Goal: Use online tool/utility: Use online tool/utility

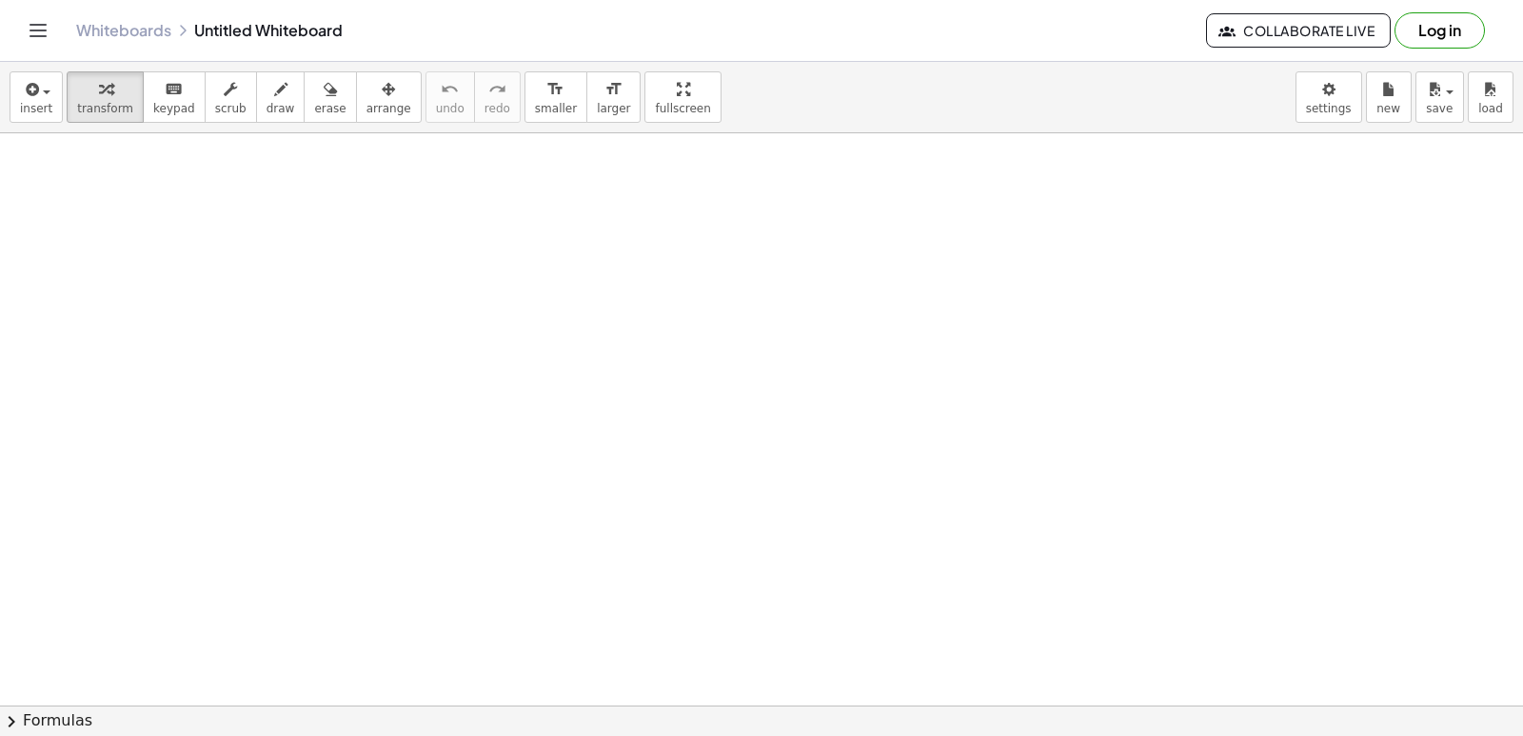
drag, startPoint x: 148, startPoint y: 45, endPoint x: 300, endPoint y: 13, distance: 155.5
click at [220, 27] on div "Whiteboards Untitled Whiteboard Collaborate Live Log in" at bounding box center [761, 30] width 1477 height 61
drag, startPoint x: 381, startPoint y: 430, endPoint x: 357, endPoint y: 409, distance: 31.7
click at [357, 410] on div at bounding box center [761, 705] width 1523 height 1144
drag, startPoint x: 347, startPoint y: 356, endPoint x: 359, endPoint y: 362, distance: 12.8
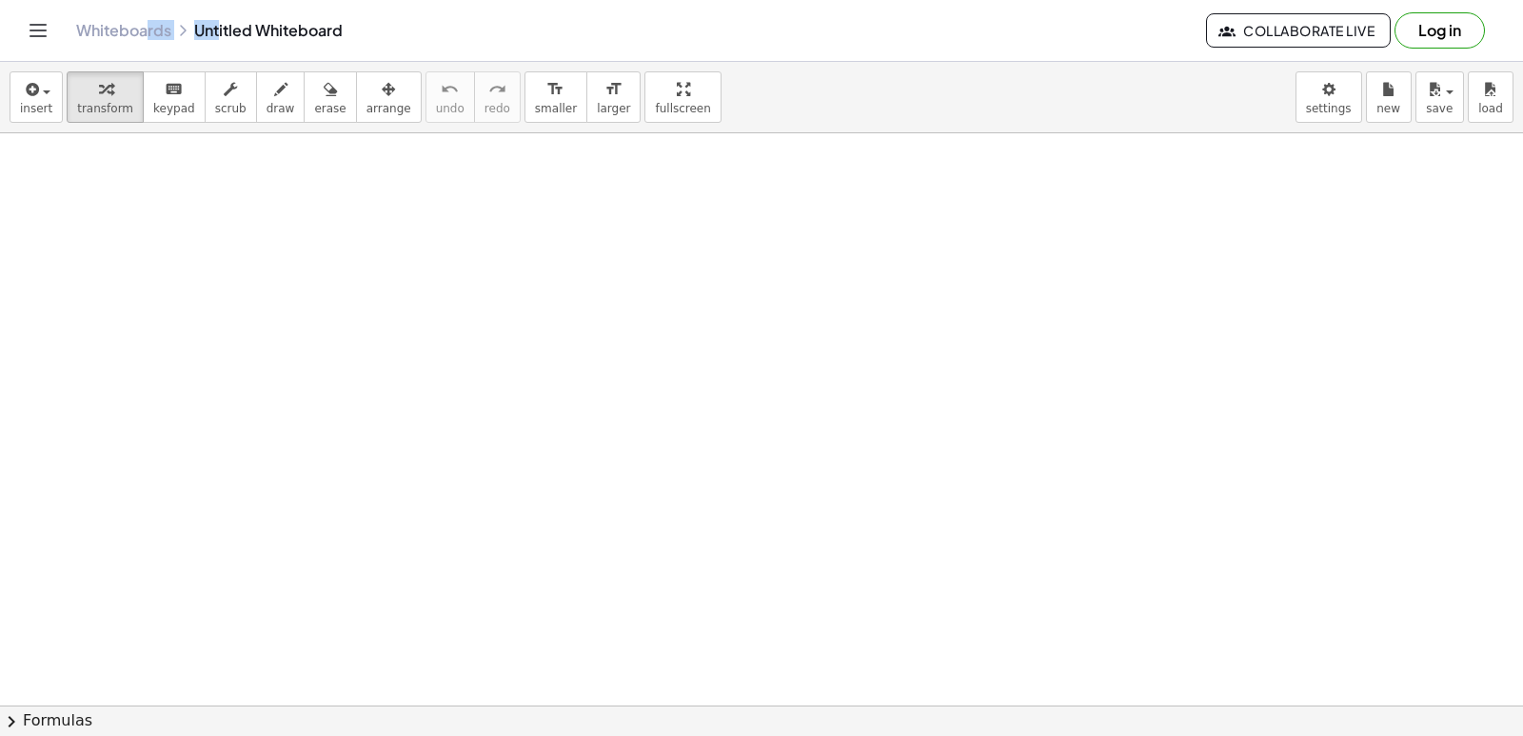
click at [357, 362] on div at bounding box center [761, 705] width 1523 height 1144
click at [687, 484] on div at bounding box center [761, 705] width 1523 height 1144
drag, startPoint x: 634, startPoint y: 647, endPoint x: 632, endPoint y: 635, distance: 12.5
click at [634, 646] on div at bounding box center [761, 705] width 1523 height 1144
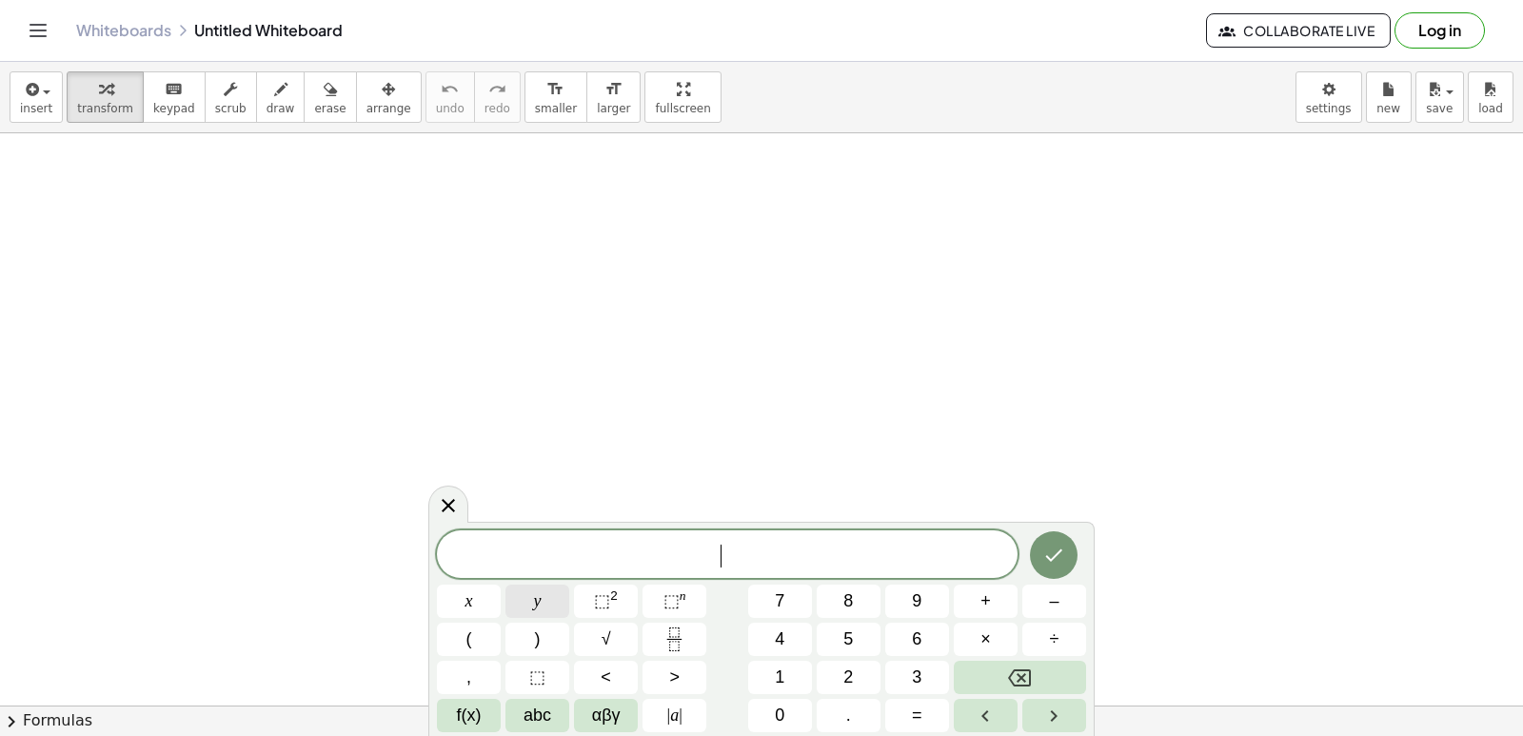
click at [602, 608] on div "​ x y ⬚ 2 ⬚ n 7 8 9 + – ( ) √ 4 5 6 × ÷ , ⬚ < > 1 2 3 f(x) abc αβγ | a | 0 . =" at bounding box center [761, 631] width 649 height 202
click at [978, 600] on button "+" at bounding box center [986, 600] width 64 height 33
click at [859, 679] on button "2" at bounding box center [849, 677] width 64 height 33
click at [475, 591] on button "x" at bounding box center [469, 600] width 64 height 33
click at [915, 713] on span "=" at bounding box center [917, 715] width 10 height 26
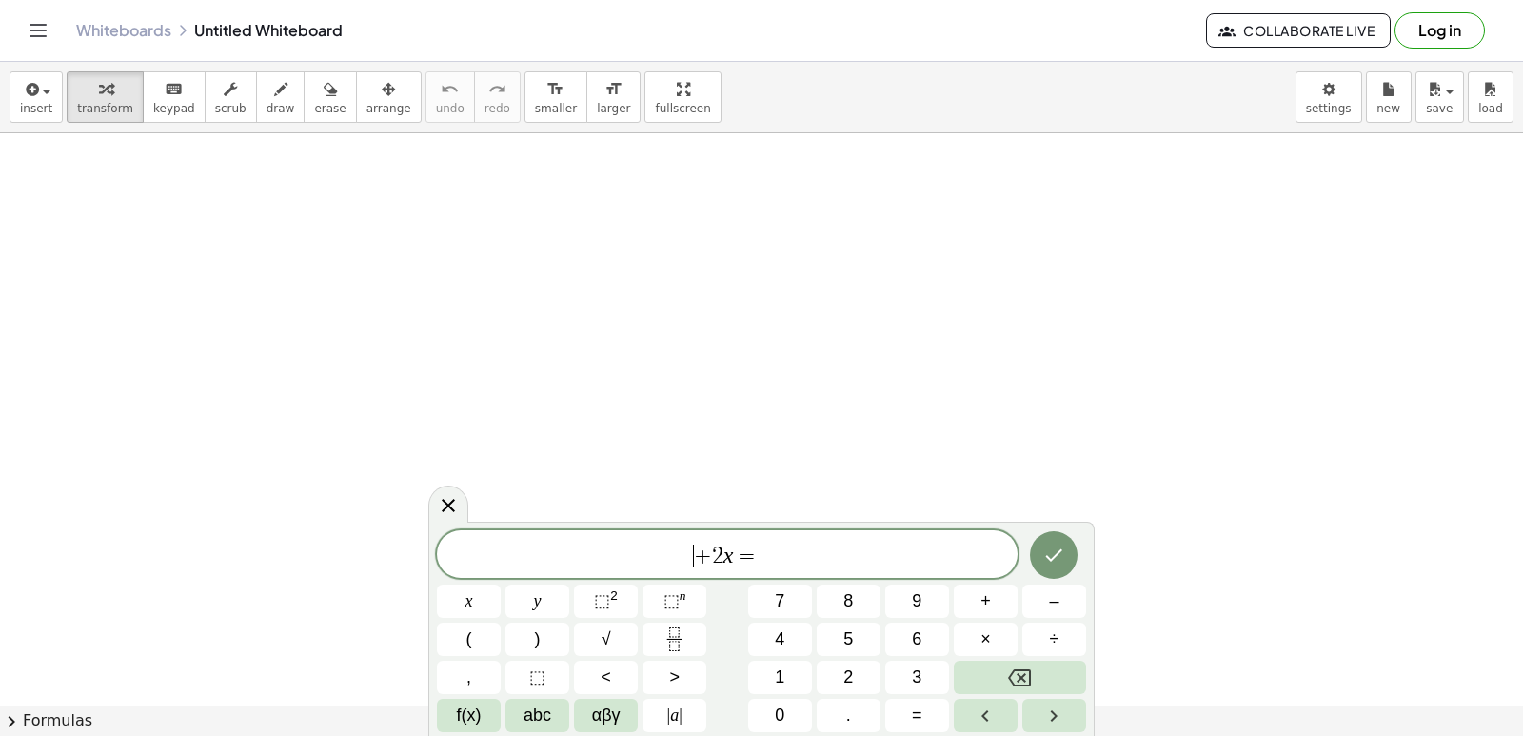
click at [662, 549] on span "​ + 2 x =" at bounding box center [727, 556] width 581 height 27
click at [544, 602] on button "y" at bounding box center [537, 600] width 64 height 33
click at [787, 673] on button "1" at bounding box center [780, 677] width 64 height 33
click at [794, 707] on button "0" at bounding box center [780, 715] width 64 height 33
click at [1006, 678] on button "Backspace" at bounding box center [1020, 677] width 132 height 33
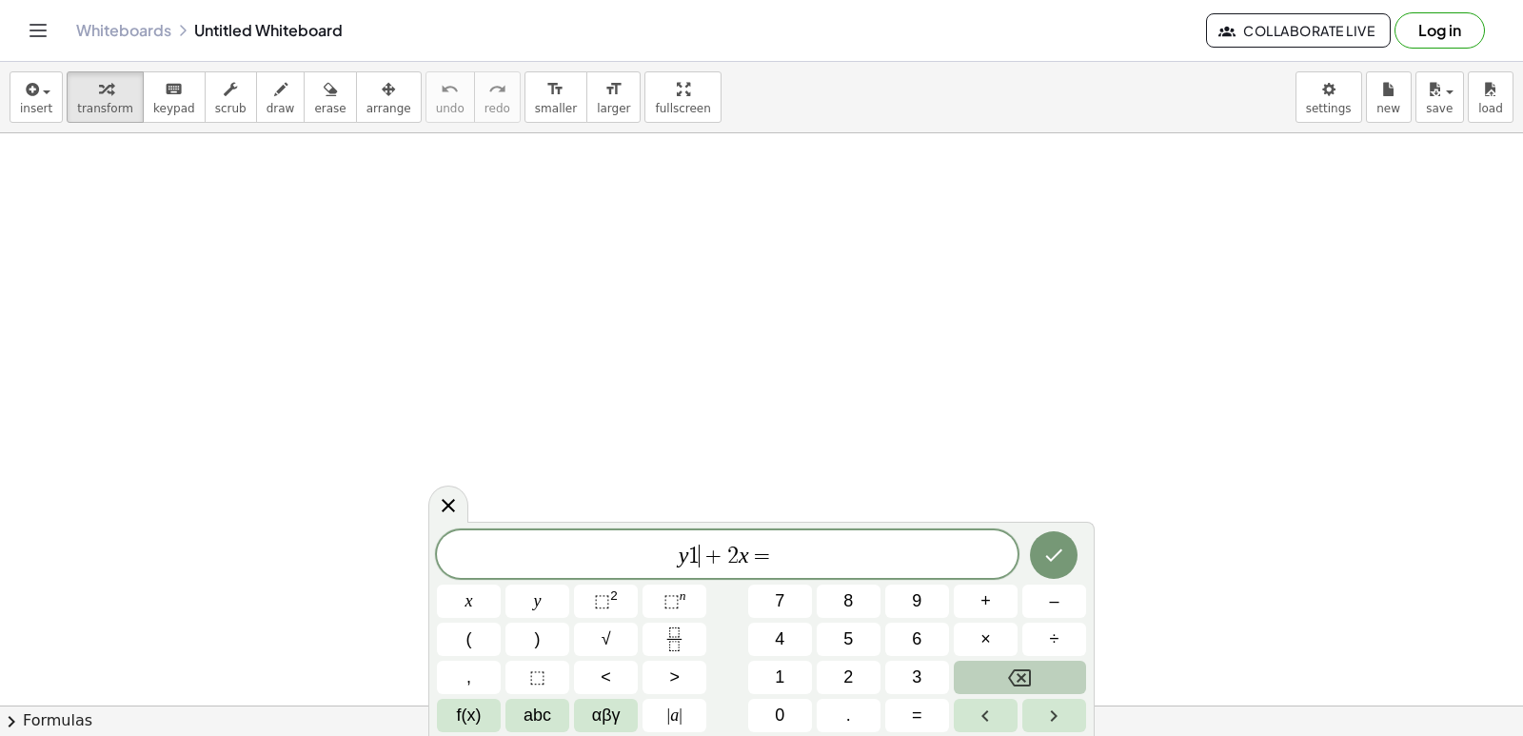
click at [1006, 675] on button "Backspace" at bounding box center [1020, 677] width 132 height 33
click at [835, 559] on span "y ​ + 2 x =" at bounding box center [727, 556] width 581 height 27
click at [781, 666] on span "1" at bounding box center [780, 677] width 10 height 26
click at [797, 706] on button "0" at bounding box center [780, 715] width 64 height 33
click at [1045, 564] on button "Done" at bounding box center [1054, 555] width 48 height 48
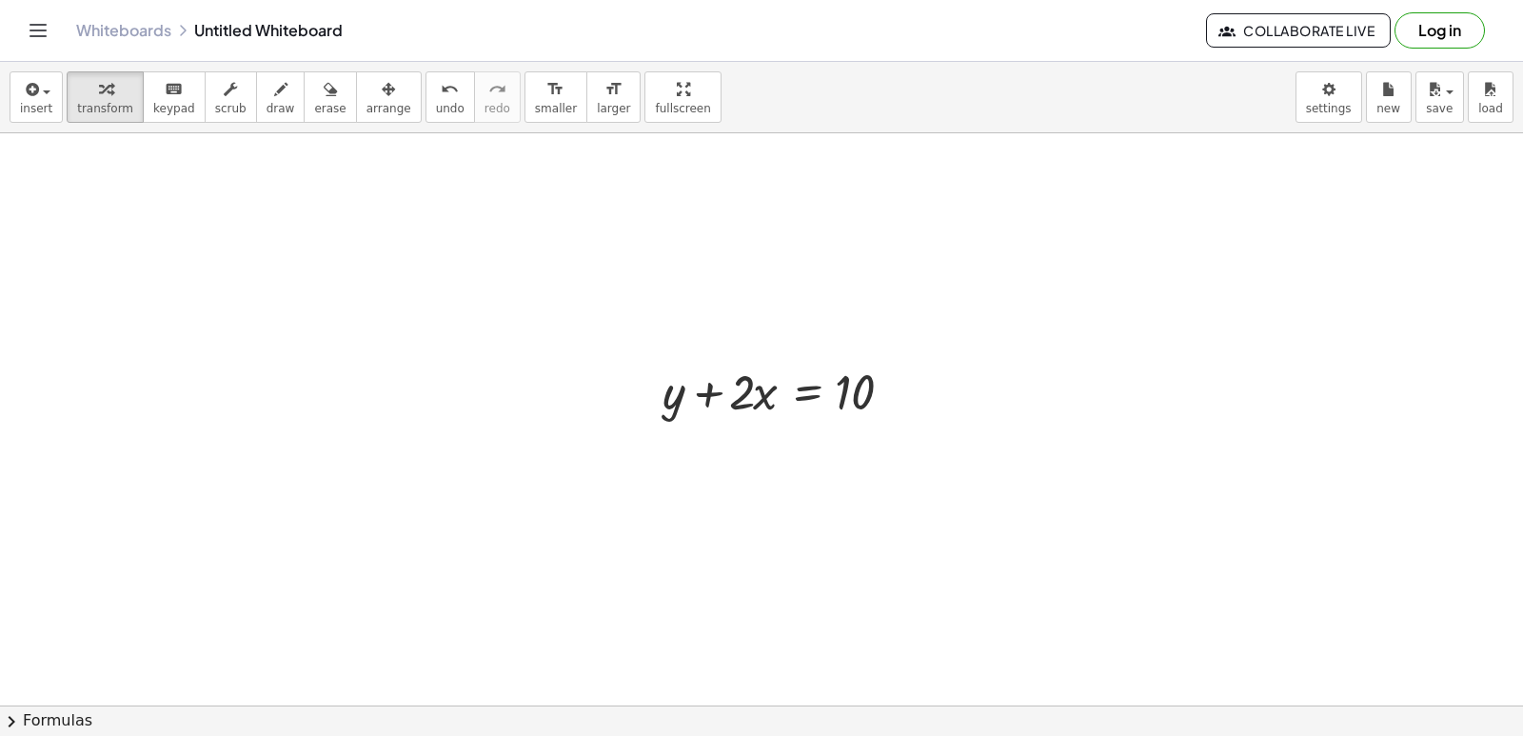
scroll to position [286, 0]
drag, startPoint x: 749, startPoint y: 387, endPoint x: 894, endPoint y: 389, distance: 144.7
click at [894, 389] on div at bounding box center [789, 398] width 272 height 65
drag, startPoint x: 726, startPoint y: 400, endPoint x: 983, endPoint y: 414, distance: 257.4
click at [983, 414] on div "+ y + · 2 · x = 10 + y + x = 10 · · 2 · · 2" at bounding box center [761, 420] width 1523 height 1144
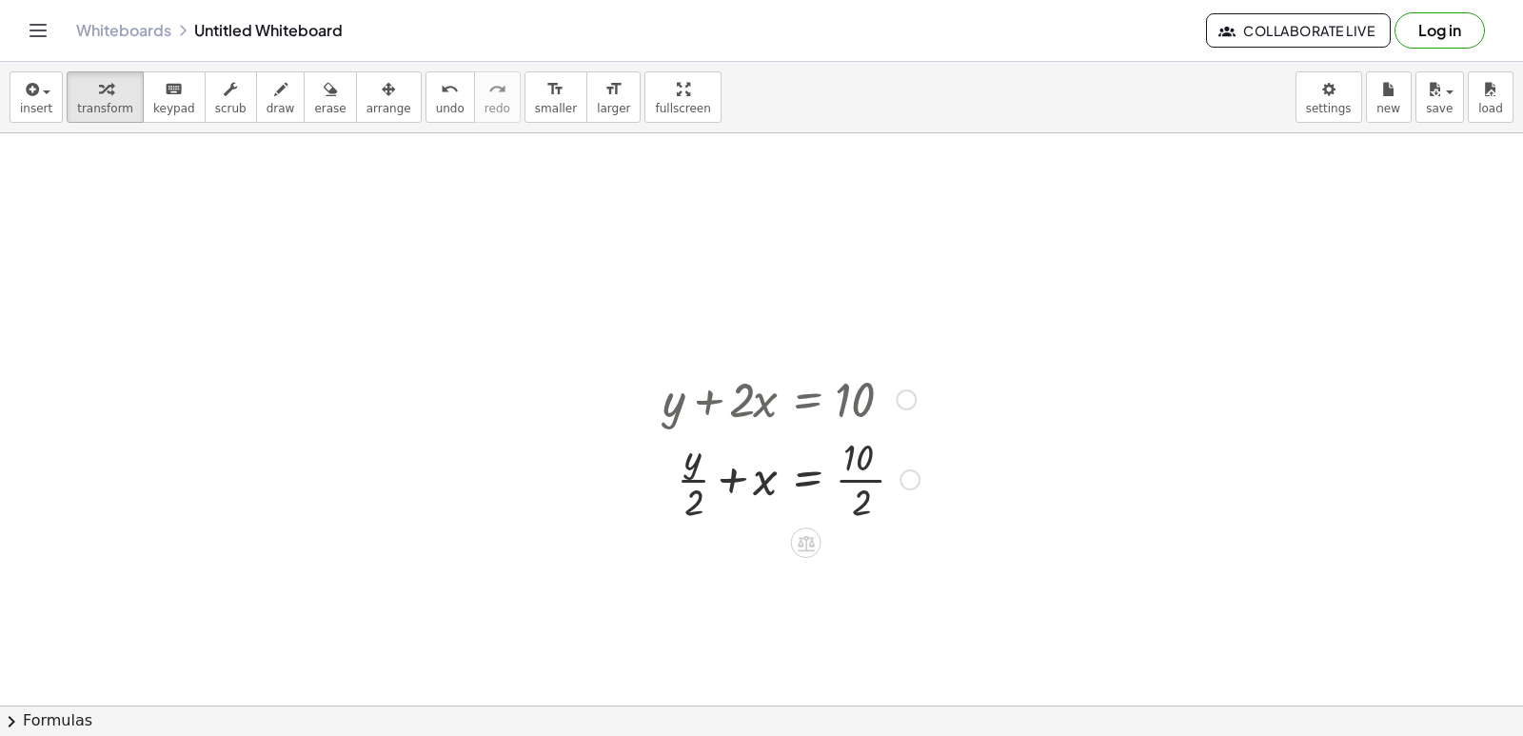
click at [902, 471] on div at bounding box center [910, 479] width 21 height 21
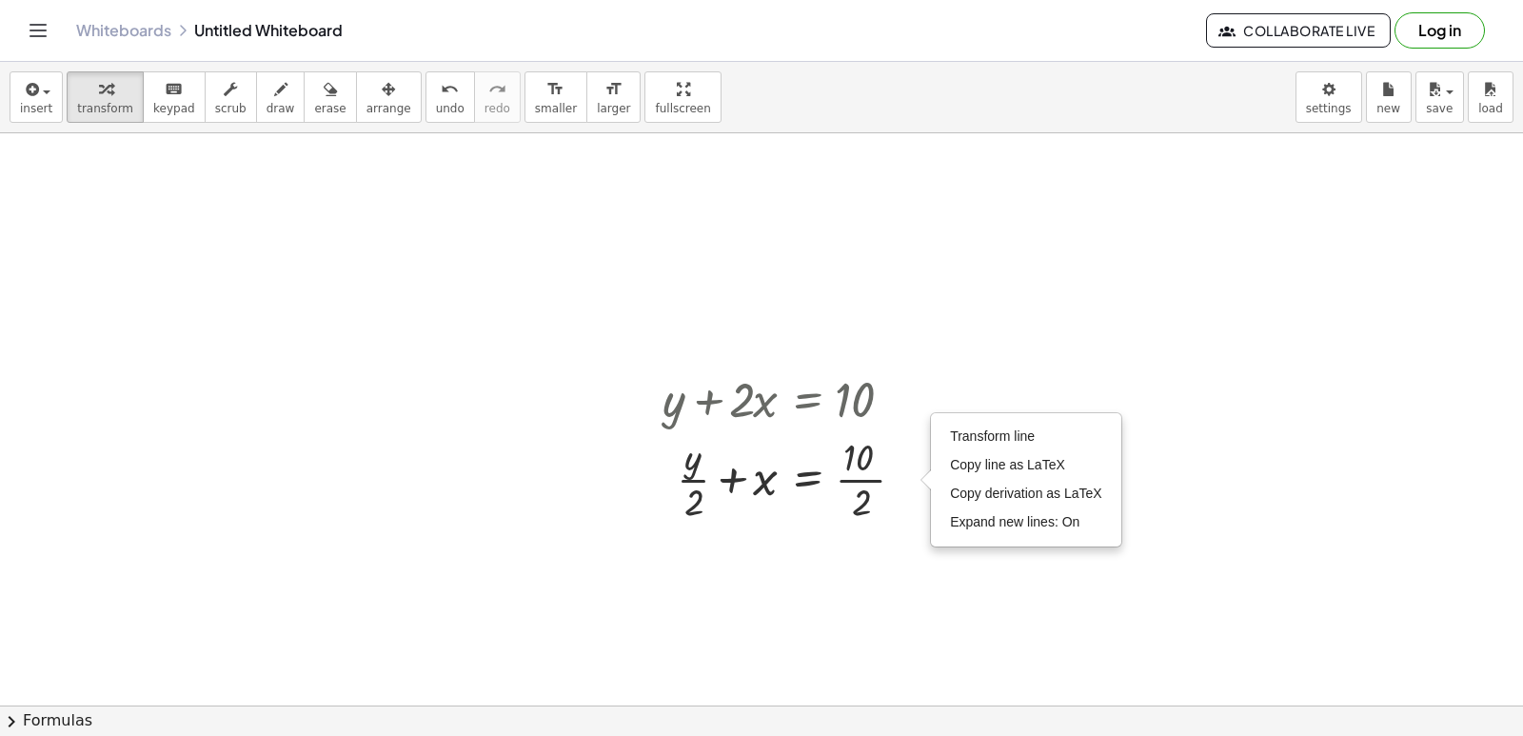
scroll to position [381, 0]
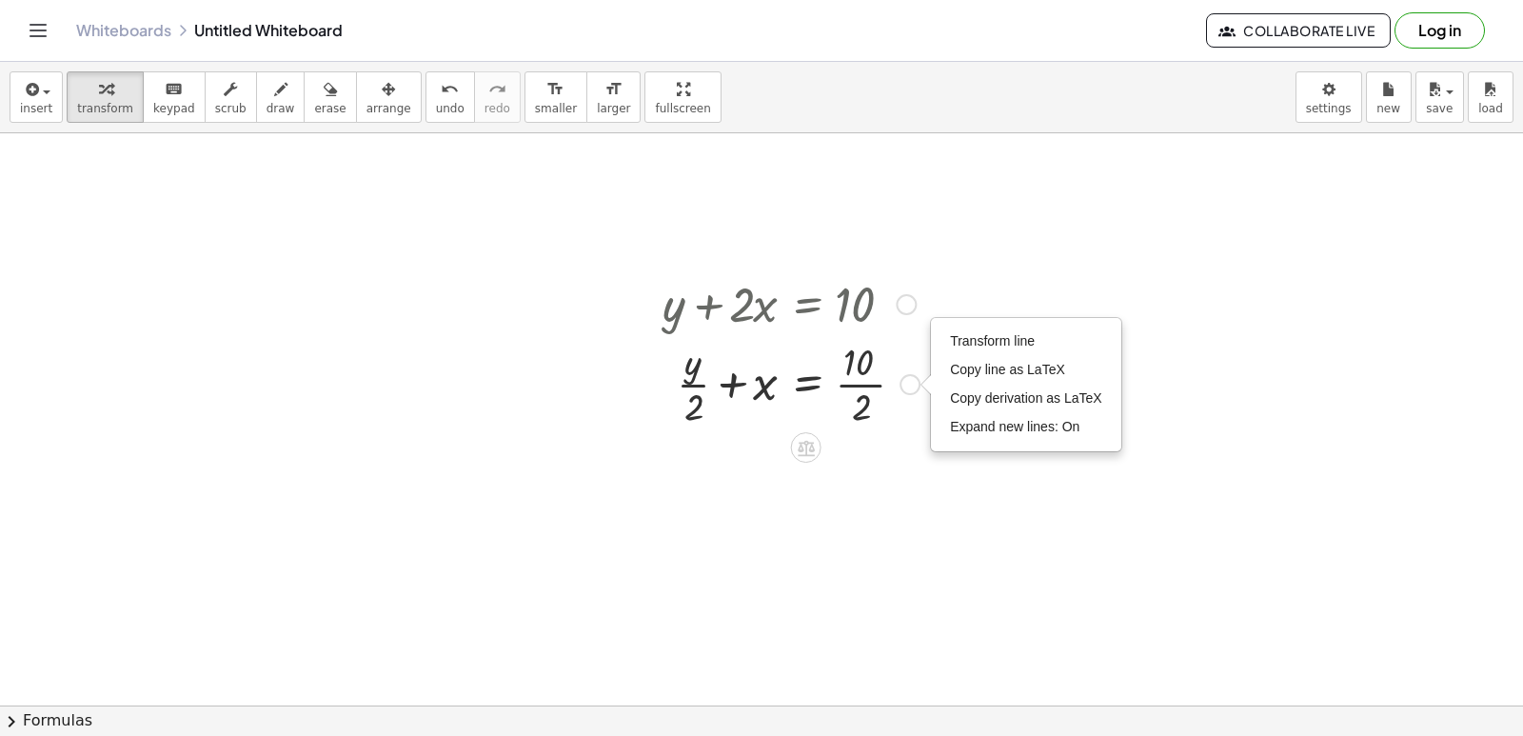
drag, startPoint x: 728, startPoint y: 383, endPoint x: 657, endPoint y: 502, distance: 138.8
click at [934, 386] on div "+ y + · 2 · x = 10 + y + x = 10 · · 2 · · 2 Transform line Copy line as LaTeX C…" at bounding box center [784, 350] width 300 height 169
click at [657, 502] on div at bounding box center [761, 325] width 1523 height 1144
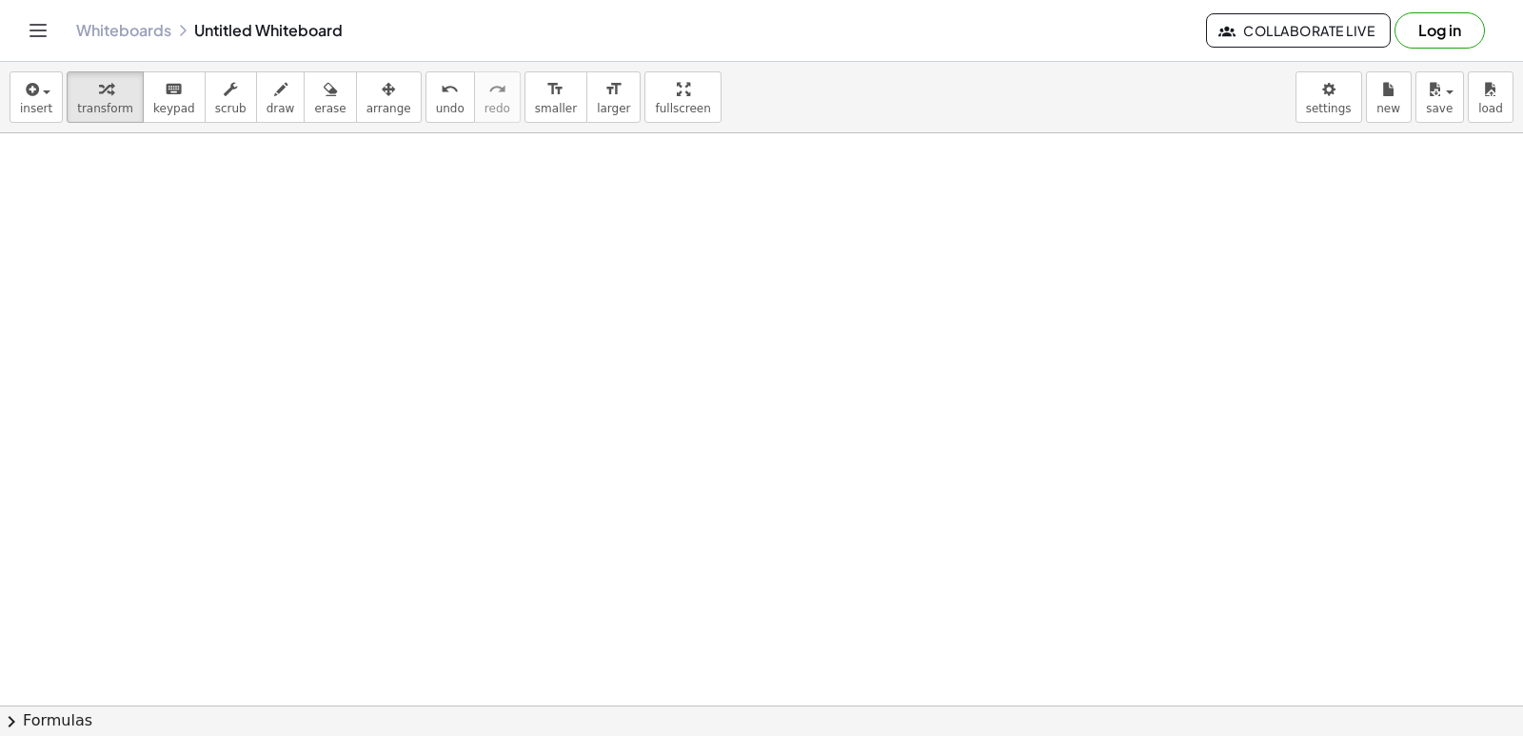
scroll to position [1238, 0]
click at [184, 237] on div at bounding box center [761, 39] width 1523 height 2288
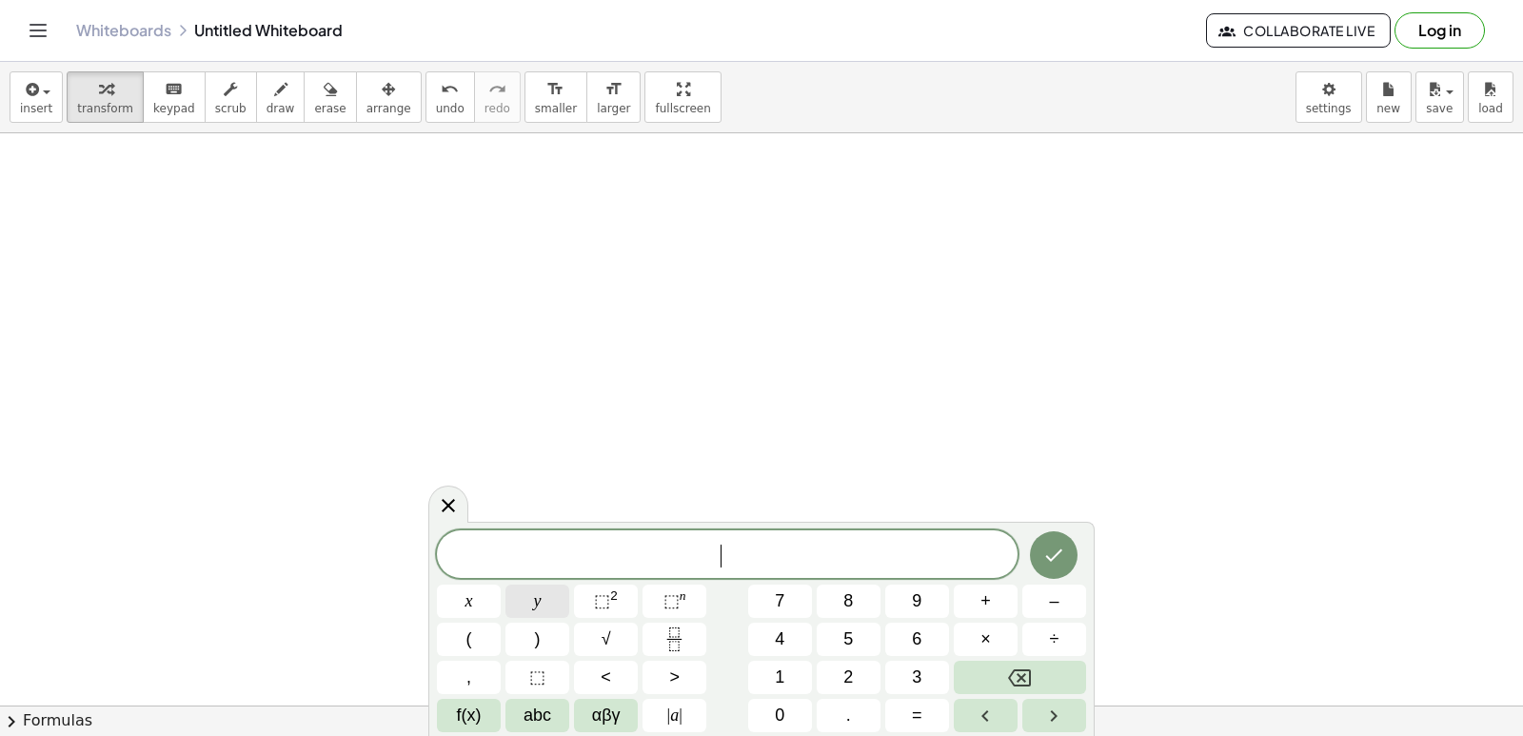
click at [538, 593] on span "y" at bounding box center [538, 601] width 8 height 26
click at [1054, 602] on span "–" at bounding box center [1054, 601] width 10 height 26
click at [859, 629] on button "5" at bounding box center [849, 639] width 64 height 33
click at [494, 601] on button "x" at bounding box center [469, 600] width 64 height 33
click at [905, 707] on button "=" at bounding box center [917, 715] width 64 height 33
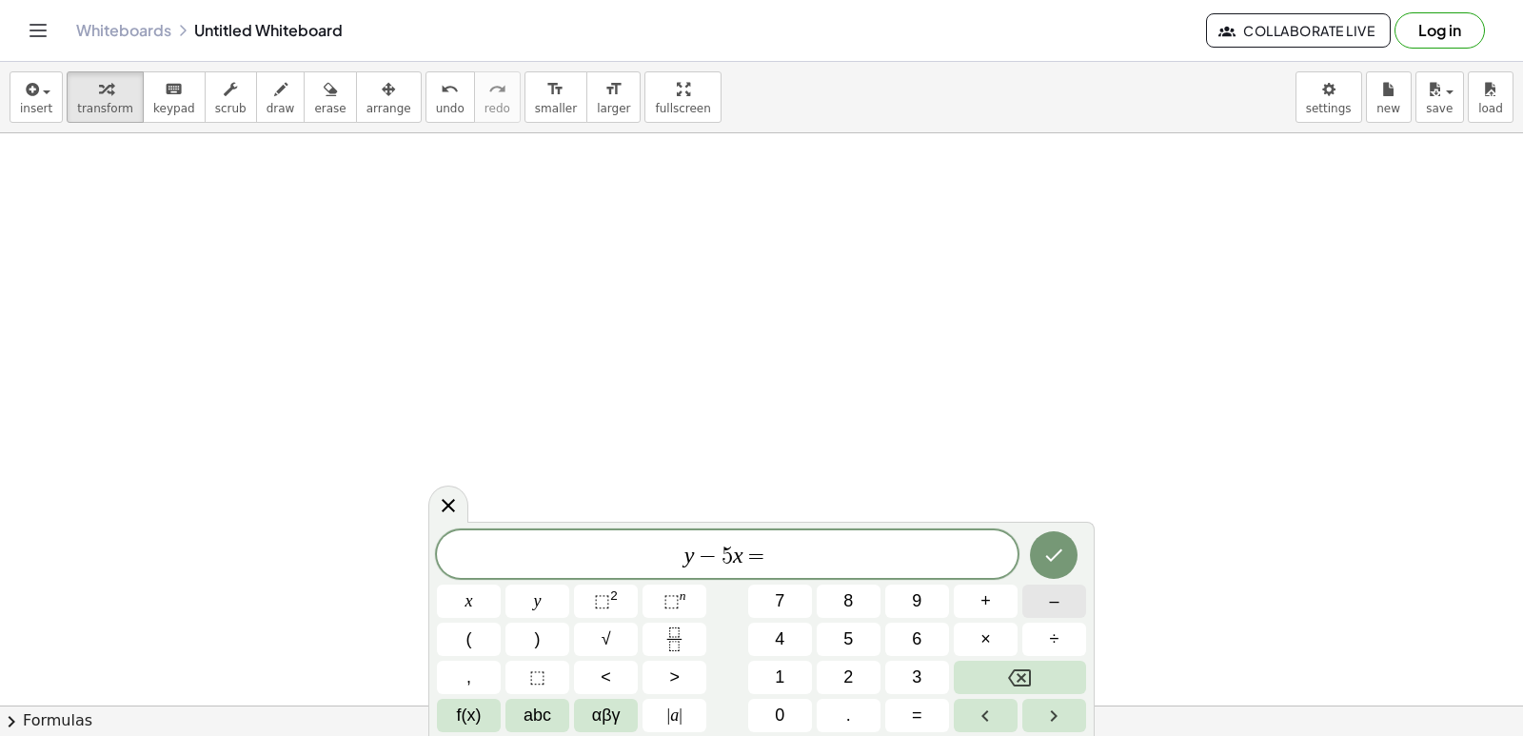
click at [1058, 609] on span "–" at bounding box center [1054, 601] width 10 height 26
click at [862, 672] on button "2" at bounding box center [849, 677] width 64 height 33
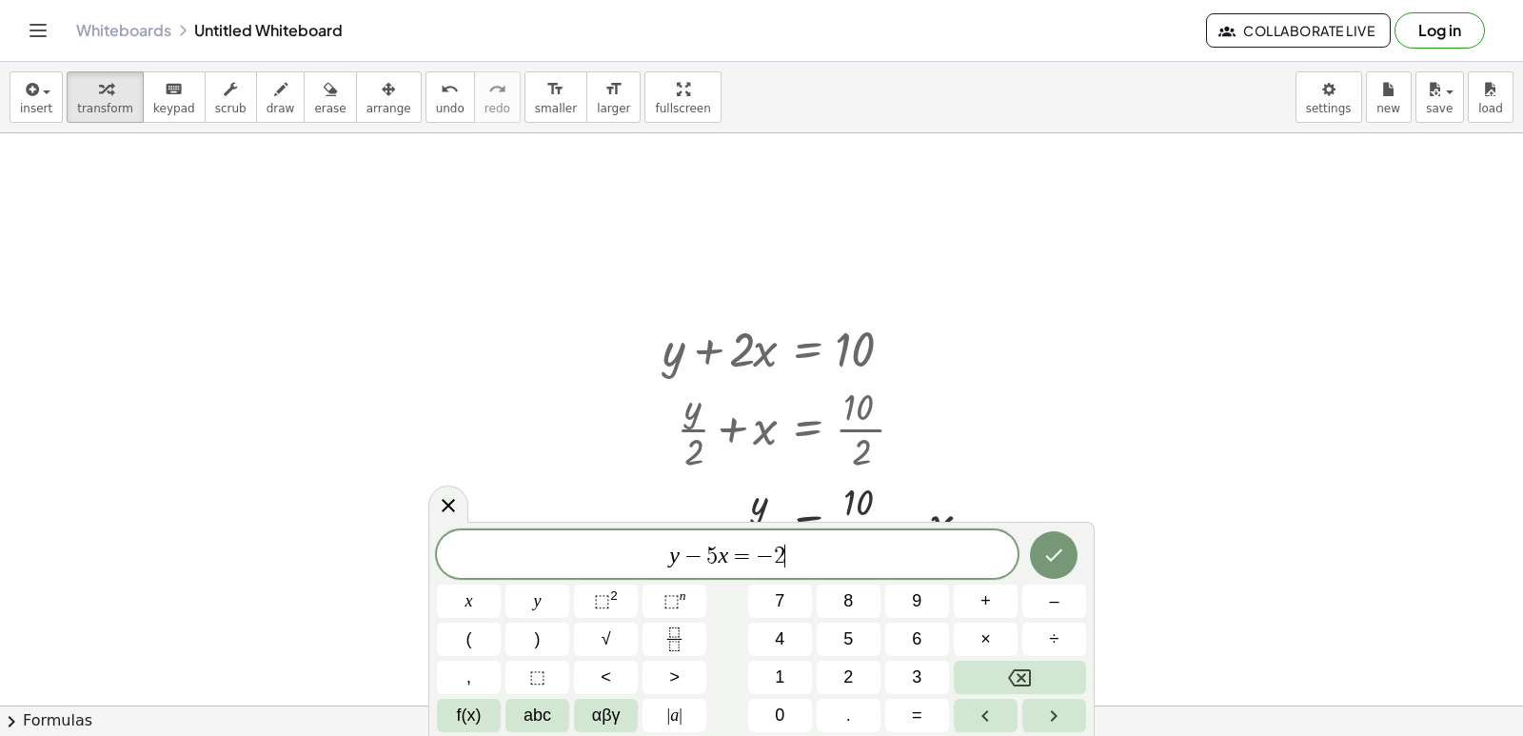
scroll to position [382, 0]
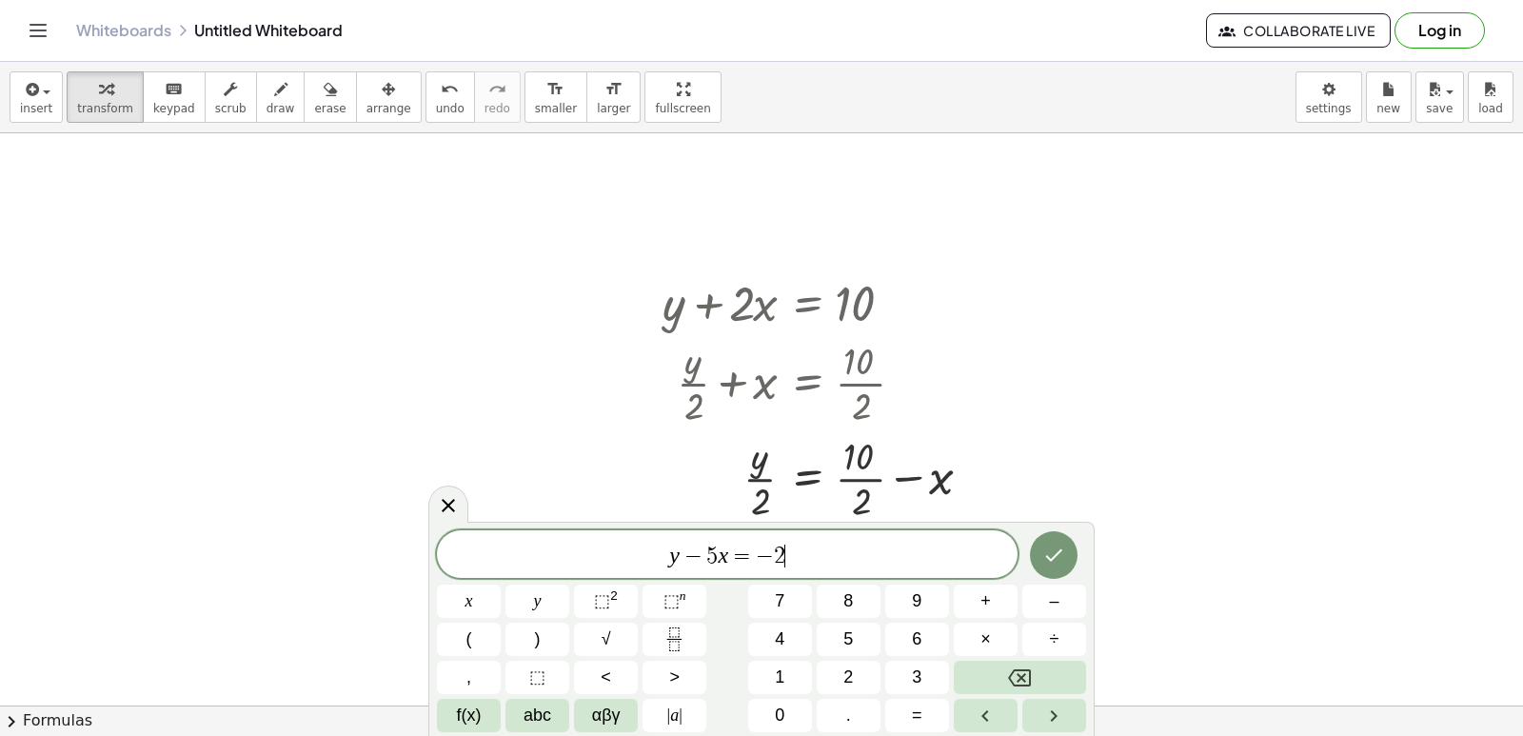
click at [1239, 501] on div at bounding box center [761, 324] width 1523 height 1144
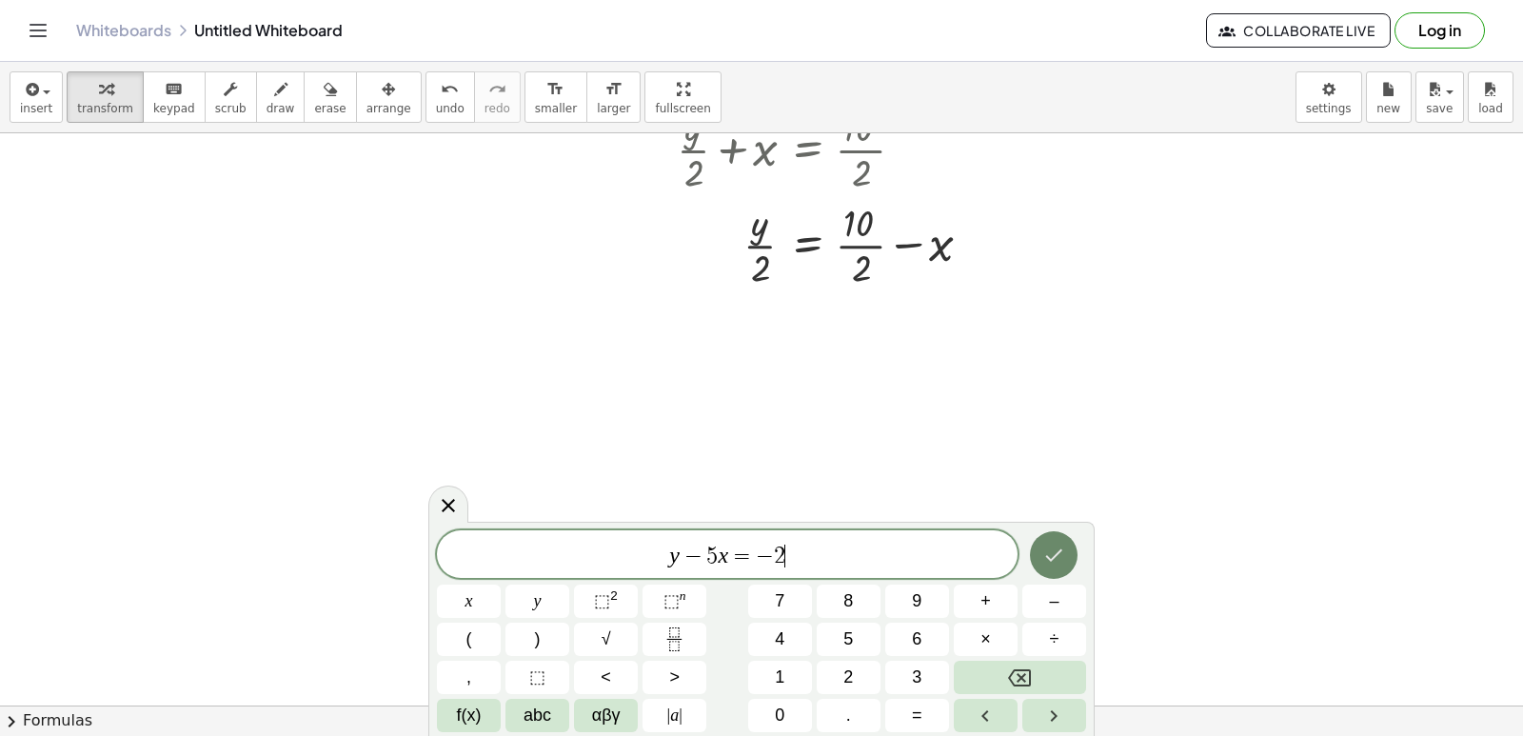
scroll to position [667, 0]
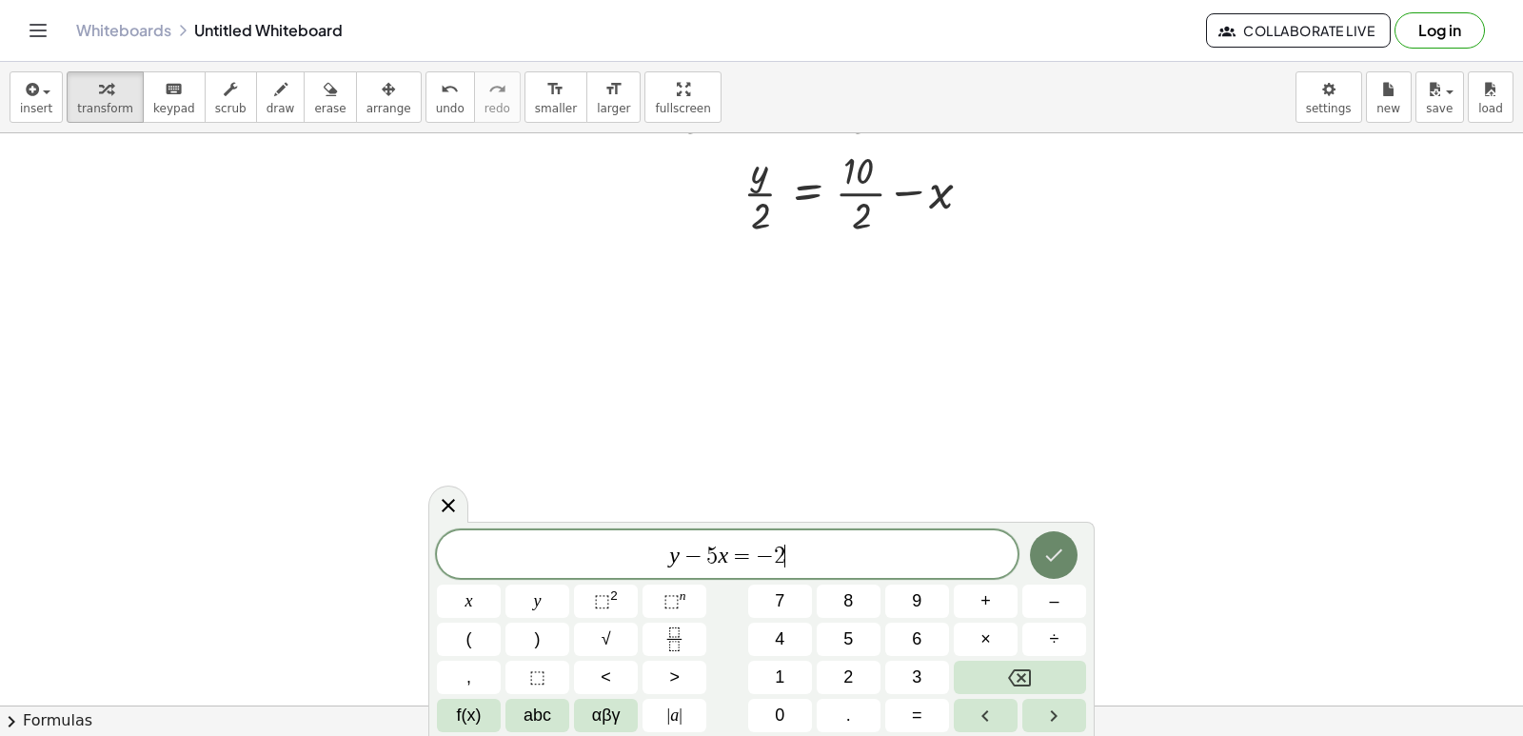
click at [1067, 542] on button "Done" at bounding box center [1054, 555] width 48 height 48
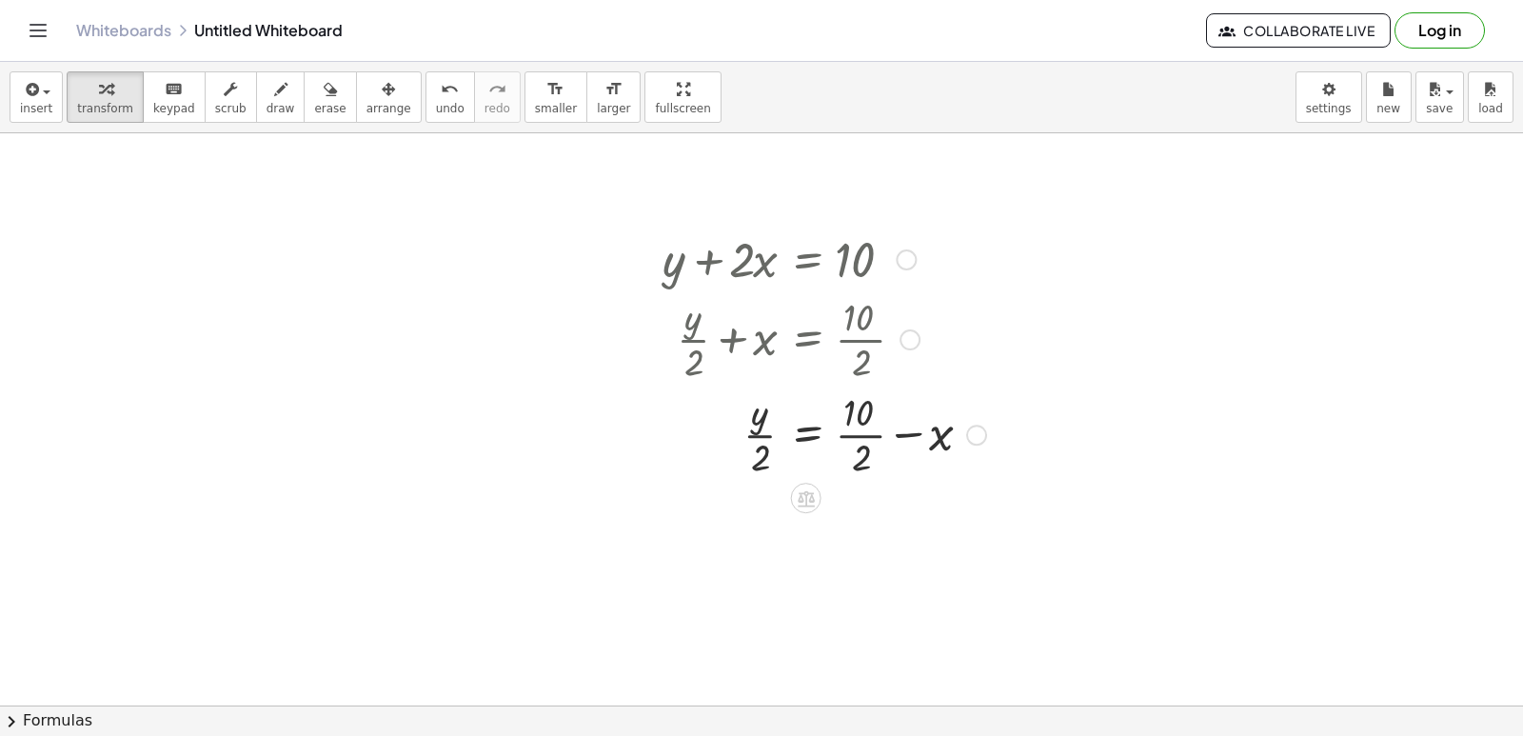
scroll to position [382, 0]
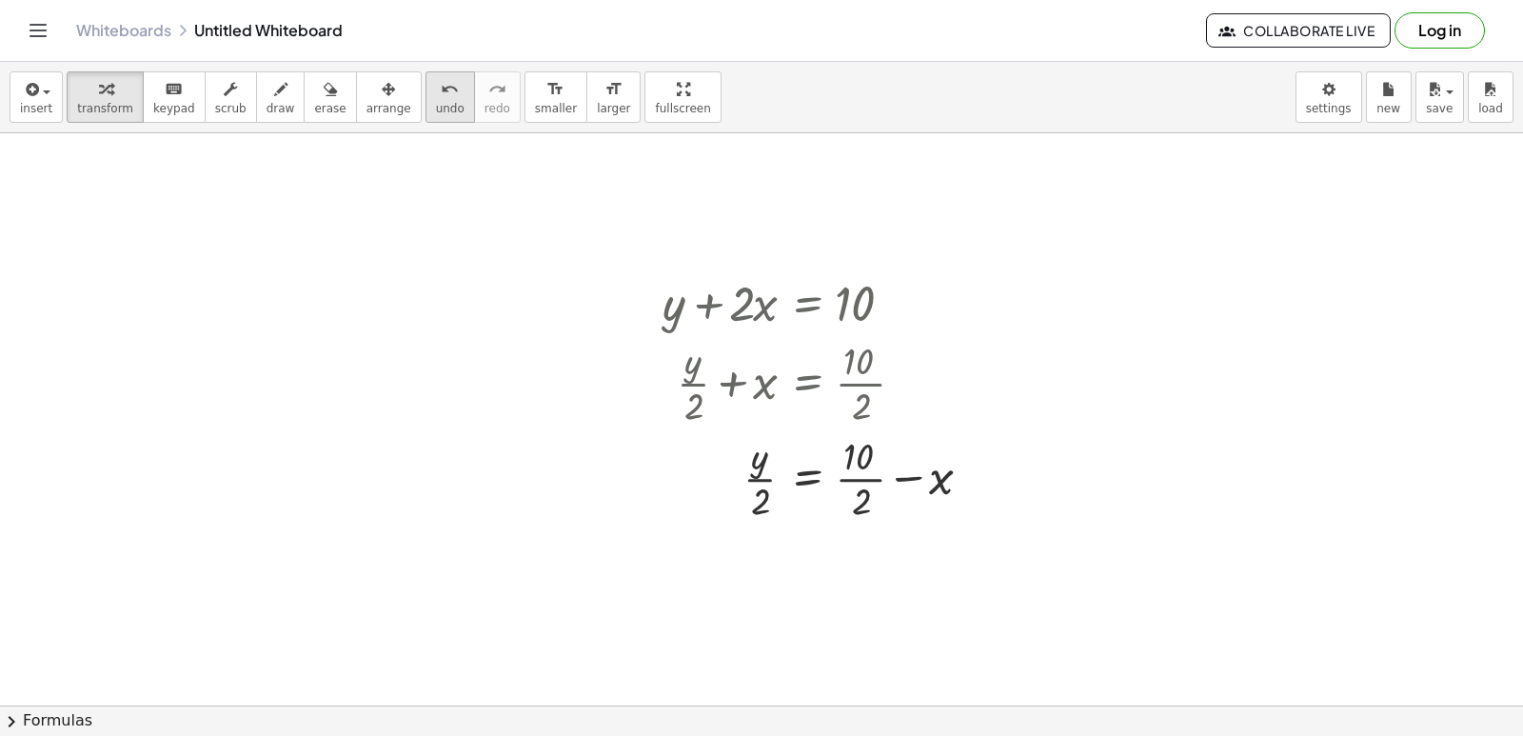
click at [441, 90] on icon "undo" at bounding box center [450, 89] width 18 height 23
click at [425, 90] on button "undo undo" at bounding box center [449, 96] width 49 height 51
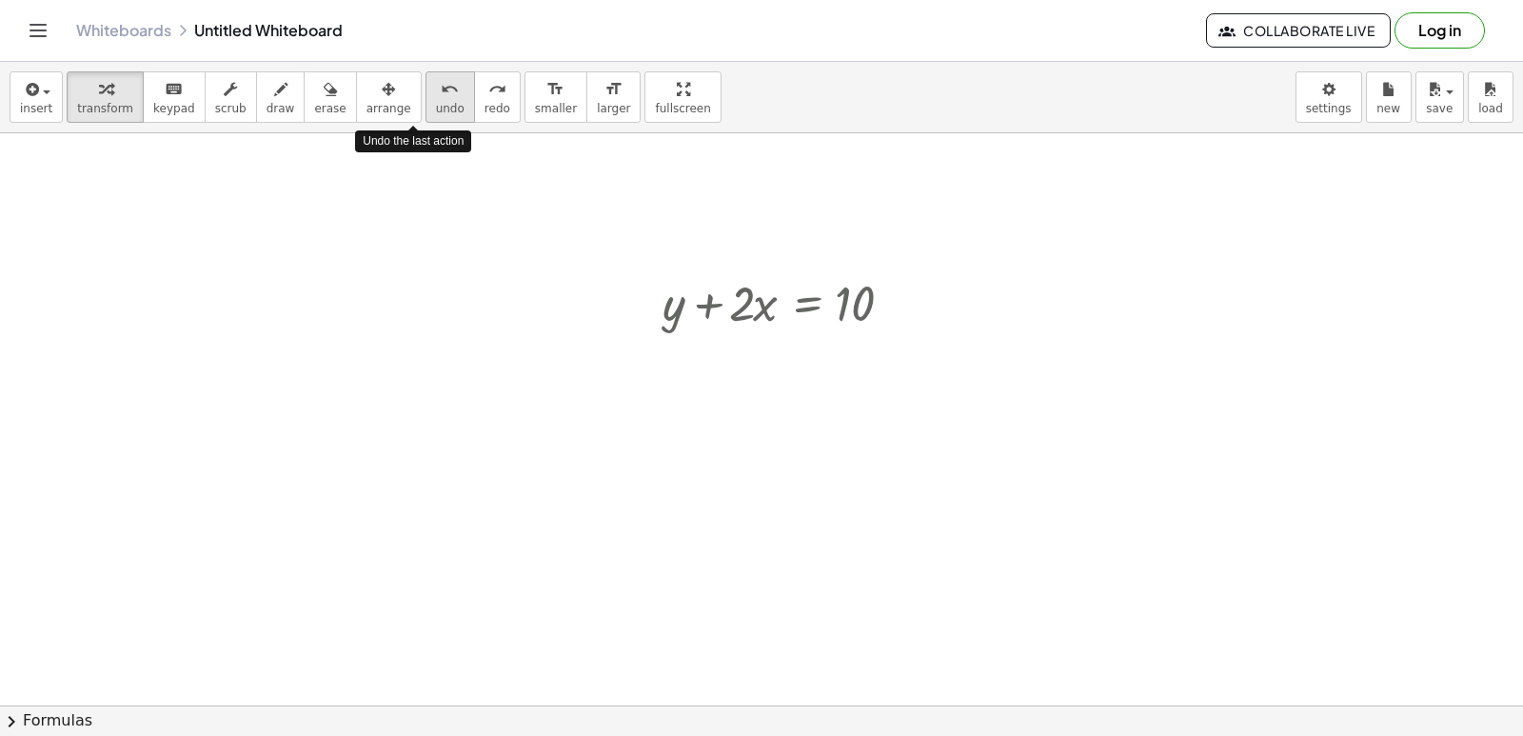
click at [425, 91] on button "undo undo" at bounding box center [449, 96] width 49 height 51
click at [761, 303] on div at bounding box center [789, 301] width 272 height 65
drag, startPoint x: 747, startPoint y: 302, endPoint x: 929, endPoint y: 325, distance: 183.2
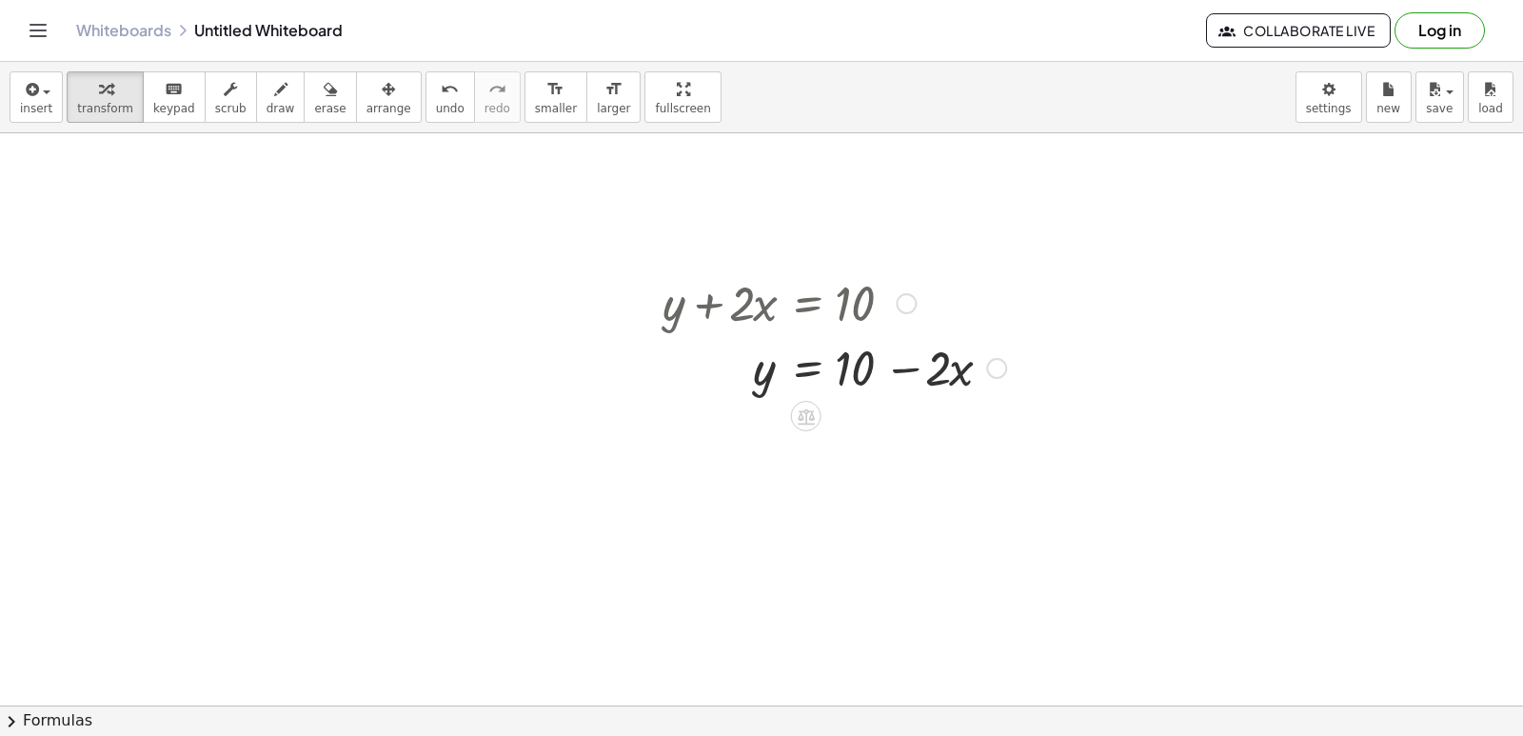
click at [900, 364] on div at bounding box center [834, 366] width 363 height 65
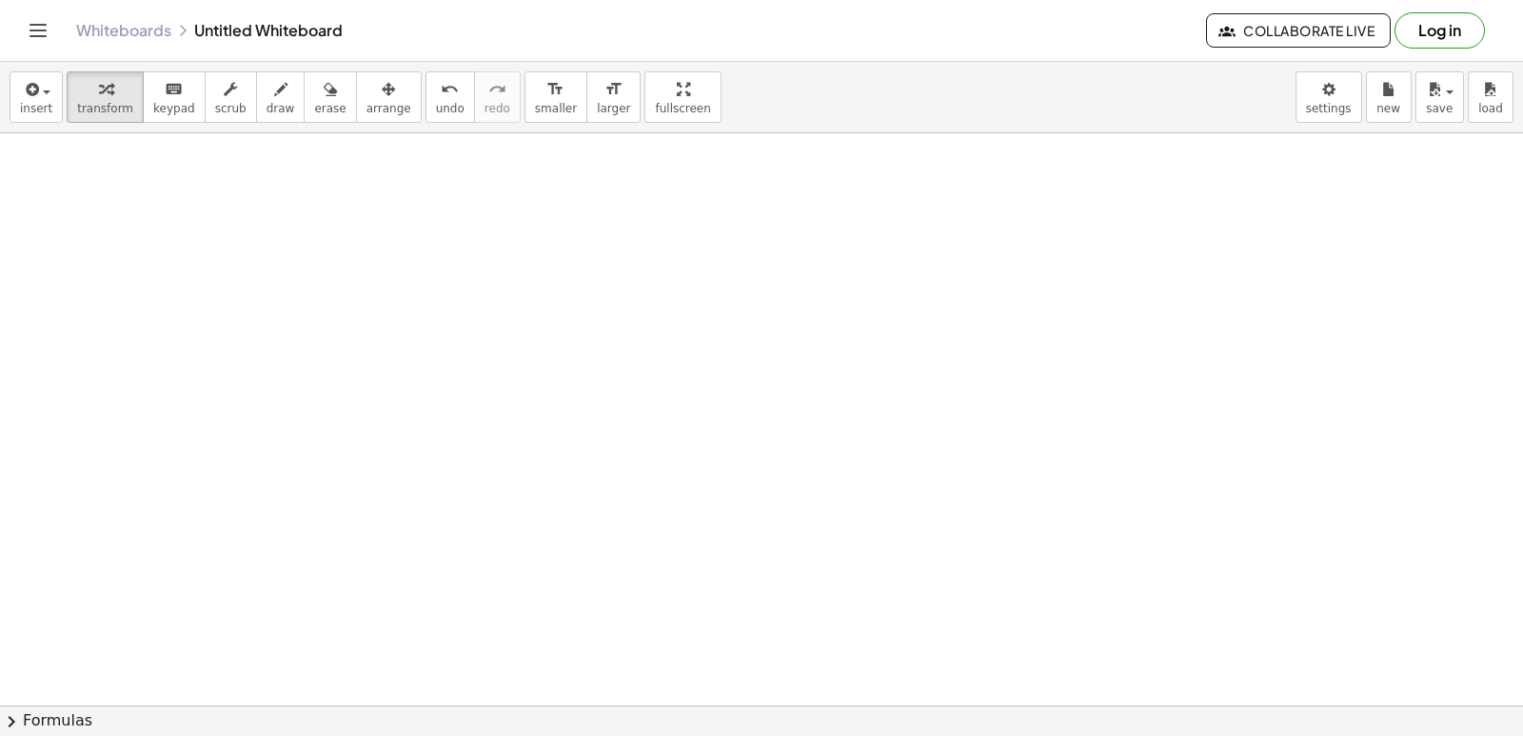
scroll to position [858, 0]
click at [800, 505] on div at bounding box center [761, 134] width 1523 height 1716
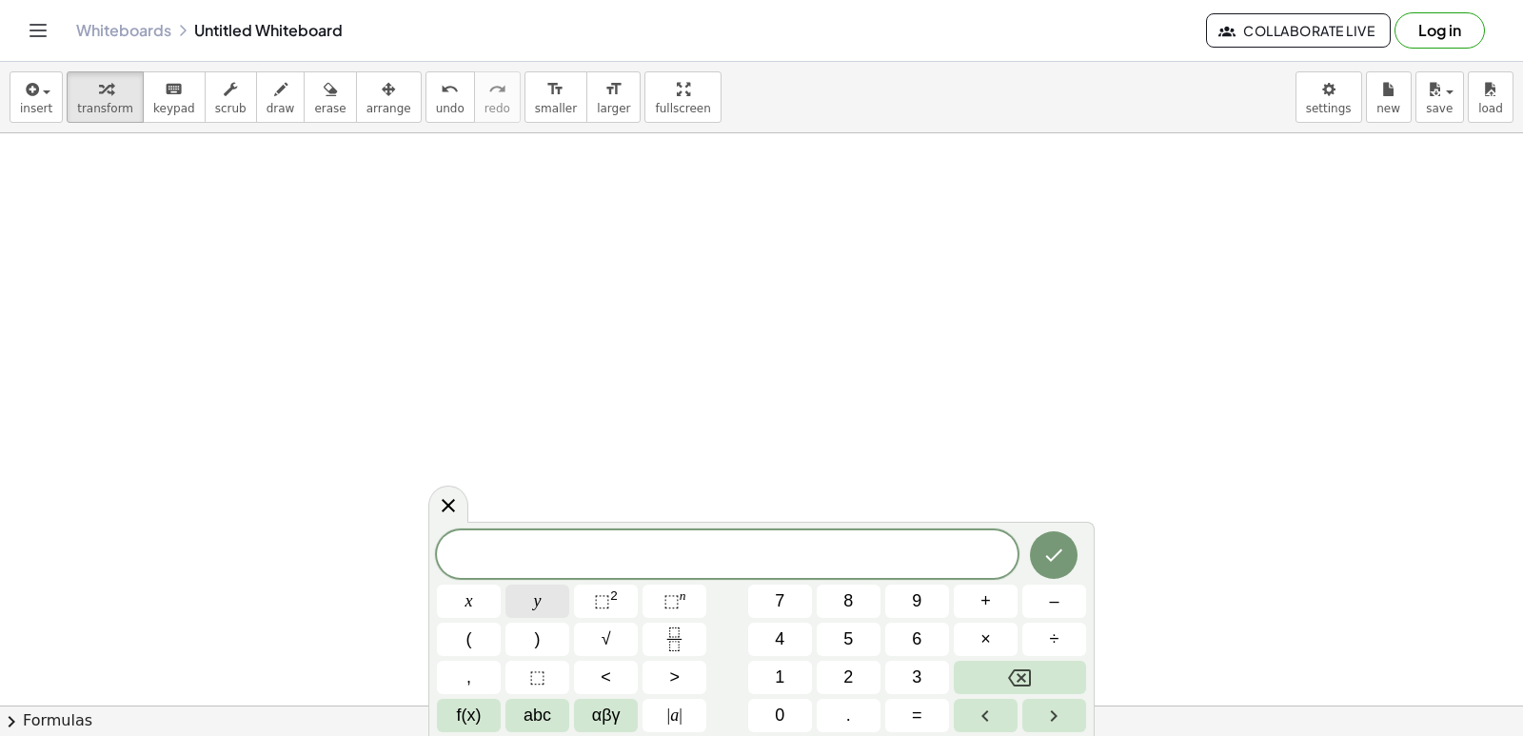
click at [541, 595] on span "y" at bounding box center [538, 601] width 8 height 26
click at [1040, 587] on button "–" at bounding box center [1054, 600] width 64 height 33
click at [869, 640] on button "5" at bounding box center [849, 639] width 64 height 33
click at [991, 633] on button "×" at bounding box center [986, 639] width 64 height 33
click at [901, 711] on button "=" at bounding box center [917, 715] width 64 height 33
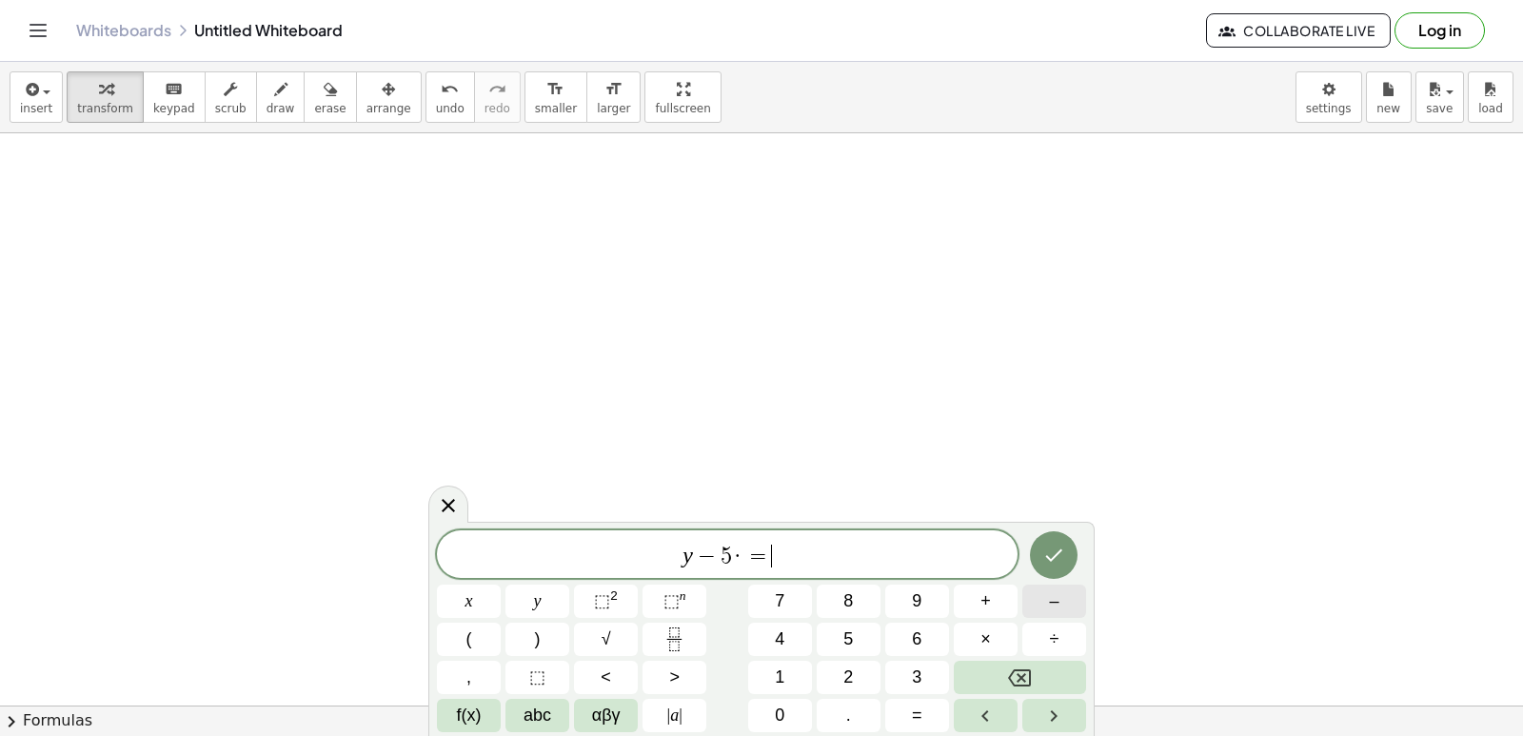
click at [1048, 598] on button "–" at bounding box center [1054, 600] width 64 height 33
click at [840, 668] on button "2" at bounding box center [849, 677] width 64 height 33
click at [725, 555] on span "·" at bounding box center [723, 555] width 13 height 23
click at [985, 677] on button "Backspace" at bounding box center [1020, 677] width 132 height 33
click at [479, 599] on button "x" at bounding box center [469, 600] width 64 height 33
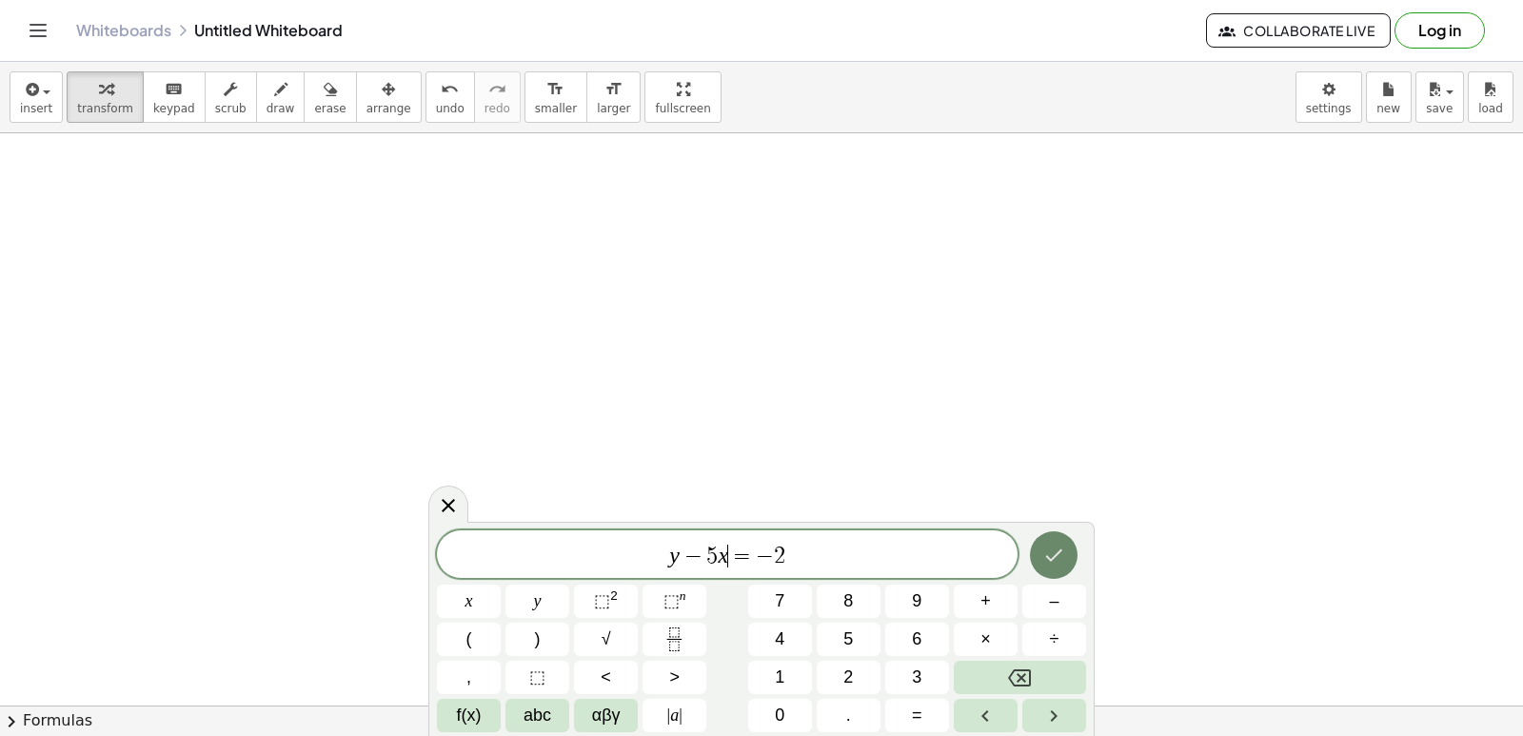
click at [1072, 549] on button "Done" at bounding box center [1054, 555] width 48 height 48
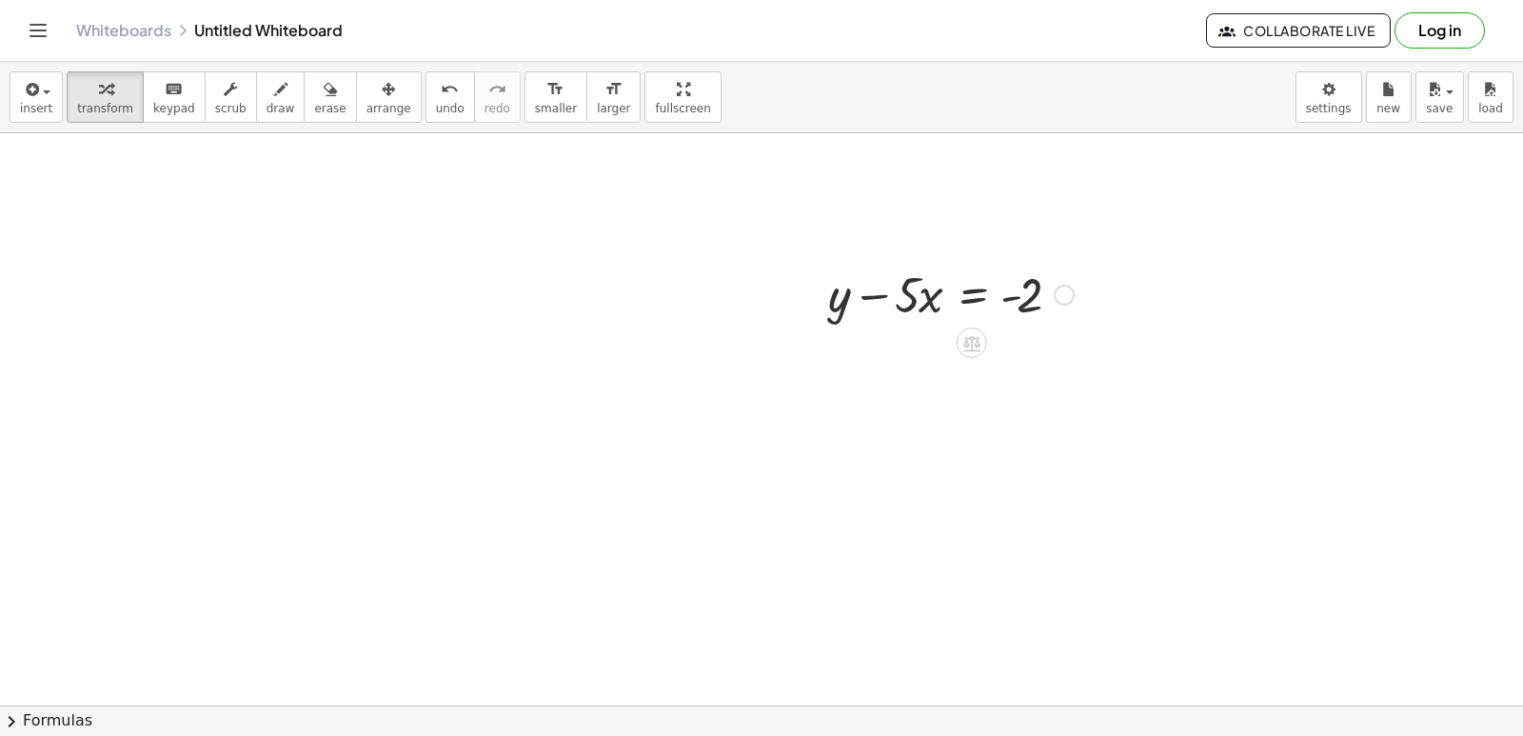
scroll to position [1143, 0]
click at [931, 264] on div at bounding box center [951, 257] width 265 height 65
drag, startPoint x: 1073, startPoint y: 258, endPoint x: 967, endPoint y: 322, distance: 123.4
click at [967, 322] on div "+ y + · 2 · x = 10 y · 2 · x = 10 + − + y − · 5 · x = - 2" at bounding box center [761, 134] width 1523 height 2288
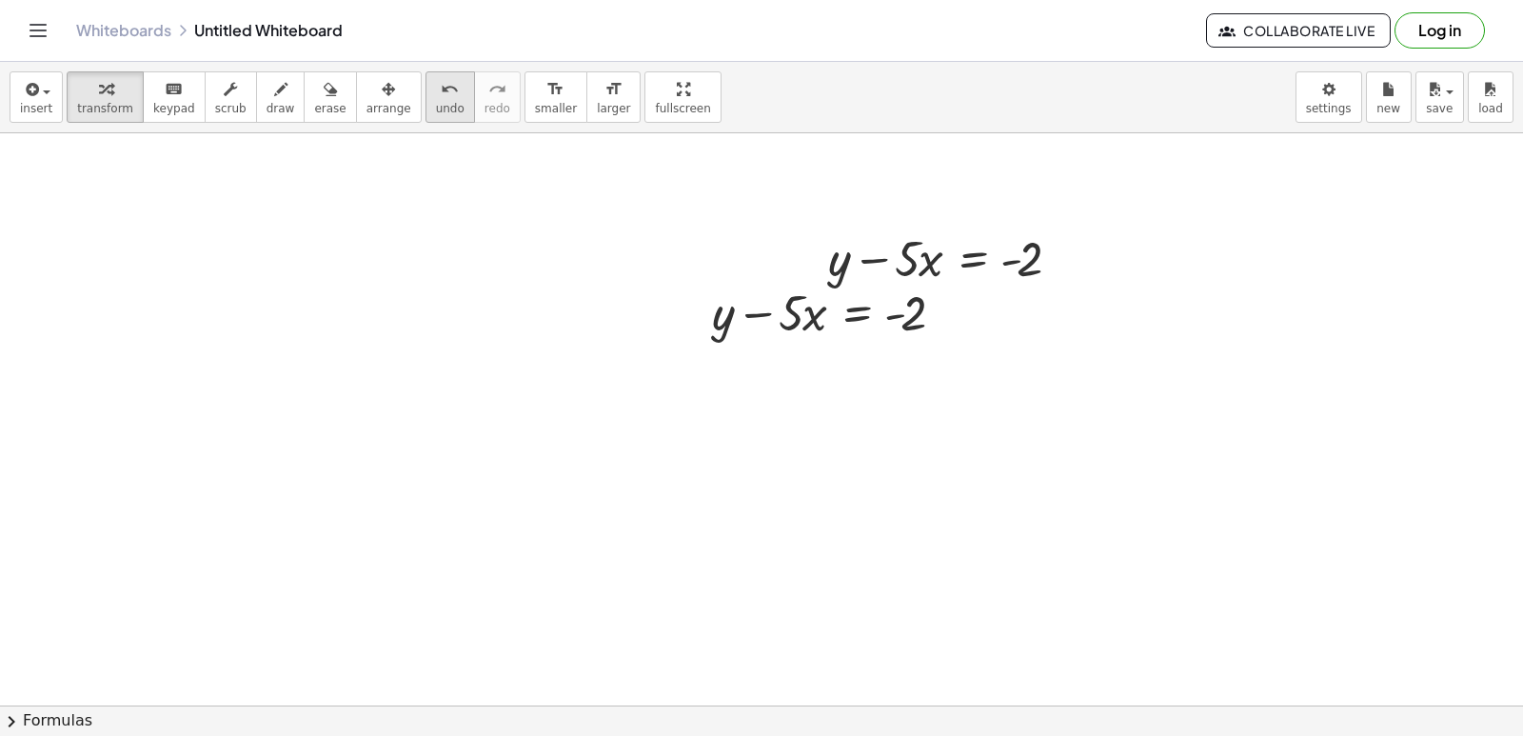
click at [436, 110] on span "undo" at bounding box center [450, 108] width 29 height 13
click at [919, 261] on div at bounding box center [951, 257] width 265 height 65
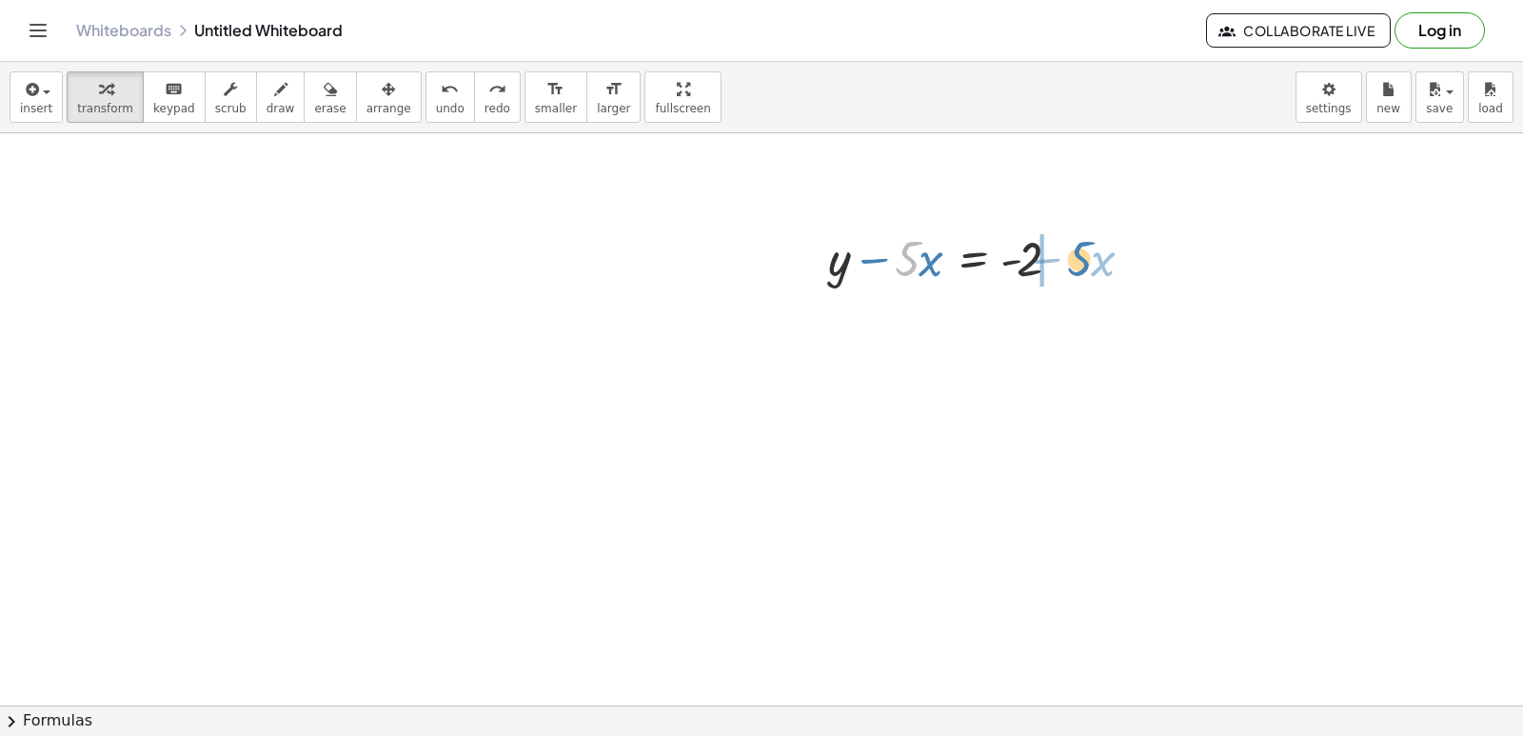
drag, startPoint x: 897, startPoint y: 248, endPoint x: 1074, endPoint y: 252, distance: 177.1
click at [1074, 252] on div at bounding box center [951, 257] width 265 height 65
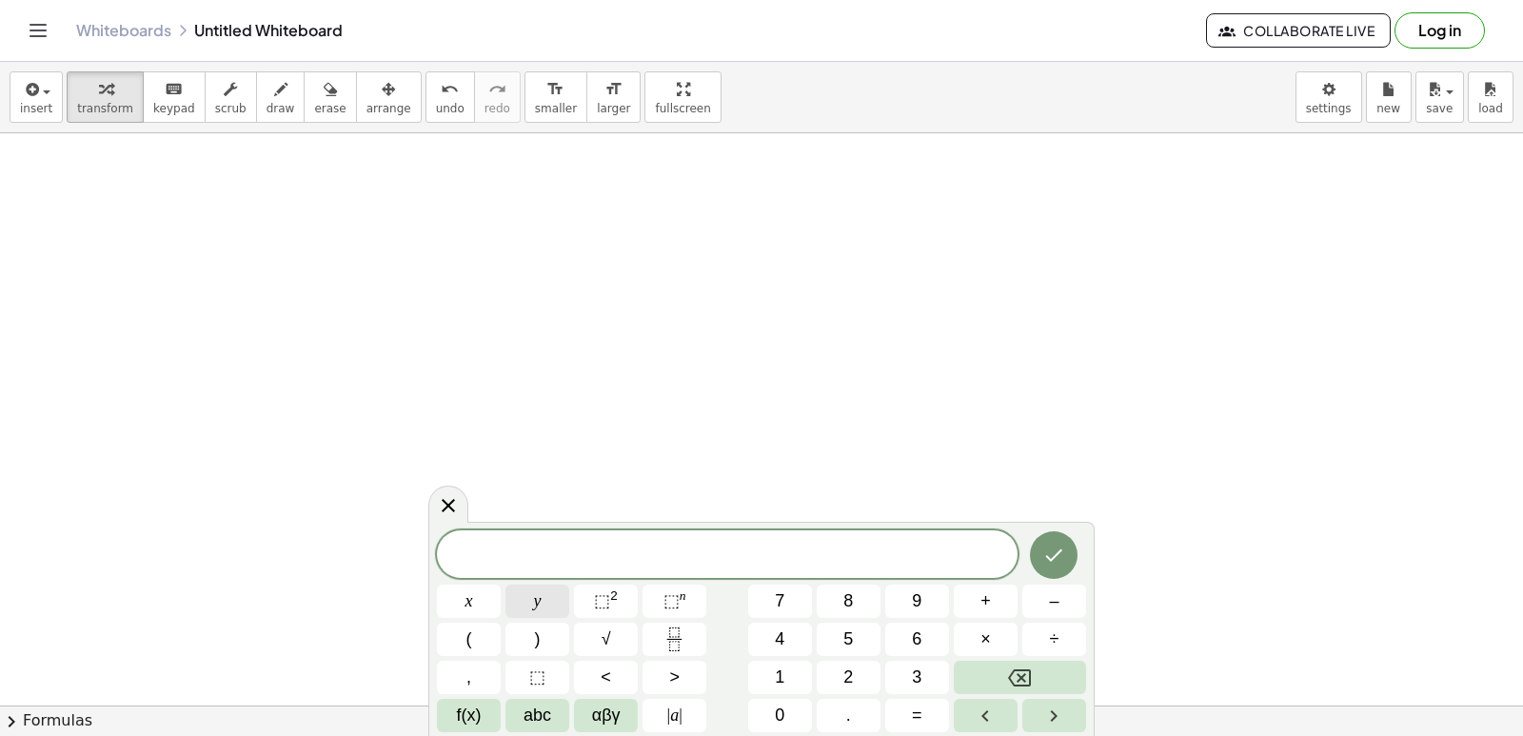
click at [551, 600] on button "y" at bounding box center [537, 600] width 64 height 33
click at [980, 602] on span "+" at bounding box center [985, 601] width 10 height 26
click at [922, 671] on button "3" at bounding box center [917, 677] width 64 height 33
click at [899, 660] on div "y + 3 ​ x y ⬚ 2 ⬚ n 7 8 9 + – ( ) √ 4 5 6 × ÷ , ⬚ < > 1 2 3 f(x) abc αβγ | a | …" at bounding box center [761, 631] width 649 height 202
click at [912, 716] on span "=" at bounding box center [917, 715] width 10 height 26
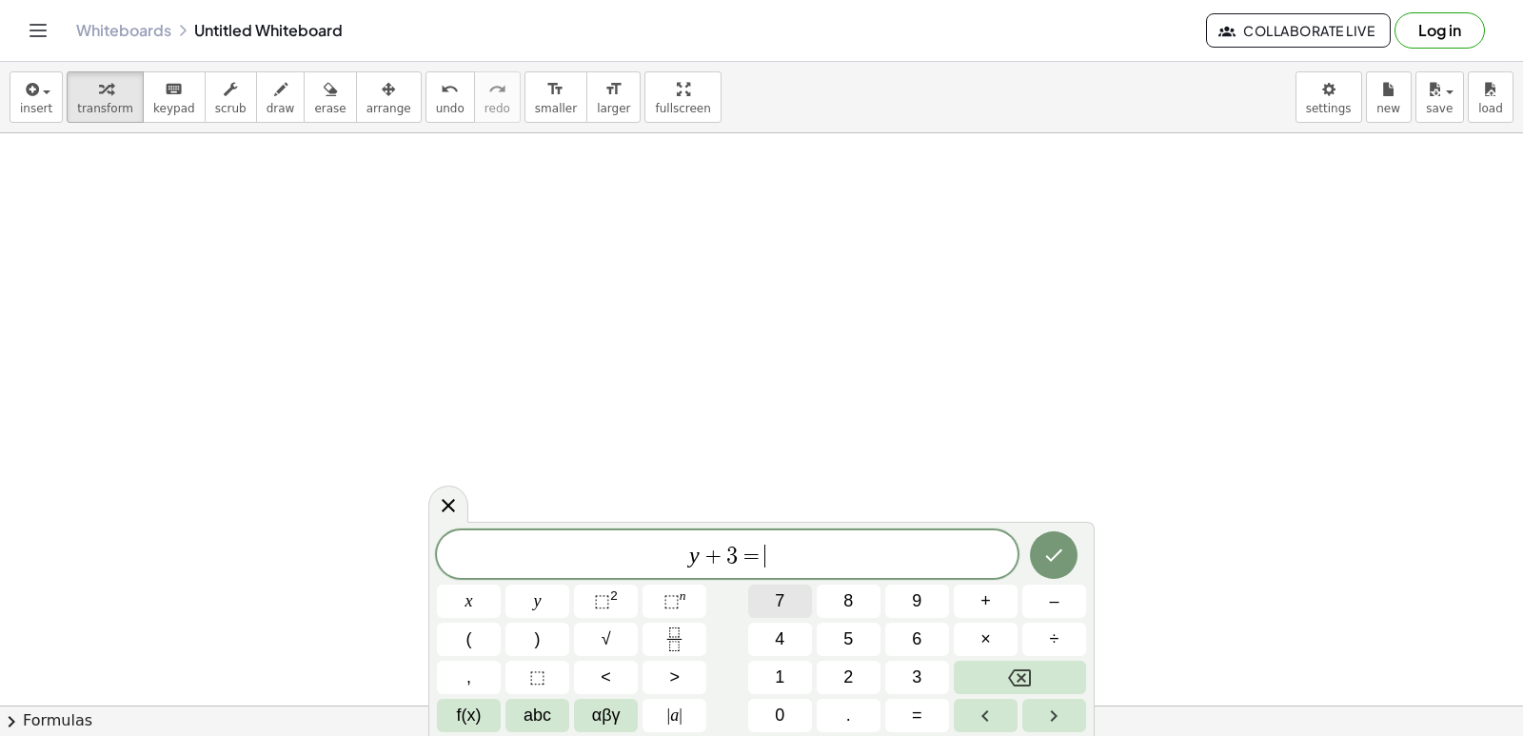
click at [796, 589] on button "7" at bounding box center [780, 600] width 64 height 33
click at [733, 564] on span "=" at bounding box center [746, 555] width 28 height 23
click at [490, 606] on button "x" at bounding box center [469, 600] width 64 height 33
click at [1040, 558] on button "Done" at bounding box center [1054, 555] width 48 height 48
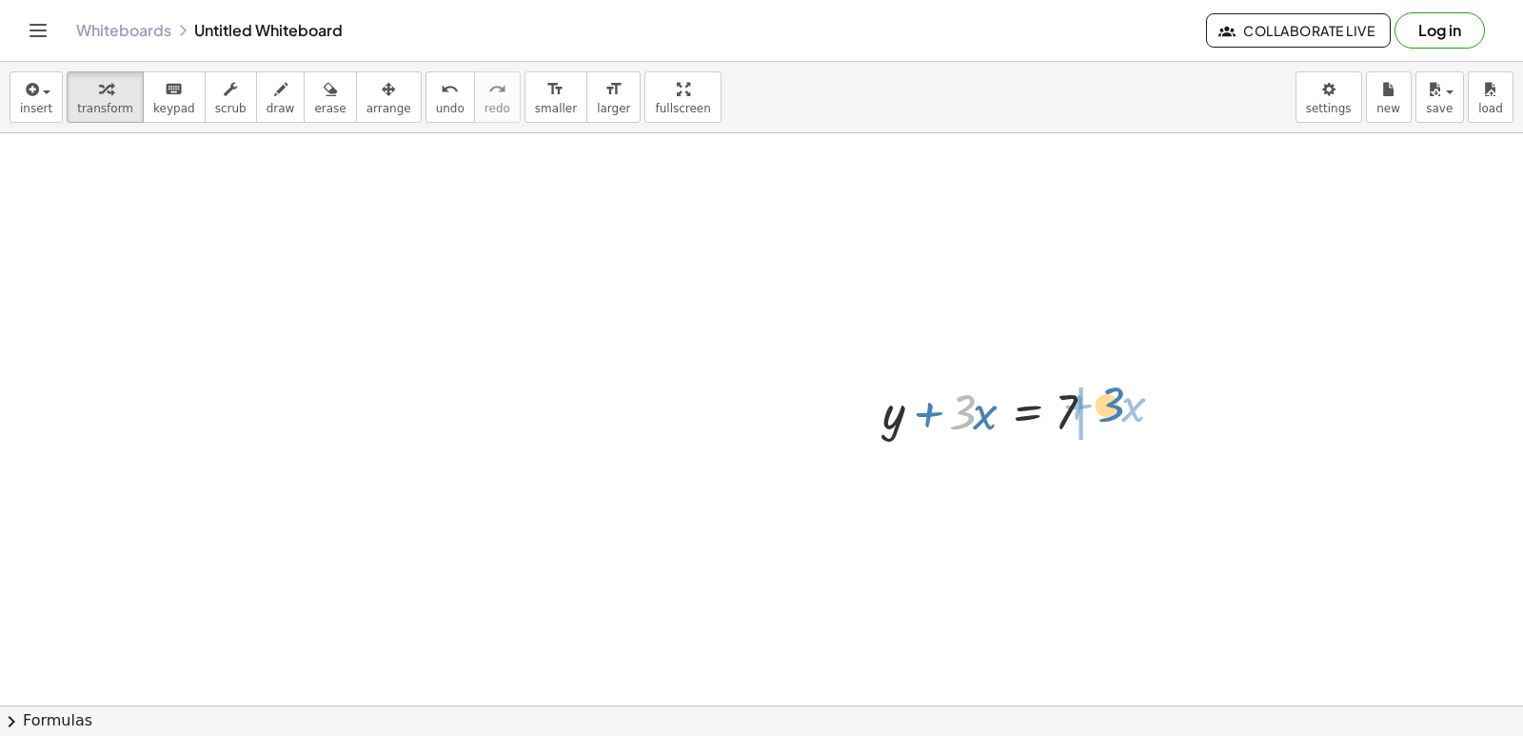
drag, startPoint x: 957, startPoint y: 405, endPoint x: 1109, endPoint y: 398, distance: 152.4
click at [1109, 398] on div at bounding box center [997, 410] width 248 height 65
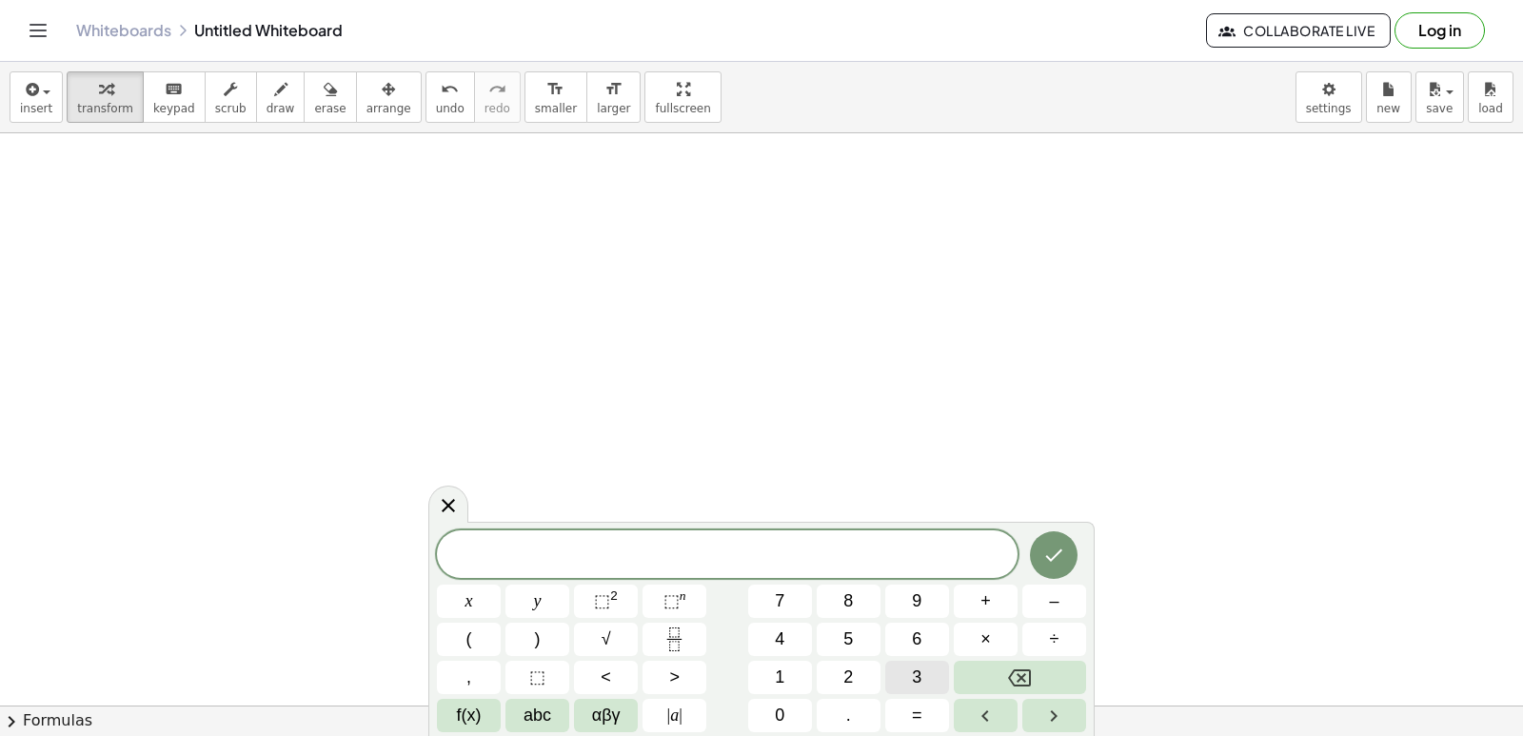
click at [914, 673] on span "3" at bounding box center [917, 677] width 10 height 26
click at [530, 597] on button "y" at bounding box center [537, 600] width 64 height 33
click at [985, 603] on span "+" at bounding box center [985, 601] width 10 height 26
click at [777, 674] on span "1" at bounding box center [780, 677] width 10 height 26
click at [835, 674] on button "2" at bounding box center [849, 677] width 64 height 33
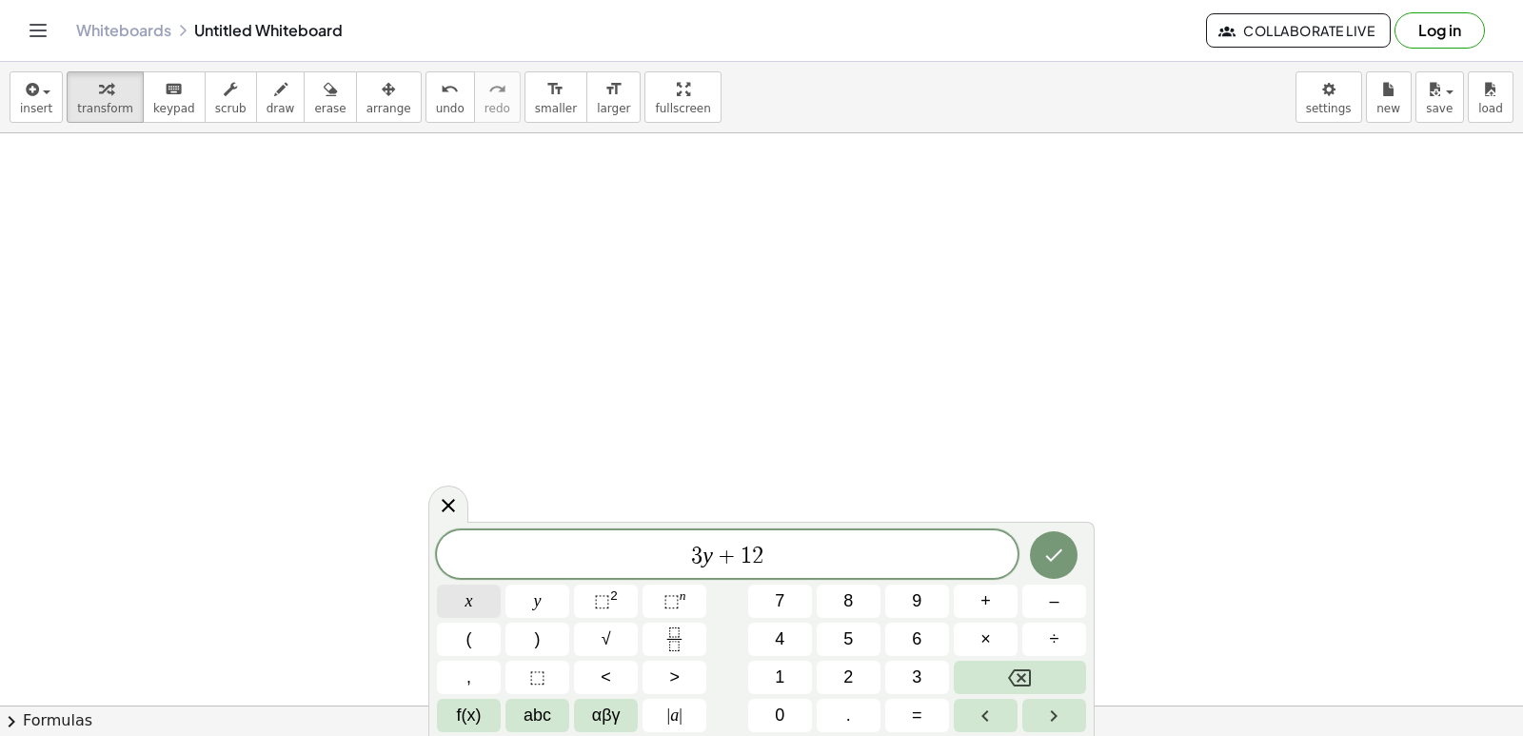
click at [469, 588] on span "x" at bounding box center [469, 601] width 8 height 26
click at [926, 716] on button "=" at bounding box center [917, 715] width 64 height 33
click at [764, 668] on button "1" at bounding box center [780, 677] width 64 height 33
click at [779, 702] on span "0" at bounding box center [780, 715] width 10 height 26
click at [1051, 552] on icon "Done" at bounding box center [1053, 555] width 23 height 23
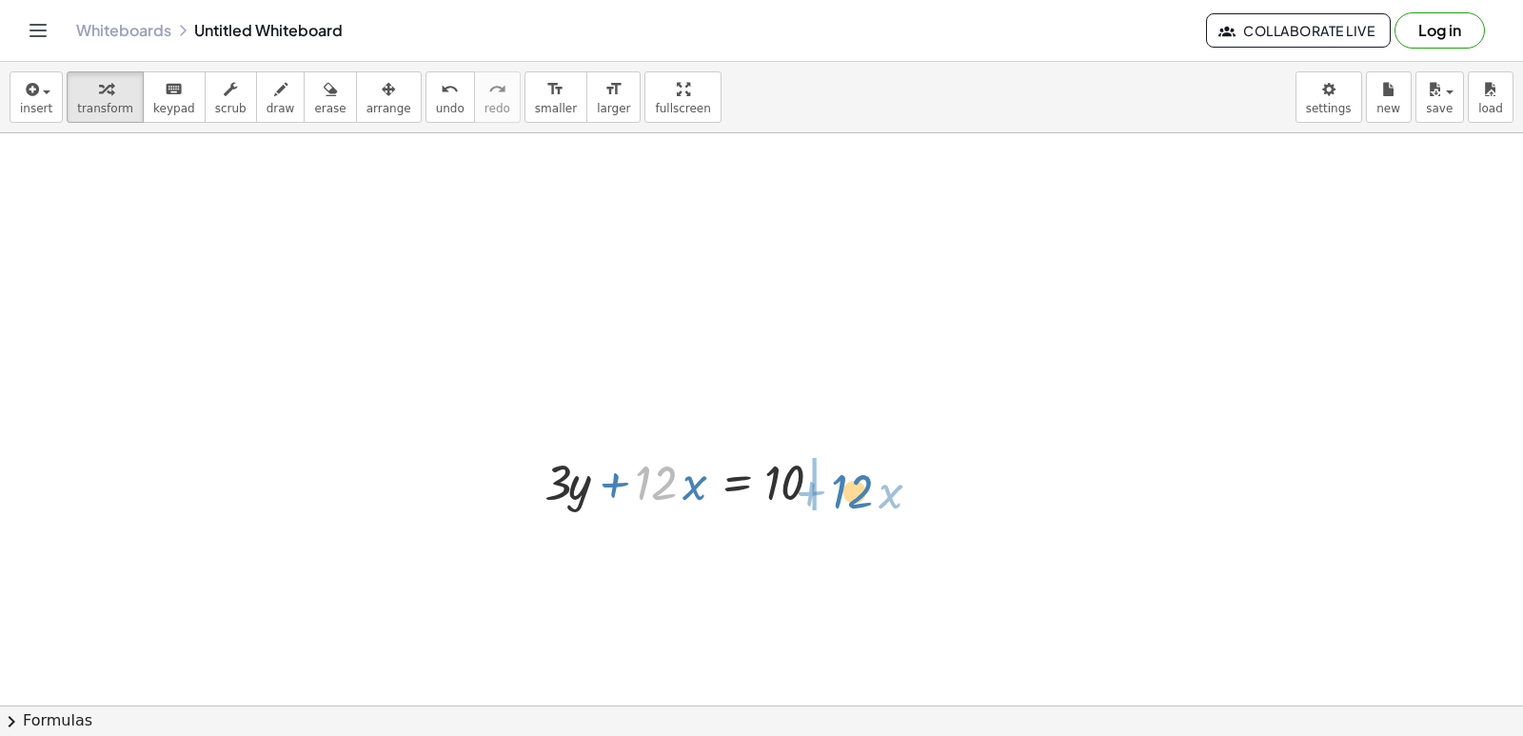
drag, startPoint x: 646, startPoint y: 477, endPoint x: 842, endPoint y: 485, distance: 196.3
click at [842, 485] on div at bounding box center [695, 480] width 320 height 65
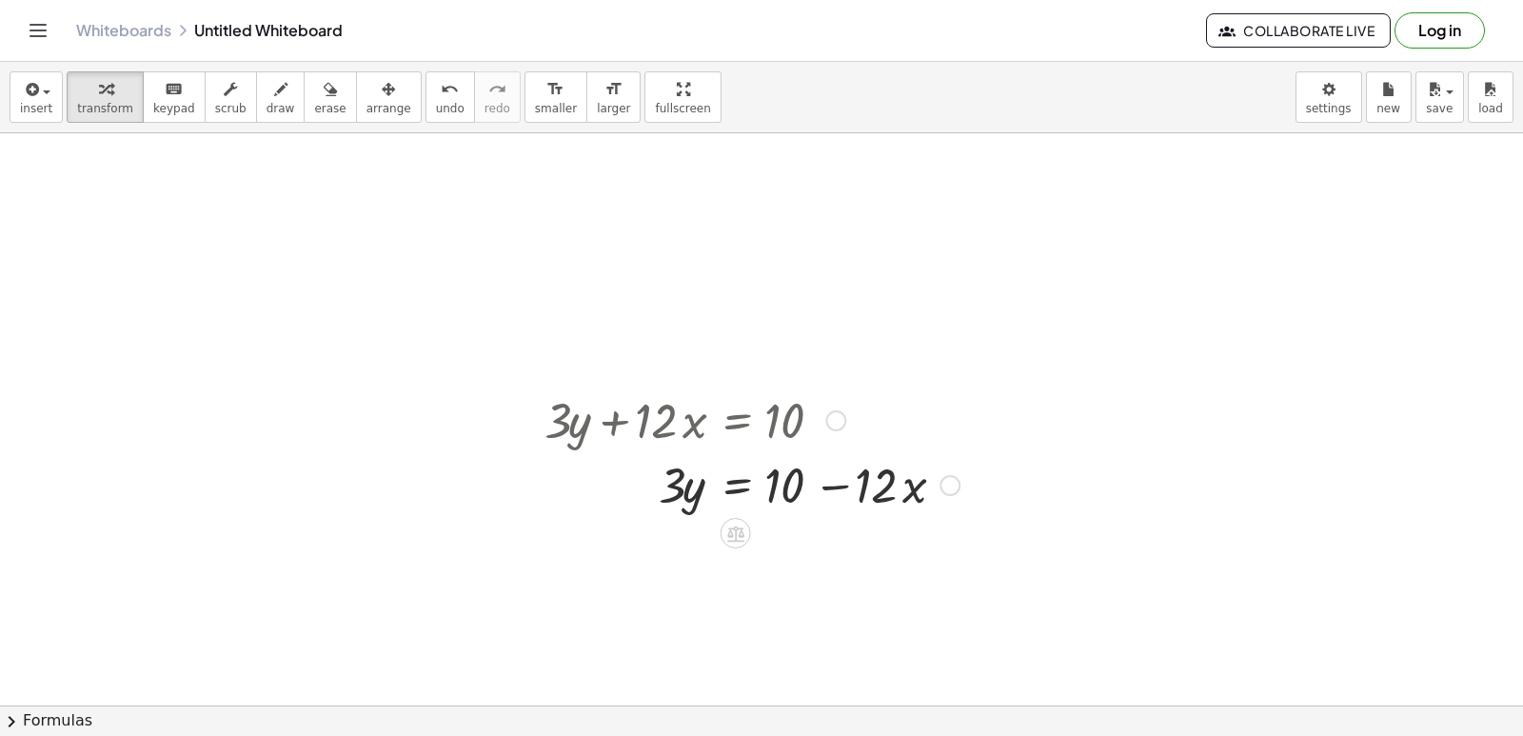
scroll to position [2287, 0]
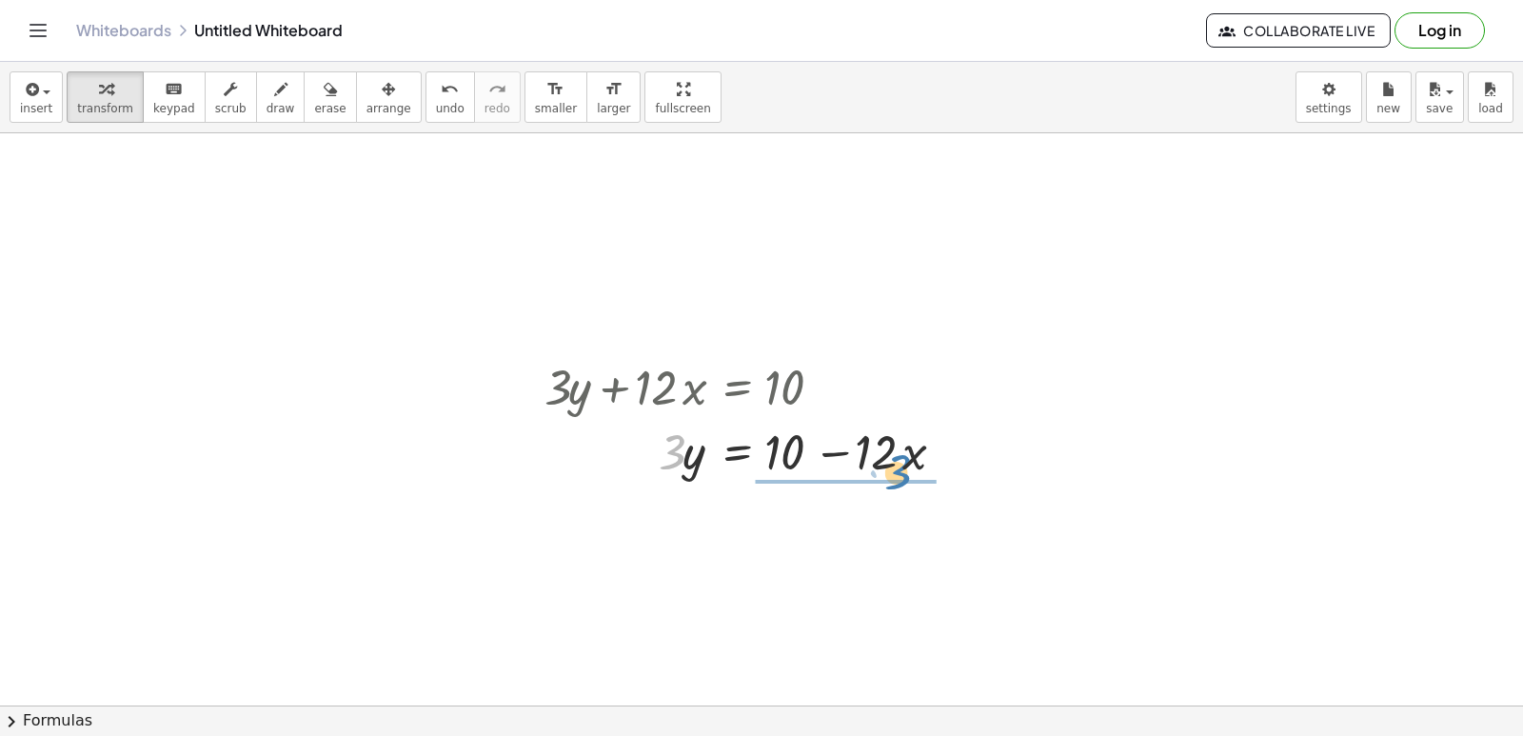
drag, startPoint x: 670, startPoint y: 457, endPoint x: 896, endPoint y: 477, distance: 226.5
click at [896, 477] on div at bounding box center [752, 450] width 434 height 65
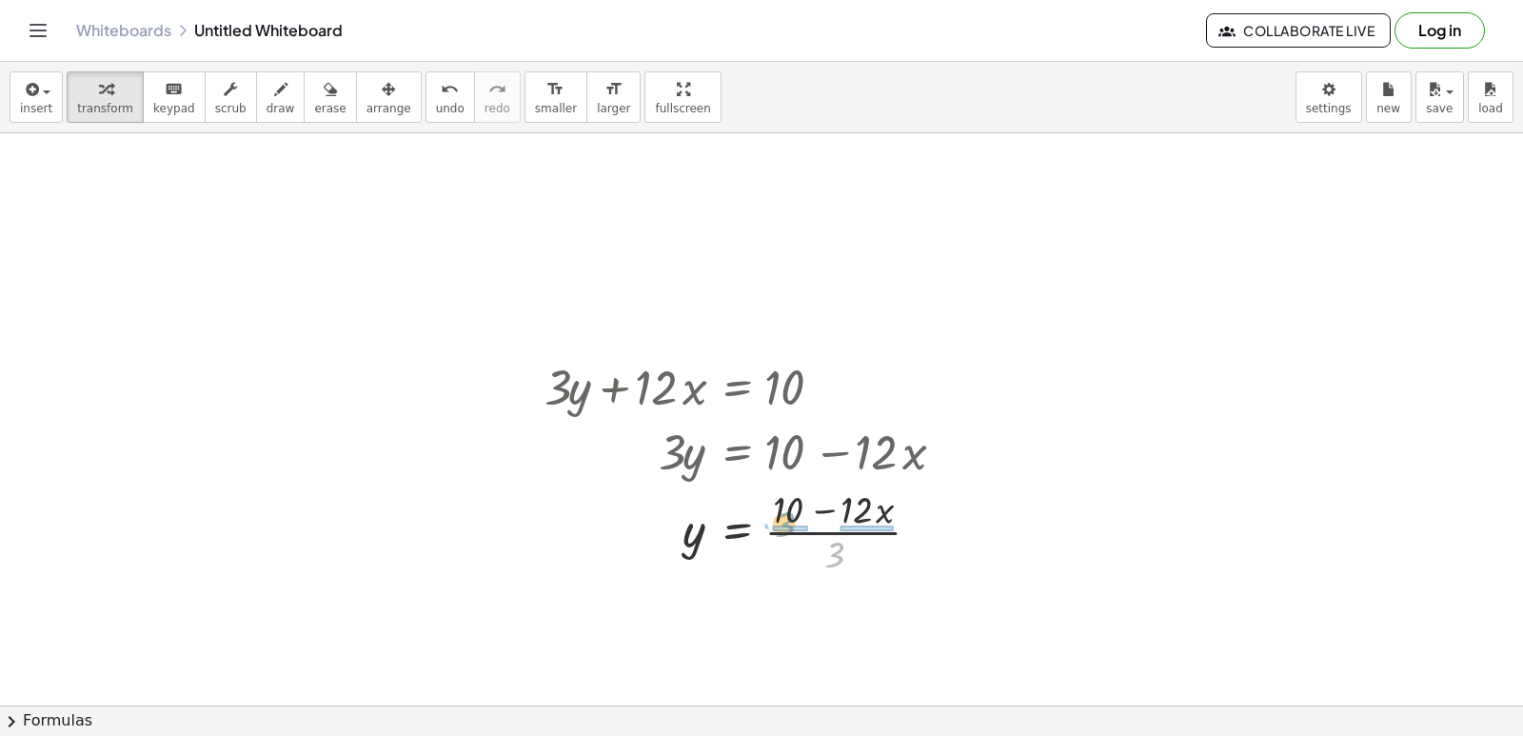
drag, startPoint x: 837, startPoint y: 563, endPoint x: 787, endPoint y: 538, distance: 55.3
click at [787, 538] on div at bounding box center [752, 530] width 434 height 95
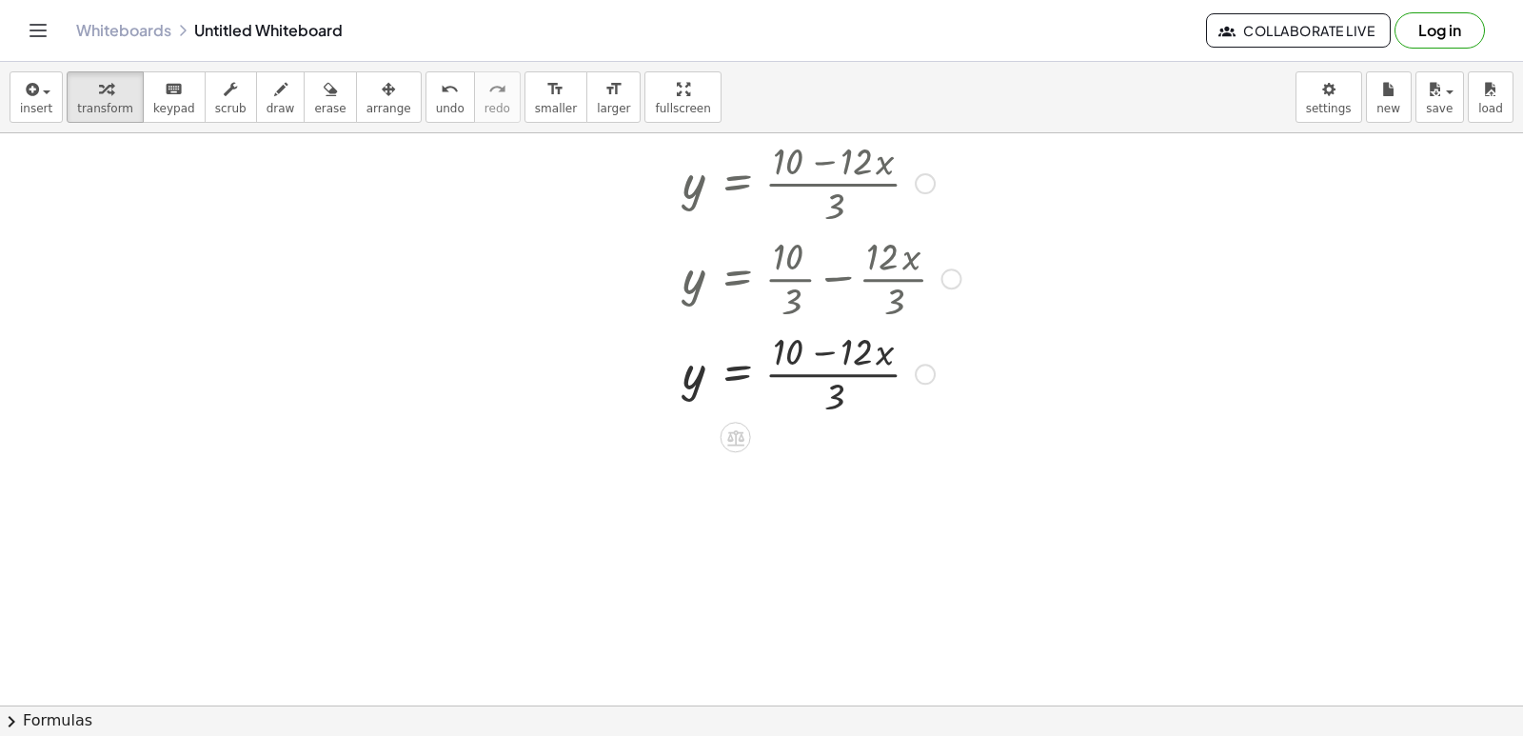
scroll to position [2668, 0]
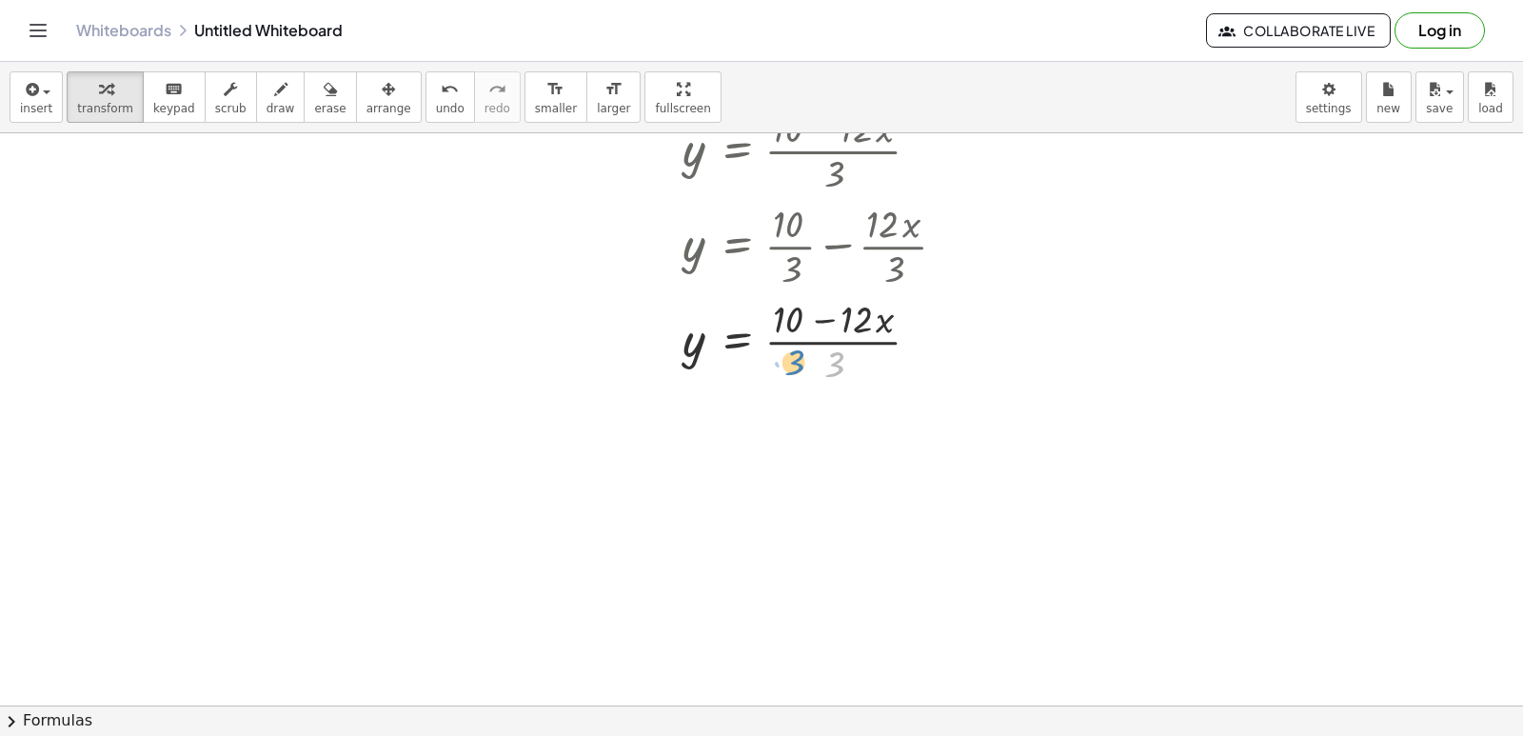
drag, startPoint x: 830, startPoint y: 365, endPoint x: 788, endPoint y: 363, distance: 41.9
click at [788, 363] on div at bounding box center [753, 339] width 436 height 95
drag, startPoint x: 816, startPoint y: 363, endPoint x: 845, endPoint y: 357, distance: 30.1
click at [845, 357] on div at bounding box center [753, 339] width 436 height 95
drag, startPoint x: 845, startPoint y: 357, endPoint x: 800, endPoint y: 337, distance: 49.9
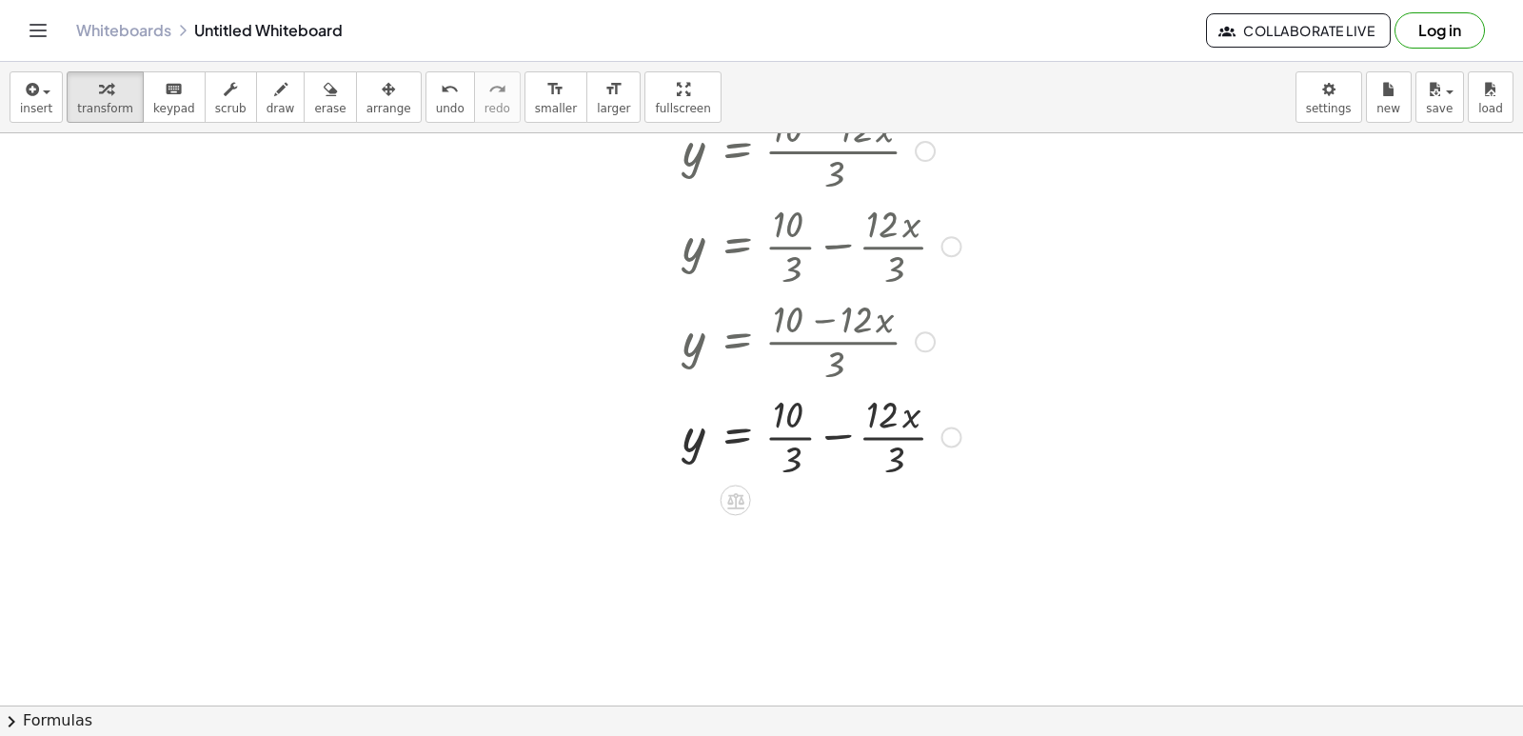
click at [834, 432] on div at bounding box center [753, 434] width 436 height 95
click at [838, 554] on div at bounding box center [753, 530] width 436 height 95
click at [831, 548] on div at bounding box center [753, 530] width 436 height 95
click at [831, 552] on div at bounding box center [753, 530] width 436 height 95
click at [893, 528] on div at bounding box center [753, 530] width 436 height 95
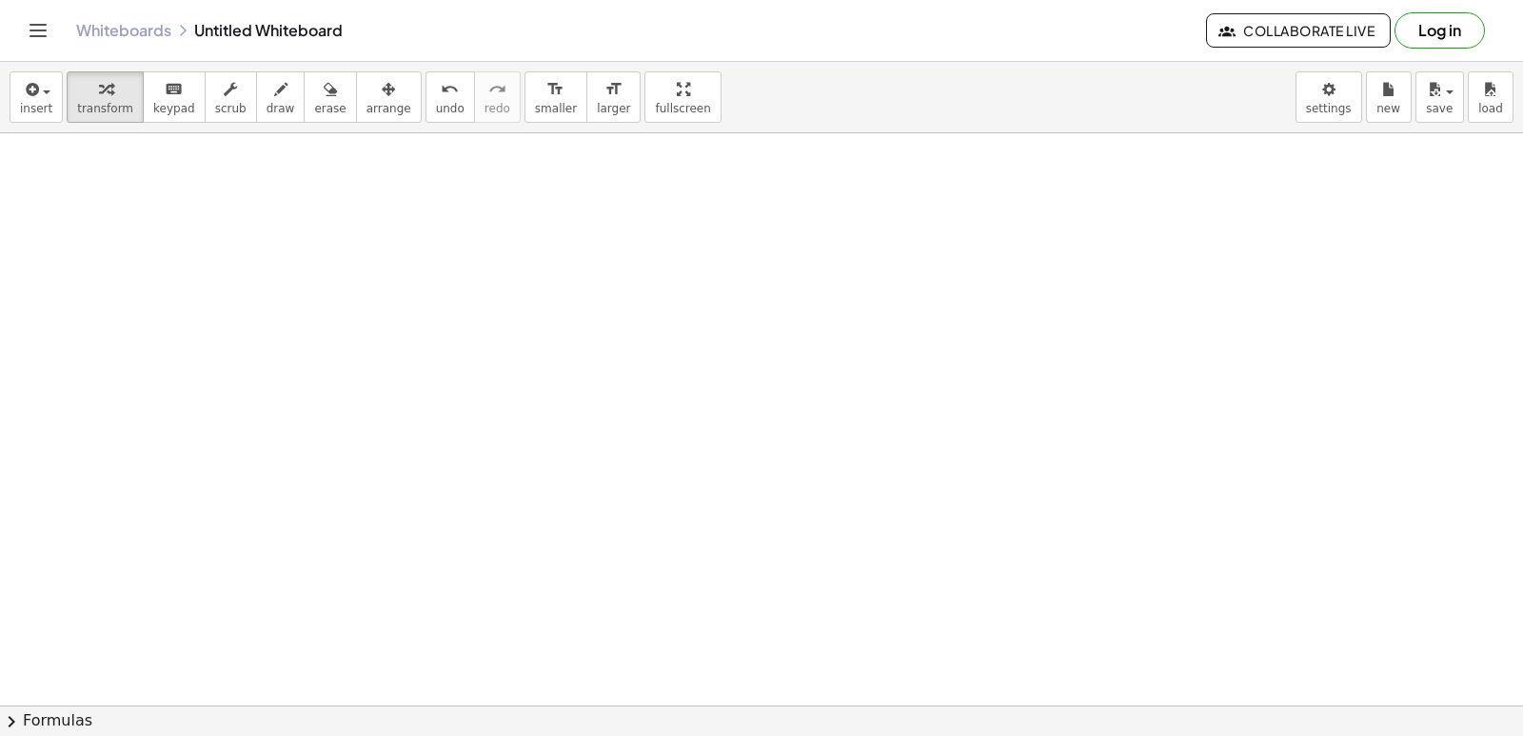
scroll to position [3241, 0]
drag, startPoint x: 276, startPoint y: 647, endPoint x: 263, endPoint y: 656, distance: 15.8
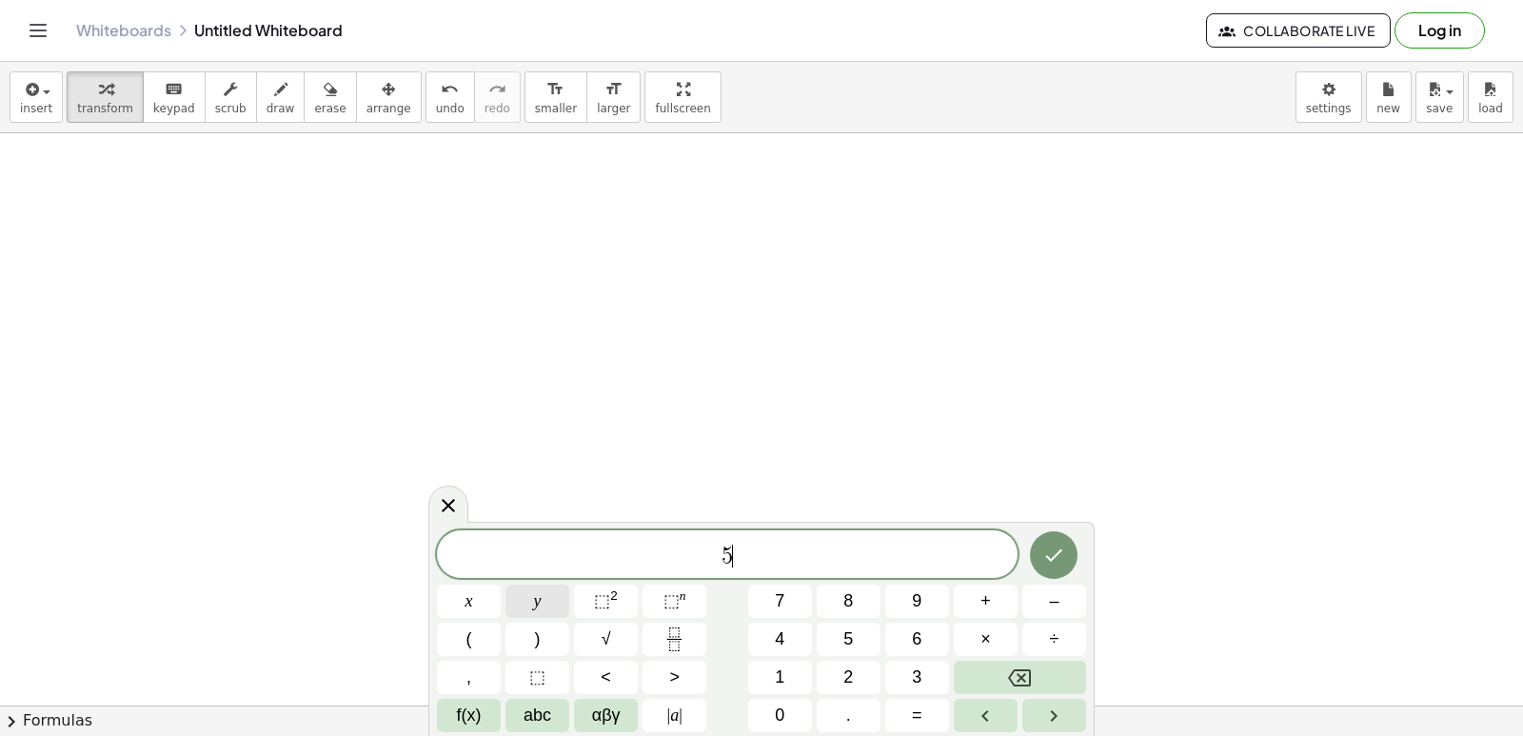
click at [525, 607] on button "y" at bounding box center [537, 600] width 64 height 33
click at [925, 713] on button "=" at bounding box center [917, 715] width 64 height 33
click at [1046, 552] on icon "Done" at bounding box center [1053, 555] width 23 height 23
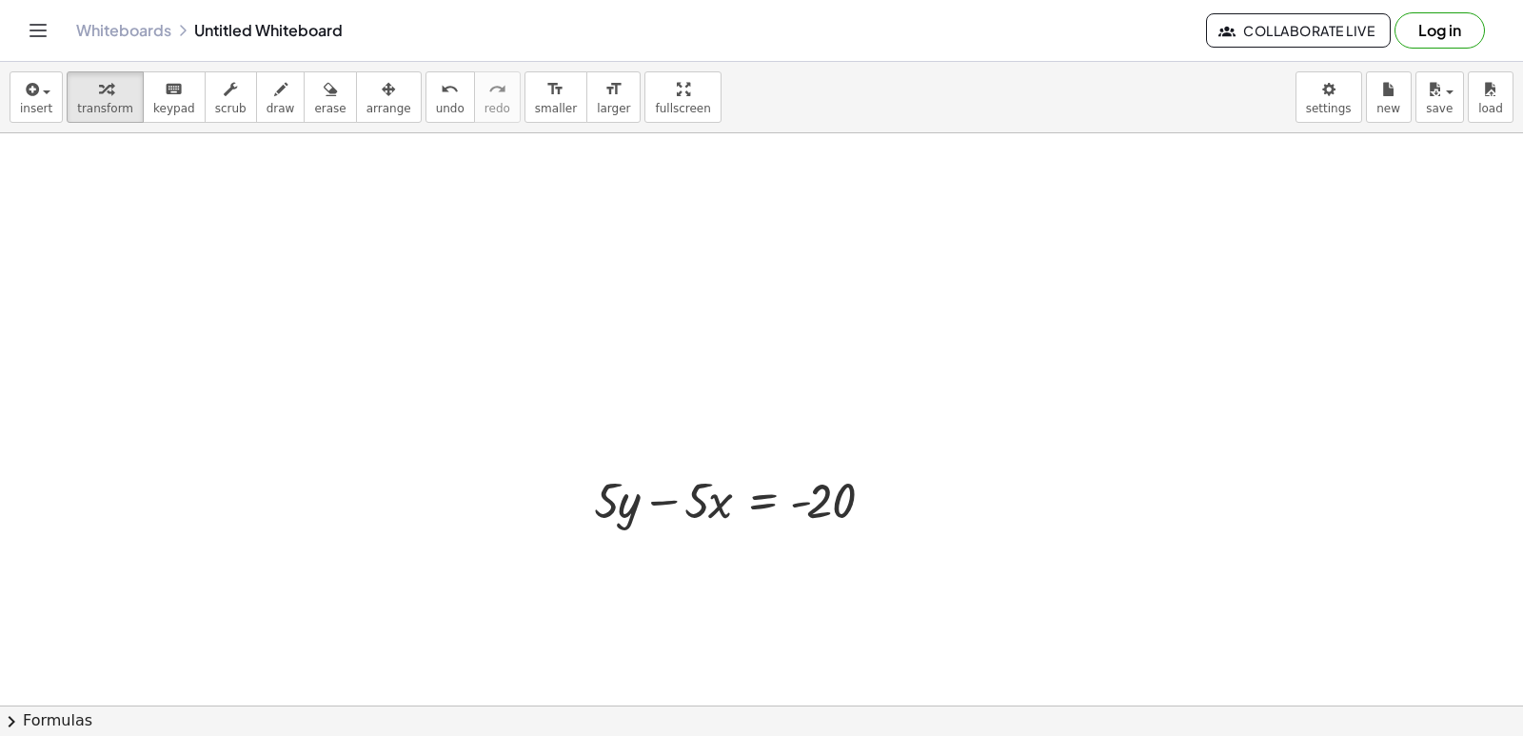
scroll to position [3336, 0]
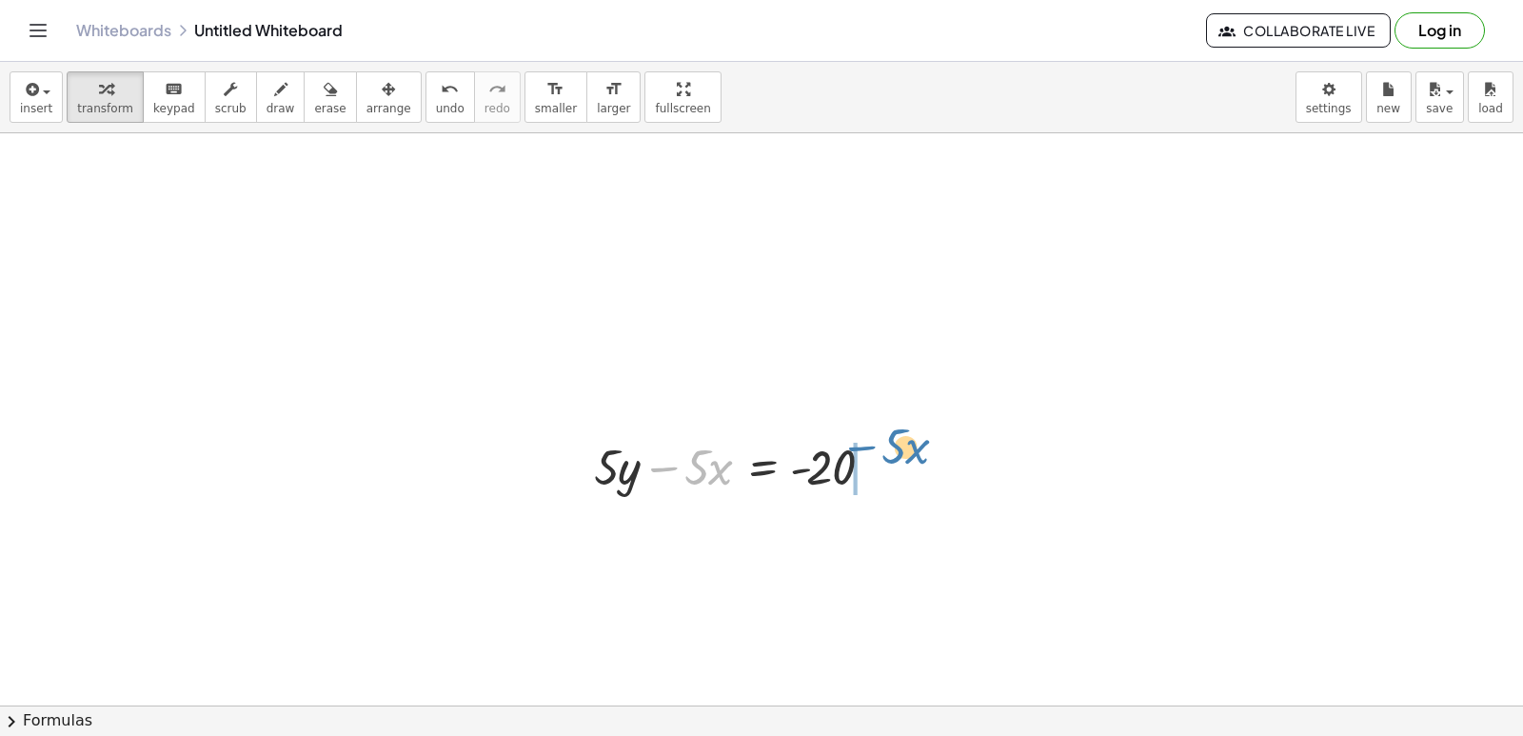
drag, startPoint x: 682, startPoint y: 462, endPoint x: 902, endPoint y: 447, distance: 221.3
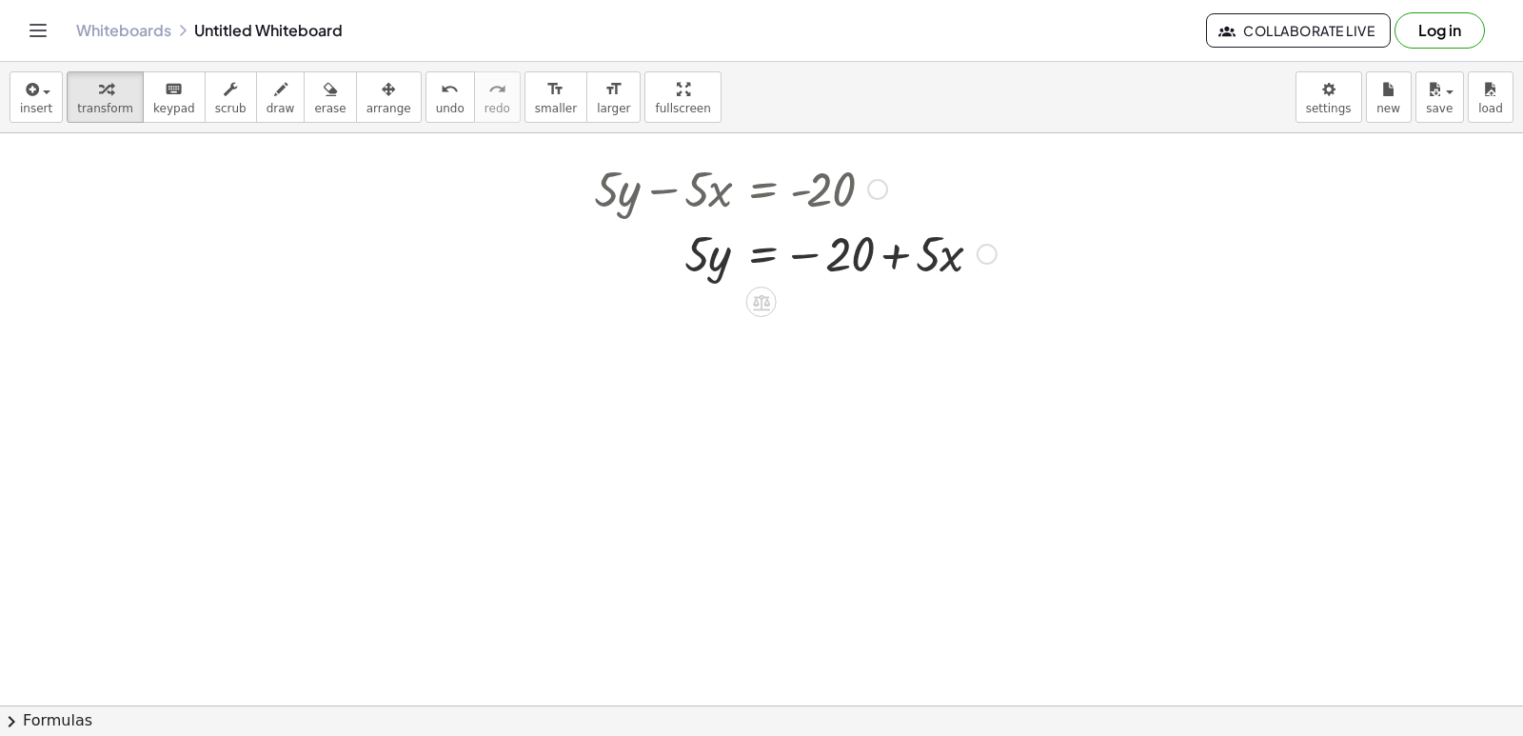
scroll to position [3622, 0]
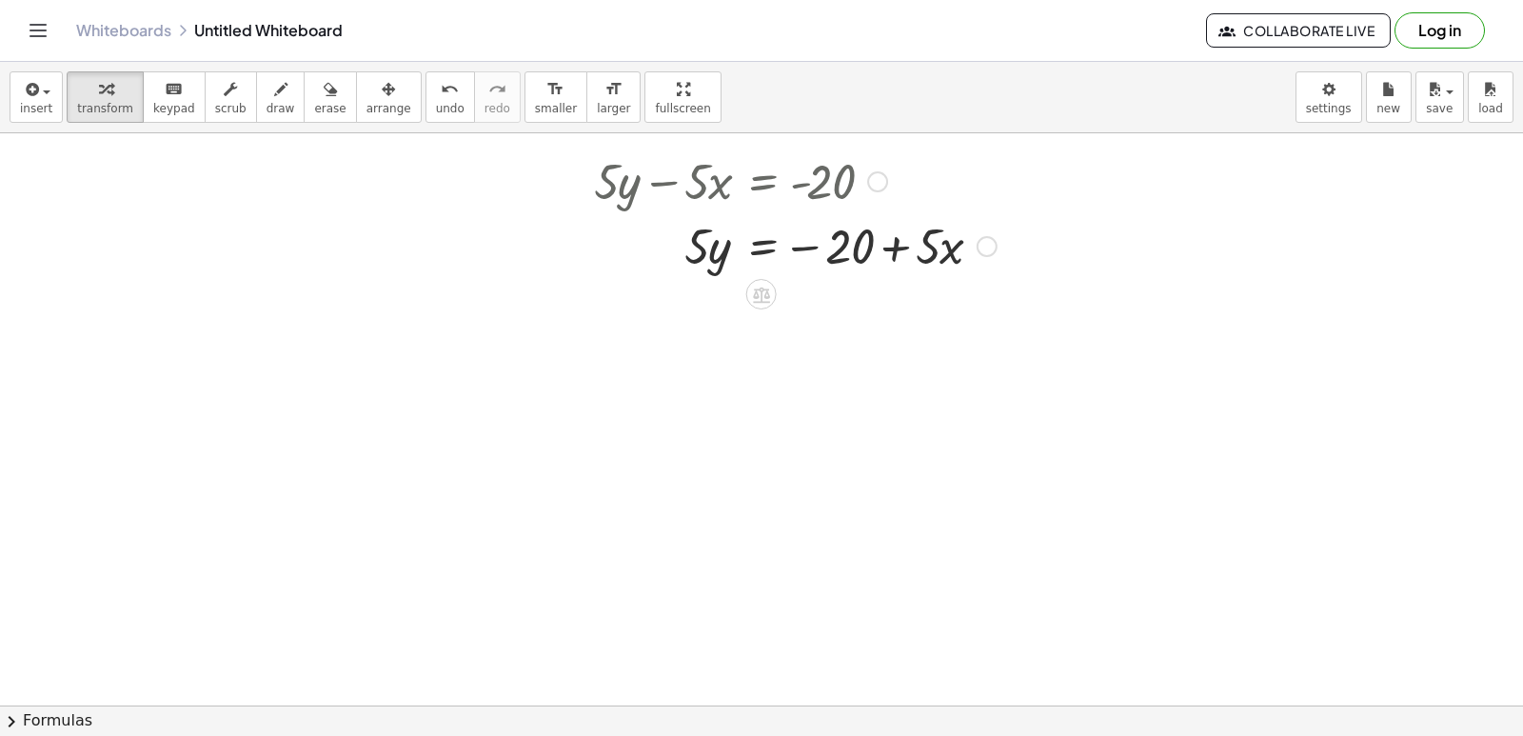
click at [895, 246] on div at bounding box center [795, 244] width 422 height 65
drag, startPoint x: 699, startPoint y: 253, endPoint x: 912, endPoint y: 310, distance: 220.7
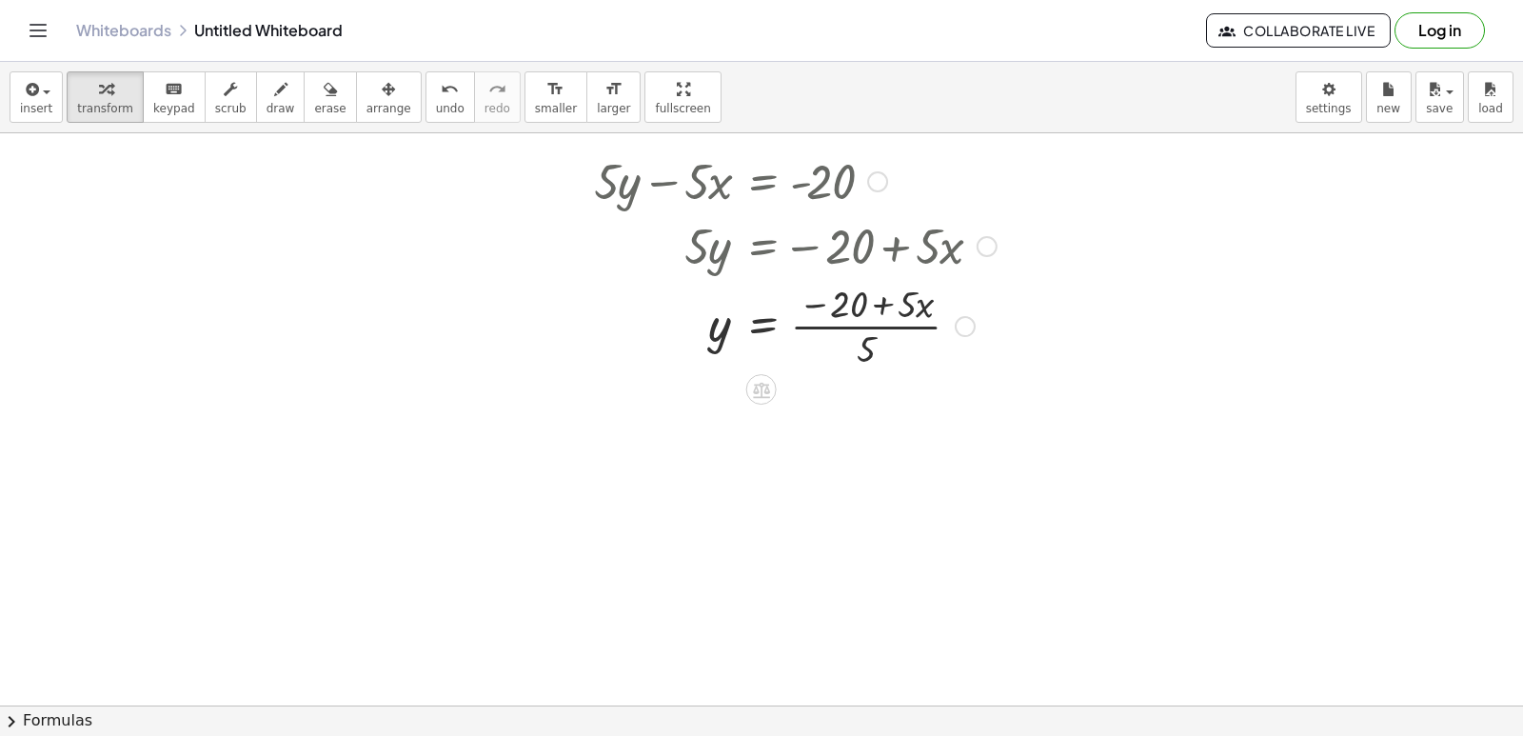
click at [885, 312] on div at bounding box center [795, 324] width 422 height 95
drag, startPoint x: 872, startPoint y: 332, endPoint x: 889, endPoint y: 327, distance: 17.8
click at [889, 327] on div at bounding box center [795, 324] width 422 height 95
drag, startPoint x: 877, startPoint y: 327, endPoint x: 870, endPoint y: 336, distance: 10.9
click at [870, 342] on div at bounding box center [795, 324] width 422 height 95
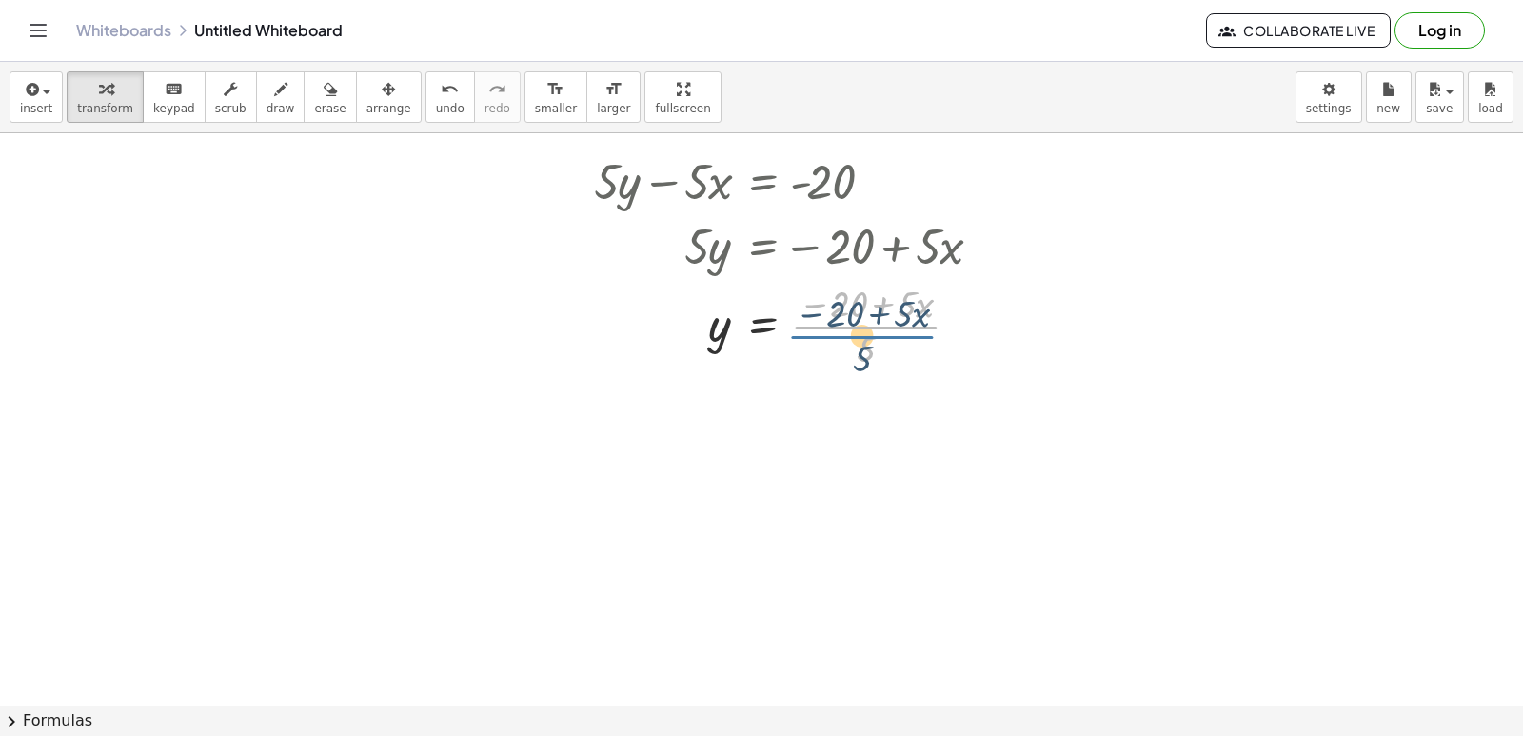
drag, startPoint x: 870, startPoint y: 336, endPoint x: 866, endPoint y: 325, distance: 12.0
click at [866, 325] on div at bounding box center [795, 324] width 422 height 95
click at [873, 348] on div at bounding box center [795, 324] width 422 height 95
drag, startPoint x: 865, startPoint y: 342, endPoint x: 840, endPoint y: 334, distance: 26.8
click at [840, 334] on div at bounding box center [795, 324] width 422 height 95
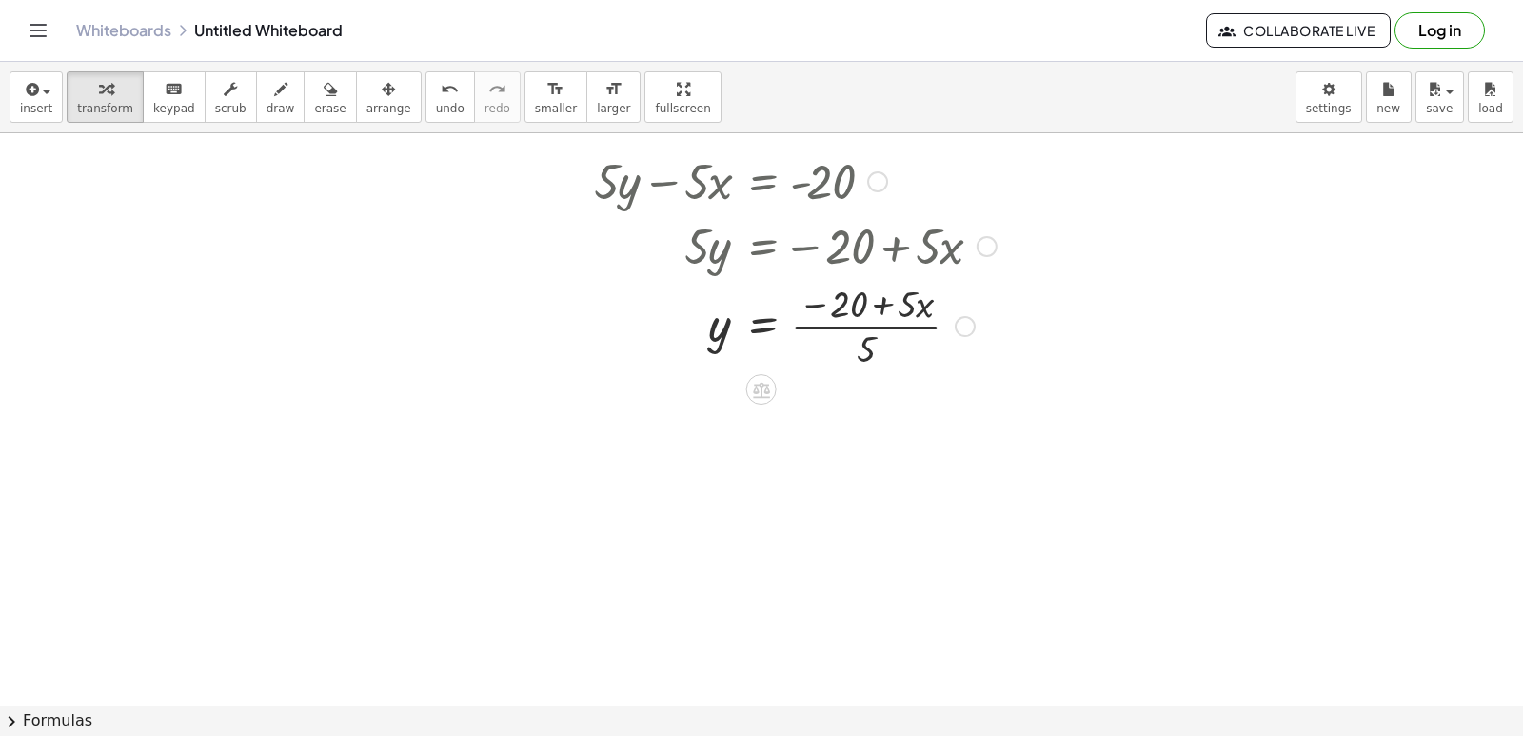
drag, startPoint x: 862, startPoint y: 333, endPoint x: 862, endPoint y: 321, distance: 12.4
click at [862, 321] on div at bounding box center [795, 324] width 422 height 95
drag, startPoint x: 863, startPoint y: 341, endPoint x: 838, endPoint y: 307, distance: 42.1
click at [838, 307] on div at bounding box center [795, 324] width 422 height 95
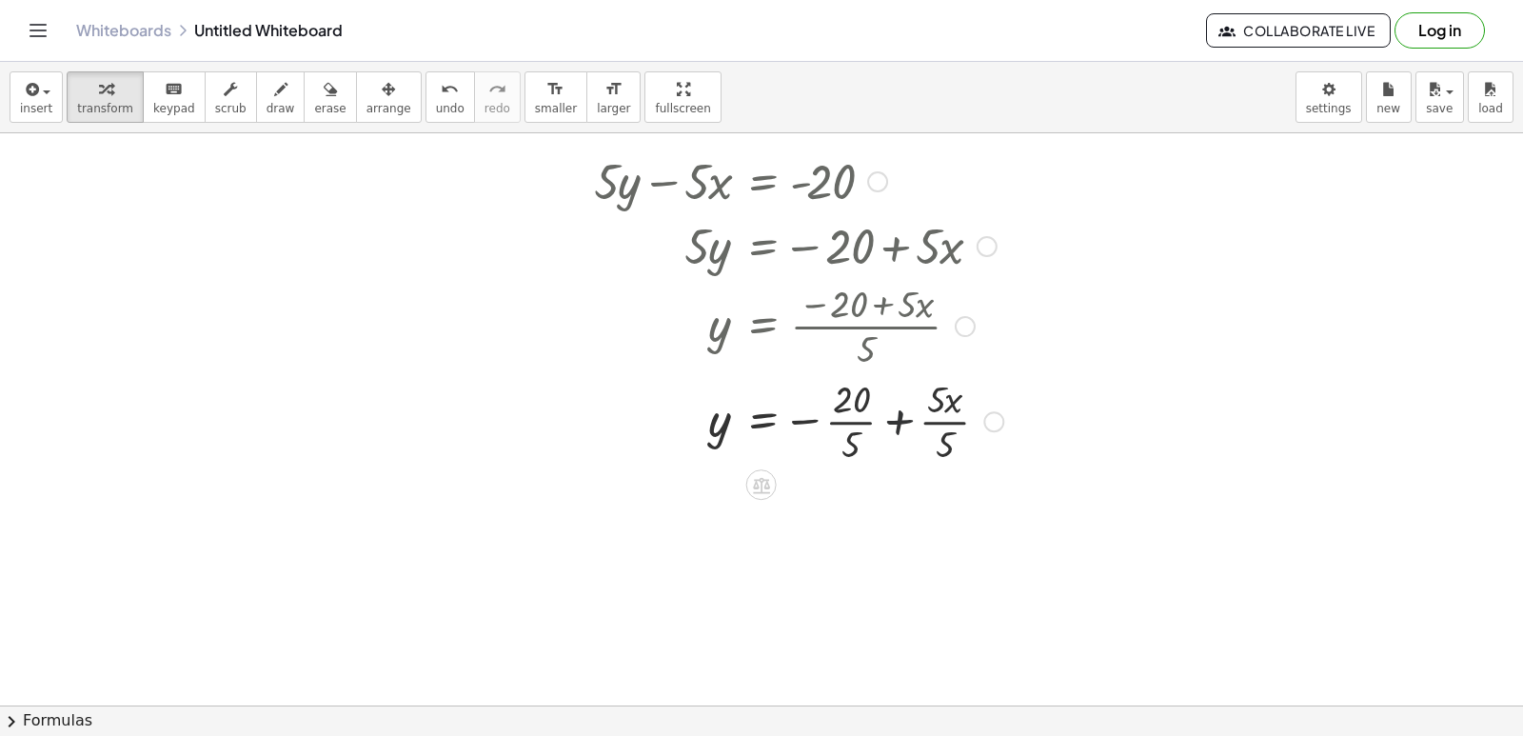
click at [896, 418] on div at bounding box center [798, 419] width 428 height 95
click at [884, 489] on div at bounding box center [798, 514] width 428 height 95
drag, startPoint x: 866, startPoint y: 532, endPoint x: 840, endPoint y: 507, distance: 36.4
click at [840, 507] on div at bounding box center [798, 514] width 428 height 95
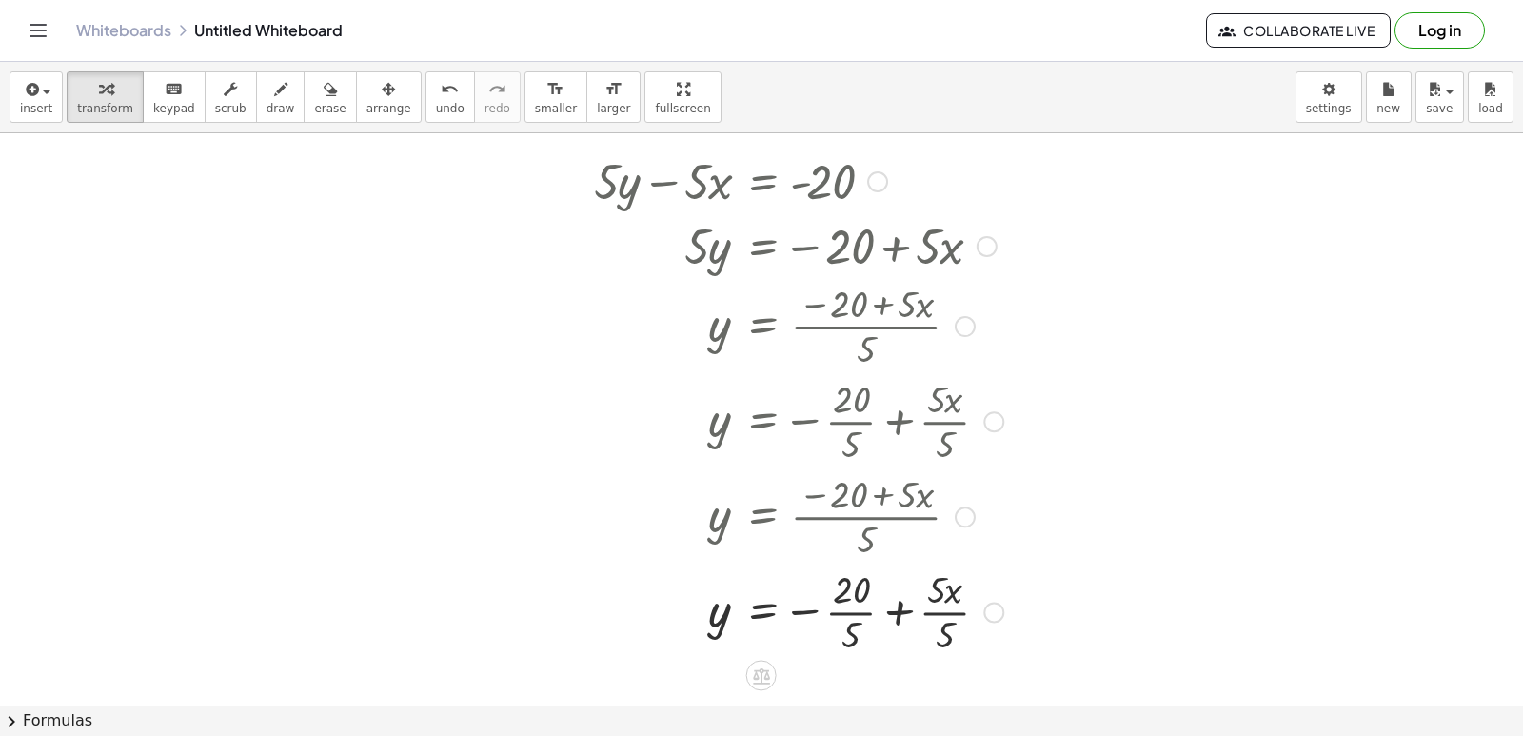
click at [1006, 603] on div at bounding box center [798, 610] width 428 height 95
click at [985, 603] on div at bounding box center [798, 610] width 428 height 95
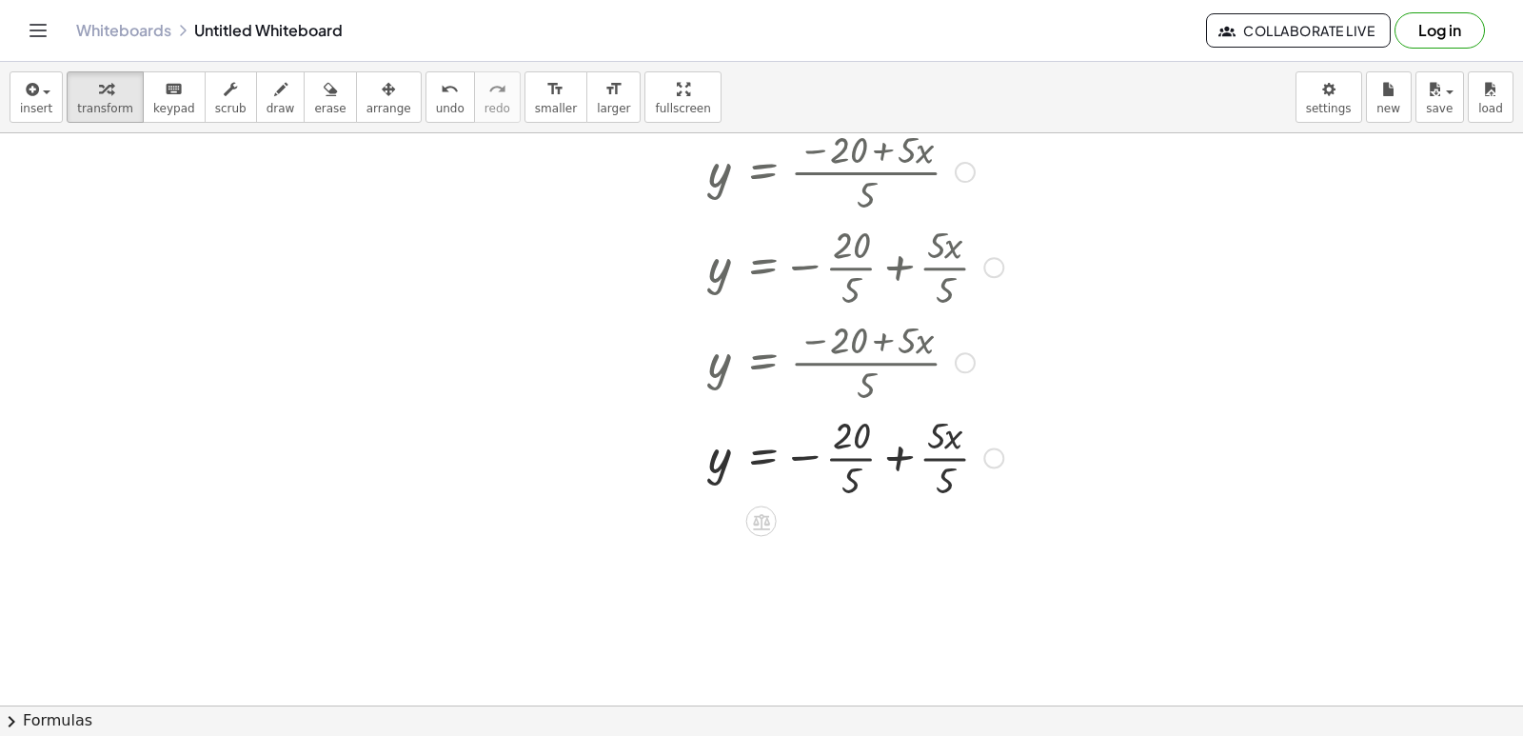
scroll to position [3812, 0]
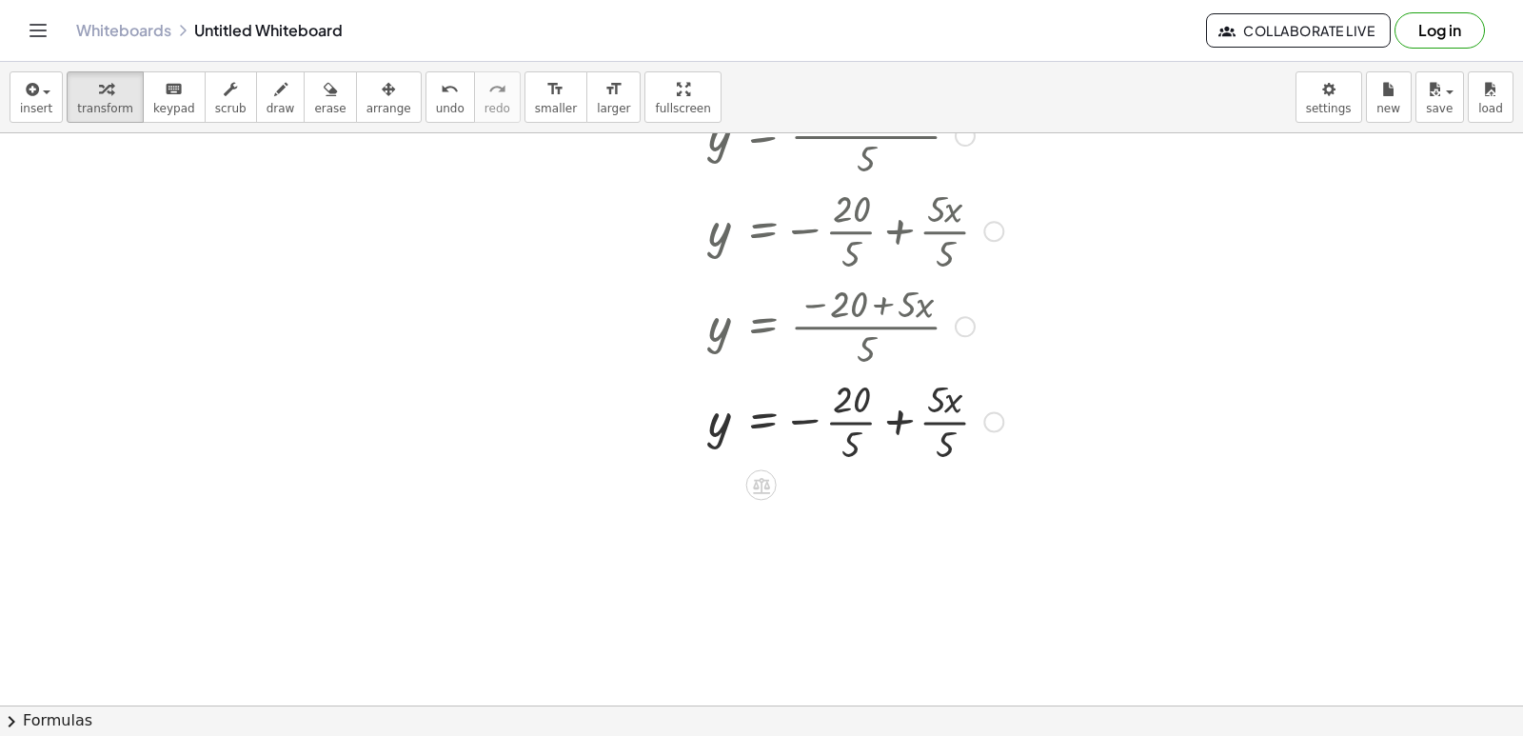
click at [847, 420] on div at bounding box center [798, 419] width 428 height 95
click at [925, 422] on div at bounding box center [812, 419] width 456 height 95
click at [918, 512] on div at bounding box center [798, 514] width 428 height 95
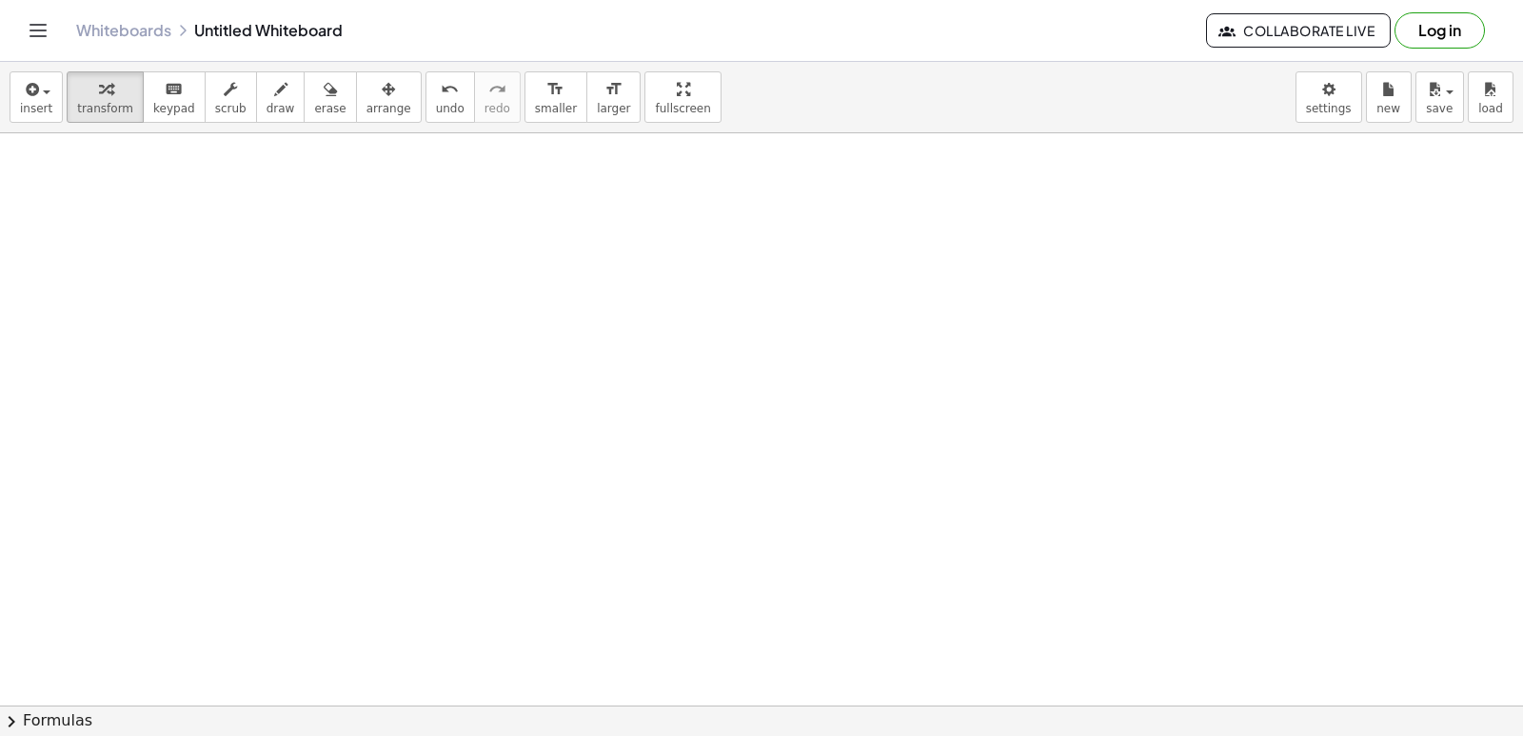
scroll to position [4576, 0]
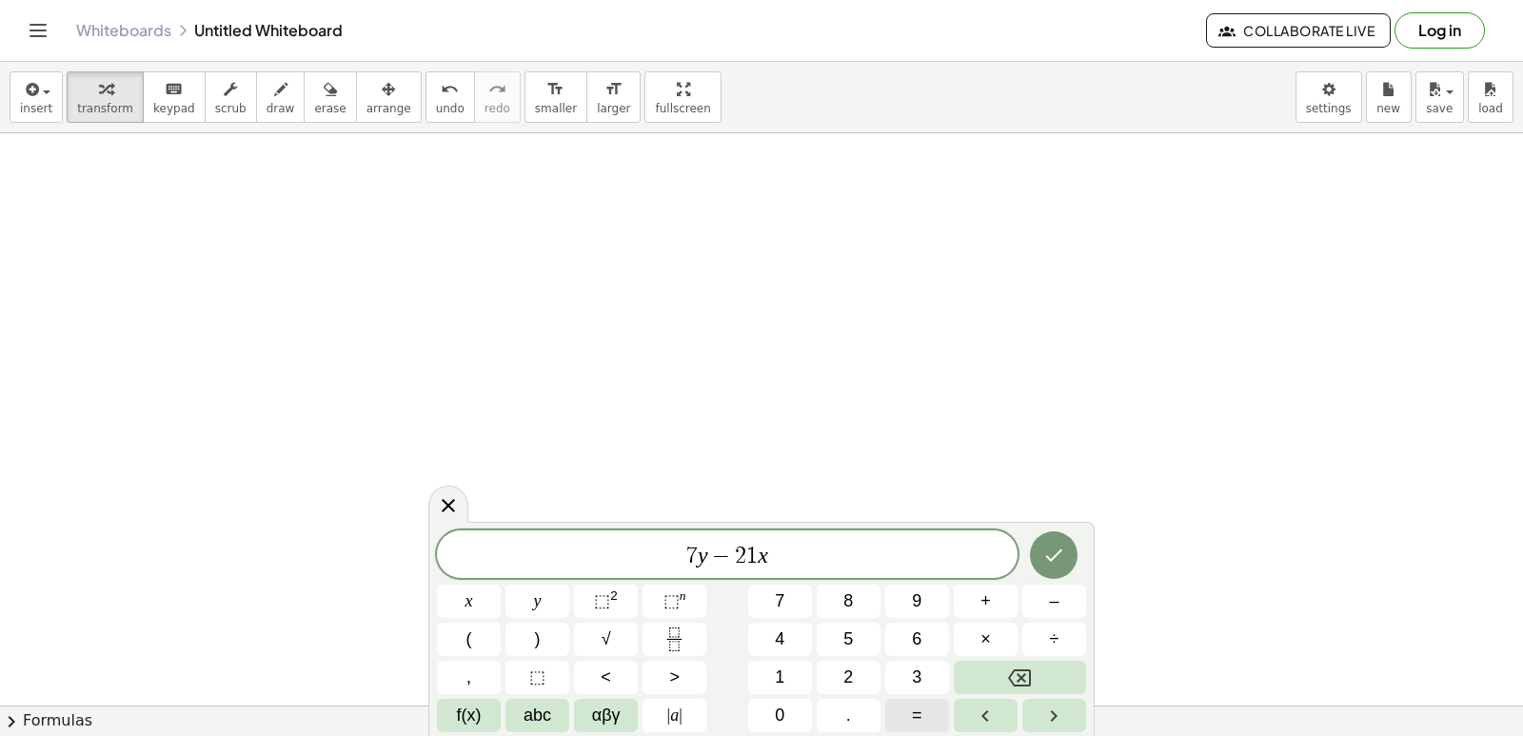
click at [924, 717] on button "=" at bounding box center [917, 715] width 64 height 33
click at [1050, 565] on icon "Done" at bounding box center [1053, 555] width 23 height 23
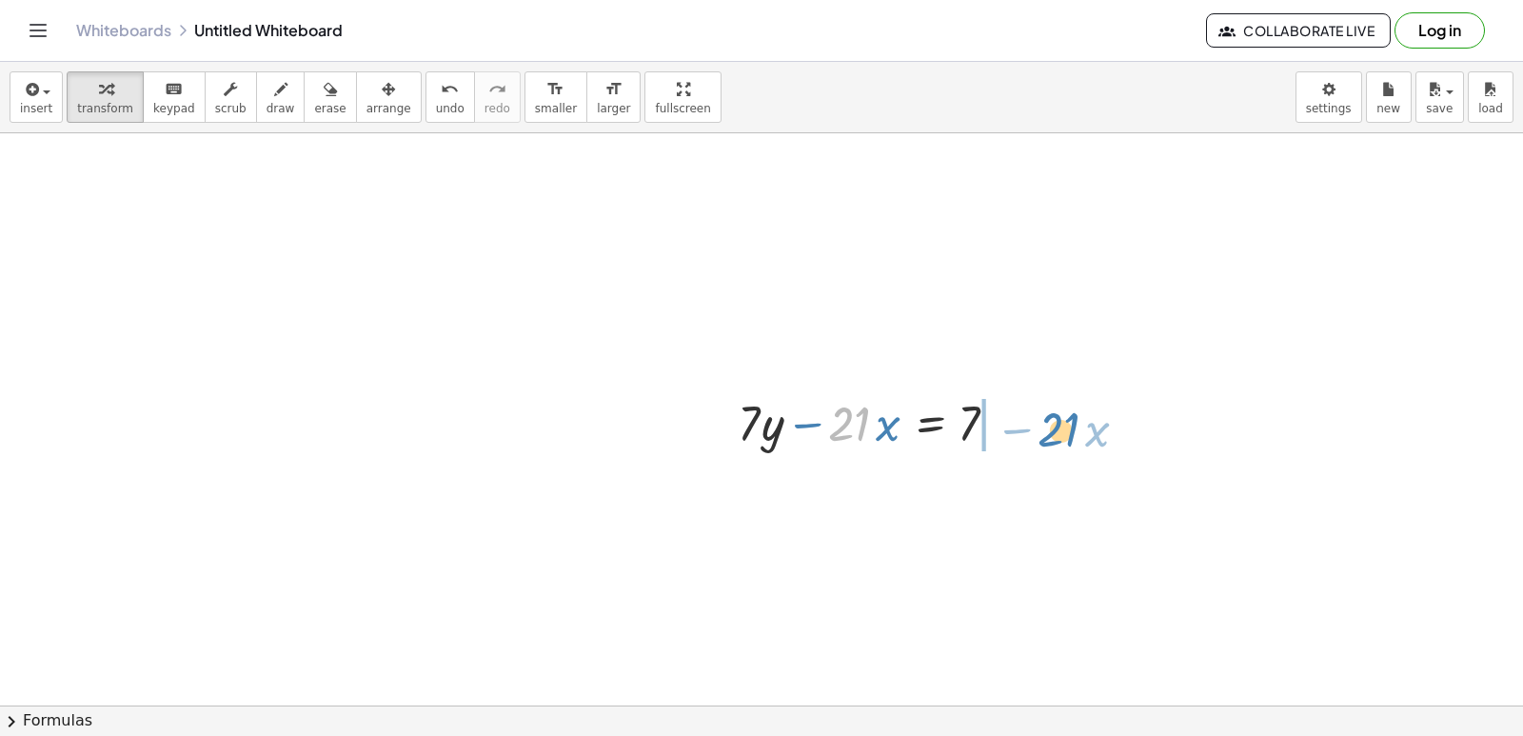
drag, startPoint x: 852, startPoint y: 433, endPoint x: 1047, endPoint y: 450, distance: 195.9
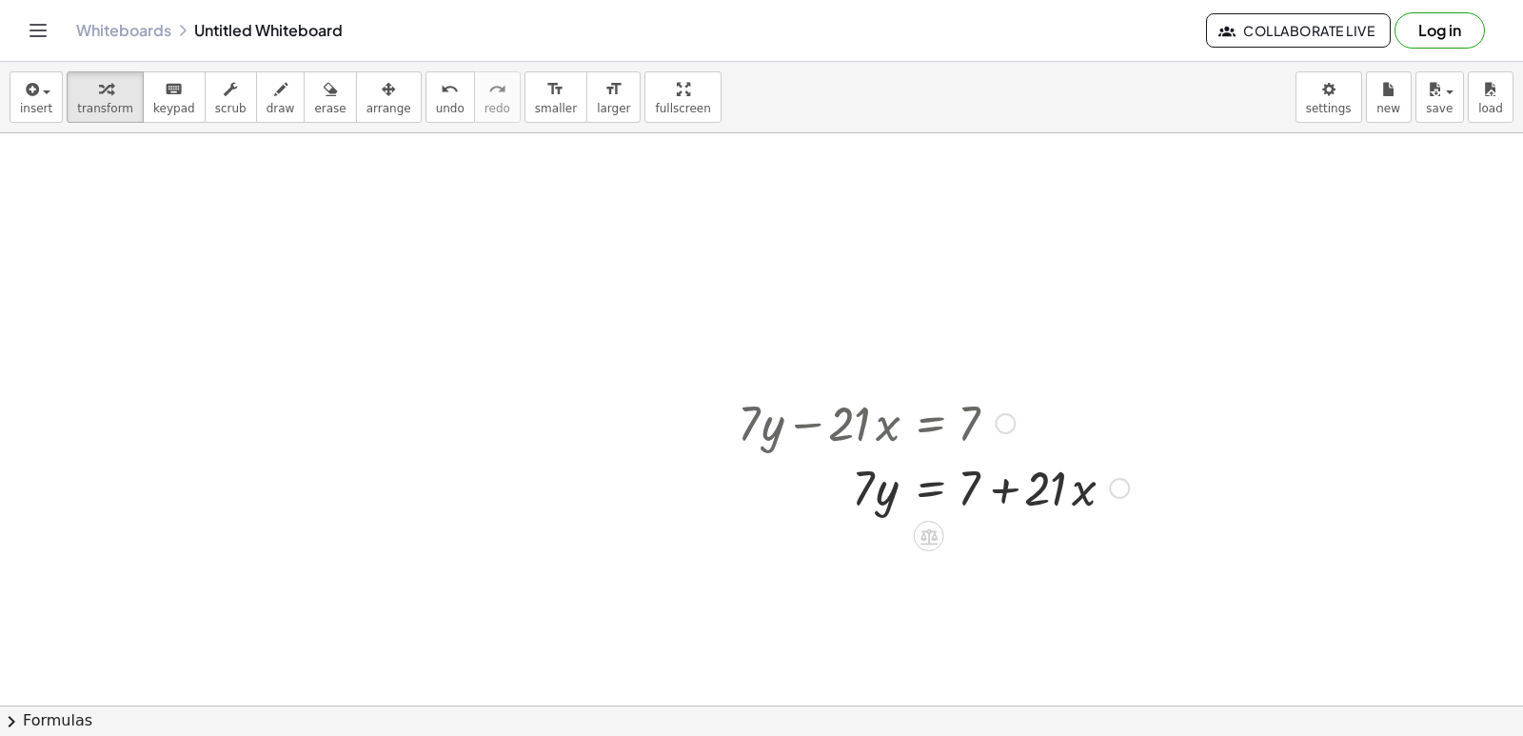
click at [1007, 487] on div at bounding box center [933, 486] width 410 height 65
drag, startPoint x: 870, startPoint y: 487, endPoint x: 1034, endPoint y: 533, distance: 170.0
drag, startPoint x: 1013, startPoint y: 501, endPoint x: 1018, endPoint y: 544, distance: 43.2
click at [929, 424] on div "+ · 7 · y − · 21 · x = 7 · 7 · y = + 7 + · 21 · x · 7 y · 21 · x = 7 + + · ( )" at bounding box center [929, 424] width 0 height 0
click at [999, 570] on div at bounding box center [933, 566] width 410 height 95
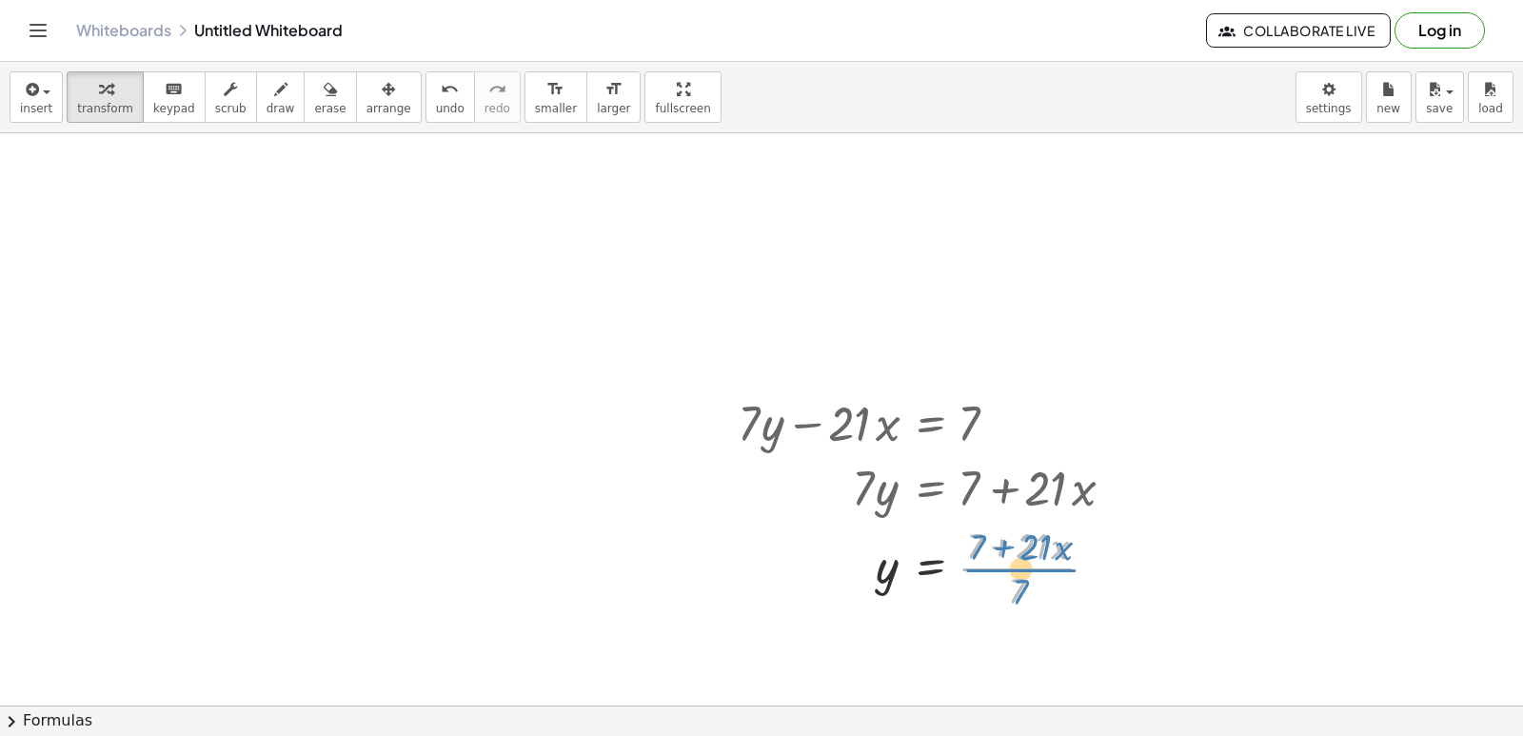
click at [1025, 572] on div at bounding box center [933, 566] width 410 height 95
drag, startPoint x: 1022, startPoint y: 585, endPoint x: 982, endPoint y: 548, distance: 54.6
click at [982, 548] on div at bounding box center [933, 566] width 410 height 95
click at [1018, 565] on div at bounding box center [937, 566] width 418 height 95
click at [988, 585] on div at bounding box center [933, 566] width 410 height 95
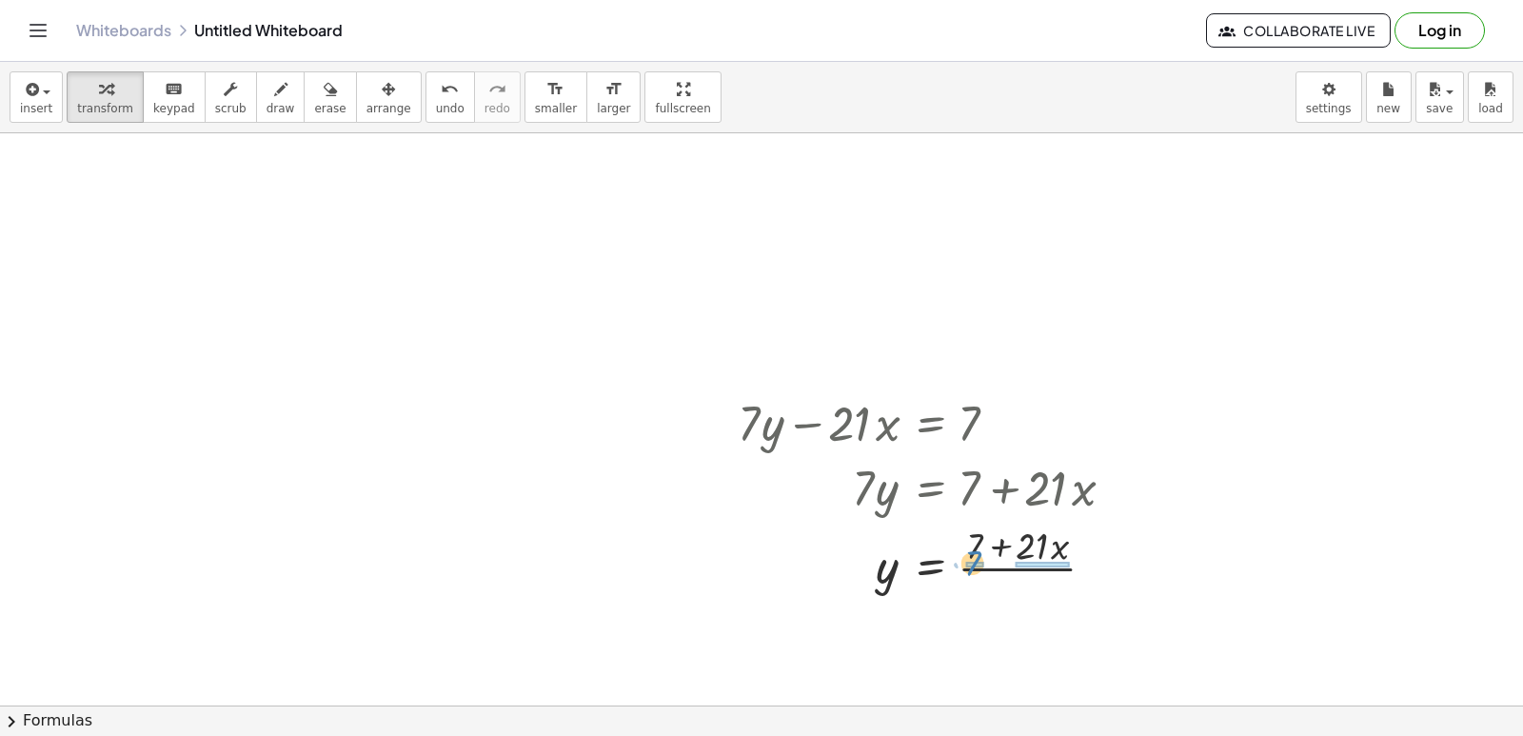
drag, startPoint x: 1024, startPoint y: 585, endPoint x: 979, endPoint y: 558, distance: 52.6
click at [979, 558] on div at bounding box center [933, 566] width 410 height 95
click at [975, 568] on div at bounding box center [937, 566] width 418 height 95
click at [1070, 566] on div at bounding box center [933, 566] width 410 height 95
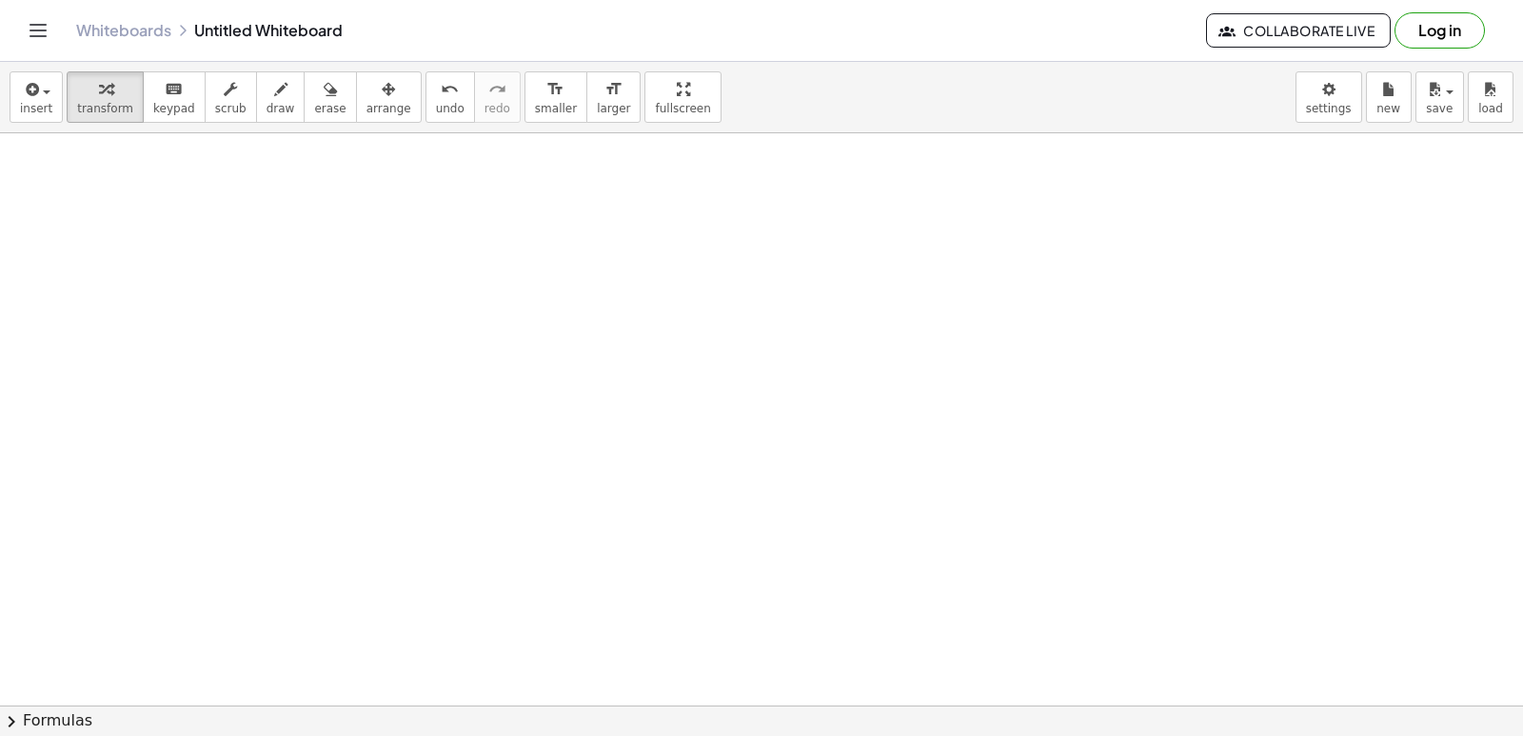
scroll to position [5147, 0]
drag, startPoint x: 630, startPoint y: 500, endPoint x: 616, endPoint y: 504, distance: 14.8
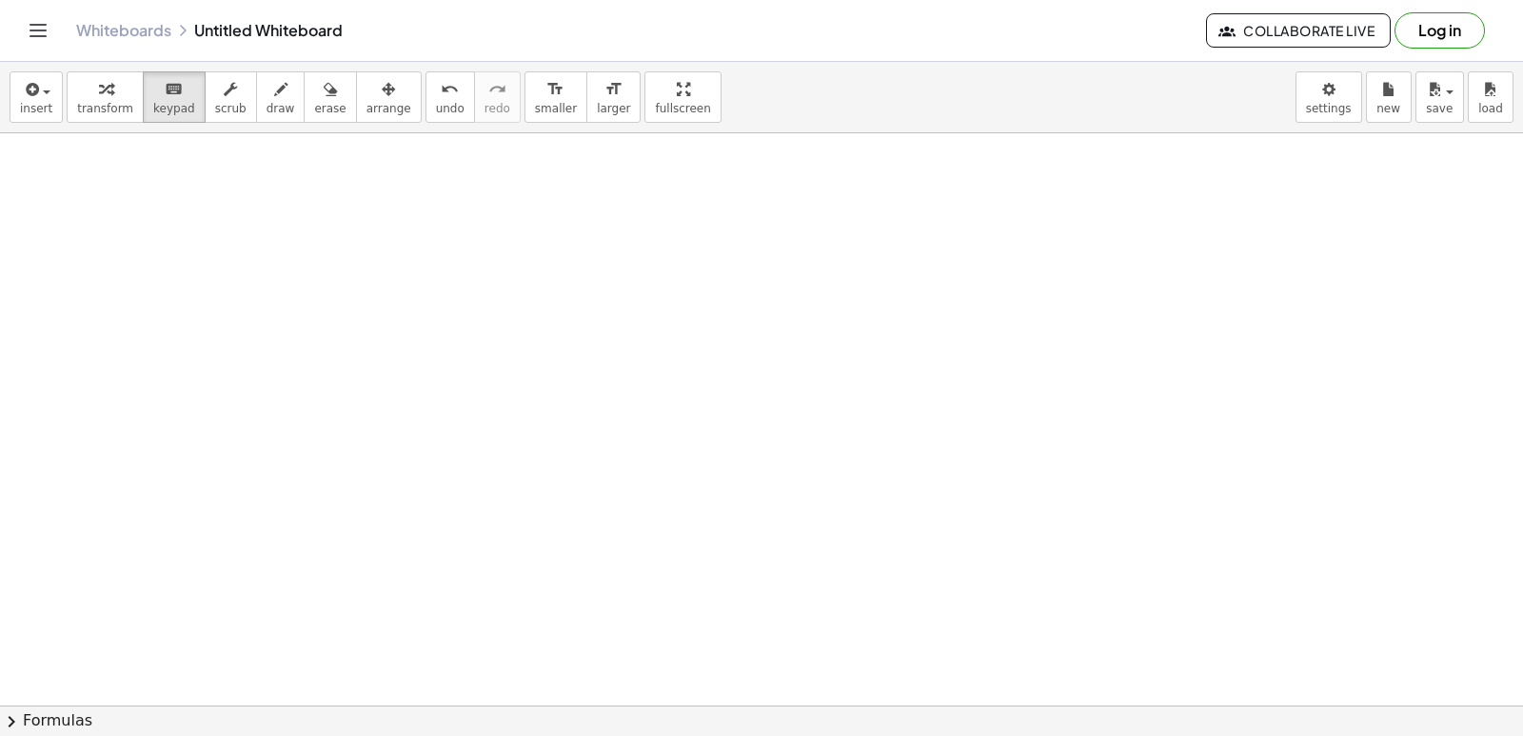
drag, startPoint x: 646, startPoint y: 465, endPoint x: 696, endPoint y: 465, distance: 49.5
drag, startPoint x: 683, startPoint y: 442, endPoint x: 564, endPoint y: 392, distance: 129.7
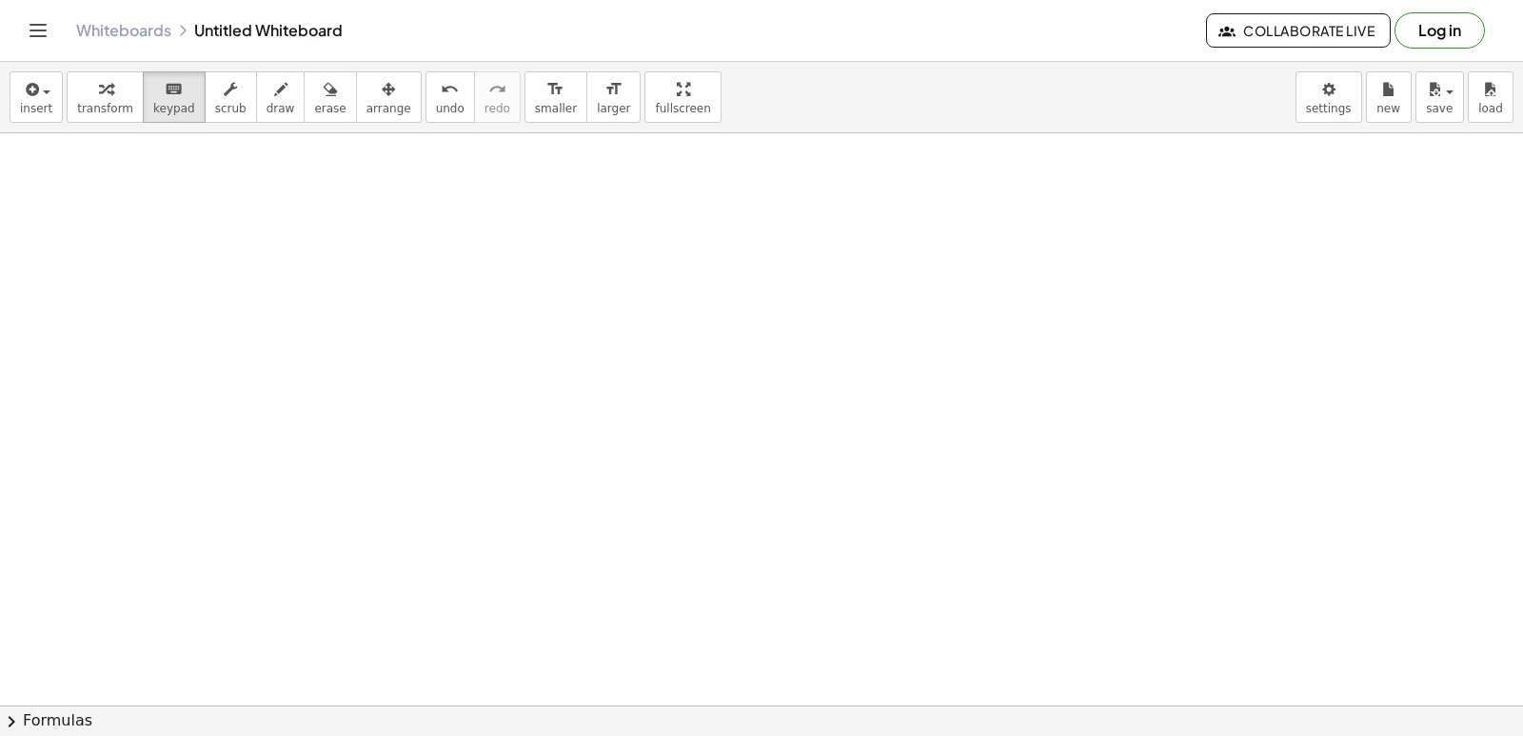
drag, startPoint x: 469, startPoint y: 346, endPoint x: 557, endPoint y: 366, distance: 89.8
drag, startPoint x: 689, startPoint y: 555, endPoint x: 703, endPoint y: 574, distance: 23.8
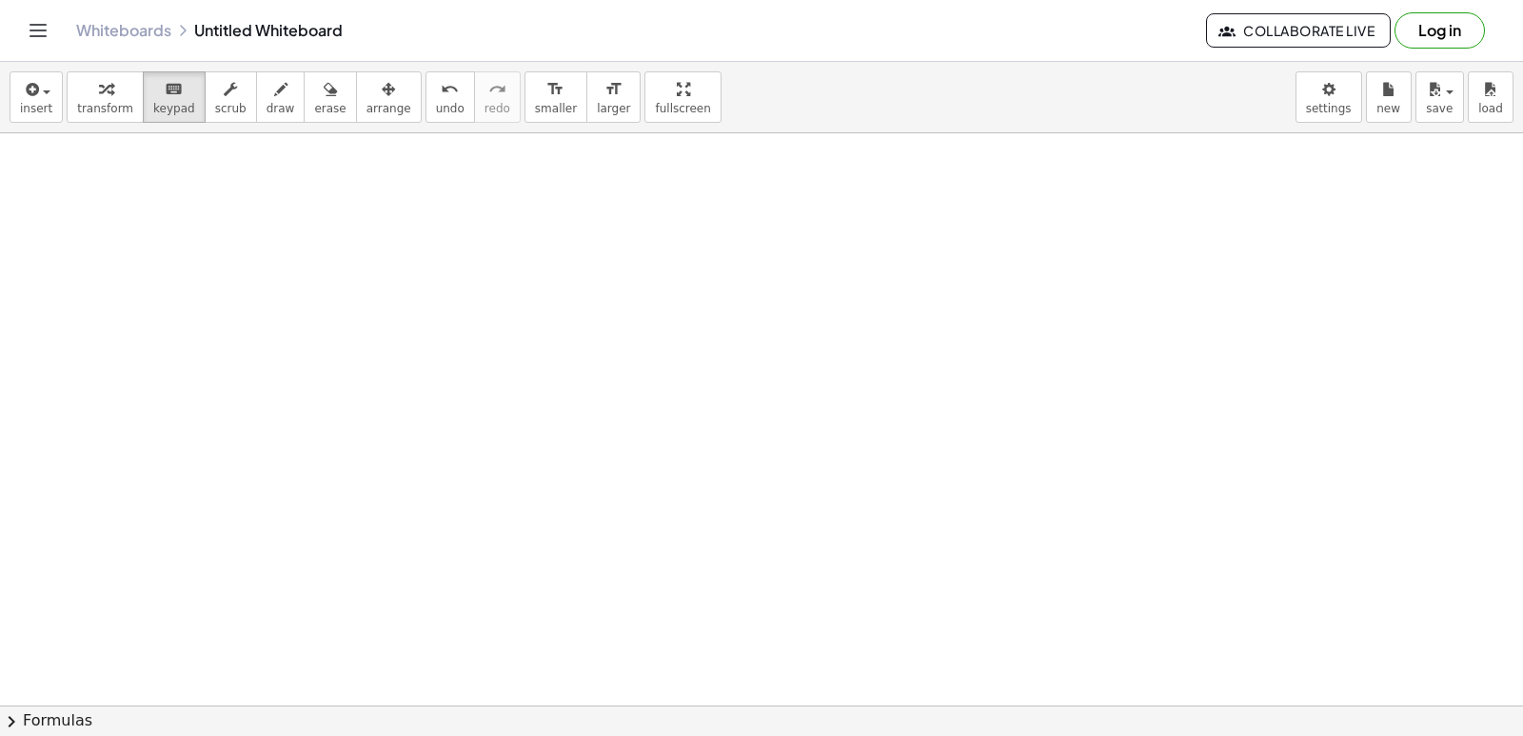
click at [88, 89] on div "button" at bounding box center [105, 88] width 56 height 23
drag, startPoint x: 537, startPoint y: 315, endPoint x: 656, endPoint y: 373, distance: 132.4
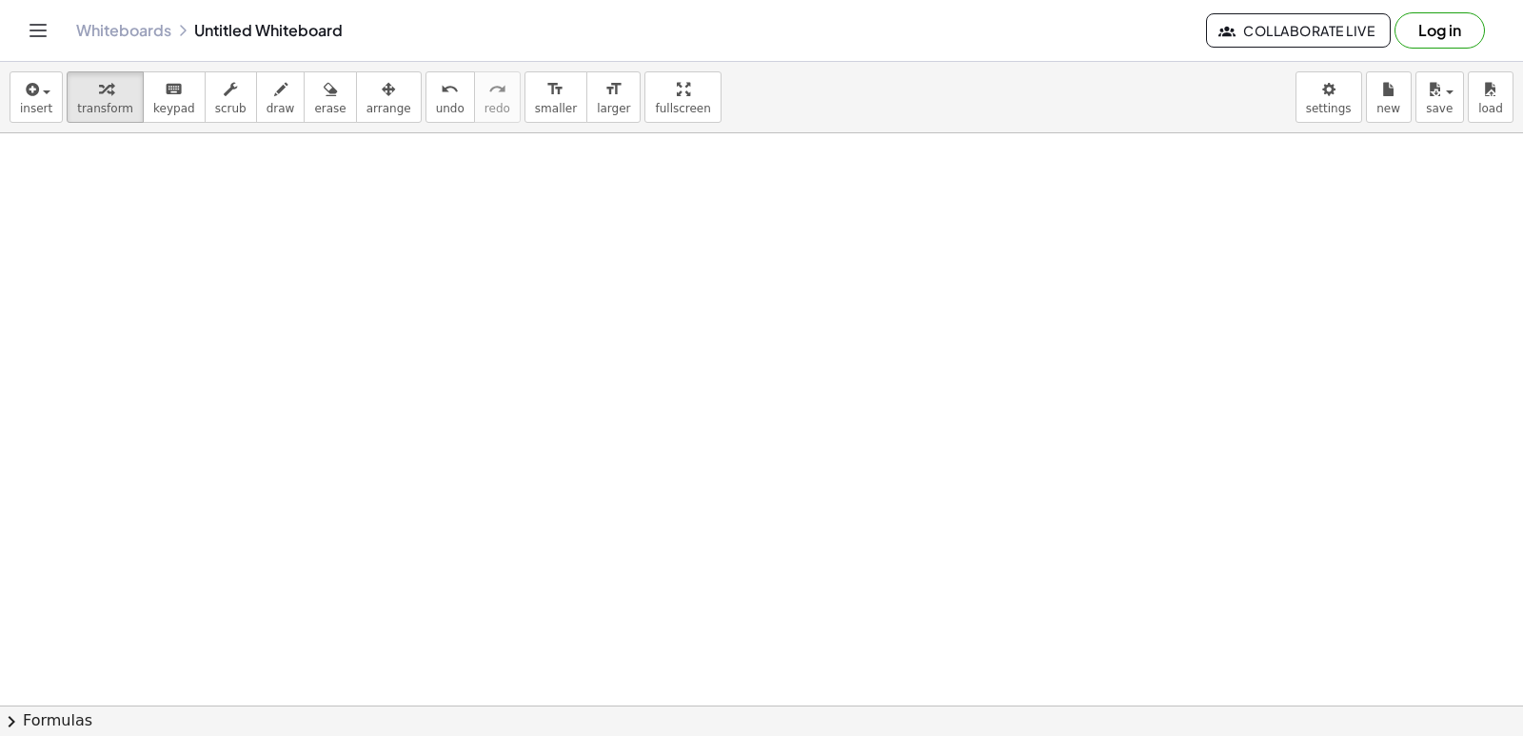
drag, startPoint x: 687, startPoint y: 449, endPoint x: 692, endPoint y: 464, distance: 15.1
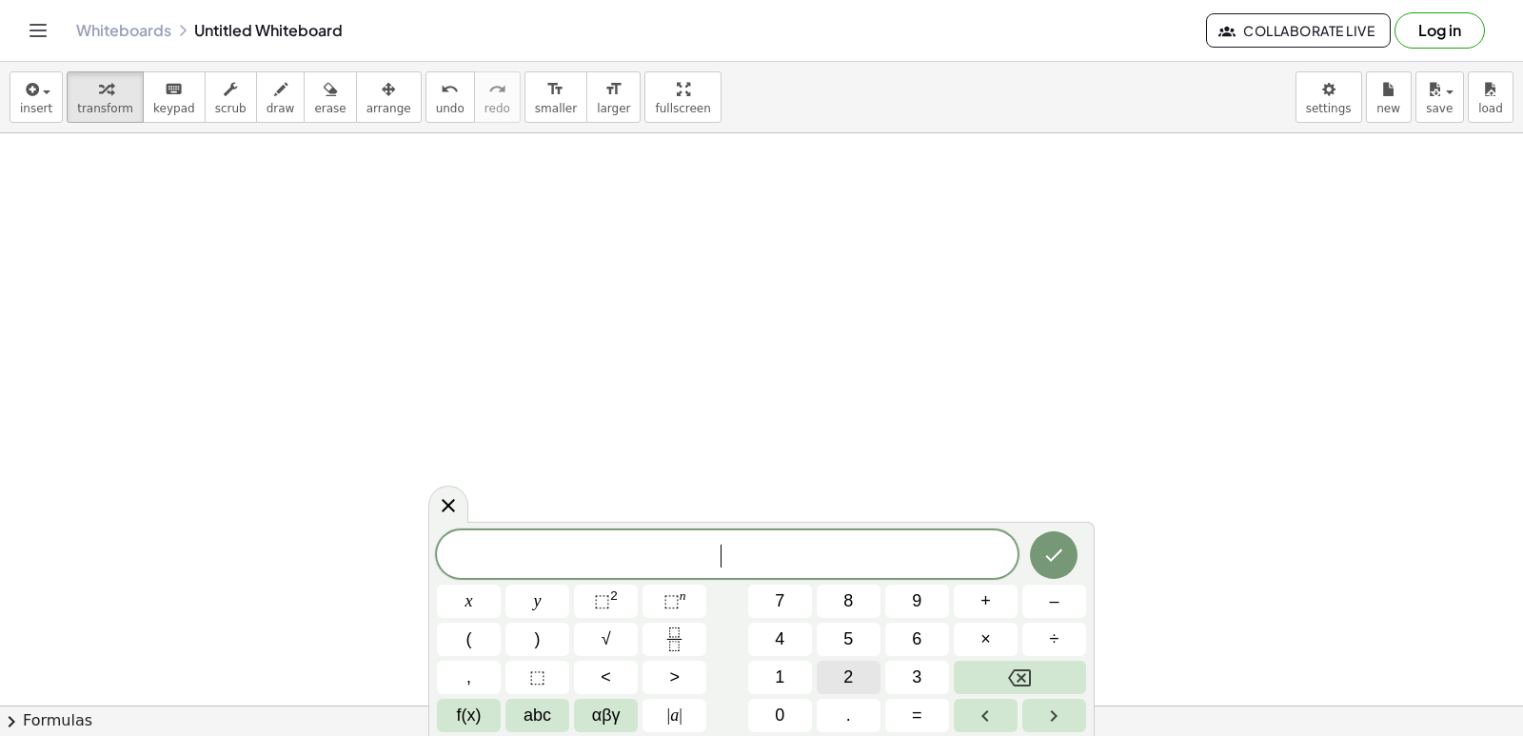
click at [869, 676] on button "2" at bounding box center [849, 677] width 64 height 33
click at [459, 607] on button "x" at bounding box center [469, 600] width 64 height 33
click at [997, 602] on button "+" at bounding box center [986, 600] width 64 height 33
click at [720, 564] on var "x" at bounding box center [719, 555] width 10 height 25
click at [722, 556] on var "x" at bounding box center [719, 555] width 10 height 25
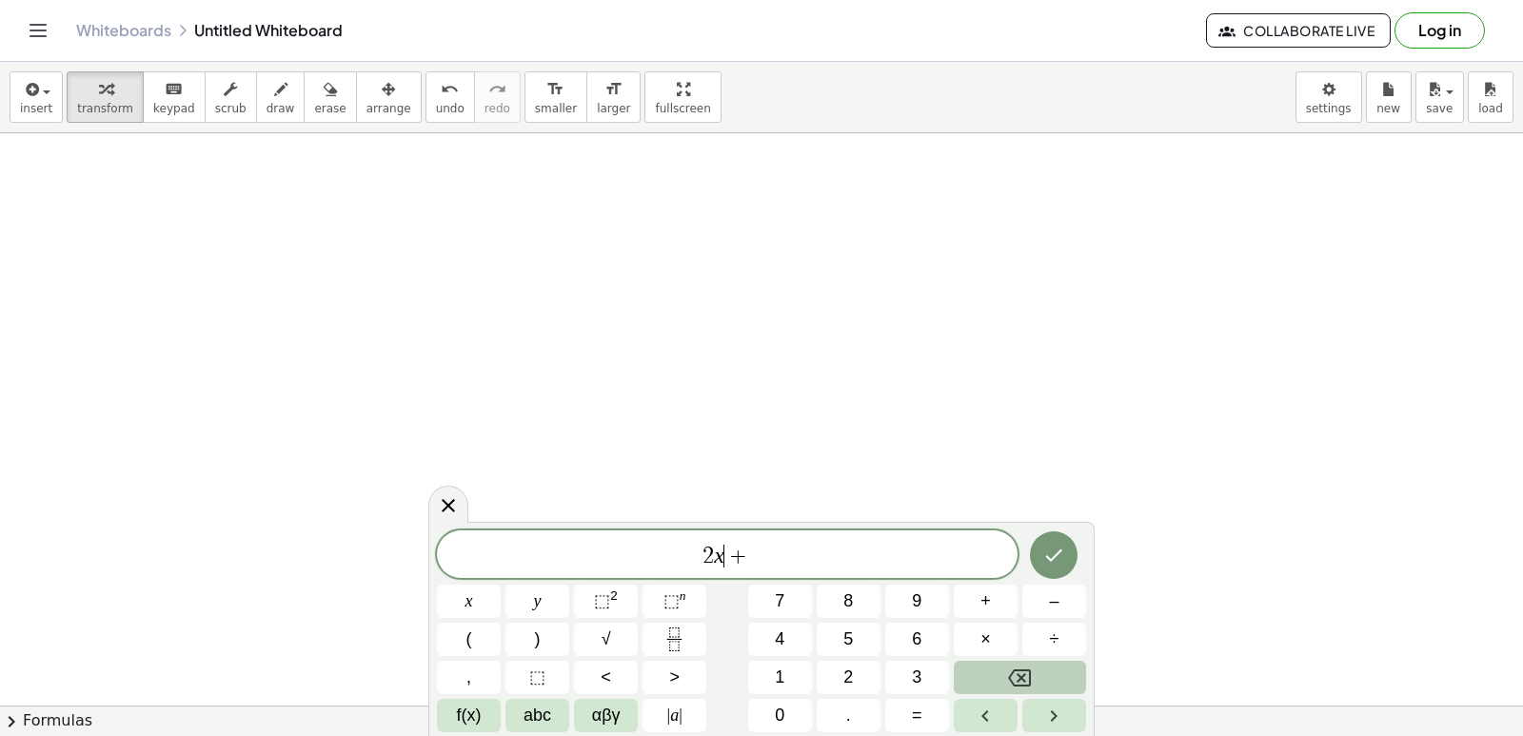
click at [991, 677] on button "Backspace" at bounding box center [1020, 677] width 132 height 33
click at [536, 606] on span "y" at bounding box center [538, 601] width 8 height 26
click at [744, 552] on span "+" at bounding box center [738, 555] width 28 height 23
click at [468, 597] on span "x" at bounding box center [469, 601] width 8 height 26
click at [913, 711] on span "=" at bounding box center [917, 715] width 10 height 26
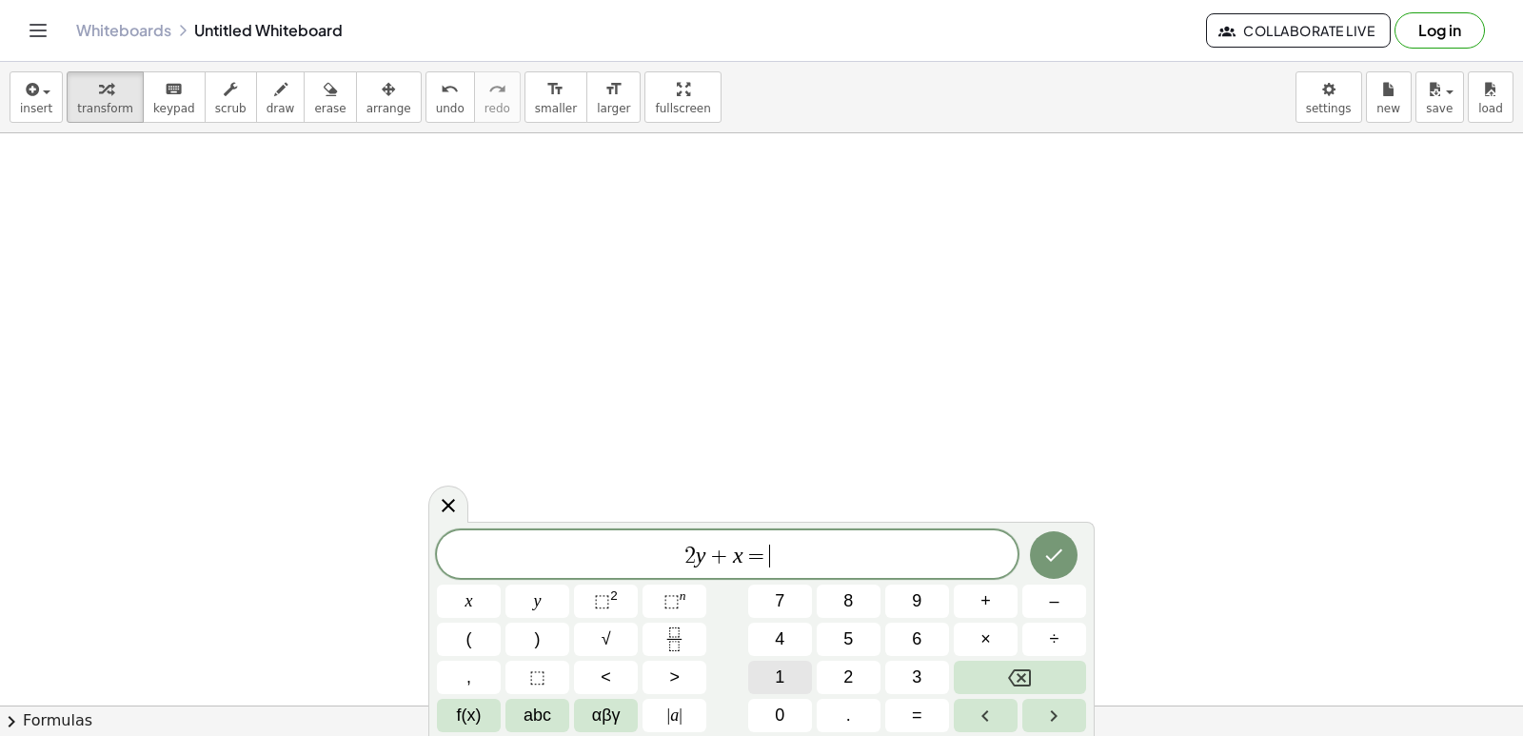
click at [768, 672] on button "1" at bounding box center [780, 677] width 64 height 33
click at [791, 705] on button "0" at bounding box center [780, 715] width 64 height 33
click at [1050, 535] on button "Done" at bounding box center [1054, 555] width 48 height 48
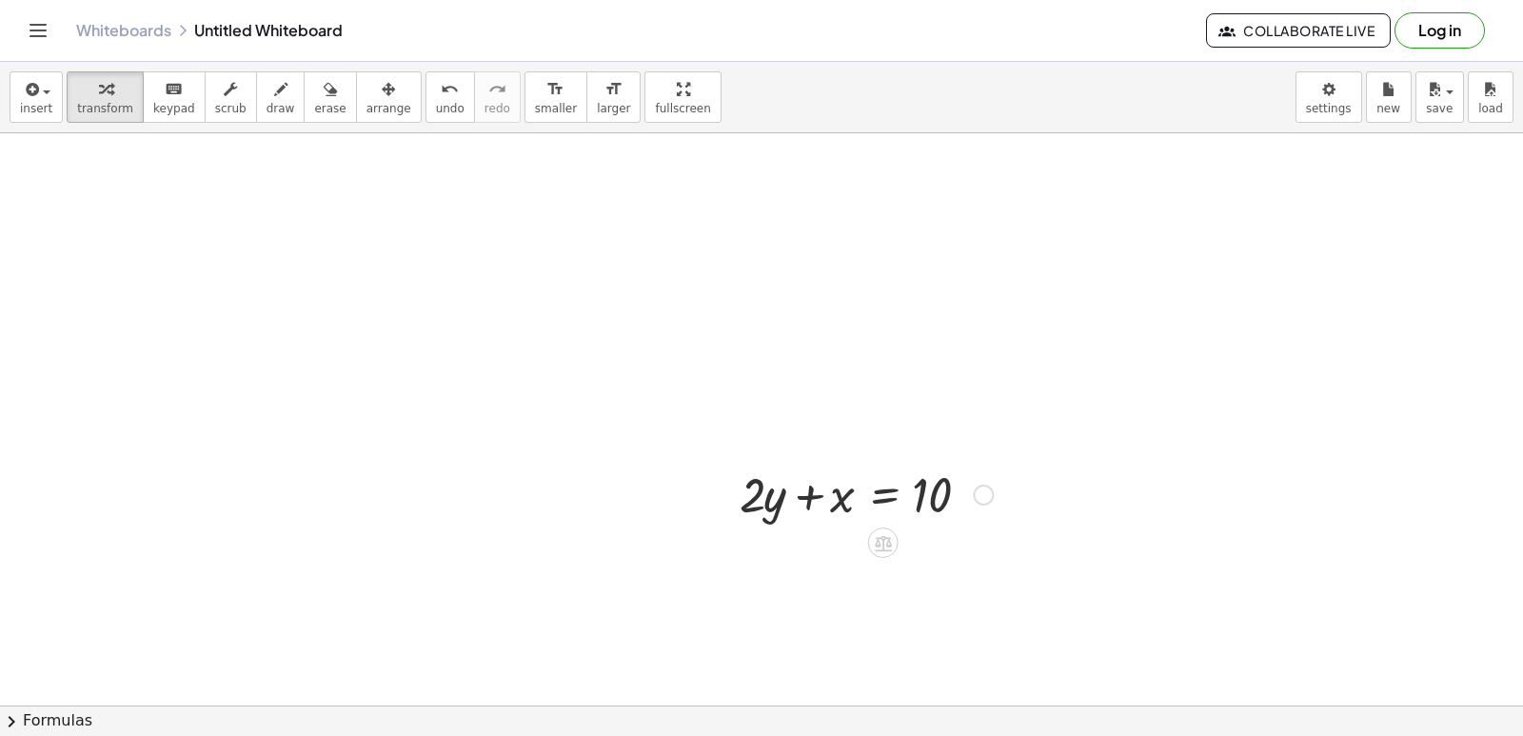
drag, startPoint x: 745, startPoint y: 505, endPoint x: 759, endPoint y: 504, distance: 13.5
drag, startPoint x: 759, startPoint y: 504, endPoint x: 851, endPoint y: 561, distance: 108.6
click at [936, 544] on div at bounding box center [866, 557] width 272 height 65
click at [441, 89] on icon "undo" at bounding box center [450, 89] width 18 height 23
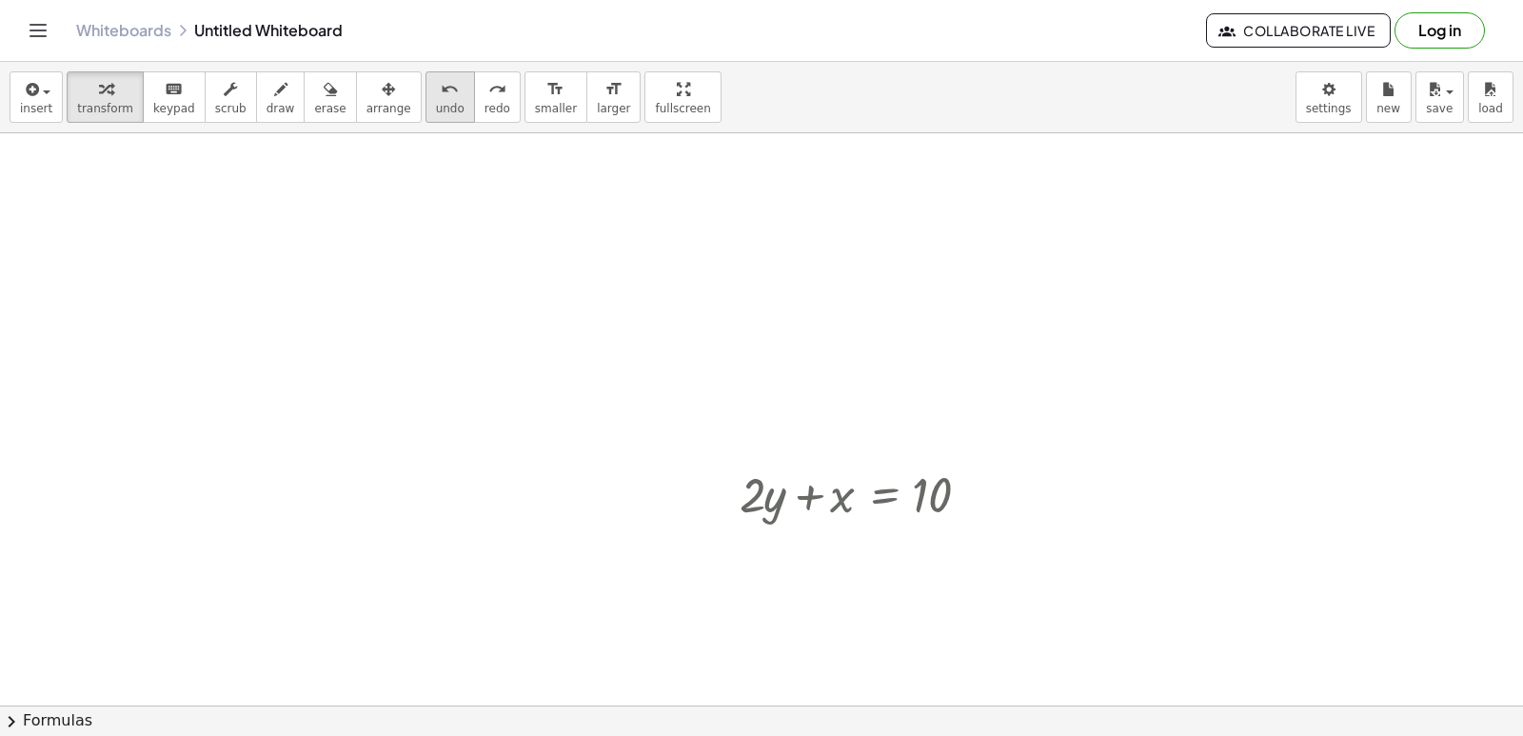
click at [425, 110] on button "undo undo" at bounding box center [449, 96] width 49 height 51
click at [767, 479] on div at bounding box center [866, 493] width 272 height 65
drag, startPoint x: 756, startPoint y: 485, endPoint x: 997, endPoint y: 487, distance: 240.8
click at [999, 488] on div at bounding box center [866, 493] width 272 height 65
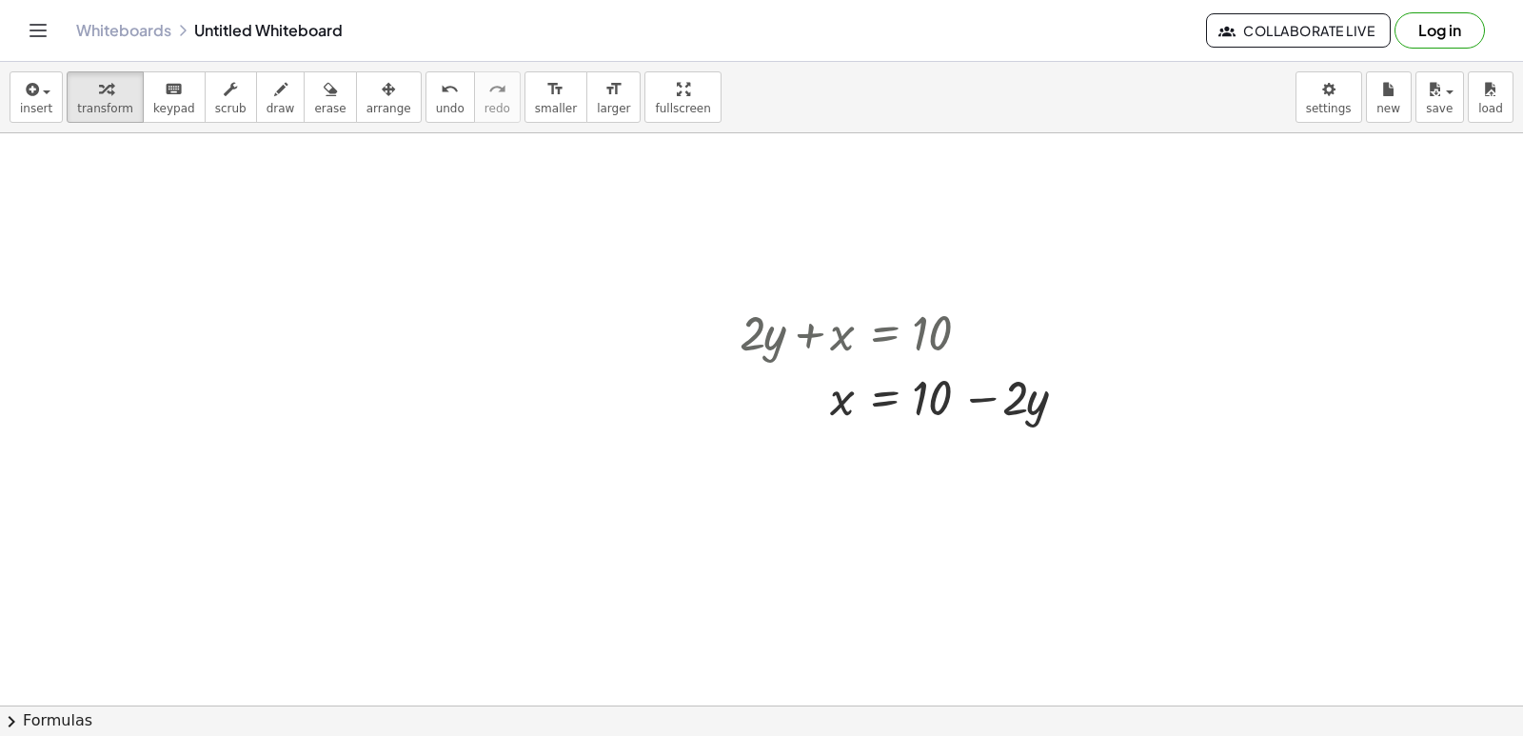
scroll to position [5337, 0]
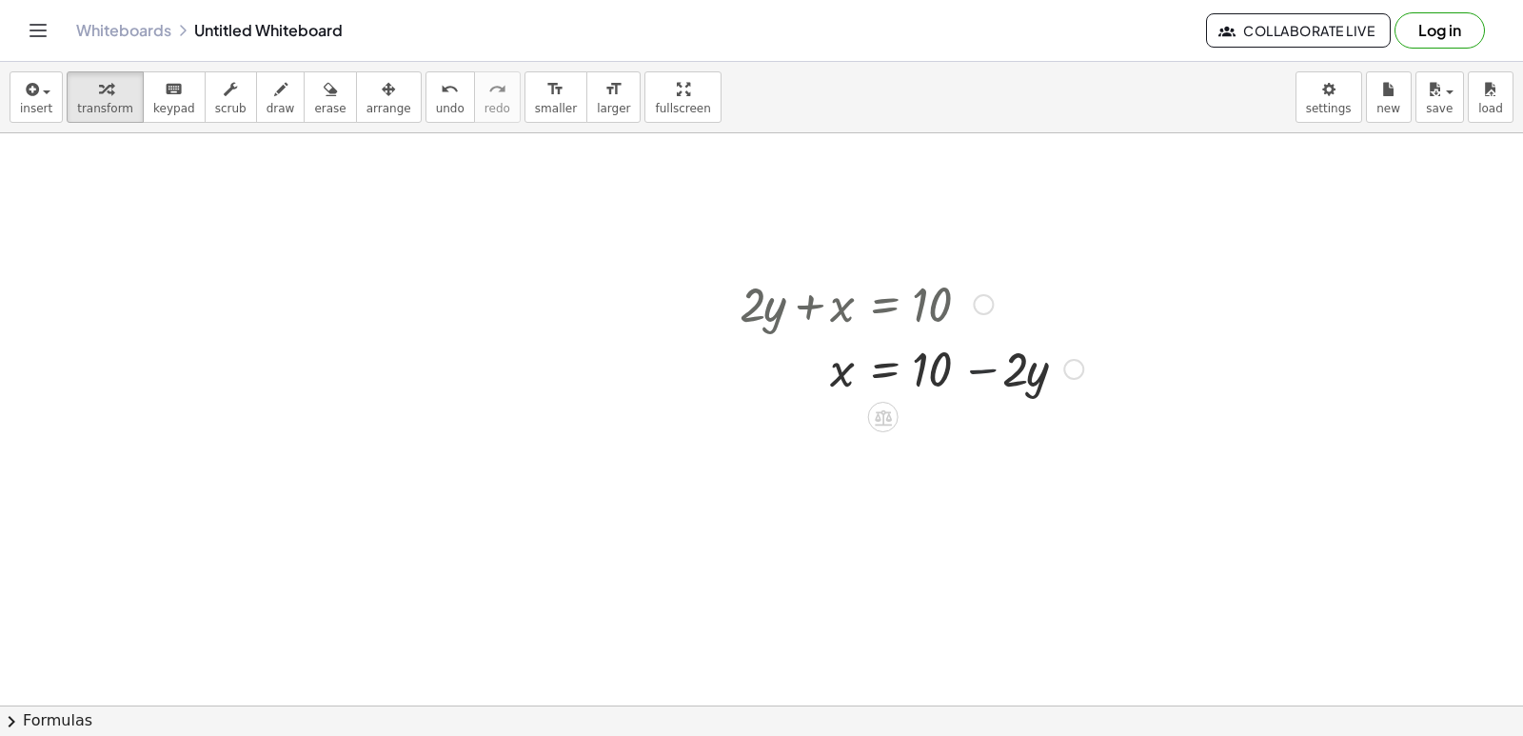
click at [975, 370] on div at bounding box center [911, 367] width 363 height 65
click at [838, 373] on div at bounding box center [911, 367] width 363 height 65
drag, startPoint x: 963, startPoint y: 369, endPoint x: 1002, endPoint y: 380, distance: 40.4
click at [999, 378] on div at bounding box center [911, 367] width 363 height 65
click at [986, 377] on div at bounding box center [911, 367] width 363 height 65
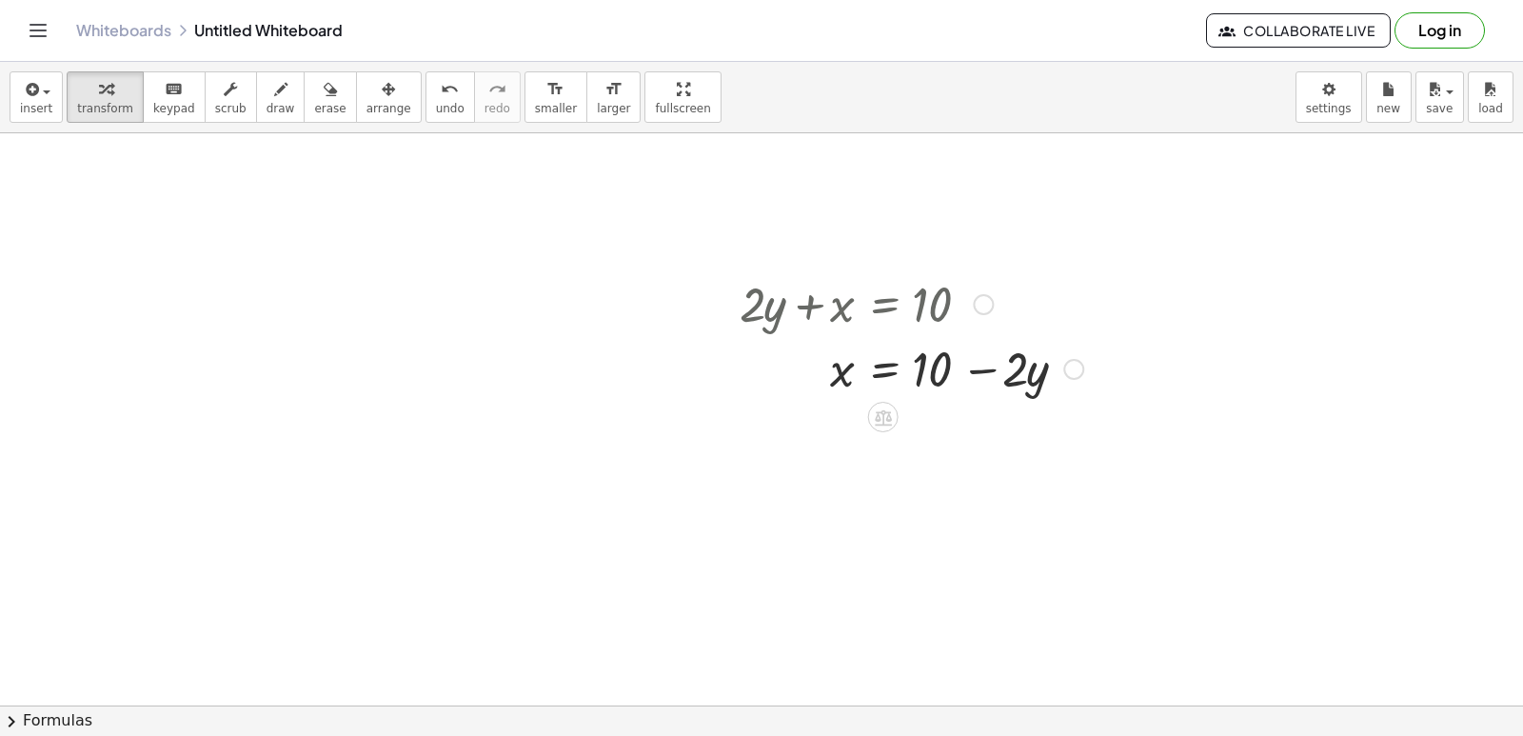
click at [978, 376] on div at bounding box center [911, 367] width 363 height 65
drag, startPoint x: 782, startPoint y: 301, endPoint x: 995, endPoint y: 360, distance: 220.3
click at [883, 305] on div "+ · 2 · y + x = 10 · 2 · y x = 10 + −" at bounding box center [883, 305] width 0 height 0
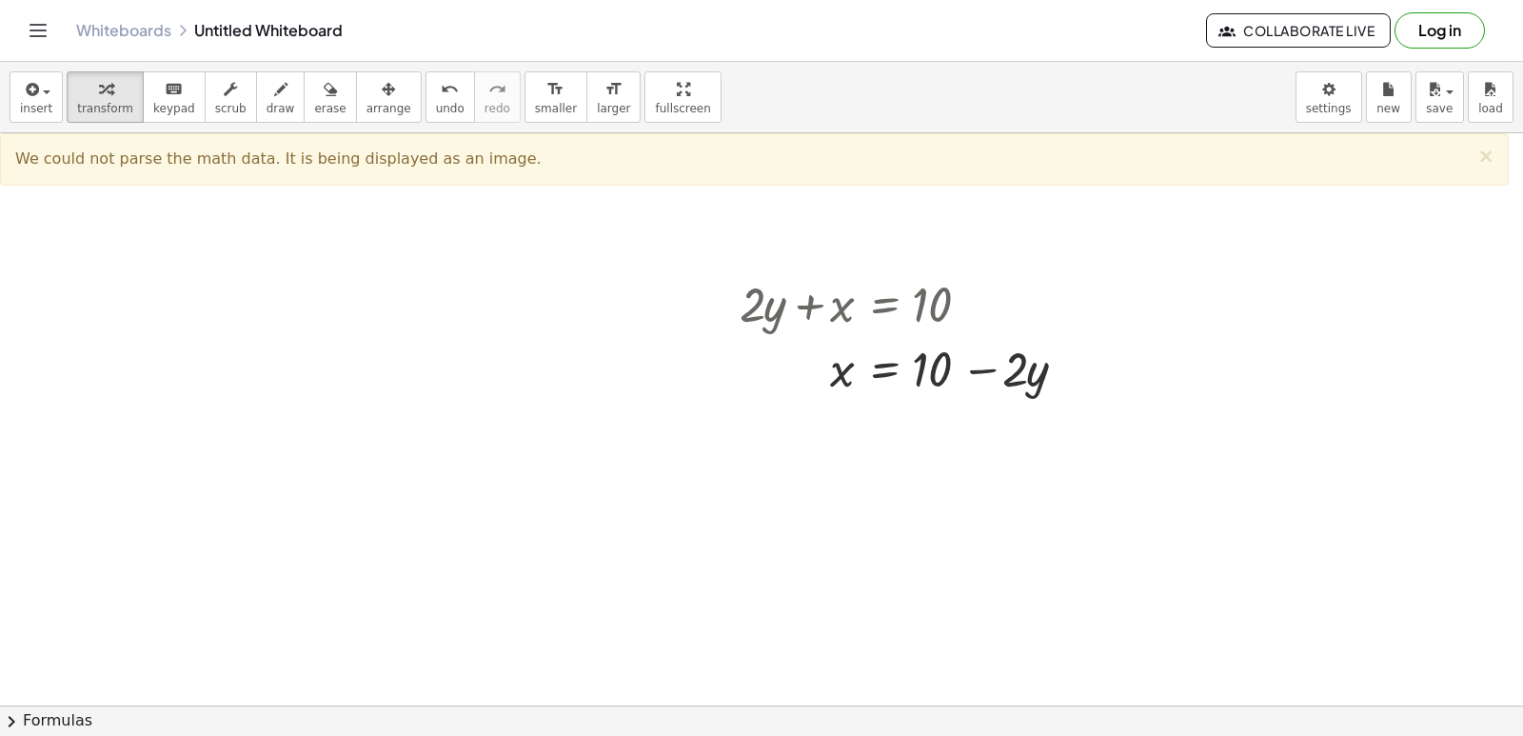
drag, startPoint x: 1081, startPoint y: 380, endPoint x: 870, endPoint y: 537, distance: 263.3
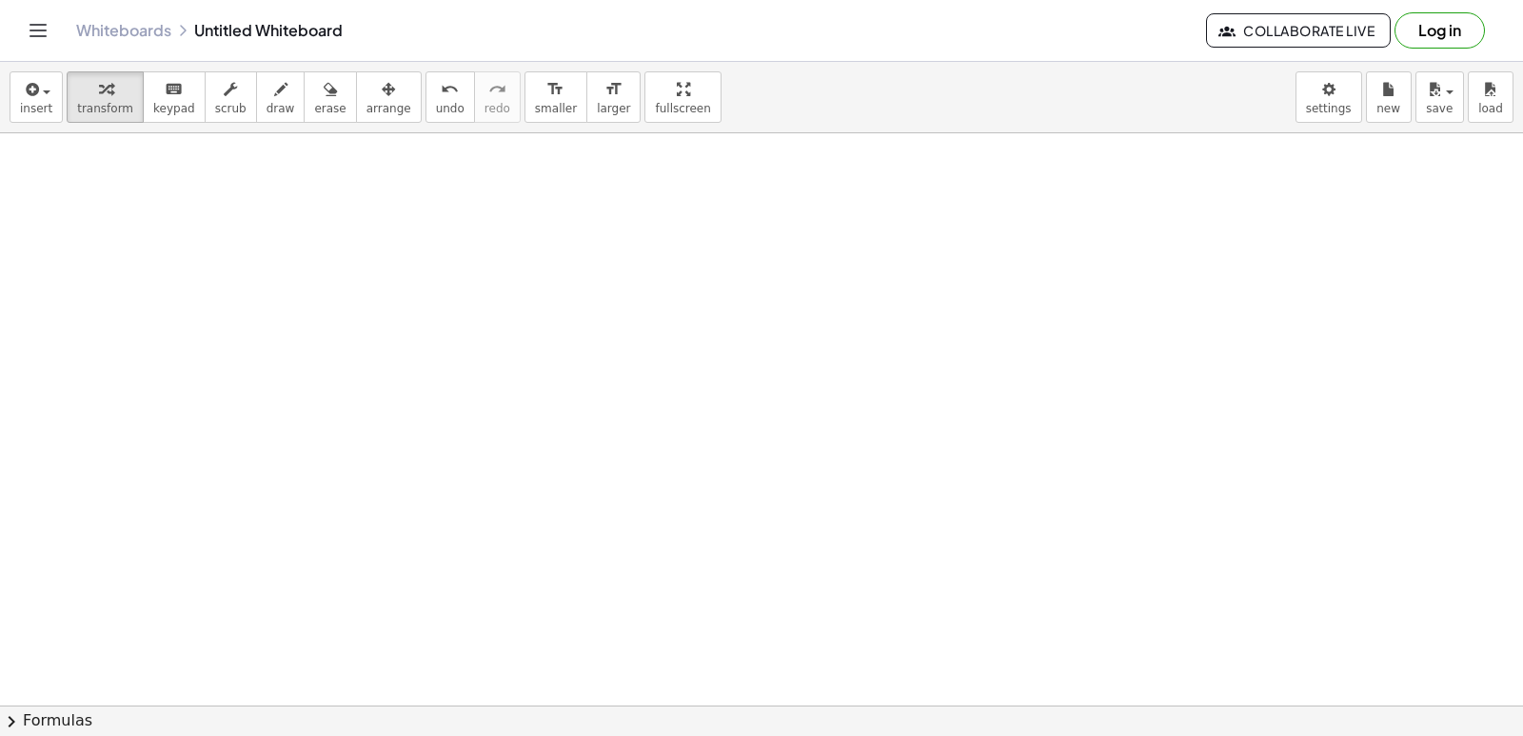
scroll to position [5816, 0]
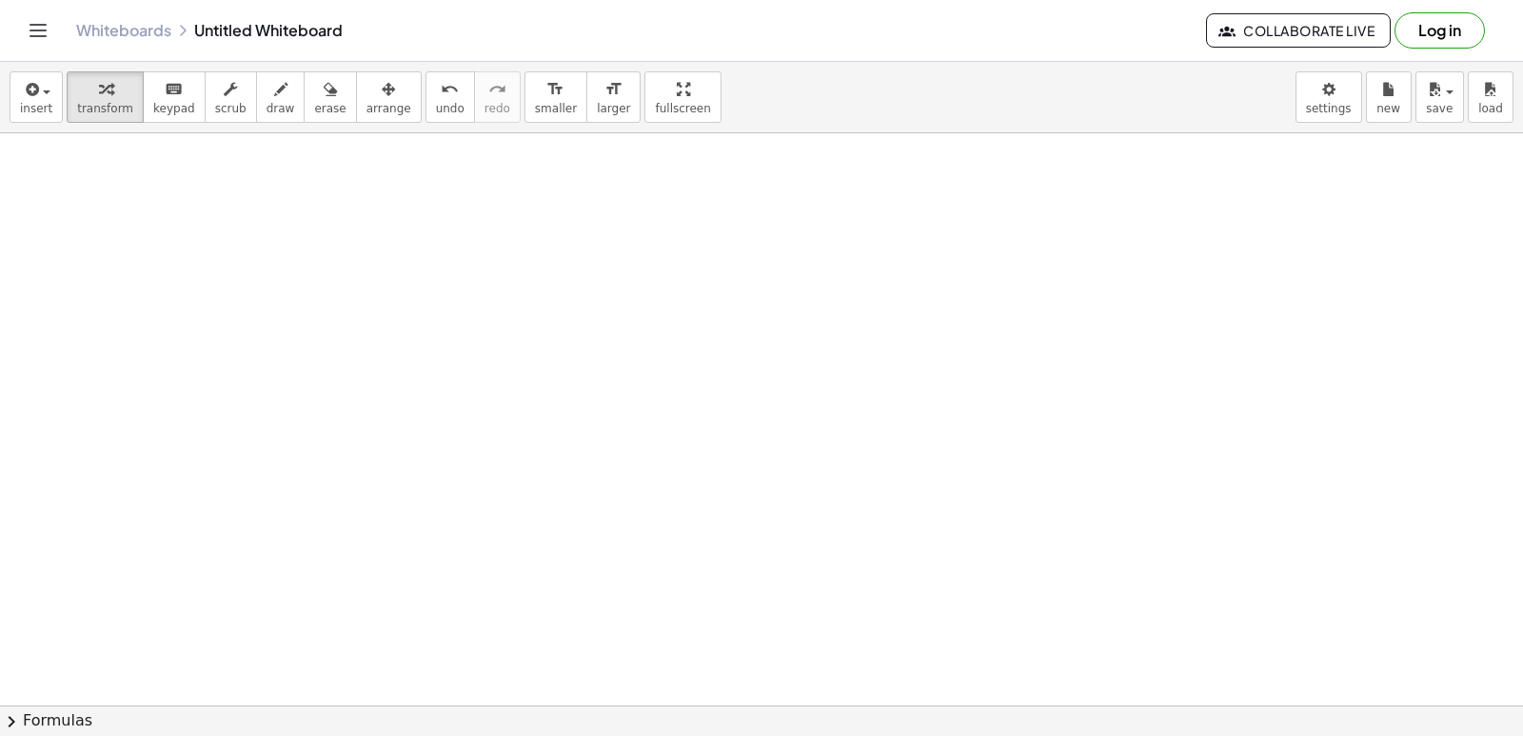
drag, startPoint x: 700, startPoint y: 393, endPoint x: 671, endPoint y: 437, distance: 52.3
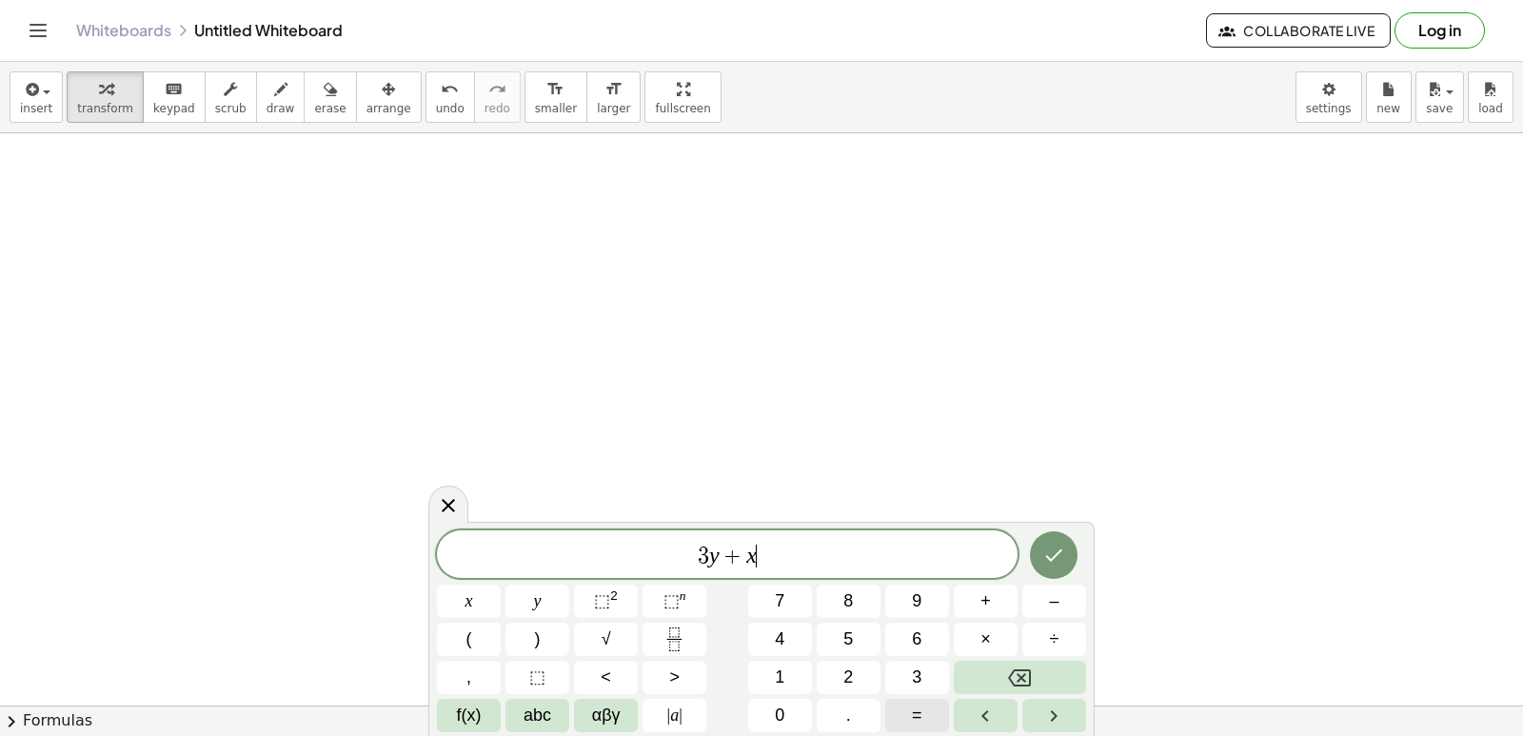
click at [930, 716] on button "=" at bounding box center [917, 715] width 64 height 33
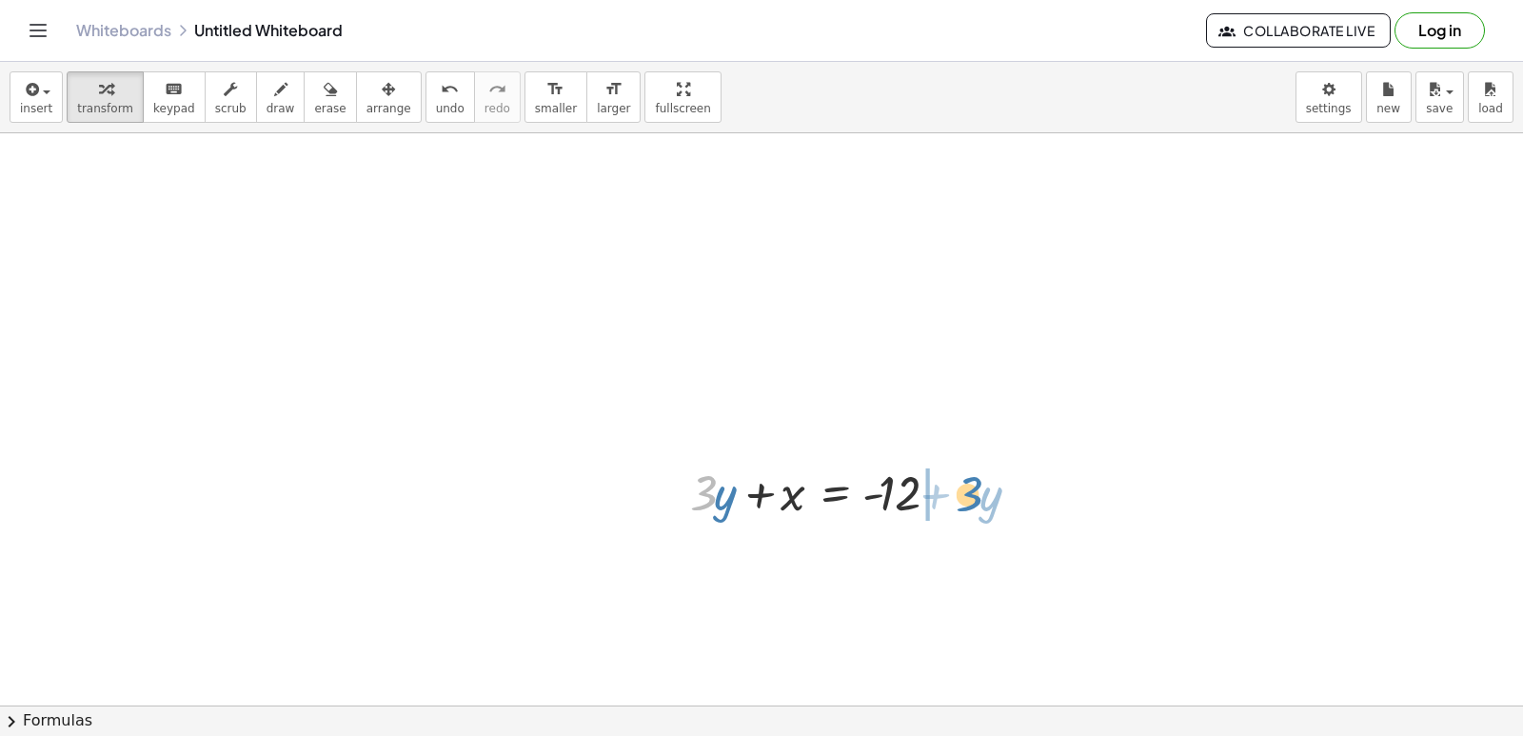
drag, startPoint x: 702, startPoint y: 505, endPoint x: 968, endPoint y: 505, distance: 265.6
click at [968, 505] on div at bounding box center [825, 491] width 288 height 65
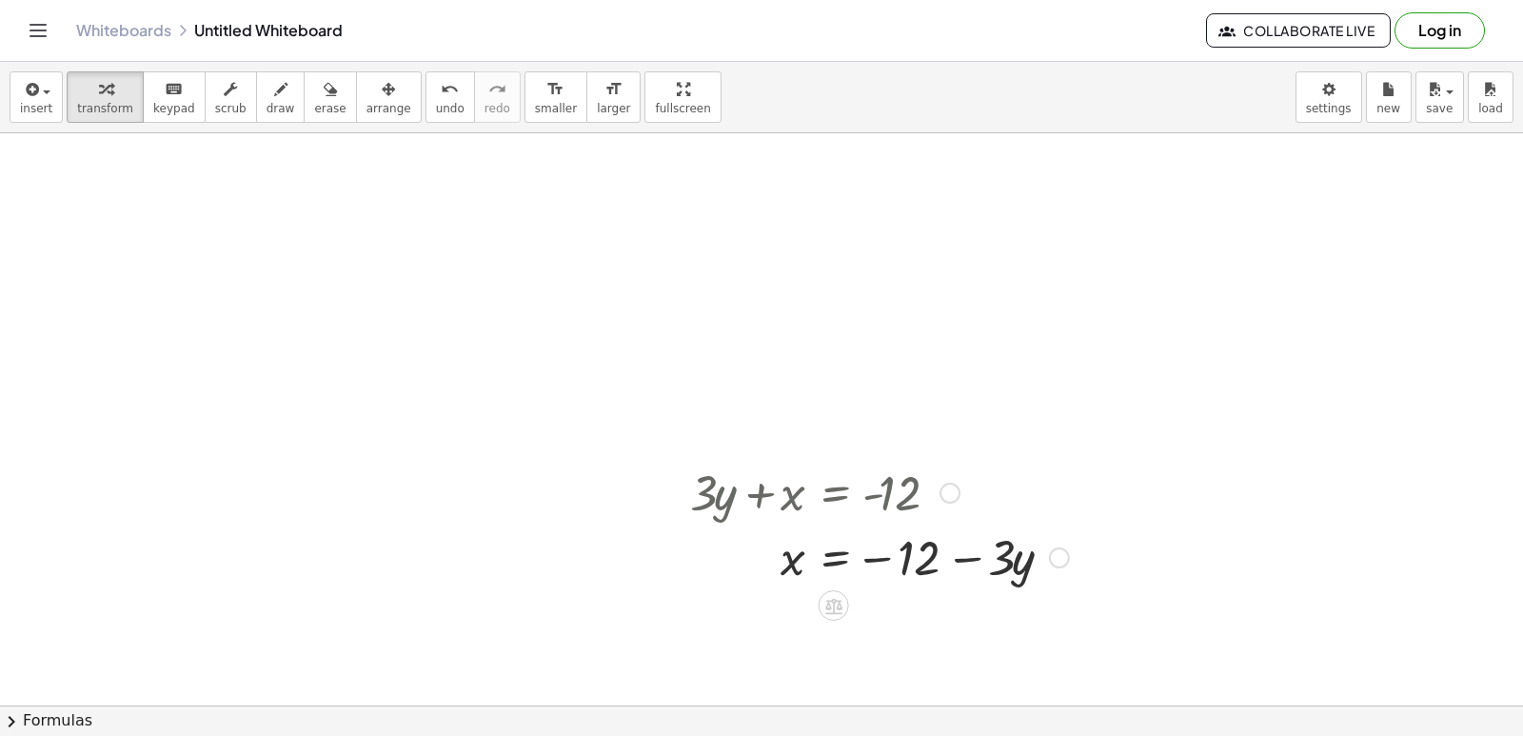
click at [973, 564] on div at bounding box center [880, 556] width 398 height 65
click at [961, 552] on div at bounding box center [880, 556] width 398 height 65
drag, startPoint x: 781, startPoint y: 569, endPoint x: 953, endPoint y: 608, distance: 175.7
click at [973, 563] on div at bounding box center [913, 556] width 465 height 65
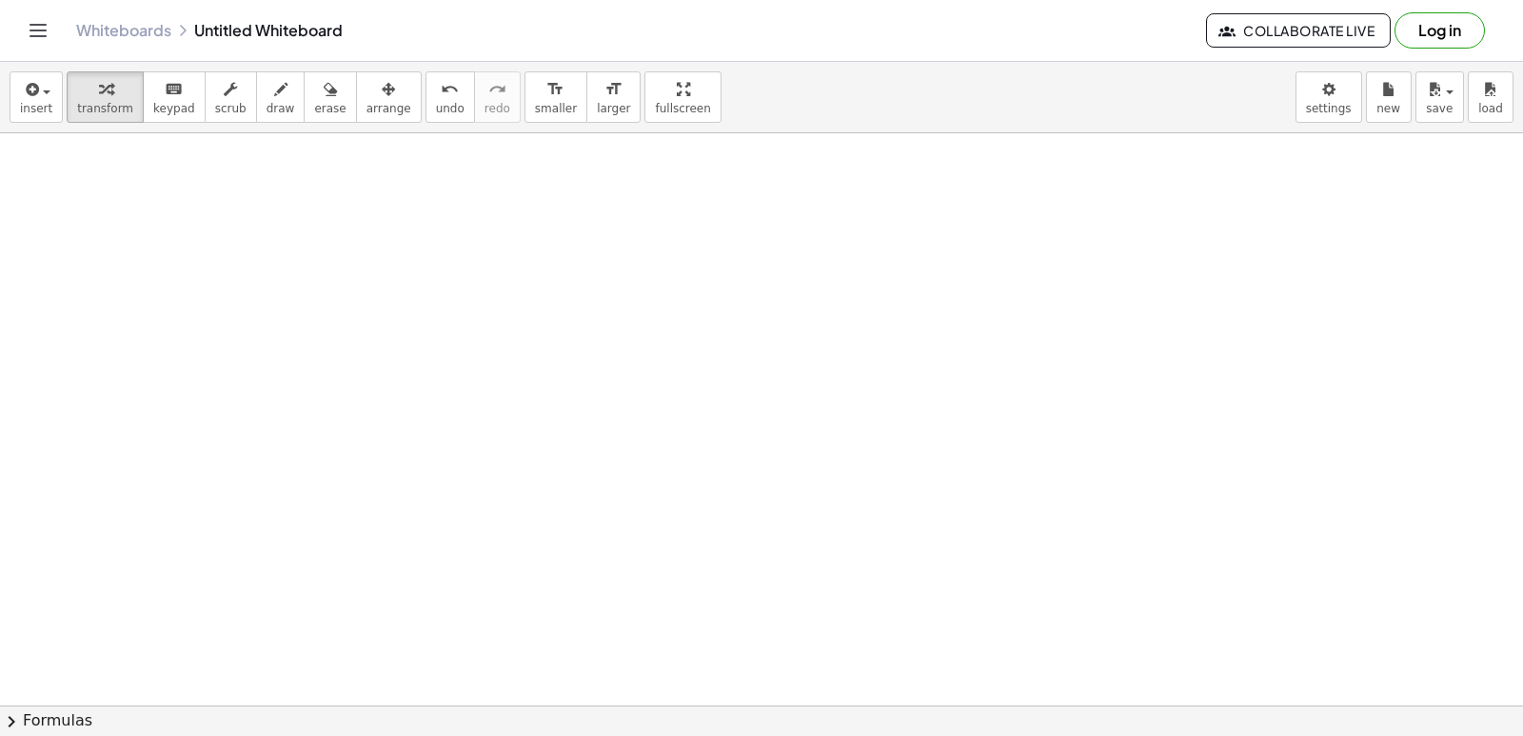
scroll to position [7341, 0]
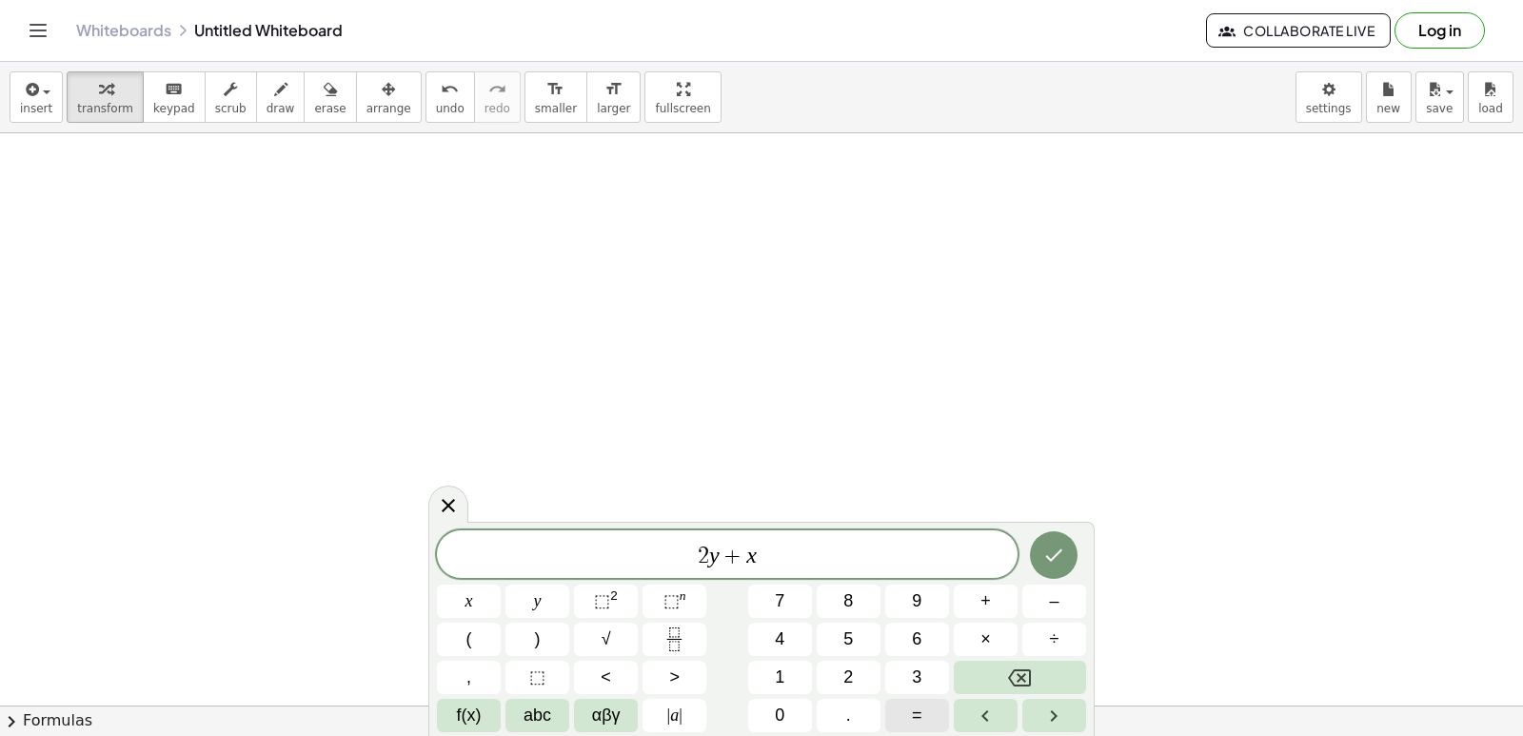
click at [910, 715] on button "=" at bounding box center [917, 715] width 64 height 33
click at [1047, 563] on icon "Done" at bounding box center [1053, 555] width 23 height 23
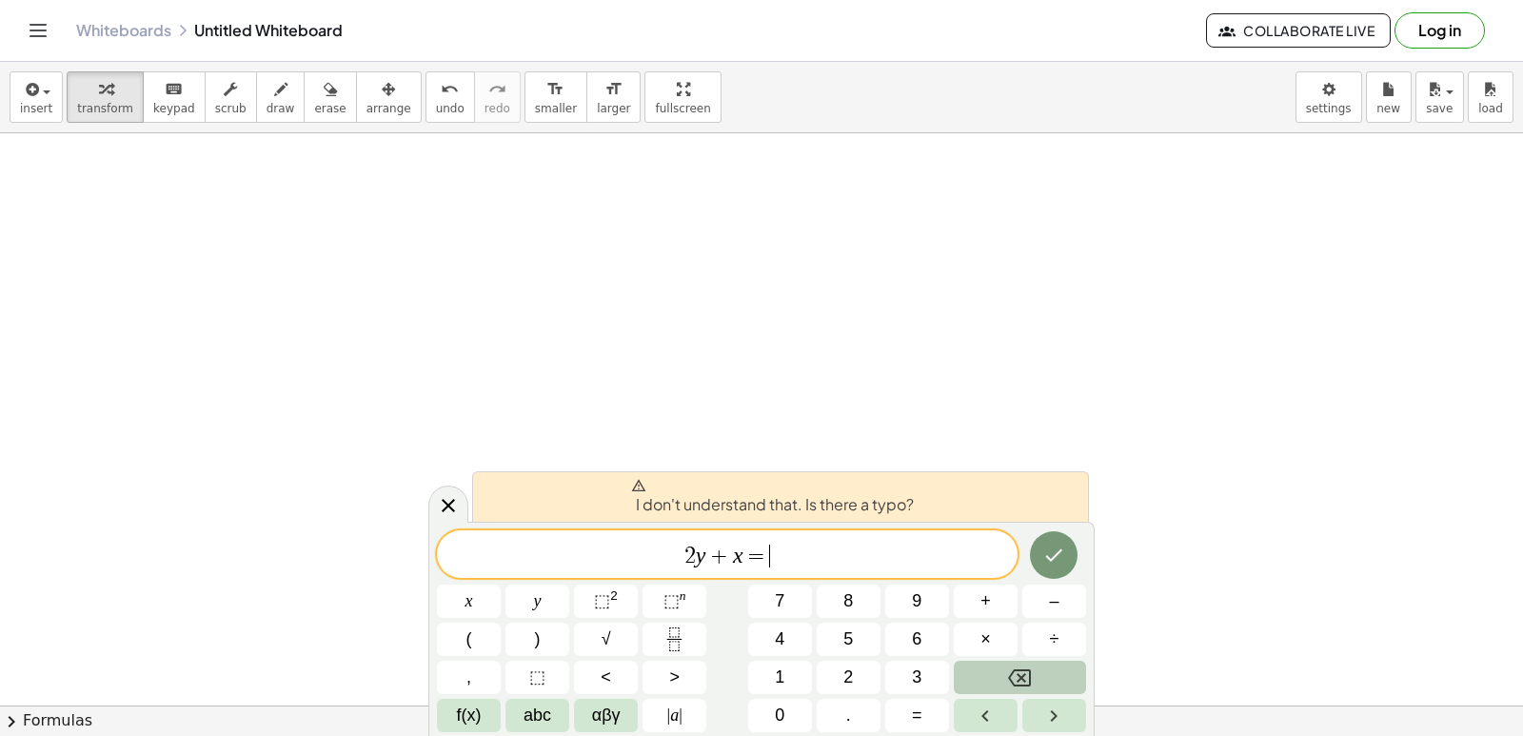
click at [1026, 670] on icon "Backspace" at bounding box center [1019, 677] width 23 height 17
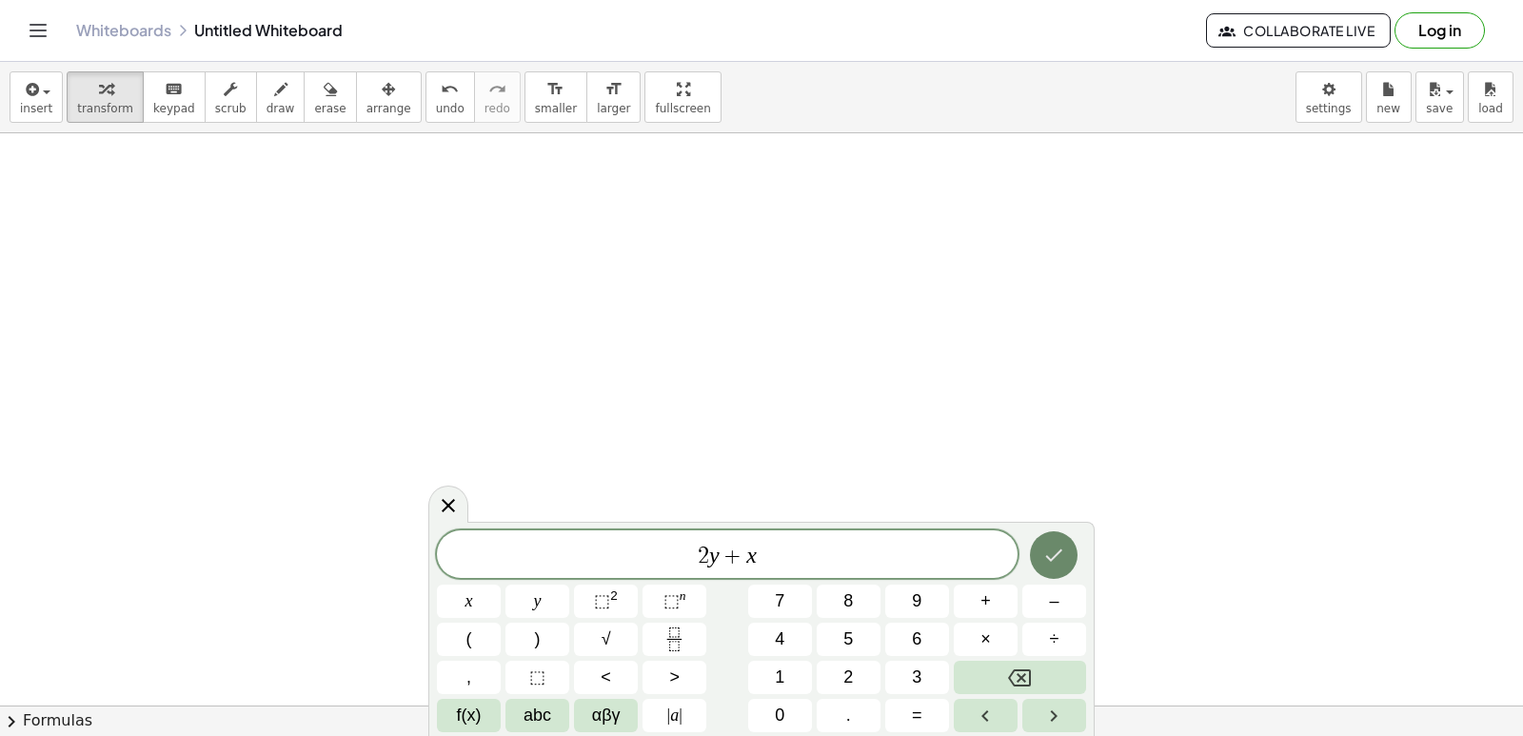
click at [1046, 559] on icon "Done" at bounding box center [1053, 555] width 23 height 23
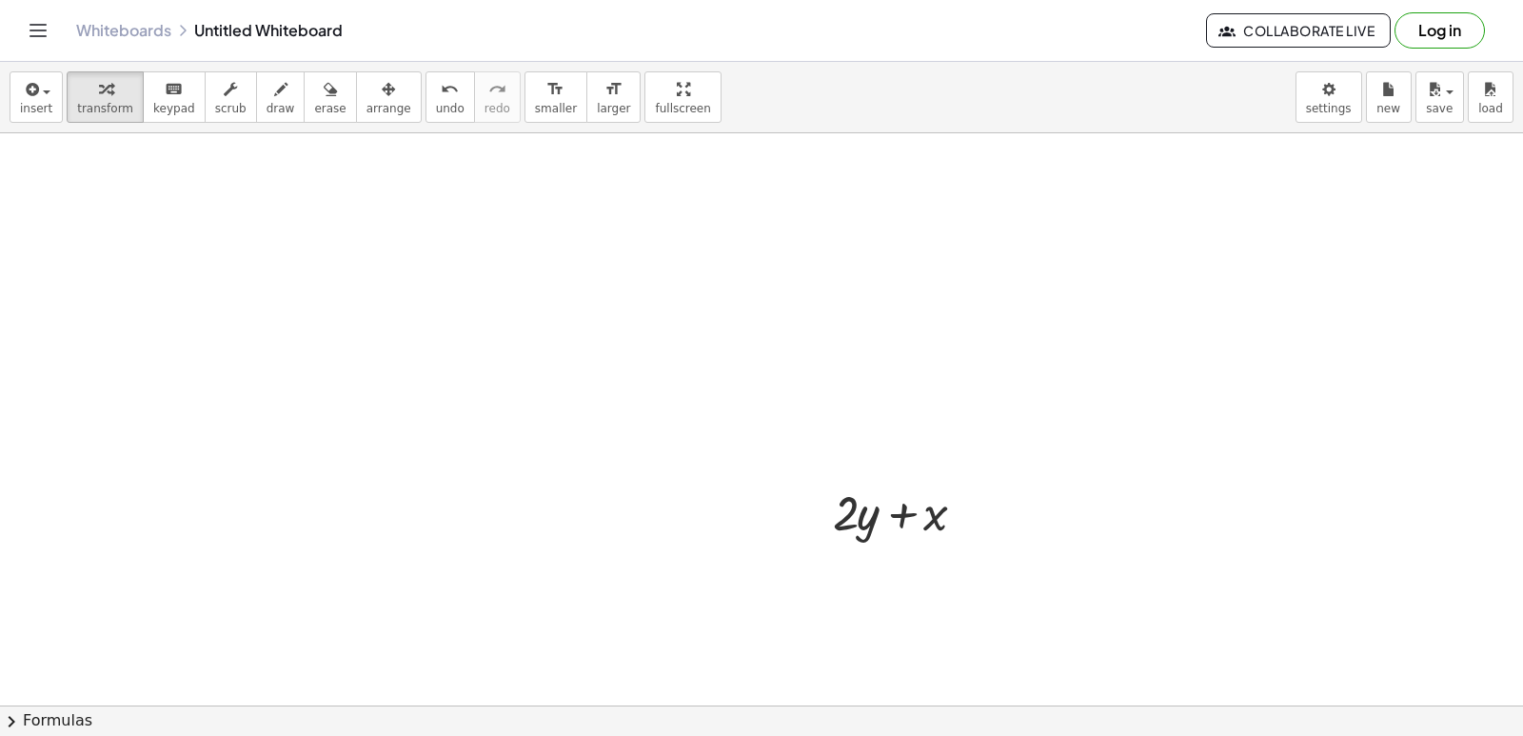
scroll to position [7437, 0]
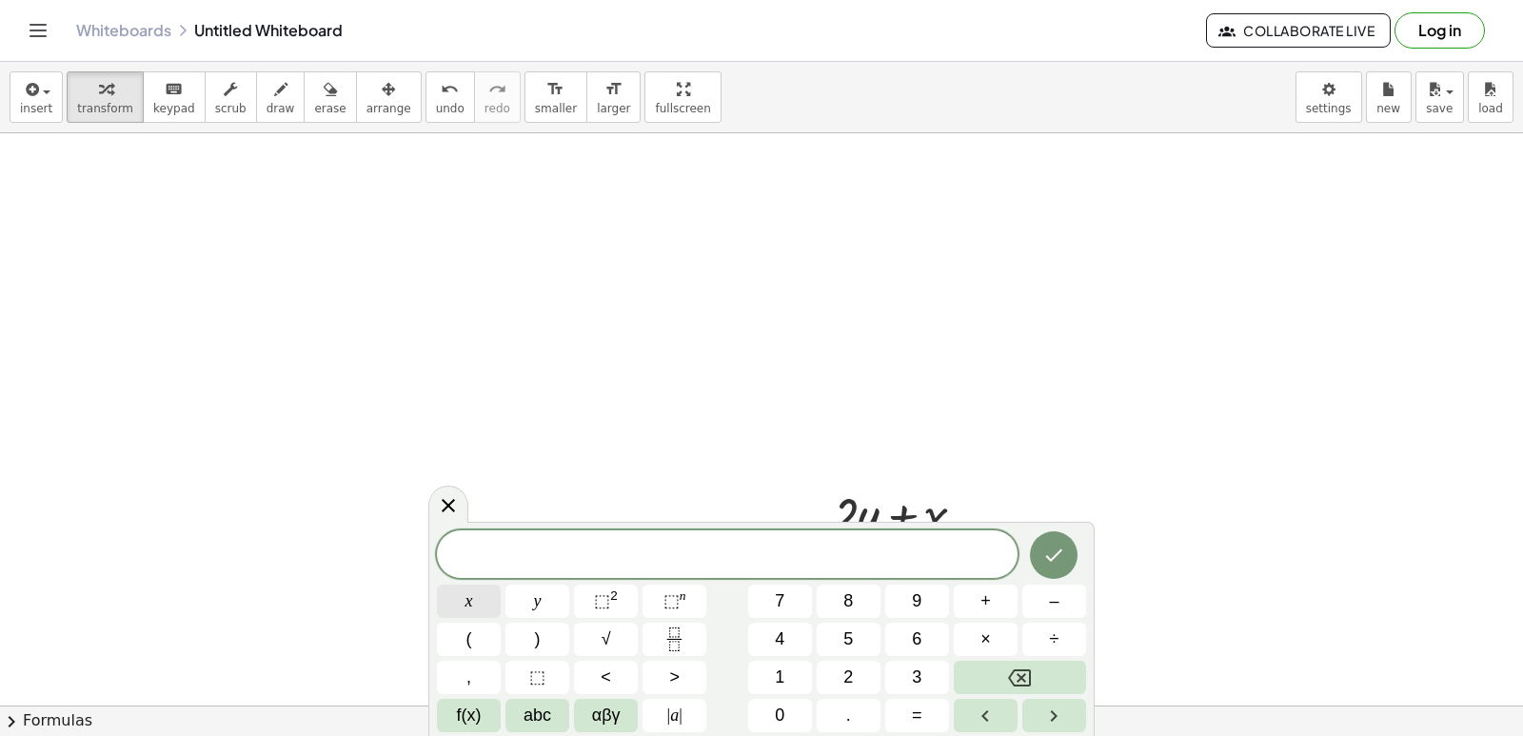
click at [464, 595] on button "x" at bounding box center [469, 600] width 64 height 33
click at [860, 630] on button "5" at bounding box center [849, 639] width 64 height 33
click at [1016, 666] on icon "Backspace" at bounding box center [1019, 677] width 23 height 23
click at [916, 712] on span "=" at bounding box center [917, 715] width 10 height 26
click at [835, 637] on button "5" at bounding box center [849, 639] width 64 height 33
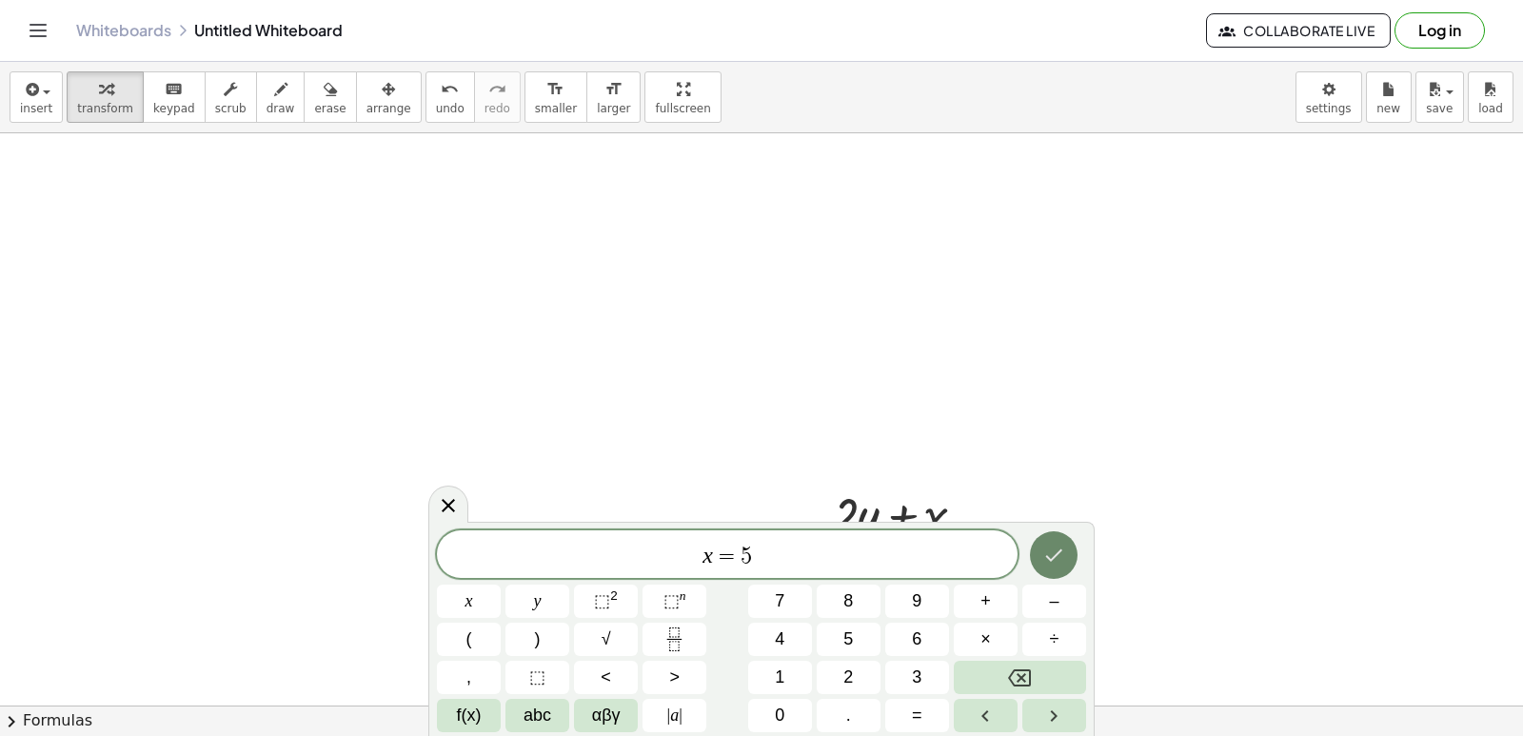
click at [1057, 561] on icon "Done" at bounding box center [1053, 555] width 23 height 23
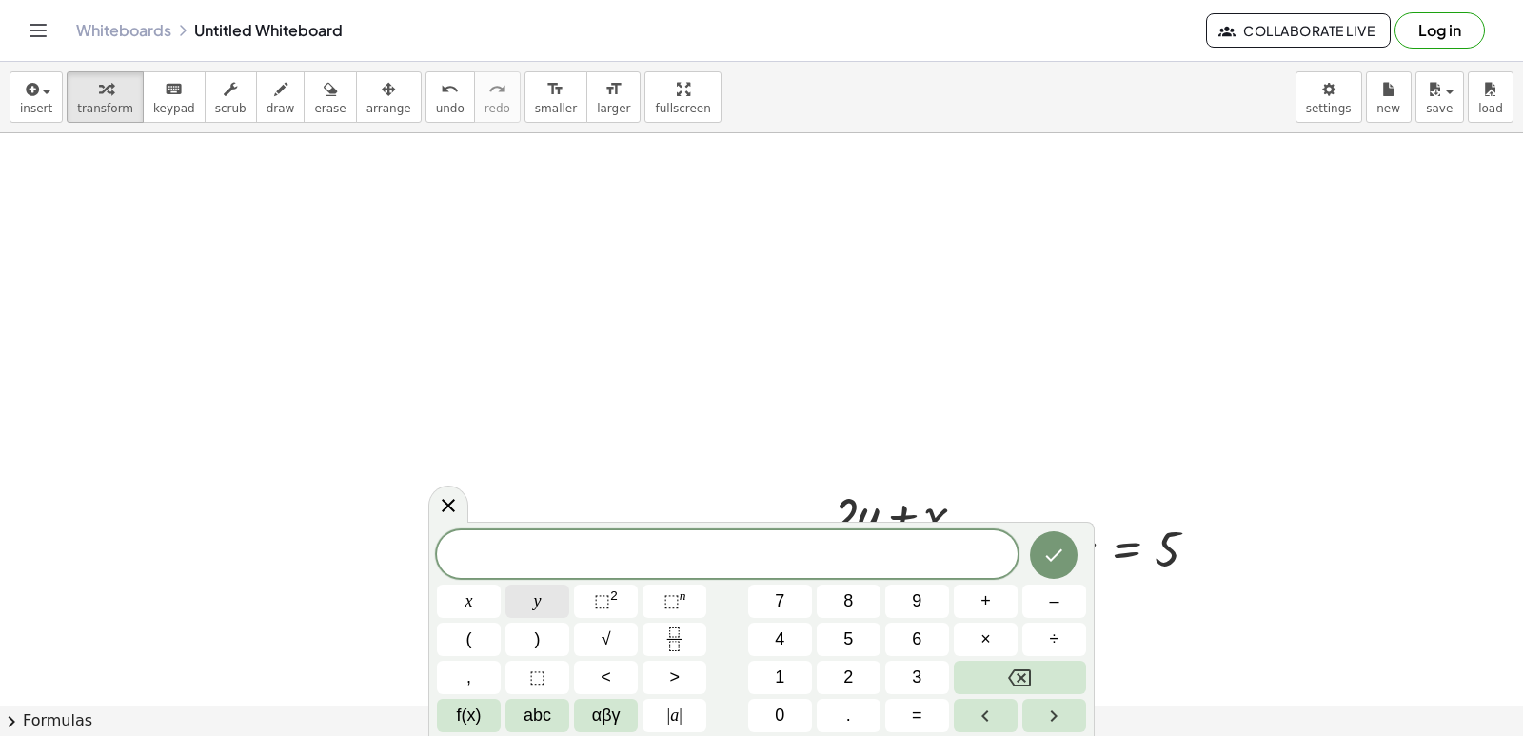
click at [561, 593] on button "y" at bounding box center [537, 600] width 64 height 33
click at [937, 713] on button "=" at bounding box center [917, 715] width 64 height 33
click at [779, 590] on span "7" at bounding box center [780, 601] width 10 height 26
click at [1033, 677] on button "Backspace" at bounding box center [1020, 677] width 132 height 33
click at [859, 654] on div "y = ​ x y ⬚ 2 ⬚ n 7 8 9 + – ( ) √ 4 5 6 × ÷ , ⬚ < > 1 2 3 f(x) abc αβγ | a | 0 …" at bounding box center [761, 631] width 649 height 202
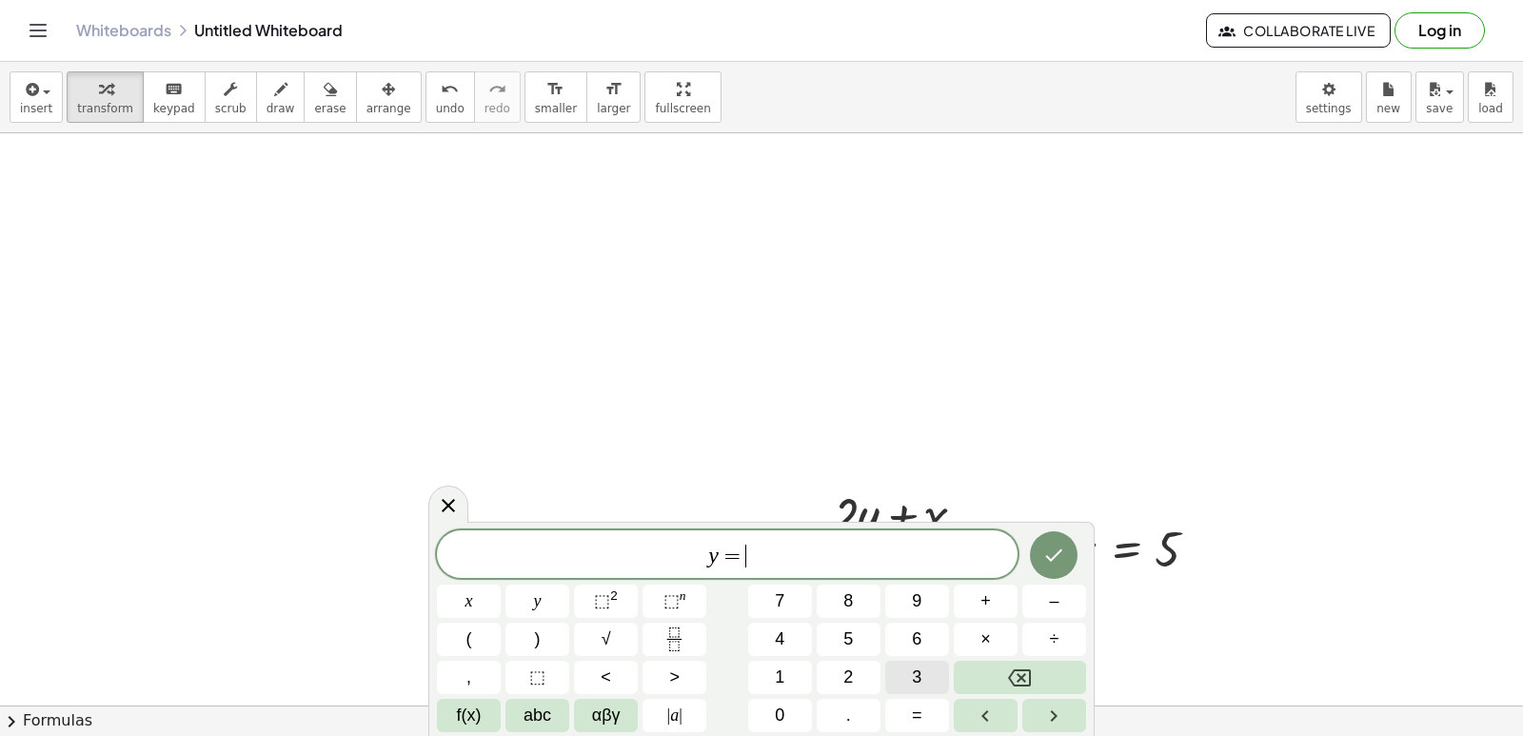
click at [921, 672] on span "3" at bounding box center [917, 677] width 10 height 26
click at [1049, 549] on icon "Done" at bounding box center [1053, 555] width 23 height 23
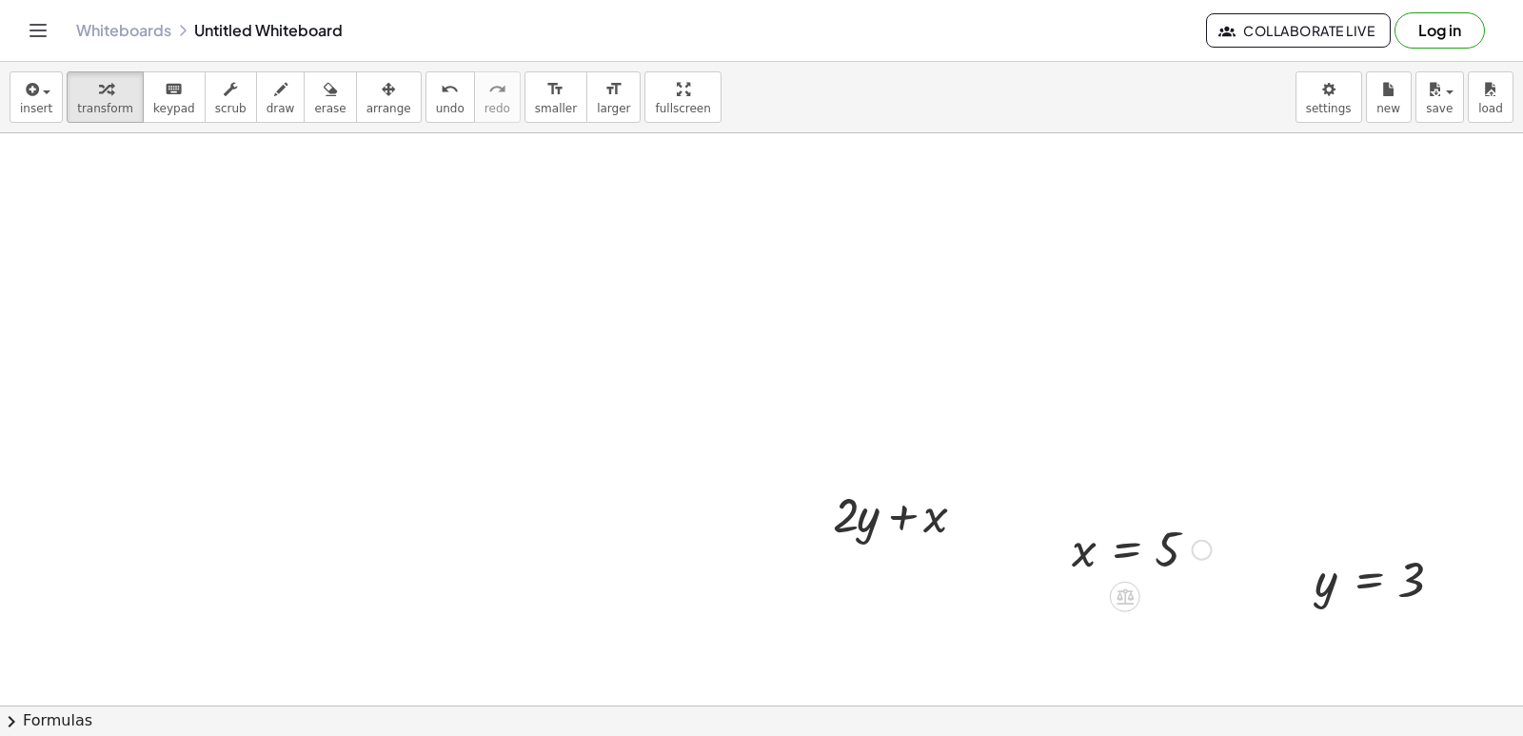
scroll to position [7627, 0]
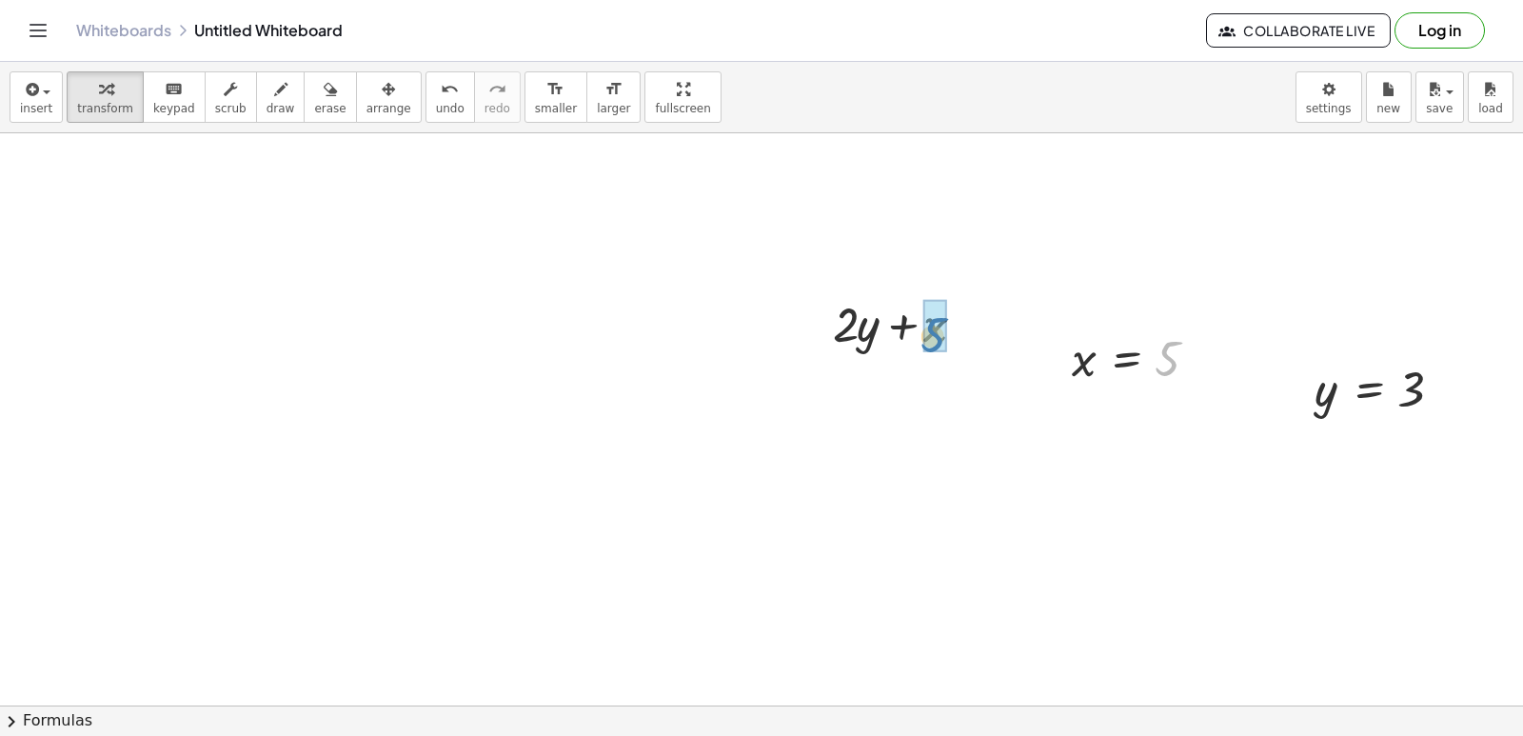
drag, startPoint x: 1164, startPoint y: 367, endPoint x: 931, endPoint y: 345, distance: 234.3
drag, startPoint x: 1421, startPoint y: 376, endPoint x: 885, endPoint y: 393, distance: 536.2
click at [909, 385] on div at bounding box center [907, 387] width 183 height 65
click at [859, 386] on div at bounding box center [907, 387] width 183 height 65
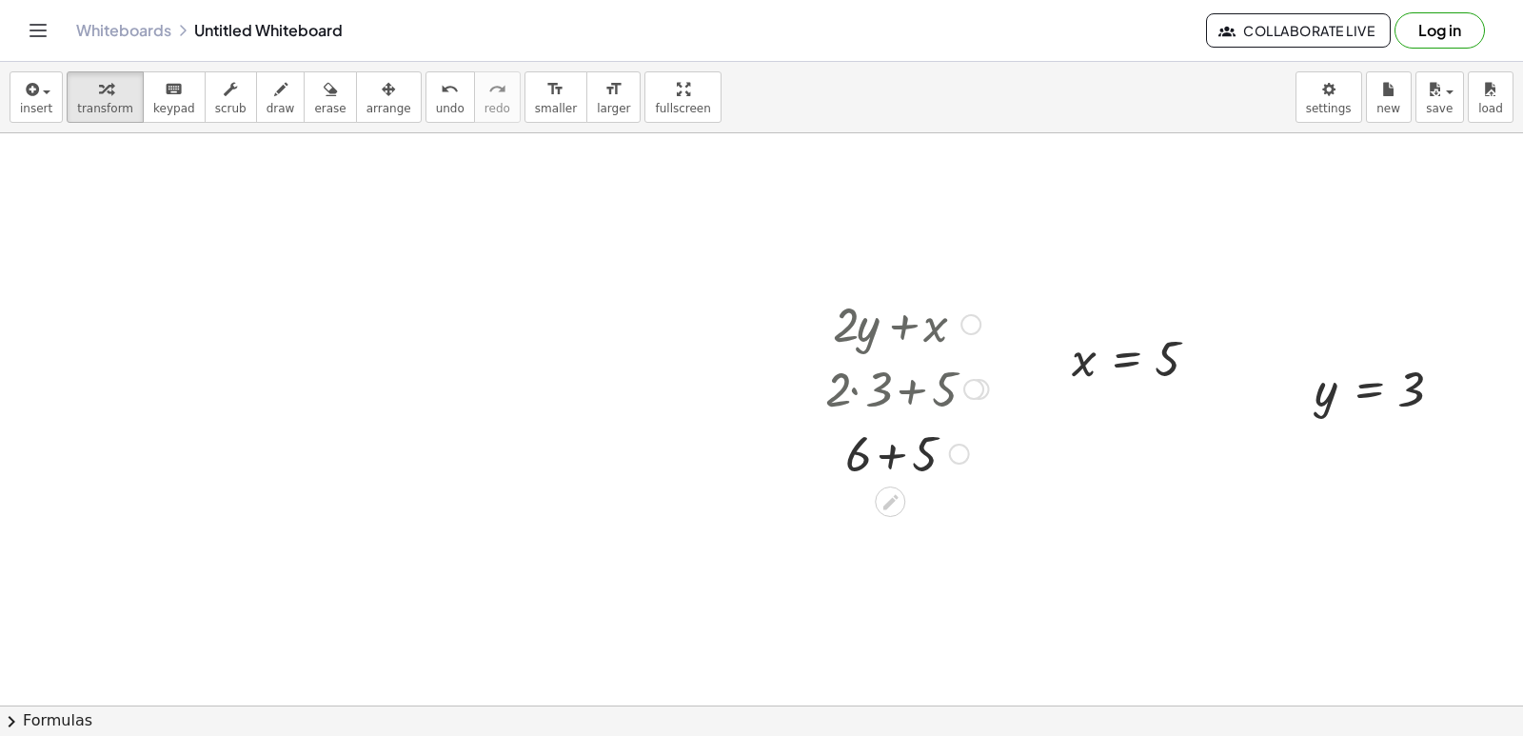
click at [888, 448] on div at bounding box center [907, 452] width 183 height 65
drag, startPoint x: 999, startPoint y: 545, endPoint x: 1105, endPoint y: 543, distance: 105.7
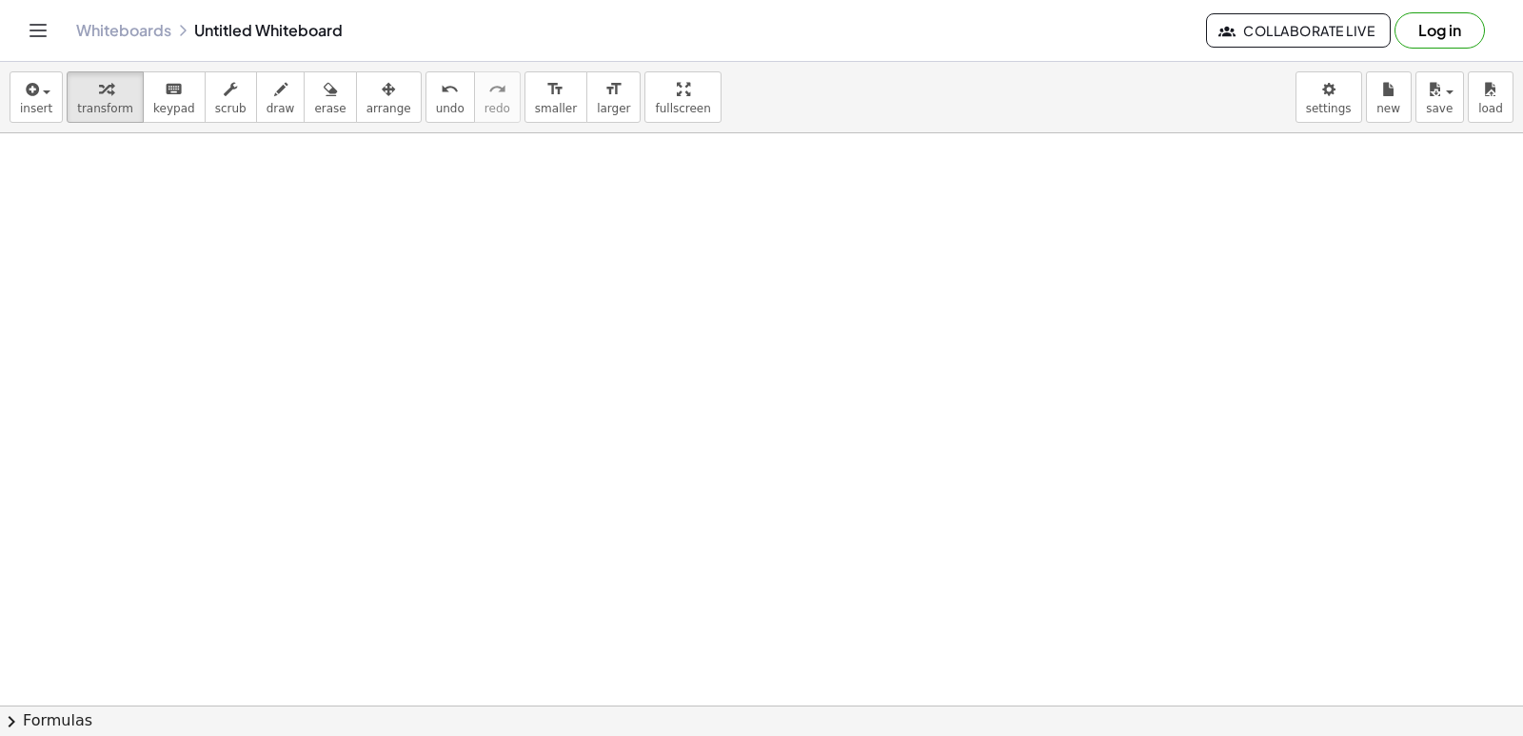
scroll to position [8389, 0]
drag, startPoint x: 651, startPoint y: 411, endPoint x: 669, endPoint y: 406, distance: 18.7
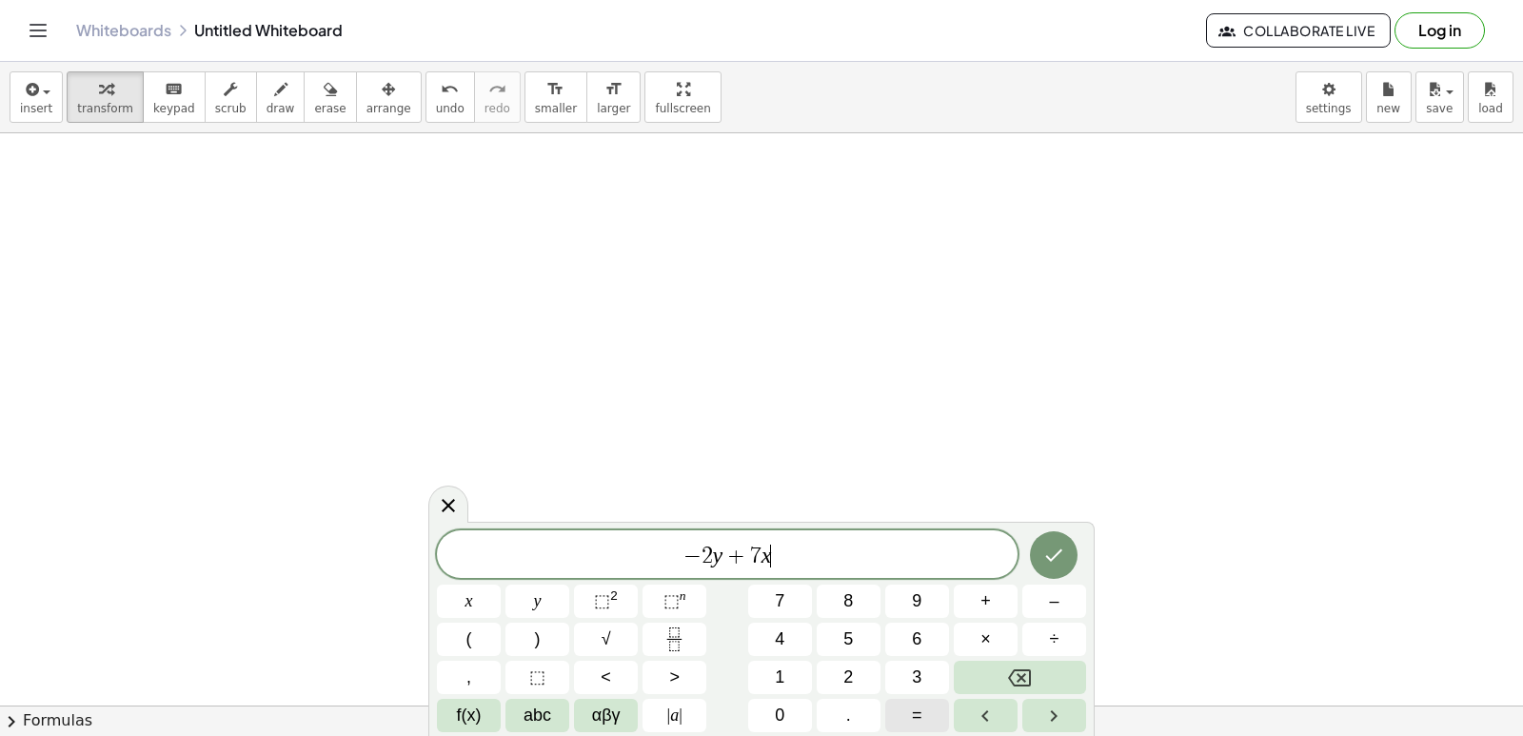
click at [939, 710] on button "=" at bounding box center [917, 715] width 64 height 33
click at [1057, 674] on button "Backspace" at bounding box center [1020, 677] width 132 height 33
click at [1051, 547] on icon "Done" at bounding box center [1053, 555] width 23 height 23
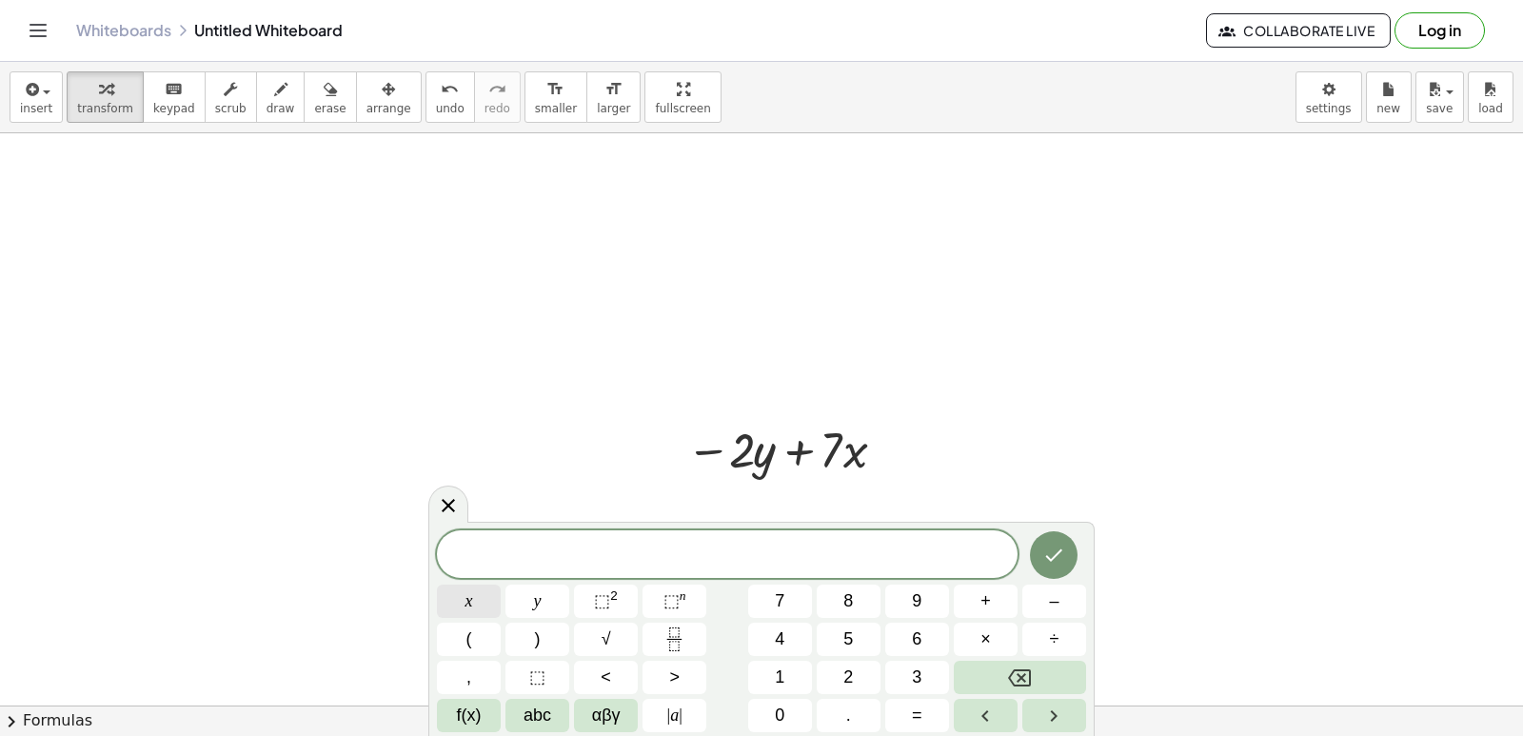
click at [467, 597] on span "x" at bounding box center [469, 601] width 8 height 26
click at [919, 720] on span "=" at bounding box center [917, 715] width 10 height 26
click at [1047, 603] on button "–" at bounding box center [1054, 600] width 64 height 33
click at [847, 674] on span "2" at bounding box center [848, 677] width 10 height 26
click at [1063, 553] on icon "Done" at bounding box center [1053, 555] width 23 height 23
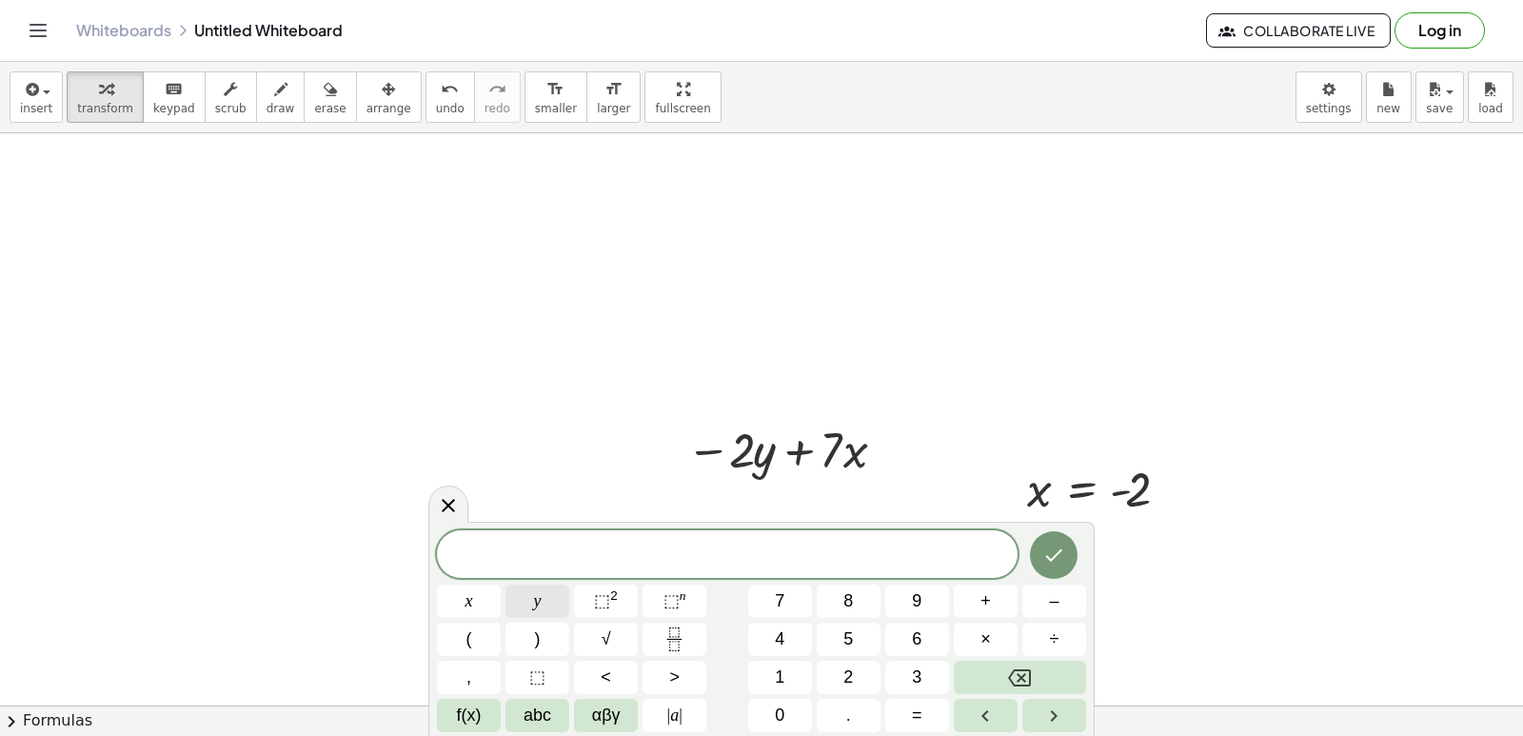
click at [542, 587] on button "y" at bounding box center [537, 600] width 64 height 33
click at [919, 706] on span "=" at bounding box center [917, 715] width 10 height 26
click at [927, 637] on button "6" at bounding box center [917, 639] width 64 height 33
click at [1054, 542] on button "Done" at bounding box center [1054, 555] width 48 height 48
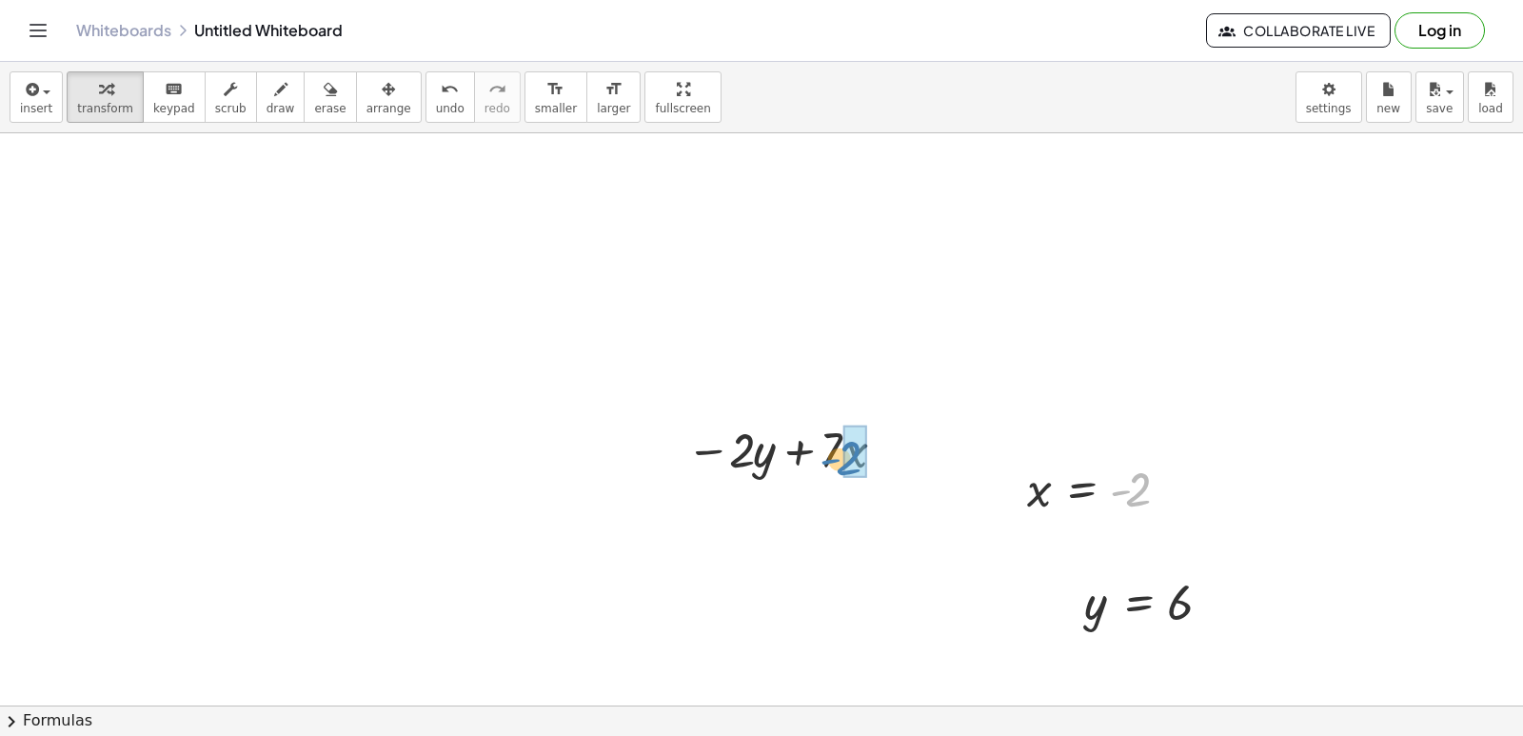
drag, startPoint x: 1128, startPoint y: 494, endPoint x: 838, endPoint y: 464, distance: 291.9
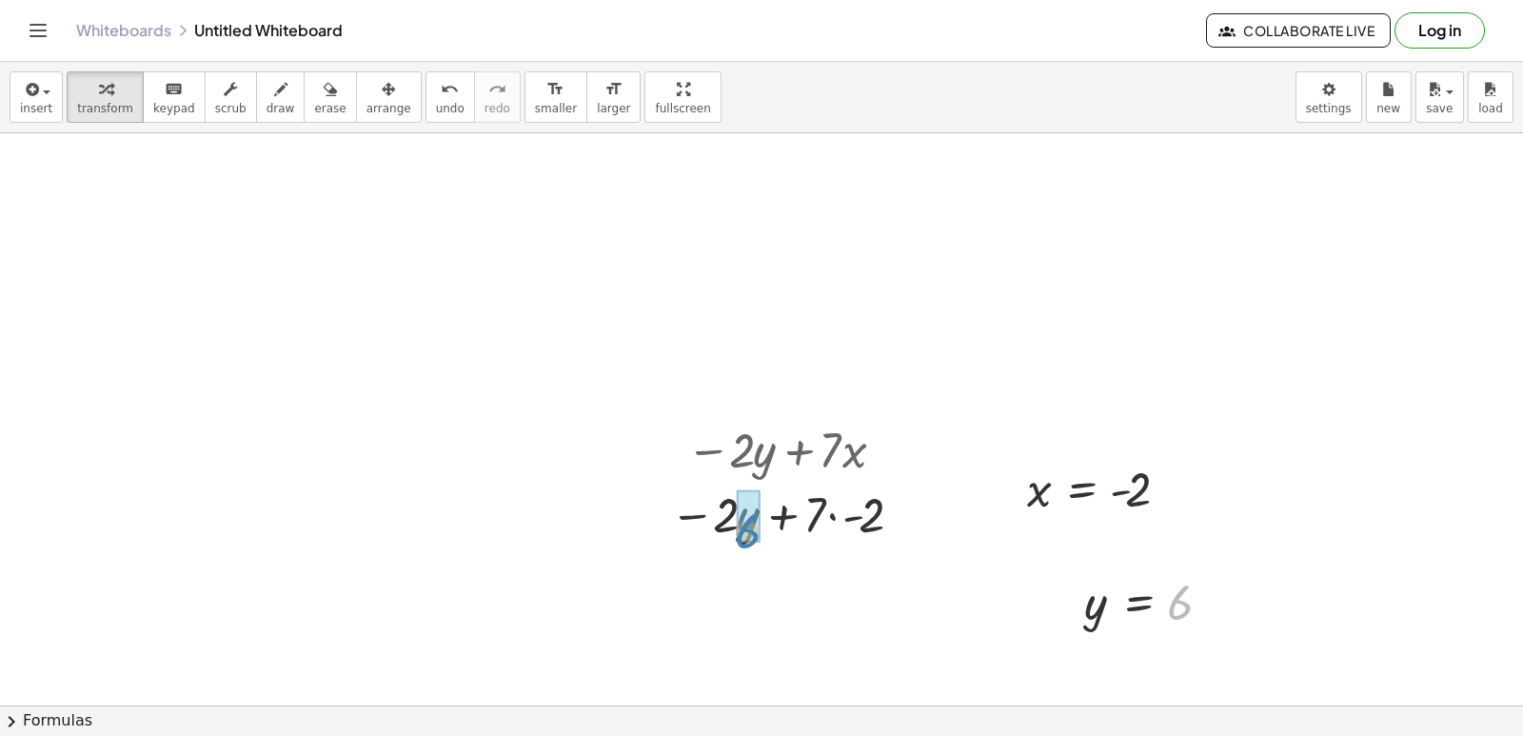
drag, startPoint x: 1176, startPoint y: 600, endPoint x: 747, endPoint y: 524, distance: 435.8
click at [735, 514] on div at bounding box center [789, 513] width 272 height 65
click at [837, 580] on div at bounding box center [789, 577] width 272 height 65
click at [793, 581] on div at bounding box center [789, 577] width 272 height 63
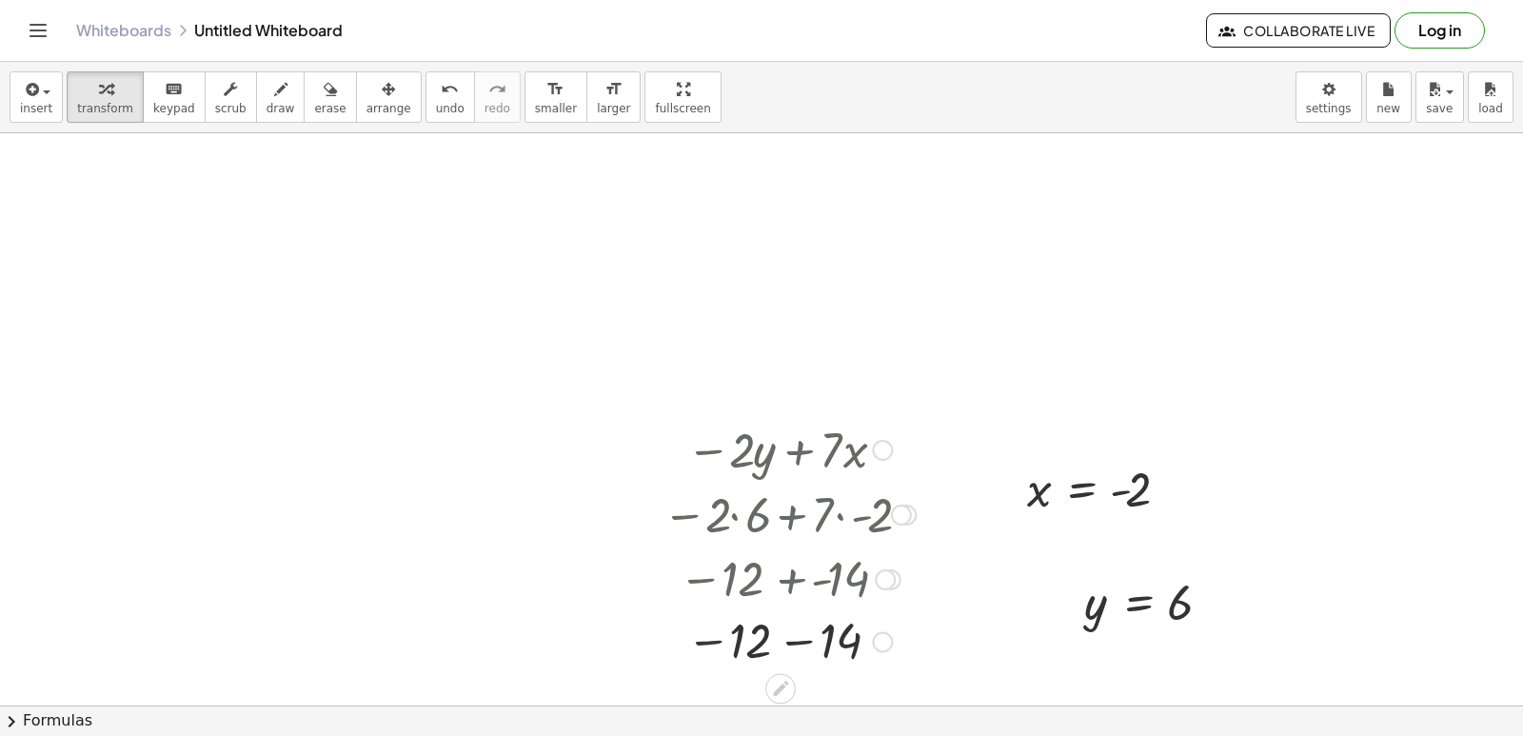
click at [727, 641] on div at bounding box center [789, 640] width 272 height 63
drag, startPoint x: 801, startPoint y: 626, endPoint x: 796, endPoint y: 638, distance: 12.4
click at [796, 638] on div at bounding box center [789, 640] width 272 height 63
click at [795, 639] on div at bounding box center [789, 640] width 272 height 63
click at [784, 579] on div at bounding box center [789, 577] width 288 height 63
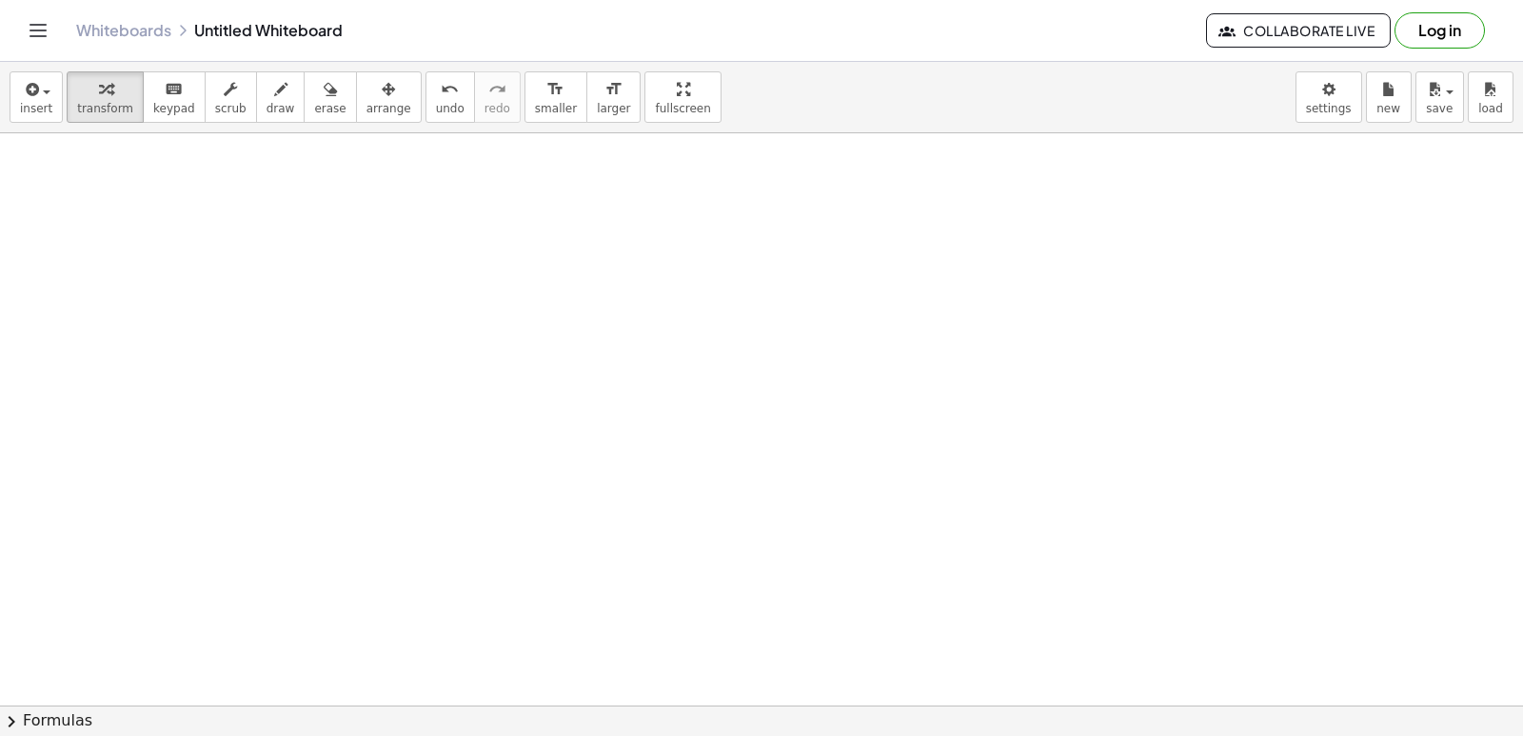
scroll to position [9629, 0]
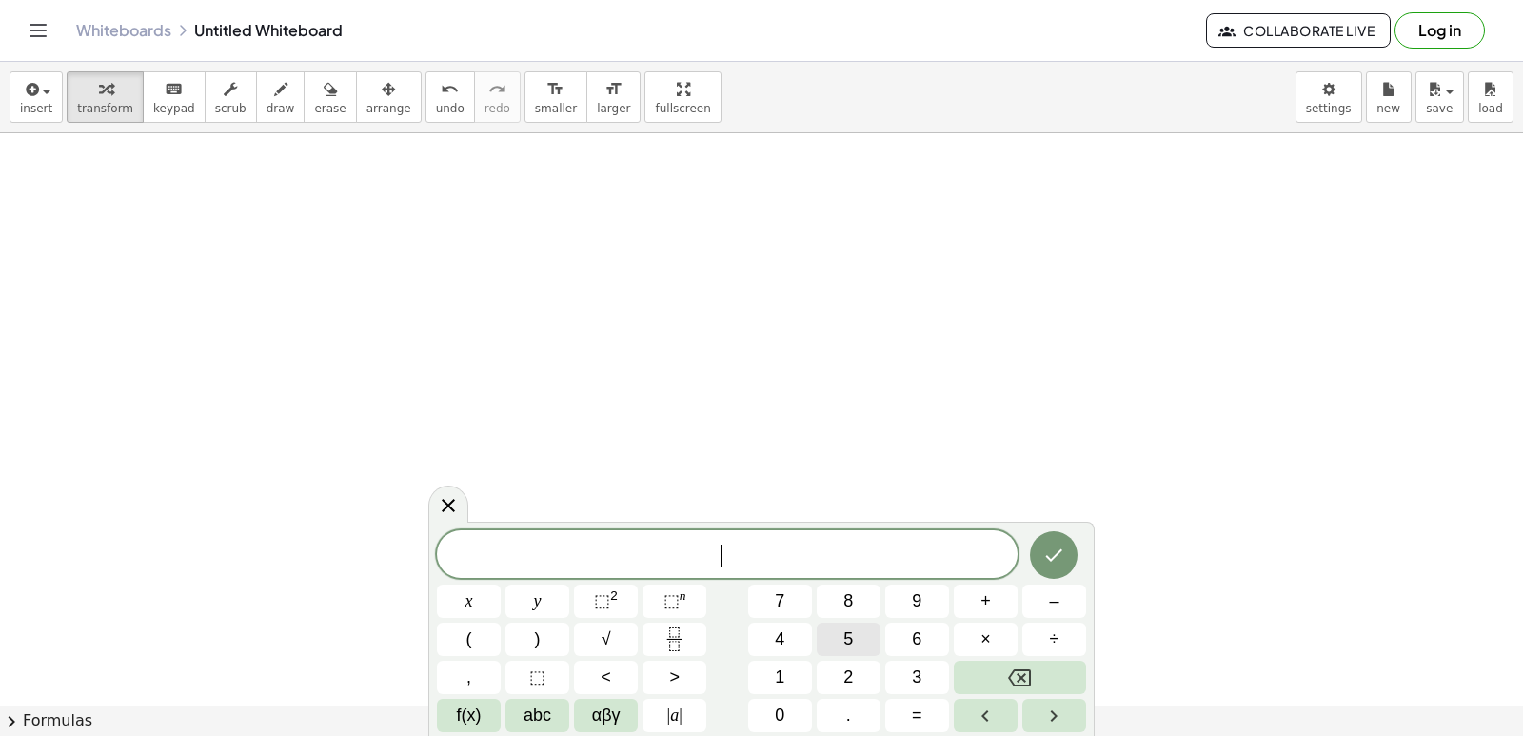
click at [848, 638] on span "5" at bounding box center [848, 639] width 10 height 26
click at [528, 592] on button "y" at bounding box center [537, 600] width 64 height 33
click at [969, 601] on button "+" at bounding box center [986, 600] width 64 height 33
click at [495, 612] on button "x" at bounding box center [469, 600] width 64 height 33
click at [1054, 544] on icon "Done" at bounding box center [1053, 555] width 23 height 23
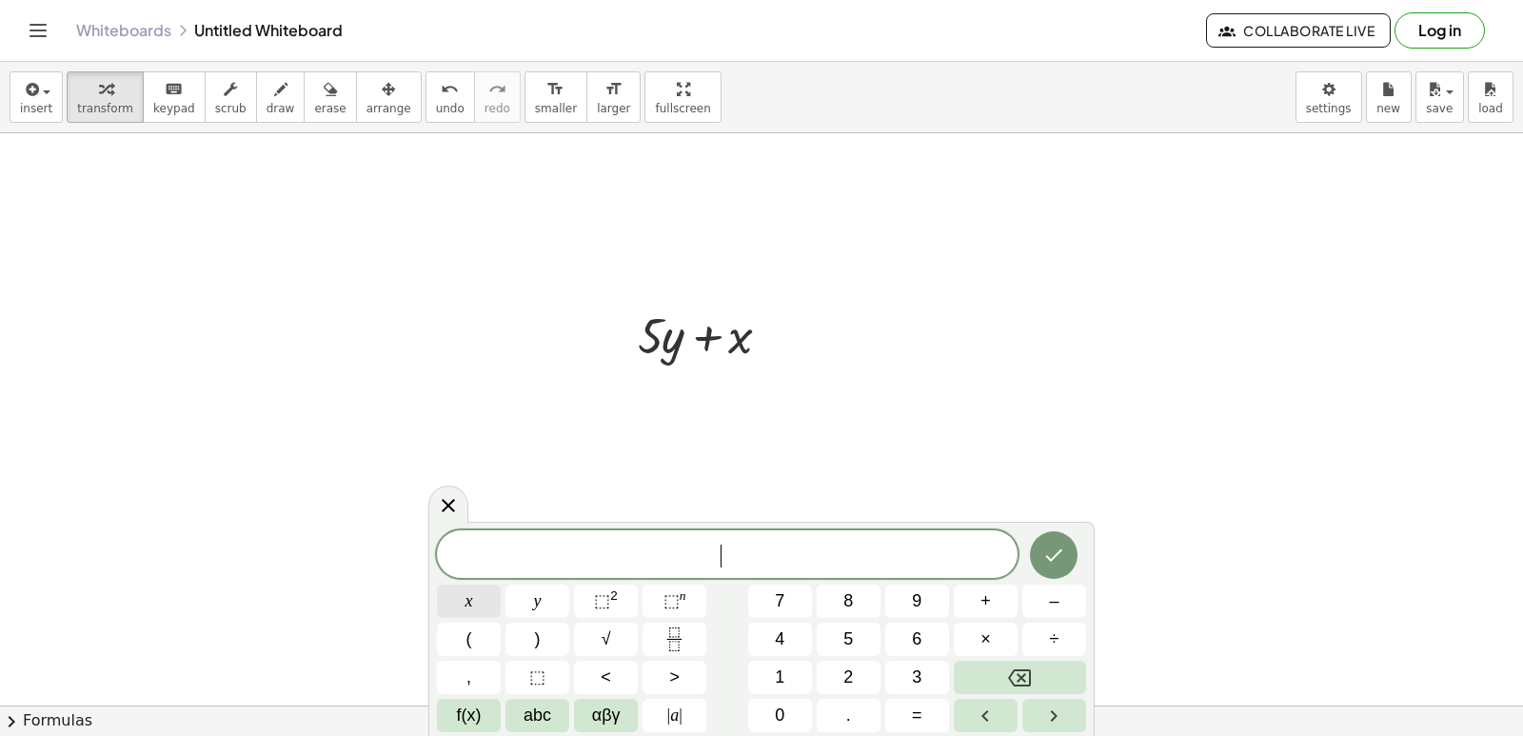
click at [490, 600] on button "x" at bounding box center [469, 600] width 64 height 33
click at [917, 709] on span "=" at bounding box center [917, 715] width 10 height 26
click at [776, 588] on span "7" at bounding box center [780, 601] width 10 height 26
click at [1045, 557] on icon "Done" at bounding box center [1053, 555] width 23 height 23
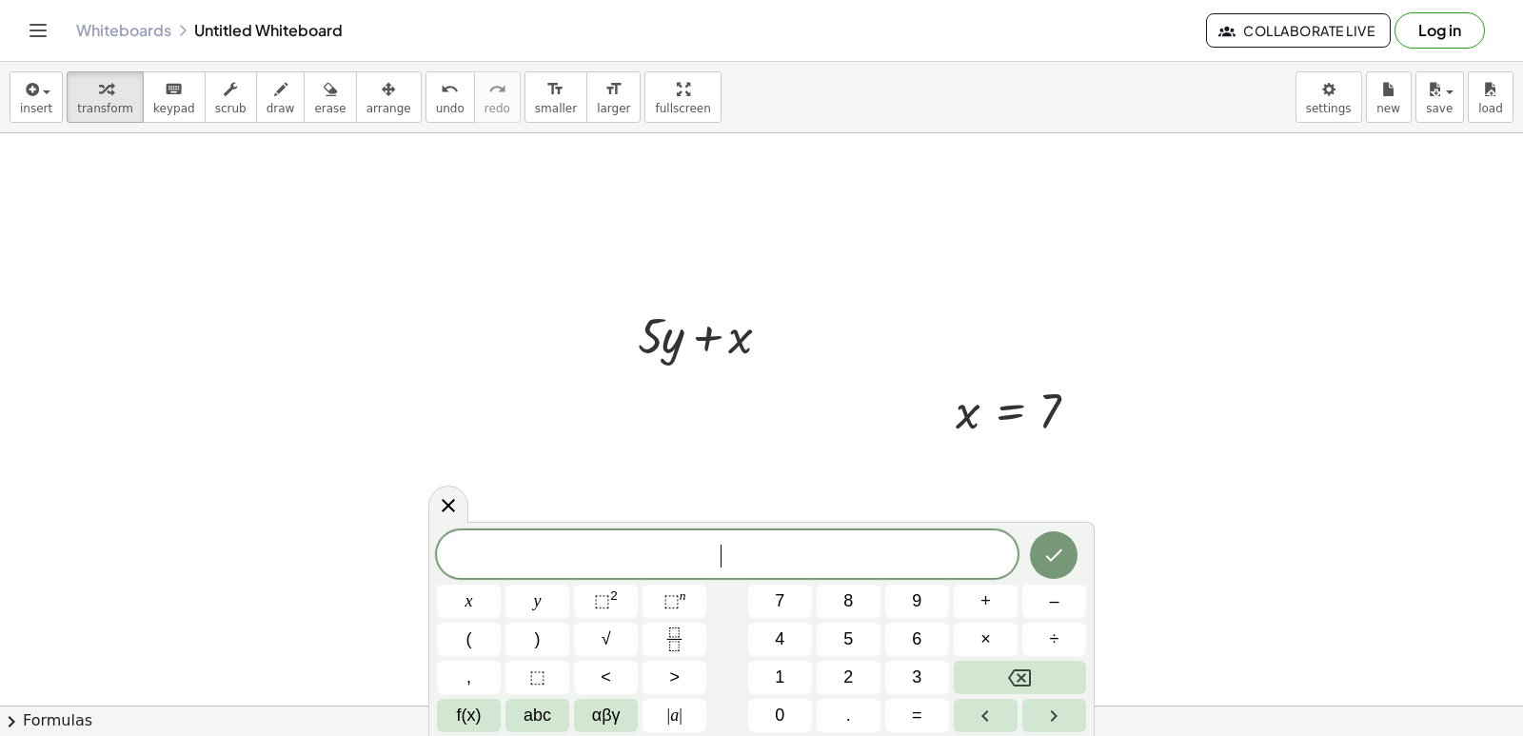
click at [547, 596] on button "y" at bounding box center [537, 600] width 64 height 33
click at [924, 703] on button "=" at bounding box center [917, 715] width 64 height 33
click at [1035, 586] on button "–" at bounding box center [1054, 600] width 64 height 33
click at [927, 676] on button "3" at bounding box center [917, 677] width 64 height 33
click at [1042, 545] on icon "Done" at bounding box center [1053, 555] width 23 height 23
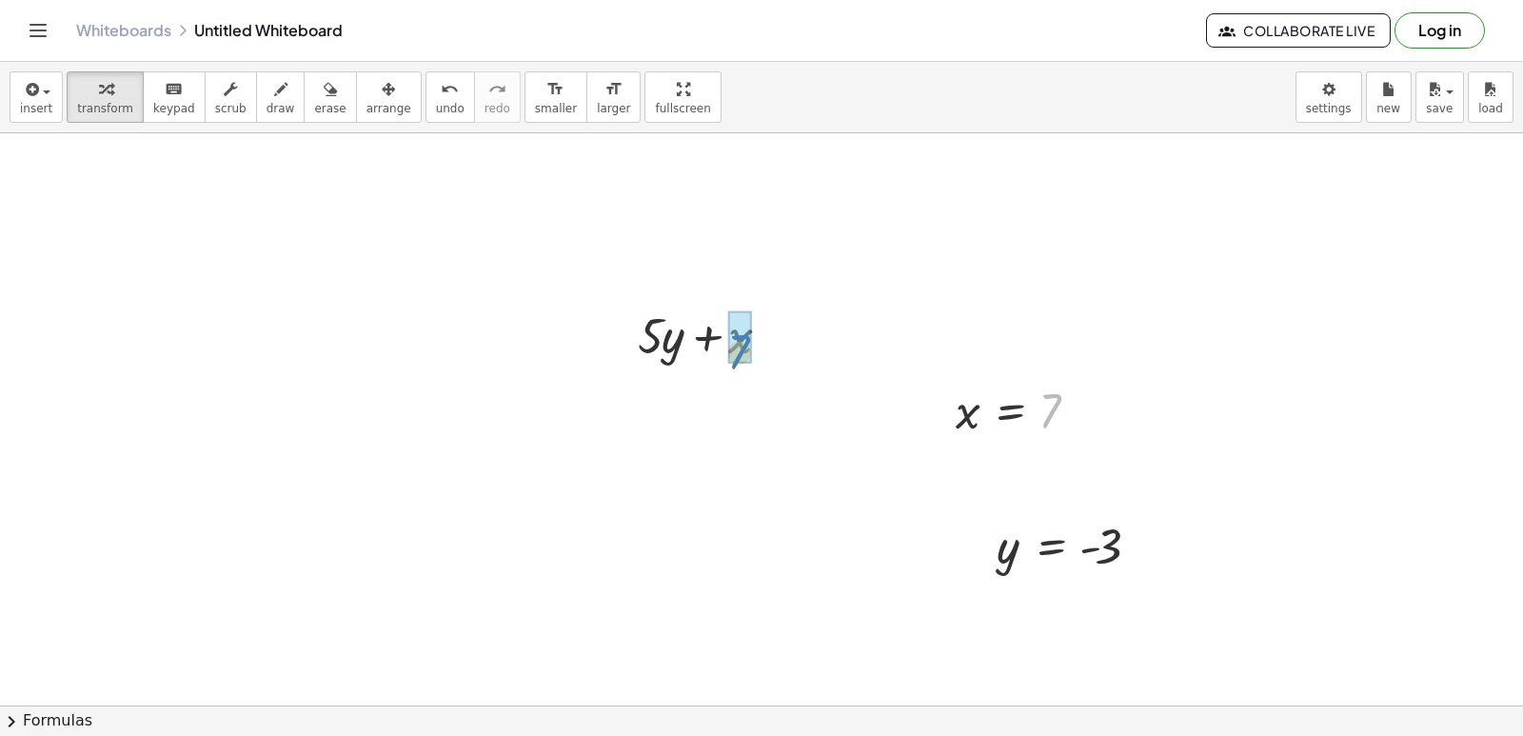
drag, startPoint x: 1047, startPoint y: 402, endPoint x: 856, endPoint y: 470, distance: 203.2
drag, startPoint x: 1101, startPoint y: 535, endPoint x: 668, endPoint y: 402, distance: 453.1
click at [649, 400] on div at bounding box center [711, 398] width 198 height 65
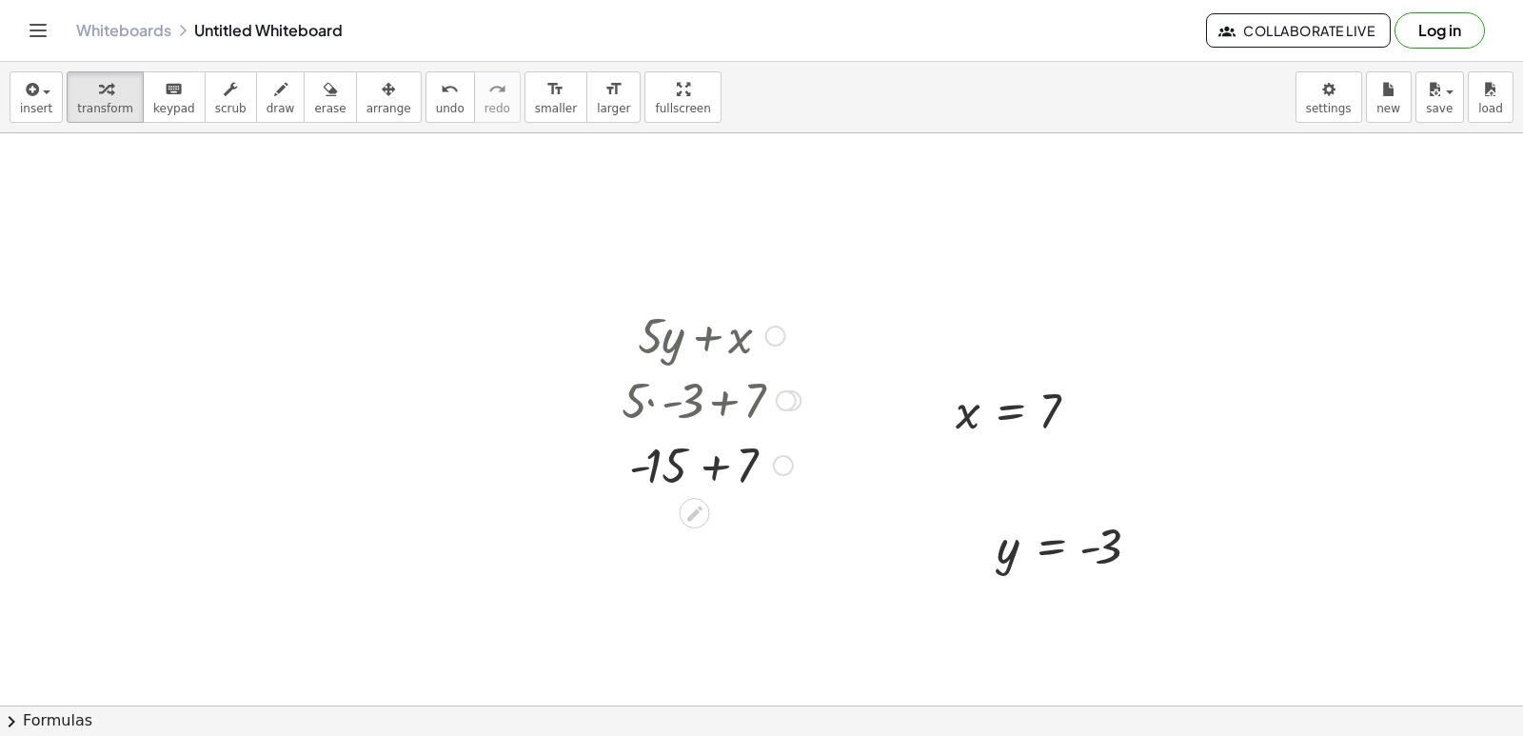
click at [711, 471] on div at bounding box center [711, 463] width 198 height 65
click at [267, 105] on span "draw" at bounding box center [281, 108] width 29 height 13
drag, startPoint x: 839, startPoint y: 458, endPoint x: 880, endPoint y: 372, distance: 94.9
click at [87, 92] on div "button" at bounding box center [105, 88] width 56 height 23
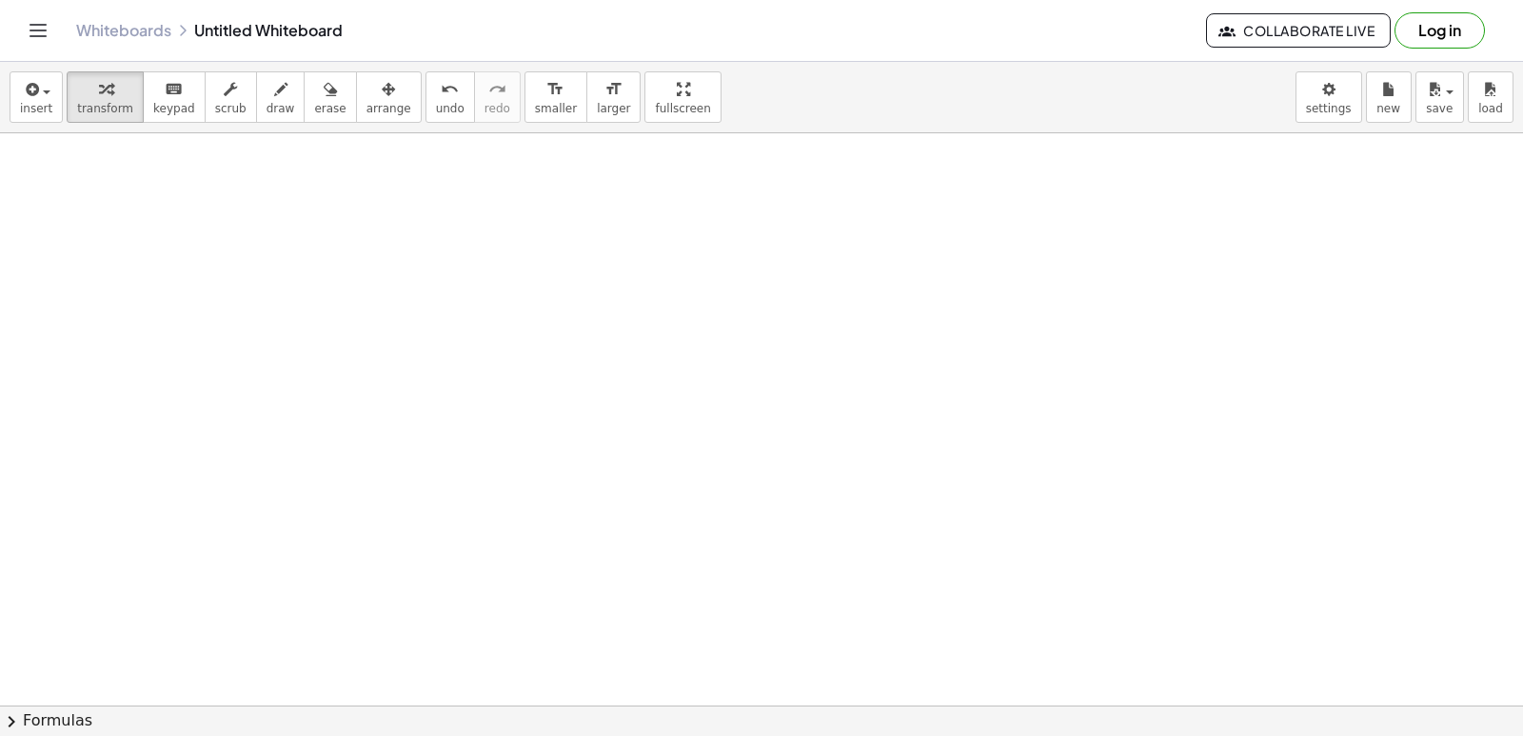
scroll to position [10106, 0]
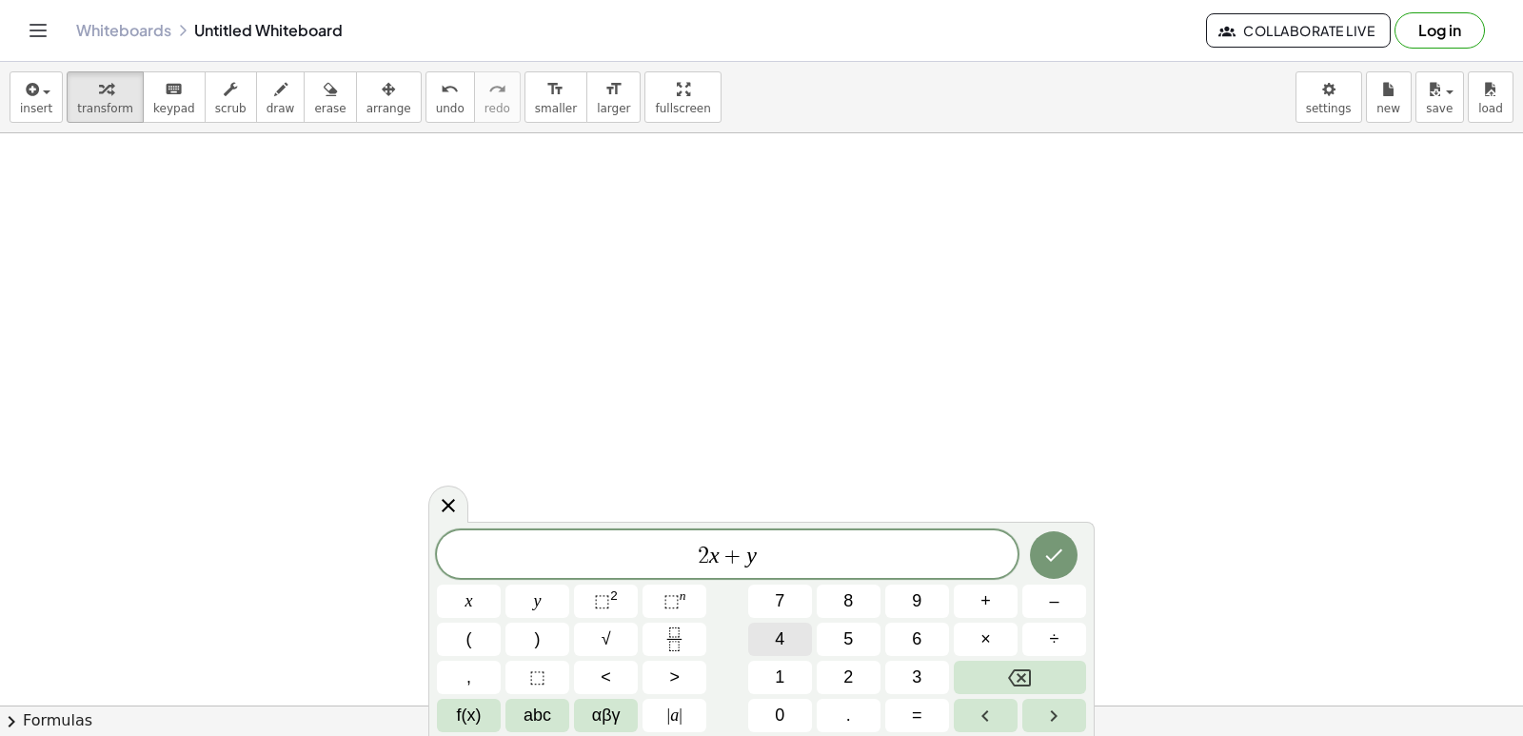
click at [919, 714] on span "=" at bounding box center [917, 715] width 10 height 26
click at [1043, 559] on icon "Done" at bounding box center [1053, 555] width 23 height 23
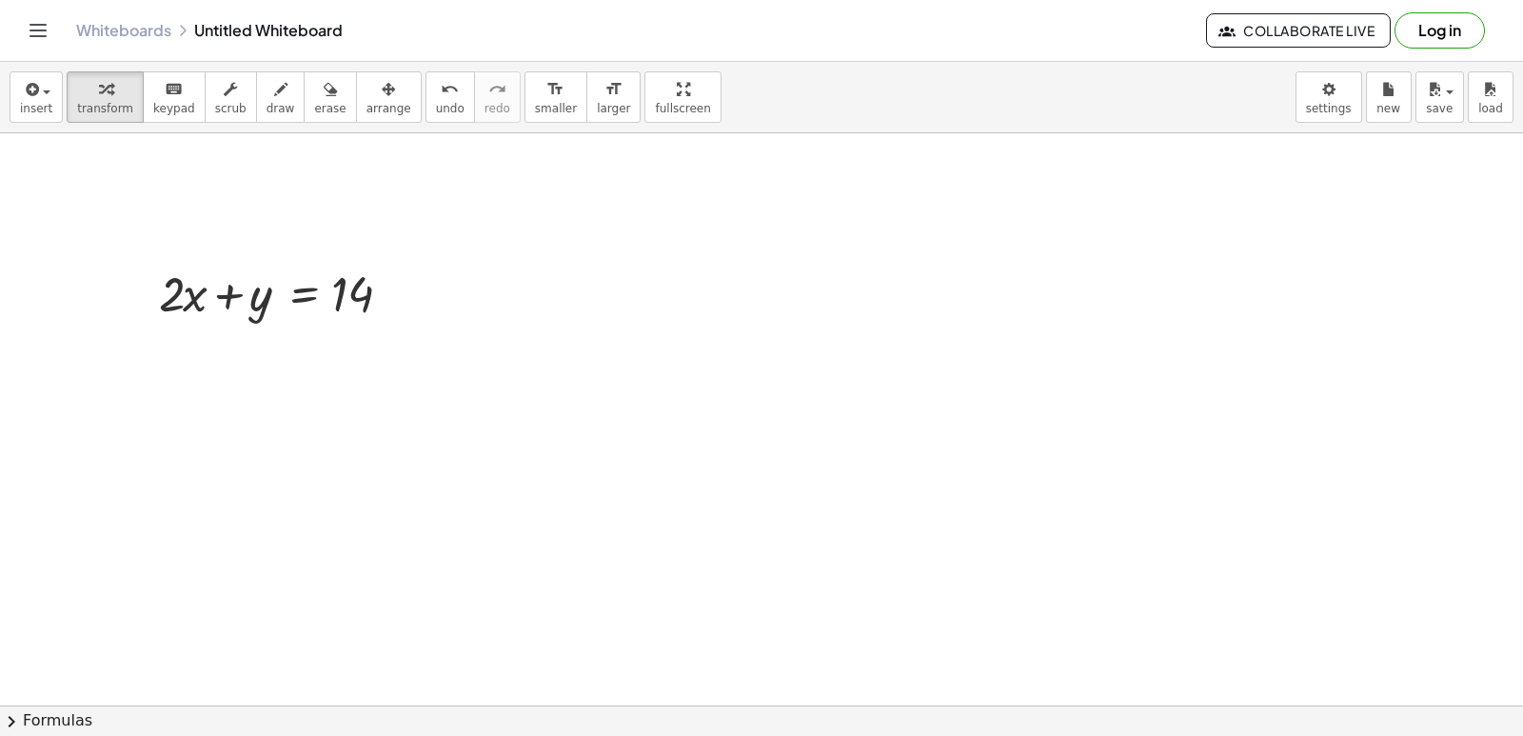
click at [366, 99] on div "button" at bounding box center [388, 88] width 45 height 23
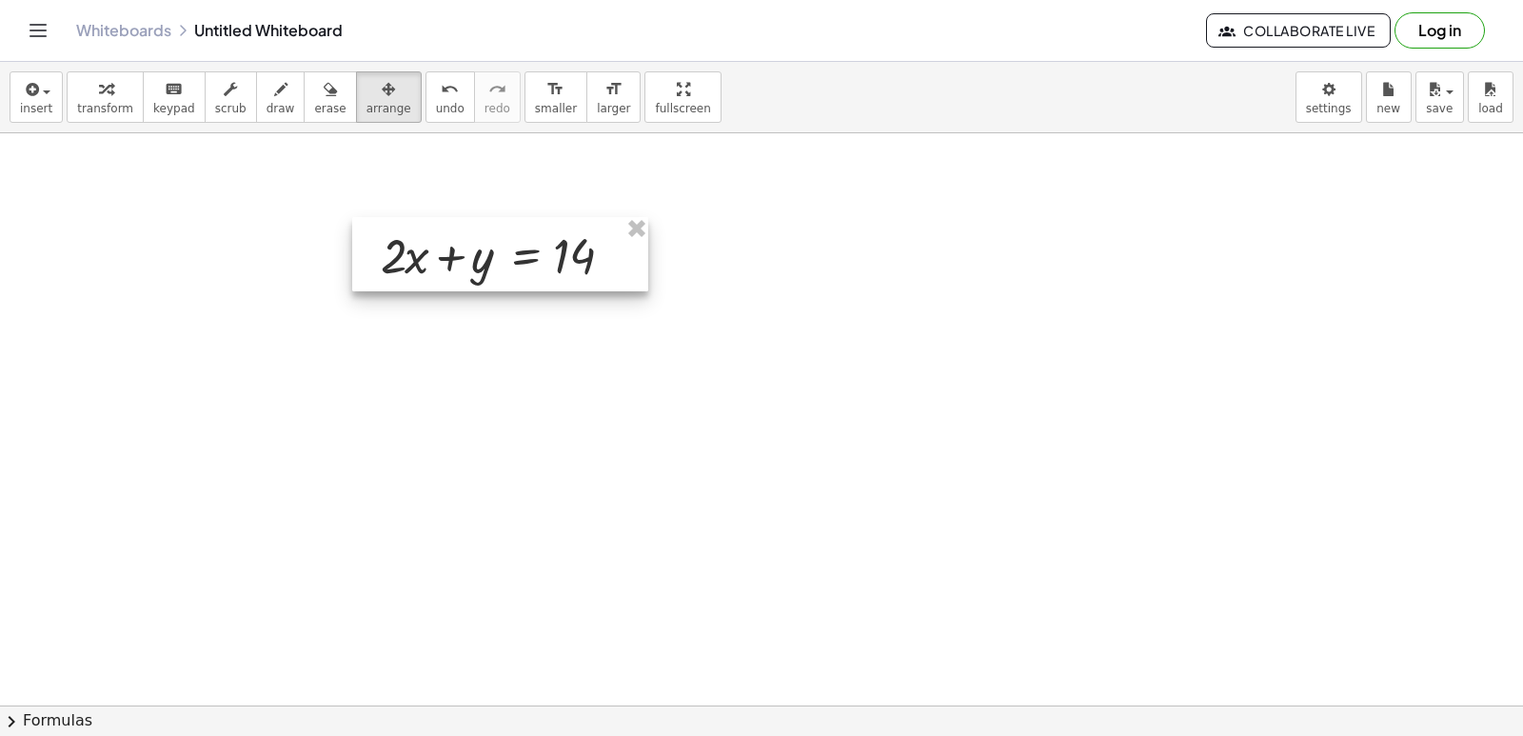
drag, startPoint x: 306, startPoint y: 242, endPoint x: 514, endPoint y: 265, distance: 209.7
click at [514, 265] on div at bounding box center [500, 254] width 296 height 74
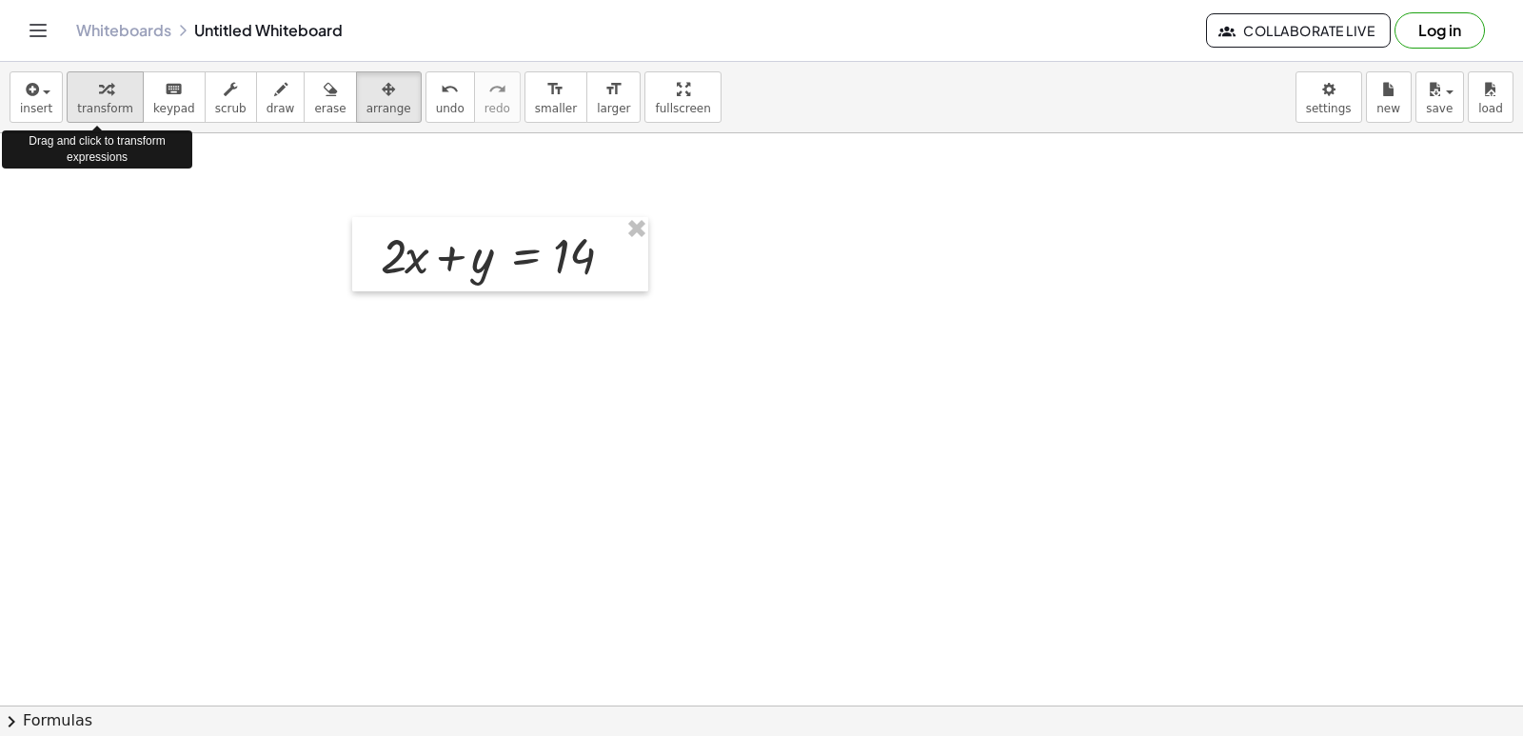
click at [104, 102] on span "transform" at bounding box center [105, 108] width 56 height 13
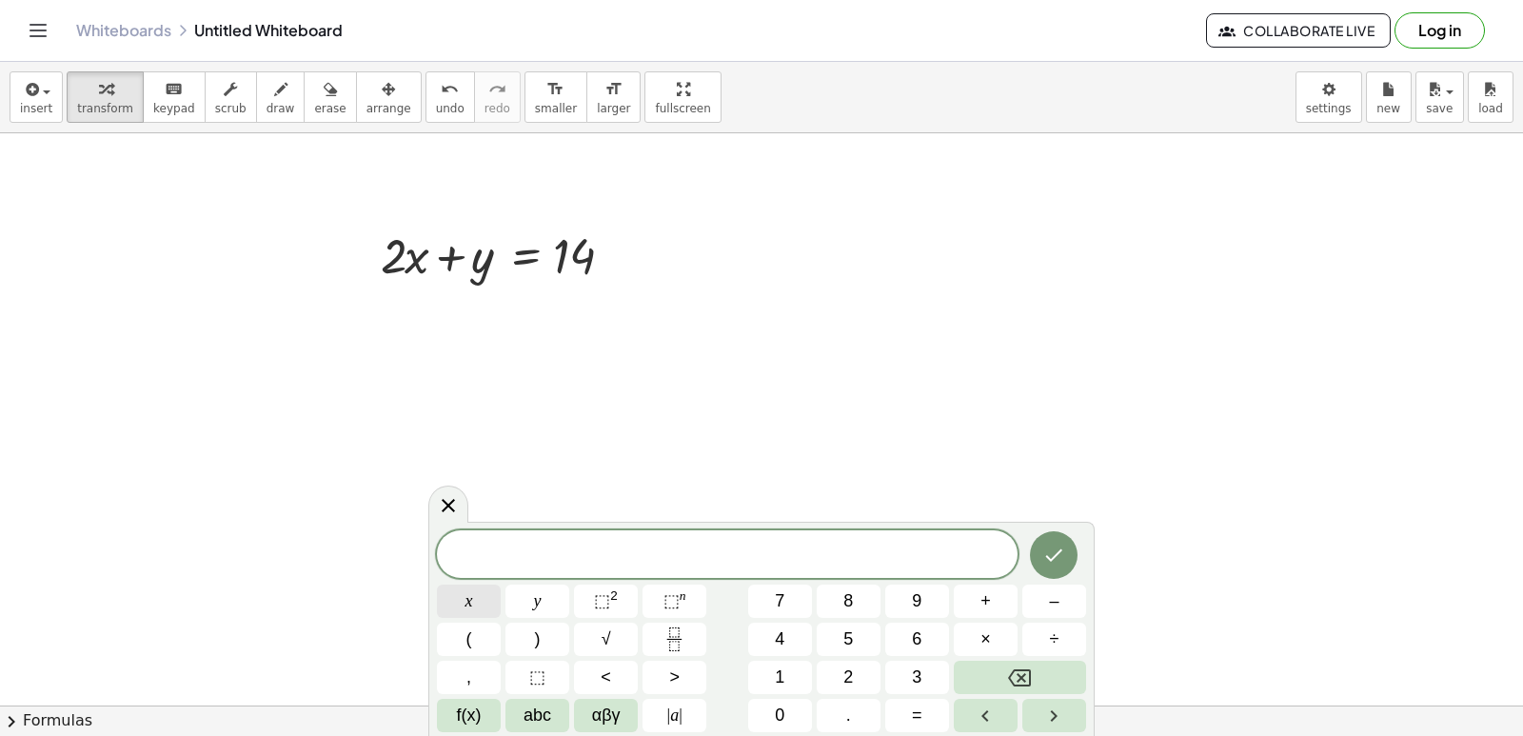
click at [463, 585] on button "x" at bounding box center [469, 600] width 64 height 33
click at [1034, 600] on button "–" at bounding box center [1054, 600] width 64 height 33
click at [532, 598] on button "y" at bounding box center [537, 600] width 64 height 33
click at [910, 710] on button "=" at bounding box center [917, 715] width 64 height 33
click at [785, 662] on button "1" at bounding box center [780, 677] width 64 height 33
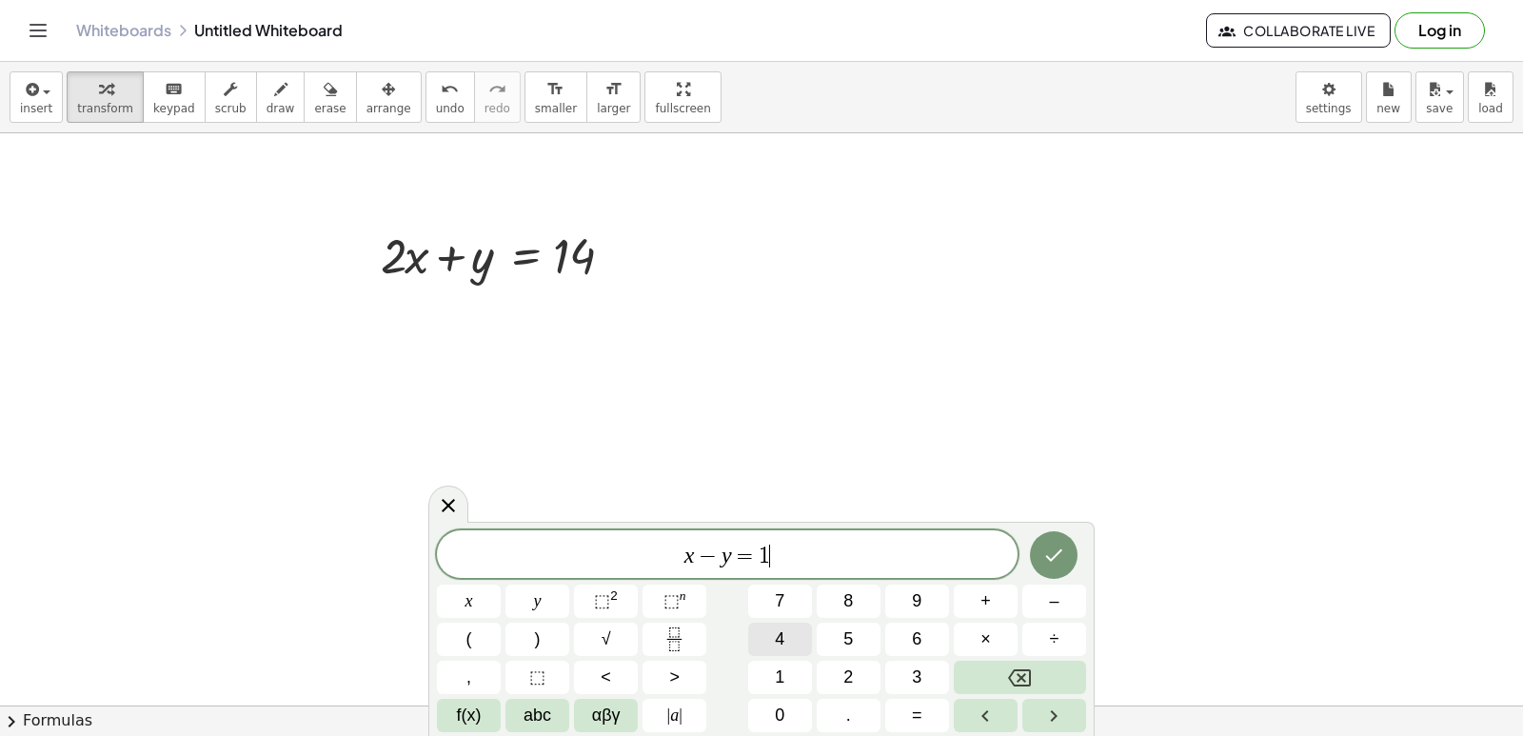
click at [779, 635] on span "4" at bounding box center [780, 639] width 10 height 26
click at [1056, 568] on button "Done" at bounding box center [1054, 555] width 48 height 48
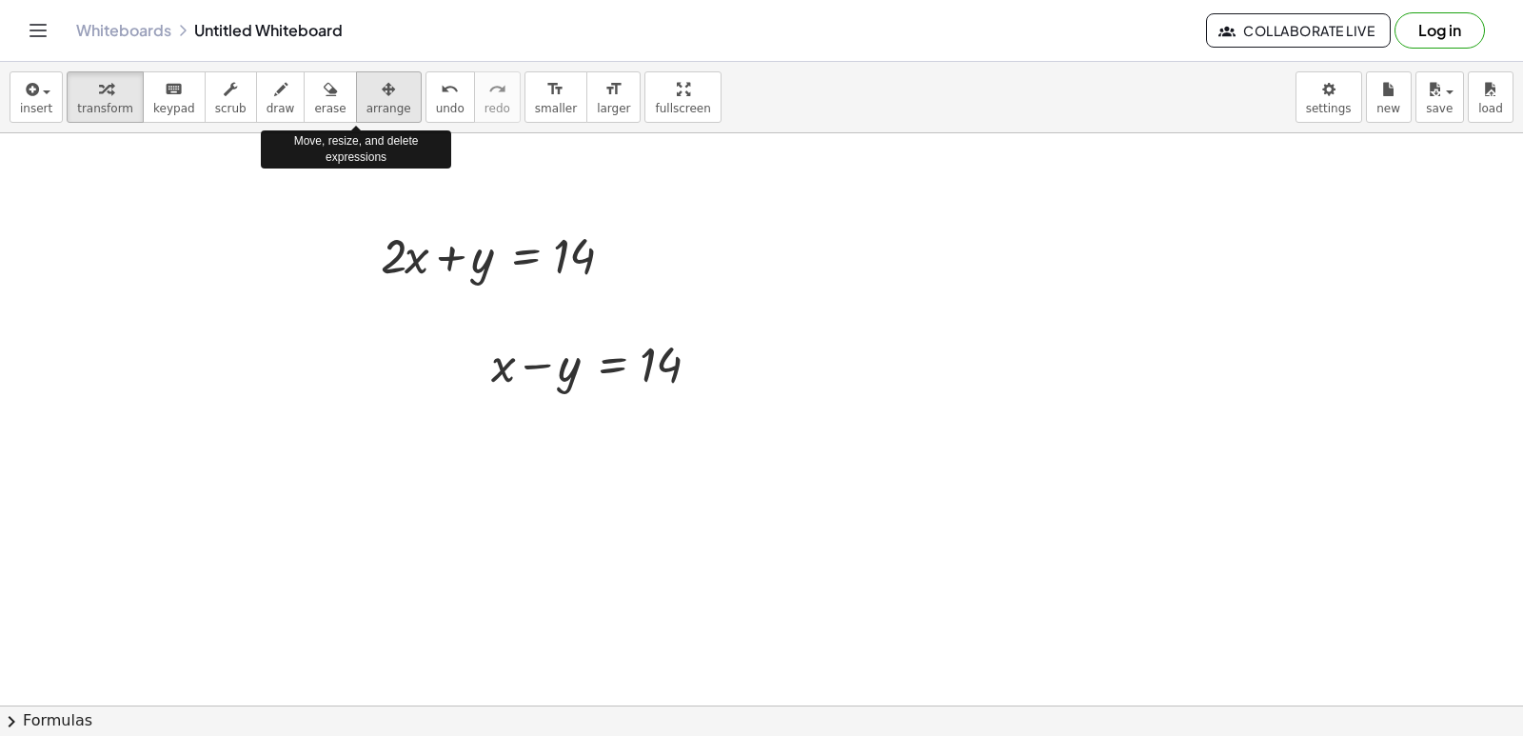
click at [376, 99] on button "arrange" at bounding box center [389, 96] width 66 height 51
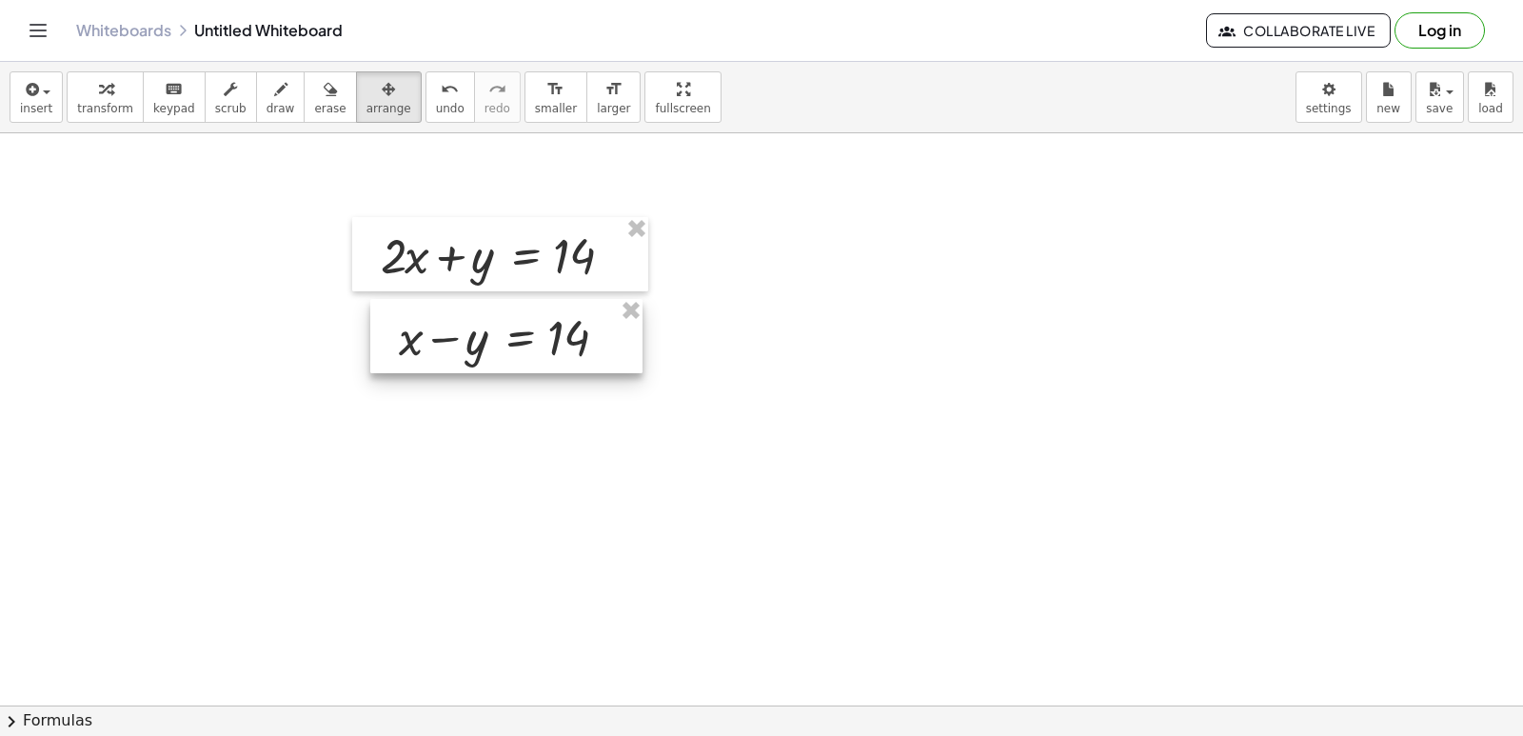
drag, startPoint x: 607, startPoint y: 389, endPoint x: 515, endPoint y: 363, distance: 96.1
click at [515, 363] on div at bounding box center [506, 336] width 272 height 74
click at [85, 113] on span "transform" at bounding box center [105, 108] width 56 height 13
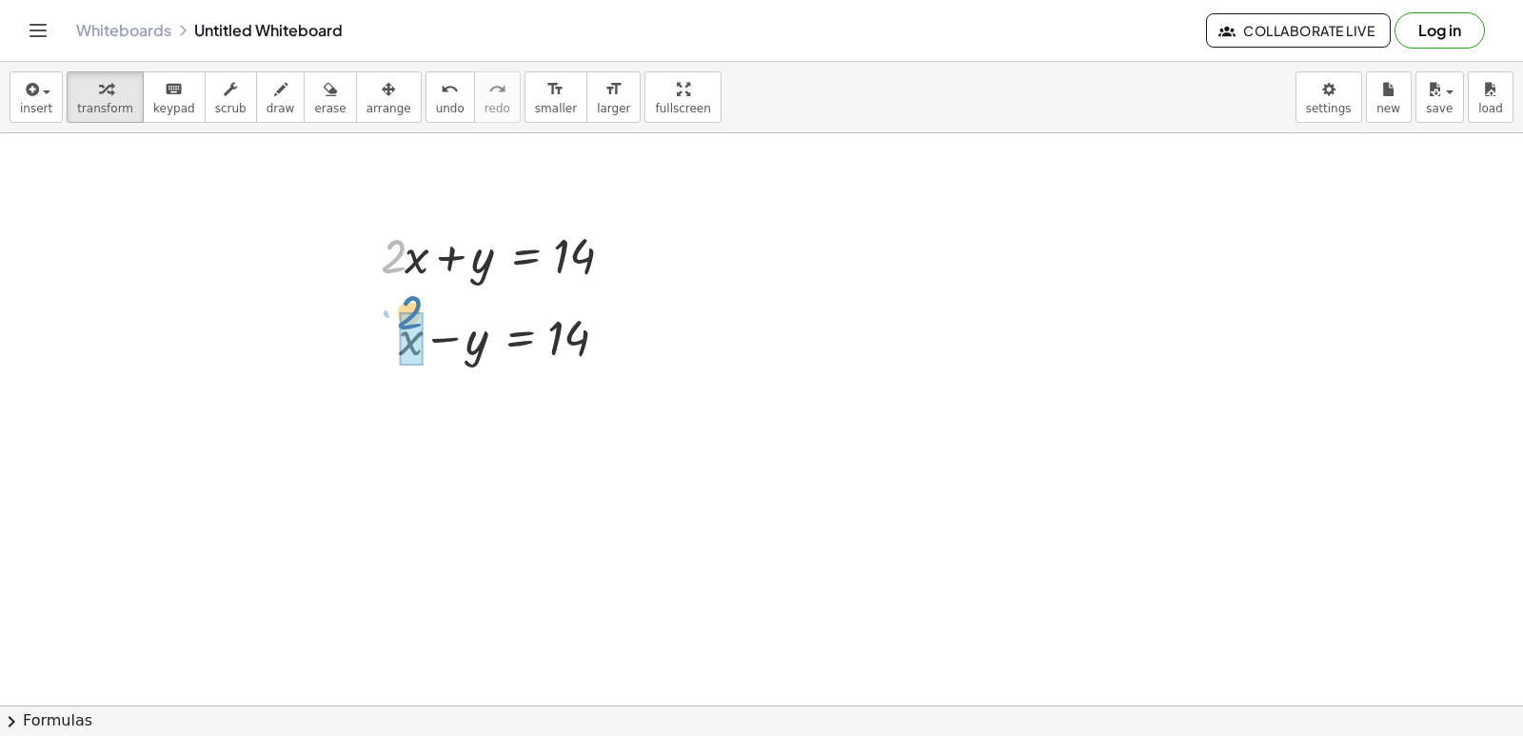
drag, startPoint x: 398, startPoint y: 253, endPoint x: 414, endPoint y: 309, distance: 58.4
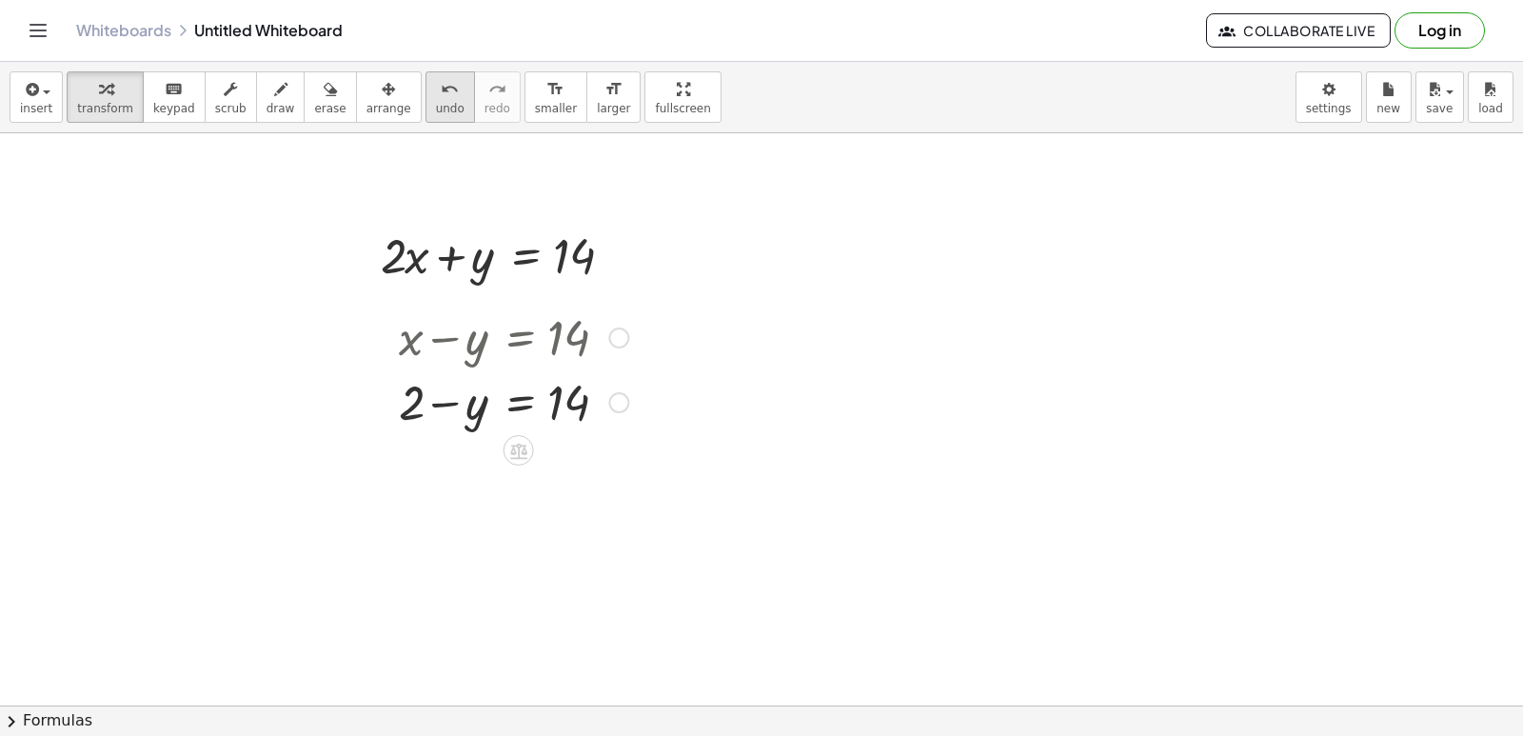
click at [441, 84] on icon "undo" at bounding box center [450, 89] width 18 height 23
drag, startPoint x: 630, startPoint y: 254, endPoint x: 843, endPoint y: 252, distance: 213.2
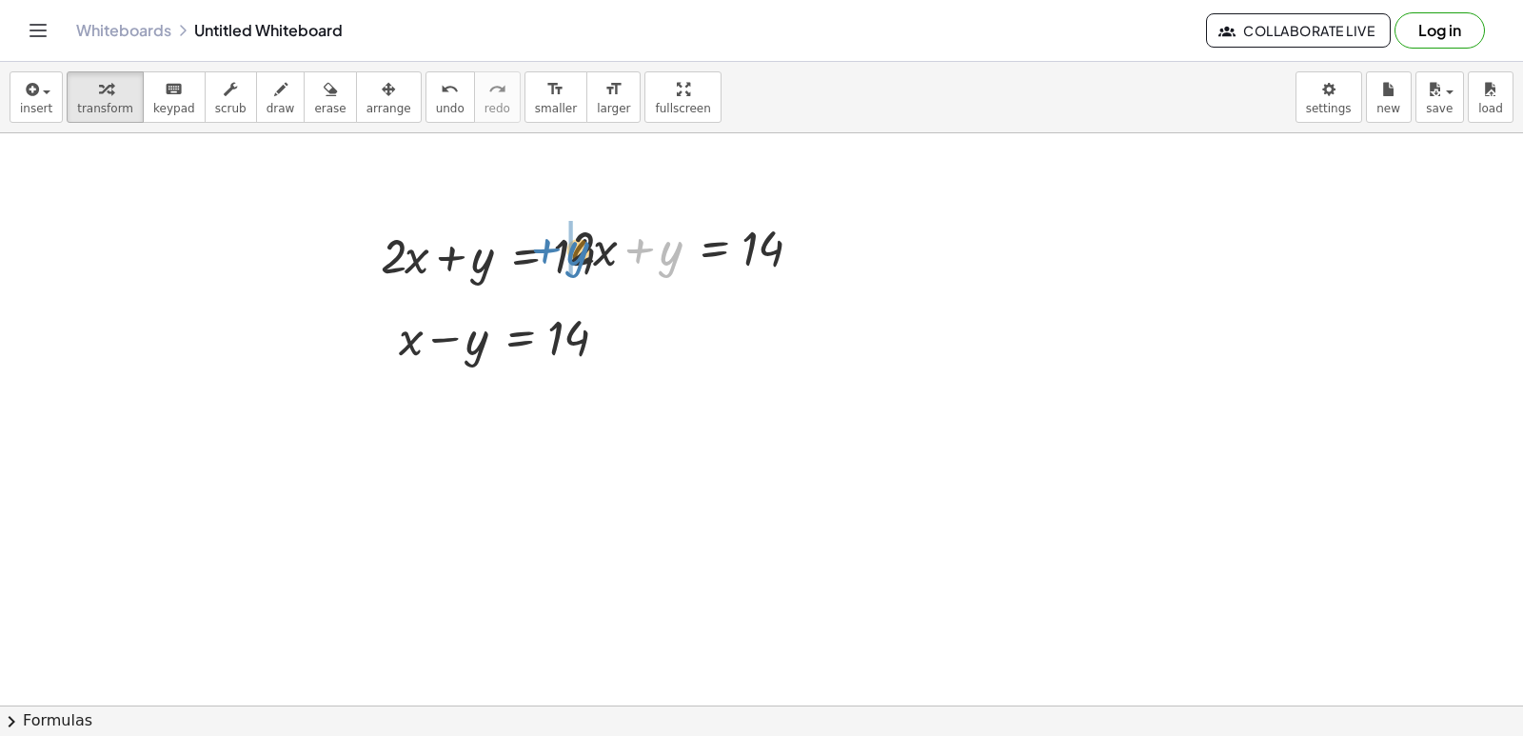
drag, startPoint x: 676, startPoint y: 247, endPoint x: 560, endPoint y: 236, distance: 116.6
click at [593, 245] on div at bounding box center [696, 246] width 272 height 65
click at [425, 121] on button "undo undo" at bounding box center [449, 96] width 49 height 51
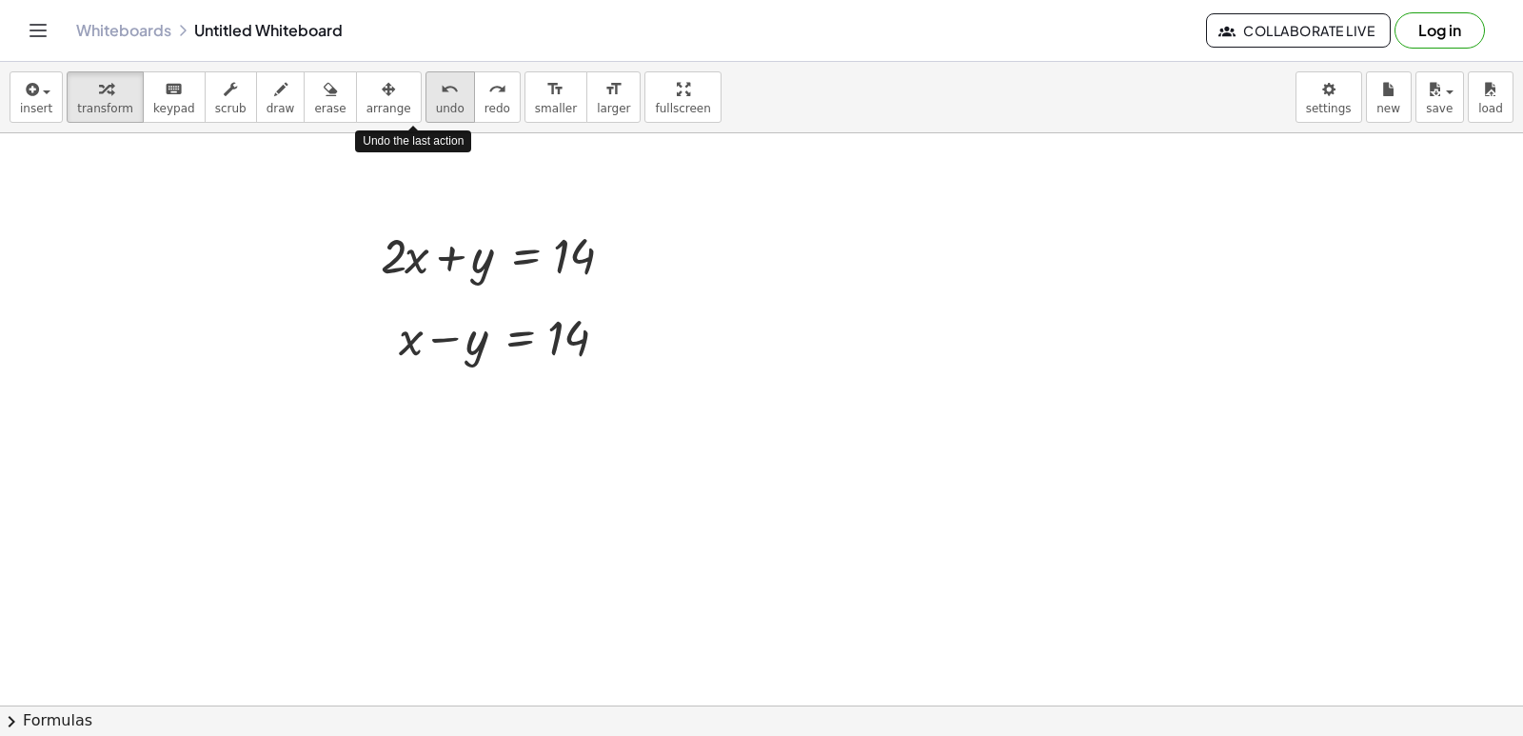
click at [425, 121] on button "undo undo" at bounding box center [449, 96] width 49 height 51
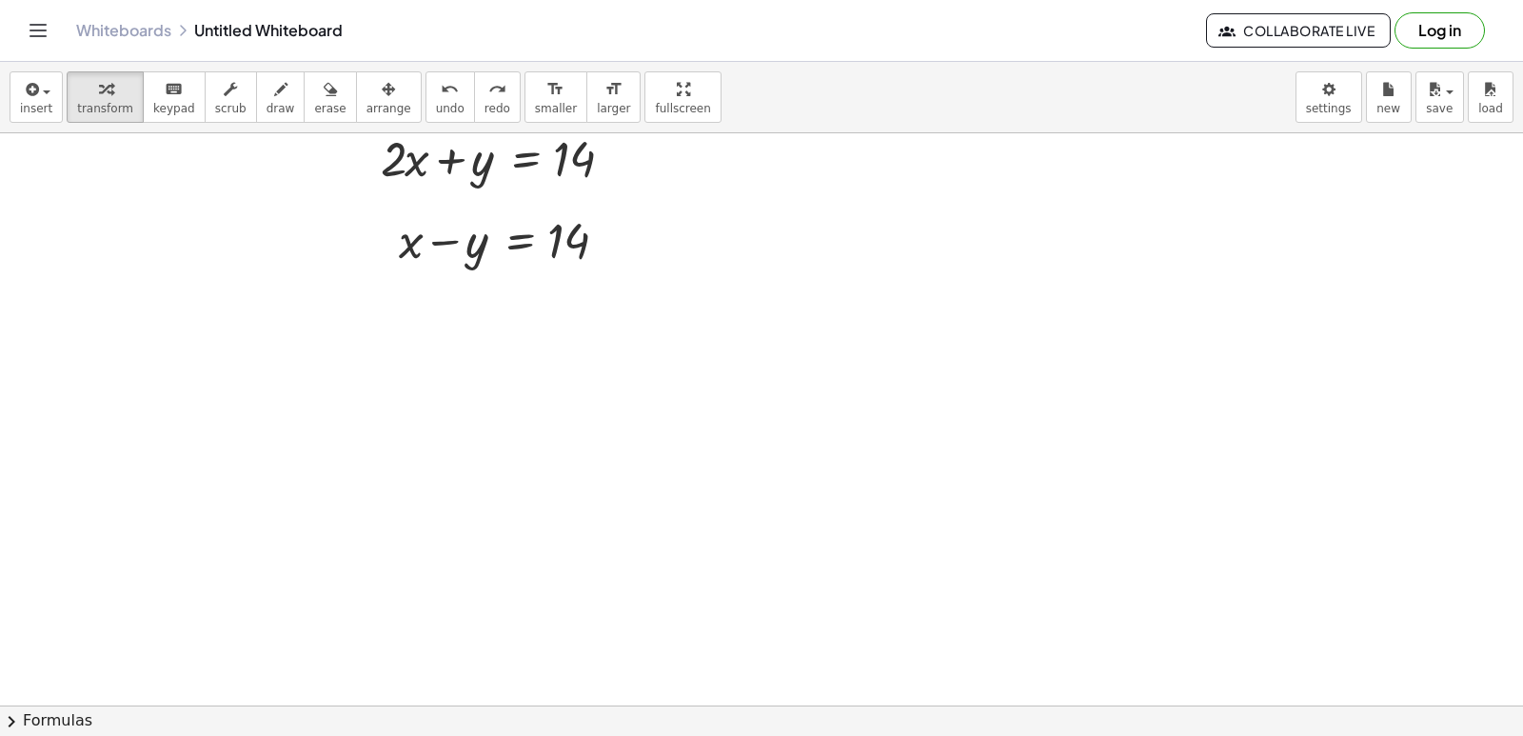
scroll to position [10108, 0]
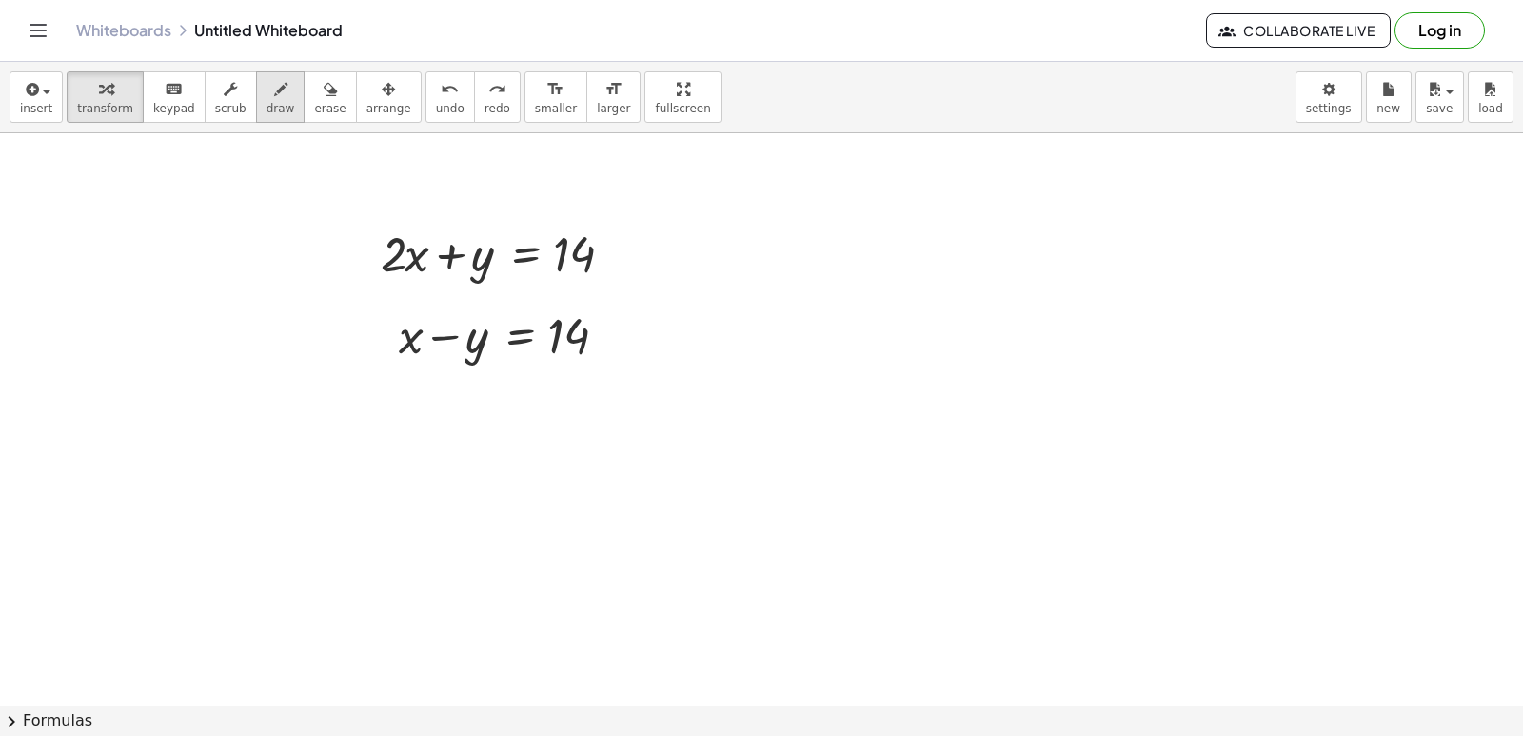
click at [274, 97] on icon "button" at bounding box center [280, 89] width 13 height 23
drag, startPoint x: 497, startPoint y: 236, endPoint x: 465, endPoint y: 267, distance: 44.4
drag, startPoint x: 497, startPoint y: 306, endPoint x: 426, endPoint y: 335, distance: 76.4
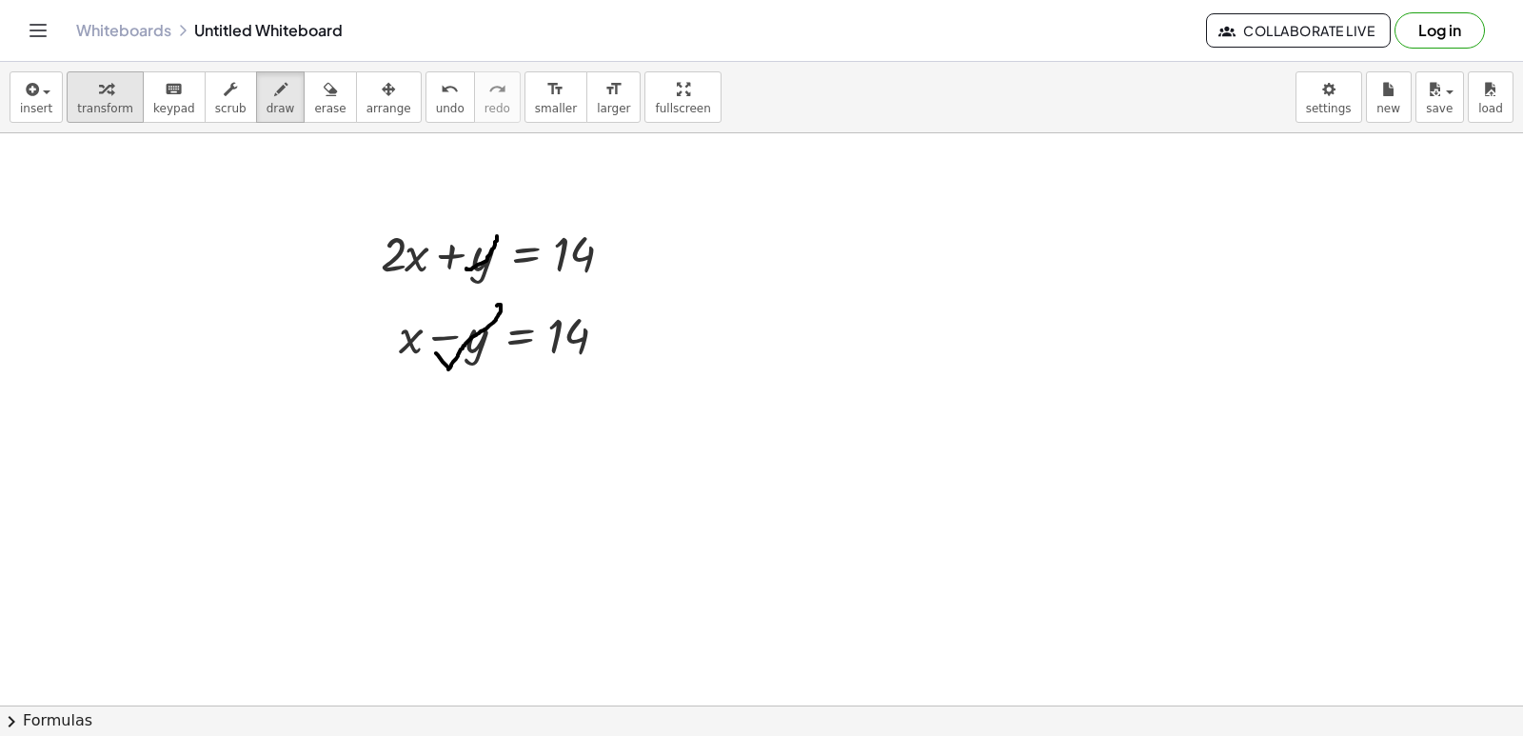
click at [85, 92] on div "button" at bounding box center [105, 88] width 56 height 23
drag, startPoint x: 248, startPoint y: 100, endPoint x: 254, endPoint y: 267, distance: 167.6
click at [256, 103] on button "draw" at bounding box center [280, 96] width 49 height 51
drag, startPoint x: 326, startPoint y: 424, endPoint x: 655, endPoint y: 437, distance: 328.7
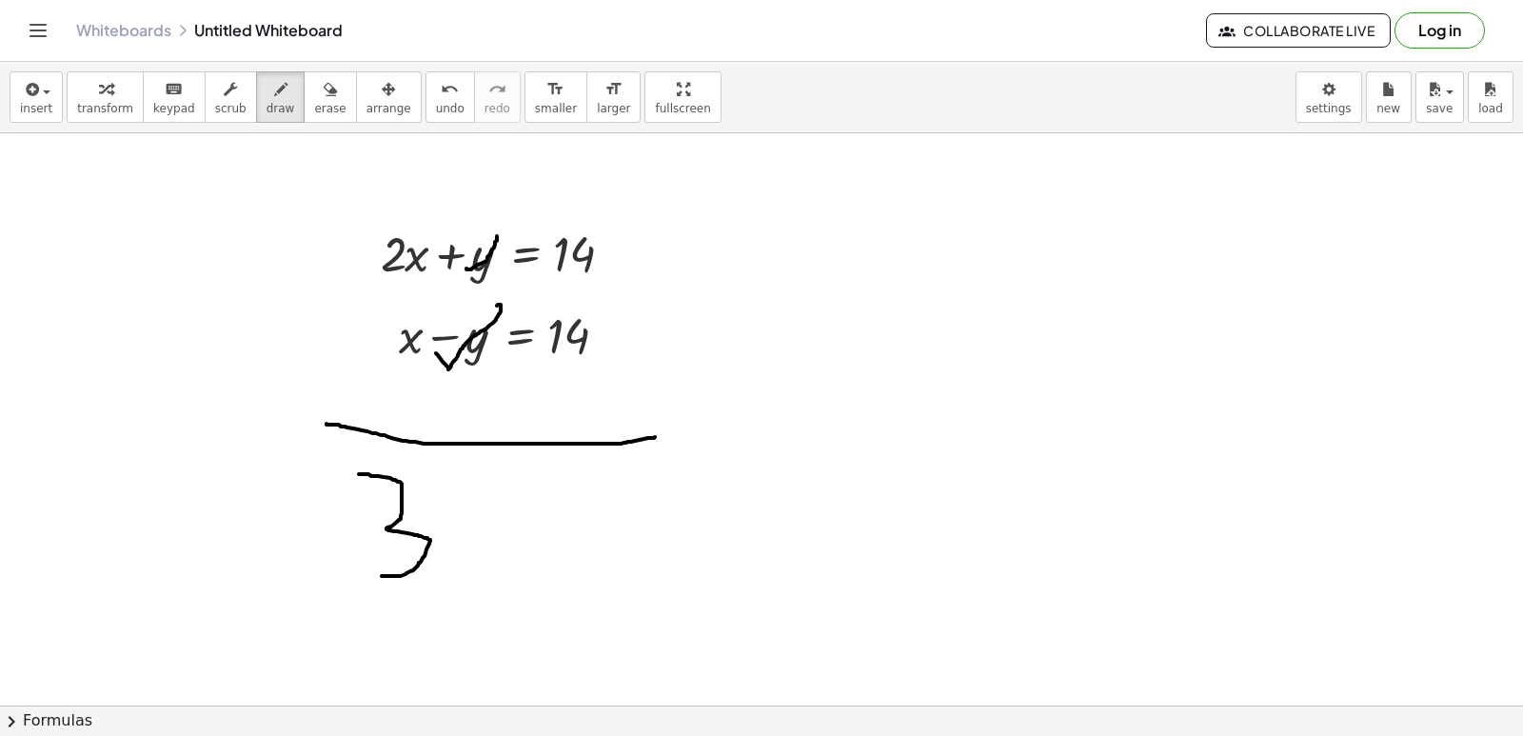
drag, startPoint x: 359, startPoint y: 474, endPoint x: 382, endPoint y: 576, distance: 104.4
drag, startPoint x: 464, startPoint y: 512, endPoint x: 404, endPoint y: 538, distance: 65.2
drag, startPoint x: 427, startPoint y: 514, endPoint x: 462, endPoint y: 557, distance: 54.9
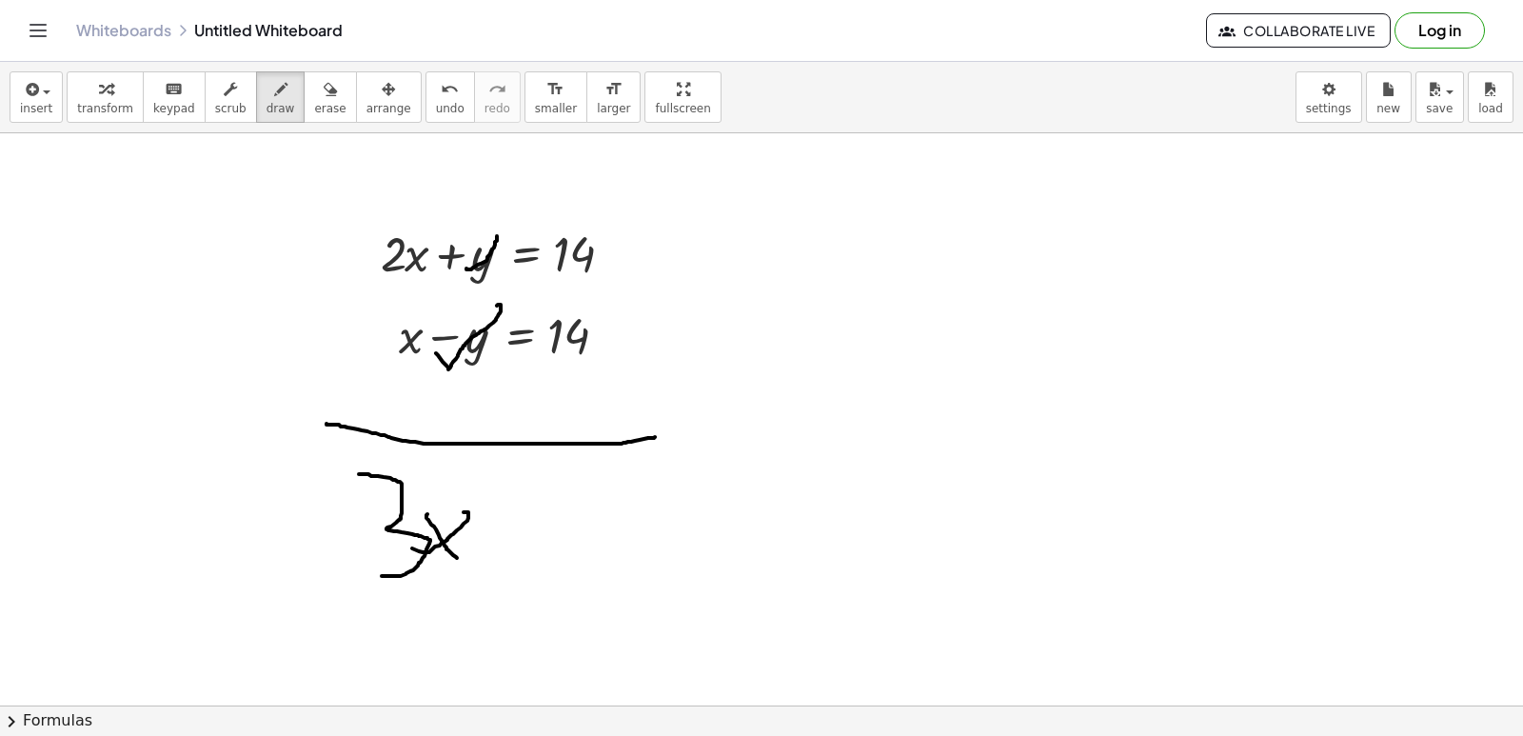
drag, startPoint x: 527, startPoint y: 528, endPoint x: 558, endPoint y: 531, distance: 30.6
drag, startPoint x: 516, startPoint y: 555, endPoint x: 579, endPoint y: 560, distance: 63.0
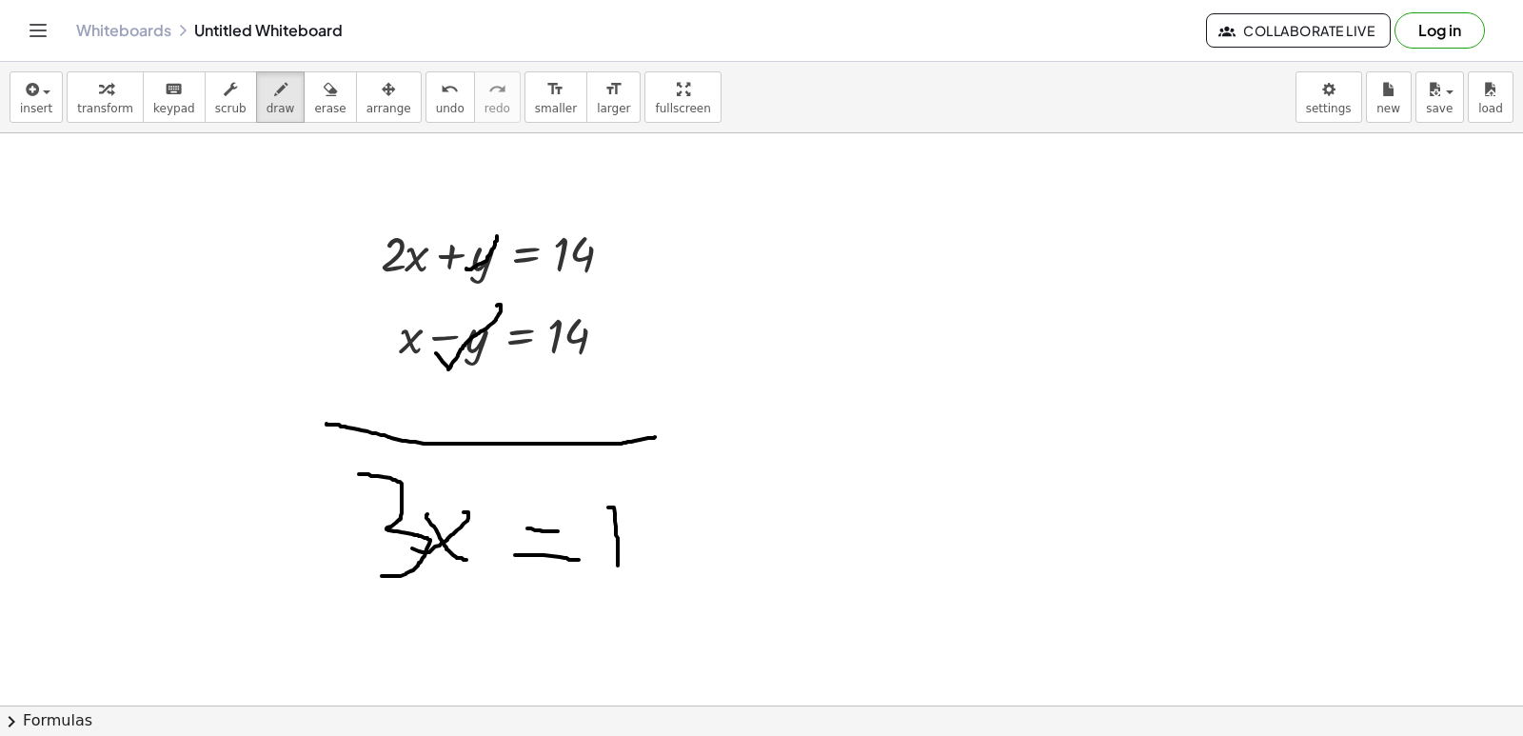
drag, startPoint x: 608, startPoint y: 507, endPoint x: 618, endPoint y: 572, distance: 65.4
drag, startPoint x: 665, startPoint y: 500, endPoint x: 646, endPoint y: 496, distance: 19.4
drag, startPoint x: 661, startPoint y: 545, endPoint x: 662, endPoint y: 536, distance: 9.7
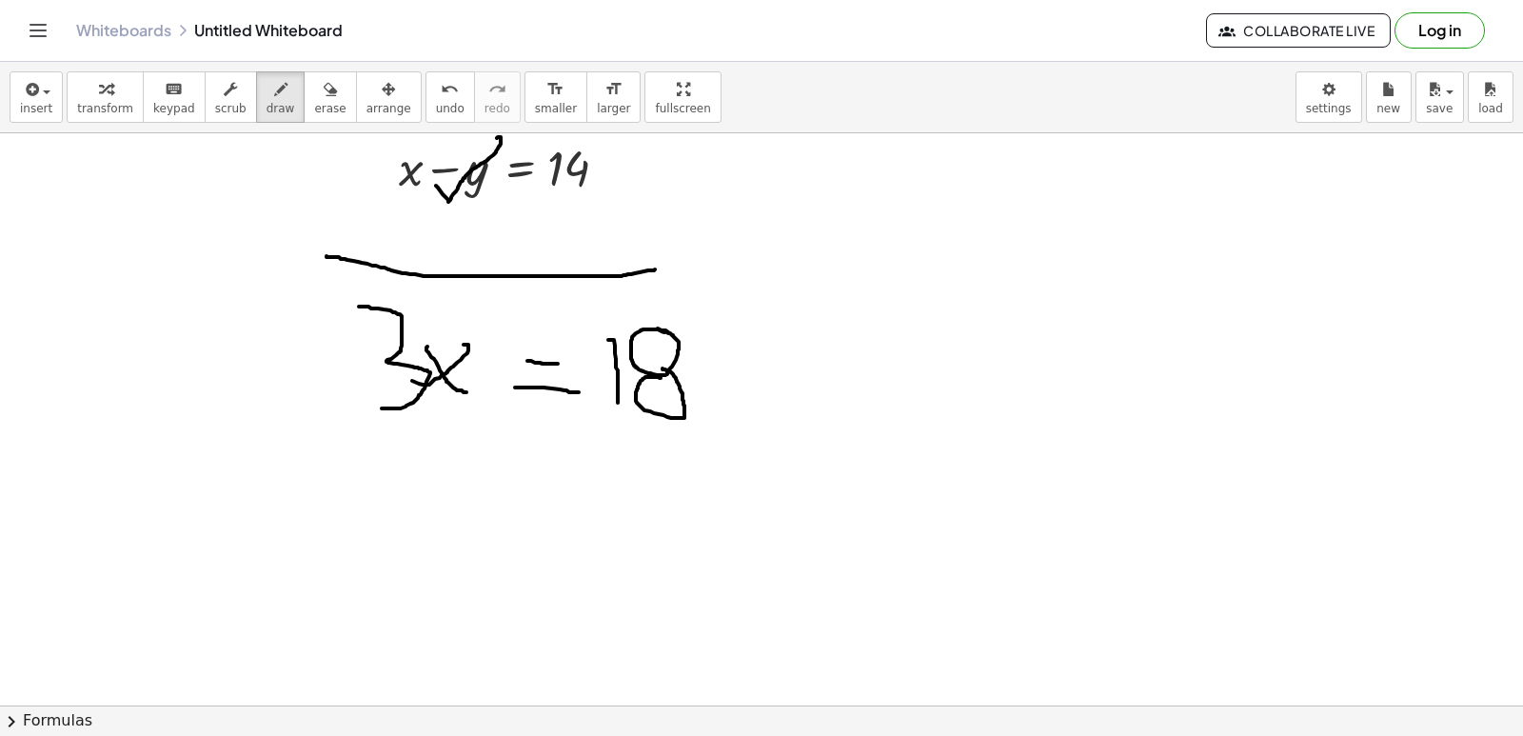
scroll to position [10297, 0]
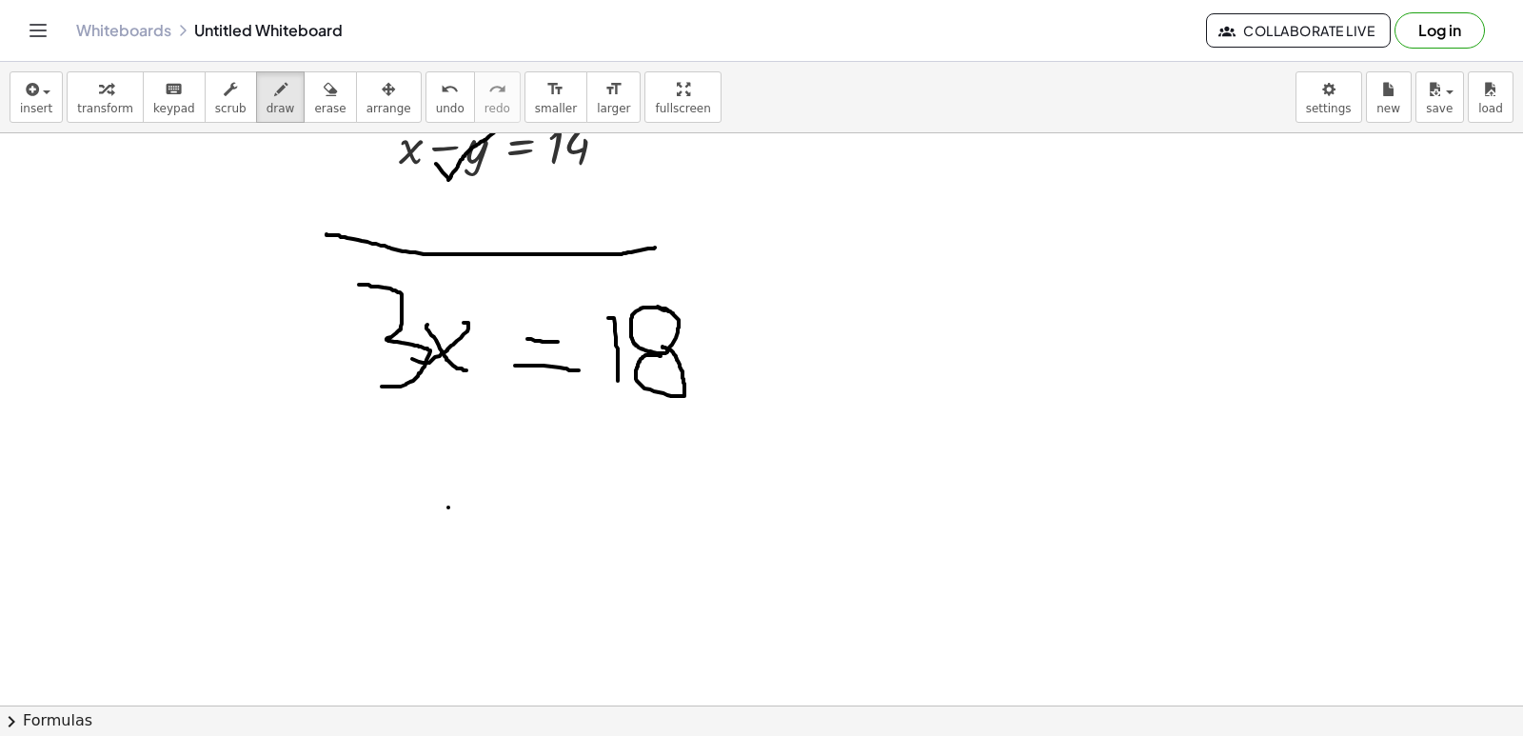
click at [115, 105] on span "transform" at bounding box center [105, 108] width 56 height 13
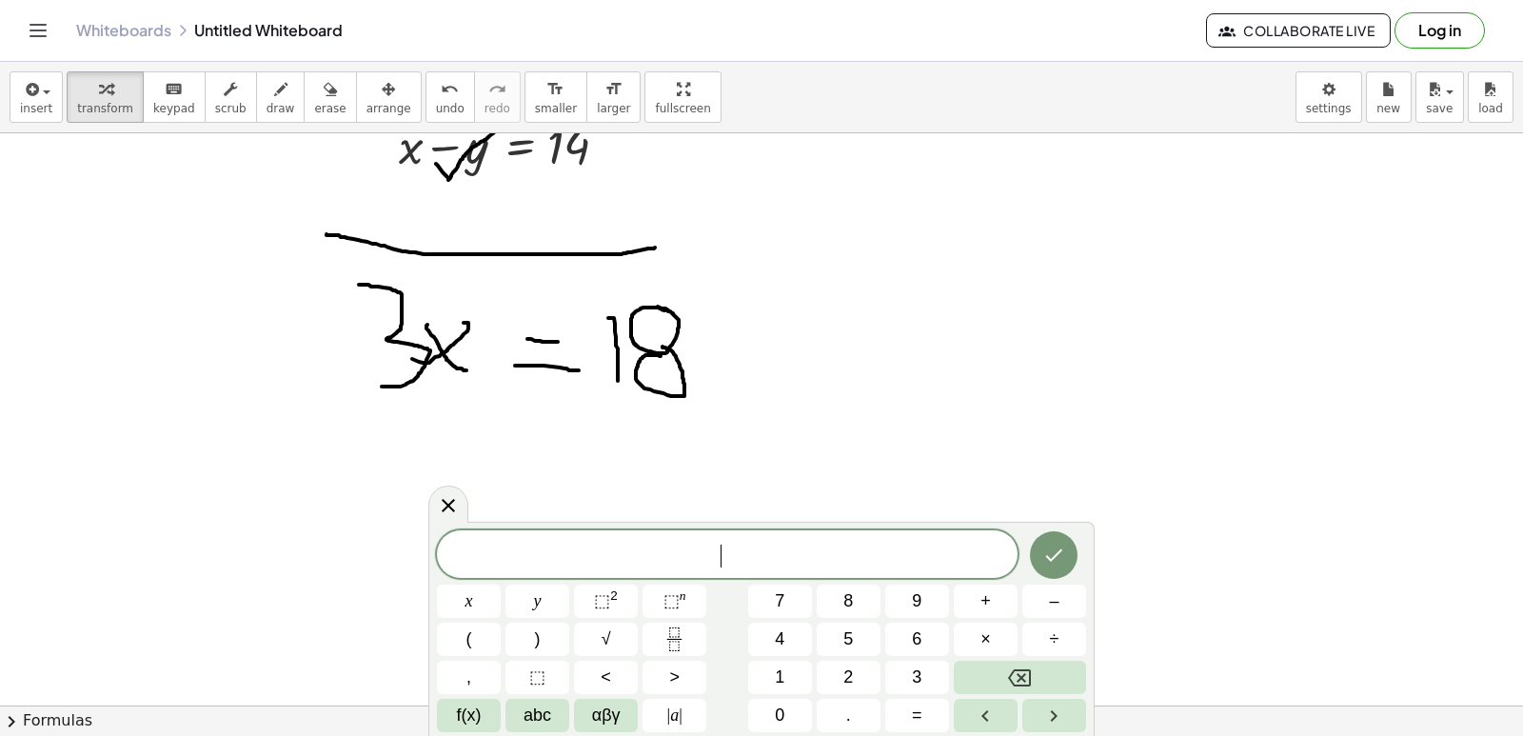
click at [520, 554] on span "​" at bounding box center [727, 556] width 581 height 27
click at [733, 641] on div "​ x y ⬚ 2 ⬚ n 7 8 9 + – ( ) √ 4 5 6 × ÷ , ⬚ < > 1 2 3 f(x) abc αβγ | a | 0 . =" at bounding box center [761, 631] width 649 height 202
click at [487, 602] on button "x" at bounding box center [469, 600] width 64 height 33
click at [901, 708] on button "=" at bounding box center [917, 715] width 64 height 33
click at [807, 672] on button "1" at bounding box center [780, 677] width 64 height 33
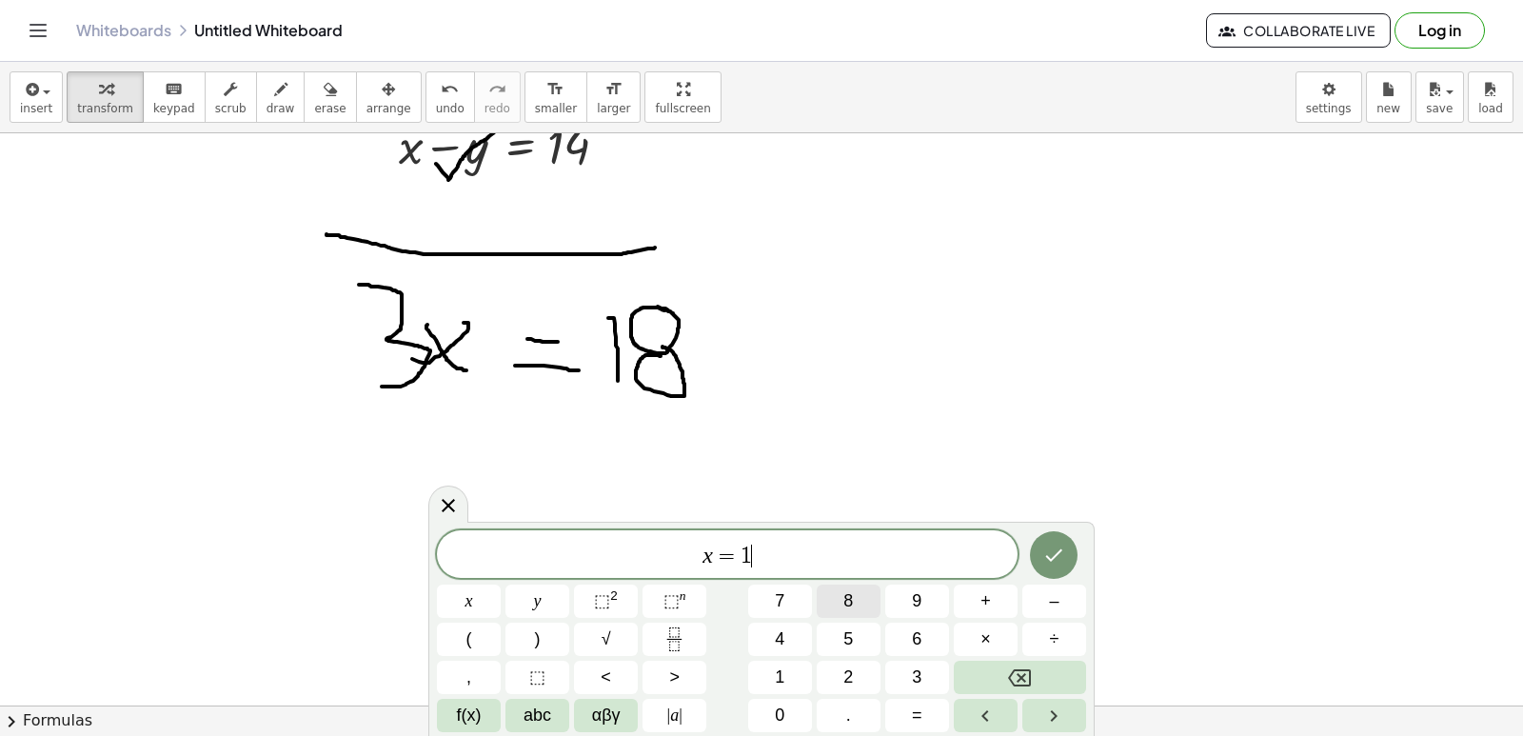
click at [842, 603] on button "8" at bounding box center [849, 600] width 64 height 33
click at [654, 561] on span "​ x = 1 8" at bounding box center [727, 556] width 581 height 27
click at [905, 670] on button "3" at bounding box center [917, 677] width 64 height 33
click at [1050, 552] on icon "Done" at bounding box center [1053, 555] width 23 height 23
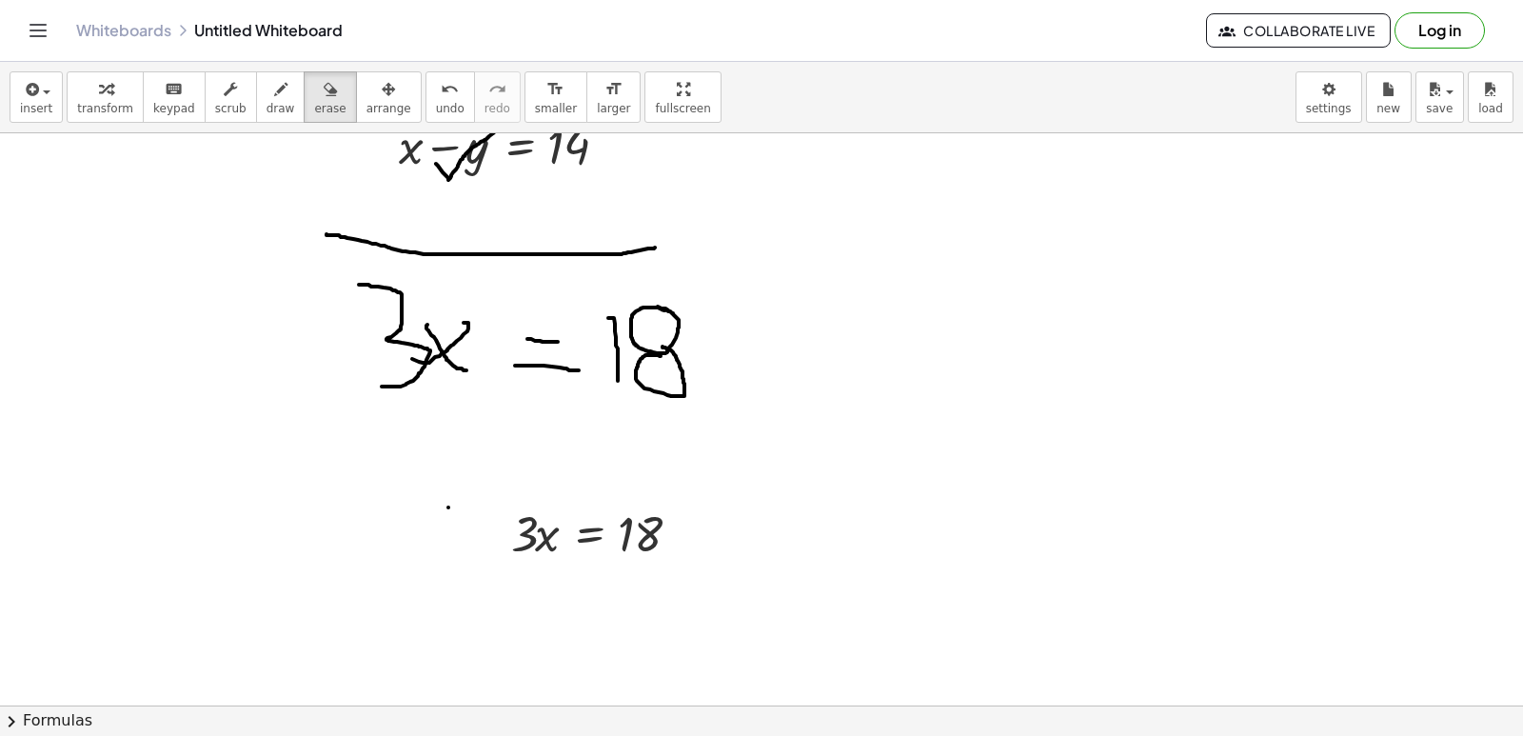
drag, startPoint x: 321, startPoint y: 112, endPoint x: 324, endPoint y: 128, distance: 15.5
click at [323, 124] on div "insert select one: Math Expression Function Text Youtube Video Graphing Geometr…" at bounding box center [761, 97] width 1523 height 71
click at [269, 105] on button "draw" at bounding box center [280, 96] width 49 height 51
drag, startPoint x: 548, startPoint y: 526, endPoint x: 535, endPoint y: 522, distance: 14.2
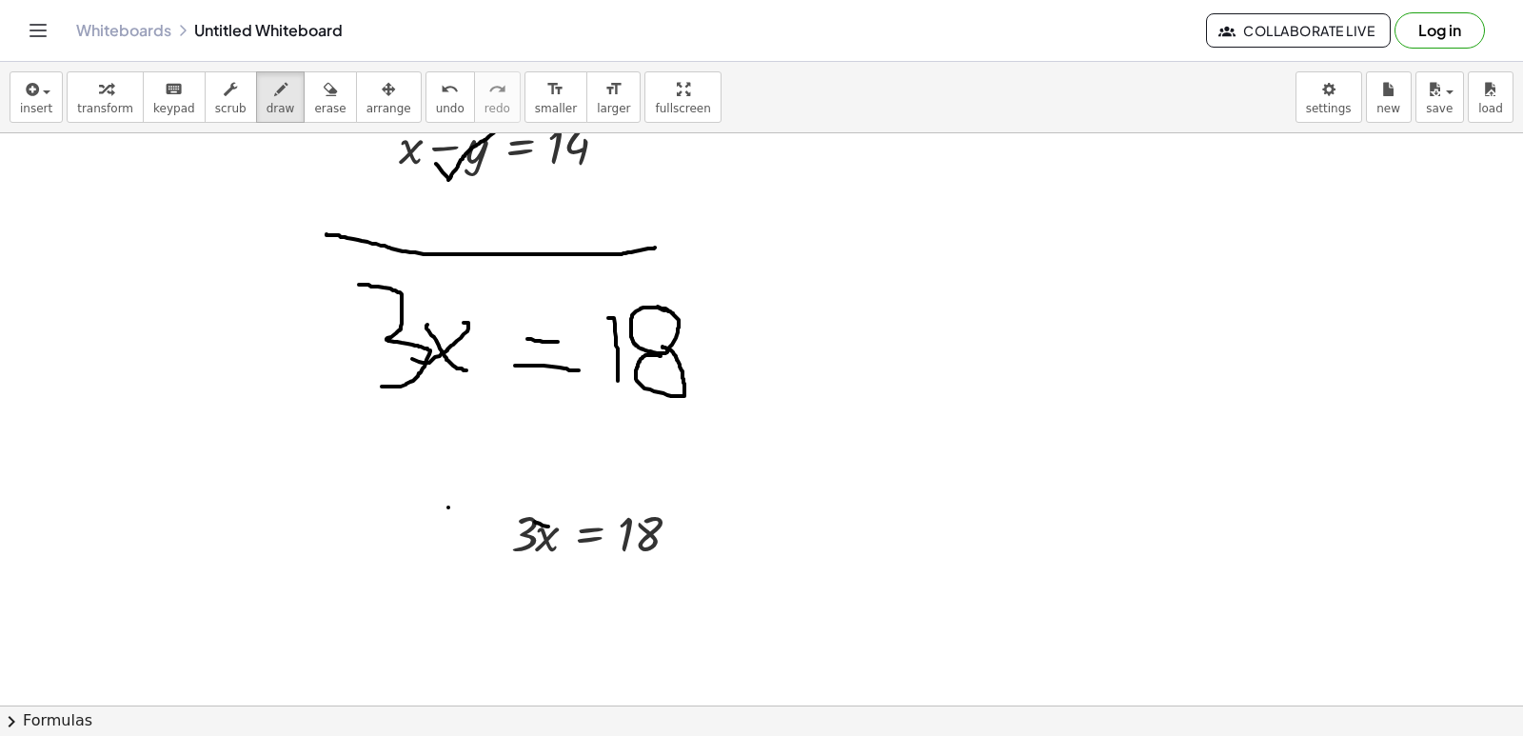
drag, startPoint x: 340, startPoint y: 104, endPoint x: 571, endPoint y: 446, distance: 413.4
click at [465, 279] on div "insert select one: Math Expression Function Text Youtube Video Graphing Geometr…" at bounding box center [761, 399] width 1523 height 674
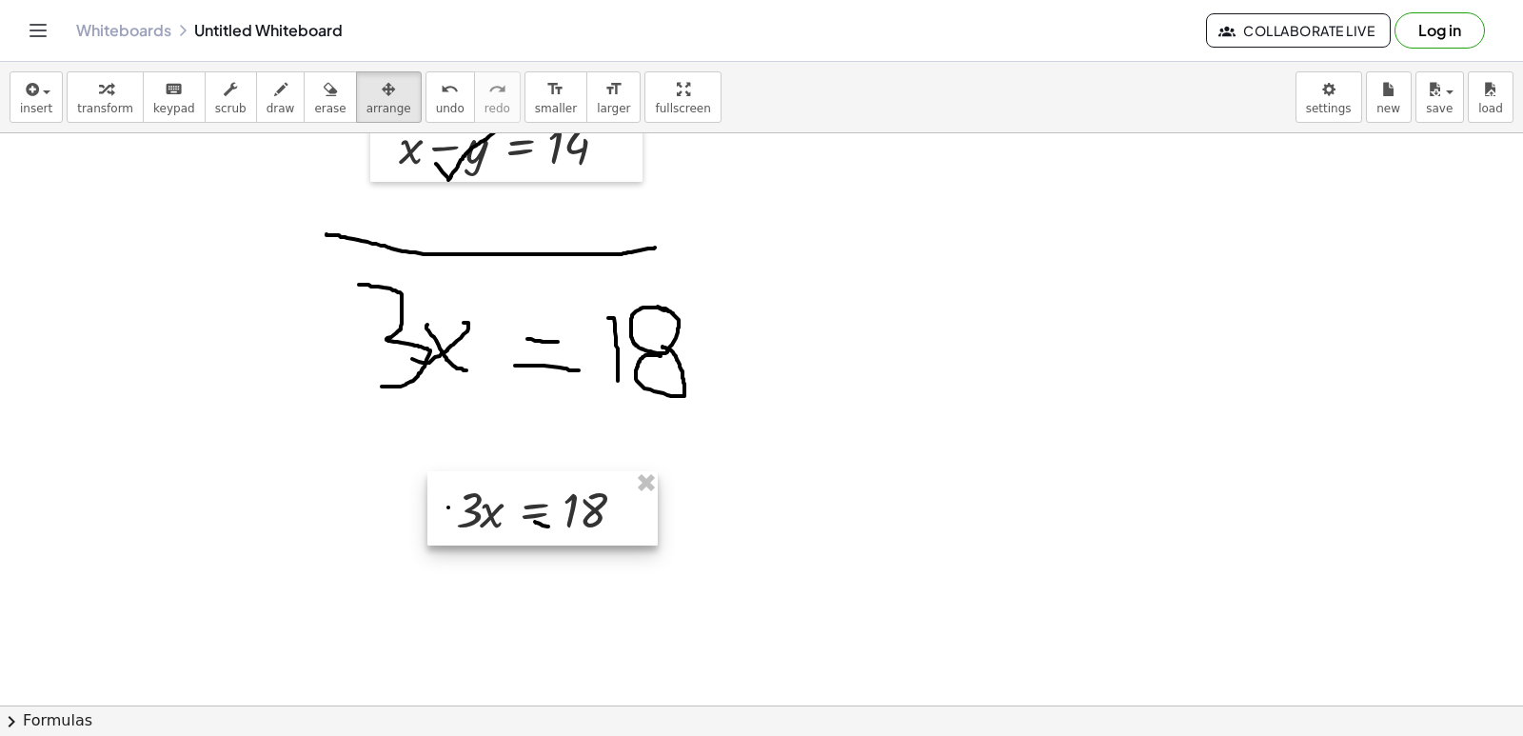
drag, startPoint x: 602, startPoint y: 516, endPoint x: 546, endPoint y: 490, distance: 60.9
click at [546, 490] on div at bounding box center [542, 508] width 230 height 74
click at [117, 93] on div "button" at bounding box center [105, 88] width 56 height 23
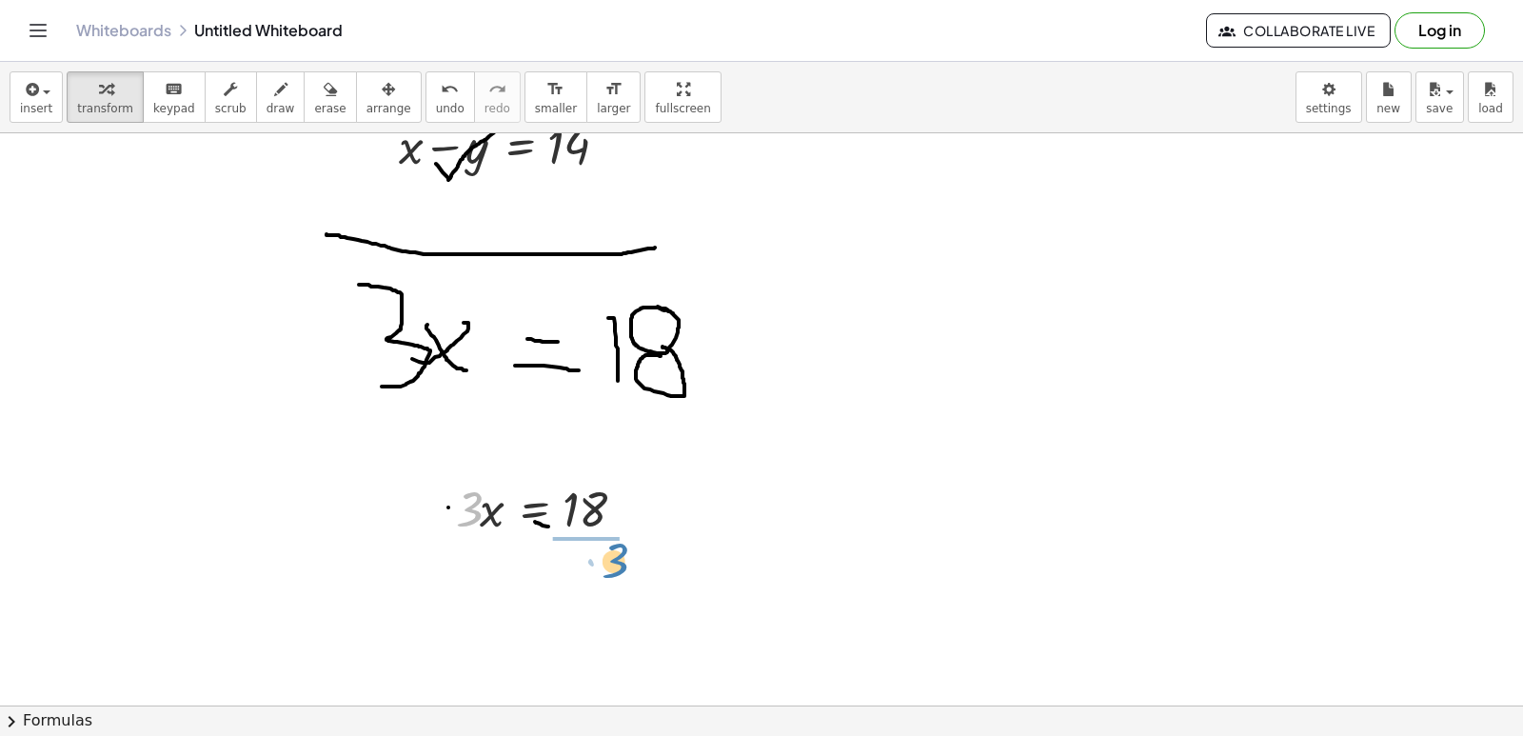
drag, startPoint x: 460, startPoint y: 507, endPoint x: 575, endPoint y: 544, distance: 121.0
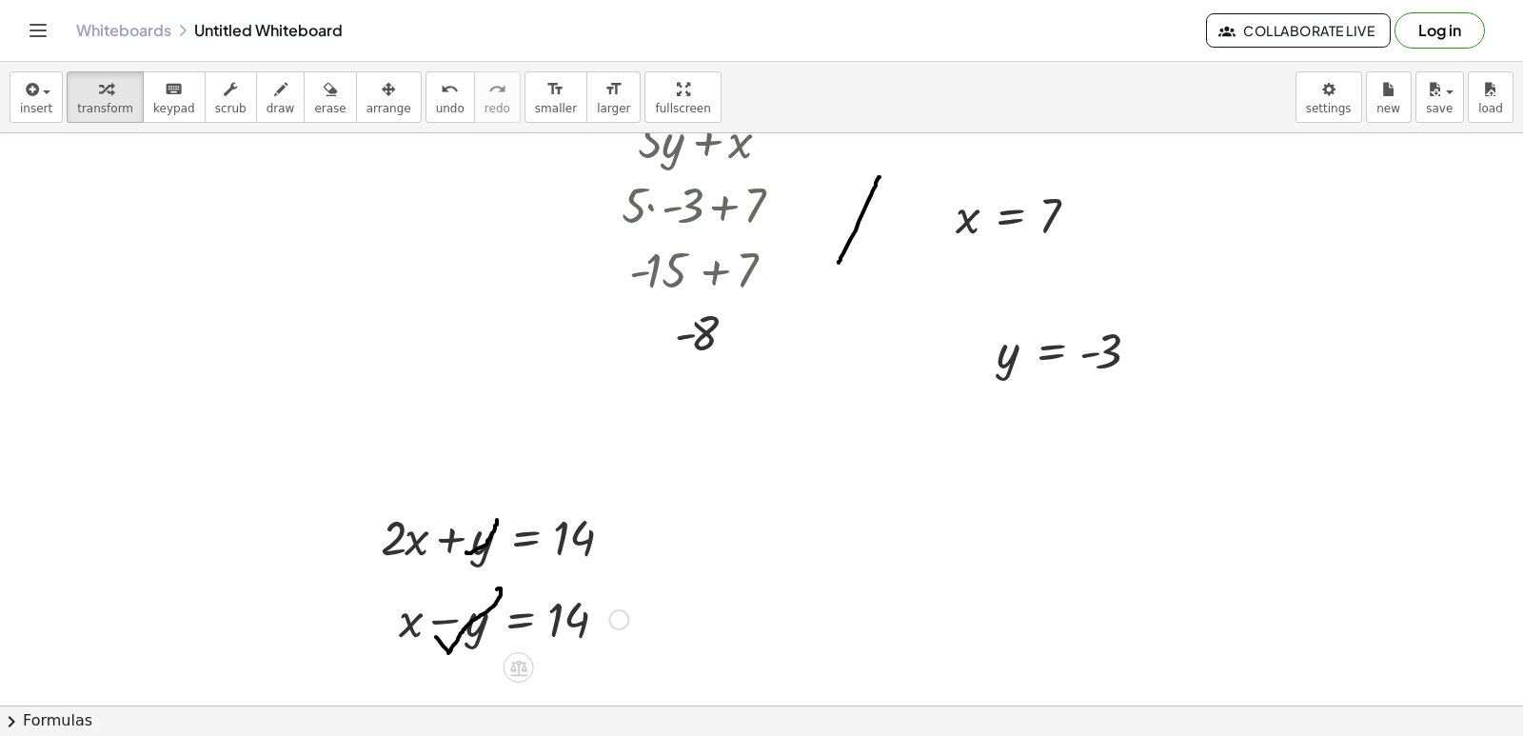
scroll to position [9821, 0]
click at [628, 547] on div "+ · 2 · x + y = 14" at bounding box center [500, 539] width 296 height 74
drag, startPoint x: 623, startPoint y: 541, endPoint x: 900, endPoint y: 537, distance: 277.0
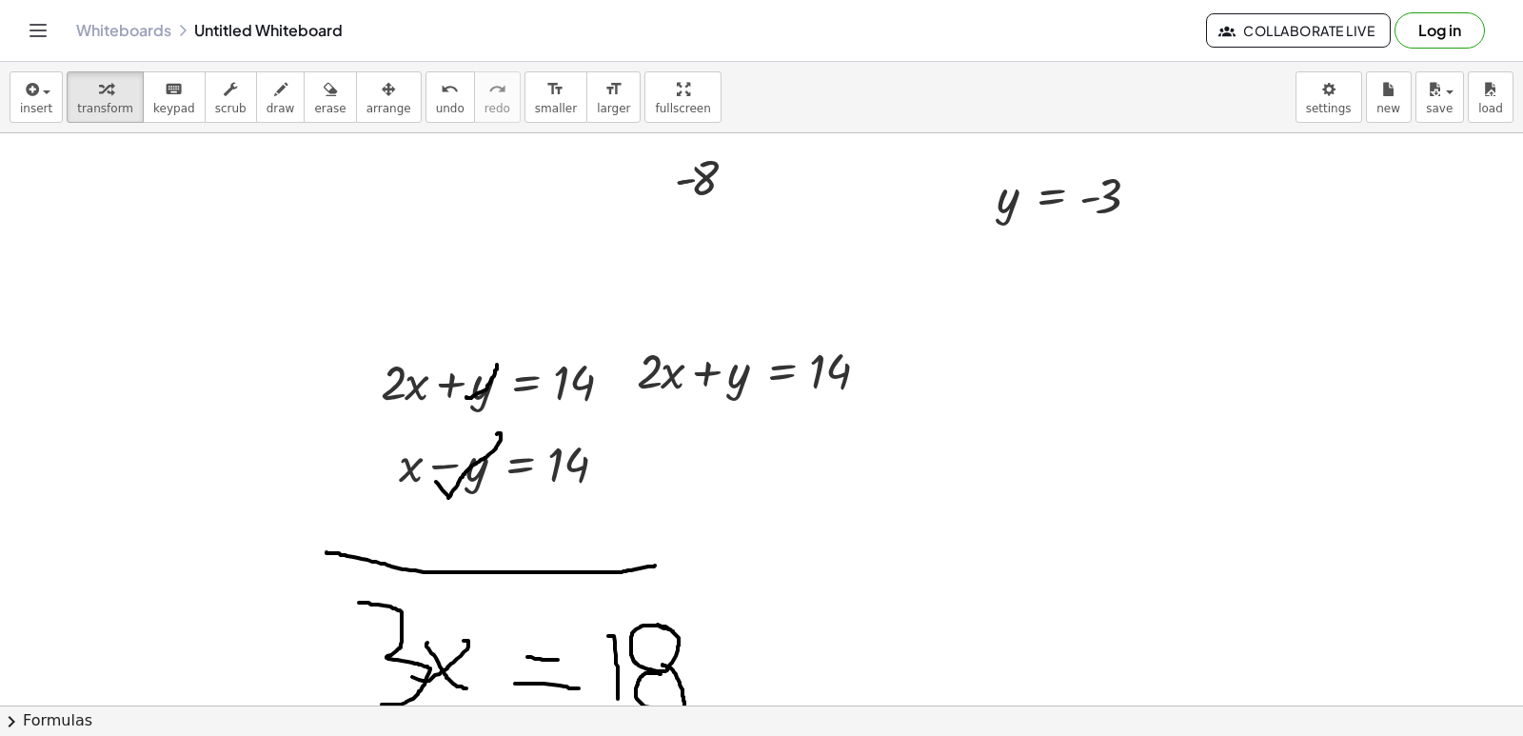
scroll to position [10012, 0]
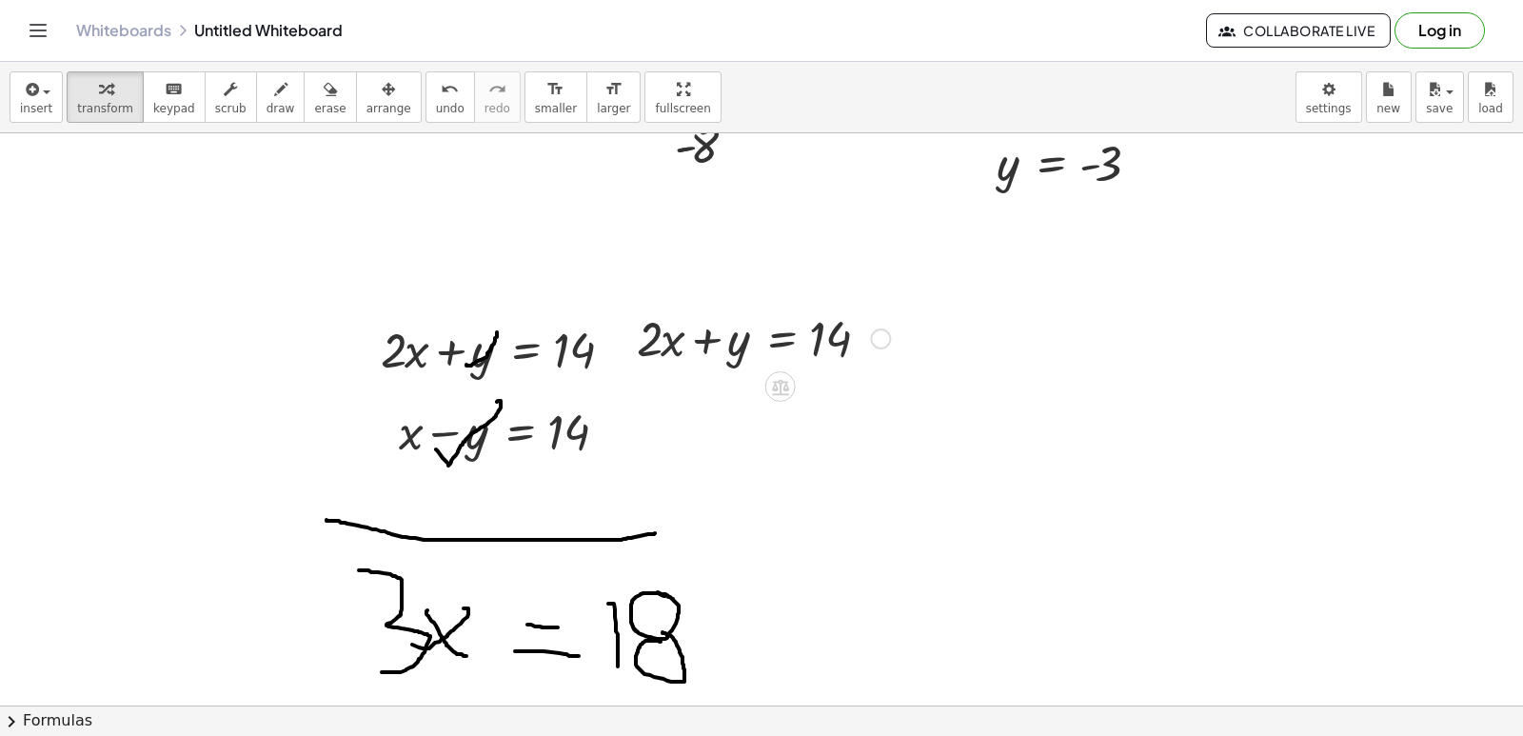
click at [680, 352] on div at bounding box center [763, 337] width 272 height 65
click at [662, 338] on div at bounding box center [763, 337] width 272 height 65
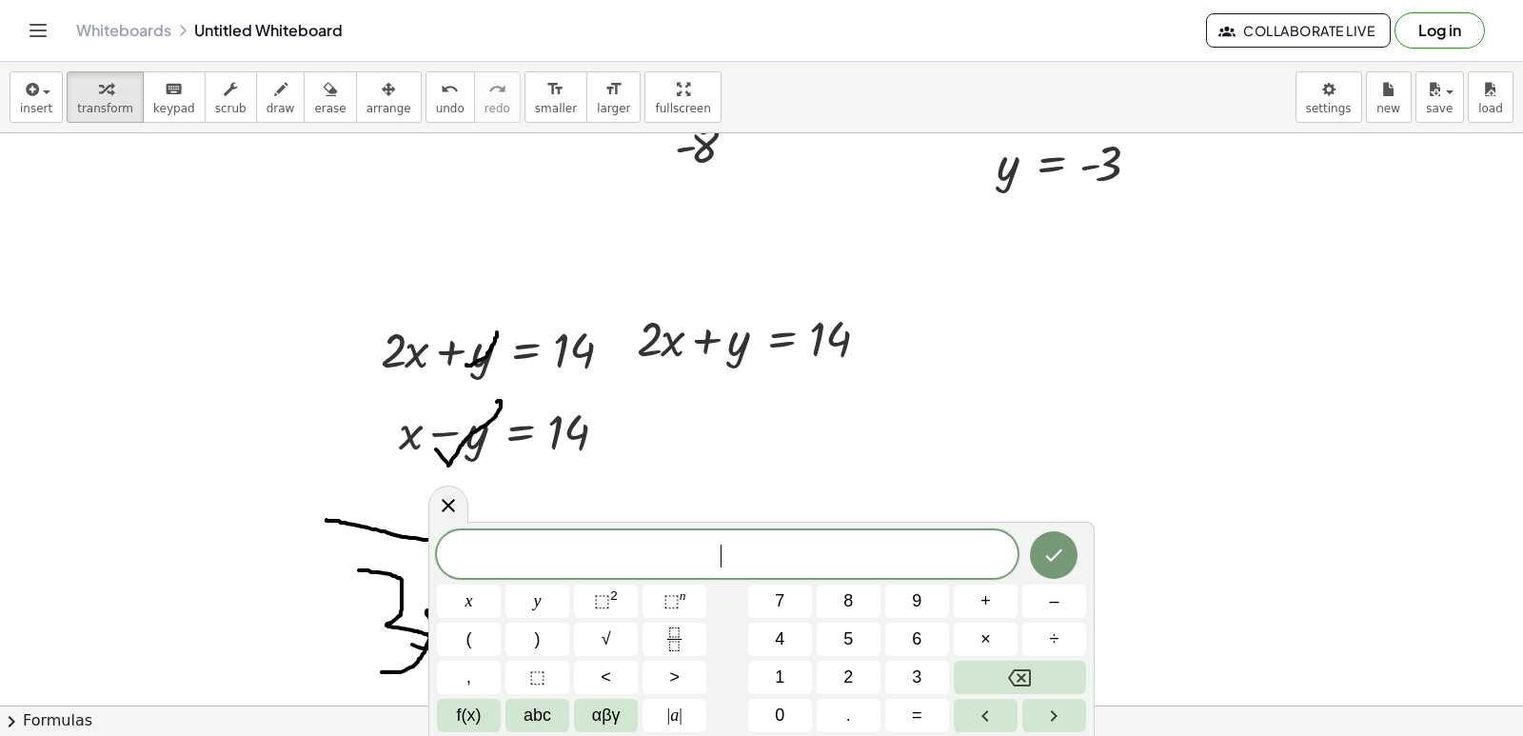
drag, startPoint x: 1057, startPoint y: 393, endPoint x: 1047, endPoint y: 407, distance: 17.2
click at [602, 670] on div "​ x y ⬚ 2 ⬚ n 7 8 9 + – ( ) √ 4 5 6 × ÷ , ⬚ < > 1 2 3 f(x) abc αβγ | a | 0 . =" at bounding box center [761, 631] width 649 height 202
click at [938, 722] on button "=" at bounding box center [917, 715] width 64 height 33
click at [915, 636] on span "6" at bounding box center [917, 639] width 10 height 26
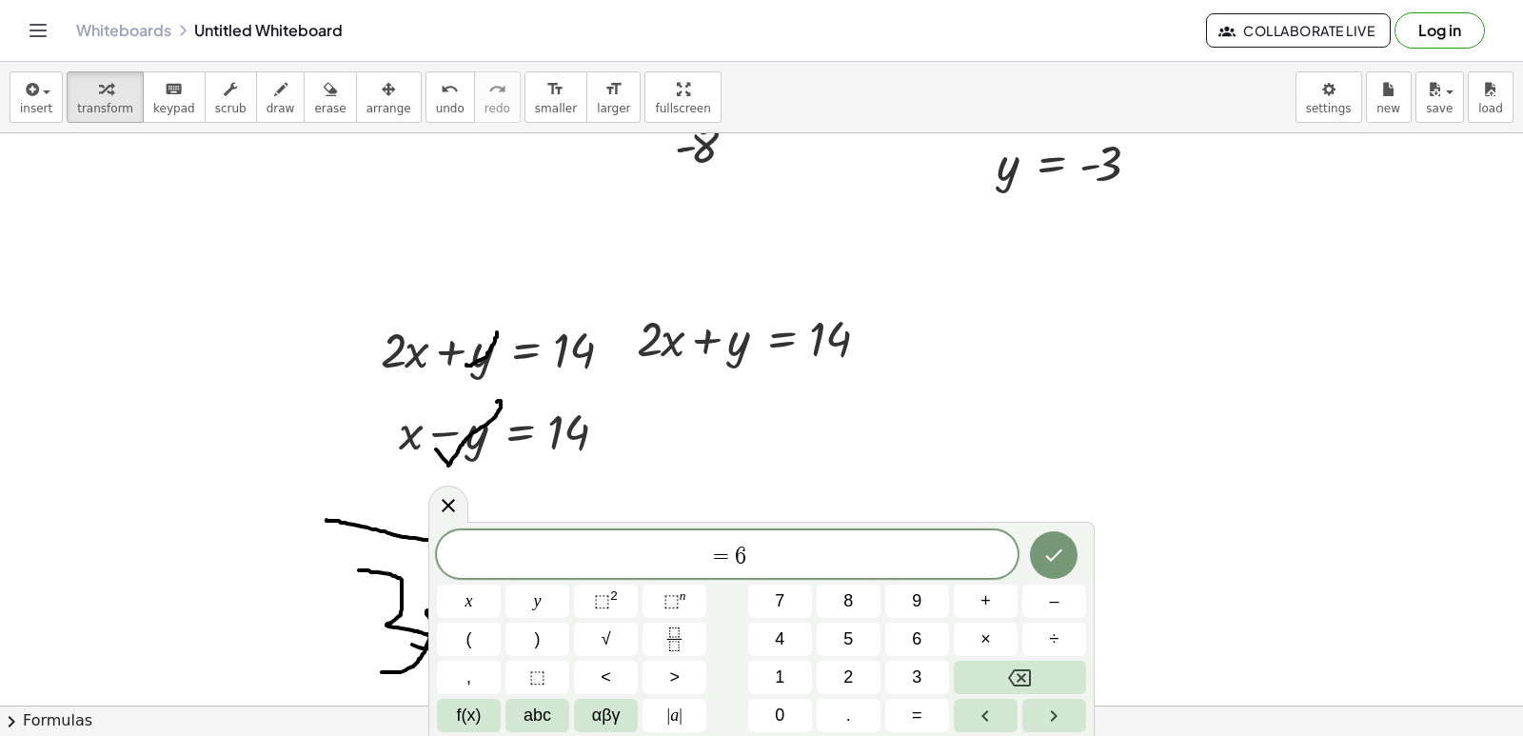
click at [663, 557] on span "= 6 ​" at bounding box center [727, 556] width 581 height 27
click at [481, 603] on button "x" at bounding box center [469, 600] width 64 height 33
click at [1074, 543] on button "Done" at bounding box center [1054, 555] width 48 height 48
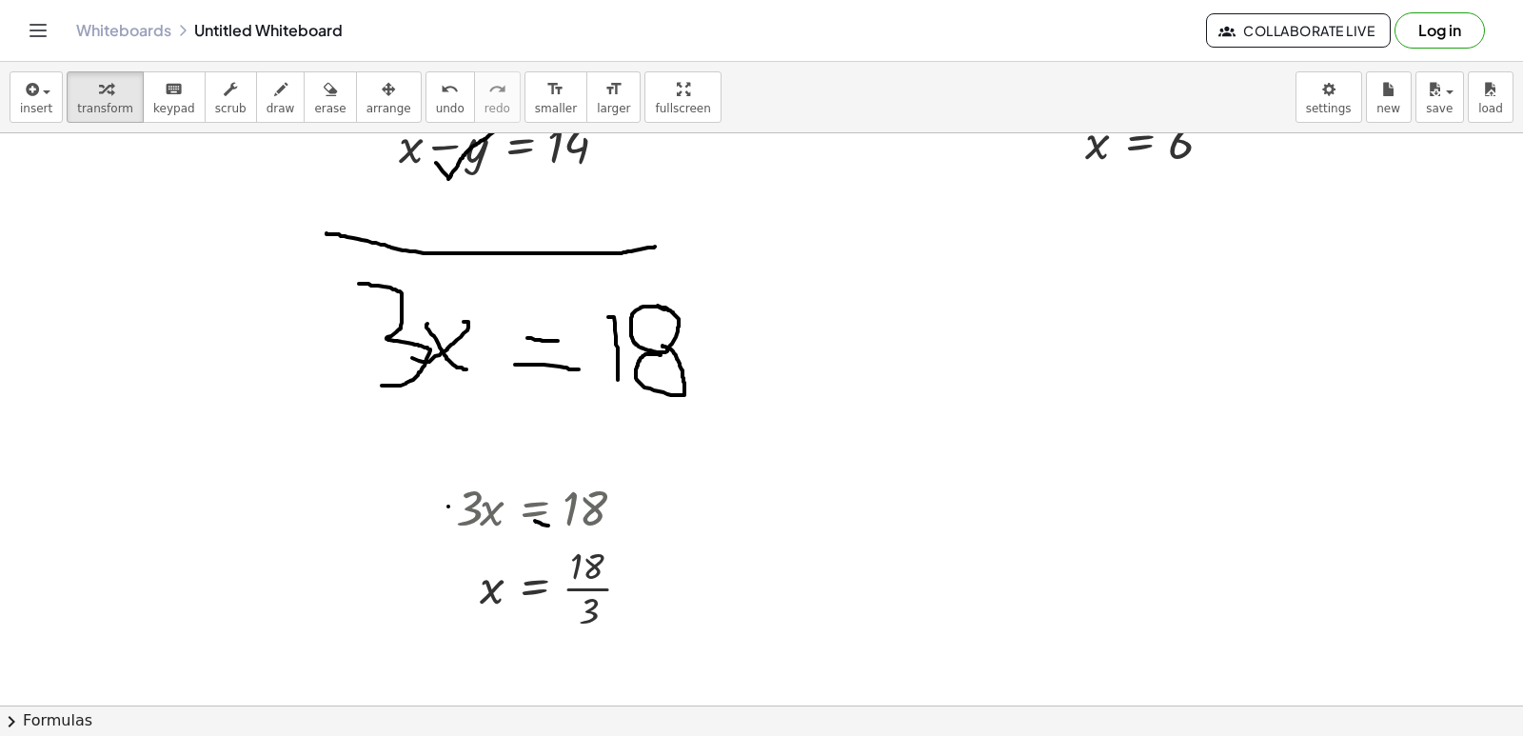
scroll to position [10392, 0]
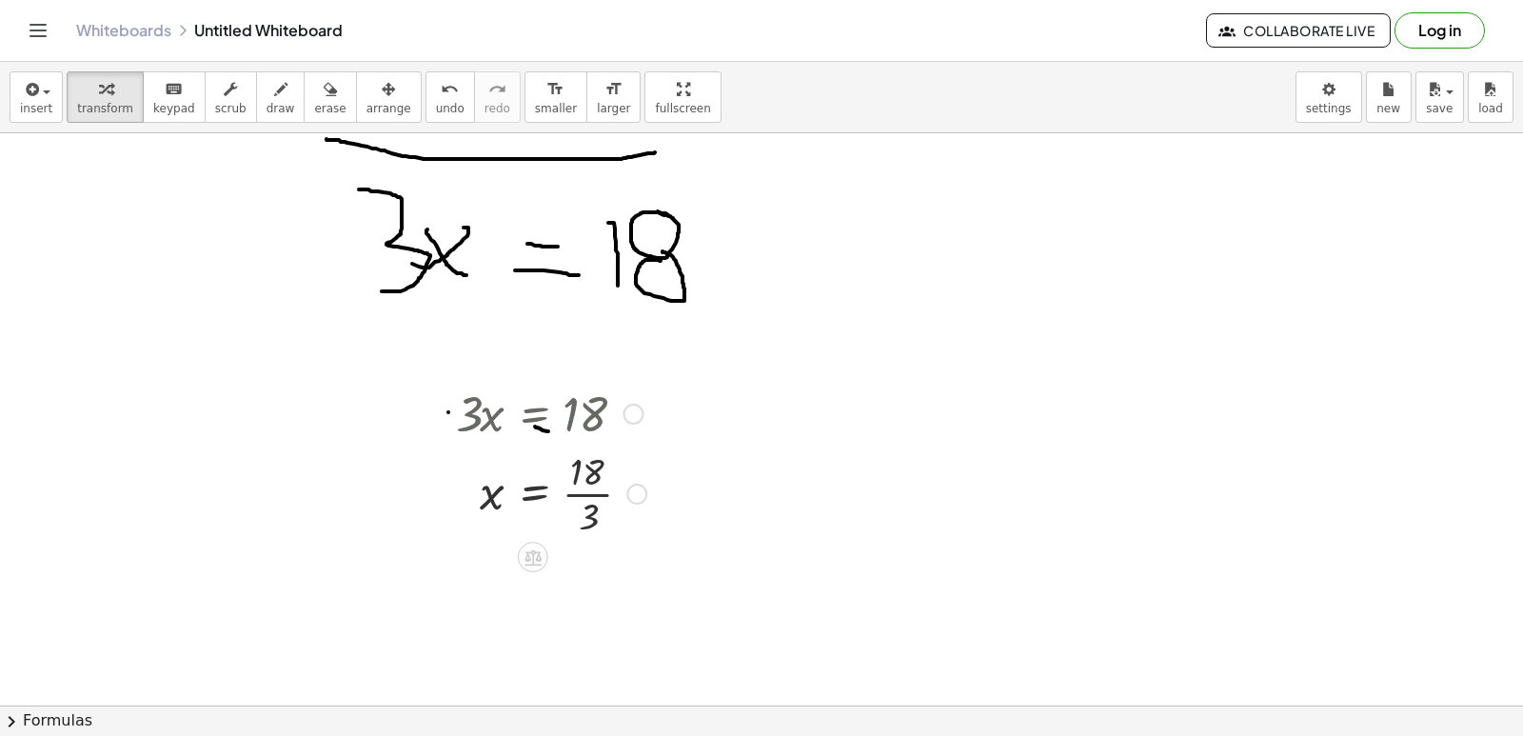
click at [583, 501] on div at bounding box center [550, 492] width 209 height 95
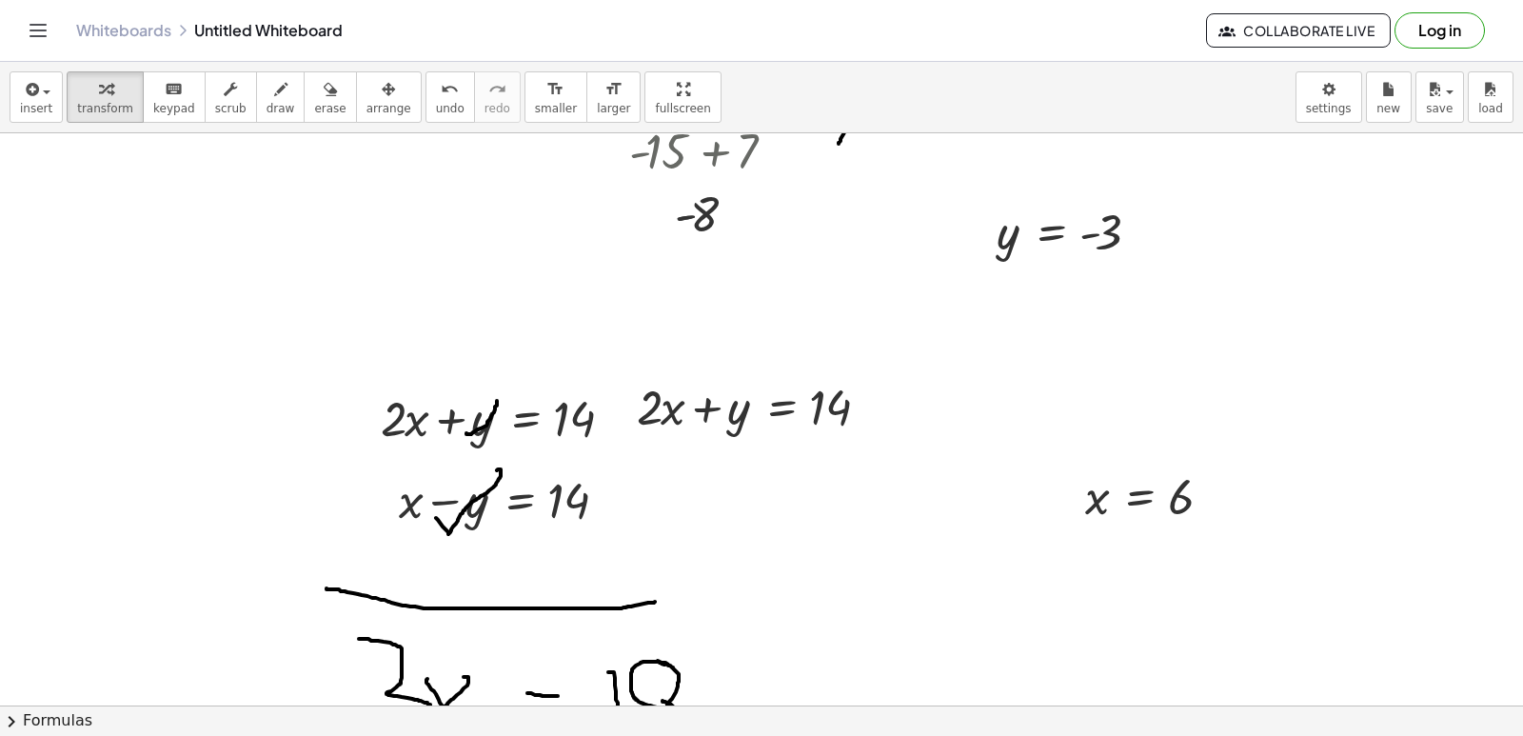
scroll to position [9916, 0]
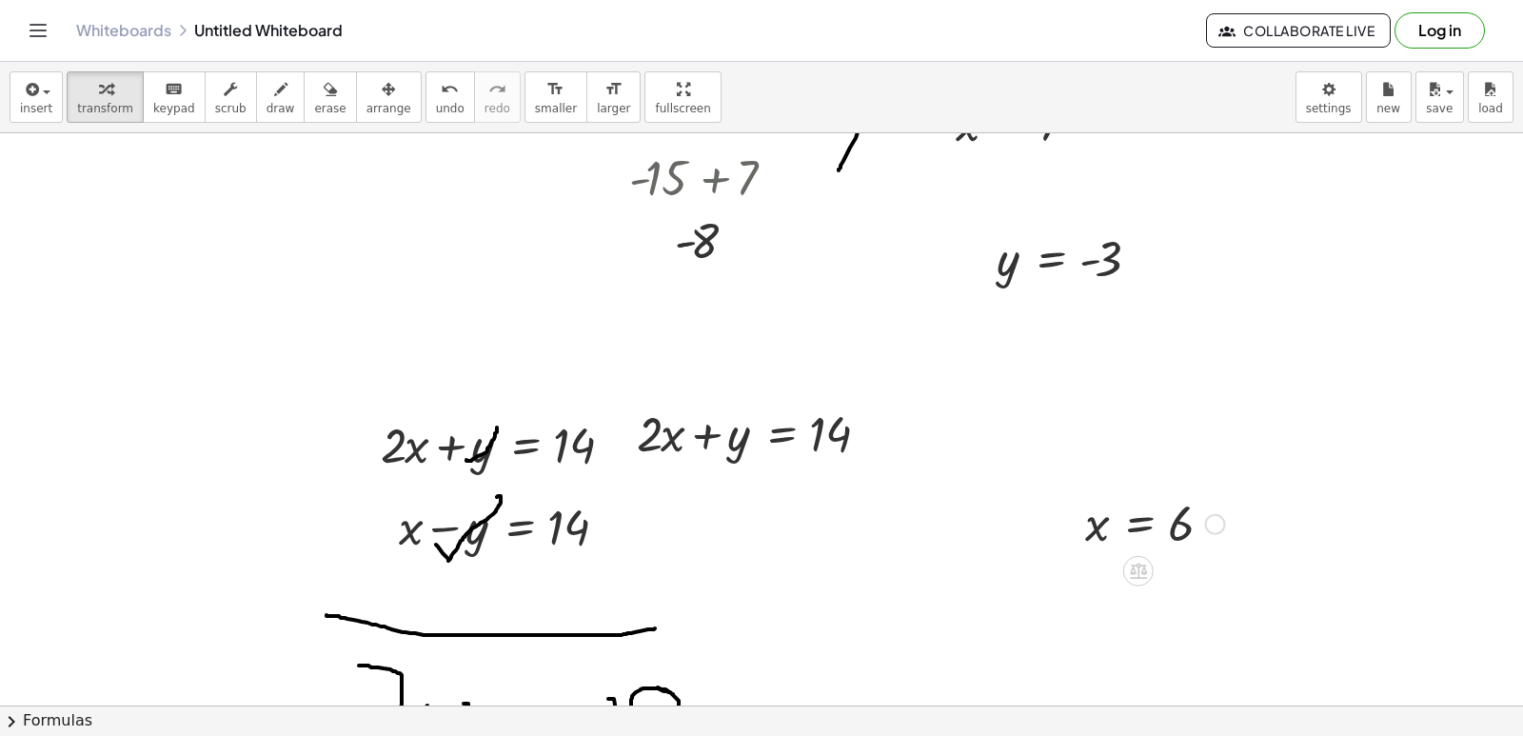
drag, startPoint x: 1174, startPoint y: 518, endPoint x: 683, endPoint y: 440, distance: 496.4
click at [643, 431] on div at bounding box center [755, 432] width 288 height 65
click at [656, 438] on div at bounding box center [755, 432] width 288 height 65
drag, startPoint x: 663, startPoint y: 426, endPoint x: 892, endPoint y: 434, distance: 228.6
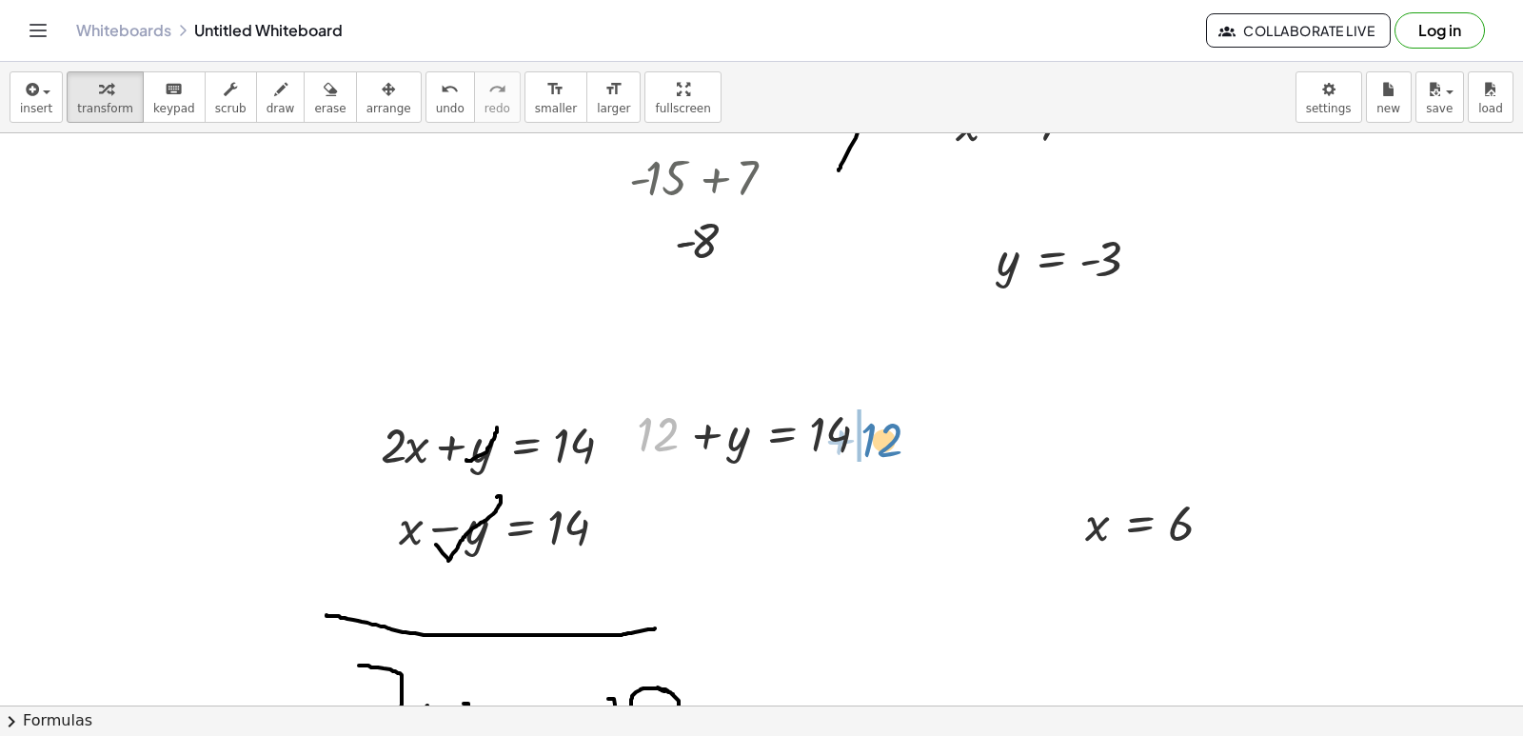
click at [892, 434] on div at bounding box center [763, 432] width 272 height 65
click at [880, 502] on div at bounding box center [808, 497] width 363 height 65
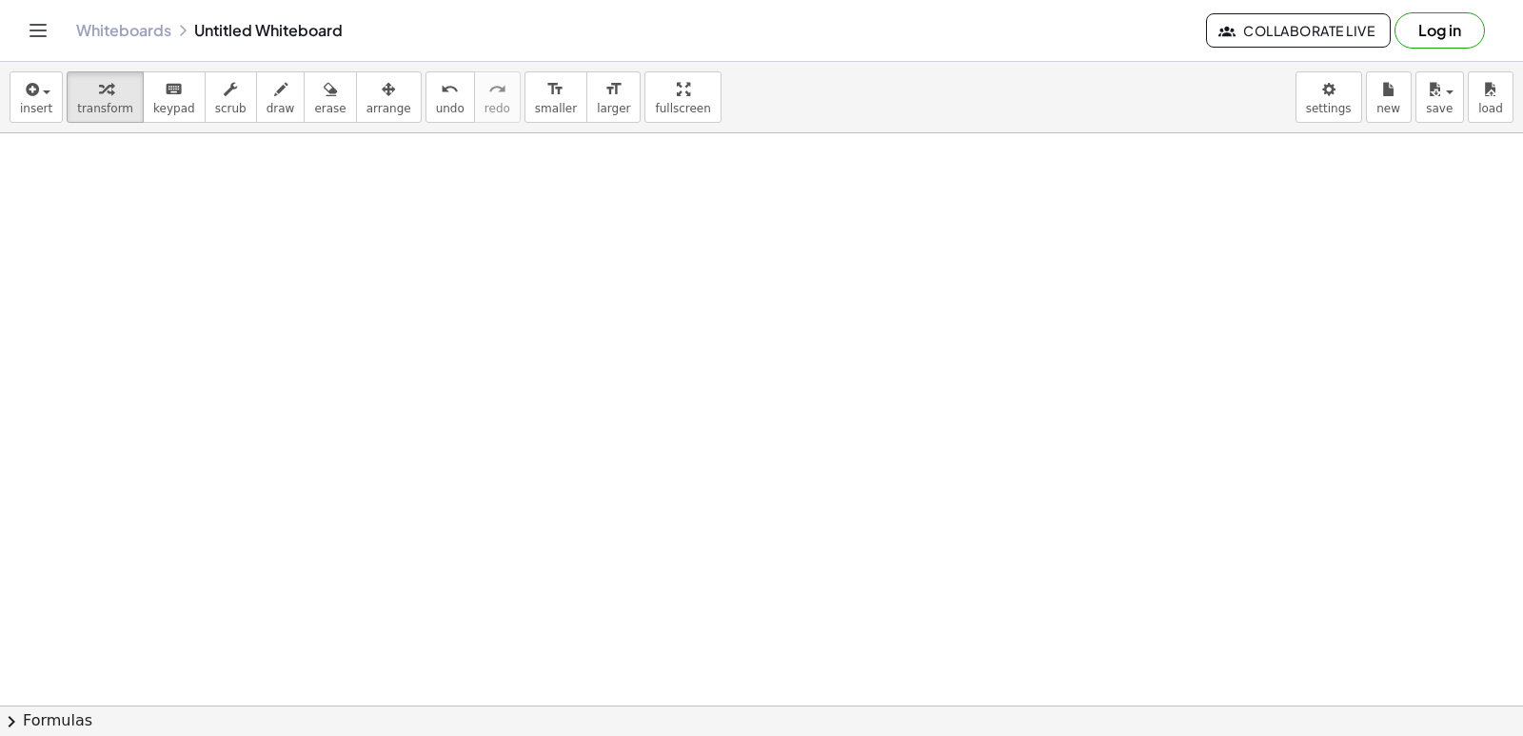
scroll to position [11917, 0]
drag, startPoint x: 622, startPoint y: 339, endPoint x: 698, endPoint y: 386, distance: 89.8
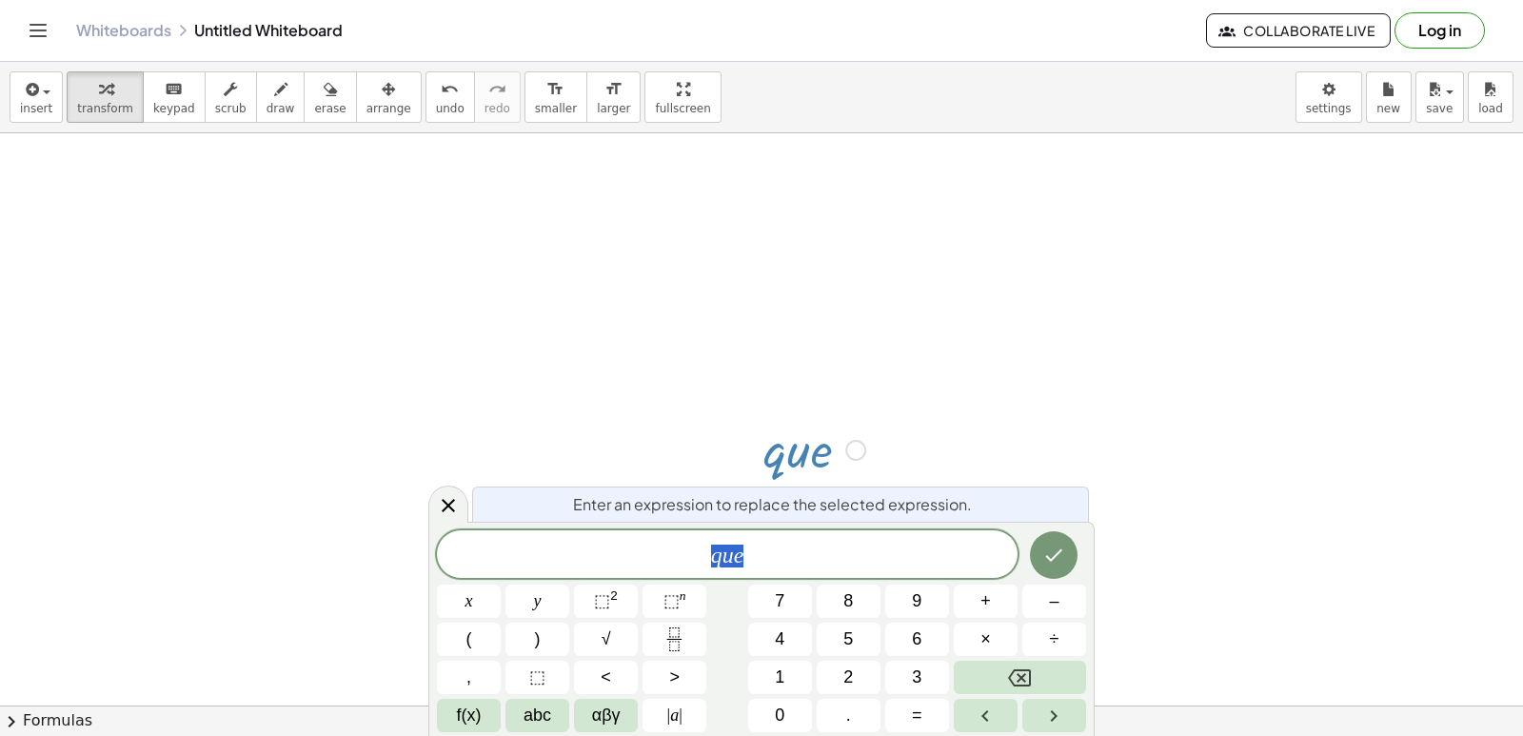
scroll to position [11989, 0]
click at [788, 550] on div "Enter an expression to replace the selected expression. *** q u e x y ⬚ 2 ⬚ n 7…" at bounding box center [761, 629] width 666 height 214
click at [1042, 662] on button "Backspace" at bounding box center [1020, 677] width 132 height 33
click at [1042, 671] on button "Backspace" at bounding box center [1020, 677] width 132 height 33
drag, startPoint x: 867, startPoint y: 255, endPoint x: 877, endPoint y: 316, distance: 61.7
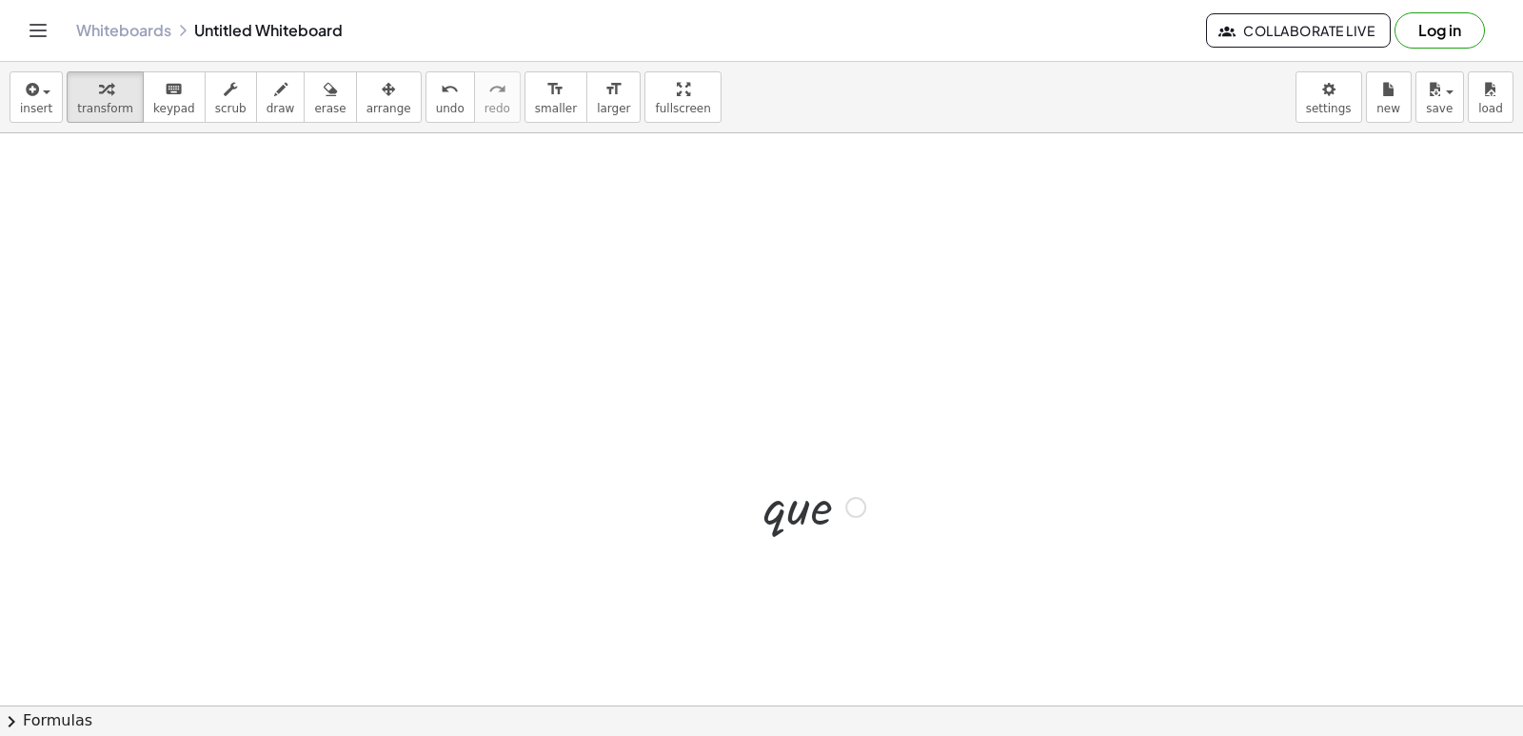
scroll to position [11917, 0]
drag, startPoint x: 831, startPoint y: 515, endPoint x: 735, endPoint y: 491, distance: 99.0
click at [735, 491] on div "· e · q · [GEOGRAPHIC_DATA] · e" at bounding box center [807, 508] width 145 height 74
click at [781, 577] on div at bounding box center [814, 573] width 121 height 65
click at [781, 578] on div at bounding box center [814, 573] width 121 height 65
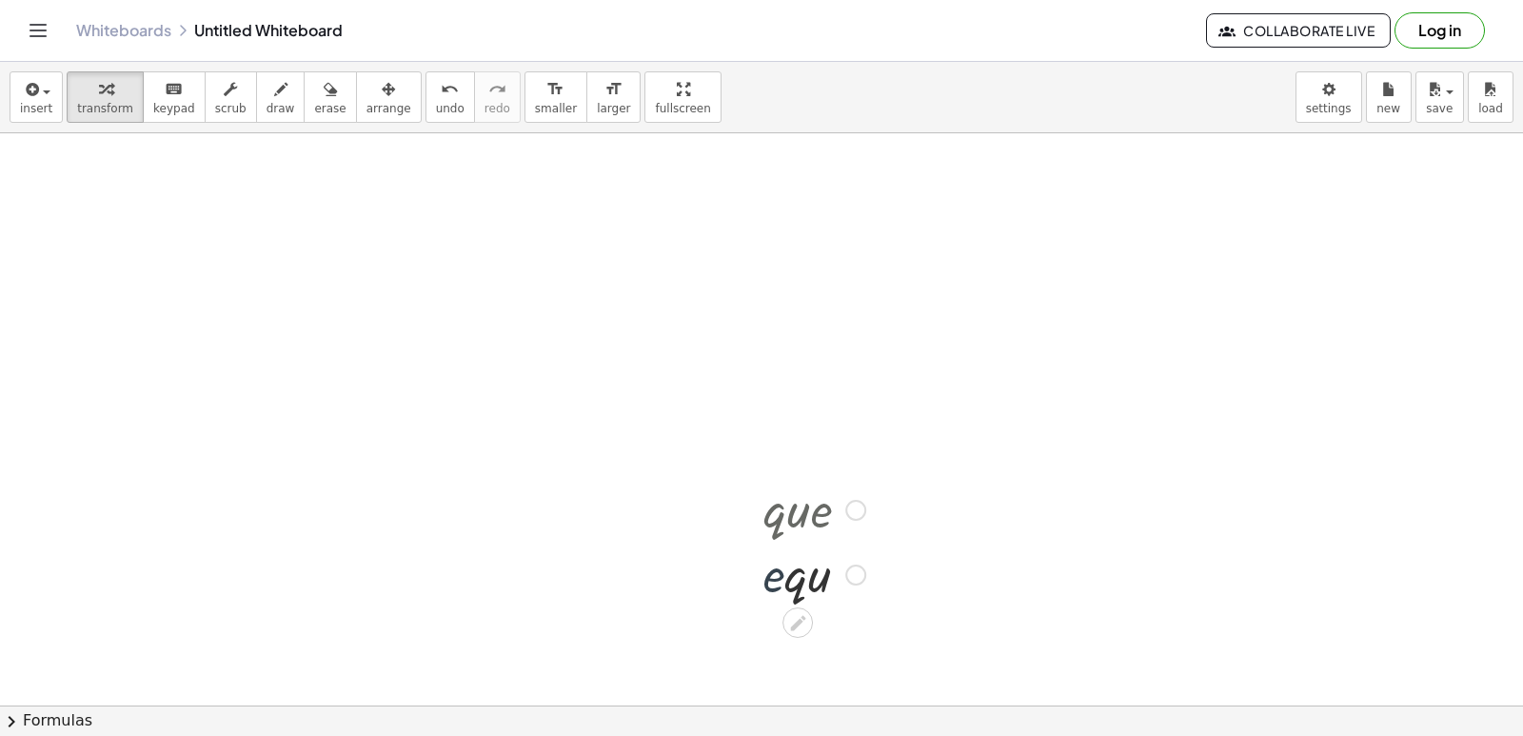
click at [781, 581] on div at bounding box center [814, 573] width 121 height 65
drag, startPoint x: 781, startPoint y: 581, endPoint x: 774, endPoint y: 591, distance: 12.4
click at [779, 602] on div at bounding box center [814, 573] width 121 height 65
click at [781, 576] on div at bounding box center [814, 573] width 121 height 65
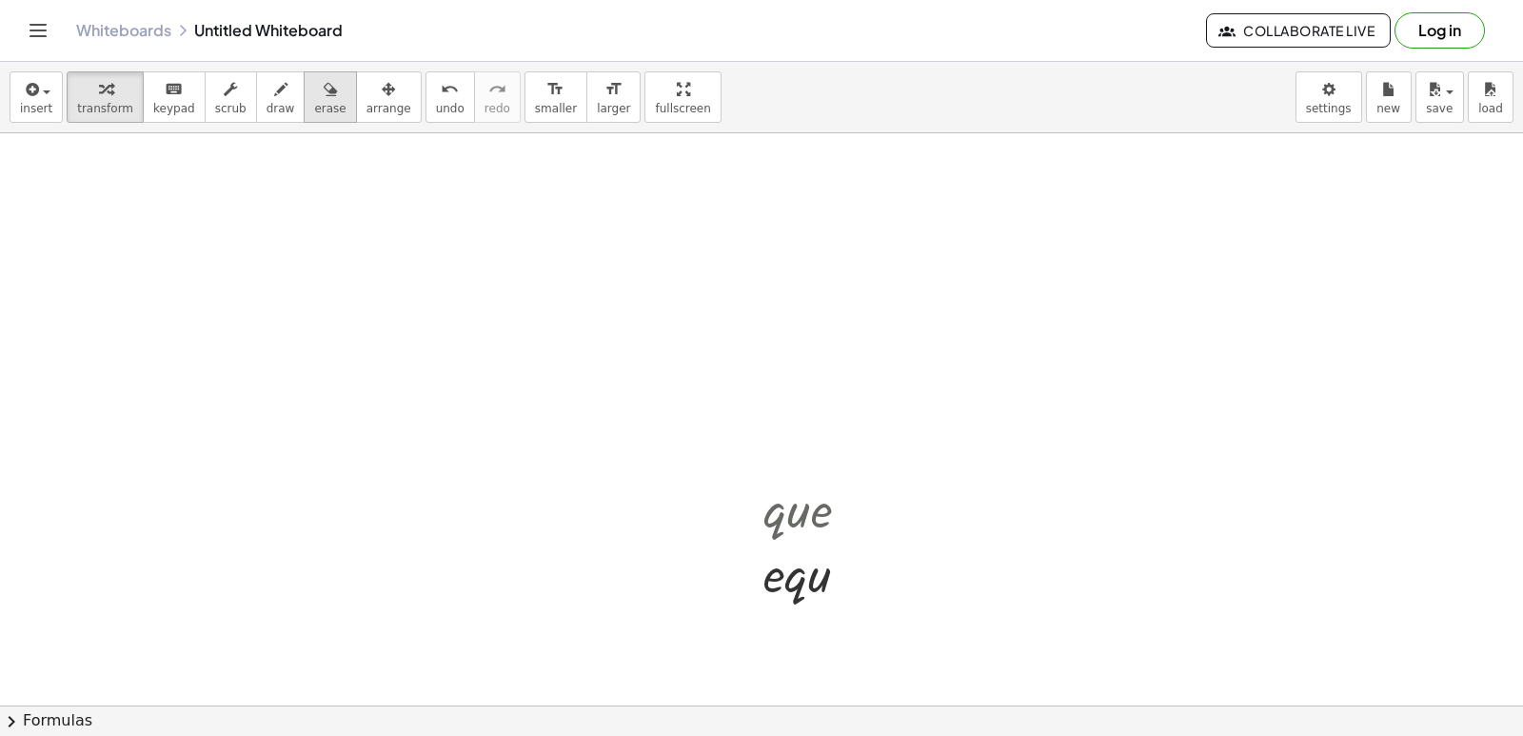
click at [314, 109] on span "erase" at bounding box center [329, 108] width 31 height 13
drag, startPoint x: 798, startPoint y: 533, endPoint x: 993, endPoint y: 609, distance: 209.5
click at [436, 110] on span "undo" at bounding box center [450, 108] width 29 height 13
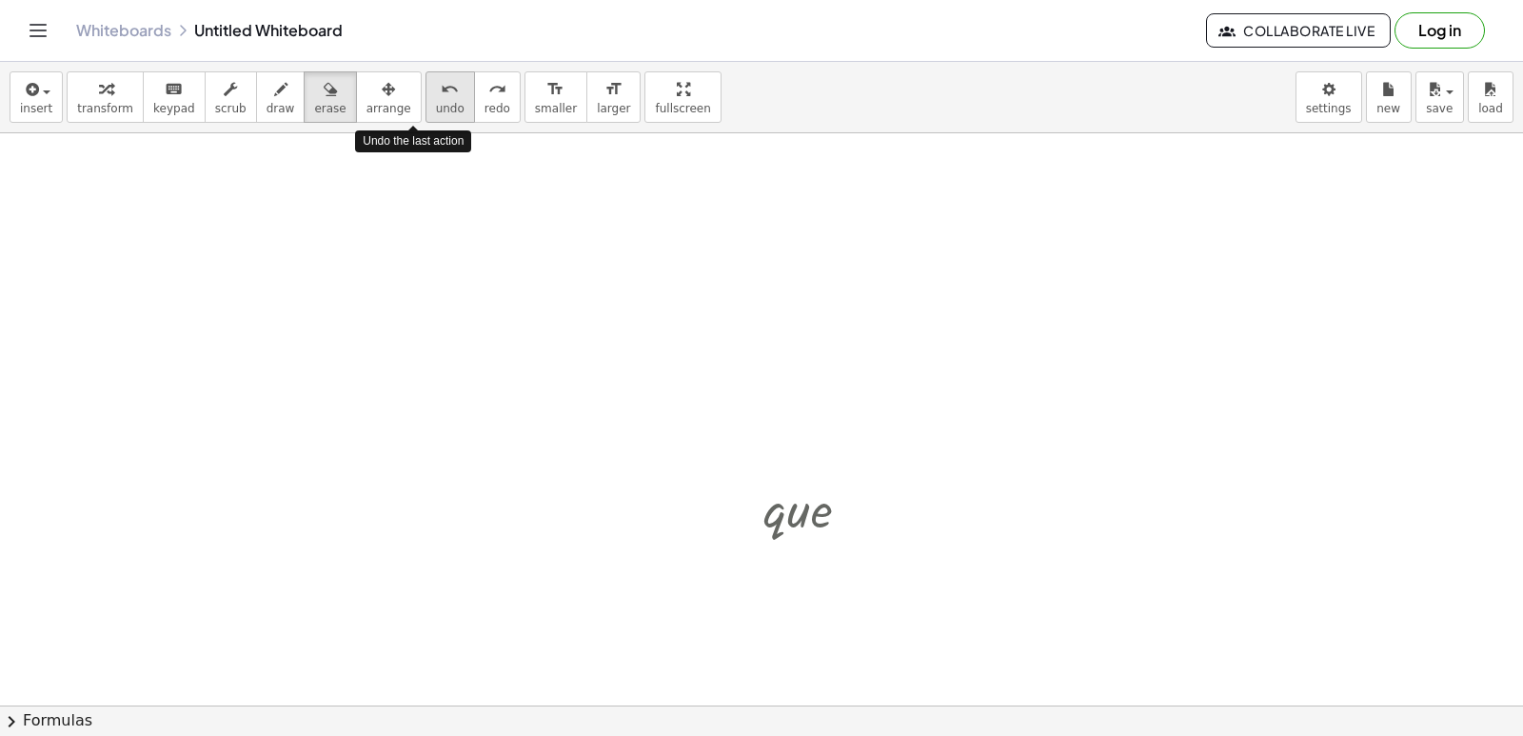
click at [436, 110] on span "undo" at bounding box center [450, 108] width 29 height 13
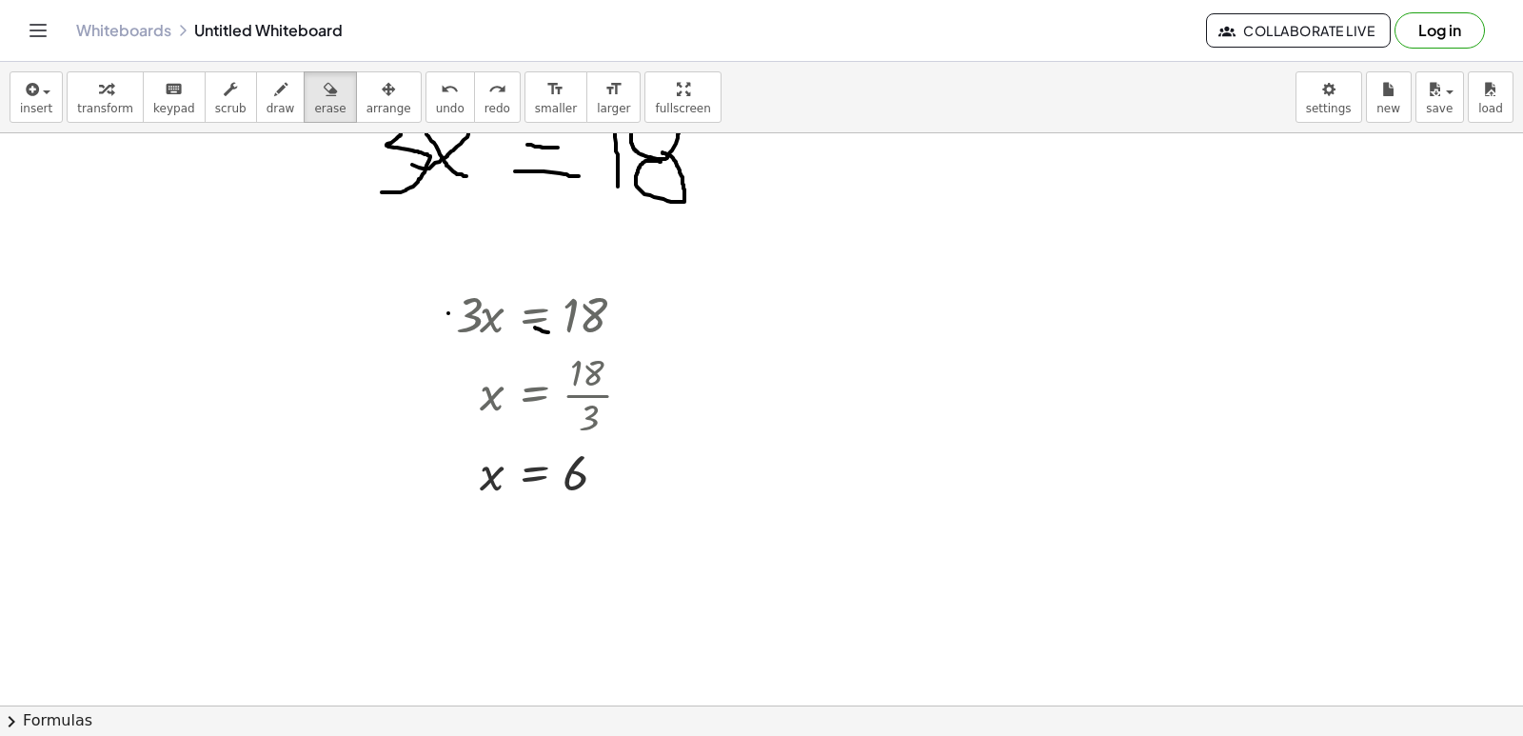
scroll to position [10489, 0]
drag, startPoint x: 406, startPoint y: 393, endPoint x: 338, endPoint y: 386, distance: 68.9
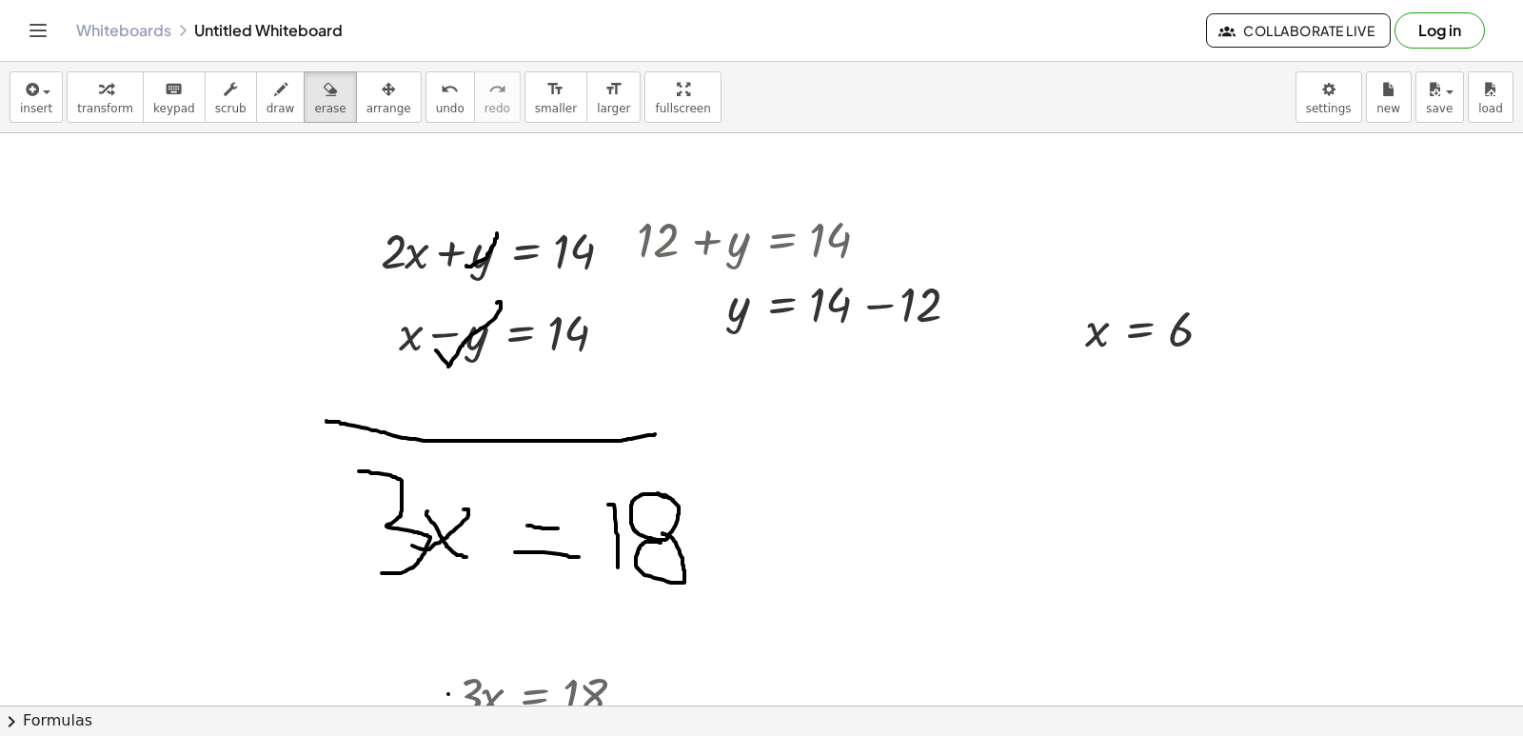
scroll to position [10109, 0]
drag, startPoint x: 465, startPoint y: 529, endPoint x: 733, endPoint y: 532, distance: 267.5
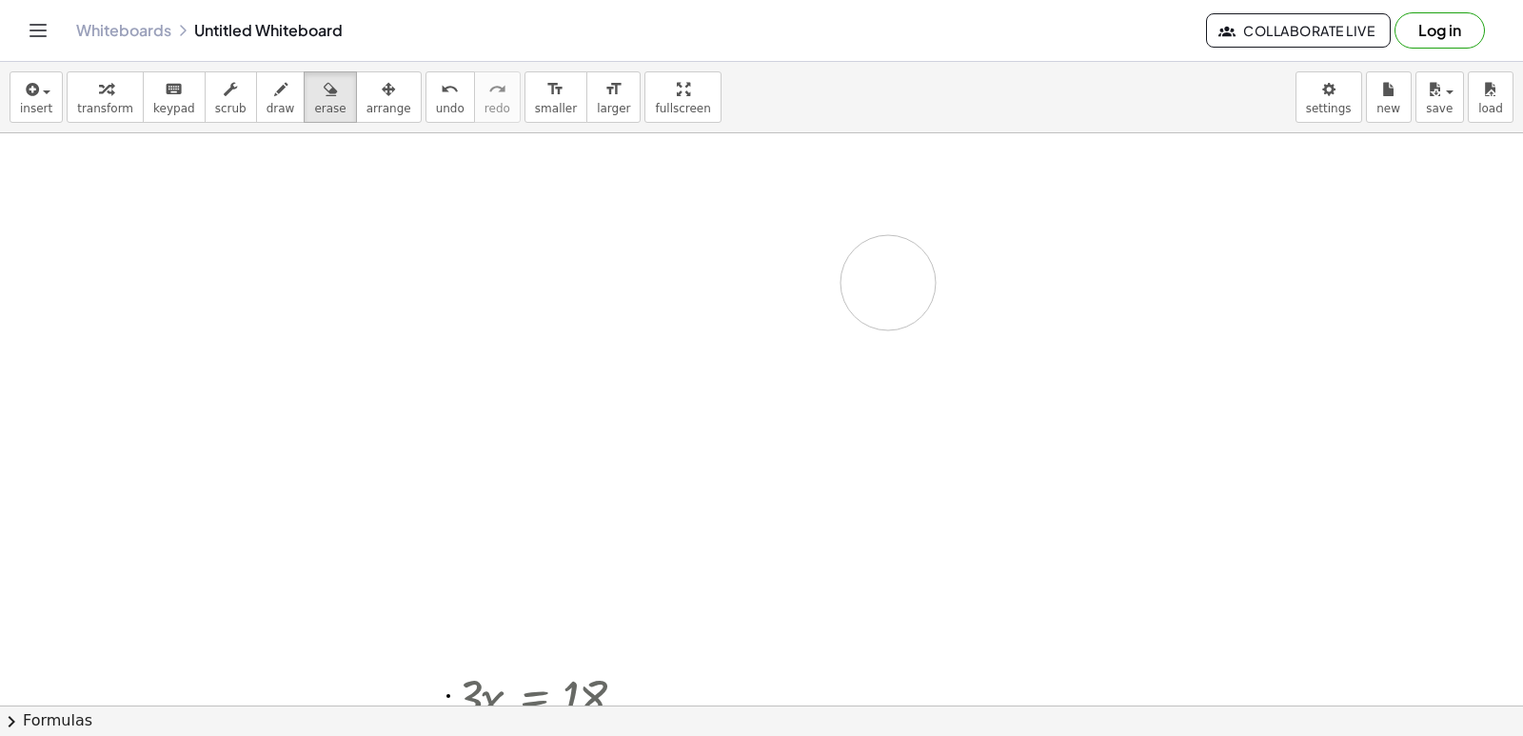
drag, startPoint x: 673, startPoint y: 555, endPoint x: 850, endPoint y: 303, distance: 308.2
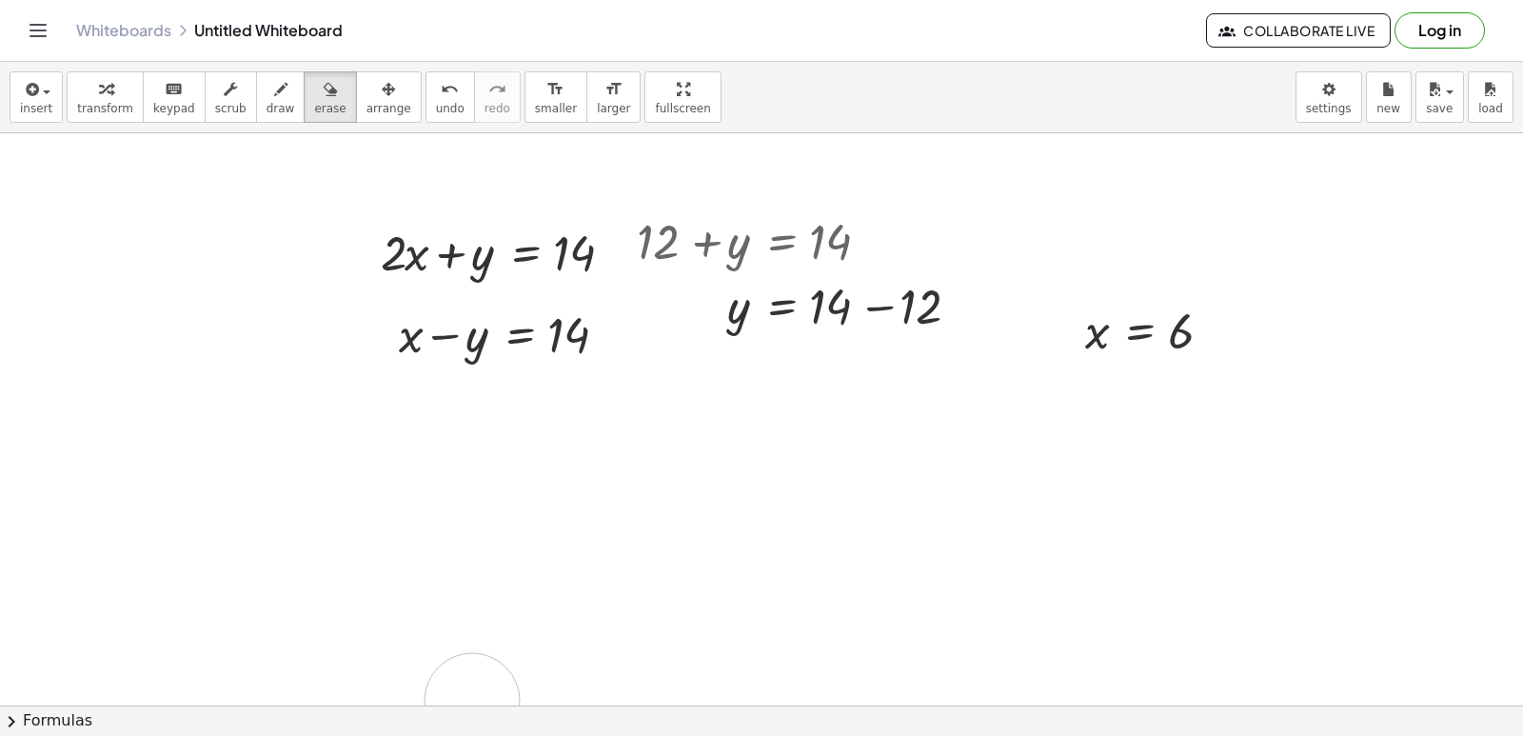
drag, startPoint x: 460, startPoint y: 263, endPoint x: 472, endPoint y: 225, distance: 40.0
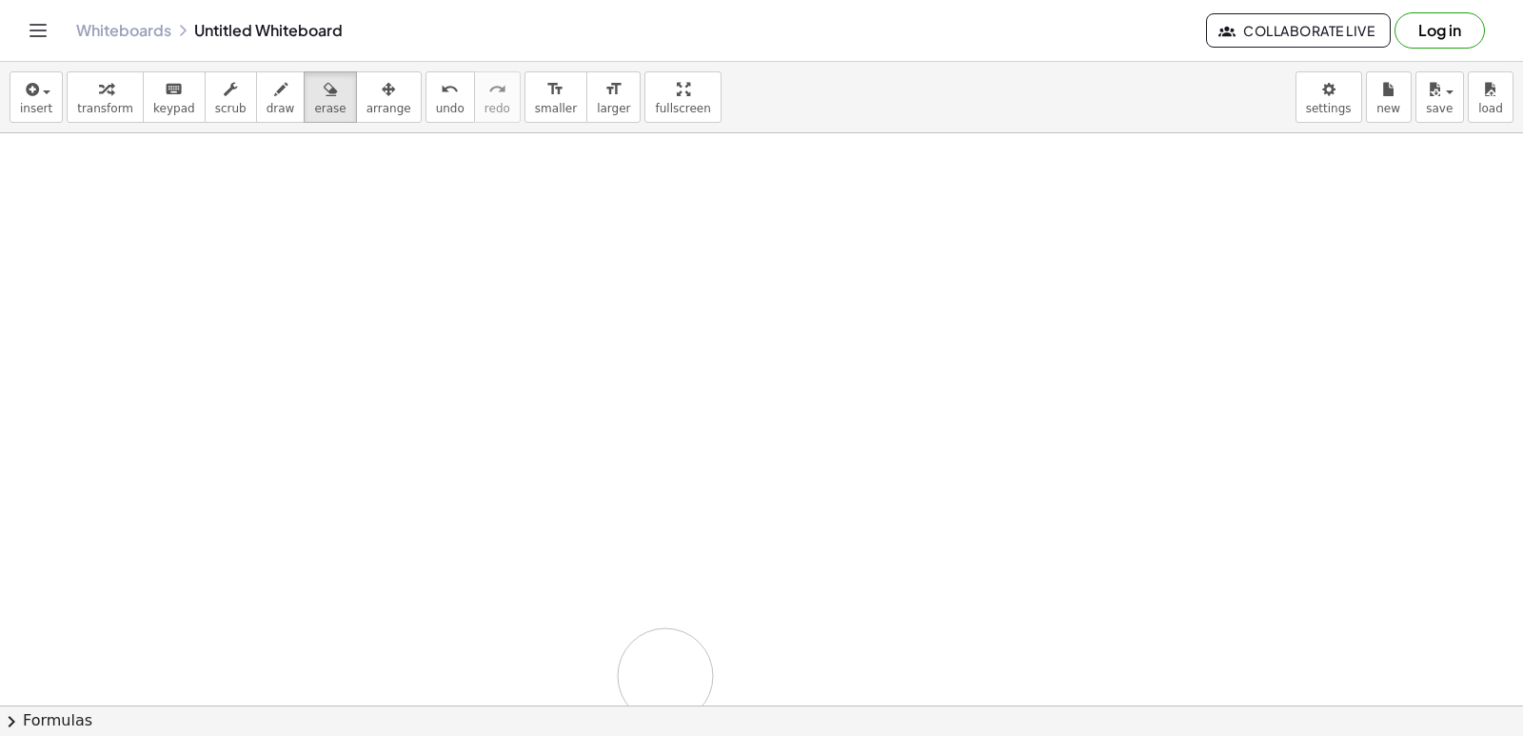
drag, startPoint x: 412, startPoint y: 281, endPoint x: 588, endPoint y: 408, distance: 217.4
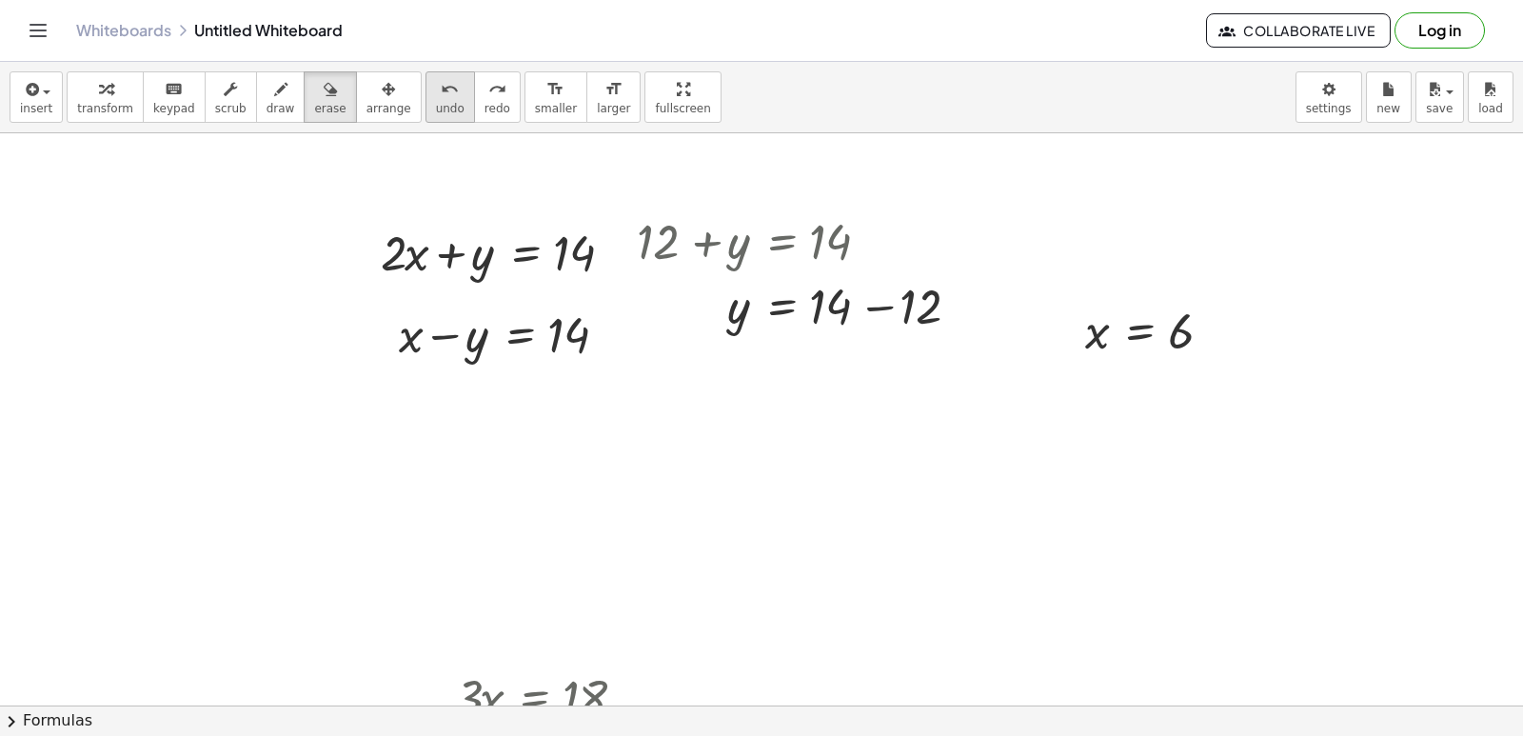
click at [436, 111] on span "undo" at bounding box center [450, 108] width 29 height 13
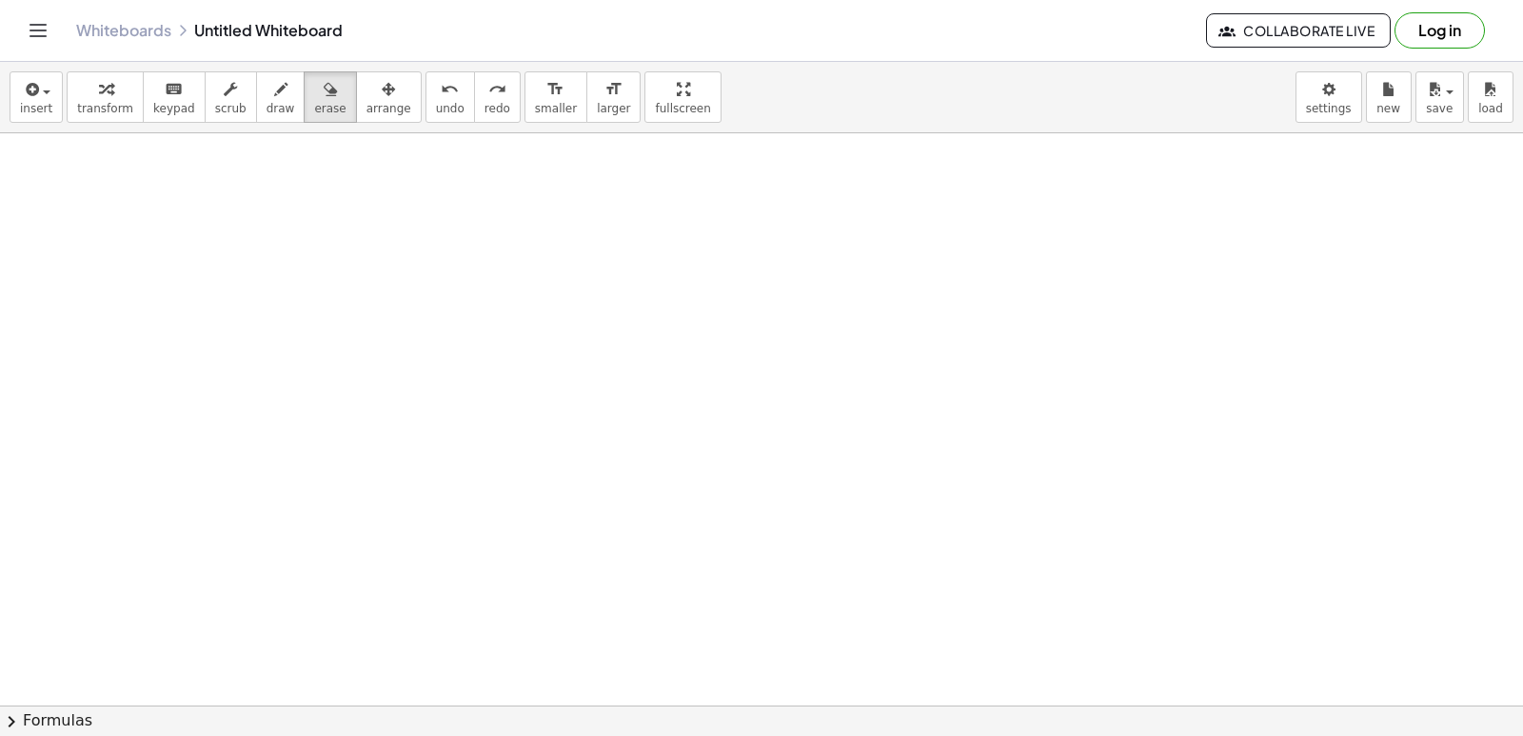
scroll to position [11155, 0]
drag, startPoint x: 821, startPoint y: 393, endPoint x: 768, endPoint y: 405, distance: 53.6
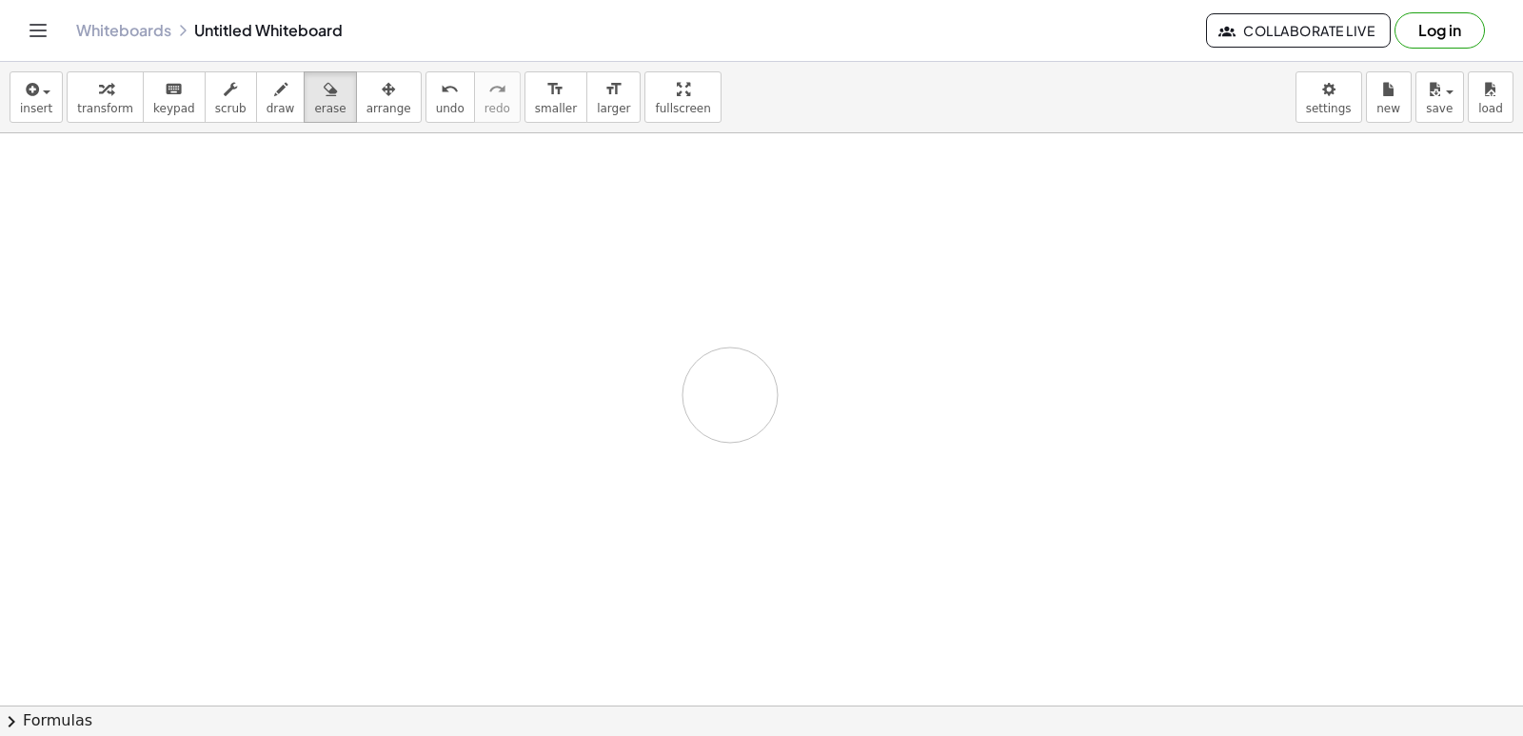
drag, startPoint x: 730, startPoint y: 395, endPoint x: 608, endPoint y: 335, distance: 135.8
drag, startPoint x: 100, startPoint y: 126, endPoint x: 89, endPoint y: 92, distance: 34.9
click at [100, 122] on div "insert select one: Math Expression Function Text Youtube Video Graphing Geometr…" at bounding box center [761, 97] width 1523 height 71
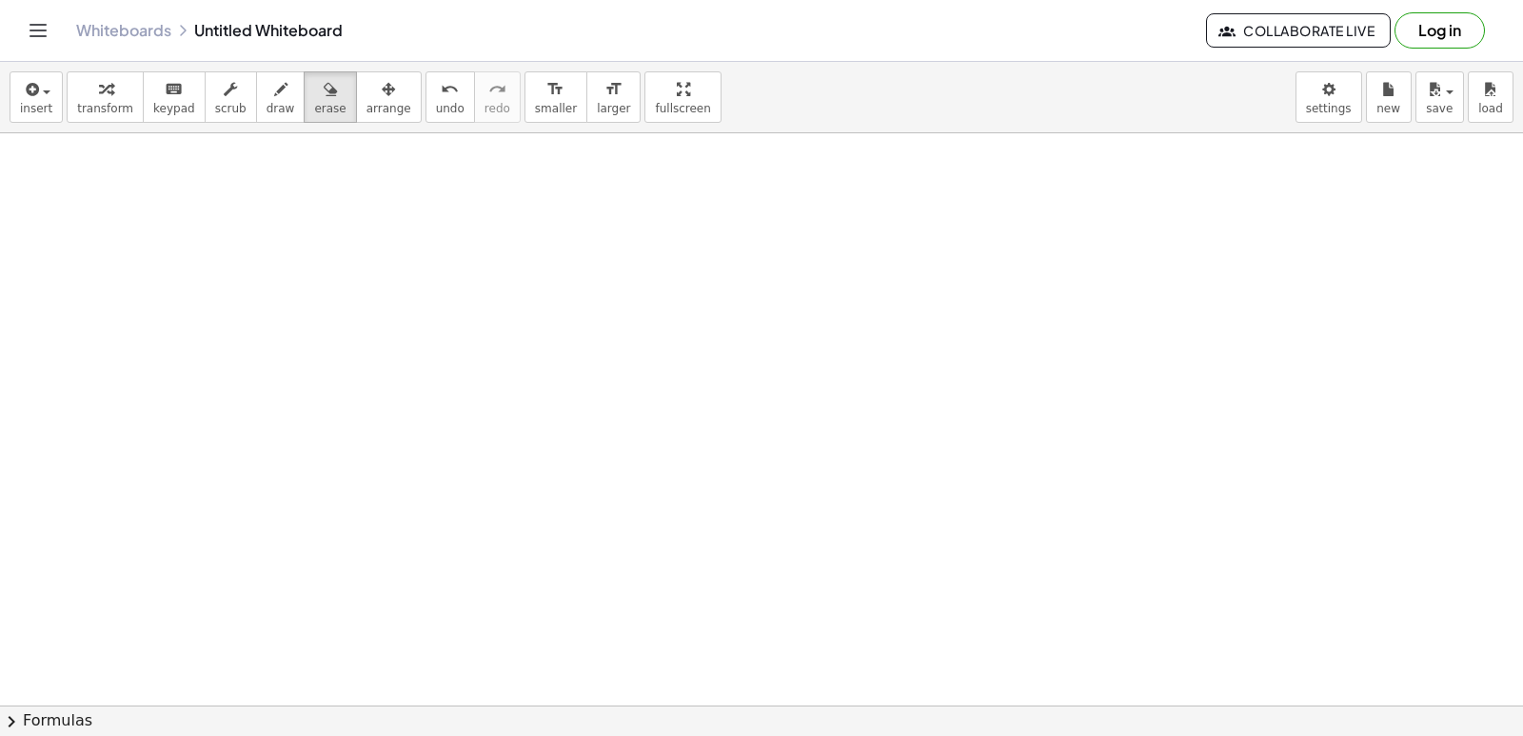
drag, startPoint x: 89, startPoint y: 91, endPoint x: 543, endPoint y: 326, distance: 510.5
click at [191, 146] on div "insert select one: Math Expression Function Text Youtube Video Graphing Geometr…" at bounding box center [761, 399] width 1523 height 674
drag, startPoint x: 752, startPoint y: 381, endPoint x: 833, endPoint y: 405, distance: 84.3
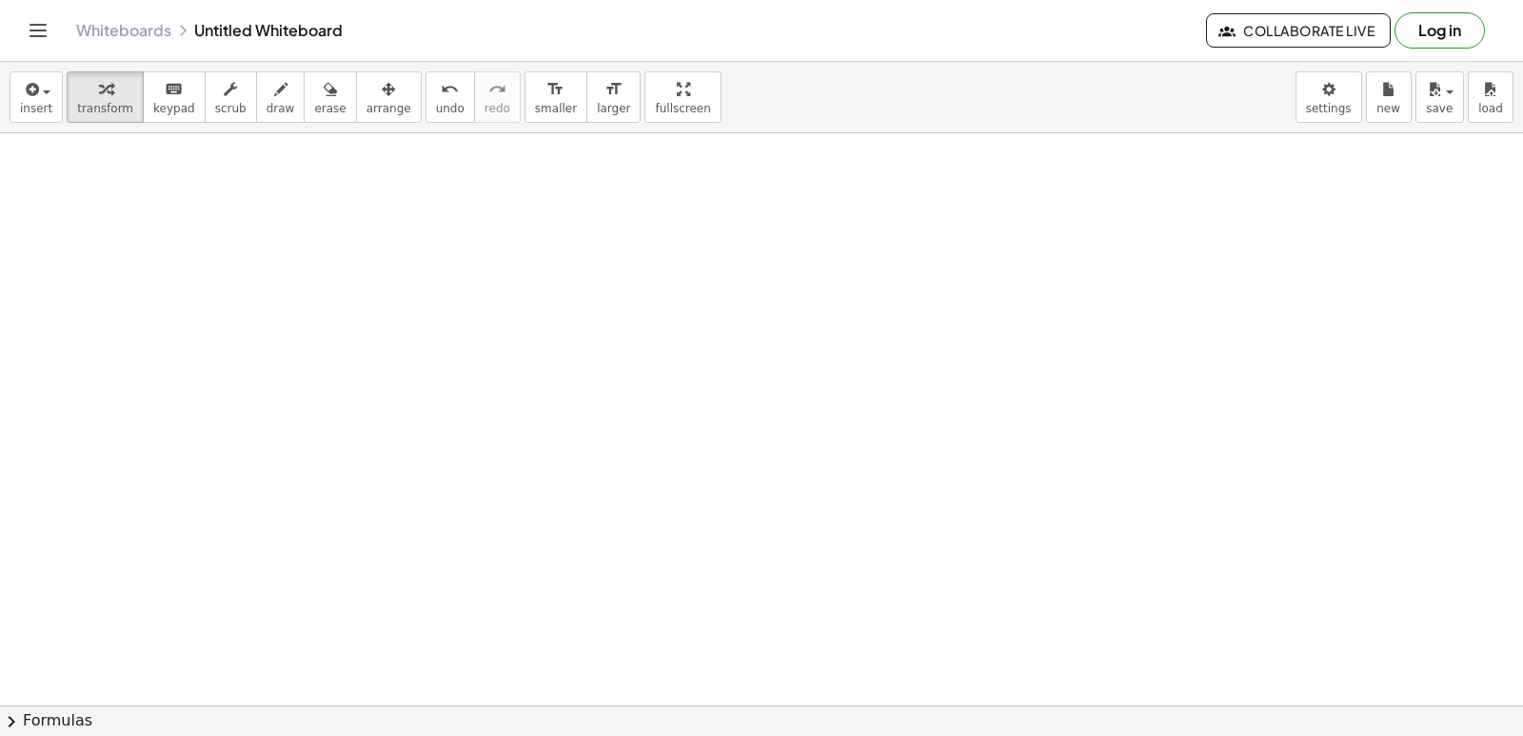
drag, startPoint x: 834, startPoint y: 405, endPoint x: 871, endPoint y: 409, distance: 37.4
drag, startPoint x: 871, startPoint y: 409, endPoint x: 739, endPoint y: 337, distance: 150.8
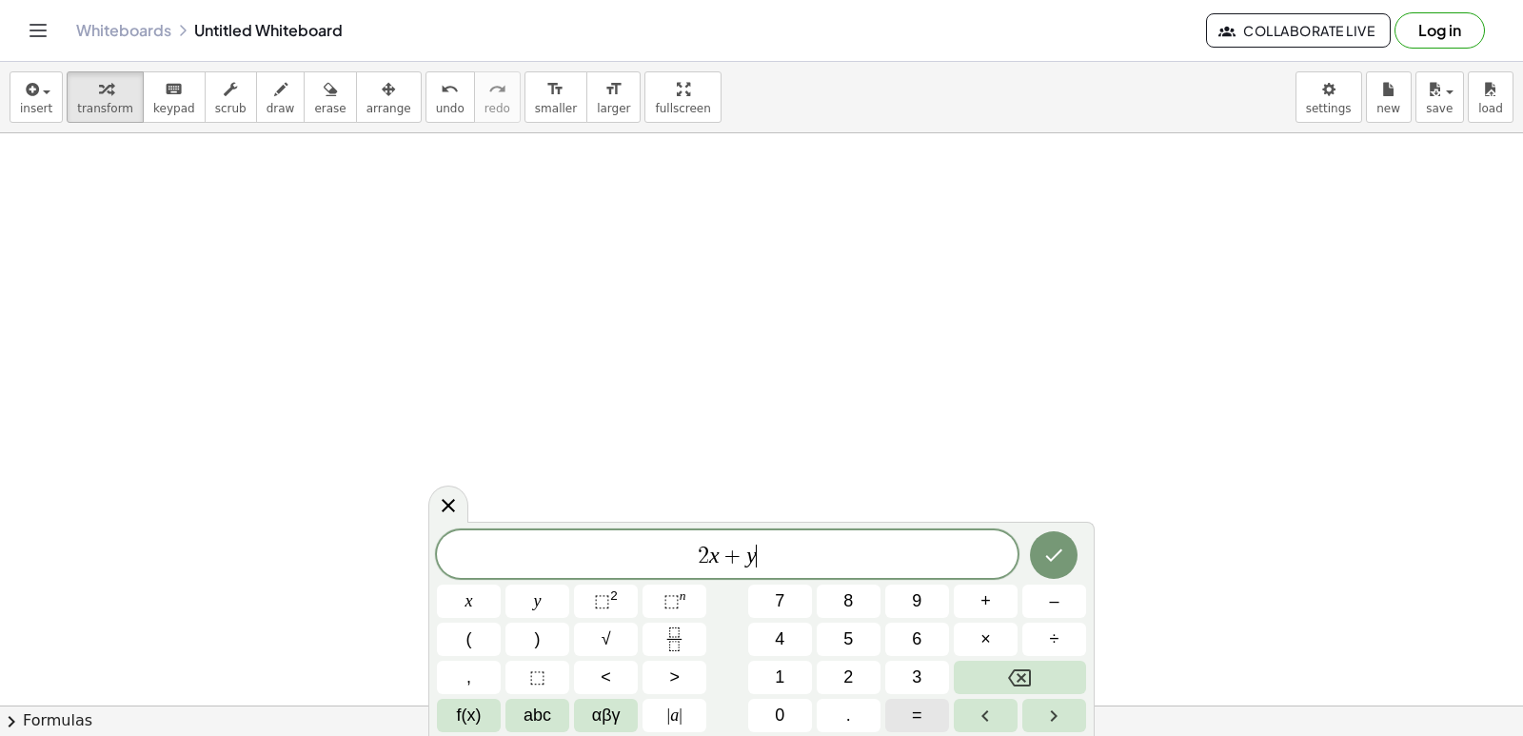
click at [902, 713] on button "=" at bounding box center [917, 715] width 64 height 33
click at [1064, 541] on button "Done" at bounding box center [1054, 555] width 48 height 48
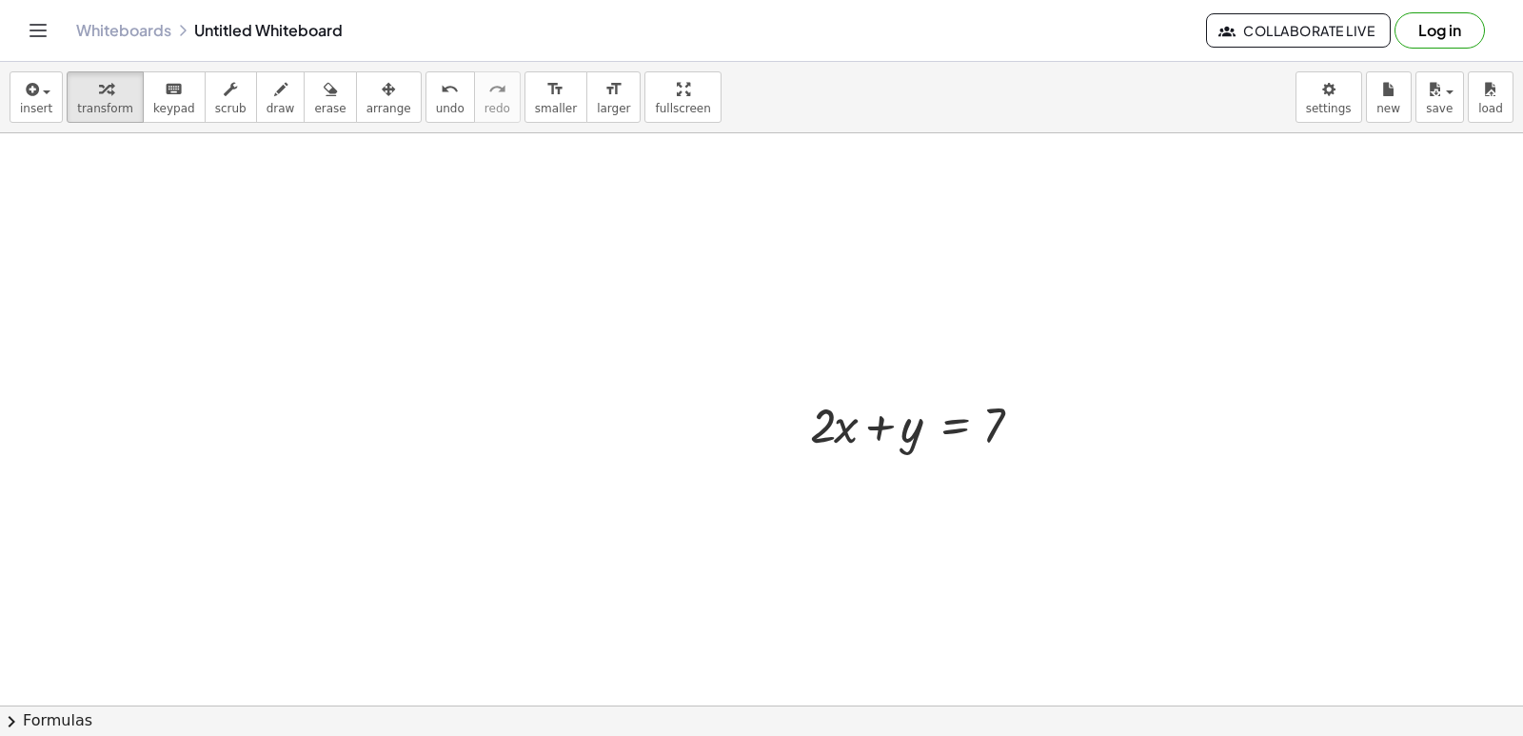
drag, startPoint x: 369, startPoint y: 103, endPoint x: 552, endPoint y: 229, distance: 222.3
click at [384, 129] on div "insert select one: Math Expression Function Text Youtube Video Graphing Geometr…" at bounding box center [761, 97] width 1523 height 71
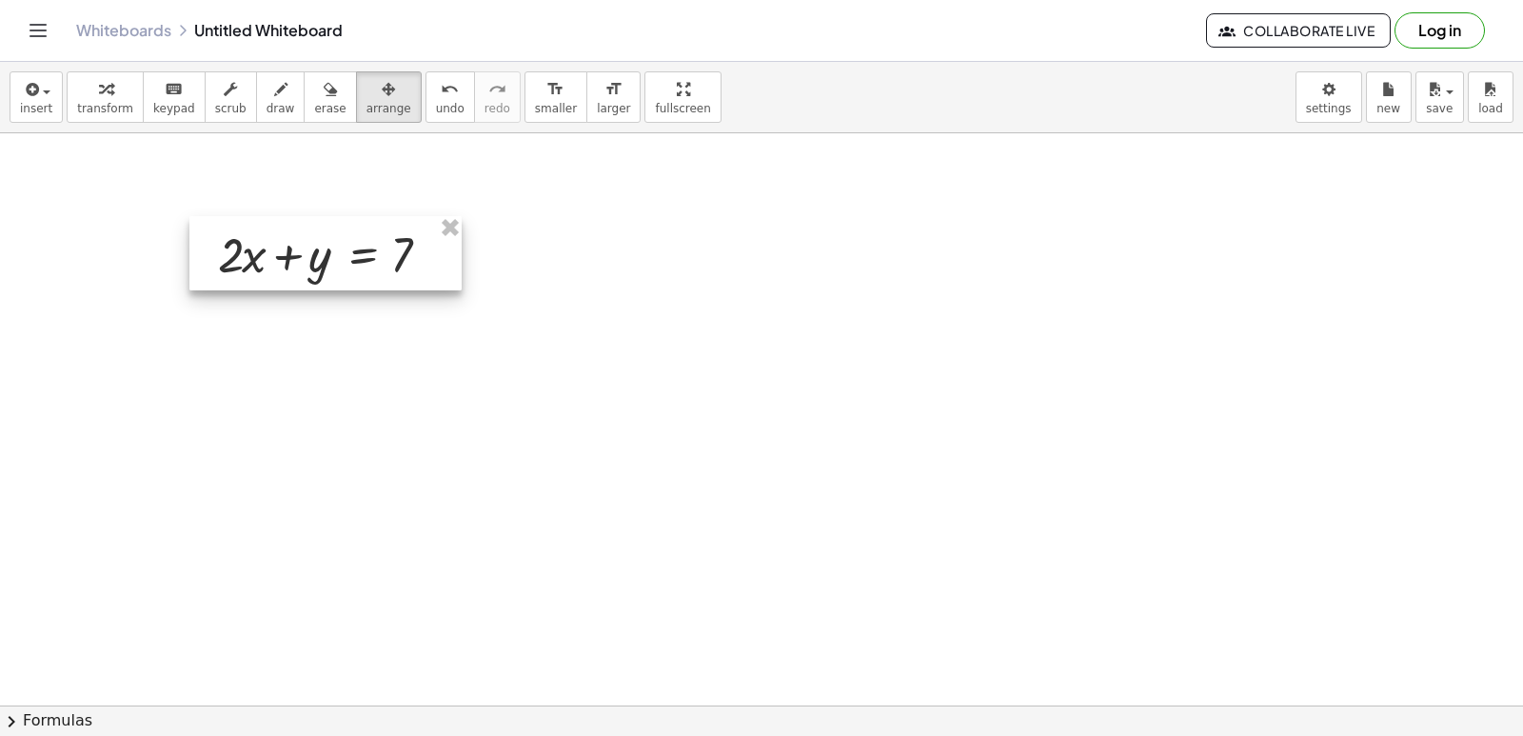
drag, startPoint x: 838, startPoint y: 404, endPoint x: 241, endPoint y: 231, distance: 621.2
click at [244, 232] on div at bounding box center [325, 253] width 272 height 74
click at [105, 105] on span "transform" at bounding box center [105, 108] width 56 height 13
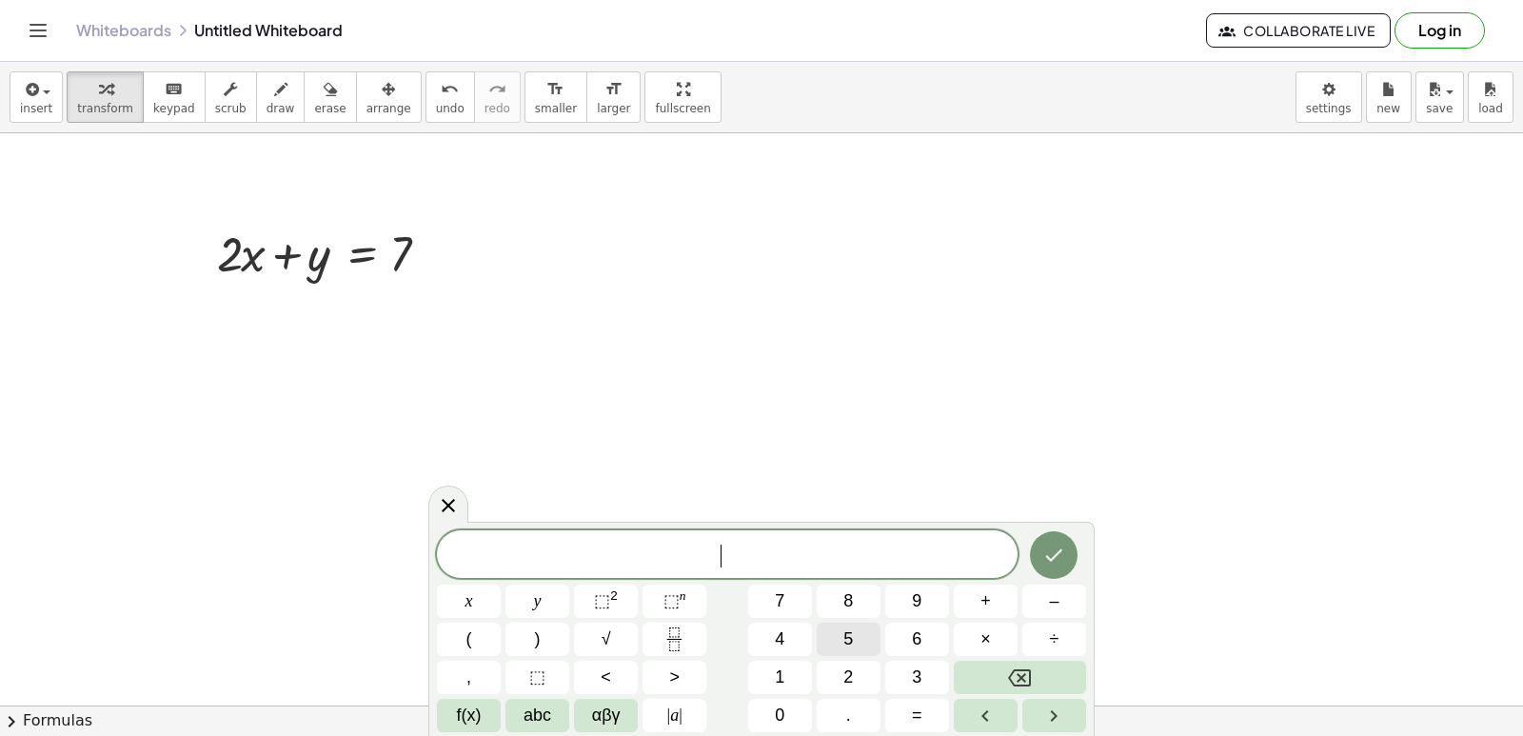
click at [864, 638] on button "5" at bounding box center [849, 639] width 64 height 33
click at [473, 608] on button "x" at bounding box center [469, 600] width 64 height 33
click at [1059, 597] on button "–" at bounding box center [1054, 600] width 64 height 33
click at [530, 595] on button "y" at bounding box center [537, 600] width 64 height 33
click at [913, 702] on span "=" at bounding box center [917, 715] width 10 height 26
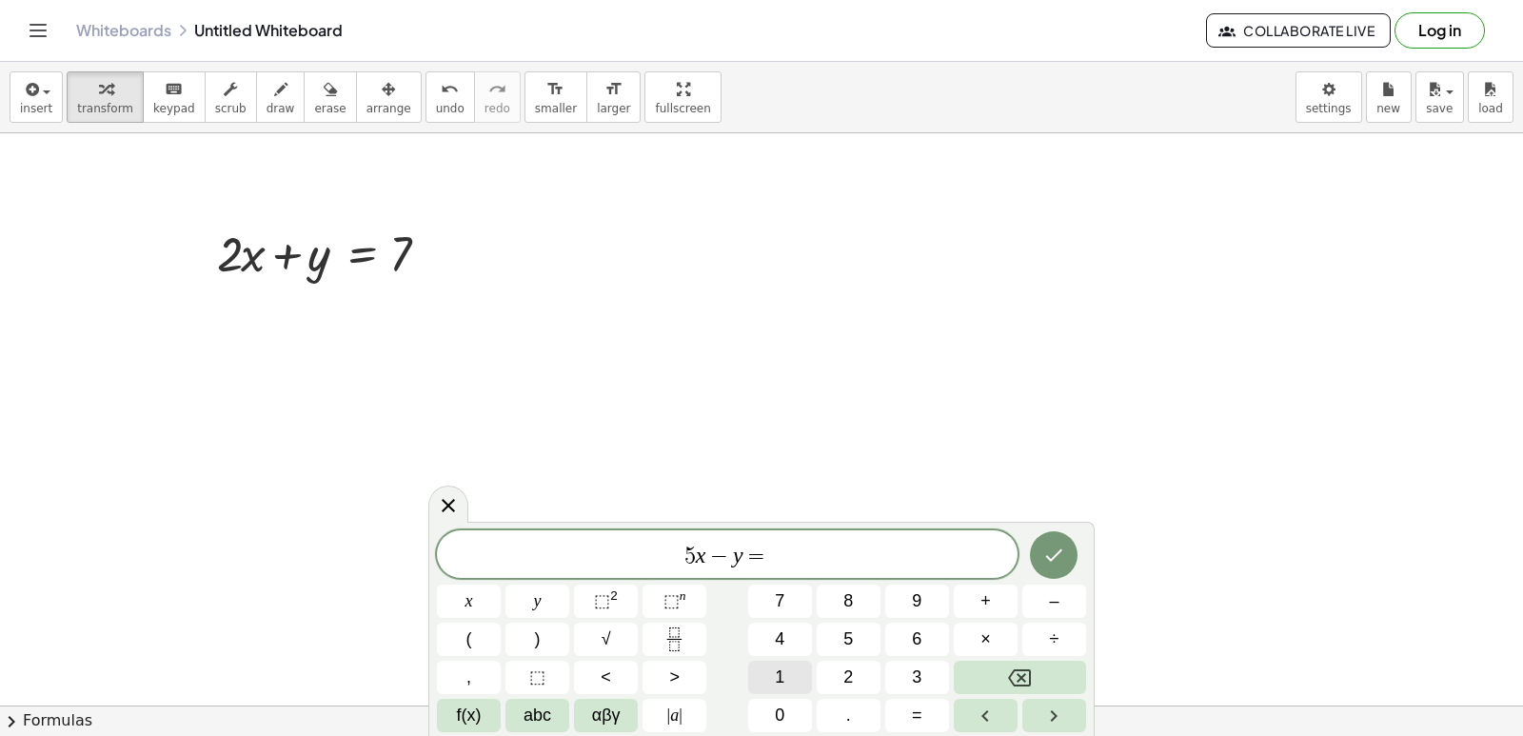
click at [767, 671] on button "1" at bounding box center [780, 677] width 64 height 33
click at [767, 642] on button "4" at bounding box center [780, 639] width 64 height 33
click at [1046, 558] on icon "Done" at bounding box center [1053, 555] width 23 height 23
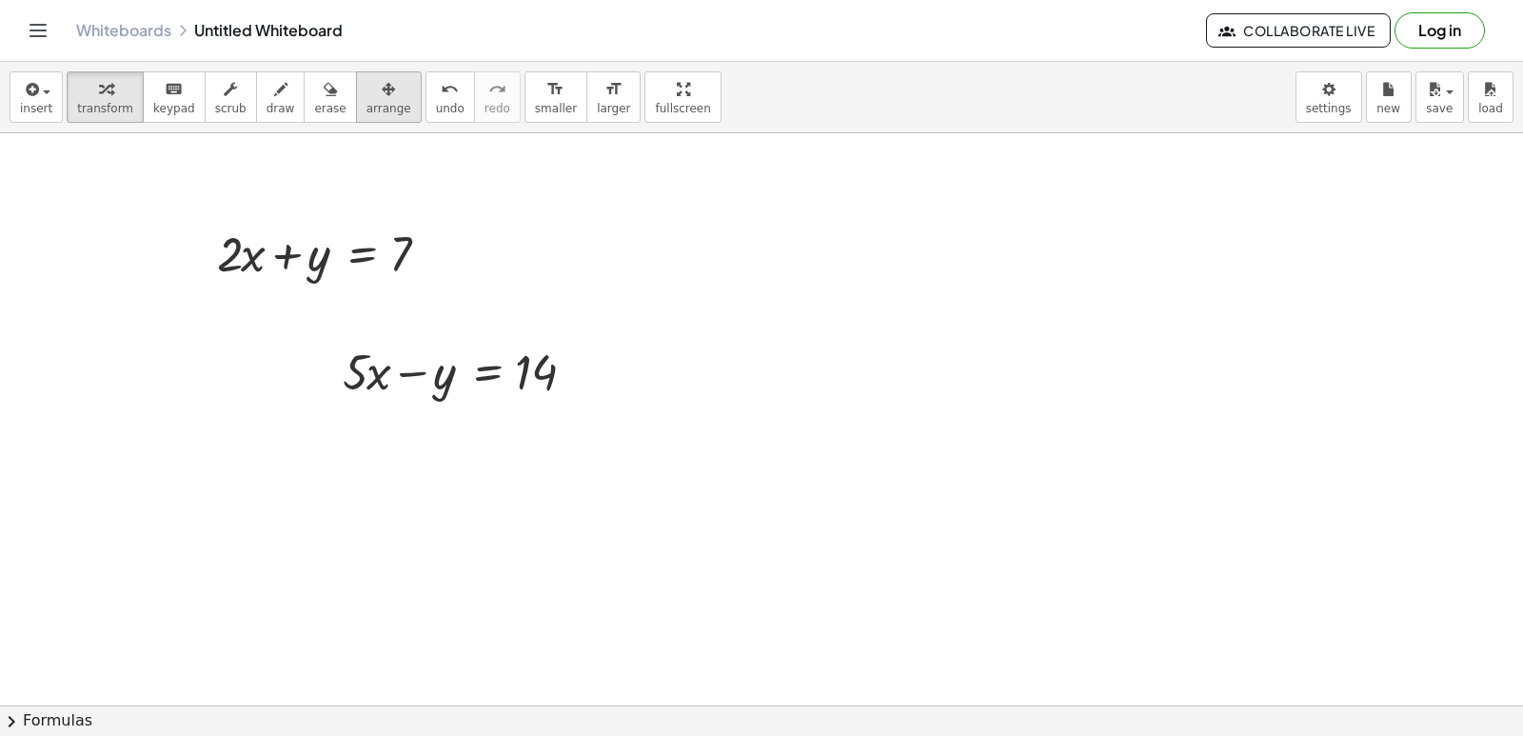
click at [382, 96] on icon "button" at bounding box center [388, 89] width 13 height 23
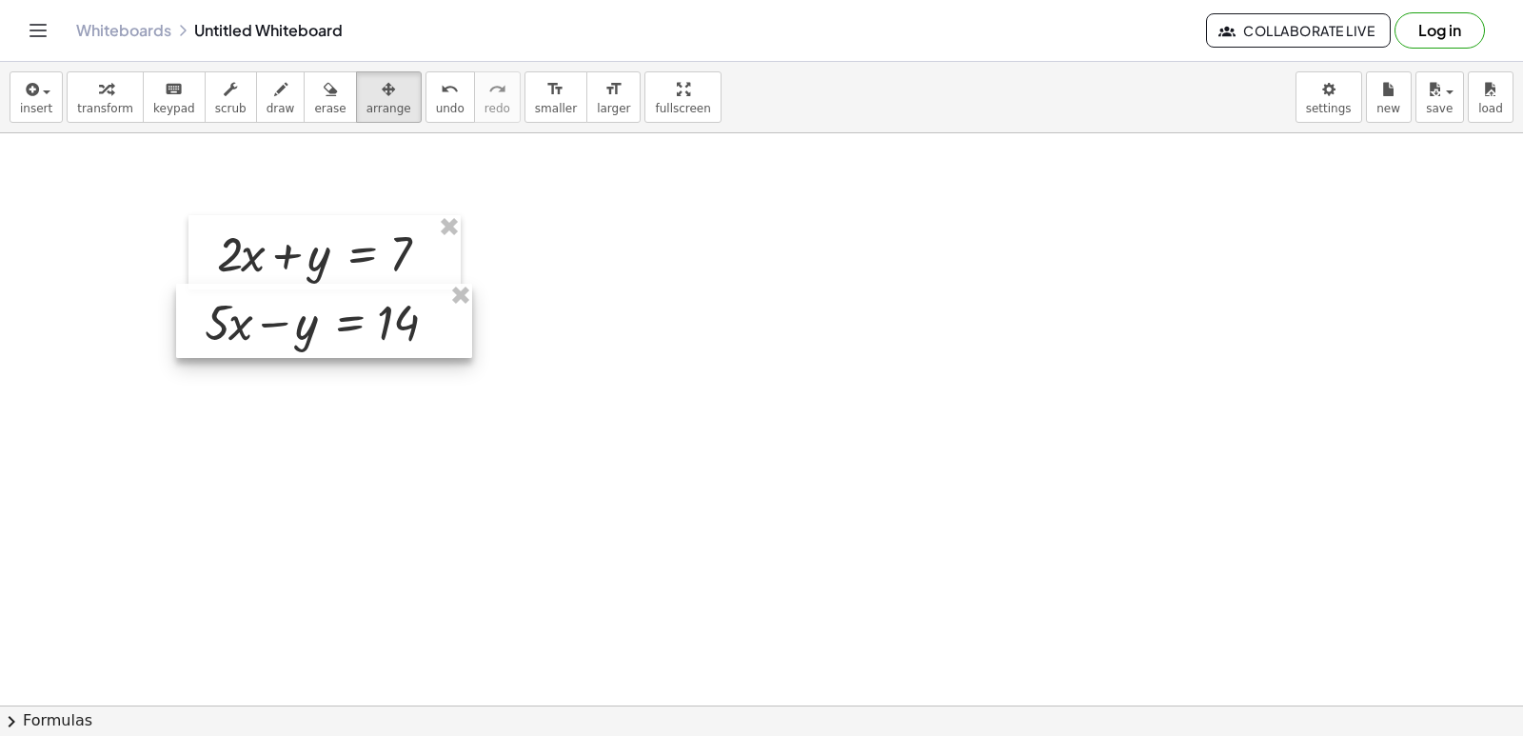
drag, startPoint x: 362, startPoint y: 96, endPoint x: 247, endPoint y: 319, distance: 250.3
click at [247, 319] on div at bounding box center [324, 321] width 296 height 74
click at [85, 69] on div "insert select one: Math Expression Function Text Youtube Video Graphing Geometr…" at bounding box center [761, 97] width 1523 height 71
click at [89, 95] on div "button" at bounding box center [105, 88] width 56 height 23
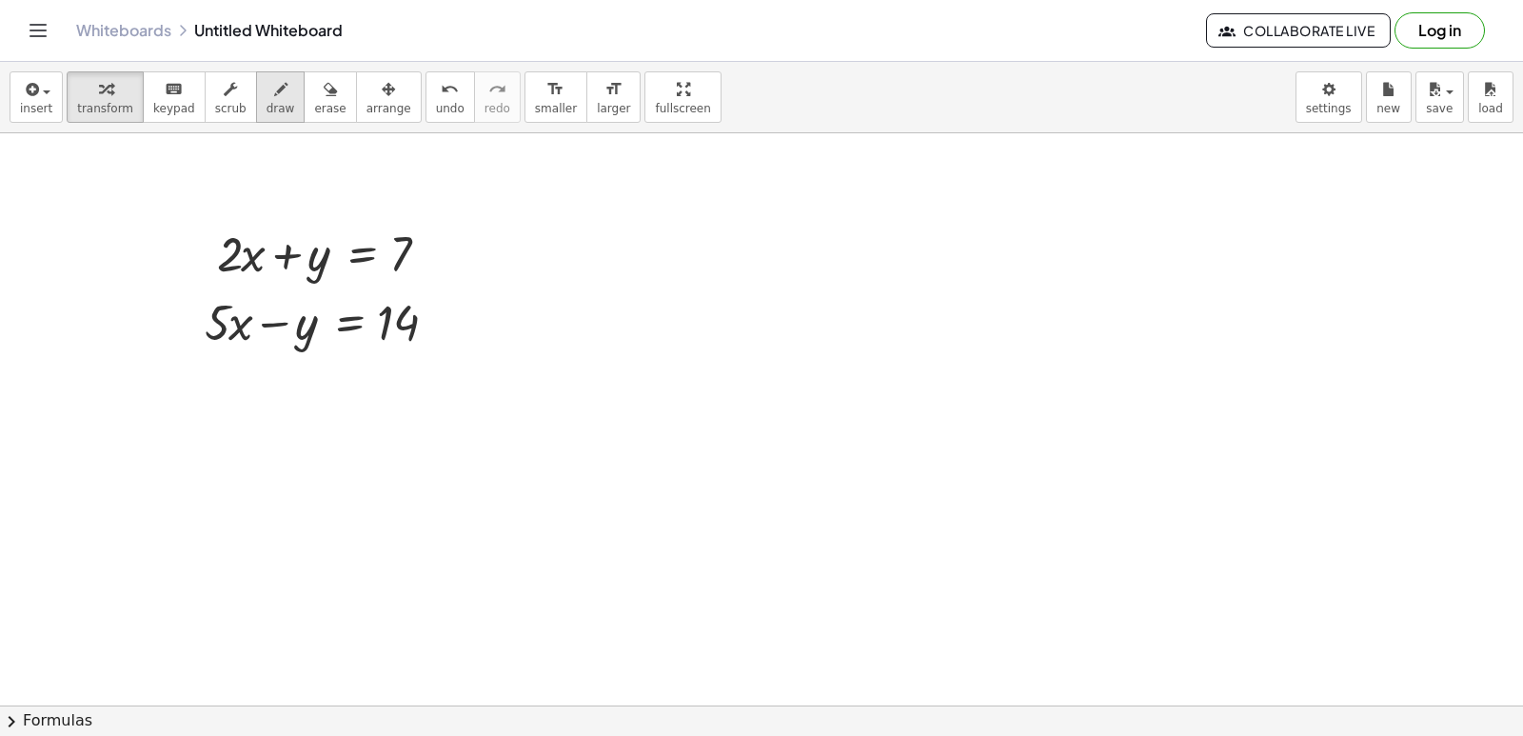
click at [267, 110] on span "draw" at bounding box center [281, 108] width 29 height 13
drag, startPoint x: 180, startPoint y: 366, endPoint x: 388, endPoint y: 415, distance: 214.0
drag, startPoint x: 201, startPoint y: 416, endPoint x: 142, endPoint y: 483, distance: 89.0
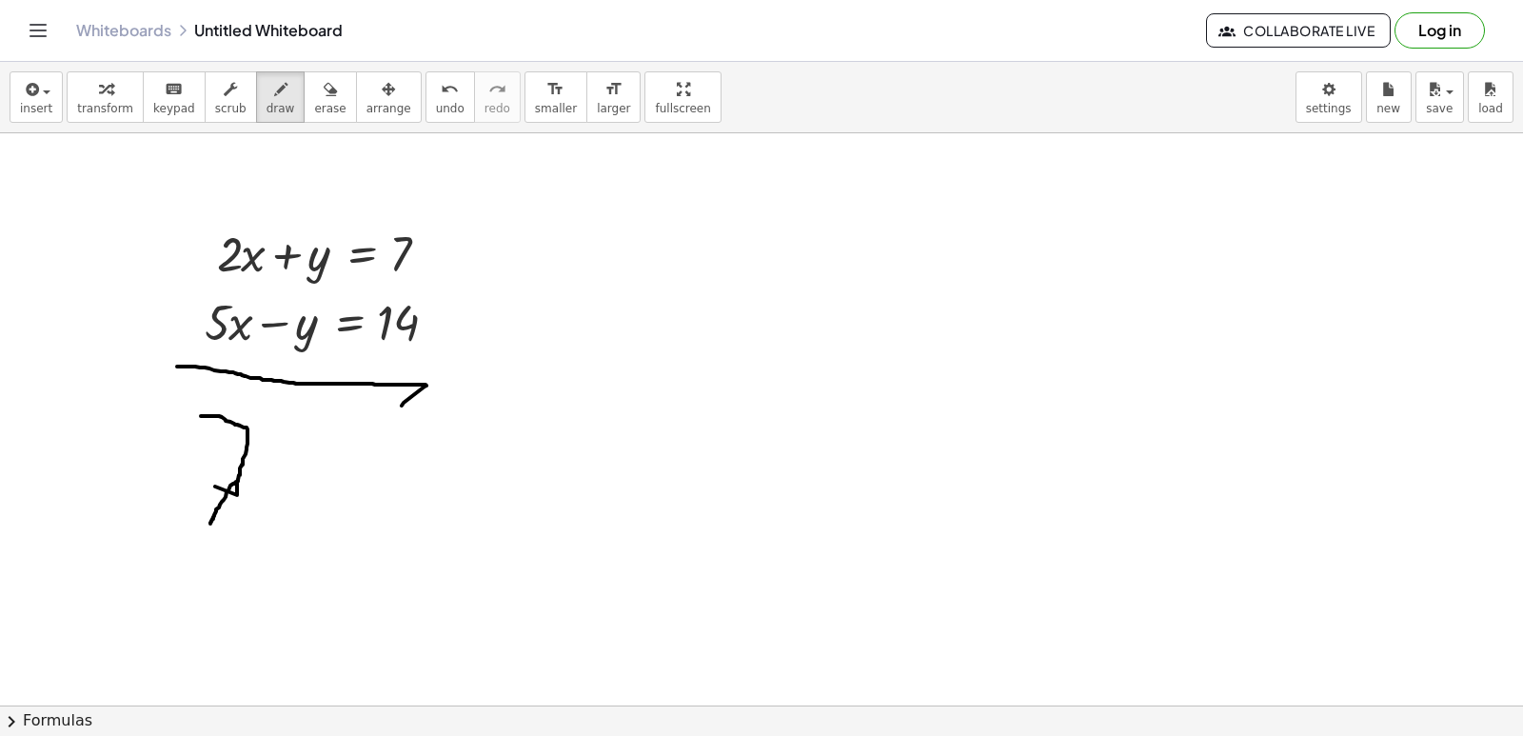
drag, startPoint x: 238, startPoint y: 480, endPoint x: 210, endPoint y: 524, distance: 51.8
click at [295, 131] on div "insert select one: Math Expression Function Text Youtube Video Graphing Geometr…" at bounding box center [761, 97] width 1523 height 71
drag, startPoint x: 250, startPoint y: 452, endPoint x: 267, endPoint y: 492, distance: 43.1
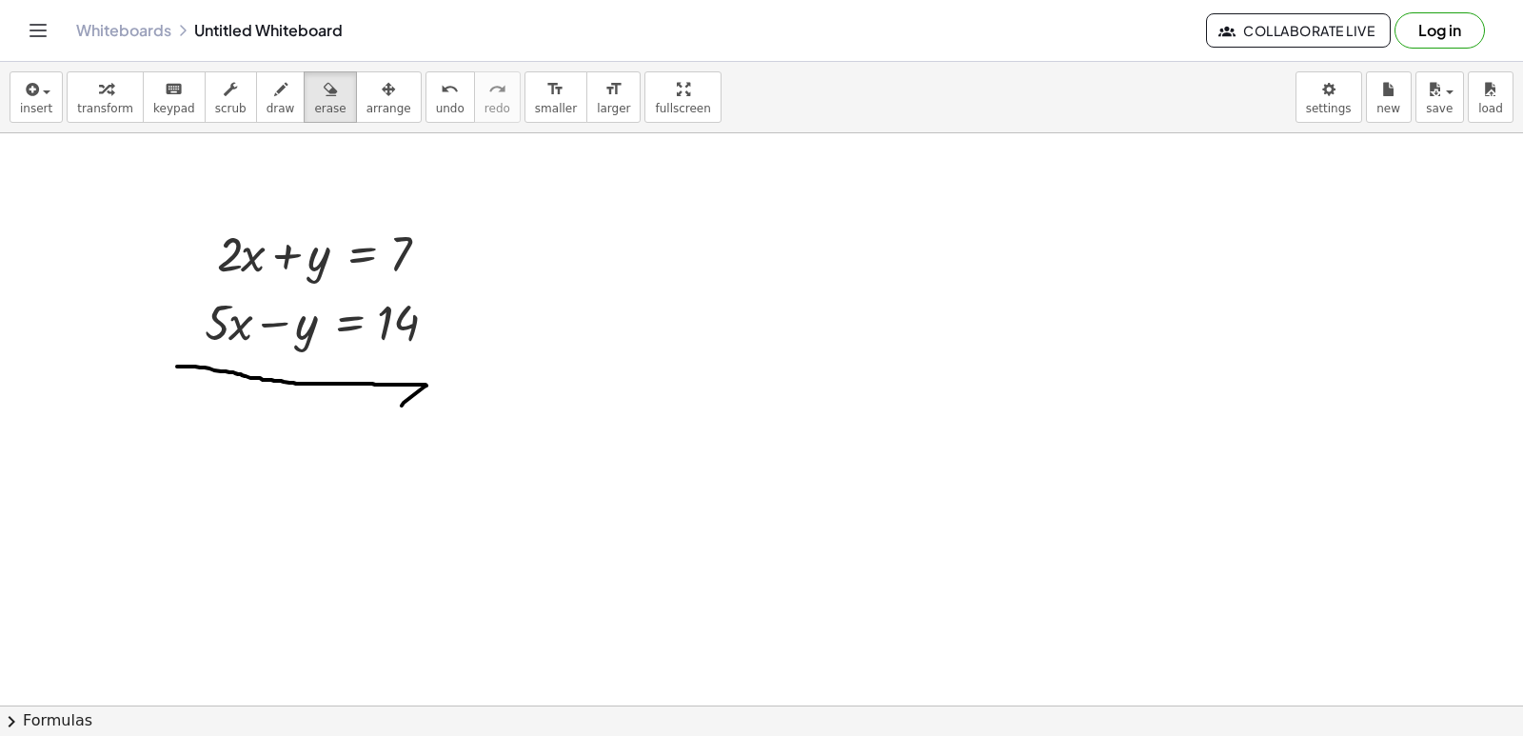
click at [267, 110] on span "draw" at bounding box center [281, 108] width 29 height 13
drag, startPoint x: 212, startPoint y: 415, endPoint x: 188, endPoint y: 460, distance: 50.7
drag, startPoint x: 209, startPoint y: 437, endPoint x: 257, endPoint y: 448, distance: 48.9
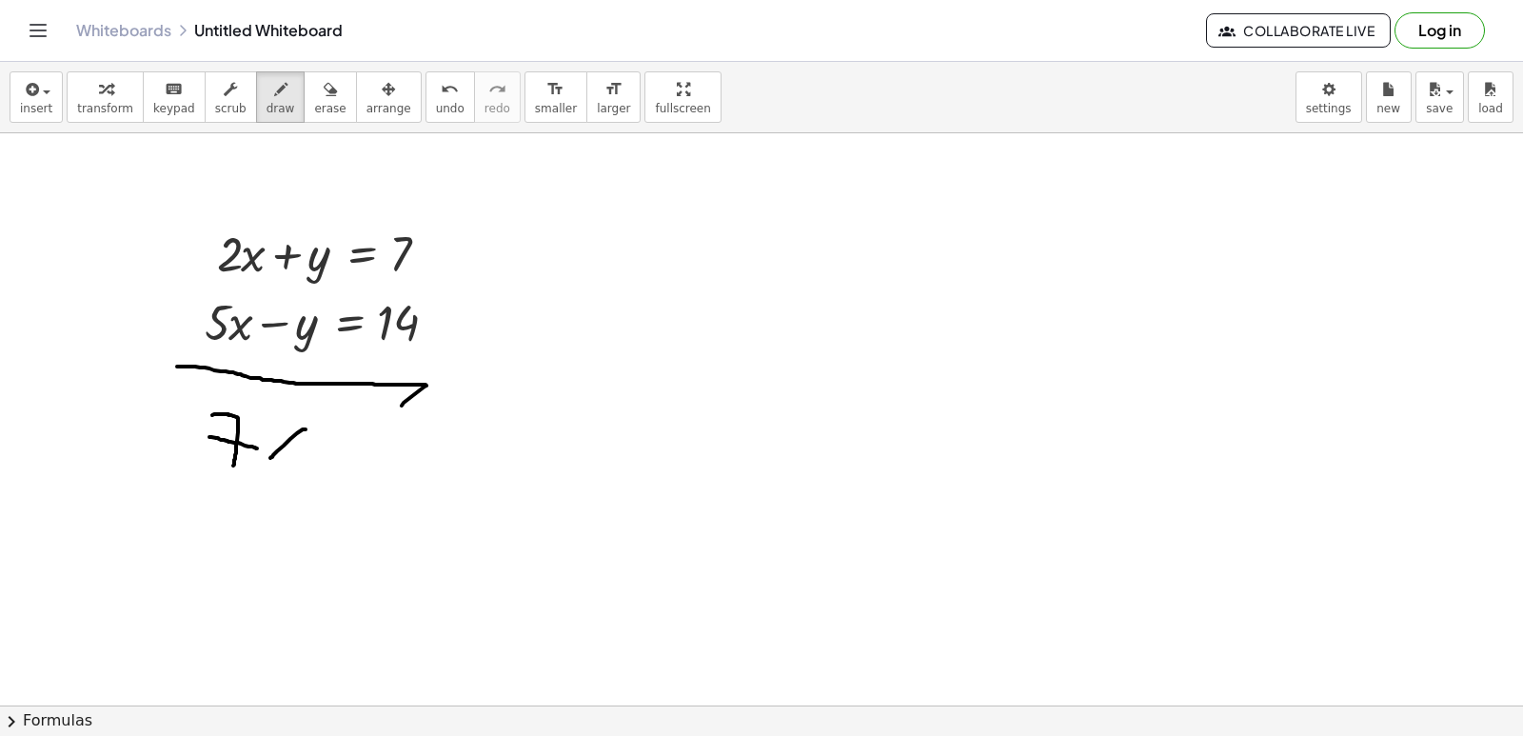
drag, startPoint x: 306, startPoint y: 429, endPoint x: 270, endPoint y: 459, distance: 45.9
drag, startPoint x: 273, startPoint y: 417, endPoint x: 283, endPoint y: 466, distance: 50.4
drag, startPoint x: 319, startPoint y: 438, endPoint x: 339, endPoint y: 438, distance: 20.0
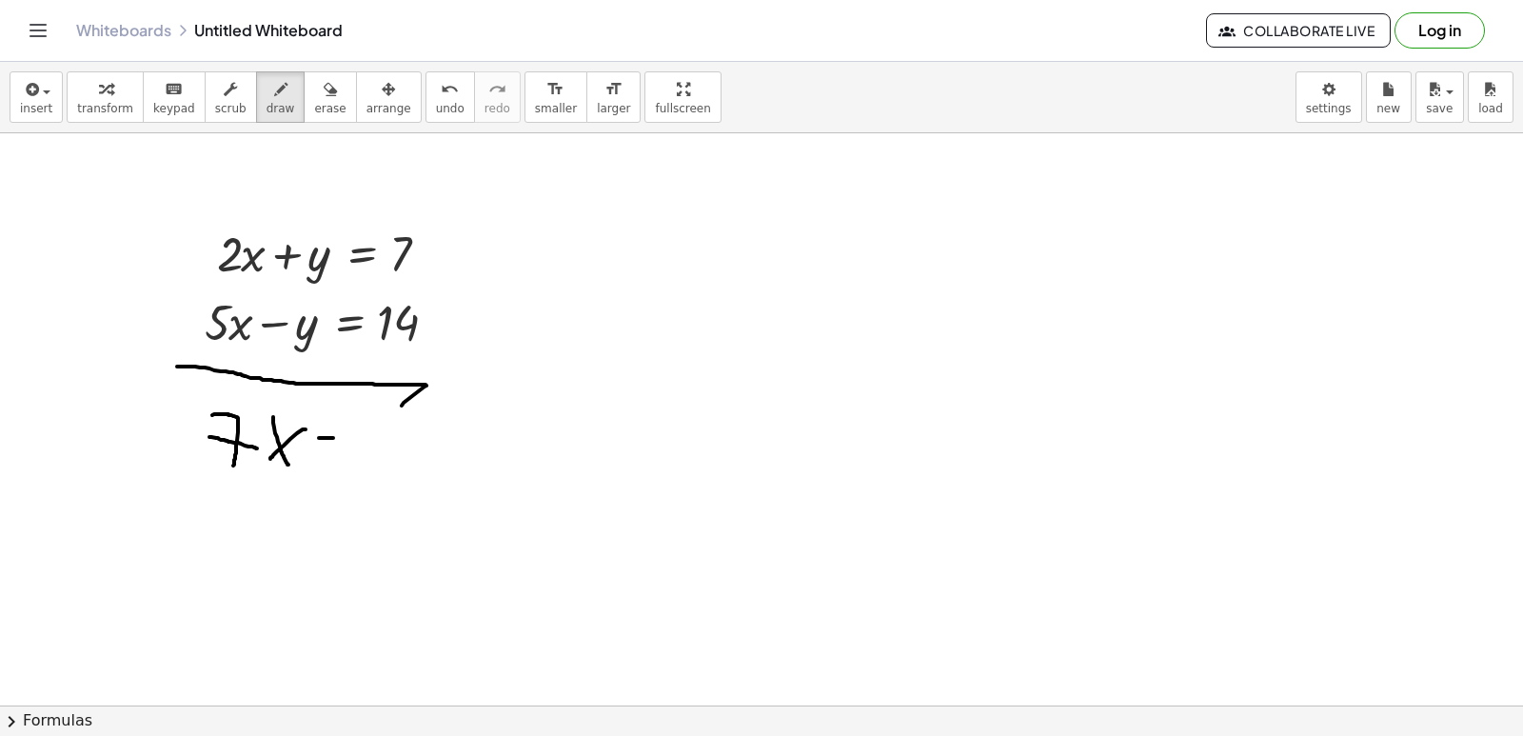
drag, startPoint x: 374, startPoint y: 443, endPoint x: 398, endPoint y: 465, distance: 33.0
drag, startPoint x: 397, startPoint y: 427, endPoint x: 412, endPoint y: 449, distance: 26.7
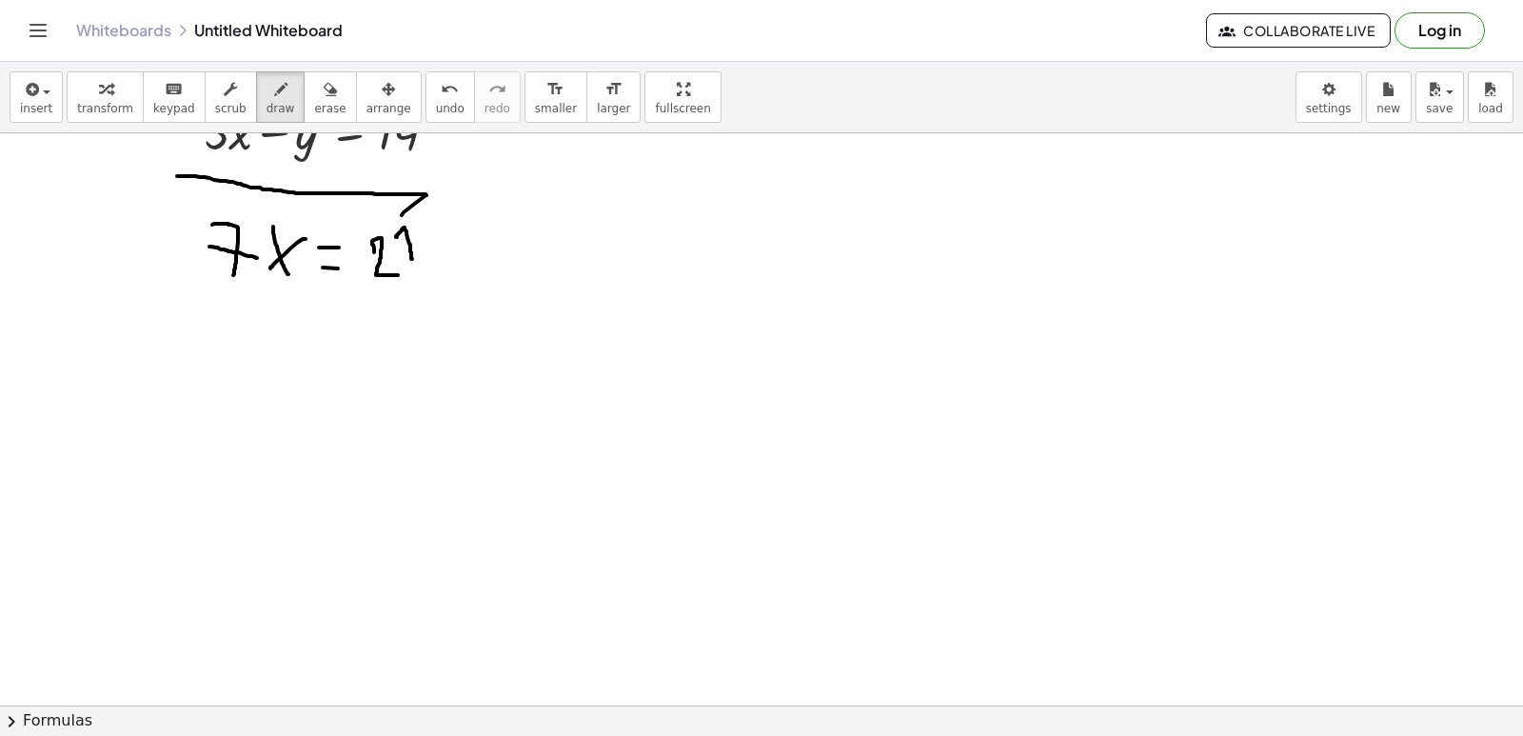
scroll to position [11441, 0]
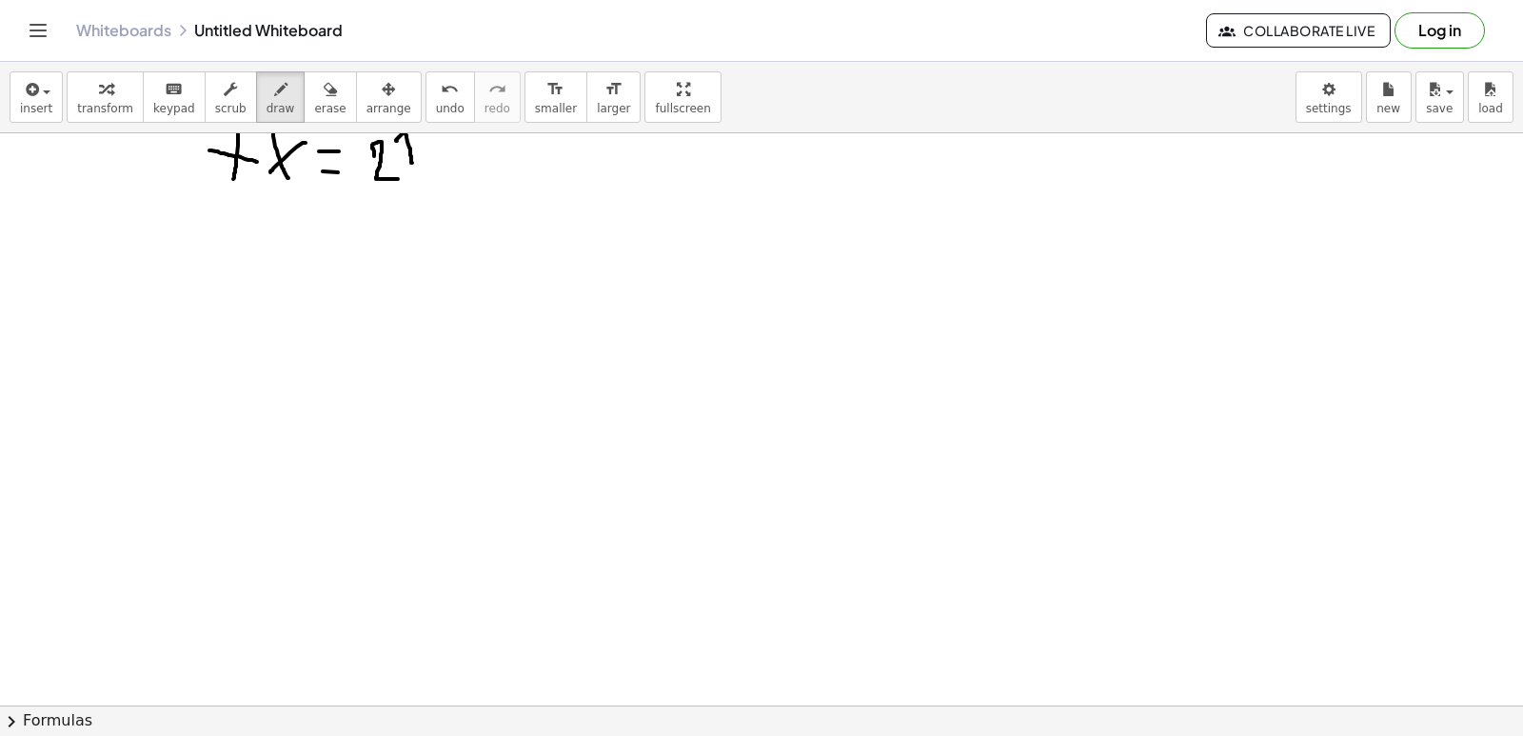
drag, startPoint x: 101, startPoint y: 95, endPoint x: 306, endPoint y: 306, distance: 294.8
click at [123, 113] on button "transform" at bounding box center [105, 96] width 77 height 51
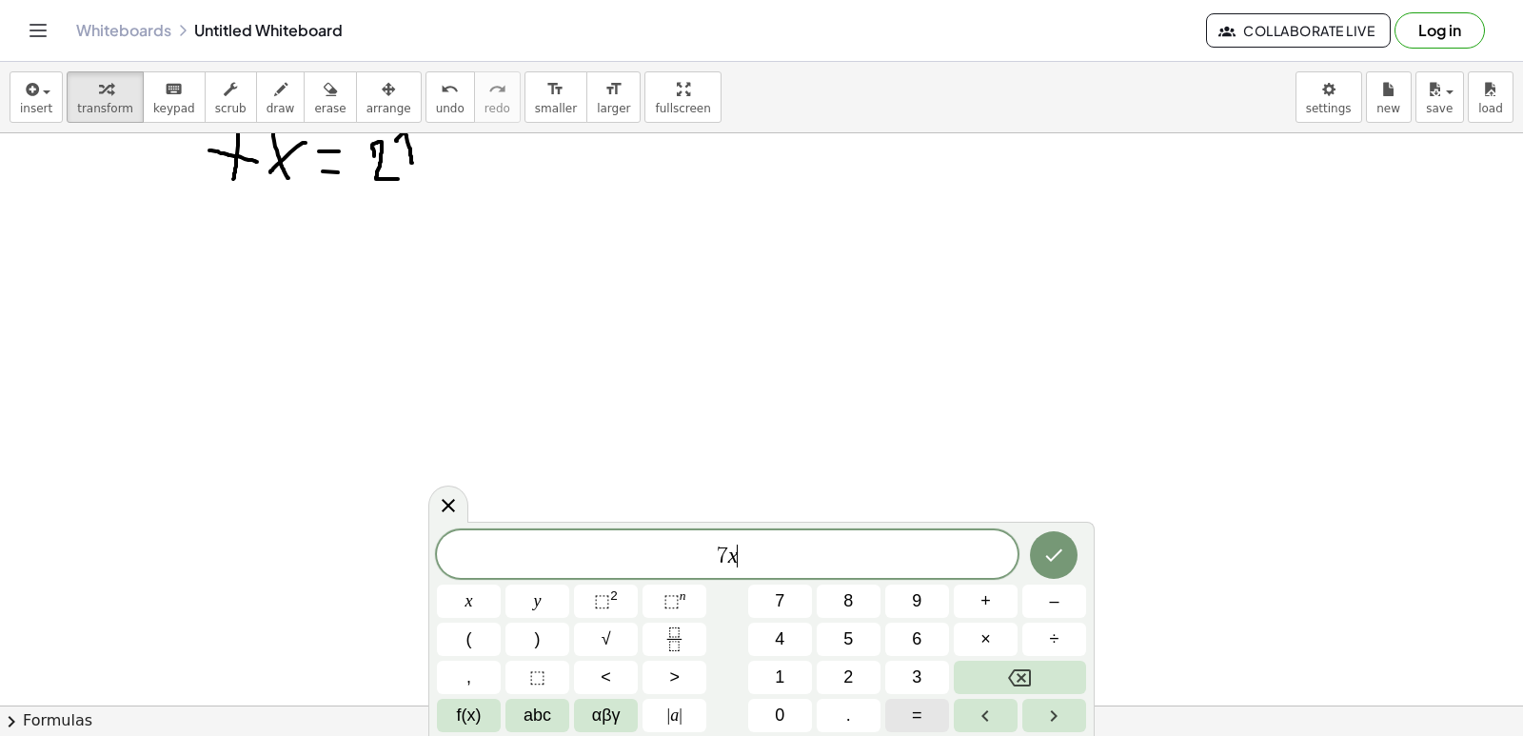
click at [896, 702] on button "=" at bounding box center [917, 715] width 64 height 33
click at [842, 674] on button "2" at bounding box center [849, 677] width 64 height 33
click at [774, 671] on button "1" at bounding box center [780, 677] width 64 height 33
drag, startPoint x: 827, startPoint y: 631, endPoint x: 705, endPoint y: 395, distance: 265.6
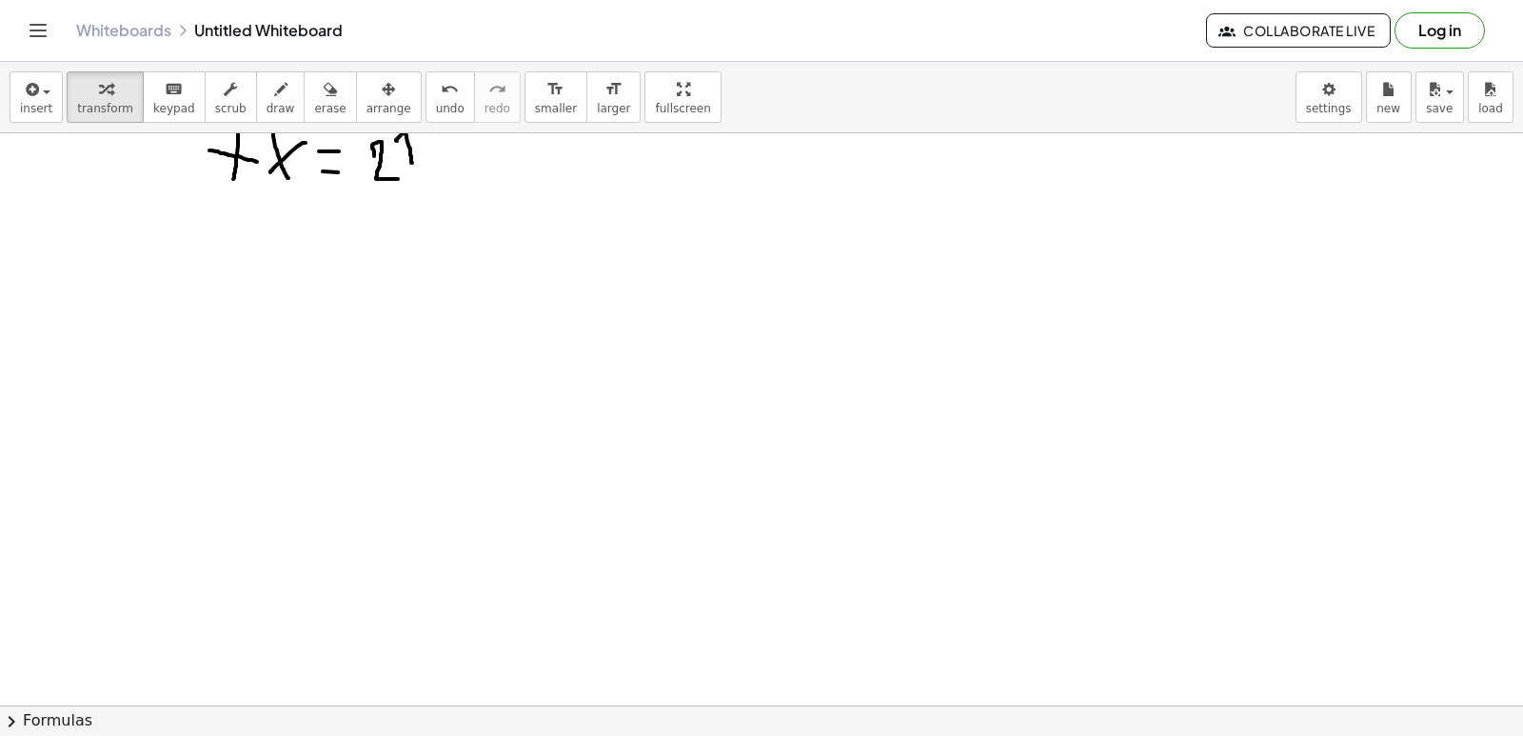
drag, startPoint x: 430, startPoint y: 305, endPoint x: 547, endPoint y: 378, distance: 138.1
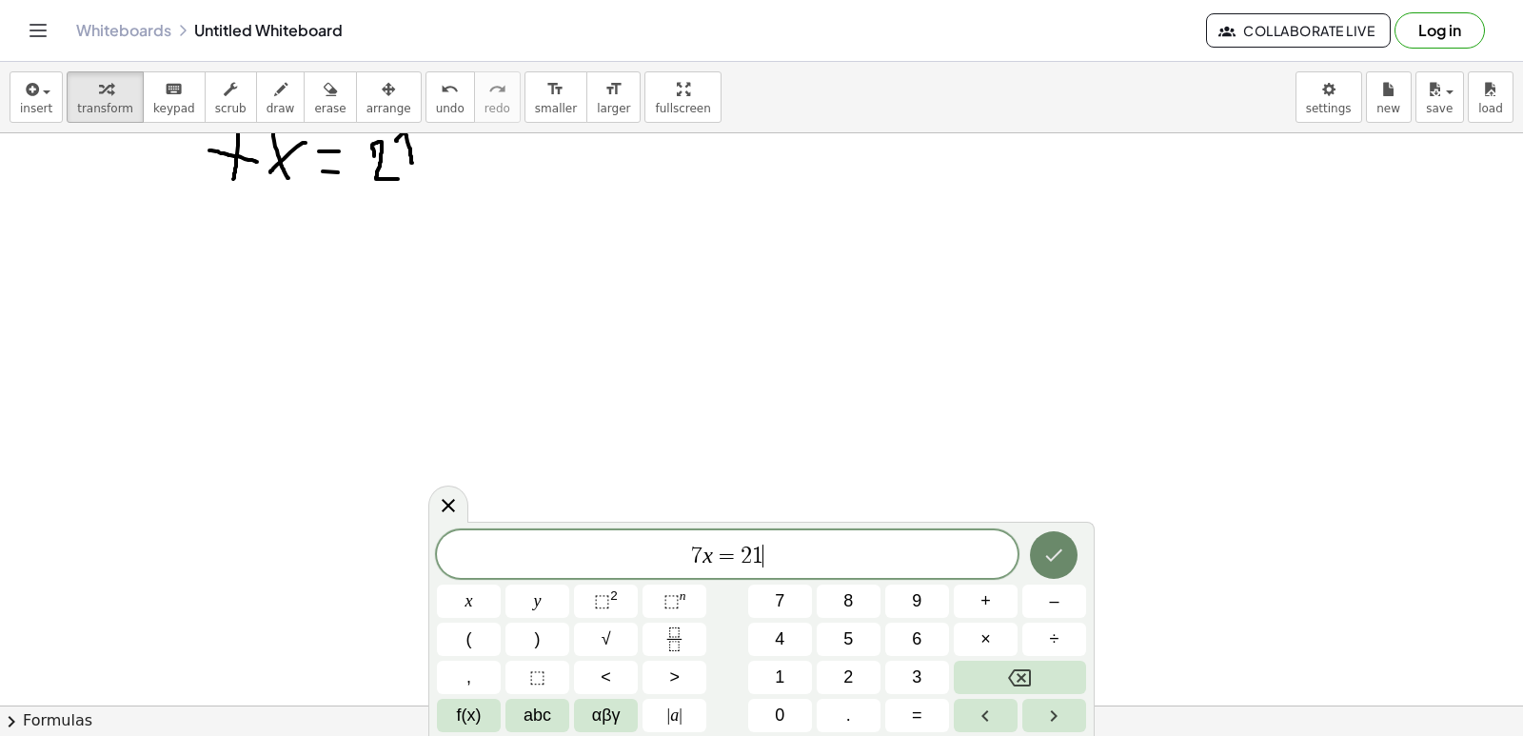
click at [1038, 549] on button "Done" at bounding box center [1054, 555] width 48 height 48
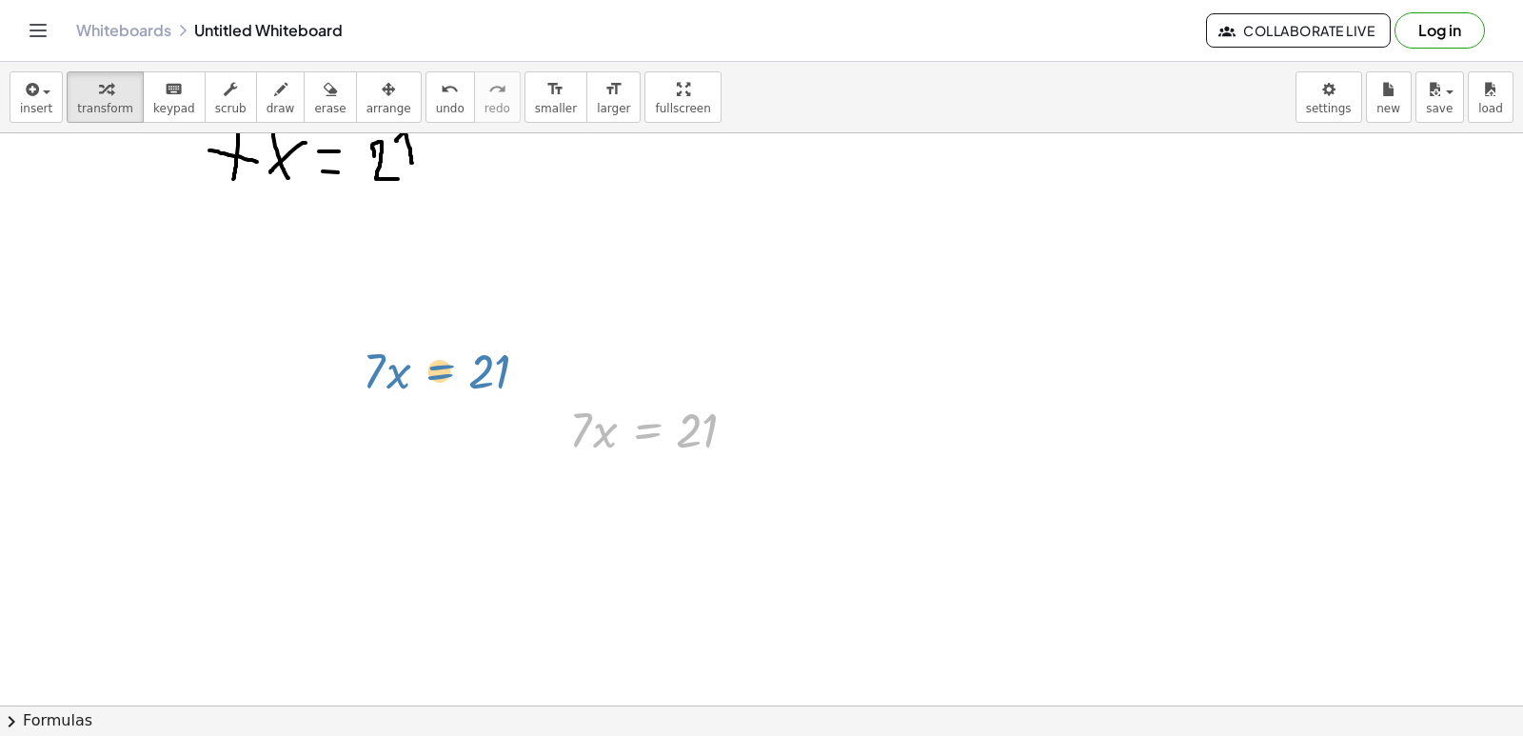
drag, startPoint x: 636, startPoint y: 422, endPoint x: 429, endPoint y: 363, distance: 214.8
drag, startPoint x: 581, startPoint y: 439, endPoint x: 715, endPoint y: 484, distance: 141.5
click at [696, 514] on div at bounding box center [664, 508] width 209 height 95
click at [696, 509] on div at bounding box center [663, 508] width 207 height 63
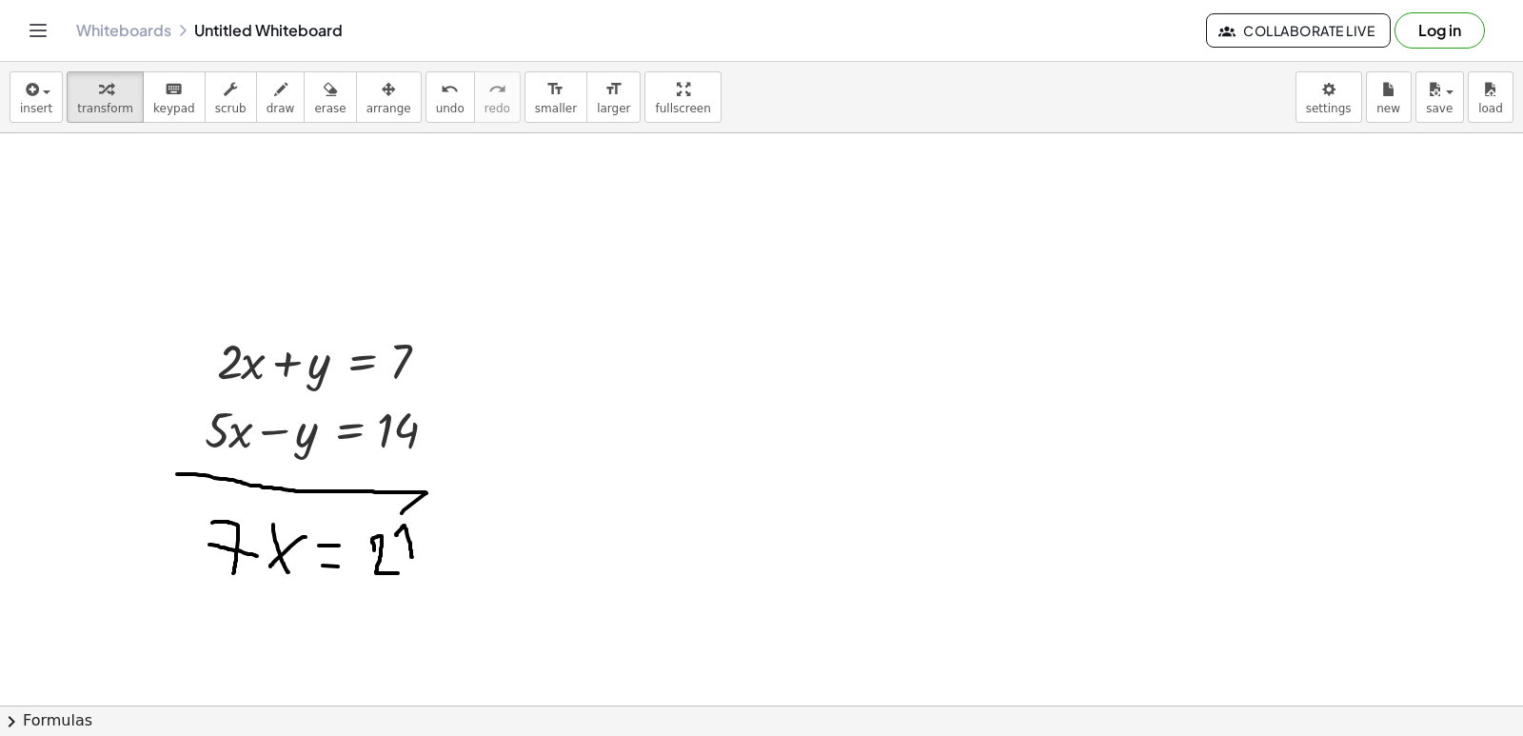
scroll to position [11061, 0]
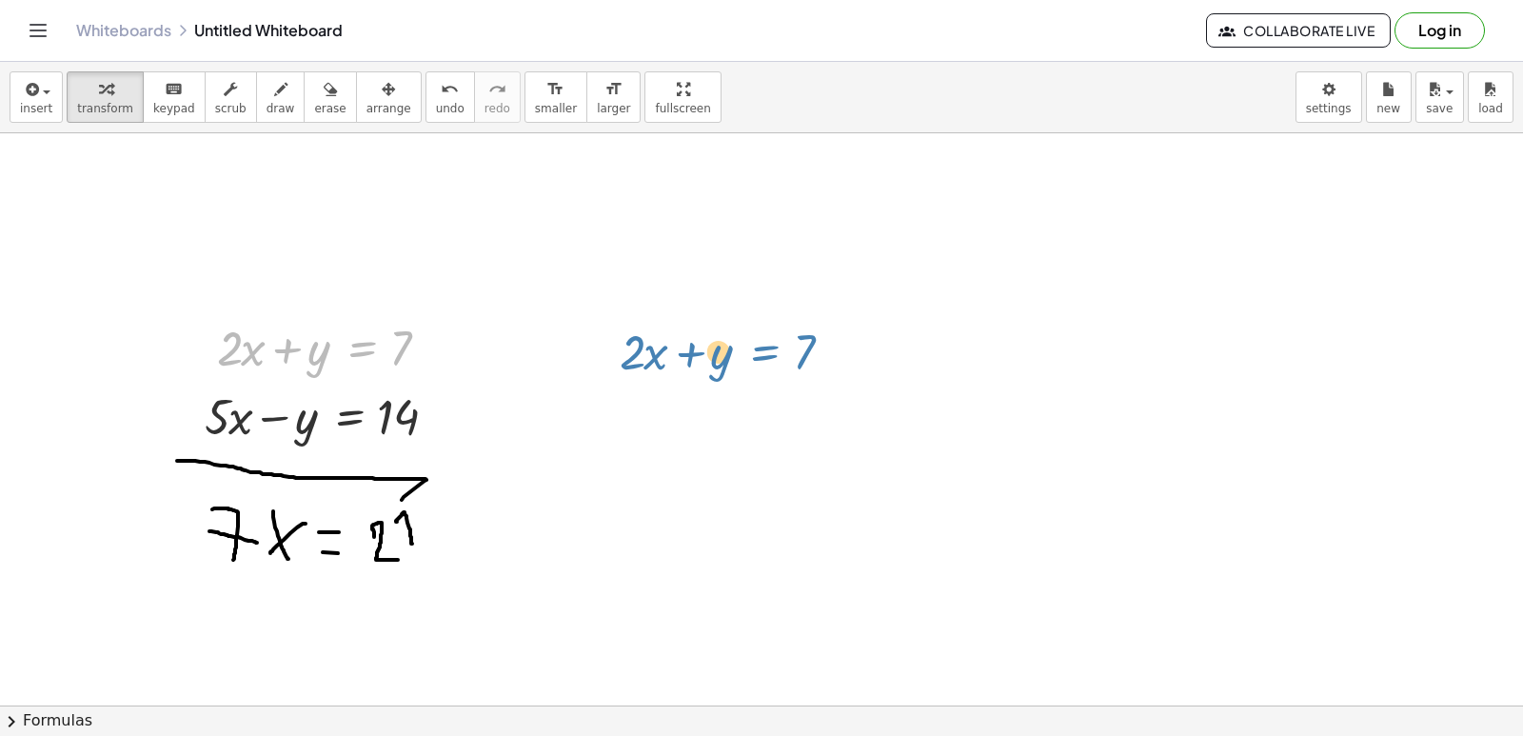
drag, startPoint x: 346, startPoint y: 351, endPoint x: 749, endPoint y: 355, distance: 403.6
drag, startPoint x: 429, startPoint y: 342, endPoint x: 541, endPoint y: 357, distance: 112.4
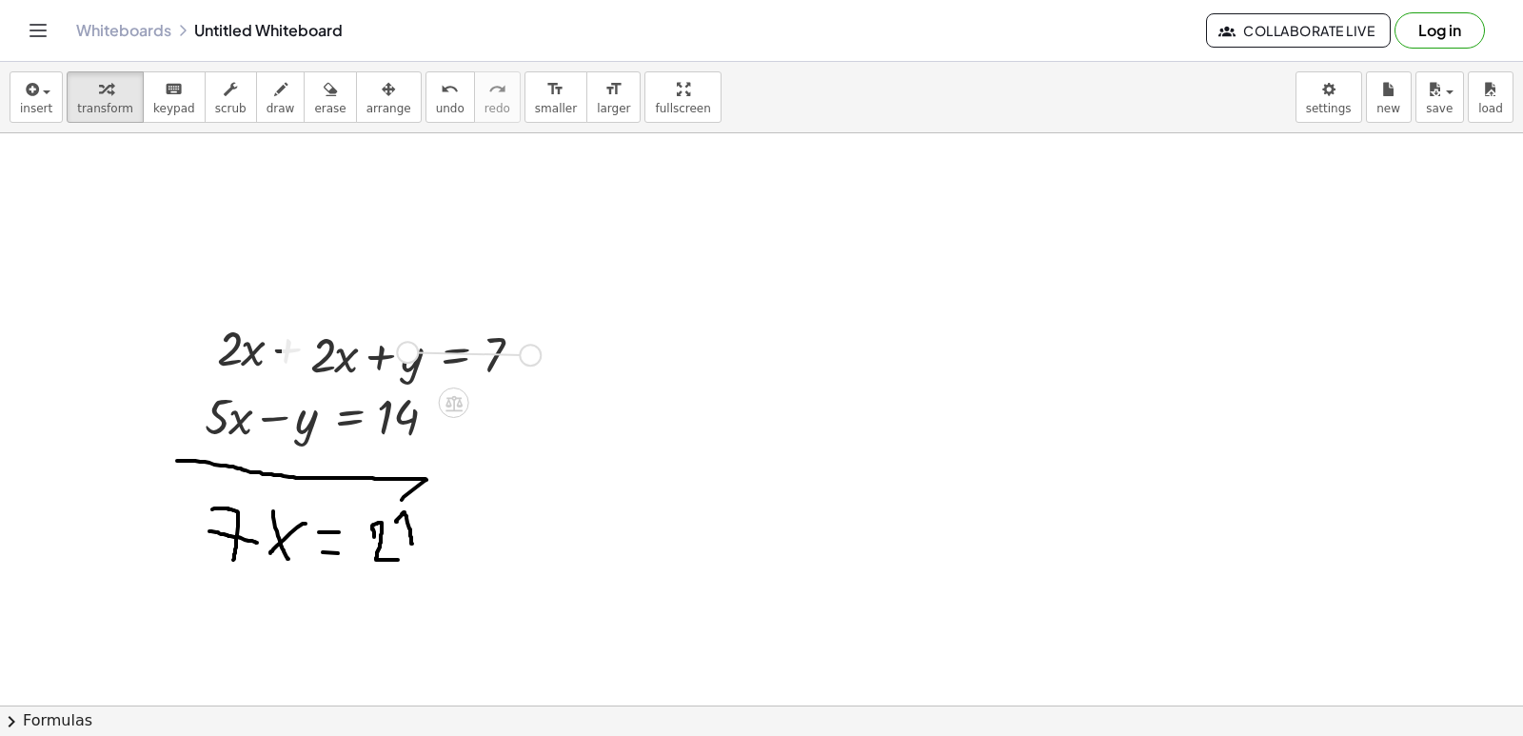
click at [454, 355] on div "+ · 2 · x + y = 7" at bounding box center [454, 355] width 0 height 0
click at [441, 84] on icon "undo" at bounding box center [450, 89] width 18 height 23
drag, startPoint x: 438, startPoint y: 340, endPoint x: 715, endPoint y: 331, distance: 277.1
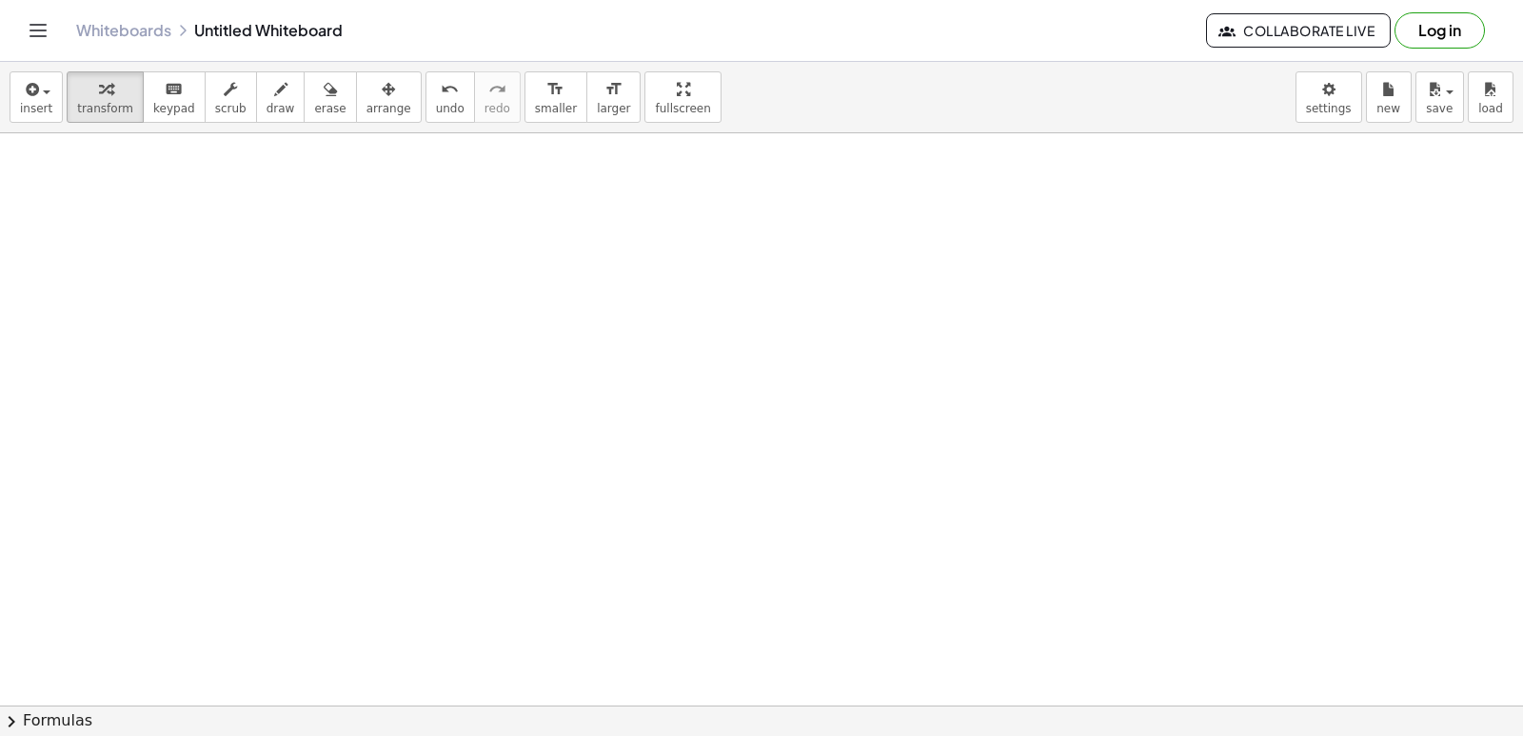
scroll to position [12204, 0]
click at [239, 201] on div "insert select one: Math Expression Function Text Youtube Video Graphing Geometr…" at bounding box center [761, 399] width 1523 height 674
drag, startPoint x: 567, startPoint y: 465, endPoint x: 611, endPoint y: 509, distance: 62.6
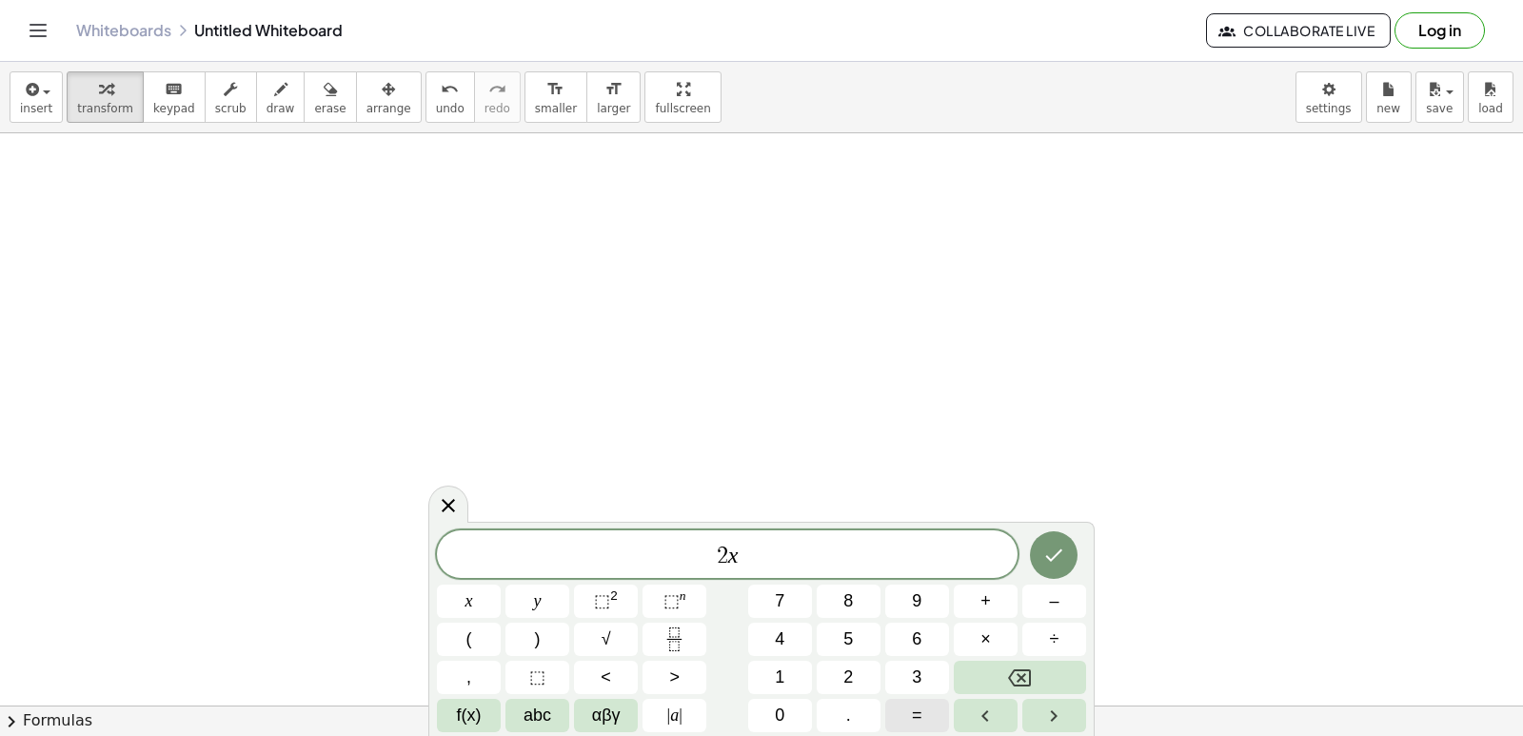
click at [934, 707] on button "=" at bounding box center [917, 715] width 64 height 33
drag, startPoint x: 1521, startPoint y: 19, endPoint x: 1276, endPoint y: 281, distance: 358.3
click at [1364, 211] on body "Graspable Math Activities Get Started Activity Bank Assigned Work Classes White…" at bounding box center [761, 368] width 1523 height 736
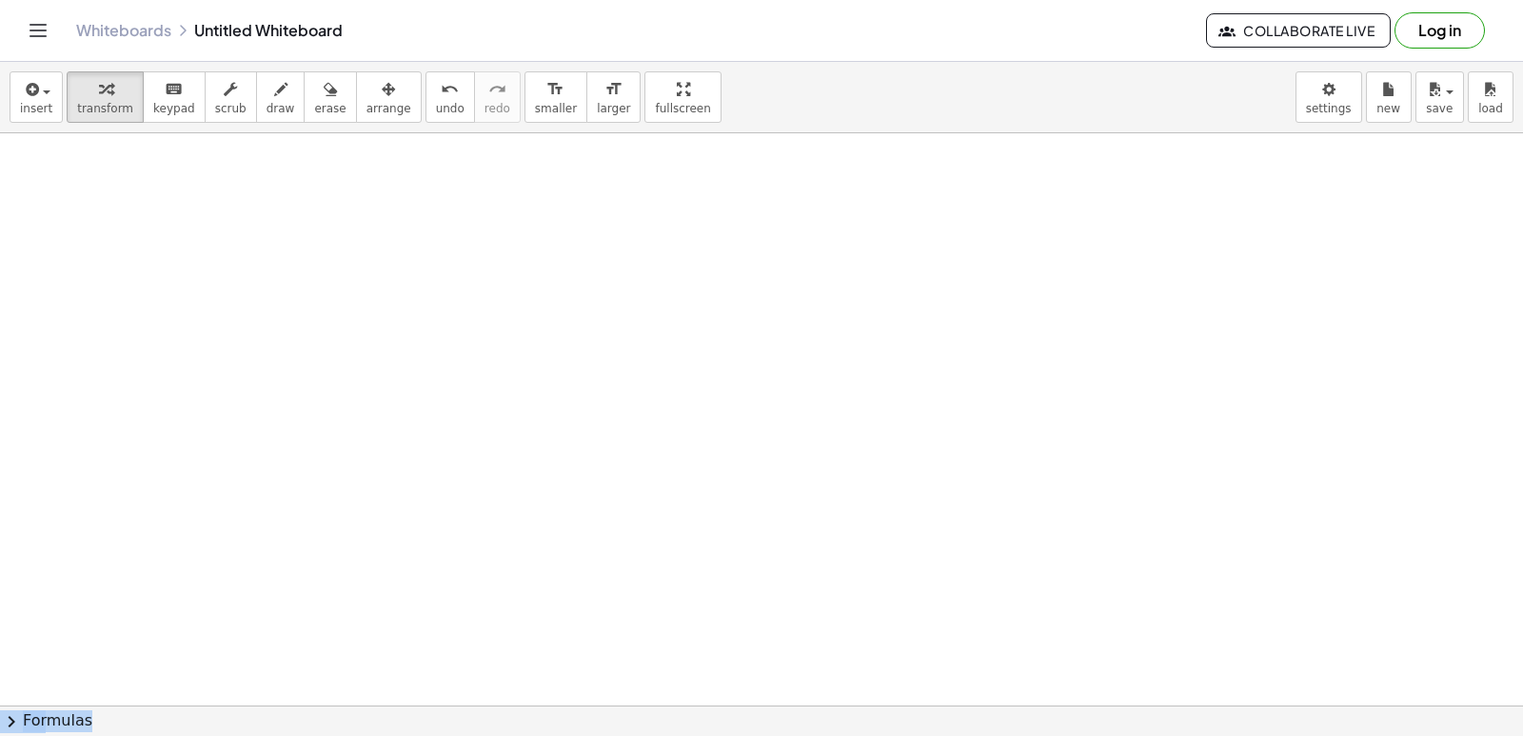
scroll to position [12013, 0]
drag, startPoint x: 556, startPoint y: 366, endPoint x: 659, endPoint y: 538, distance: 199.8
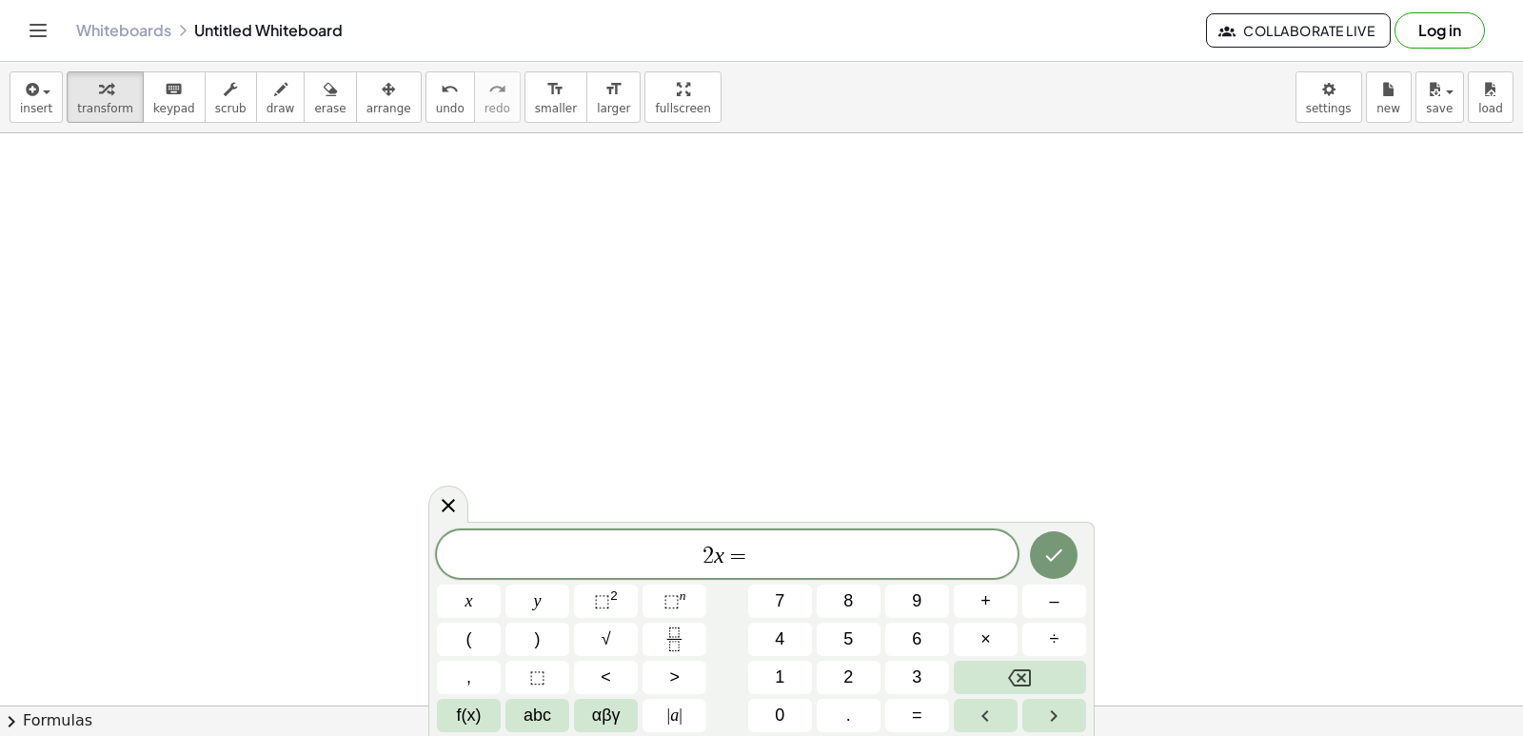
click at [992, 656] on div "2 x = x y ⬚ 2 ⬚ n 7 8 9 + – ( ) √ 4 5 6 × ÷ , ⬚ < > 1 2 3 f(x) abc αβγ | a | 0 …" at bounding box center [761, 631] width 649 height 202
click at [1040, 672] on button "Backspace" at bounding box center [1020, 677] width 132 height 33
click at [1038, 665] on button "Backspace" at bounding box center [1020, 677] width 132 height 33
click at [1042, 664] on button "Backspace" at bounding box center [1020, 677] width 132 height 33
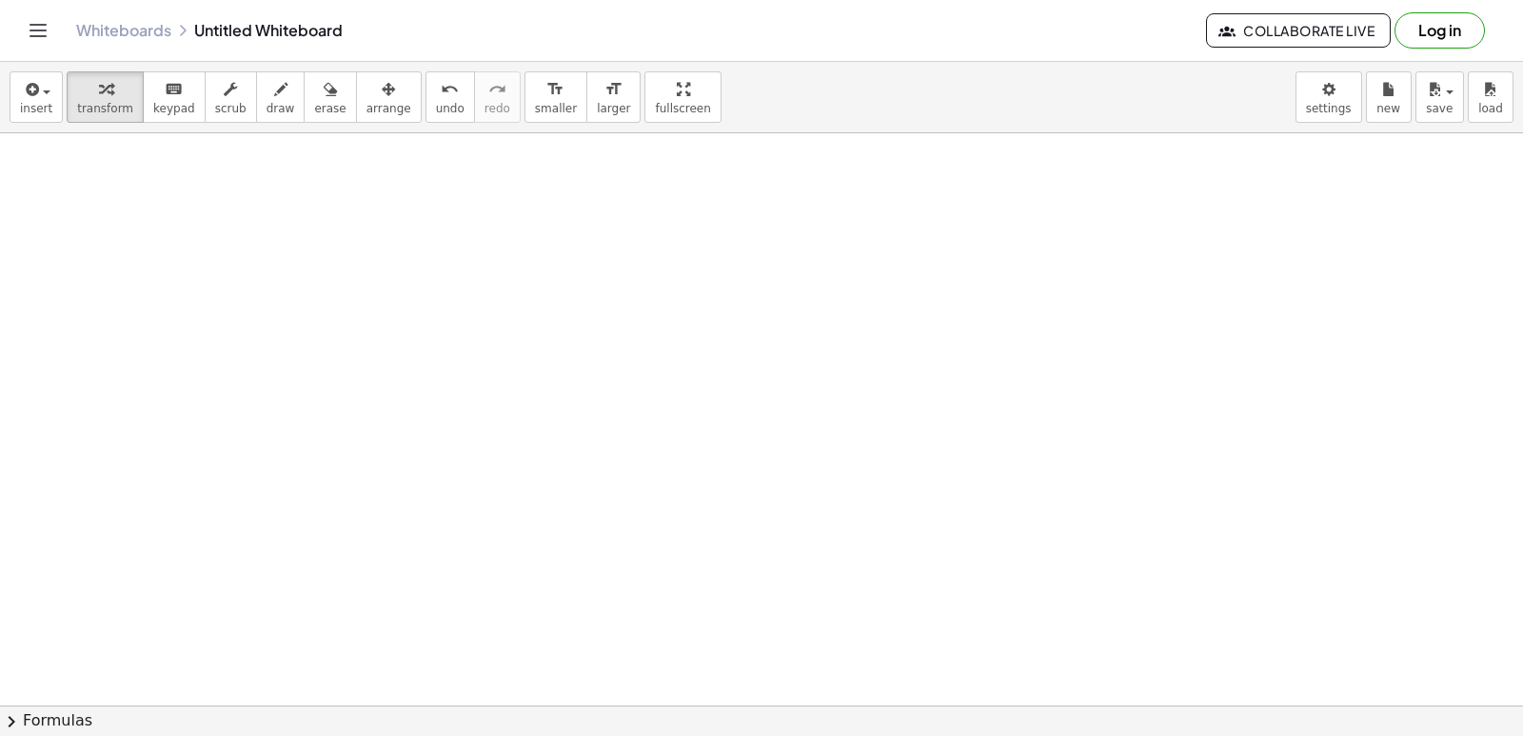
scroll to position [12681, 0]
click at [441, 98] on icon "undo" at bounding box center [450, 89] width 18 height 23
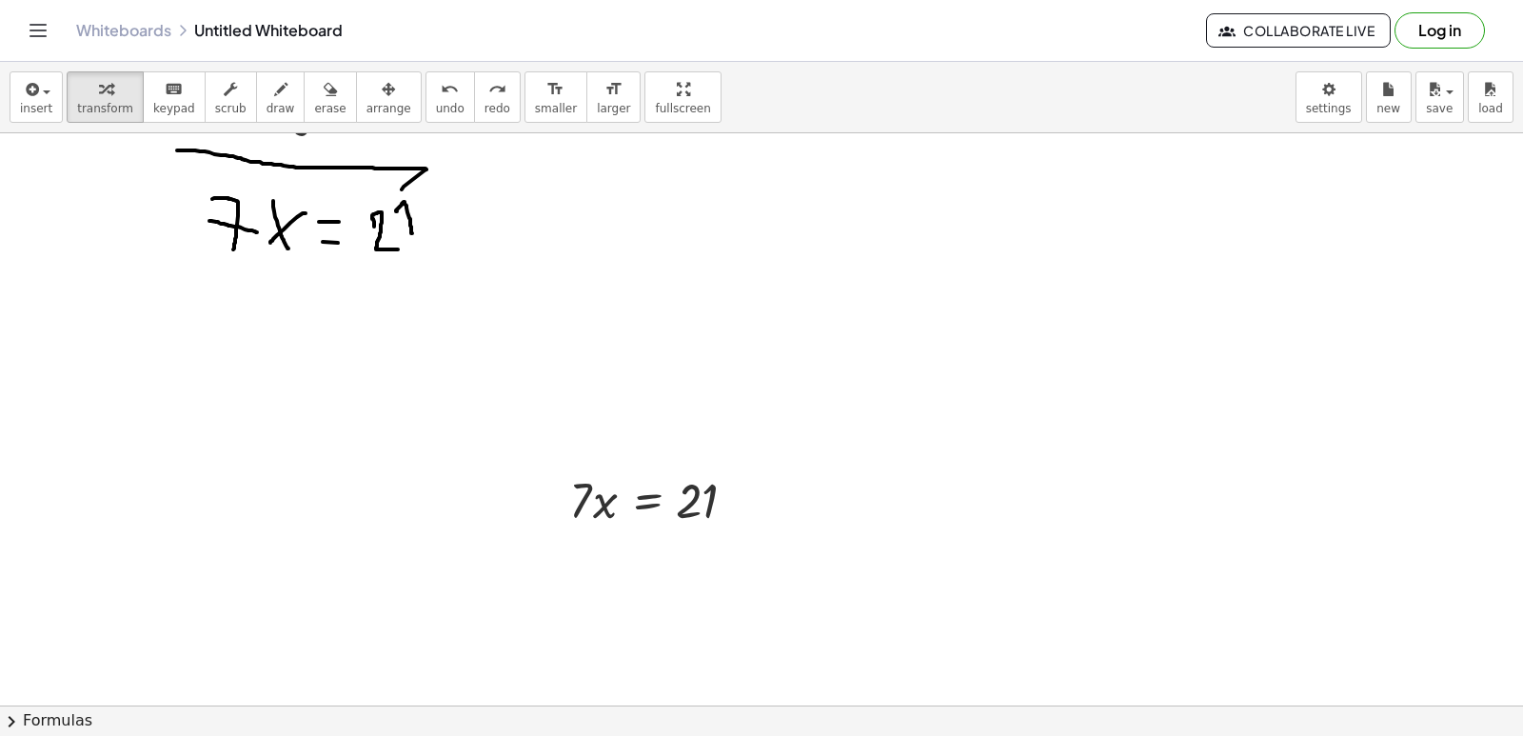
scroll to position [11253, 0]
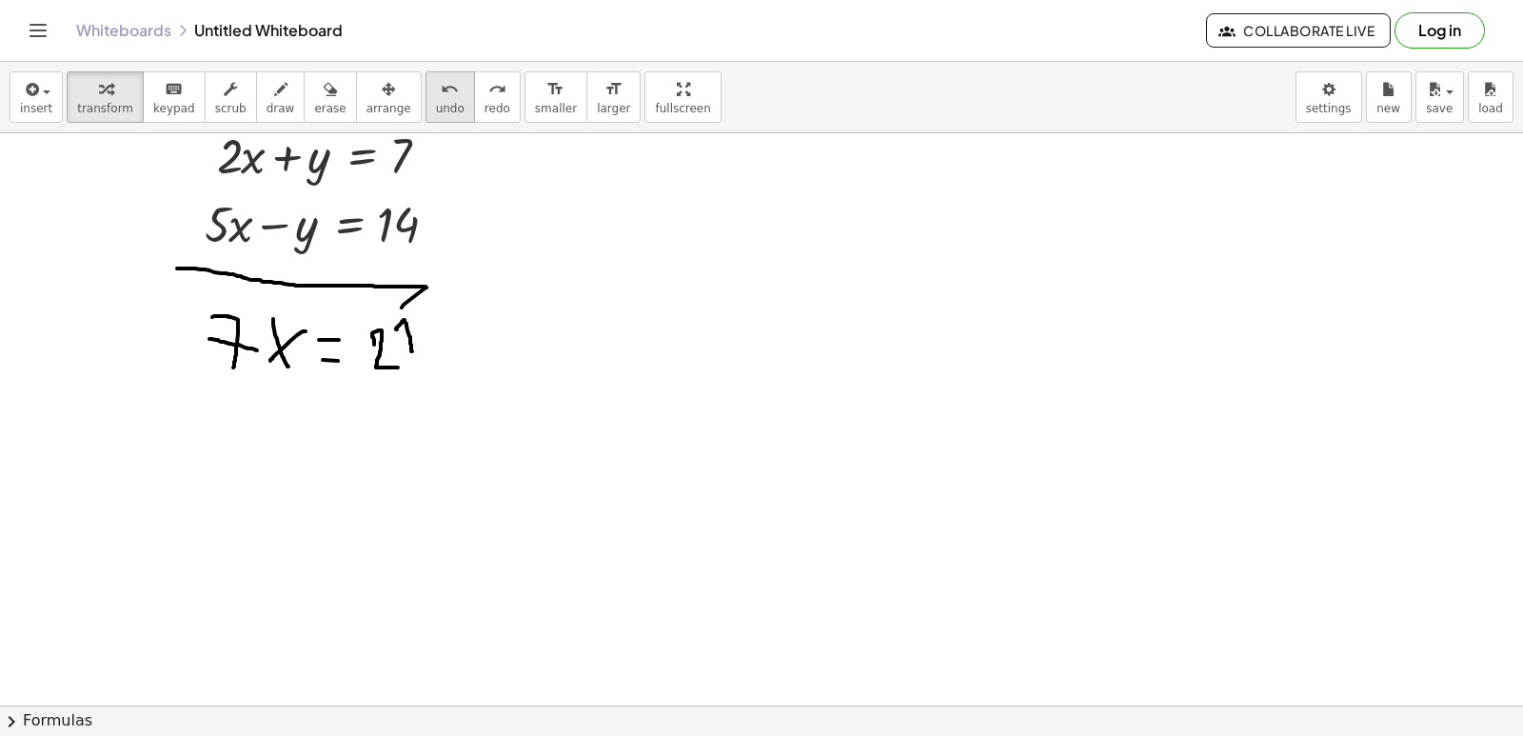
click at [425, 117] on button "undo undo" at bounding box center [449, 96] width 49 height 51
click at [436, 113] on span "undo" at bounding box center [450, 108] width 29 height 13
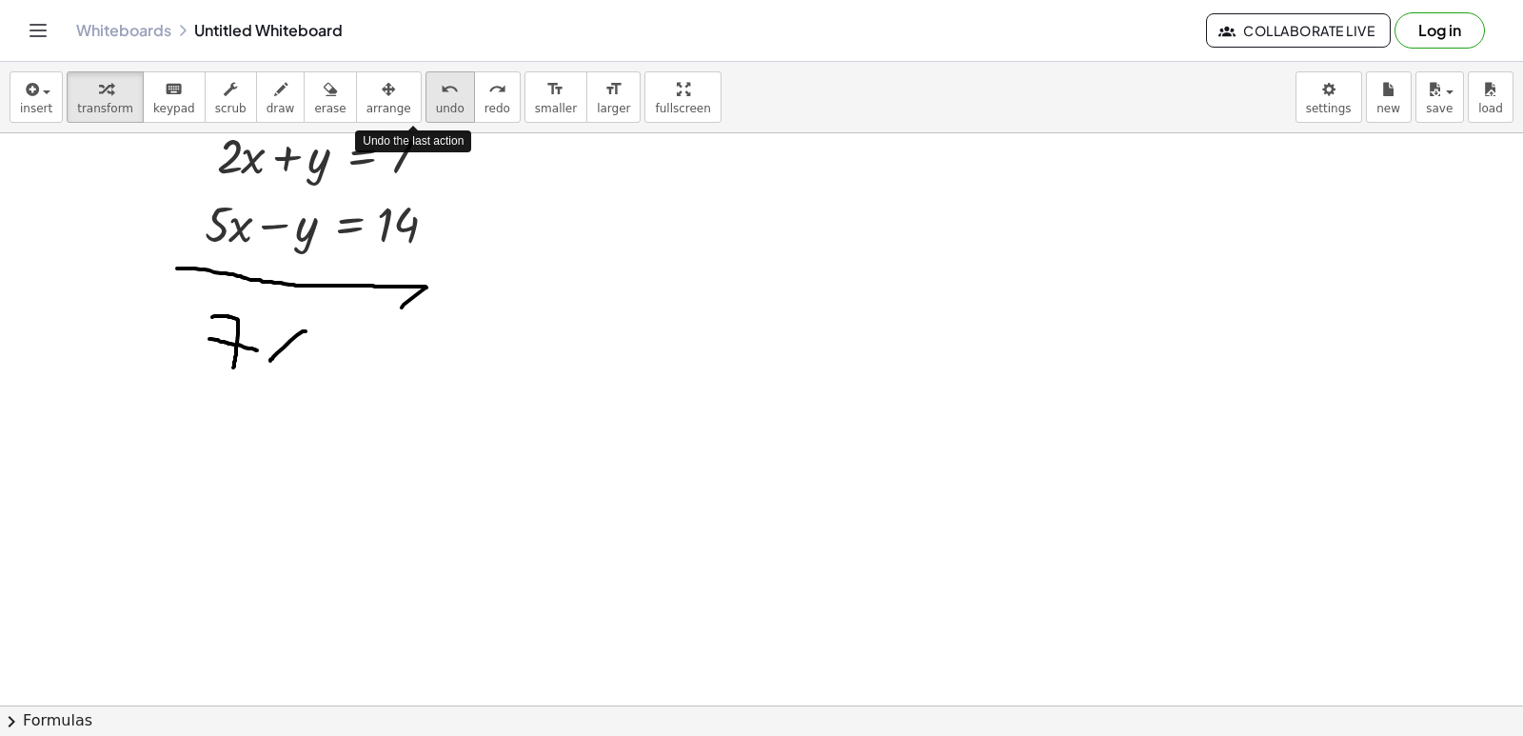
click at [436, 113] on span "undo" at bounding box center [450, 108] width 29 height 13
click at [436, 112] on span "undo" at bounding box center [450, 108] width 29 height 13
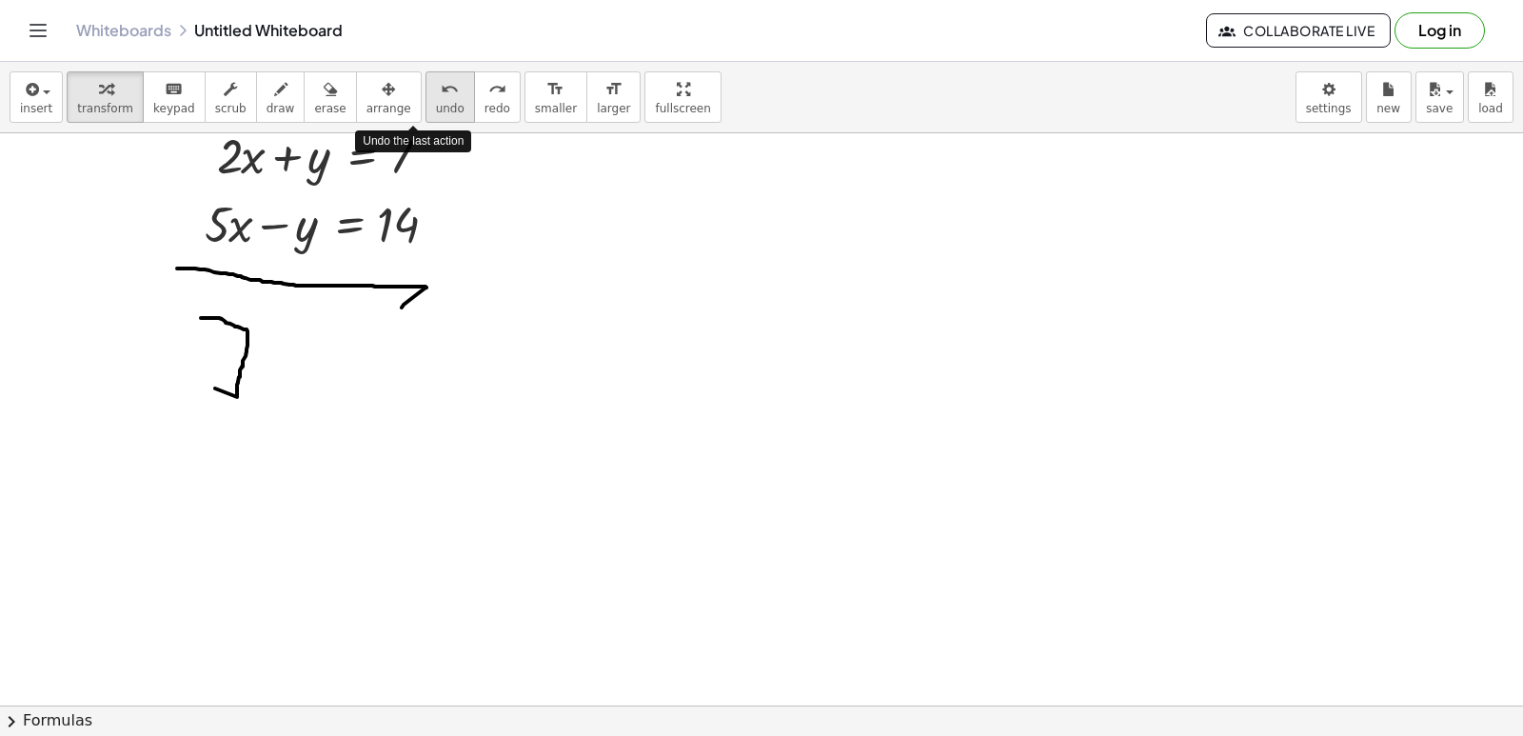
click at [436, 112] on span "undo" at bounding box center [450, 108] width 29 height 13
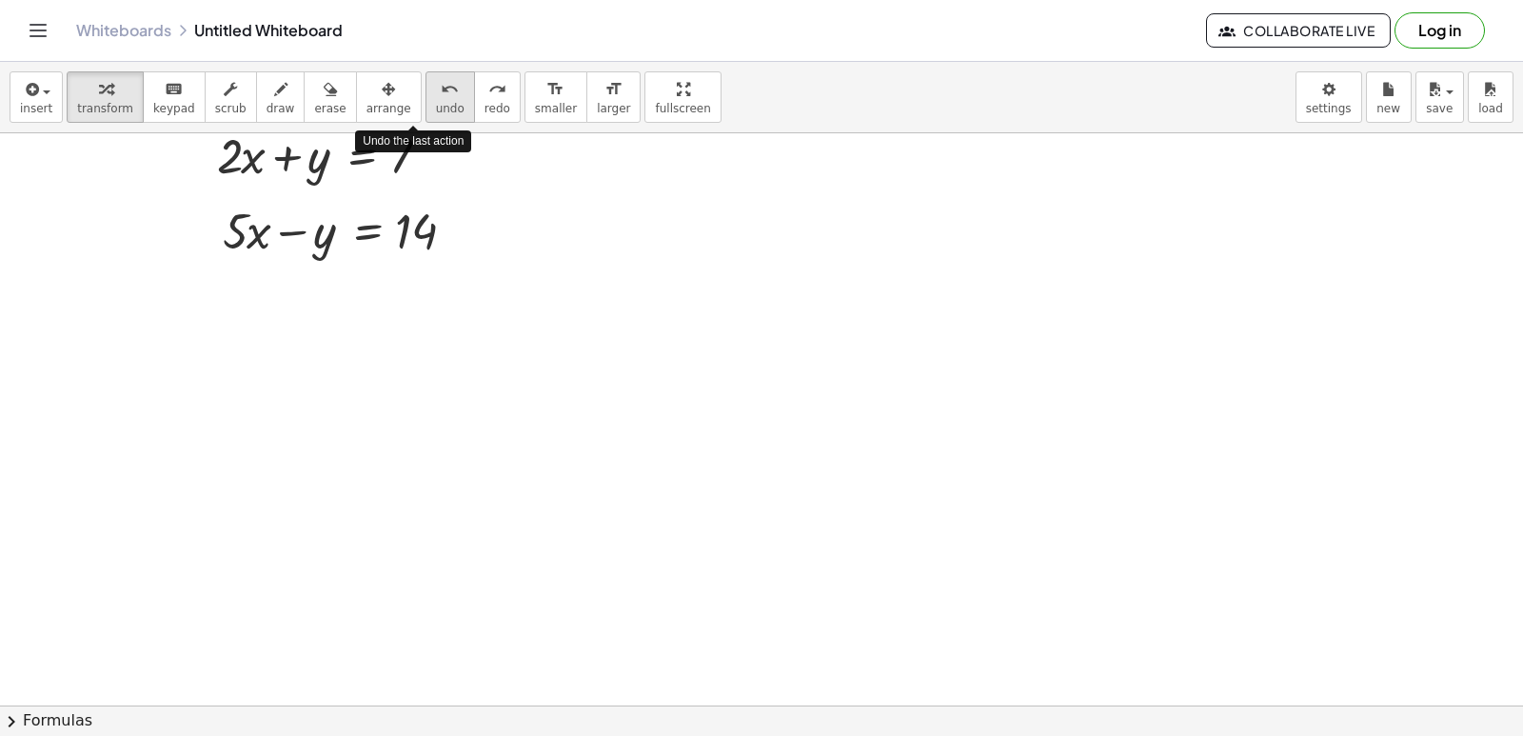
click at [436, 112] on span "undo" at bounding box center [450, 108] width 29 height 13
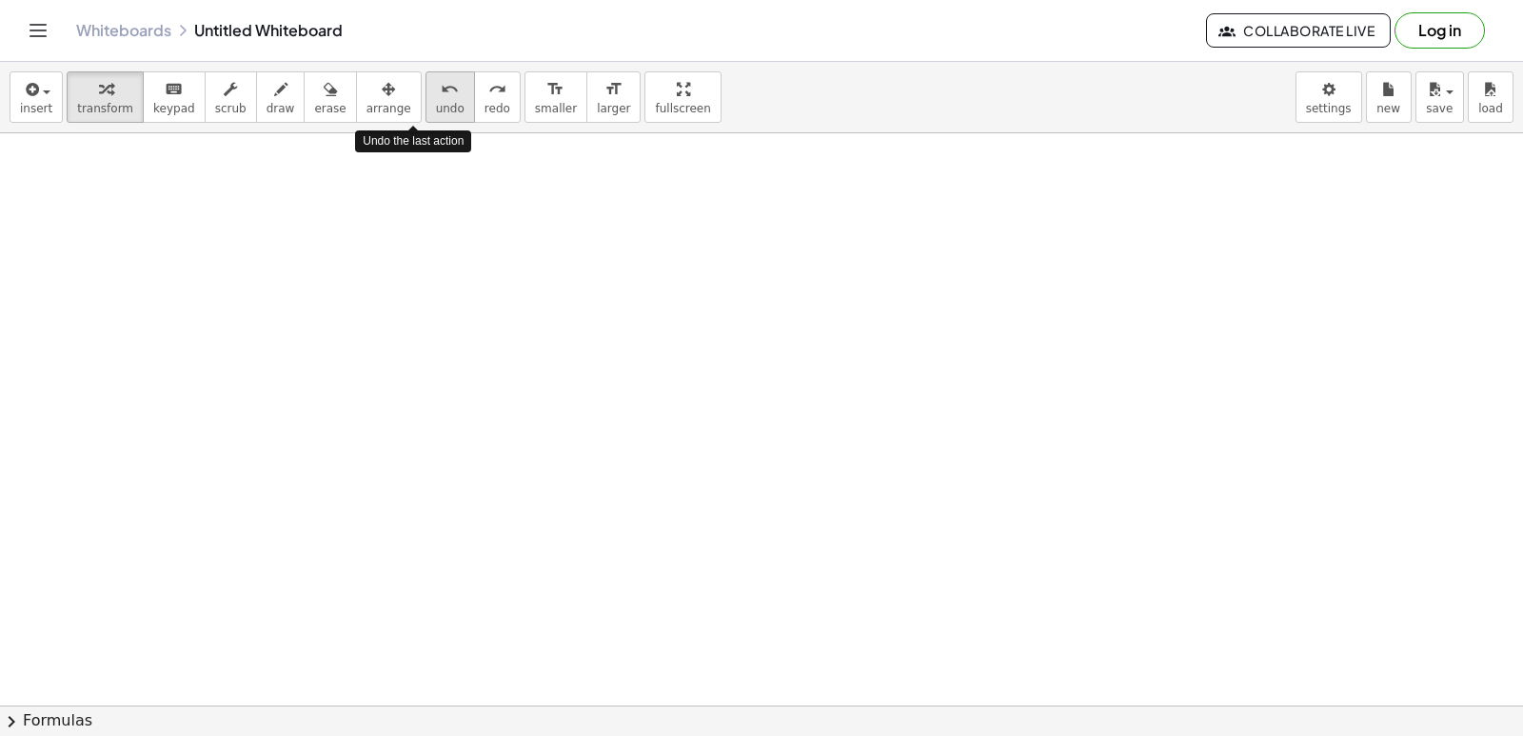
click at [436, 112] on span "undo" at bounding box center [450, 108] width 29 height 13
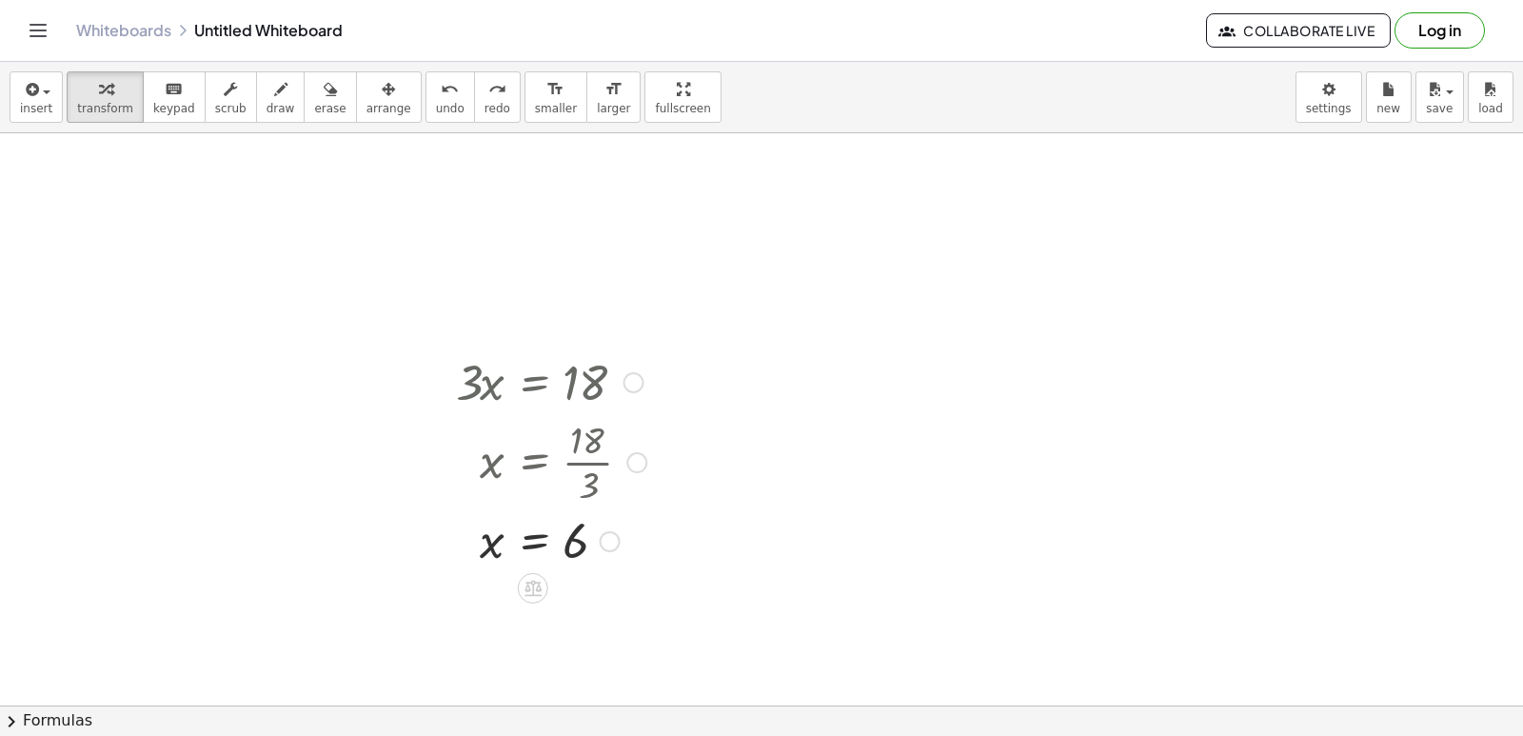
scroll to position [10396, 0]
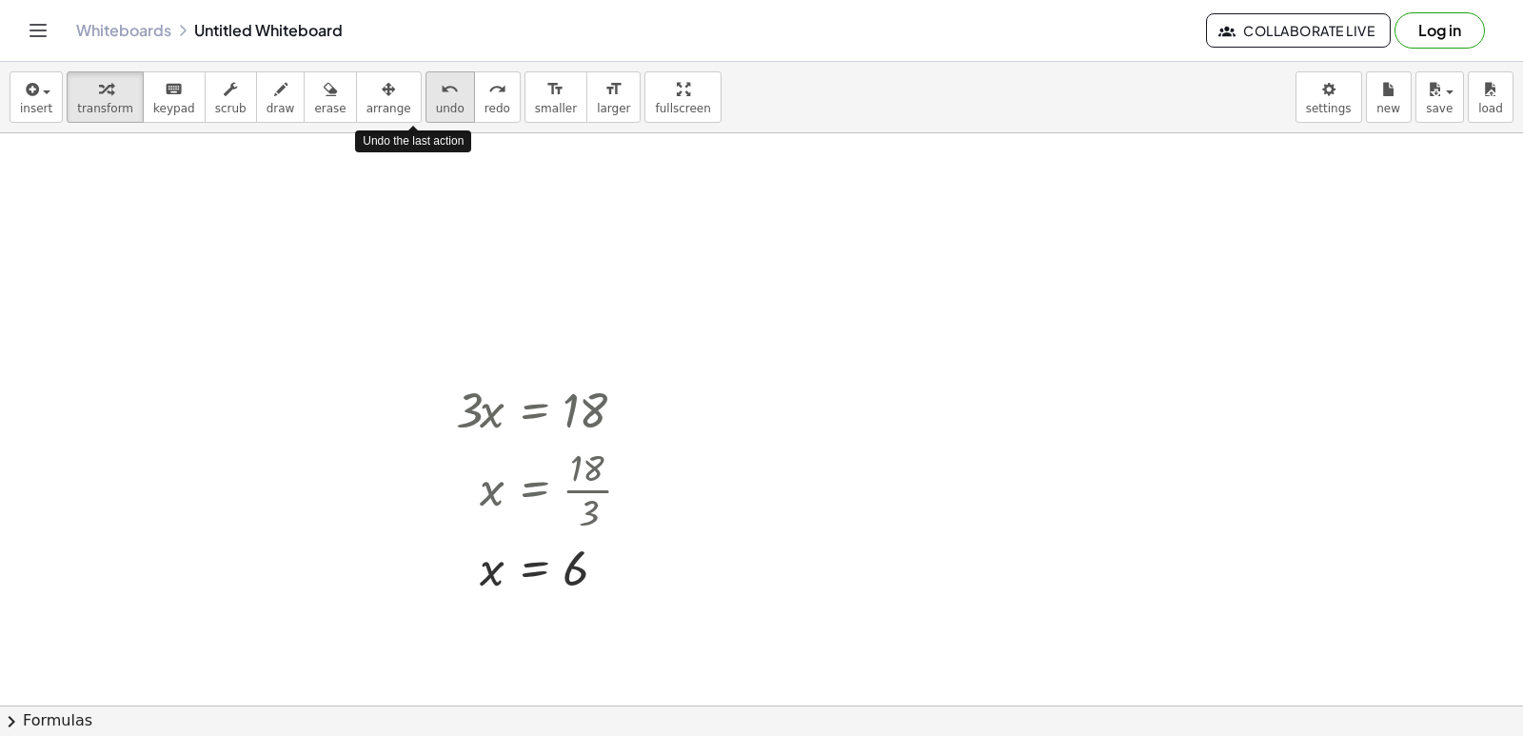
click at [436, 110] on span "undo" at bounding box center [450, 108] width 29 height 13
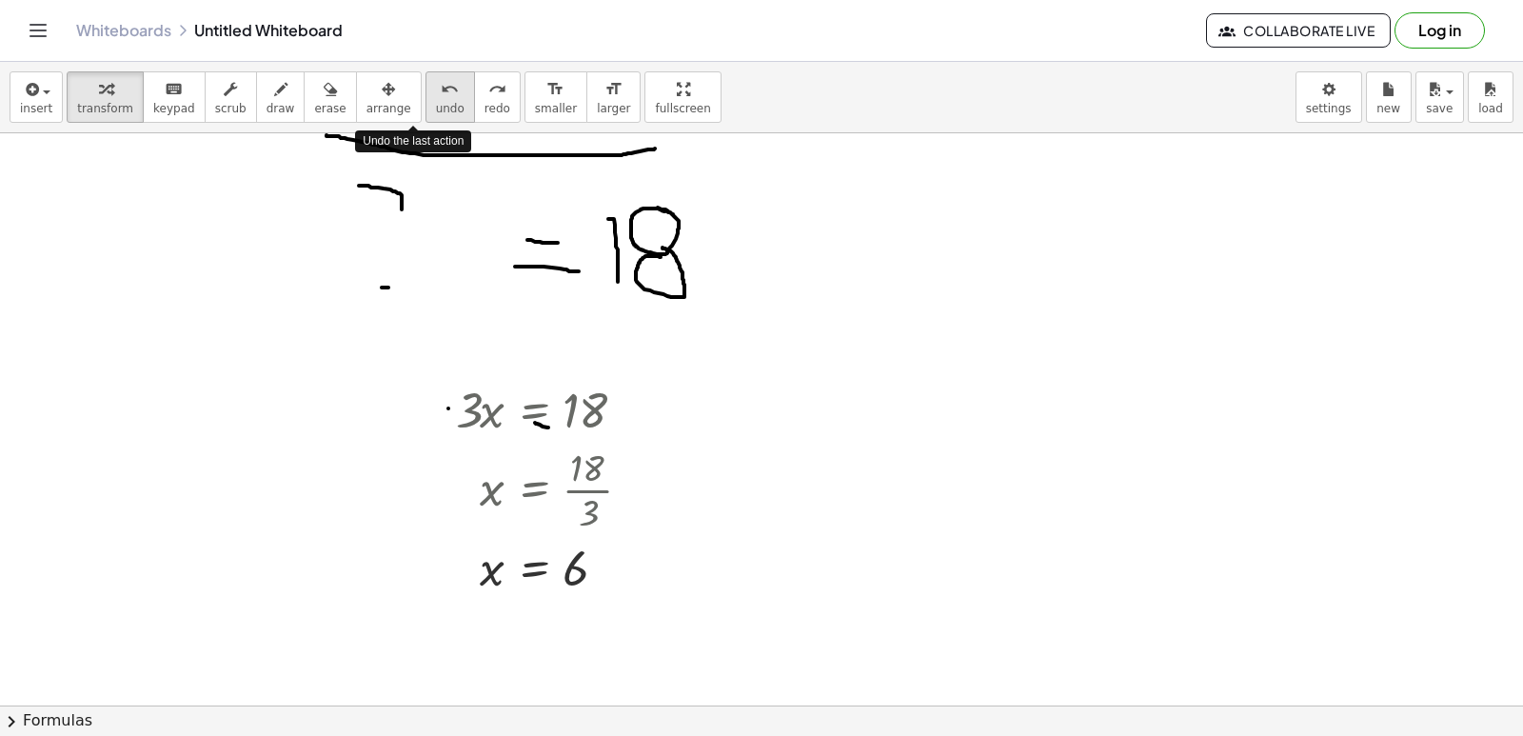
click at [436, 110] on span "undo" at bounding box center [450, 108] width 29 height 13
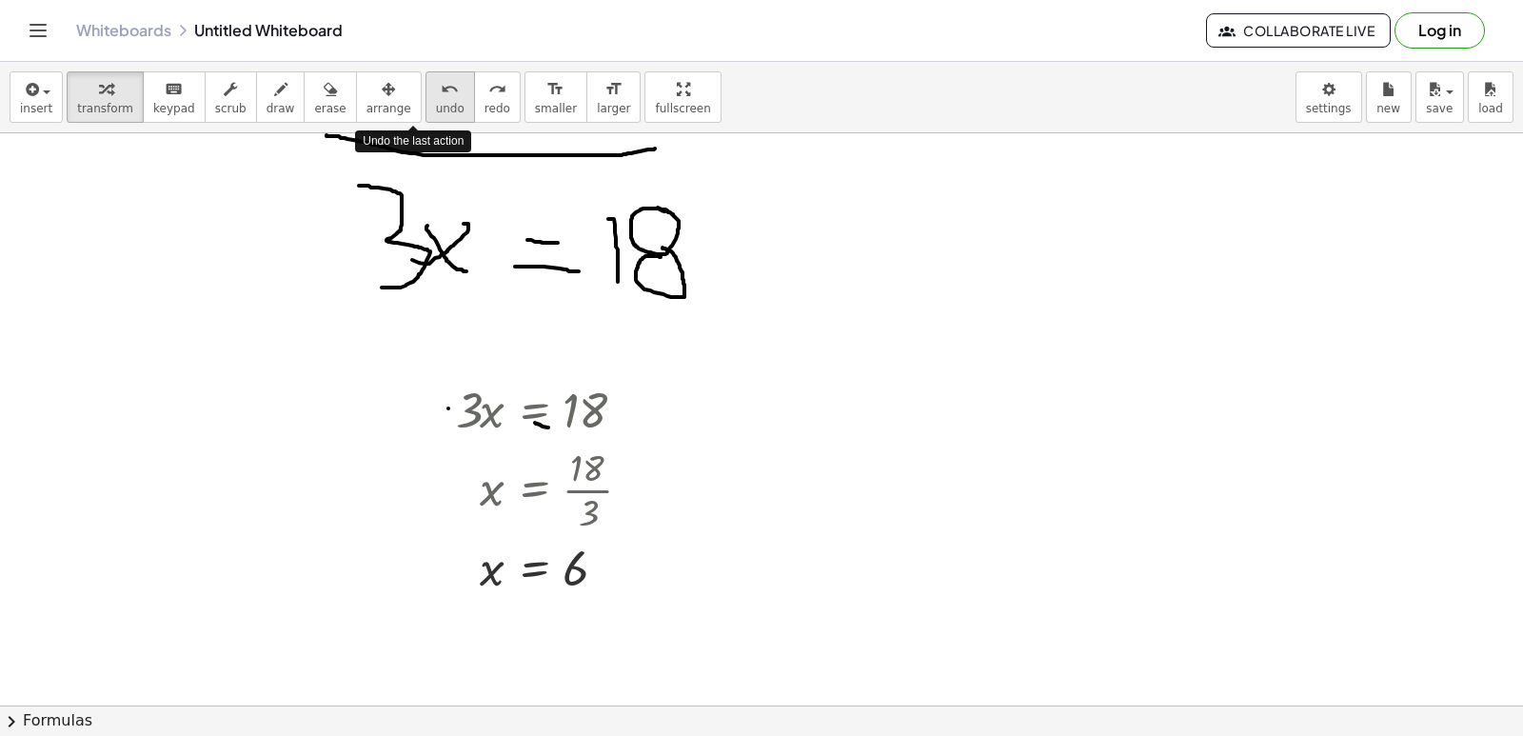
click at [436, 110] on span "undo" at bounding box center [450, 108] width 29 height 13
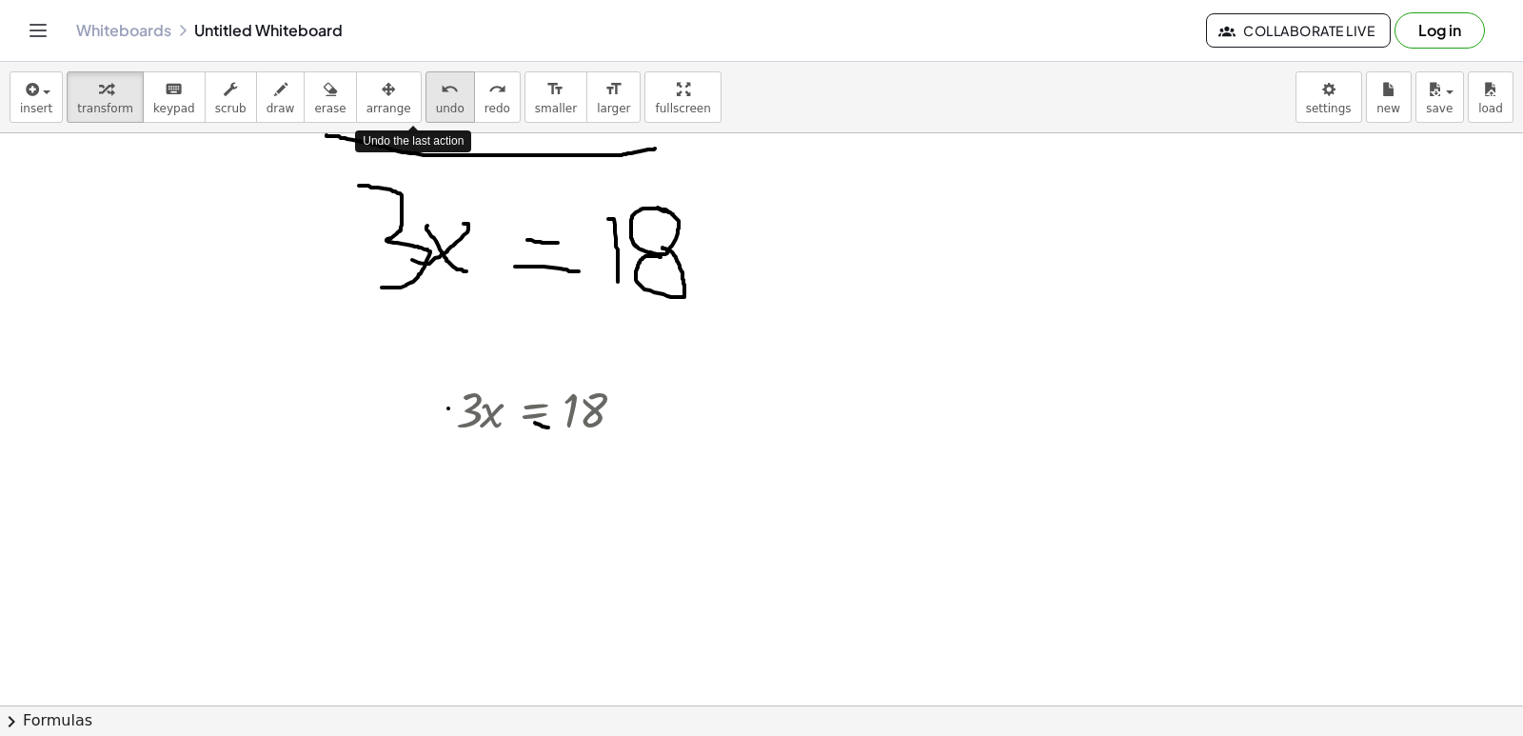
click at [436, 112] on span "undo" at bounding box center [450, 108] width 29 height 13
click at [436, 115] on span "undo" at bounding box center [450, 108] width 29 height 13
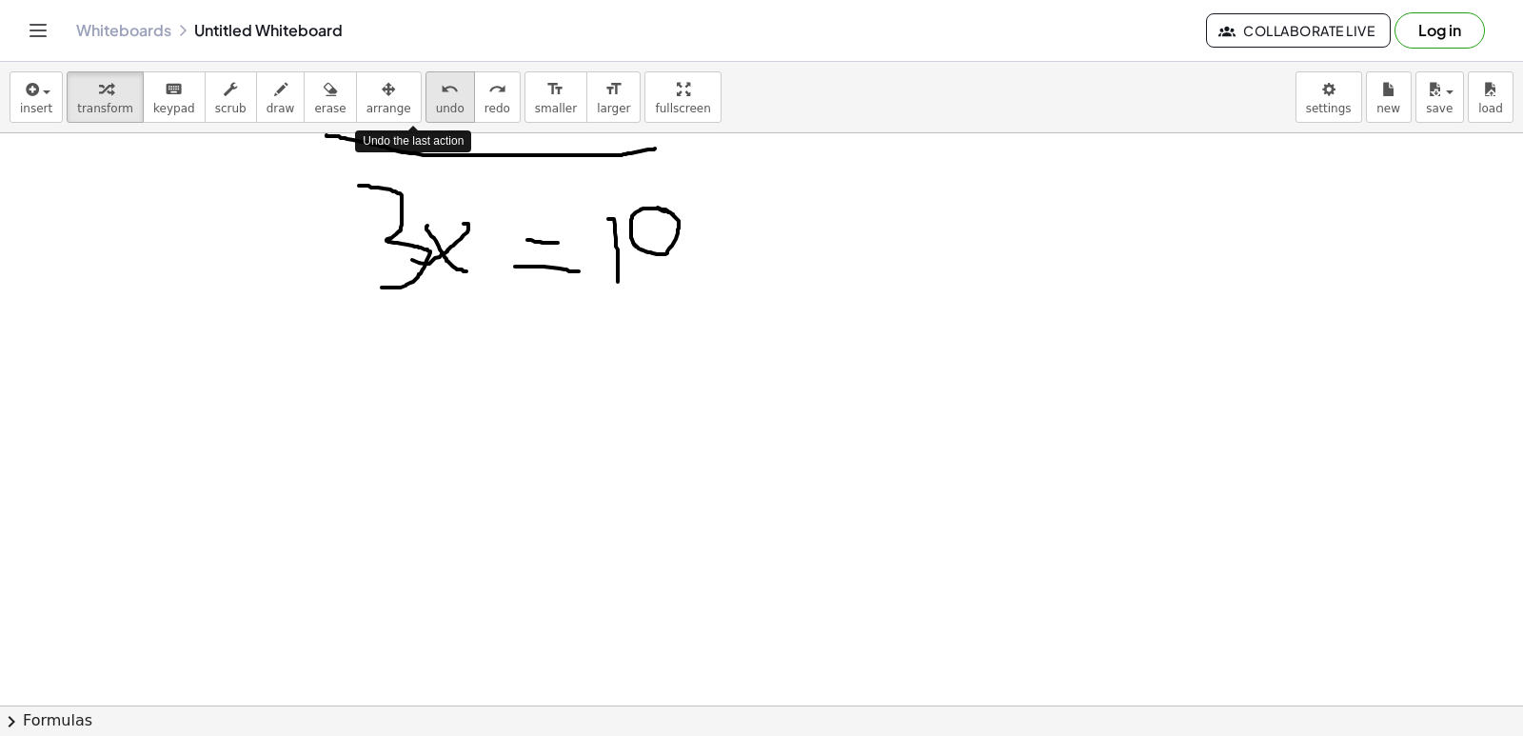
click at [436, 115] on span "undo" at bounding box center [450, 108] width 29 height 13
click at [436, 84] on div "undo" at bounding box center [450, 88] width 29 height 23
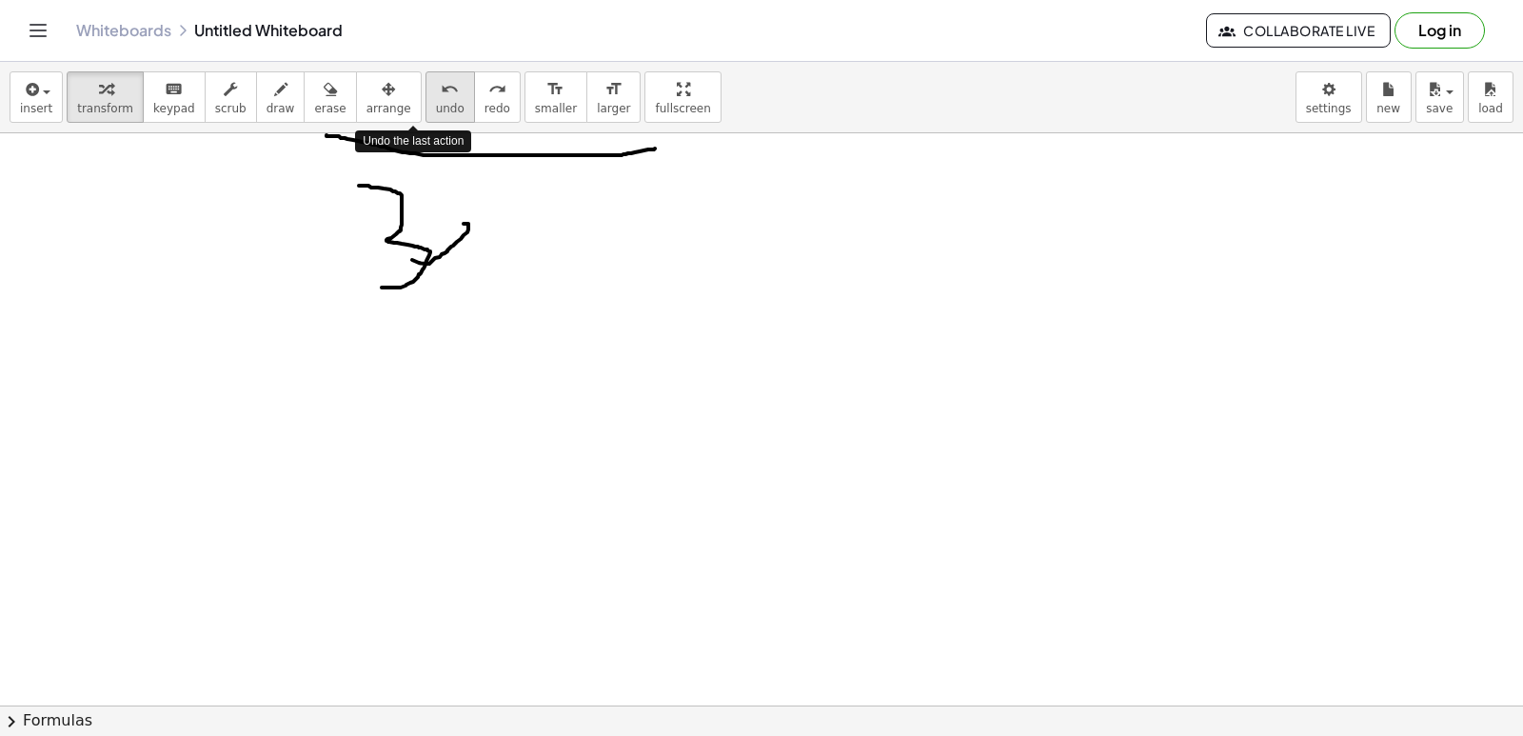
click at [436, 84] on div "undo" at bounding box center [450, 88] width 29 height 23
drag, startPoint x: 425, startPoint y: 84, endPoint x: 426, endPoint y: 97, distance: 13.4
click at [436, 97] on div "undo" at bounding box center [450, 88] width 29 height 23
click at [428, 103] on button "undo undo" at bounding box center [449, 96] width 49 height 51
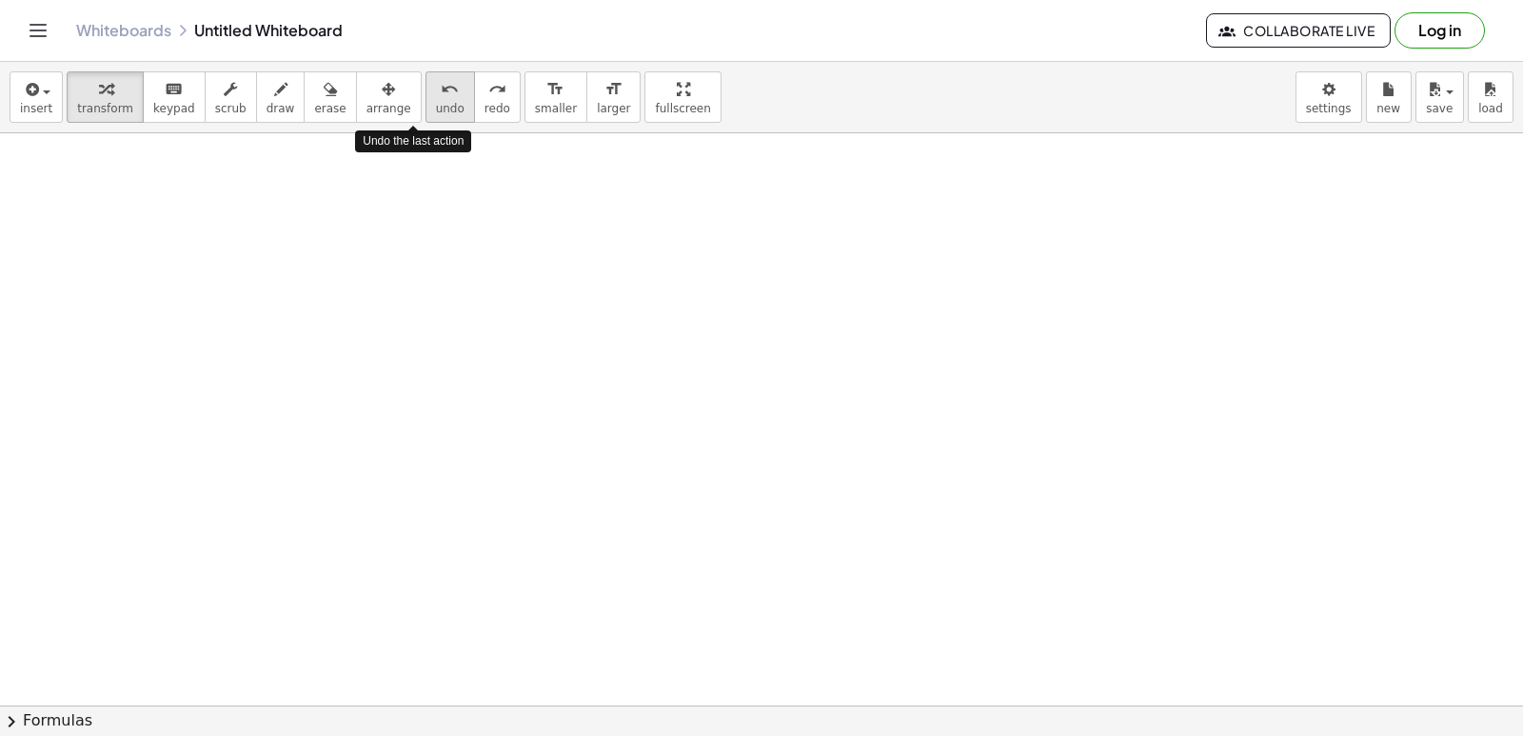
click at [425, 103] on button "undo undo" at bounding box center [449, 96] width 49 height 51
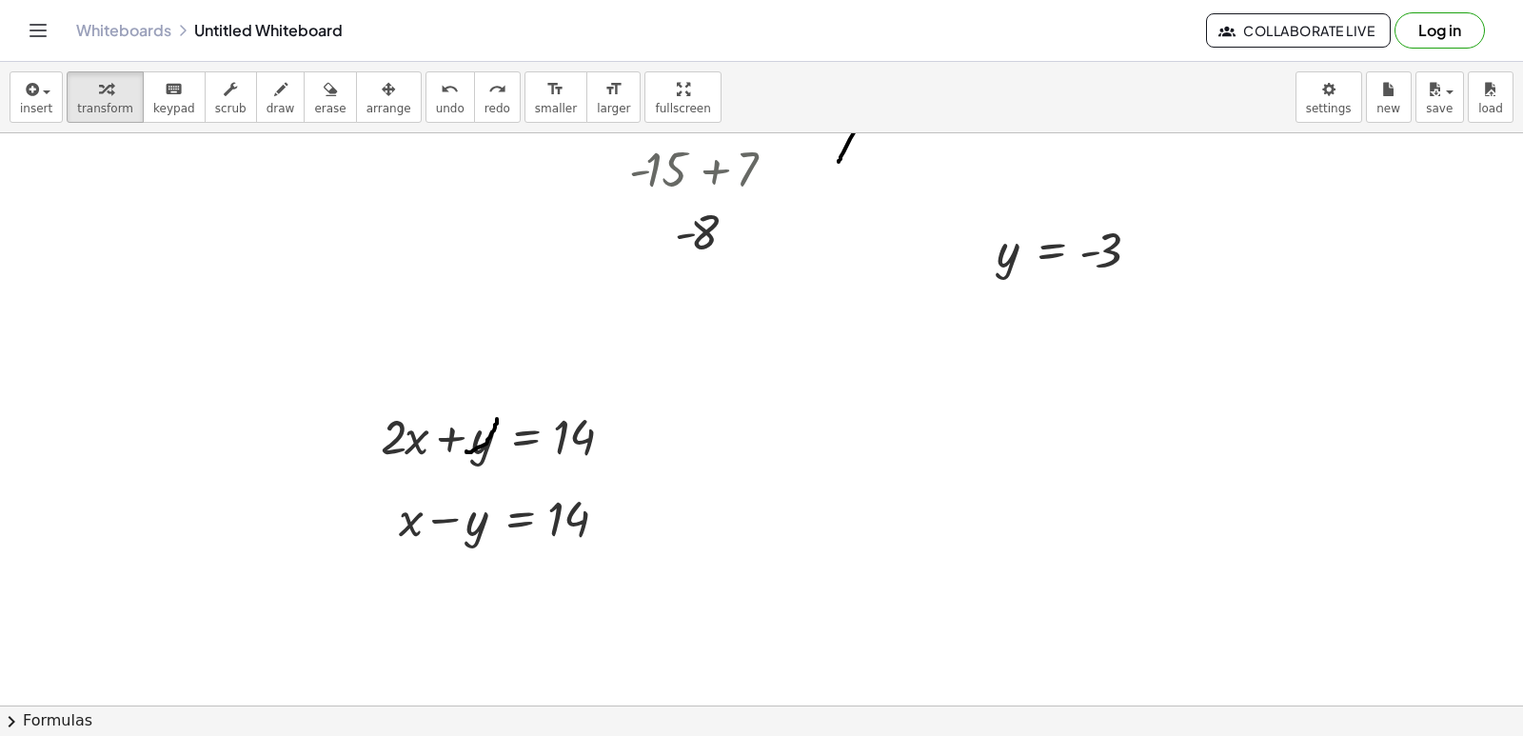
scroll to position [9920, 0]
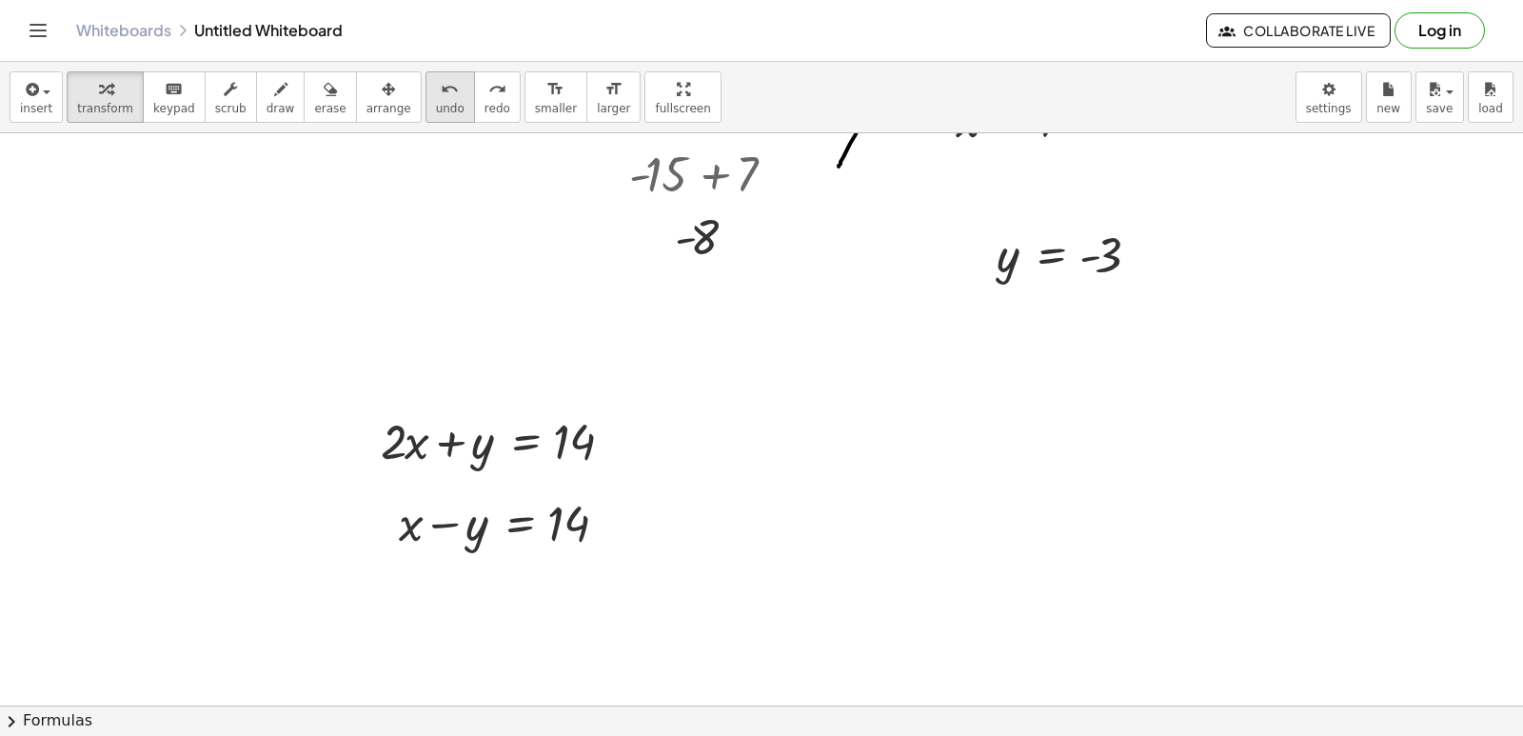
click at [436, 109] on span "undo" at bounding box center [450, 108] width 29 height 13
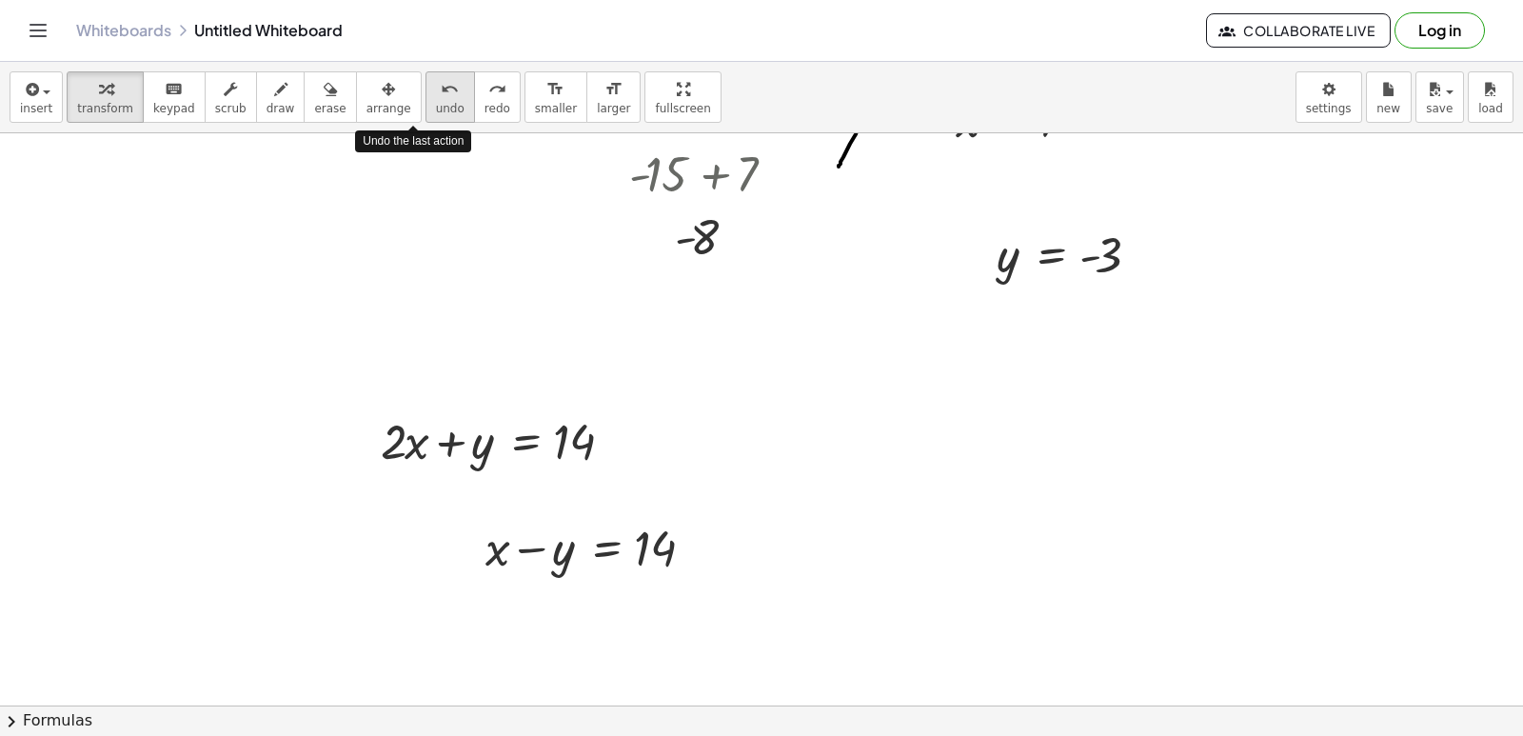
click at [436, 109] on span "undo" at bounding box center [450, 108] width 29 height 13
click at [436, 108] on span "undo" at bounding box center [450, 108] width 29 height 13
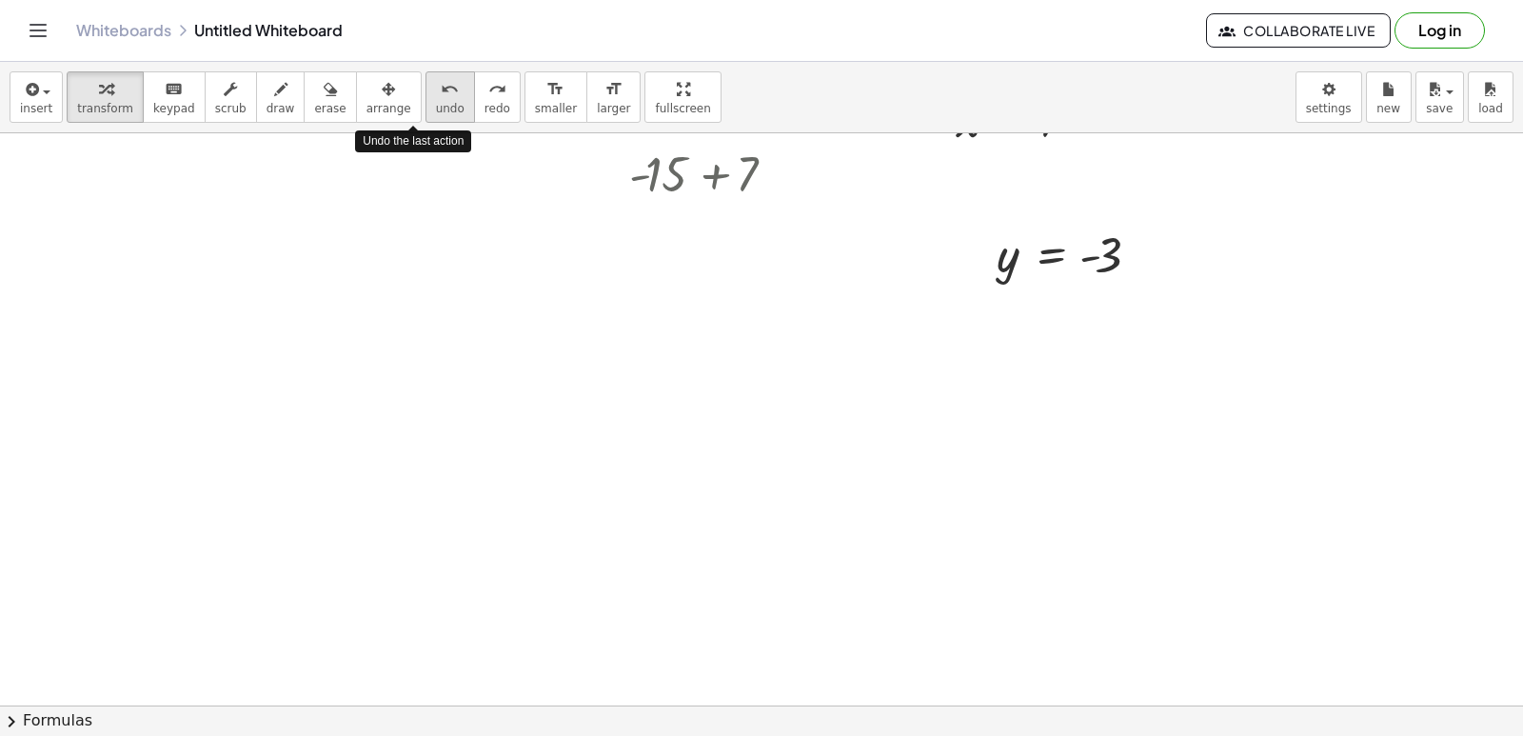
click at [436, 108] on span "undo" at bounding box center [450, 108] width 29 height 13
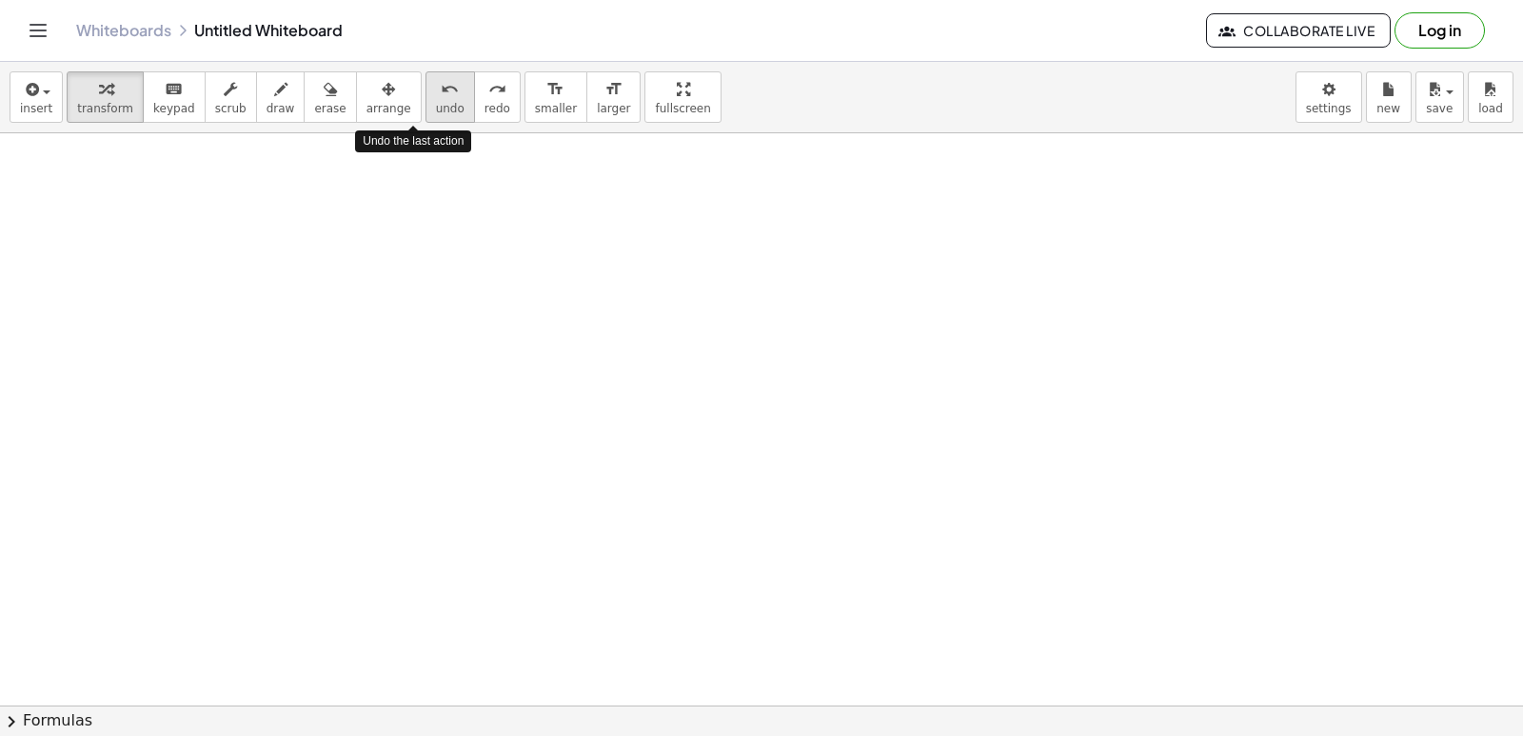
click at [436, 108] on span "undo" at bounding box center [450, 108] width 29 height 13
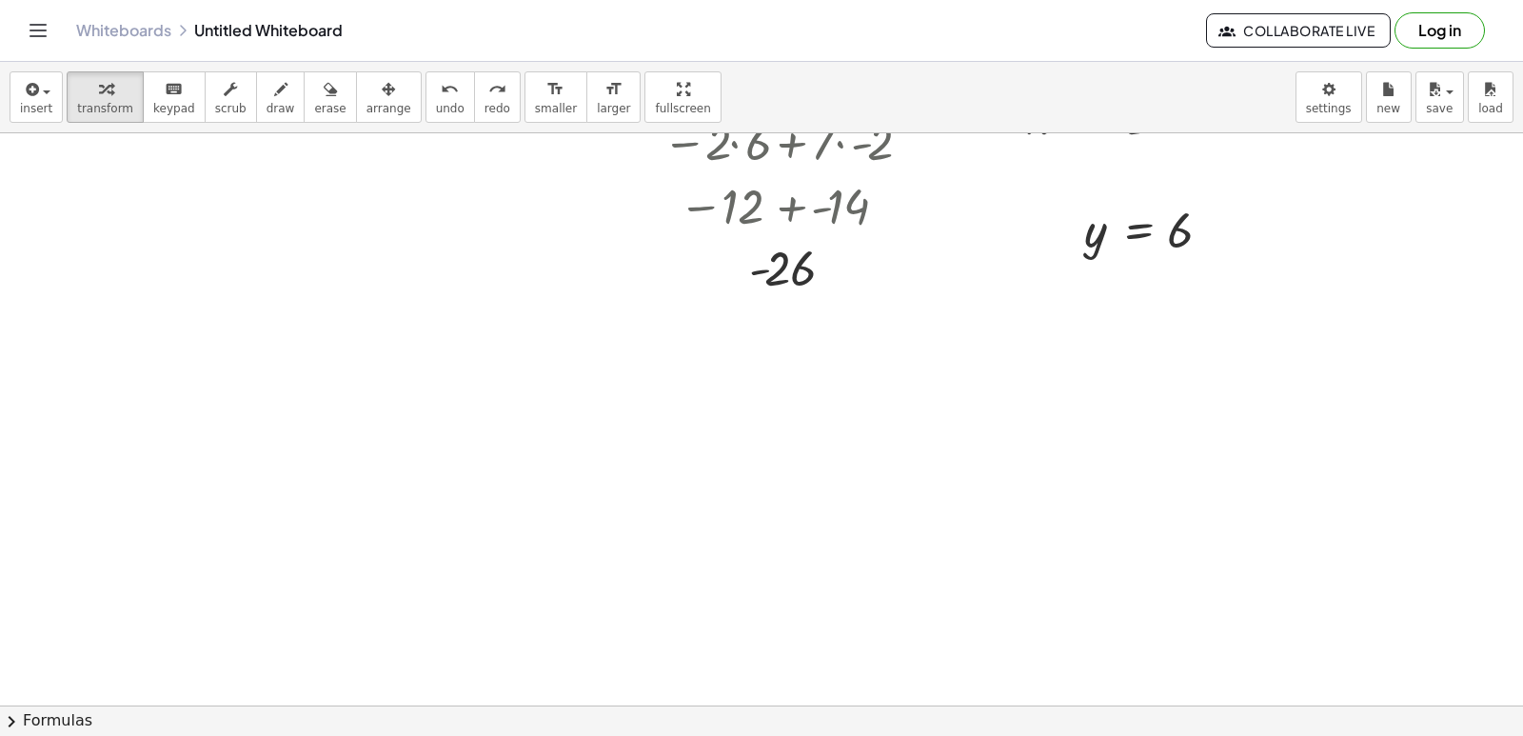
scroll to position [8397, 0]
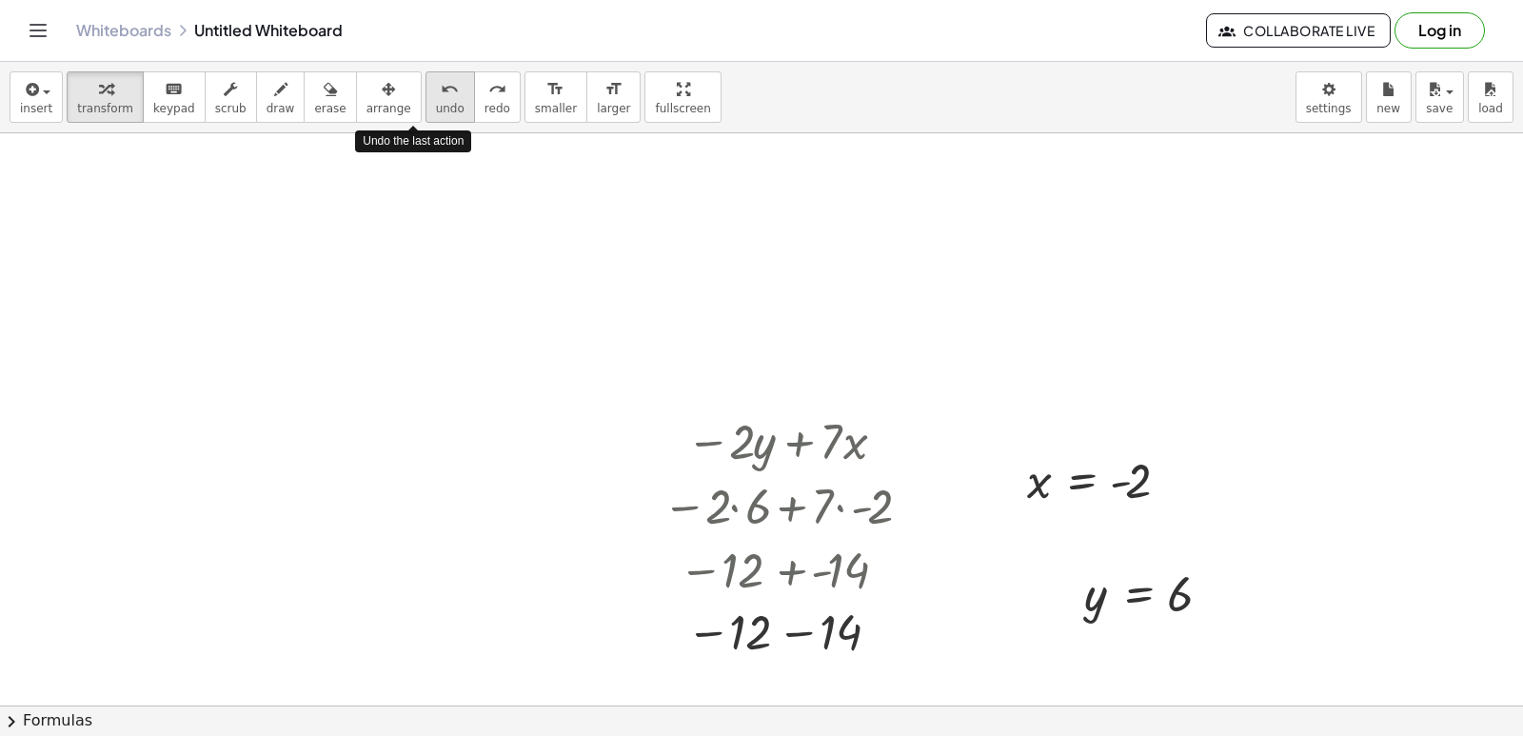
click at [436, 103] on span "undo" at bounding box center [450, 108] width 29 height 13
drag, startPoint x: 415, startPoint y: 105, endPoint x: 422, endPoint y: 114, distance: 11.6
click at [436, 114] on span "undo" at bounding box center [450, 108] width 29 height 13
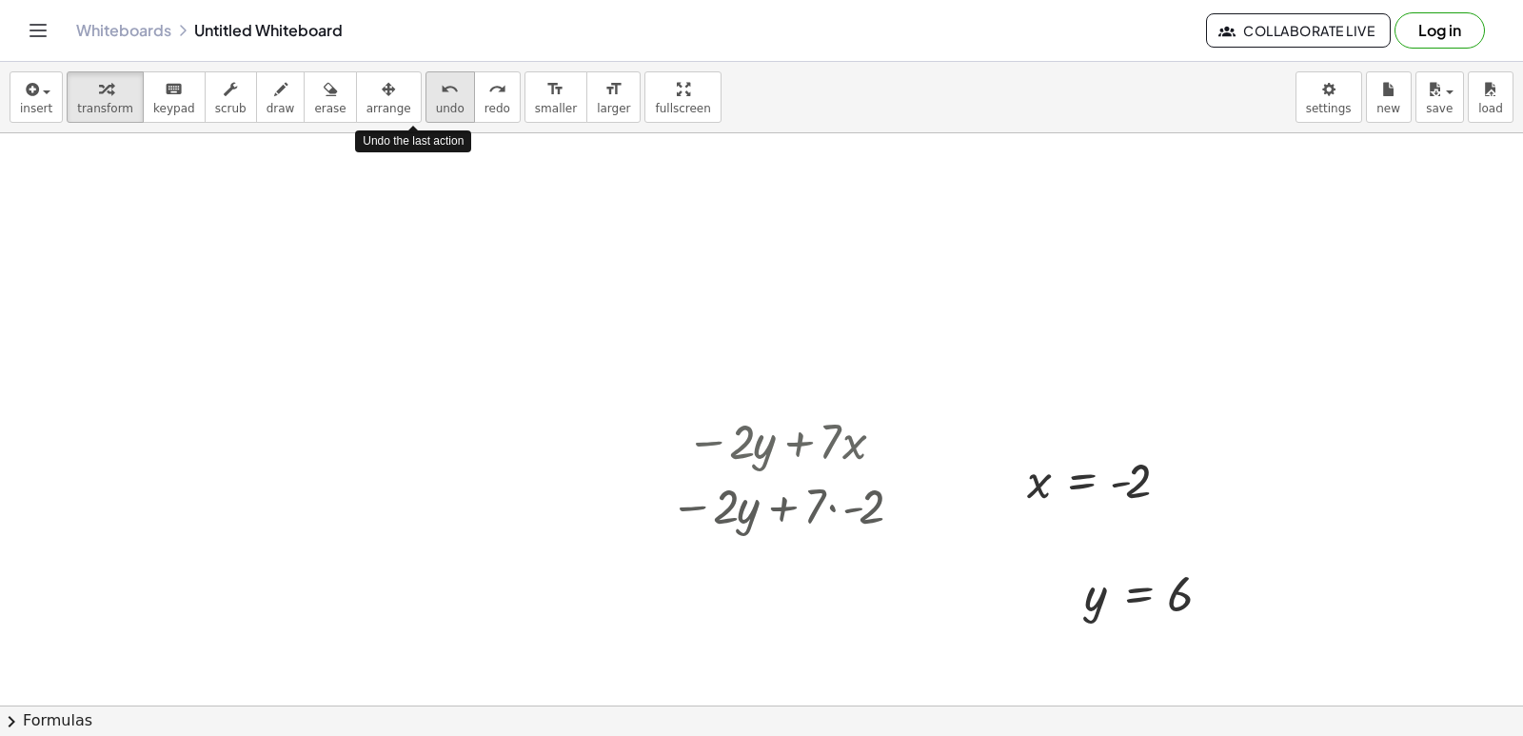
click at [425, 118] on button "undo undo" at bounding box center [449, 96] width 49 height 51
click at [425, 119] on button "undo undo" at bounding box center [449, 96] width 49 height 51
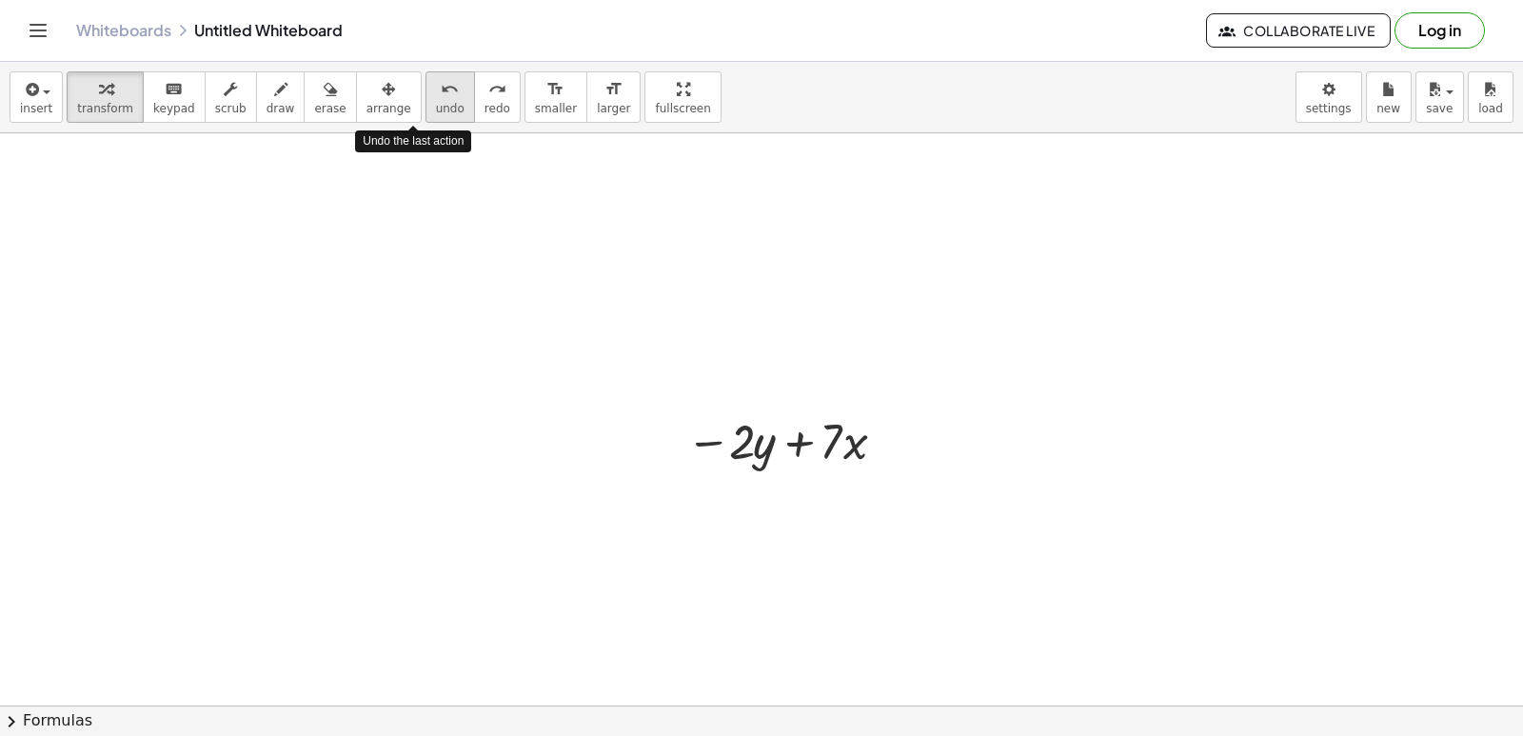
click at [427, 119] on button "undo undo" at bounding box center [449, 96] width 49 height 51
click at [425, 116] on button "undo undo" at bounding box center [449, 96] width 49 height 51
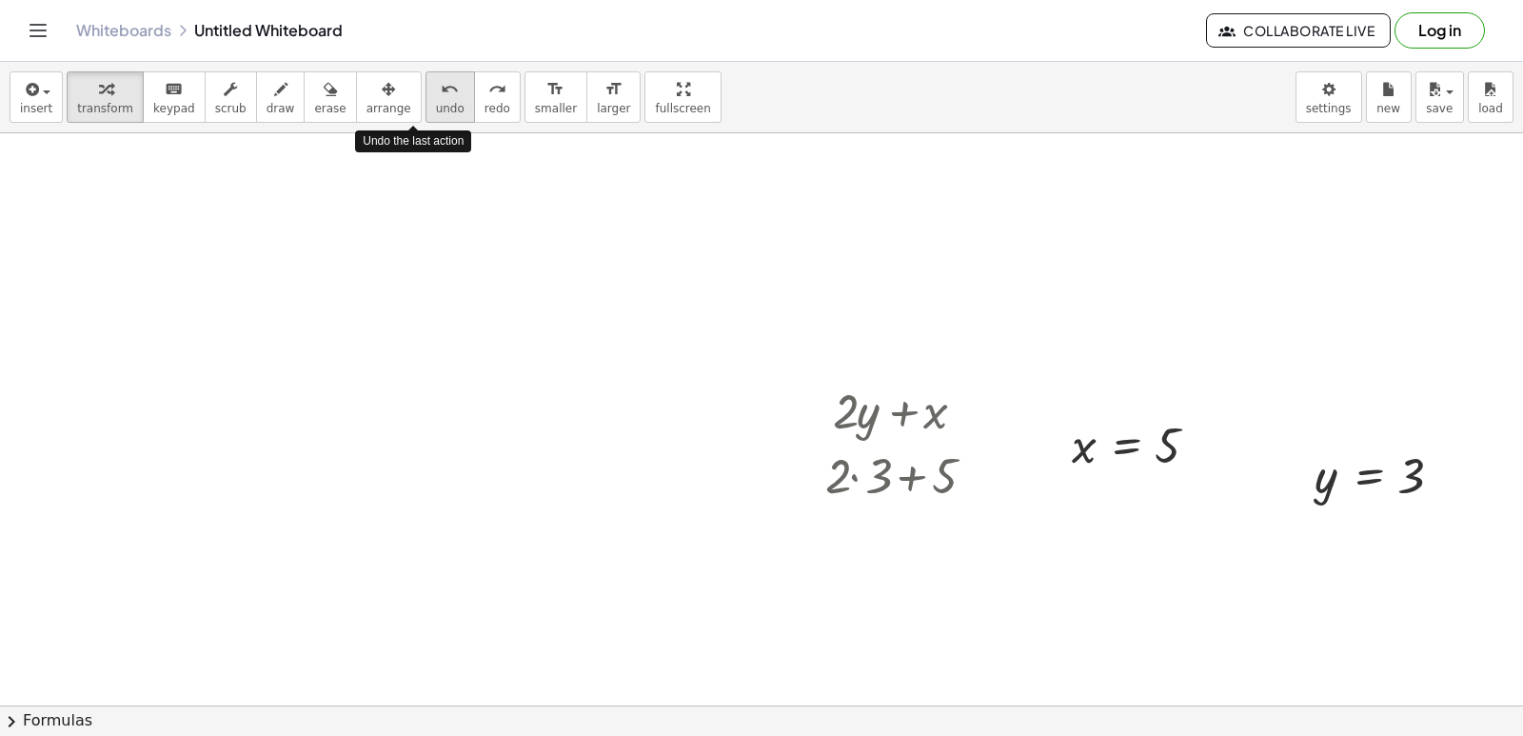
click at [425, 117] on button "undo undo" at bounding box center [449, 96] width 49 height 51
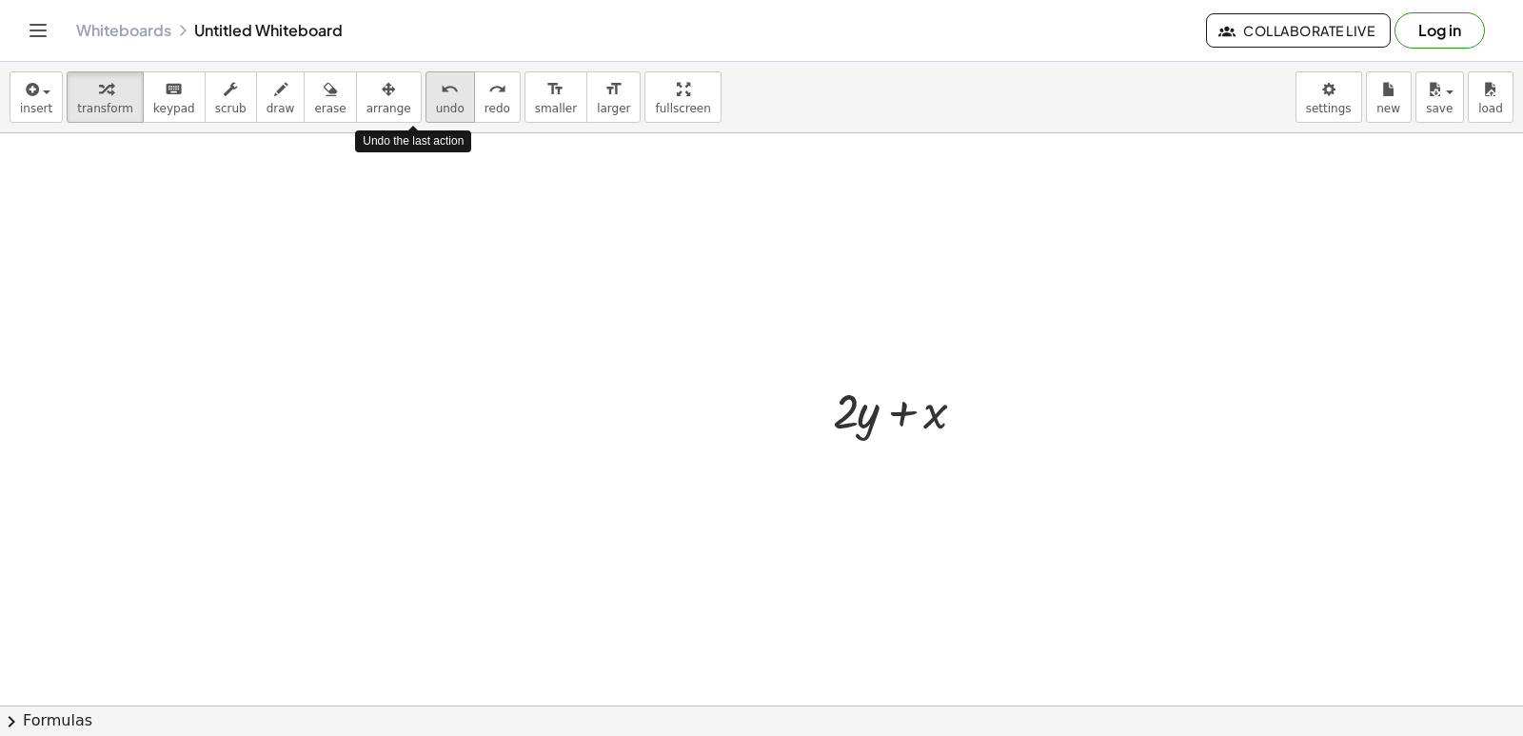
click at [425, 117] on button "undo undo" at bounding box center [449, 96] width 49 height 51
drag, startPoint x: 615, startPoint y: 550, endPoint x: 615, endPoint y: 538, distance: 12.4
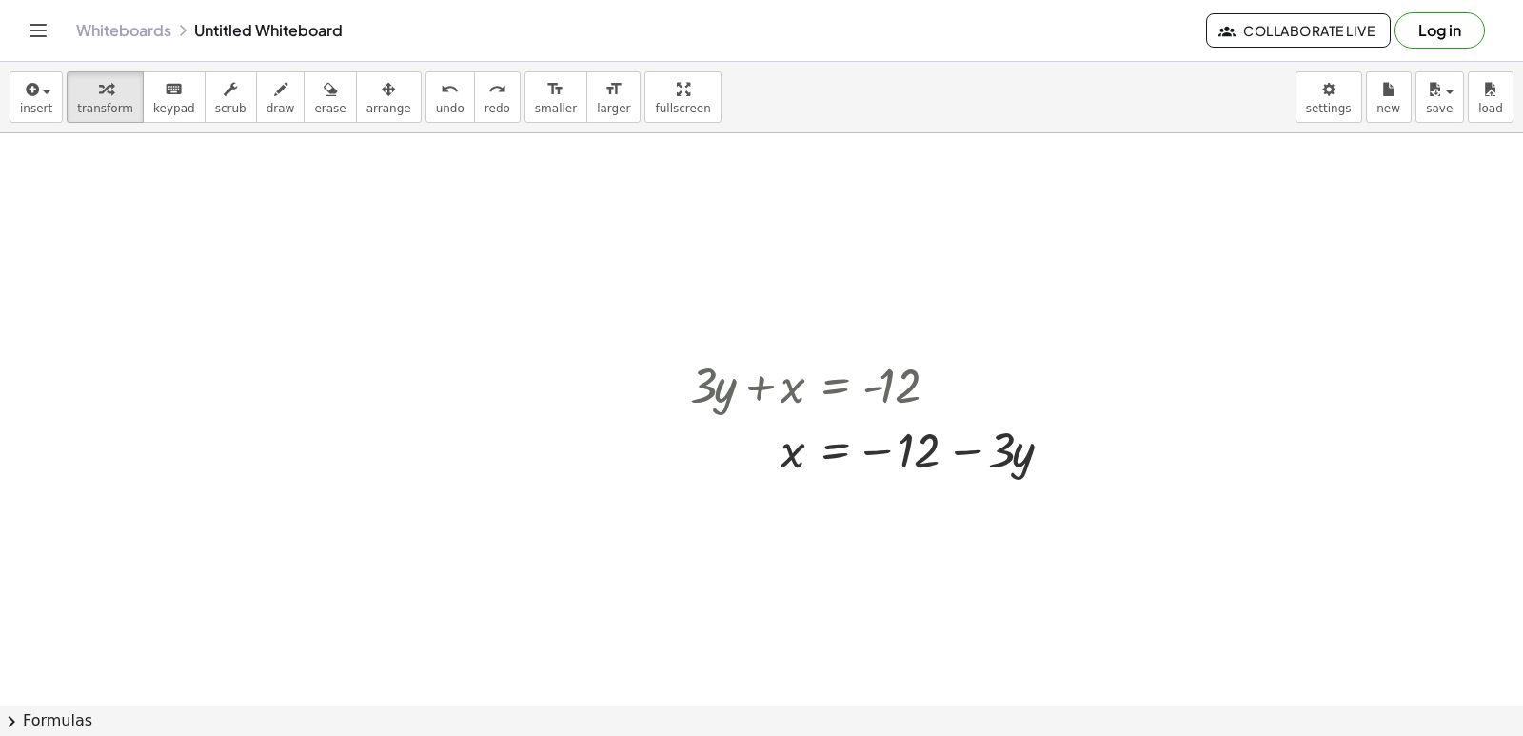
scroll to position [5922, 0]
click at [436, 88] on div "undo" at bounding box center [450, 88] width 29 height 23
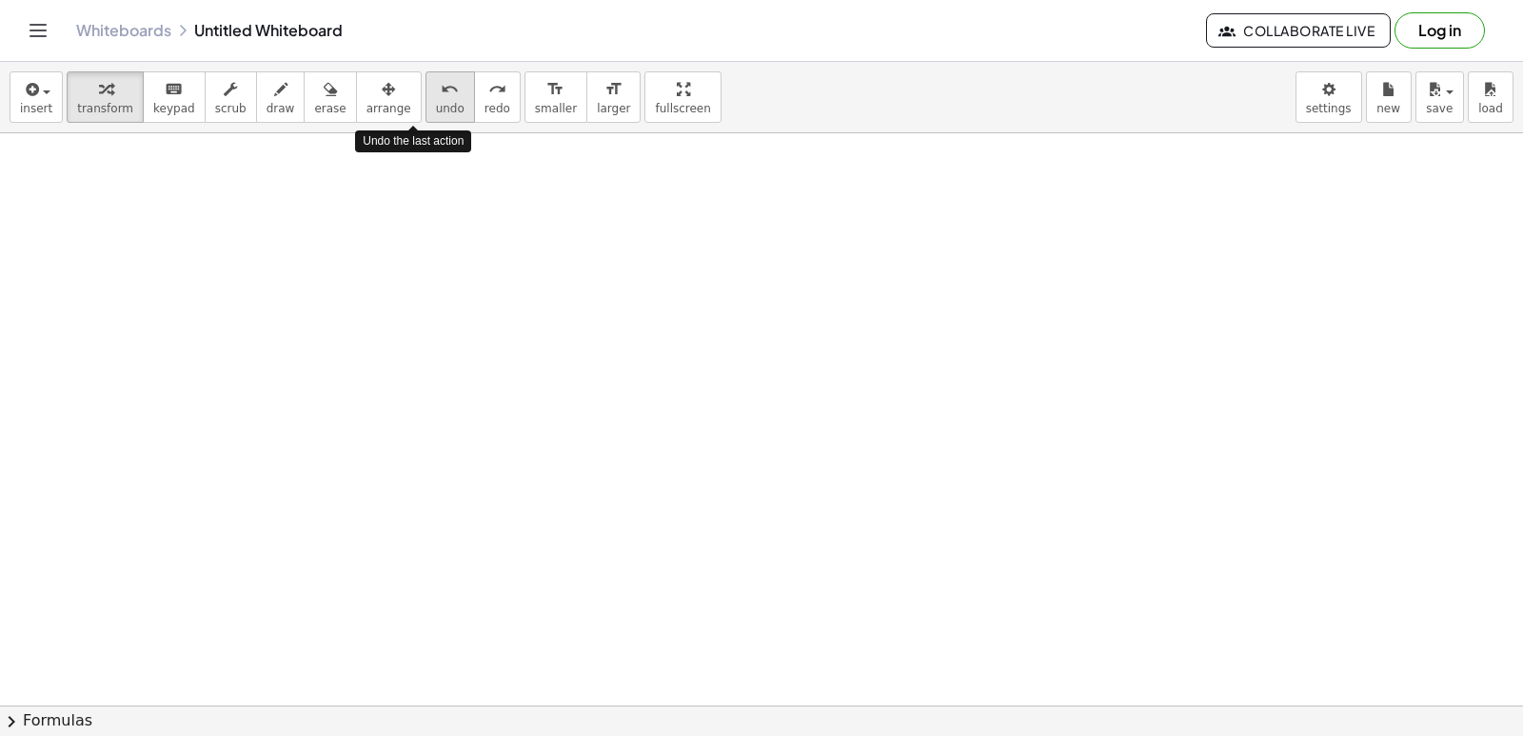
click at [436, 91] on div "undo" at bounding box center [450, 88] width 29 height 23
click at [441, 92] on icon "undo" at bounding box center [450, 89] width 18 height 23
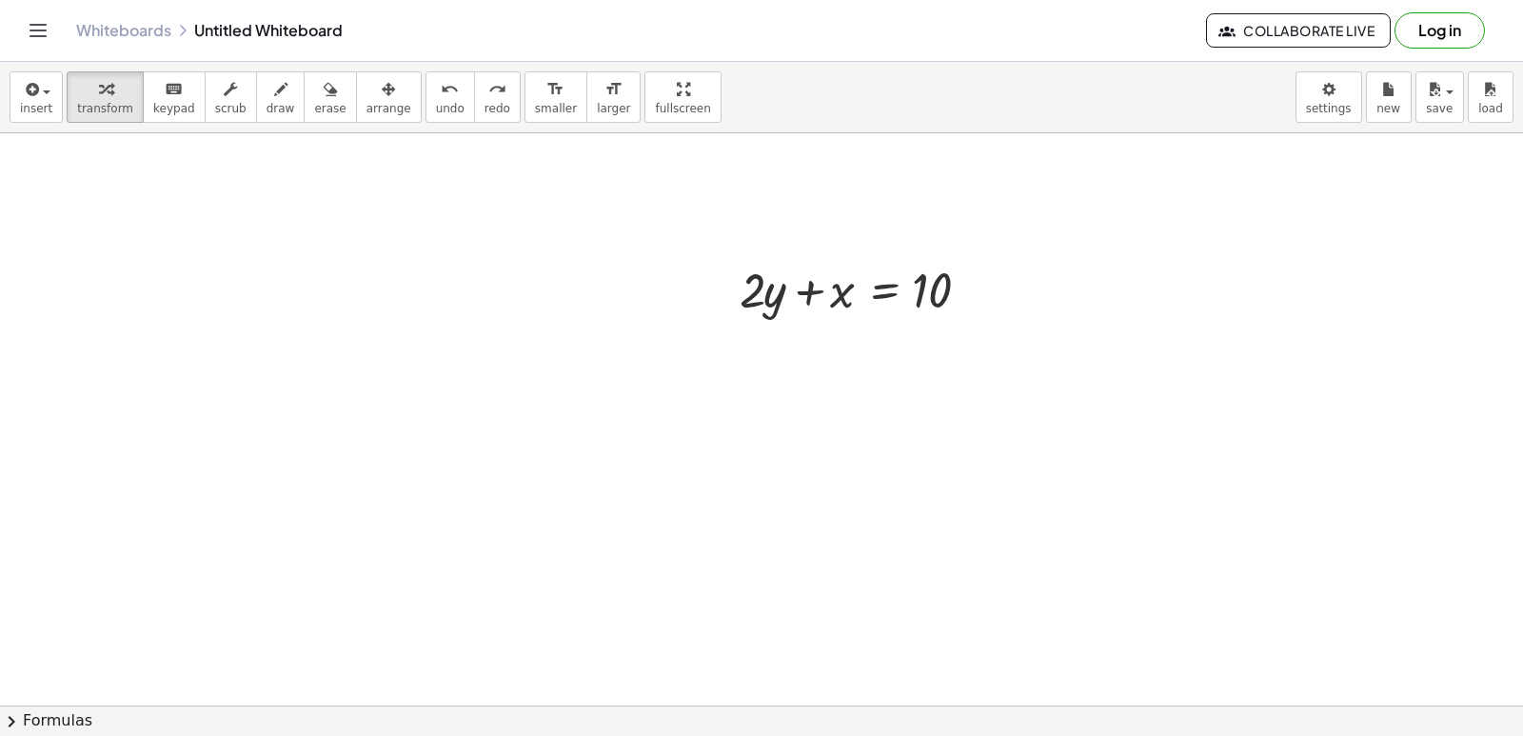
drag, startPoint x: 450, startPoint y: 641, endPoint x: 450, endPoint y: 622, distance: 19.0
drag, startPoint x: 450, startPoint y: 622, endPoint x: 274, endPoint y: 433, distance: 257.9
drag, startPoint x: 401, startPoint y: 28, endPoint x: 437, endPoint y: 127, distance: 105.4
click at [431, 107] on div "Graspable Math Activities Get Started Activity Bank Assigned Work Classes White…" at bounding box center [761, 368] width 1523 height 736
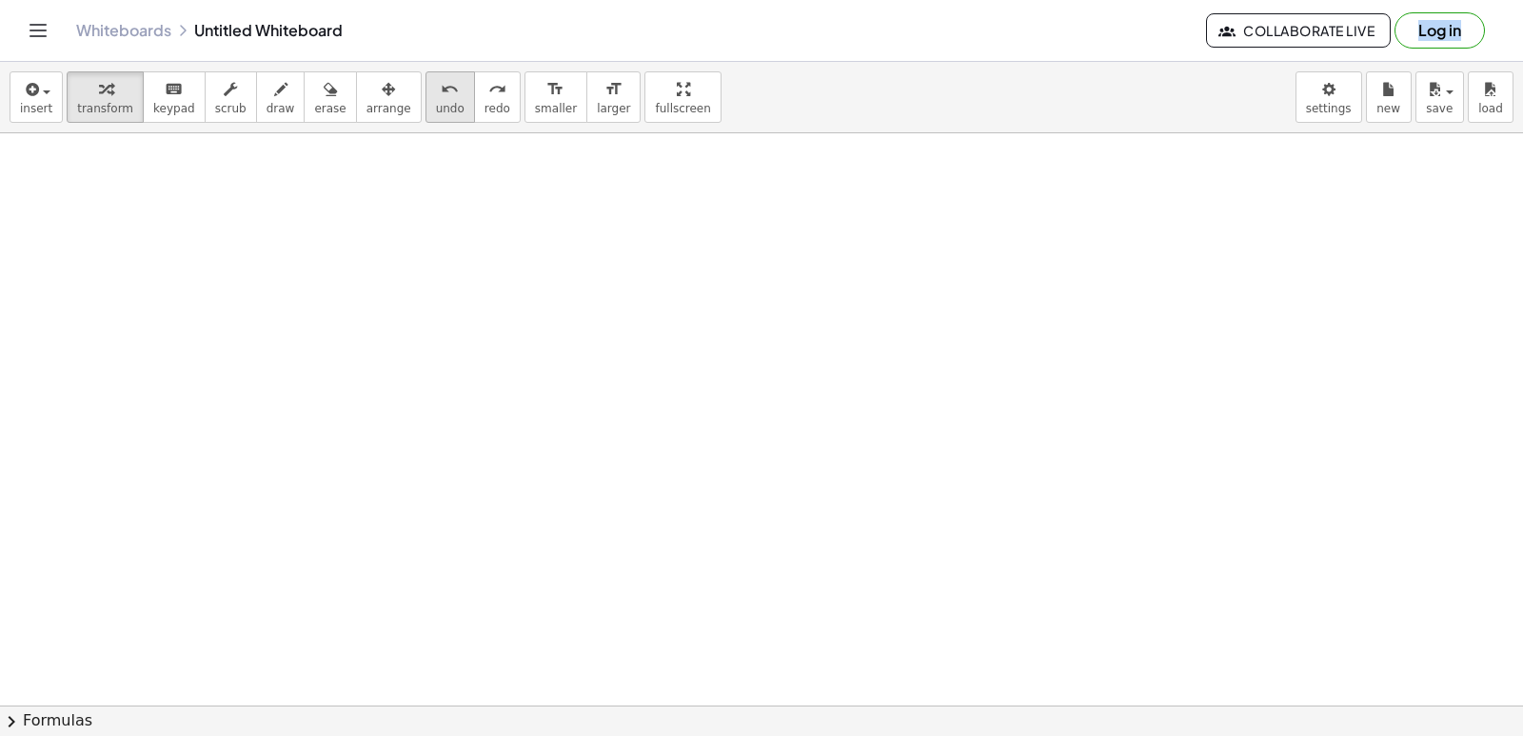
click at [425, 116] on button "undo undo" at bounding box center [449, 96] width 49 height 51
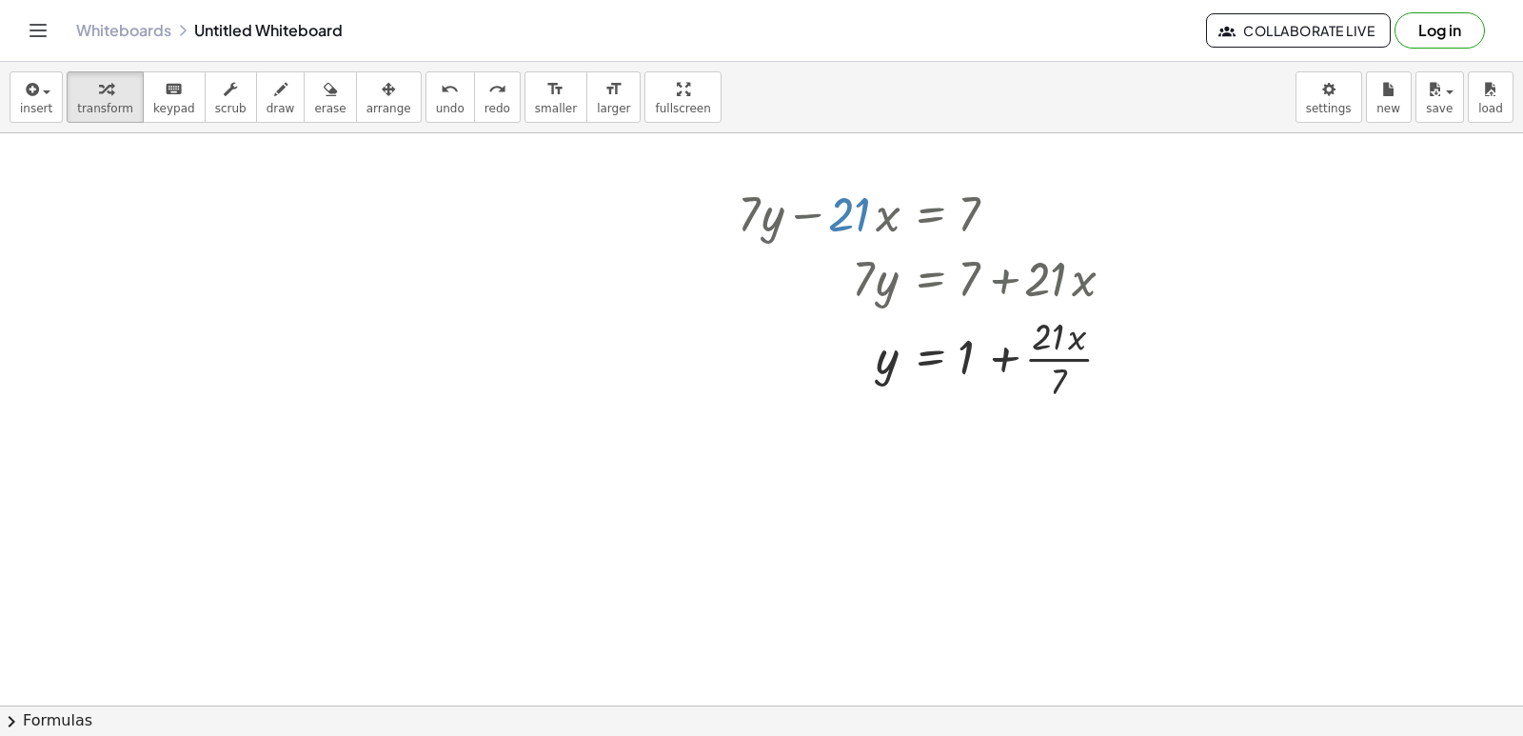
scroll to position [4780, 0]
drag, startPoint x: 561, startPoint y: 339, endPoint x: 465, endPoint y: 156, distance: 206.5
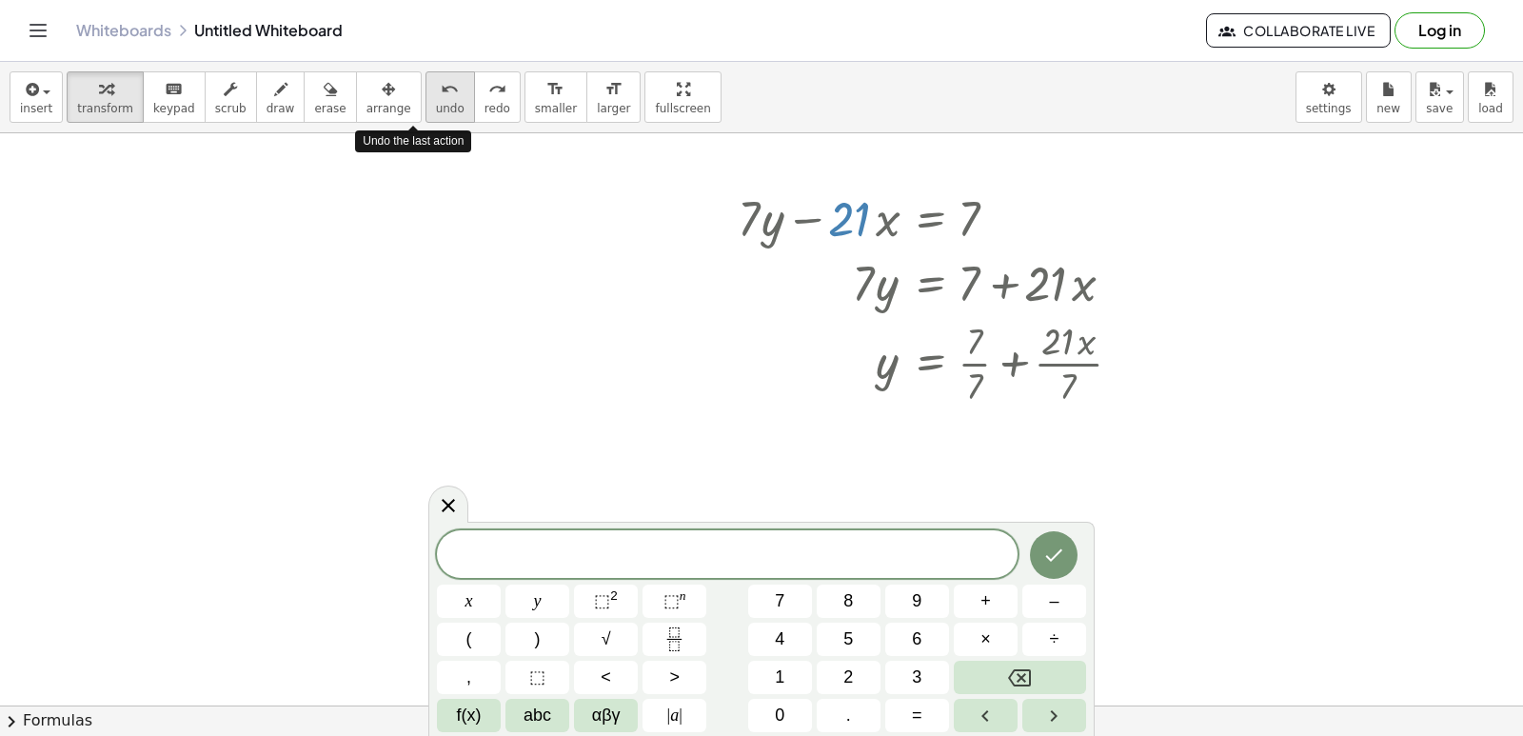
click at [436, 106] on span "undo" at bounding box center [450, 108] width 29 height 13
drag, startPoint x: 418, startPoint y: 105, endPoint x: 428, endPoint y: 110, distance: 11.9
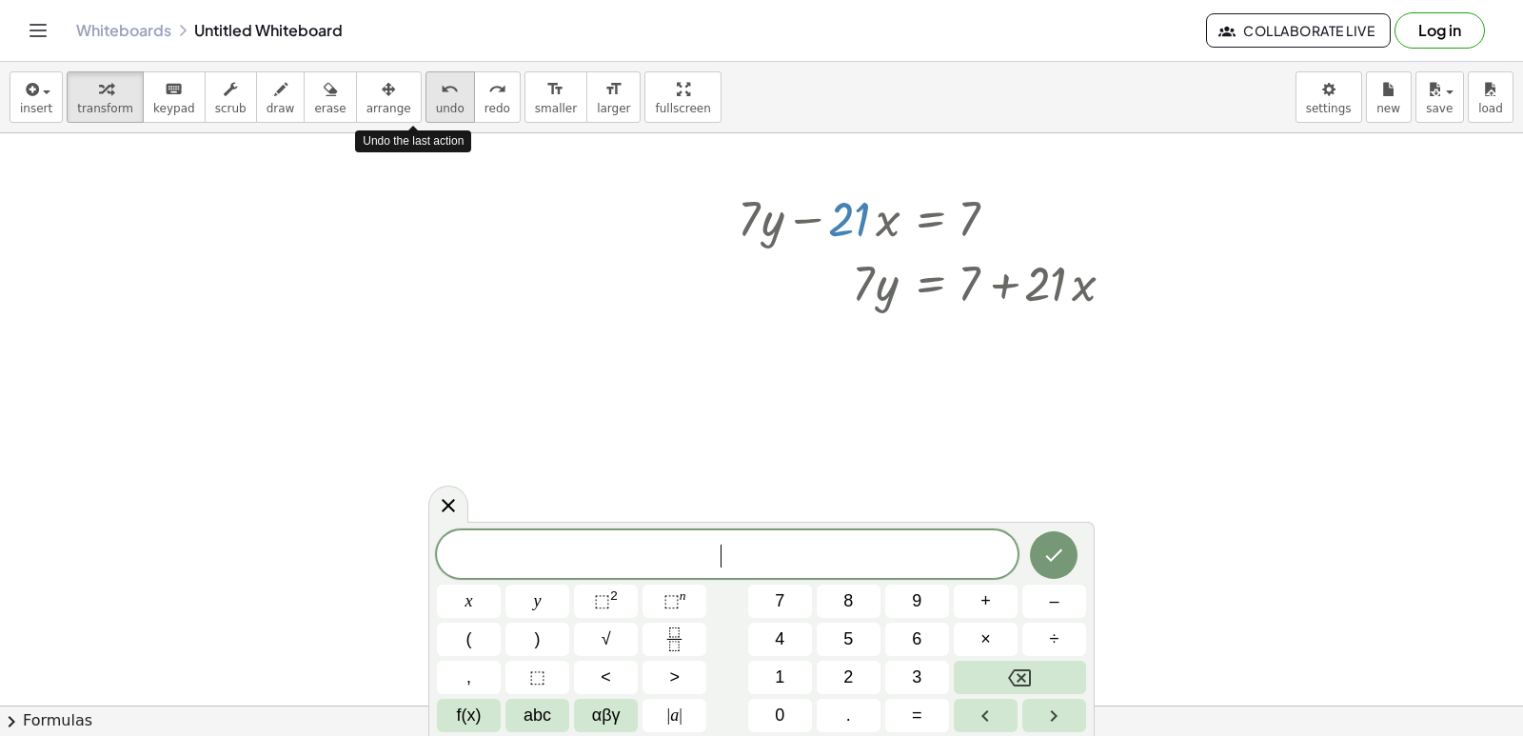
click at [428, 110] on button "undo undo" at bounding box center [449, 96] width 49 height 51
click at [436, 116] on button "undo undo" at bounding box center [449, 96] width 49 height 51
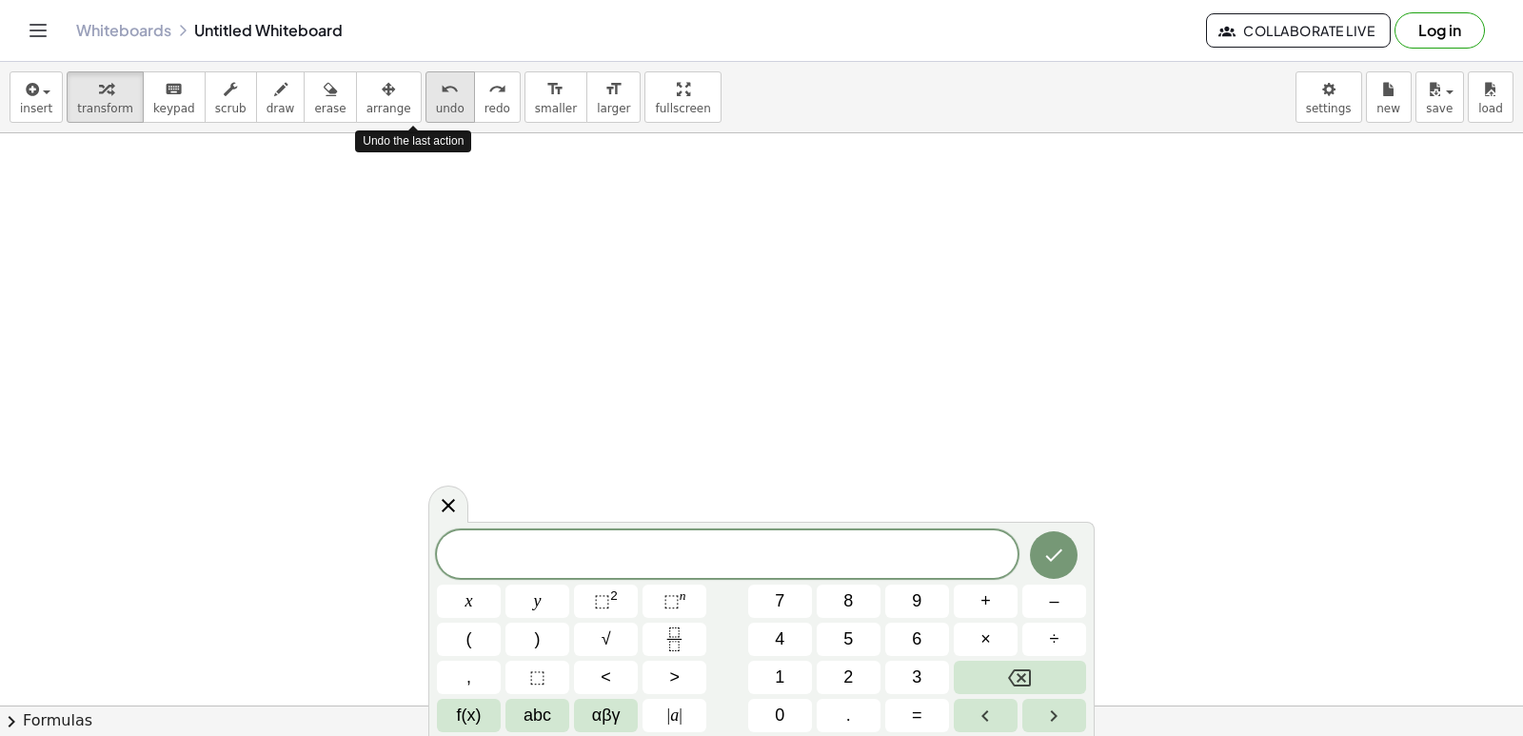
click at [436, 115] on button "undo undo" at bounding box center [449, 96] width 49 height 51
click at [441, 507] on icon at bounding box center [448, 505] width 23 height 23
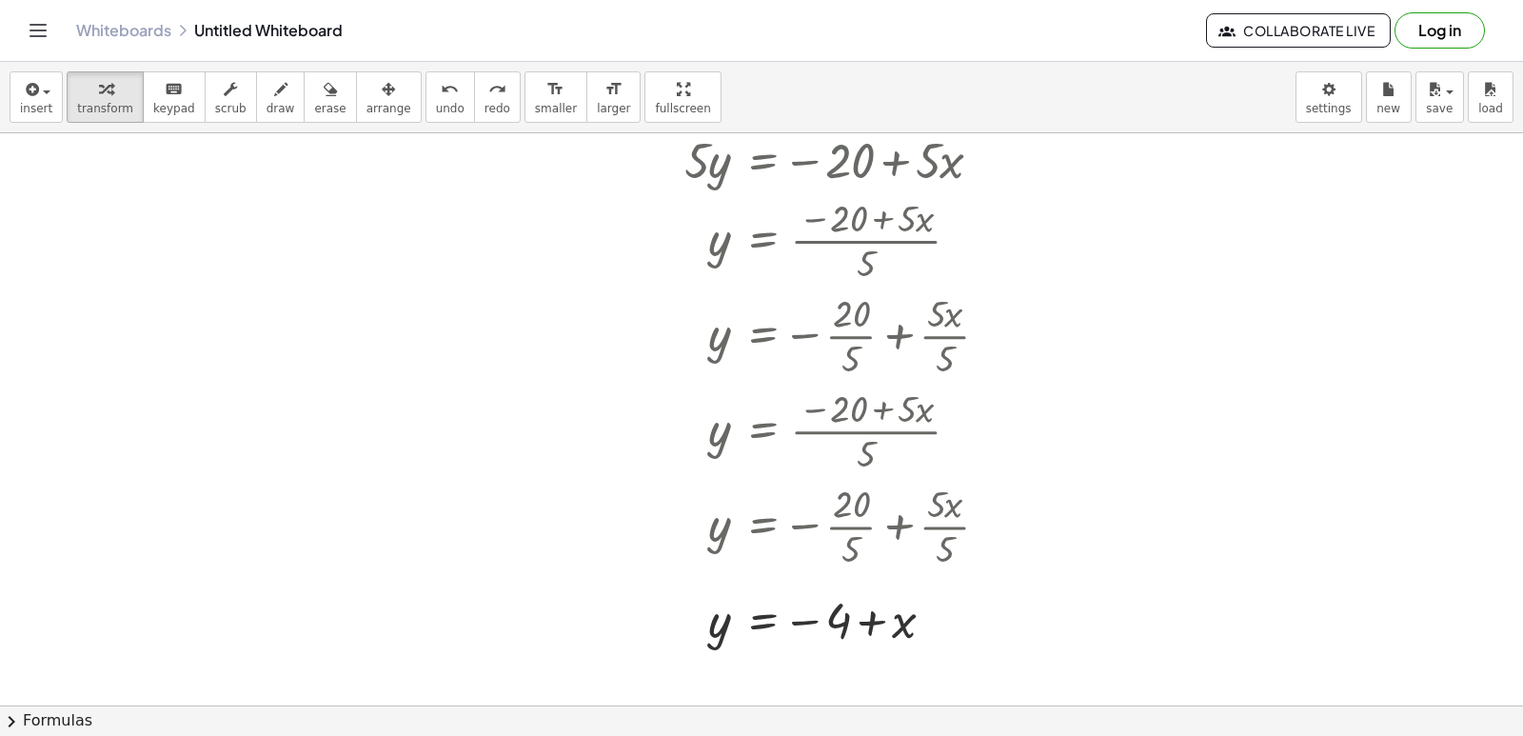
scroll to position [3638, 0]
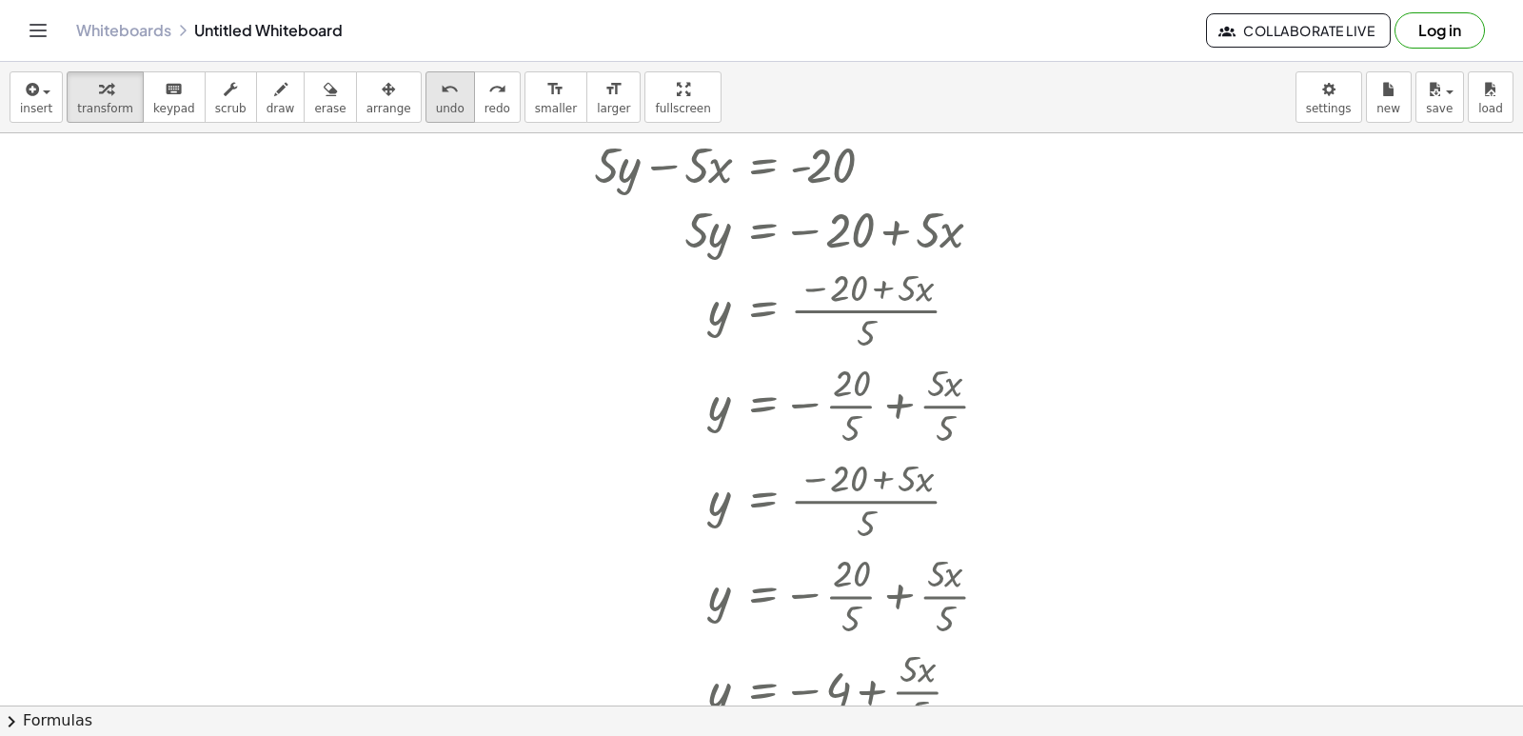
click at [436, 112] on span "undo" at bounding box center [450, 108] width 29 height 13
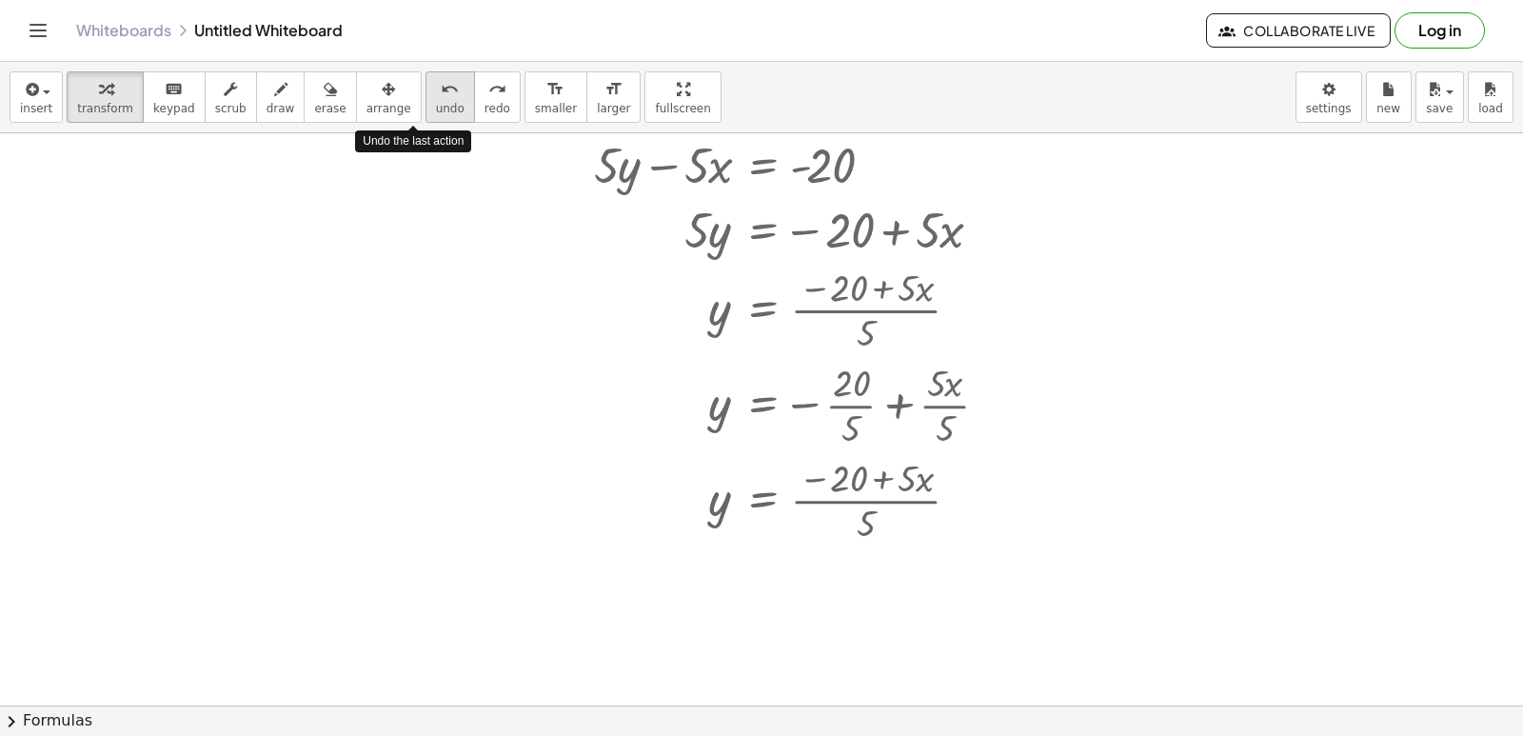
click at [436, 112] on span "undo" at bounding box center [450, 108] width 29 height 13
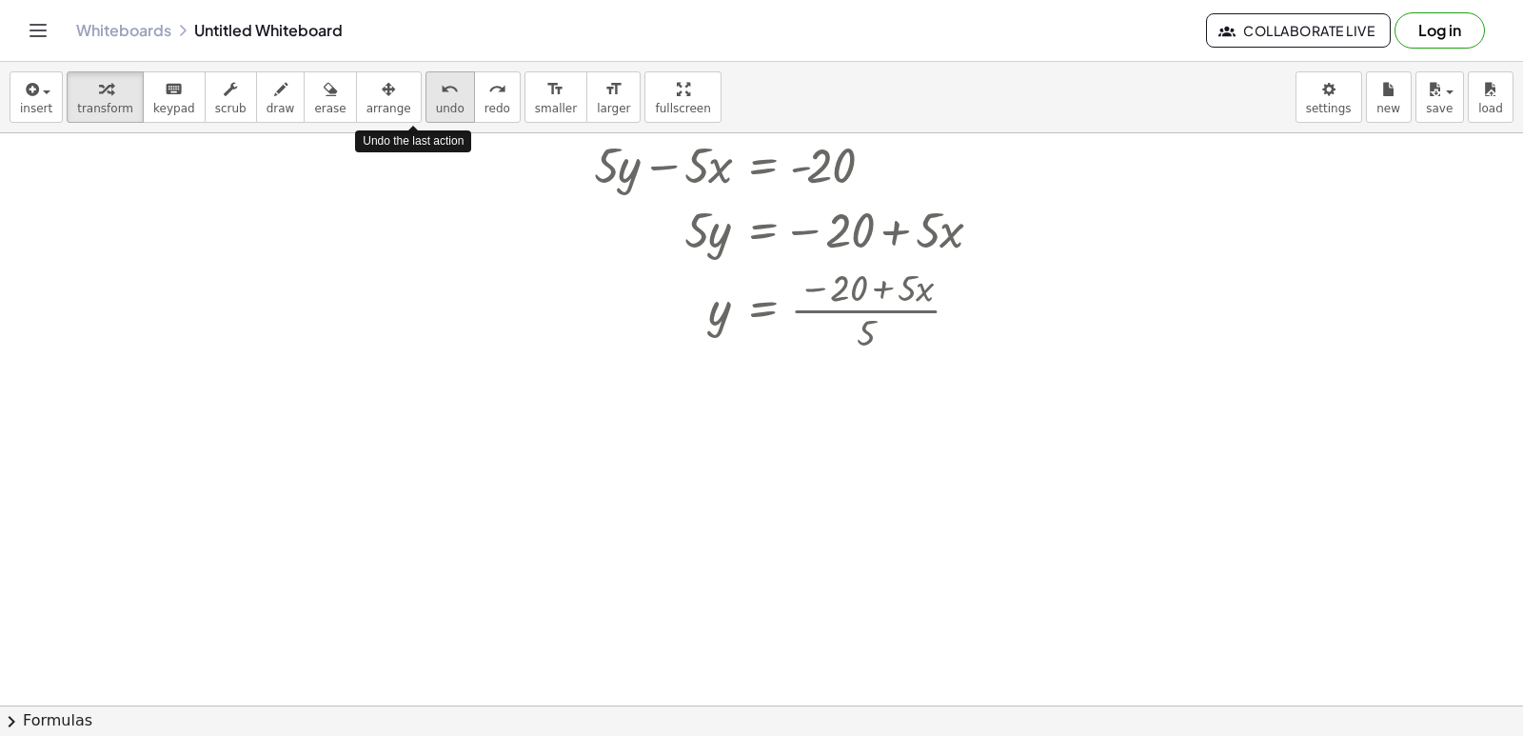
click at [436, 112] on span "undo" at bounding box center [450, 108] width 29 height 13
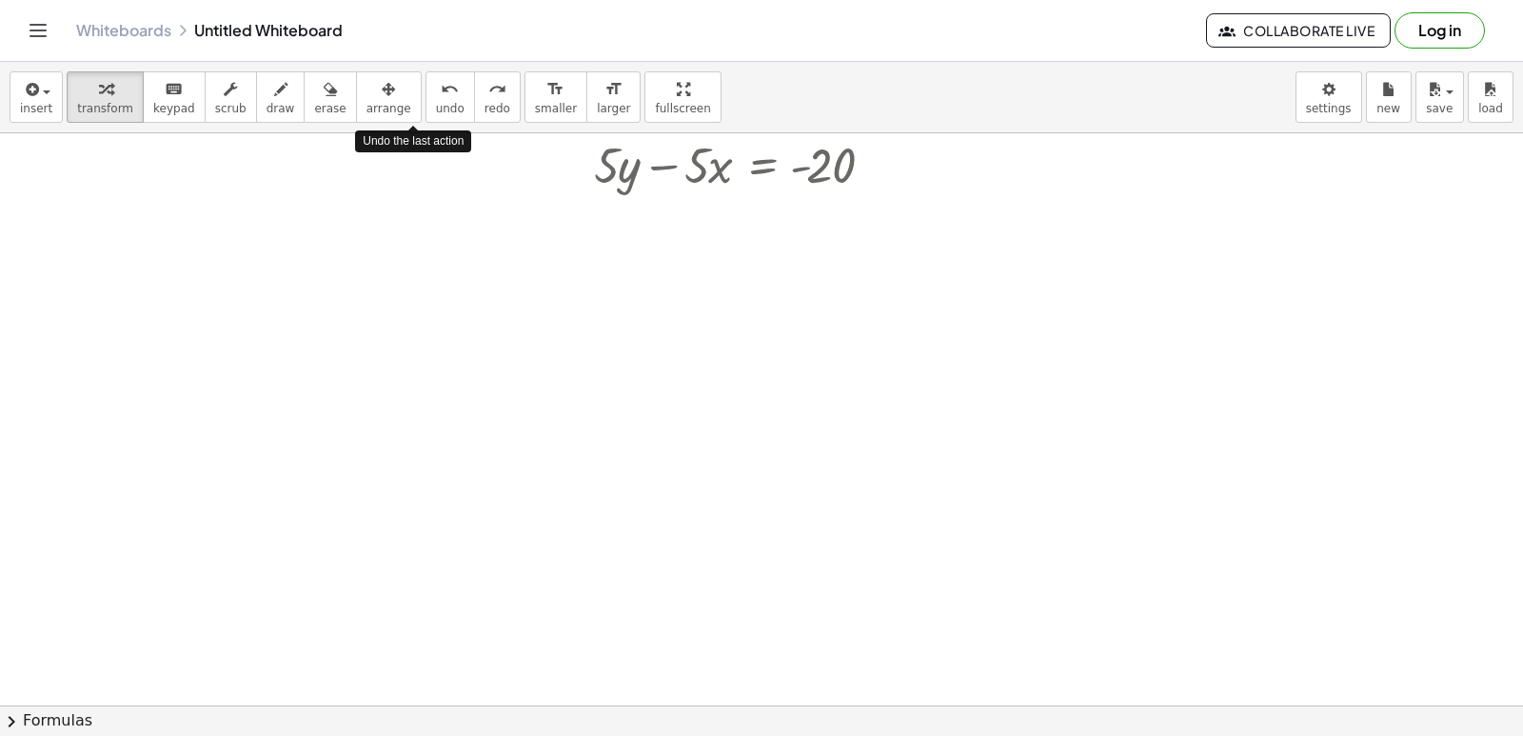
drag, startPoint x: 419, startPoint y: 112, endPoint x: 418, endPoint y: 127, distance: 14.3
click at [418, 127] on div "insert select one: Math Expression Function Text Youtube Video Graphing Geometr…" at bounding box center [761, 97] width 1523 height 71
drag, startPoint x: 419, startPoint y: 137, endPoint x: 423, endPoint y: 162, distance: 25.0
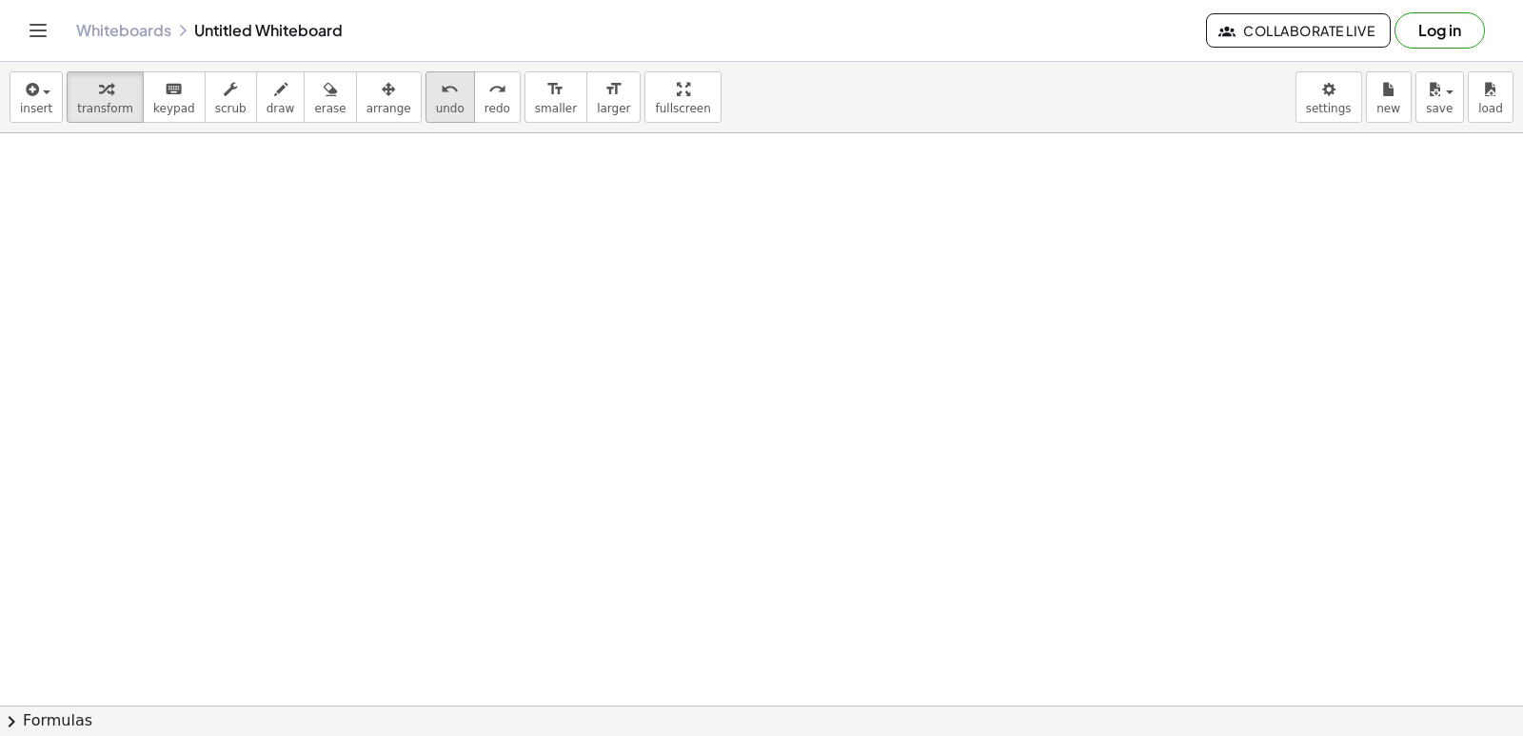
click at [436, 108] on span "undo" at bounding box center [450, 108] width 29 height 13
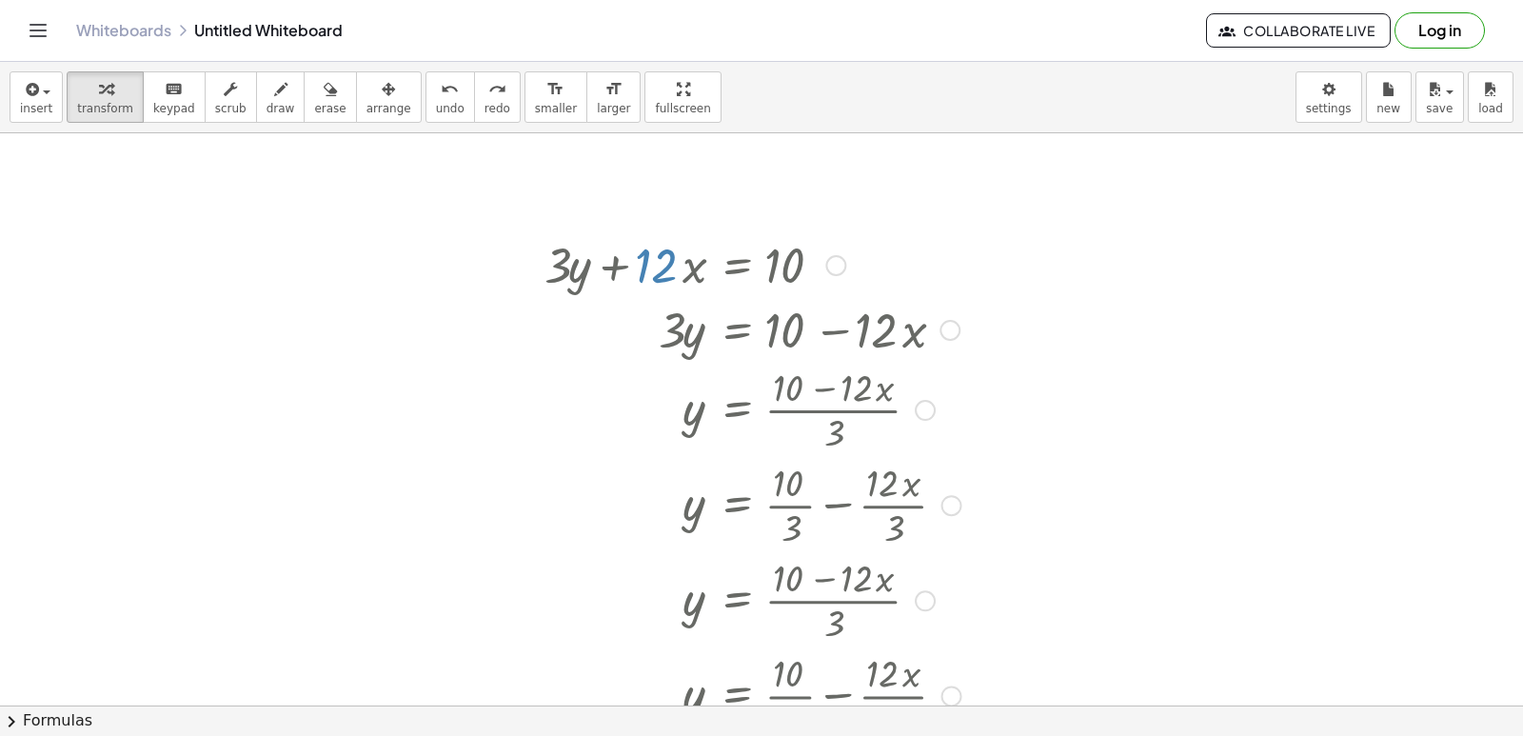
scroll to position [2496, 0]
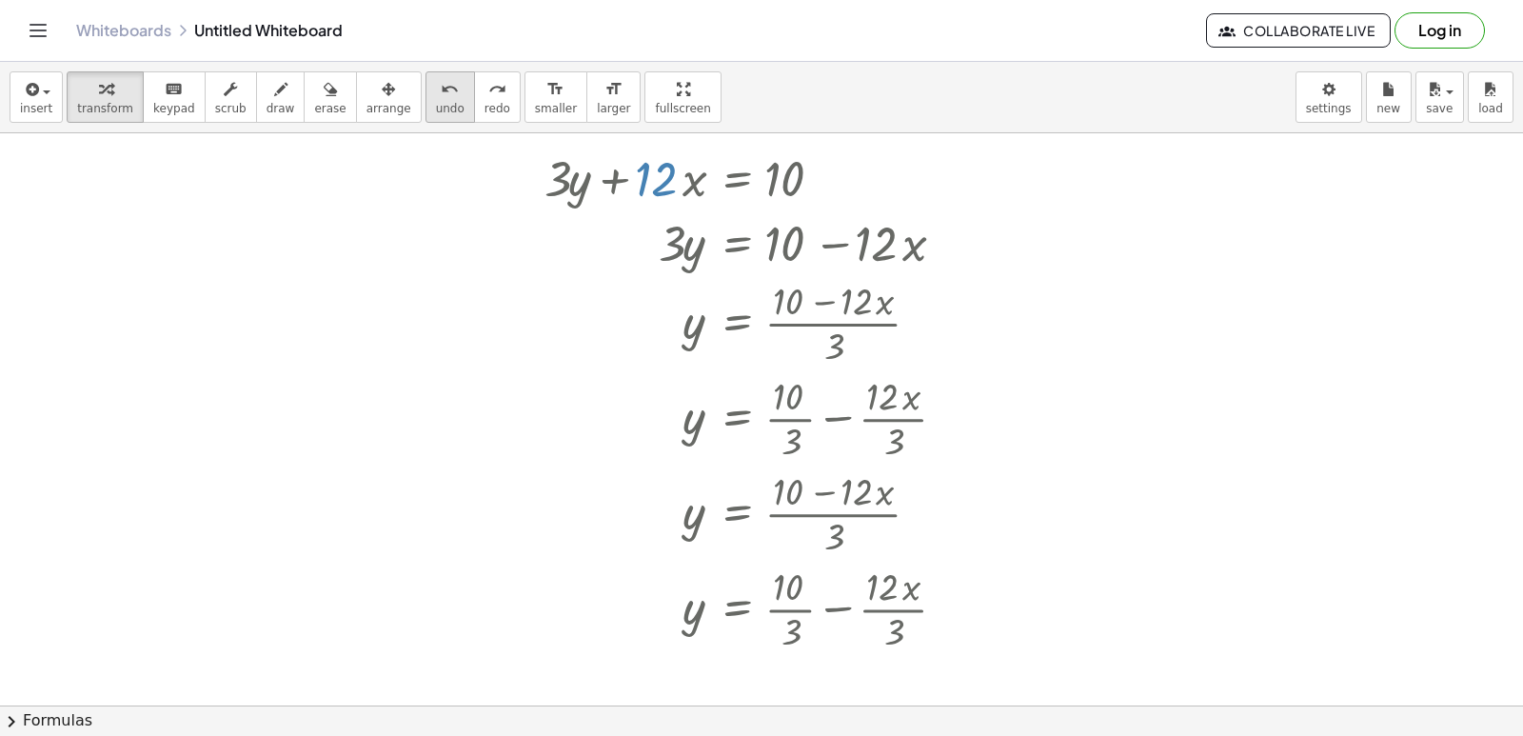
click at [436, 96] on div "undo" at bounding box center [450, 88] width 29 height 23
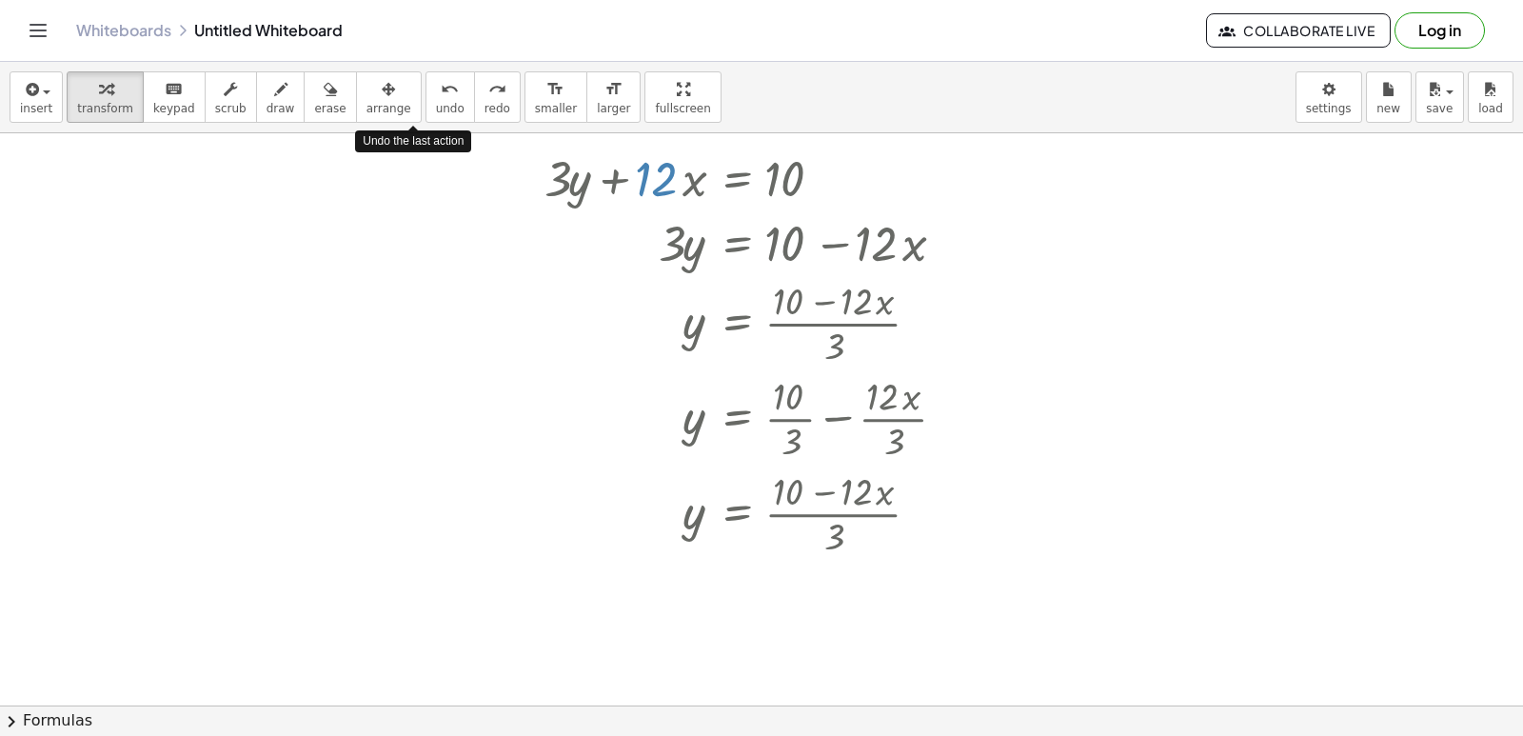
click at [413, 126] on div "insert select one: Math Expression Function Text Youtube Video Graphing Geometr…" at bounding box center [761, 97] width 1523 height 71
drag, startPoint x: 425, startPoint y: 133, endPoint x: 459, endPoint y: 150, distance: 38.3
click at [470, 202] on div "insert select one: Math Expression Function Text Youtube Video Graphing Geometr…" at bounding box center [761, 399] width 1523 height 674
drag, startPoint x: 459, startPoint y: 150, endPoint x: 465, endPoint y: 179, distance: 29.1
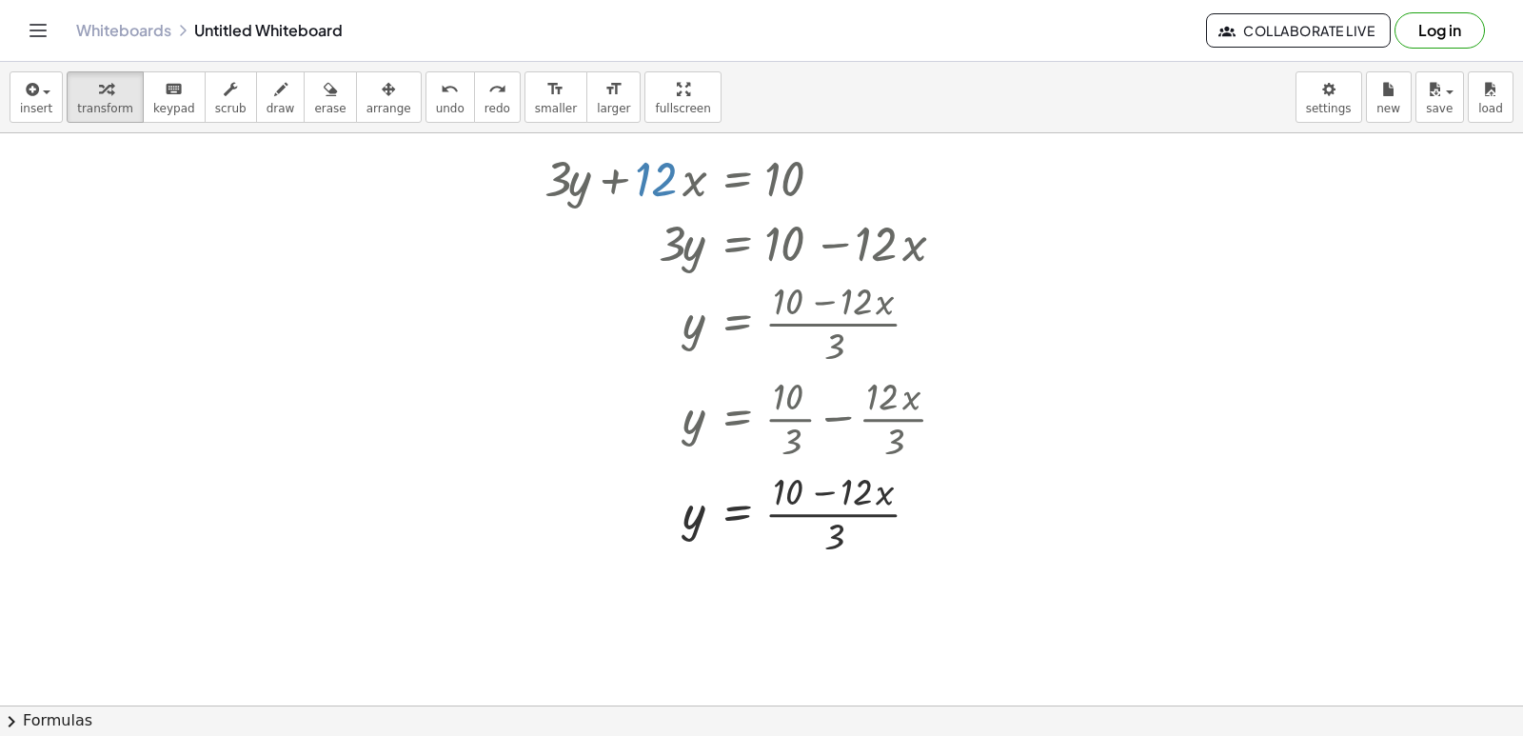
drag, startPoint x: 466, startPoint y: 169, endPoint x: 406, endPoint y: 55, distance: 129.0
click at [444, 128] on div "insert select one: Math Expression Function Text Youtube Video Graphing Geometr…" at bounding box center [761, 399] width 1523 height 674
click at [425, 94] on button "undo undo" at bounding box center [449, 96] width 49 height 51
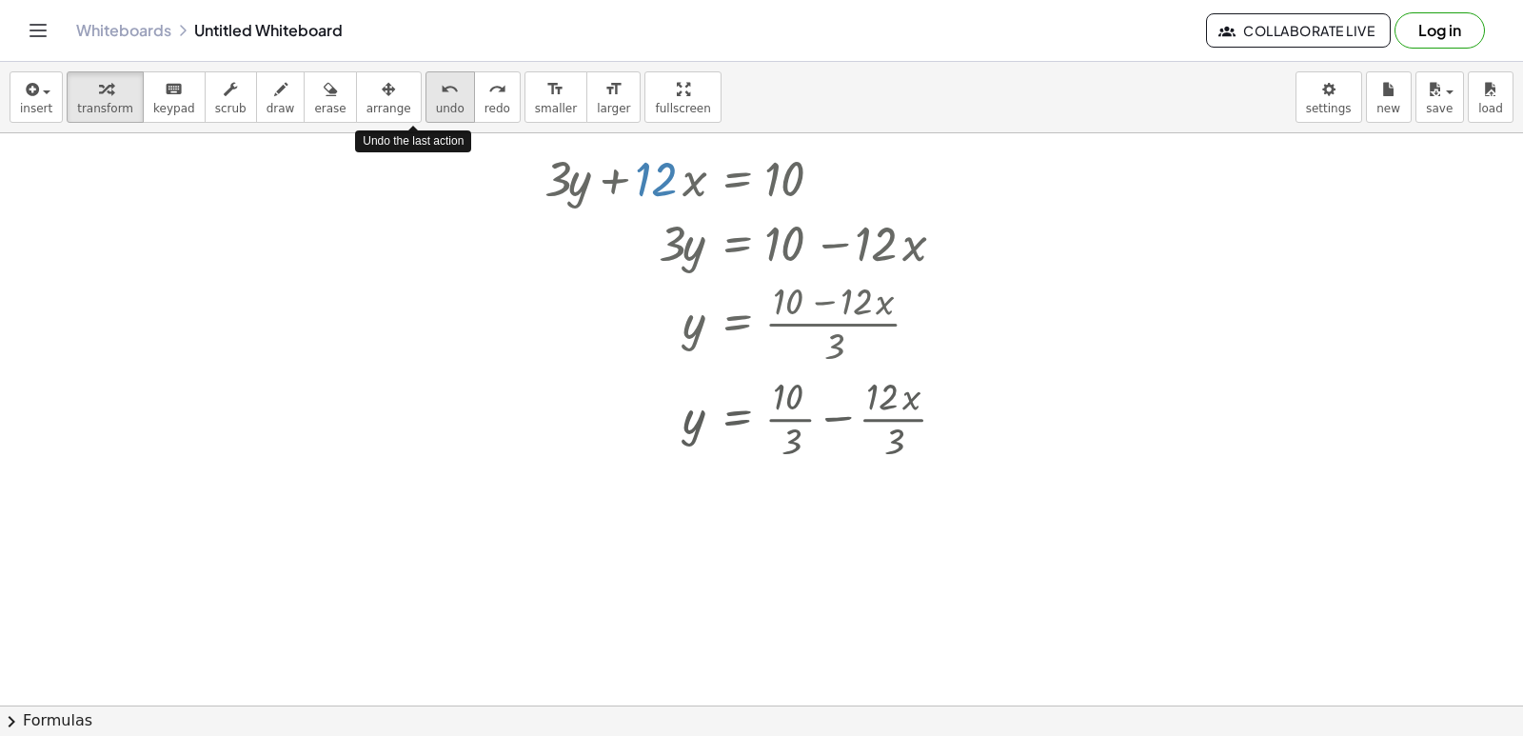
click at [425, 114] on button "undo undo" at bounding box center [449, 96] width 49 height 51
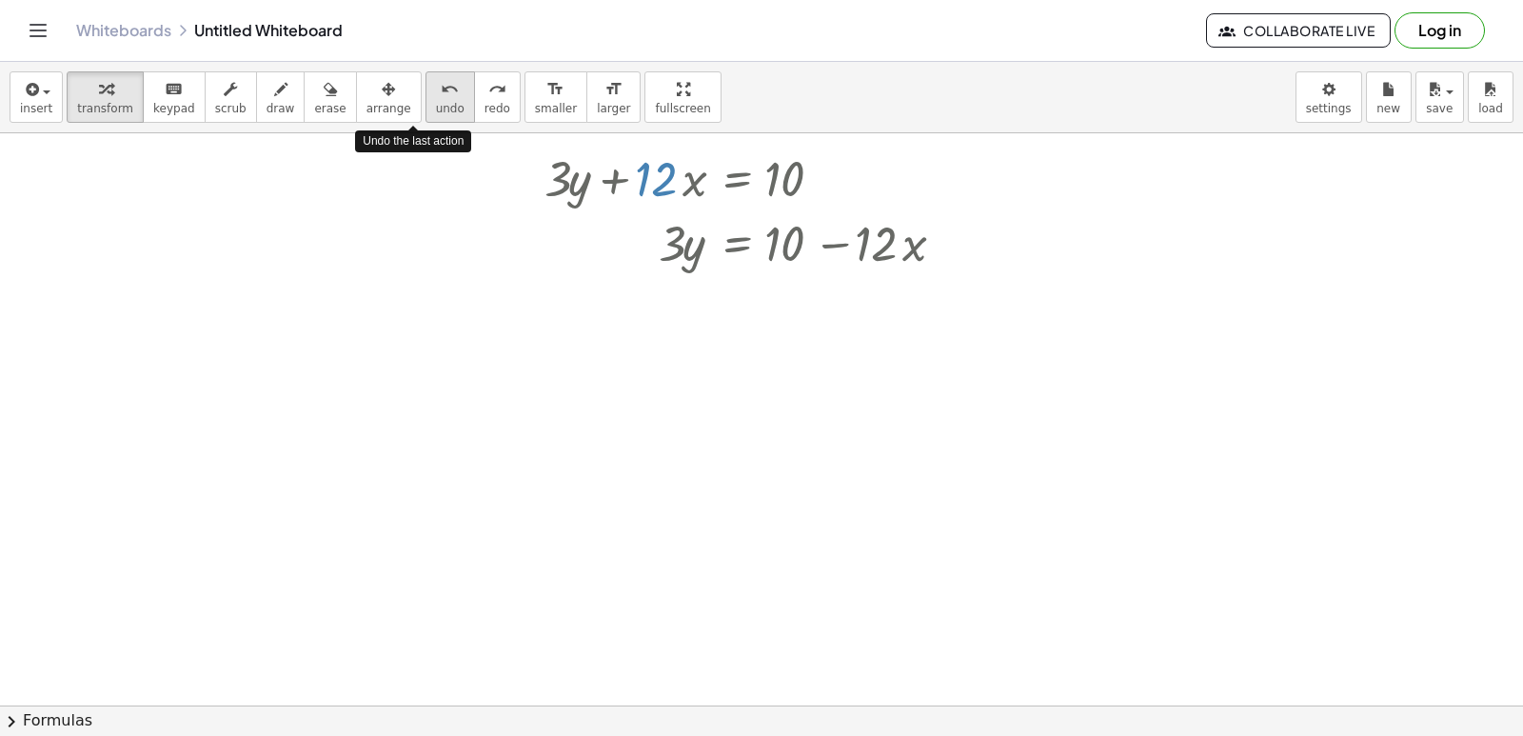
click at [436, 114] on span "undo" at bounding box center [450, 108] width 29 height 13
click at [441, 99] on icon "undo" at bounding box center [450, 89] width 18 height 23
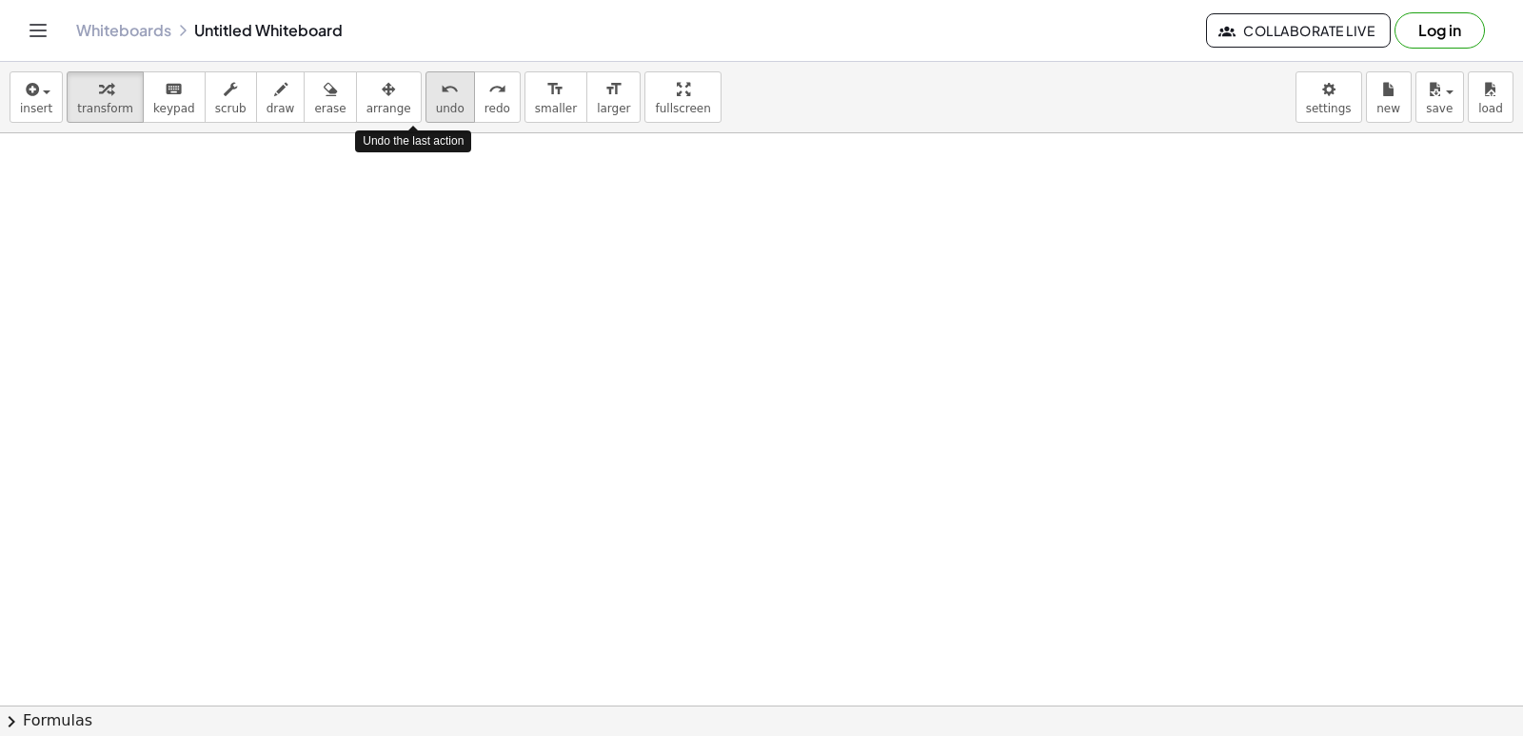
drag, startPoint x: 408, startPoint y: 109, endPoint x: 410, endPoint y: 120, distance: 10.6
click at [425, 120] on button "undo undo" at bounding box center [449, 96] width 49 height 51
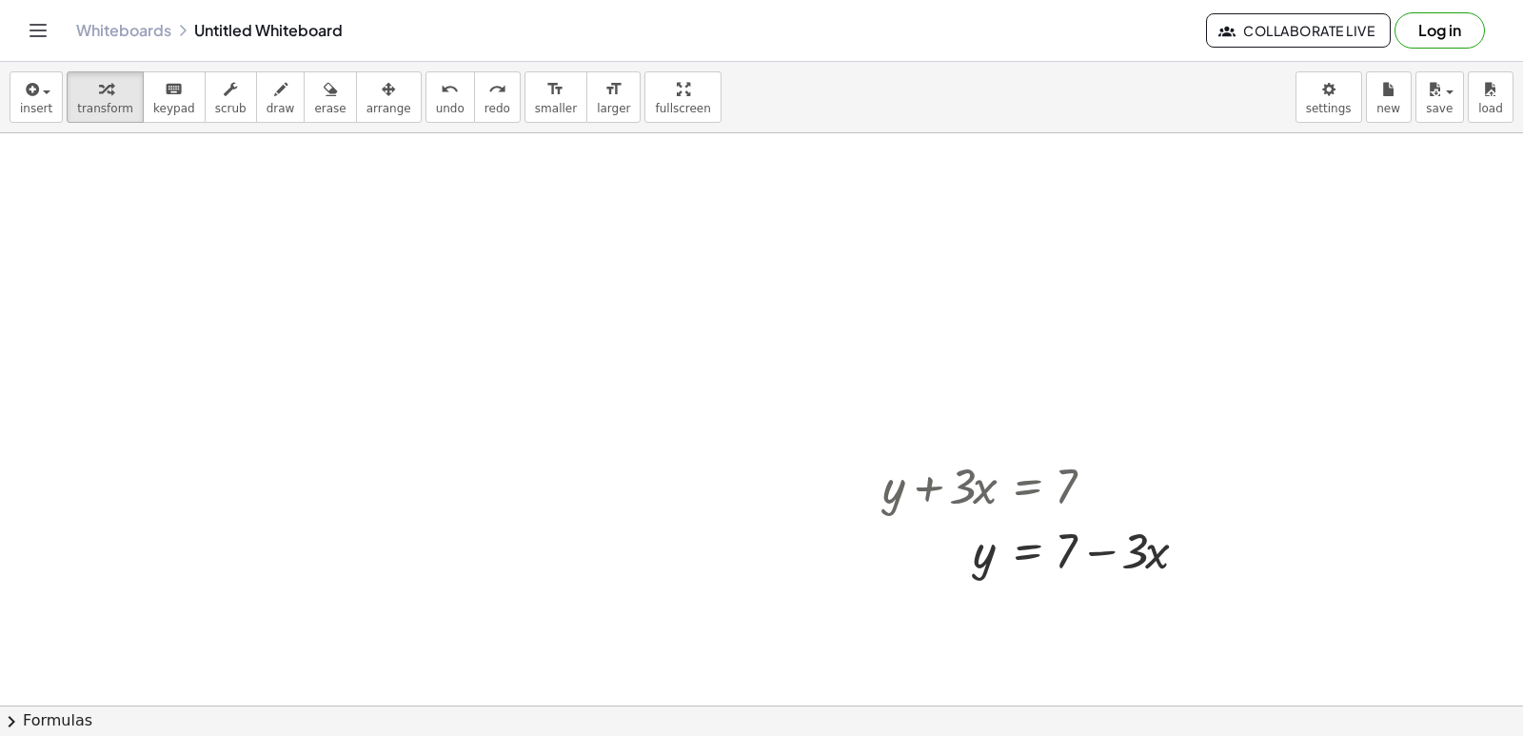
scroll to position [1639, 0]
click at [436, 111] on span "undo" at bounding box center [450, 108] width 29 height 13
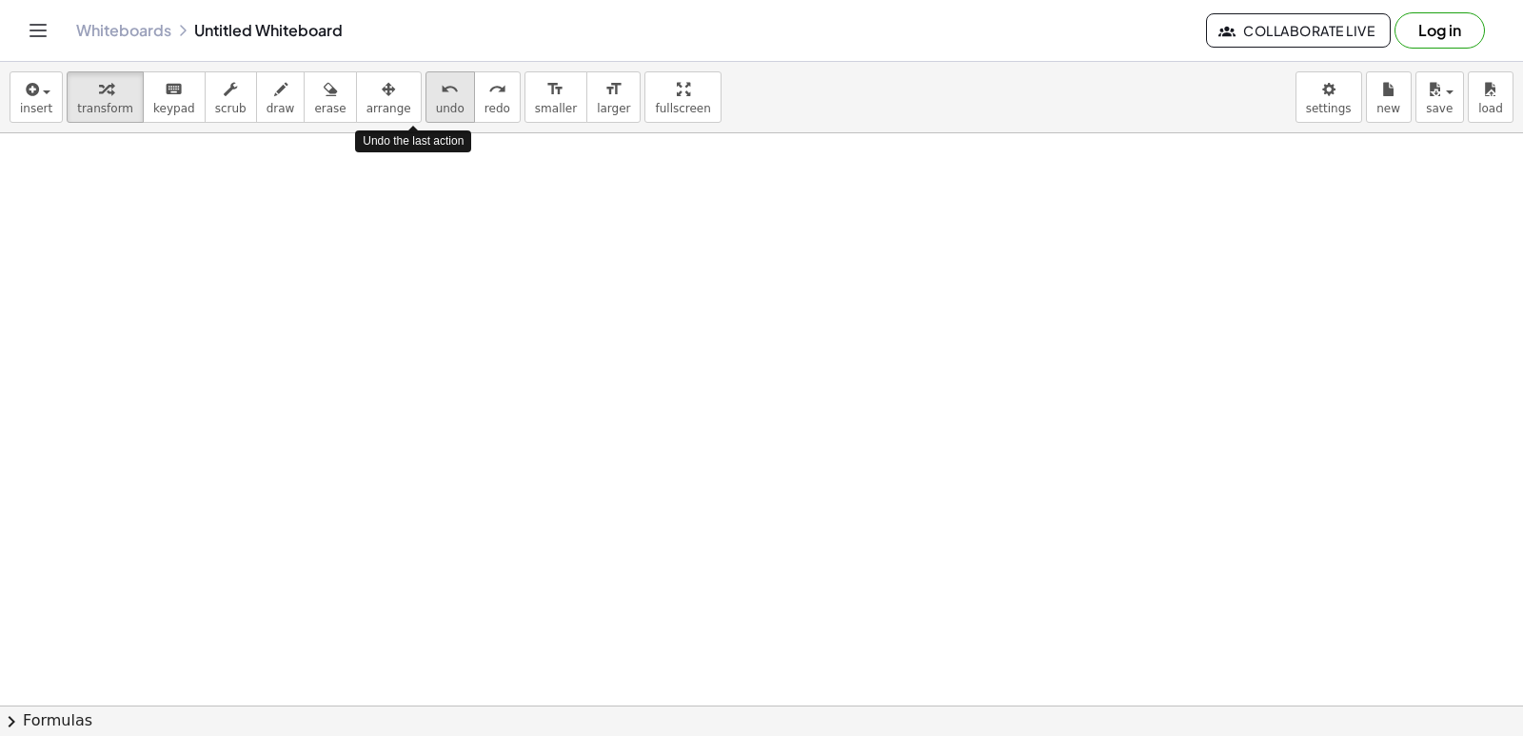
click at [436, 111] on span "undo" at bounding box center [450, 108] width 29 height 13
click at [427, 109] on button "undo undo" at bounding box center [449, 96] width 49 height 51
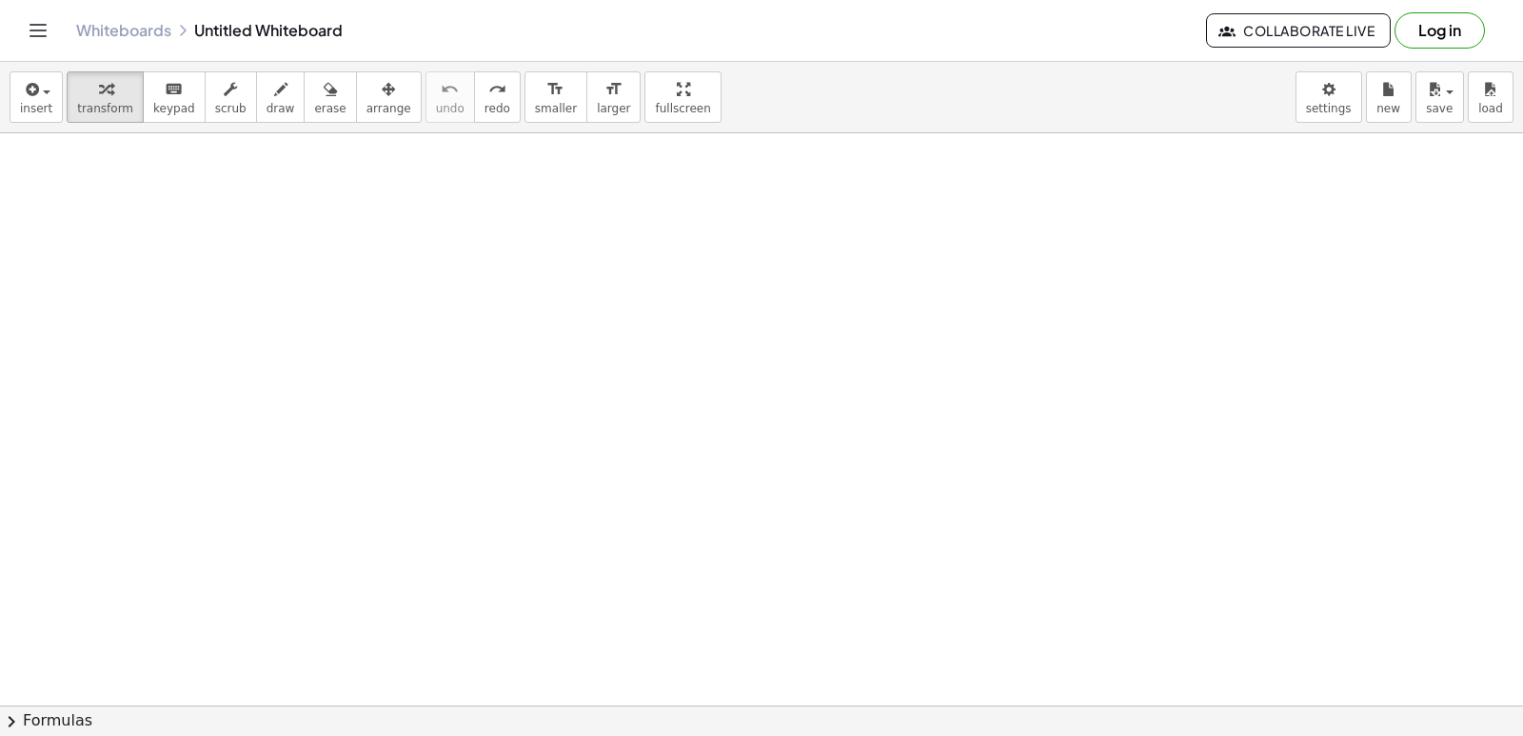
scroll to position [0, 0]
click at [491, 498] on div at bounding box center [761, 705] width 1523 height 1144
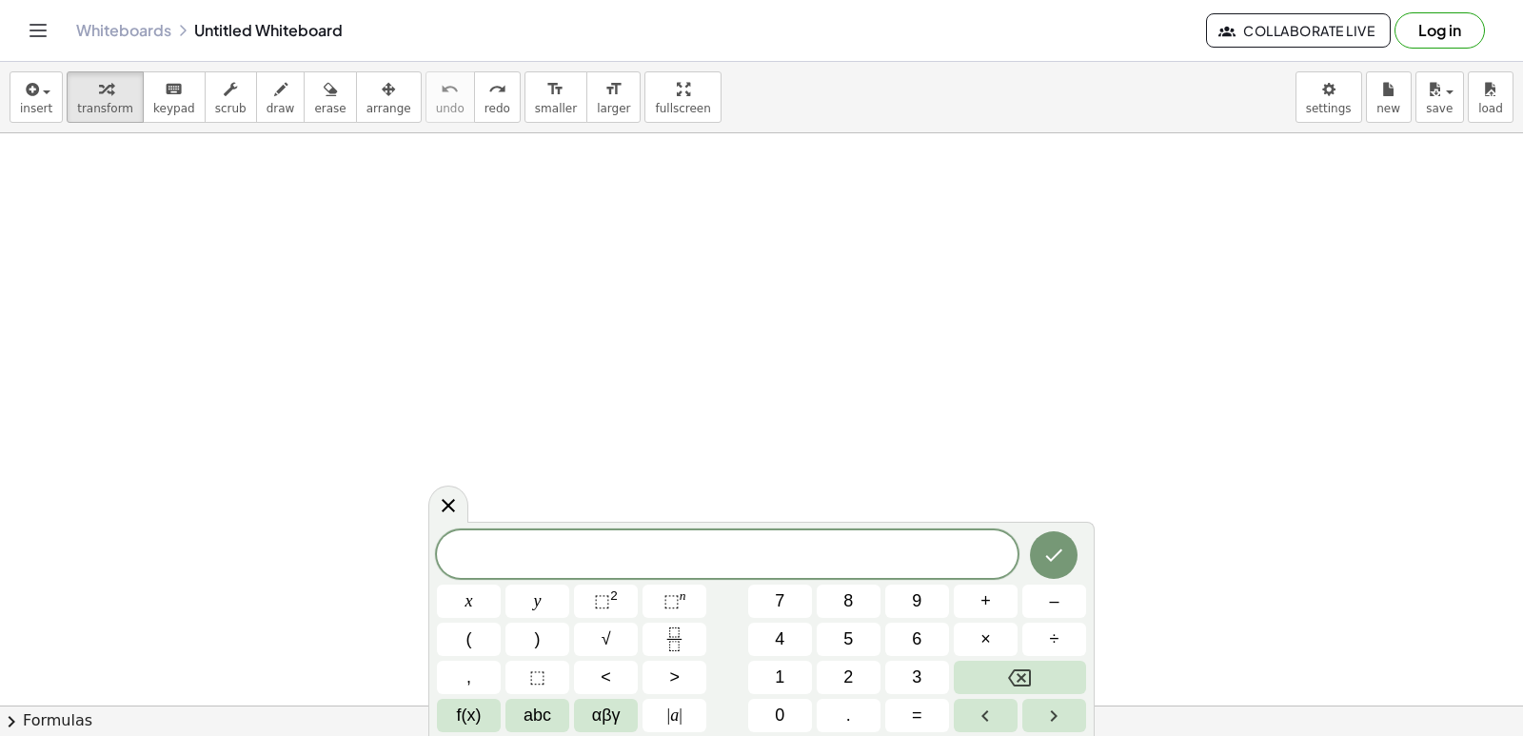
scroll to position [1, 0]
click at [534, 560] on span "​" at bounding box center [727, 556] width 581 height 27
click at [522, 595] on button "y" at bounding box center [537, 600] width 64 height 33
click at [981, 593] on span "+" at bounding box center [985, 601] width 10 height 26
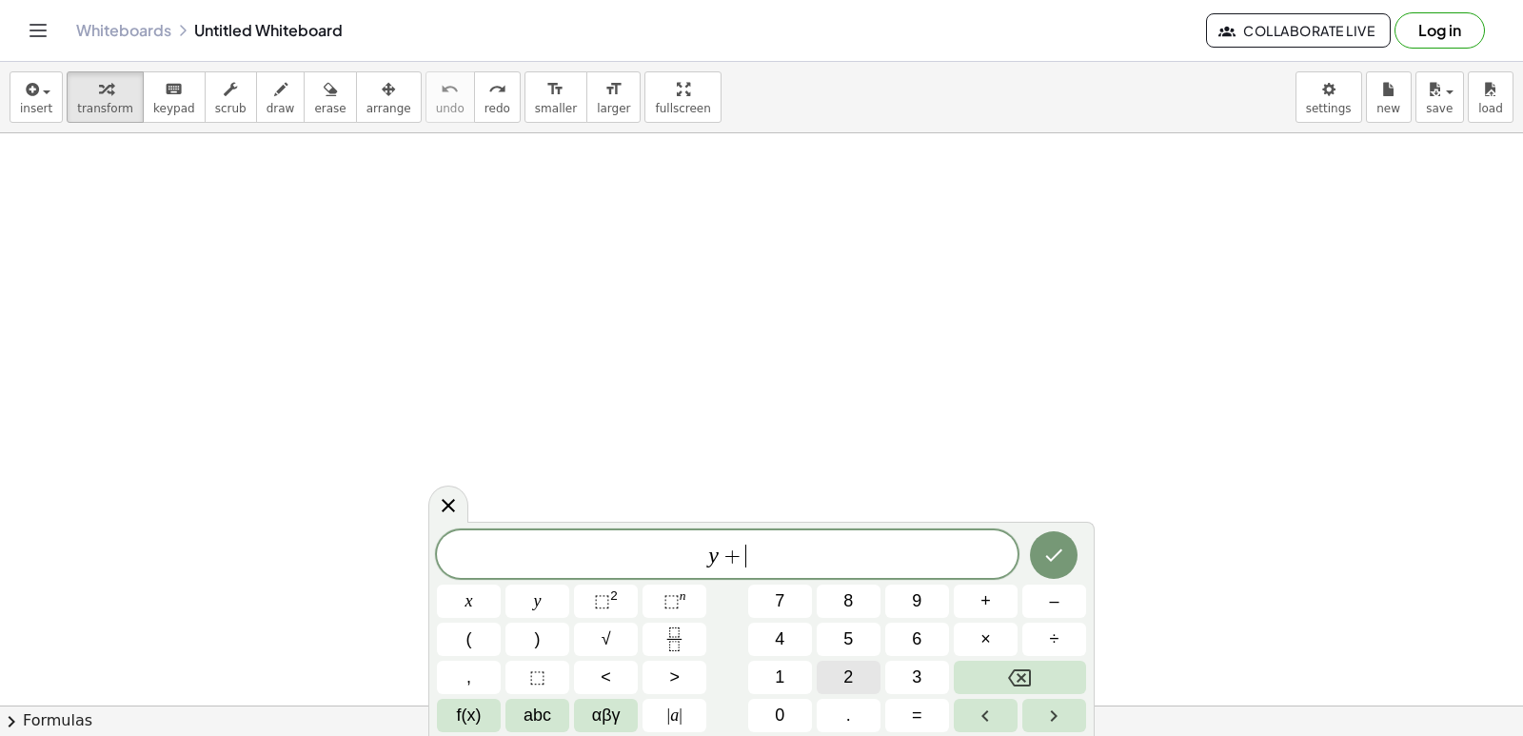
click at [834, 673] on button "2" at bounding box center [849, 677] width 64 height 33
click at [471, 605] on button "x" at bounding box center [469, 600] width 64 height 33
click at [920, 719] on span "=" at bounding box center [917, 715] width 10 height 26
click at [795, 683] on button "1" at bounding box center [780, 677] width 64 height 33
click at [787, 719] on button "0" at bounding box center [780, 715] width 64 height 33
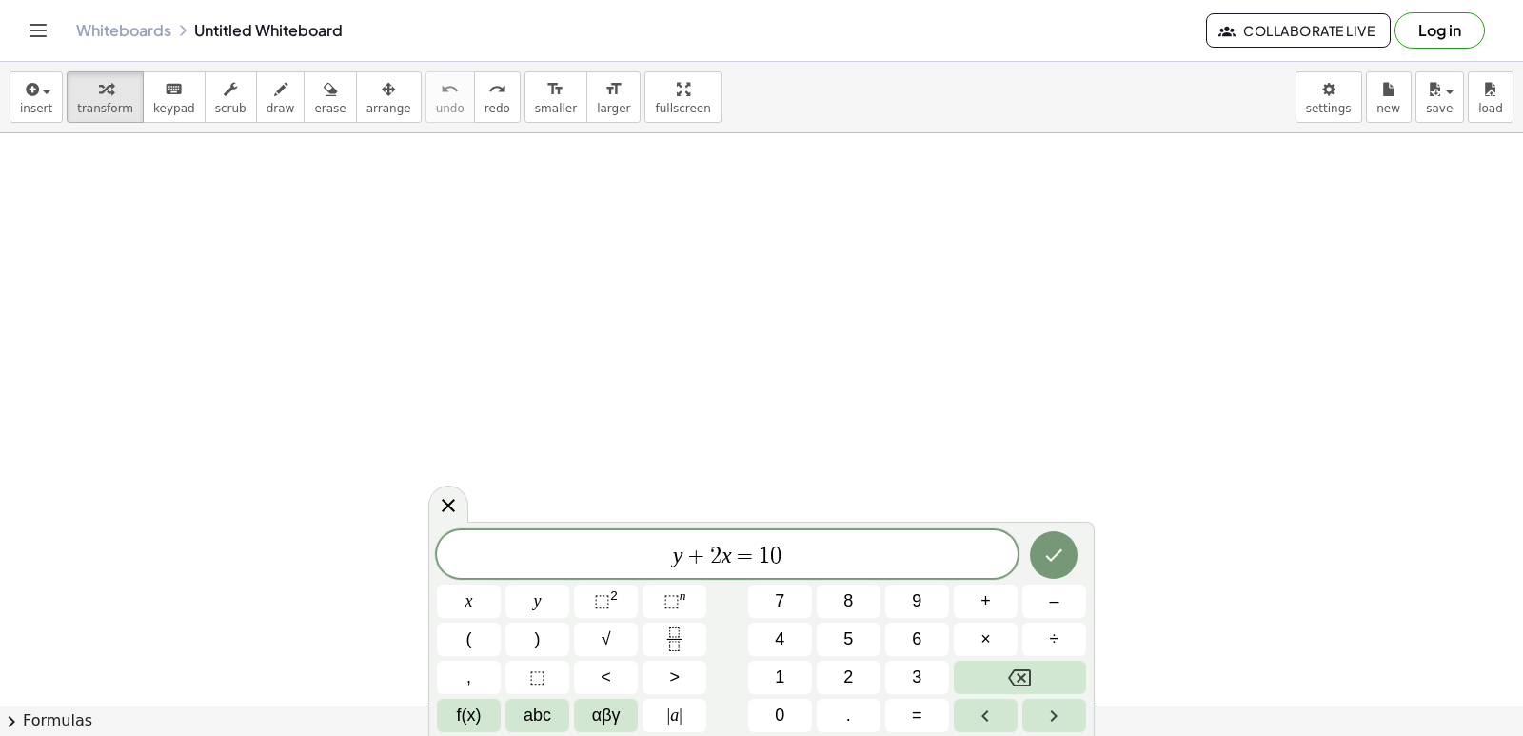
drag, startPoint x: 818, startPoint y: 728, endPoint x: 1389, endPoint y: 329, distance: 696.6
click at [1389, 329] on div at bounding box center [761, 705] width 1523 height 1144
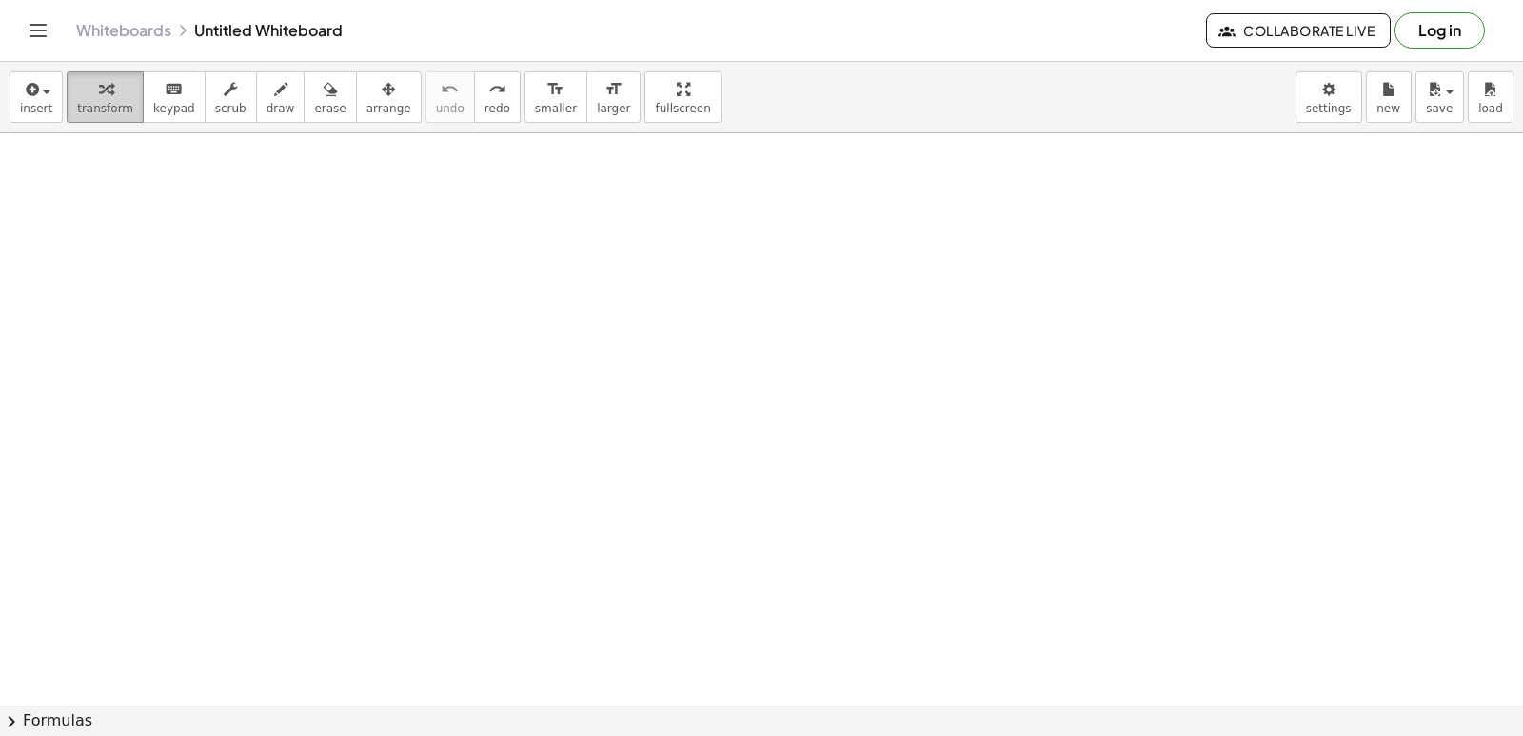
click at [79, 85] on div "button" at bounding box center [105, 88] width 56 height 23
click at [344, 447] on div at bounding box center [761, 705] width 1523 height 1144
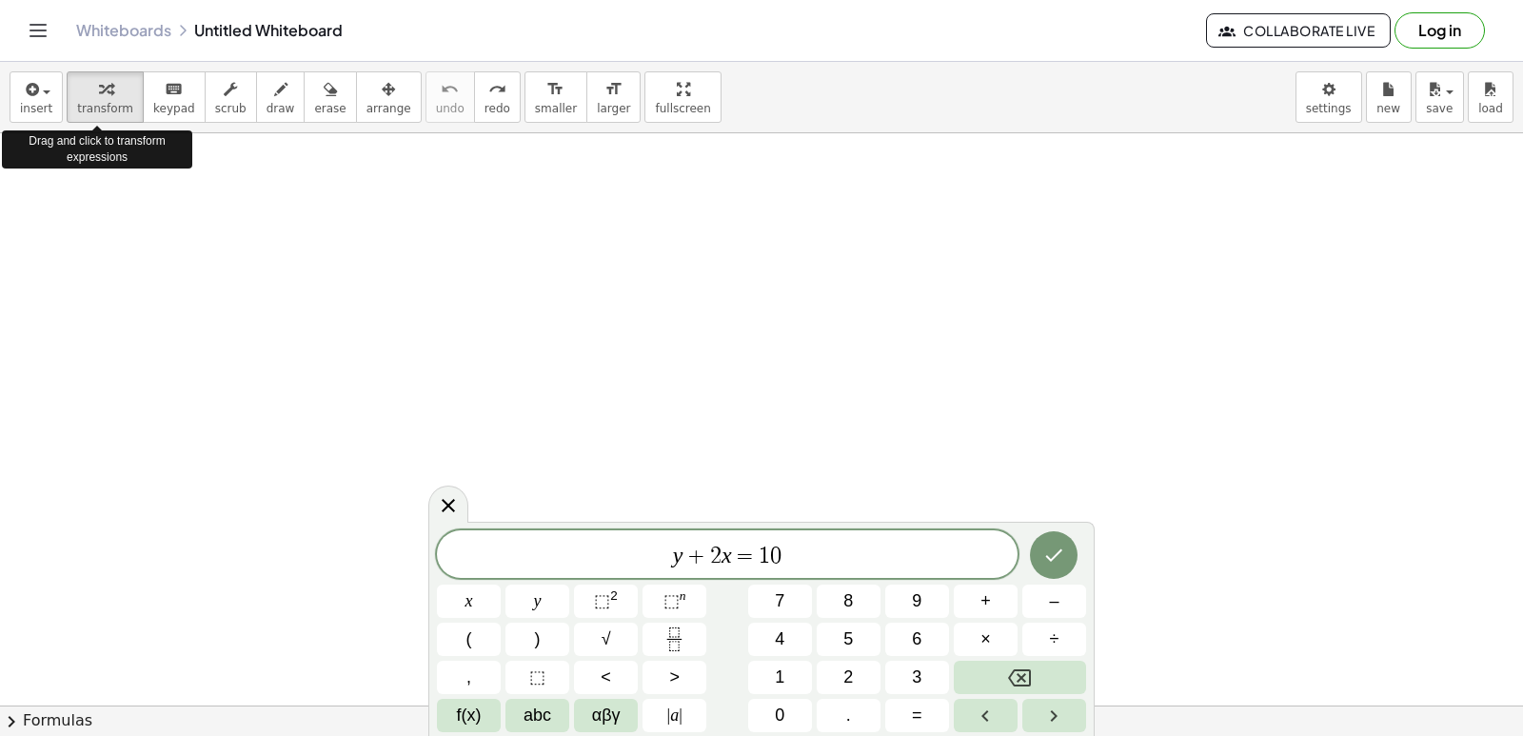
click at [364, 453] on div at bounding box center [761, 705] width 1523 height 1144
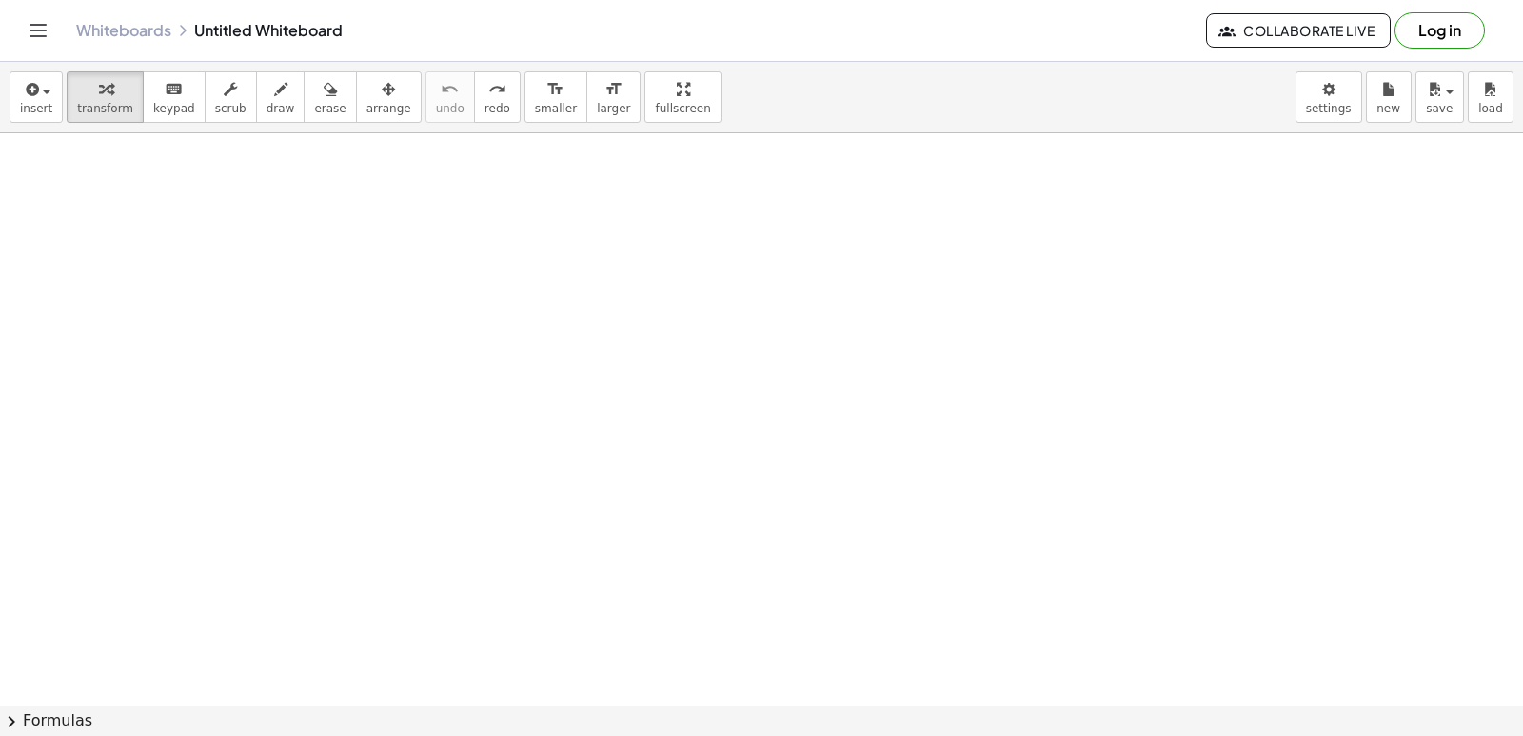
click at [374, 458] on div at bounding box center [761, 705] width 1523 height 1144
click at [405, 465] on div at bounding box center [761, 705] width 1523 height 1144
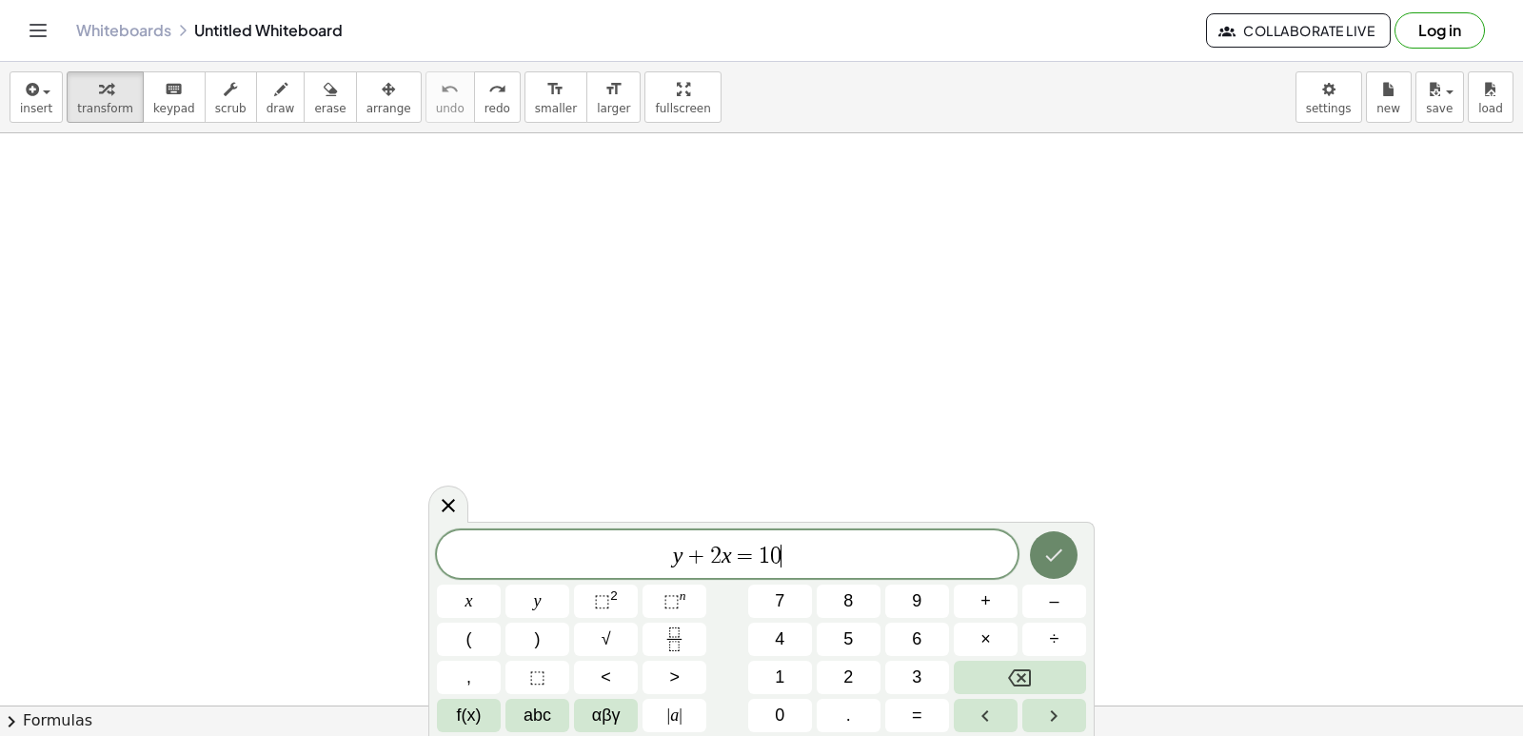
click at [1043, 564] on icon "Done" at bounding box center [1053, 555] width 23 height 23
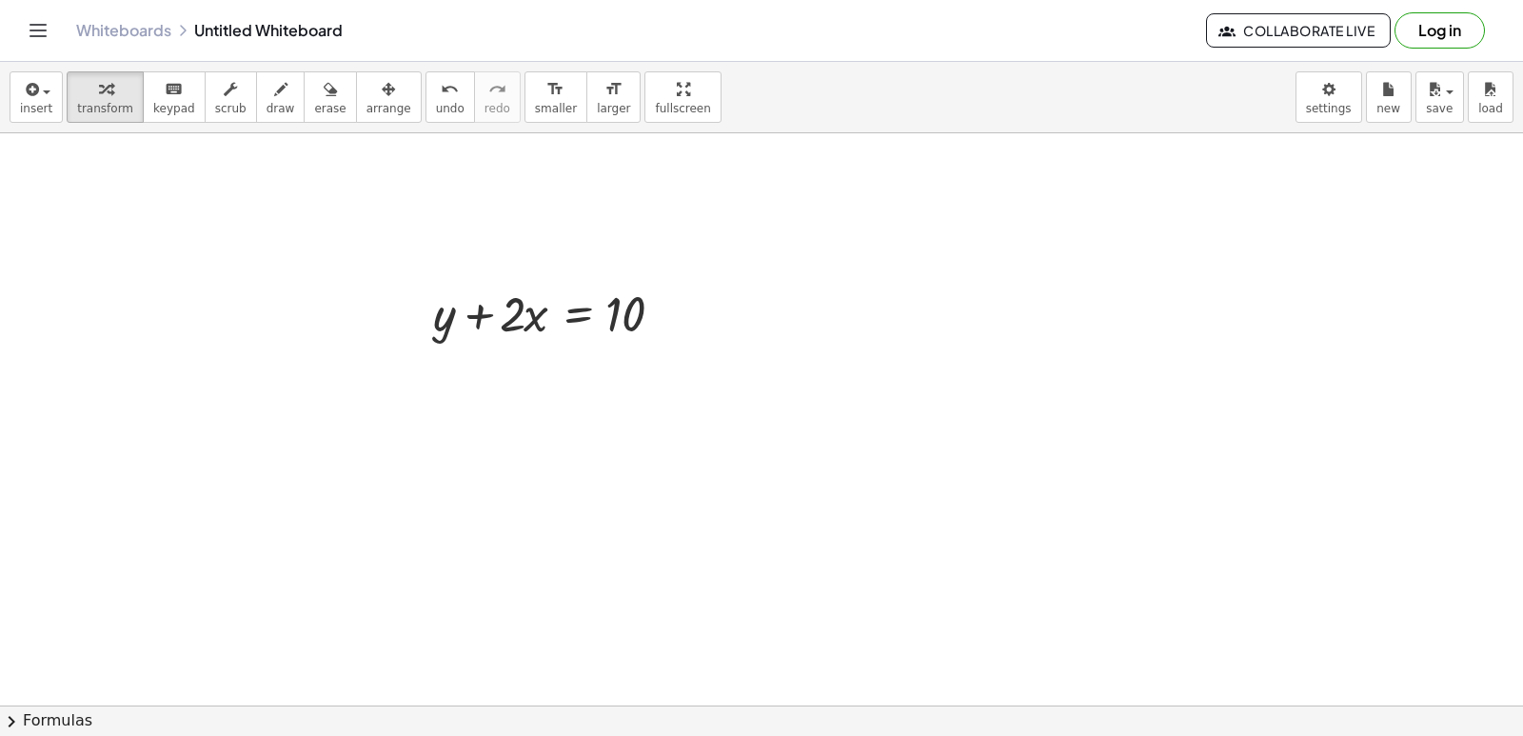
scroll to position [286, 0]
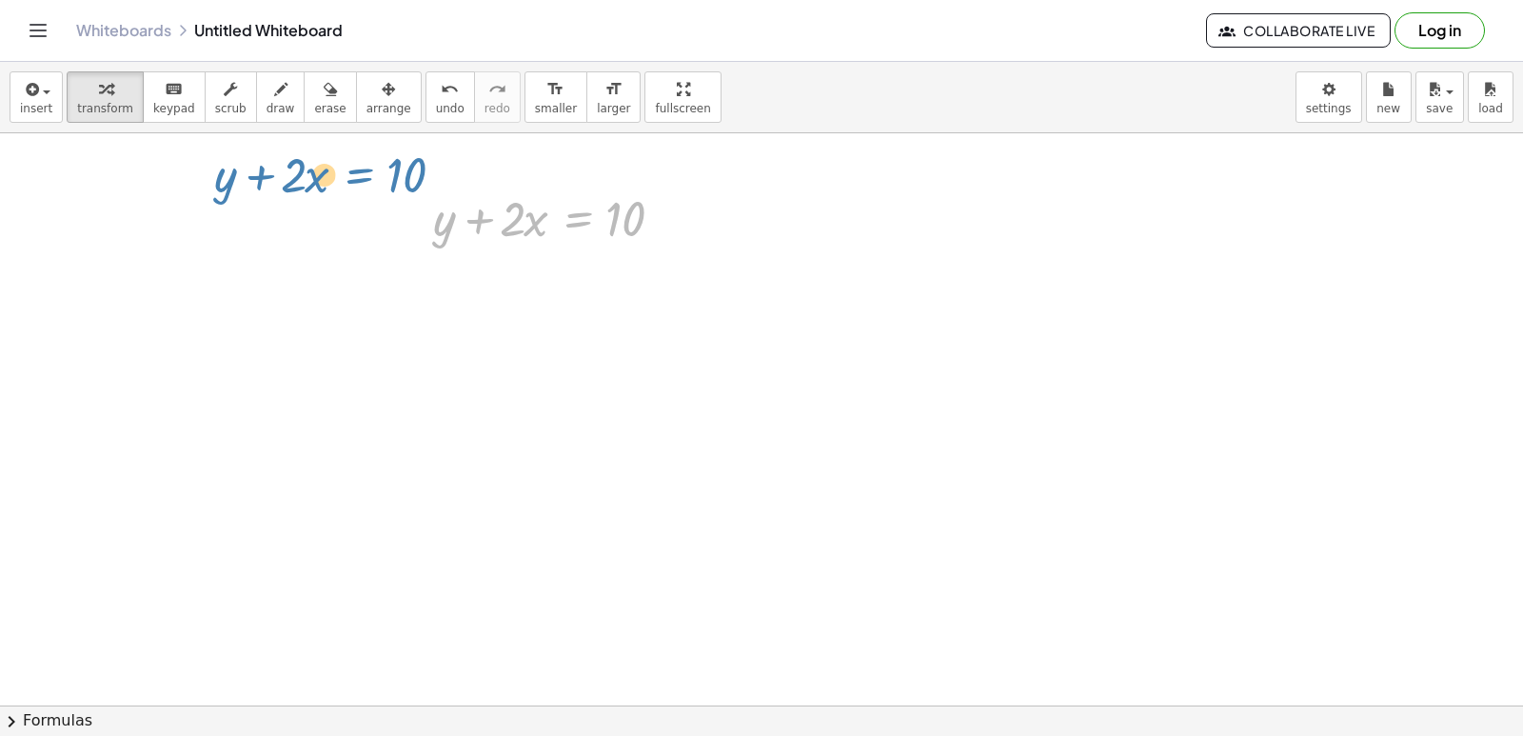
drag, startPoint x: 573, startPoint y: 228, endPoint x: 346, endPoint y: 188, distance: 231.1
click at [347, 185] on div "+ y + · 2 · x = 10 + y + · 2 · x = 10" at bounding box center [761, 420] width 1523 height 1144
click at [491, 388] on div at bounding box center [761, 420] width 1523 height 1144
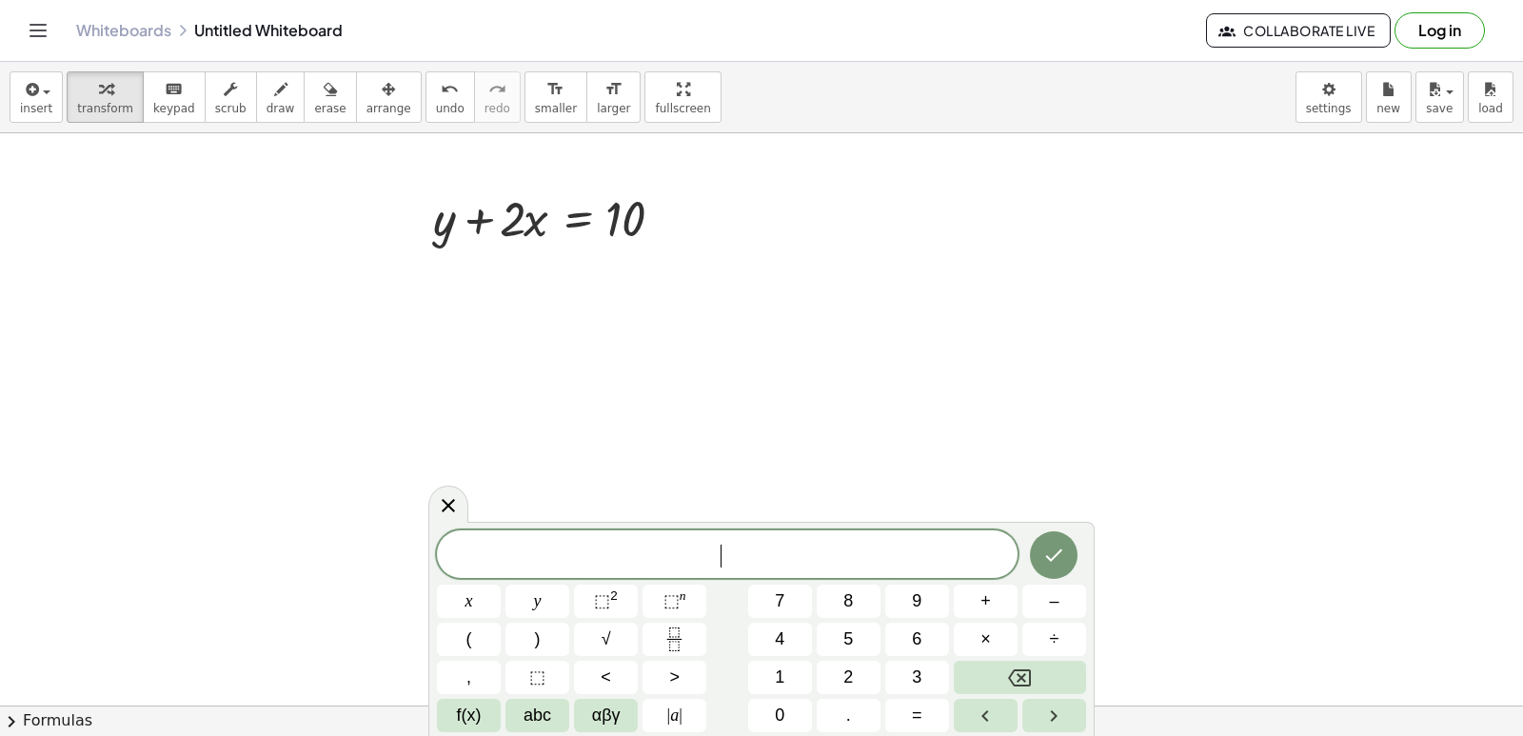
click at [436, 343] on div at bounding box center [761, 420] width 1523 height 1144
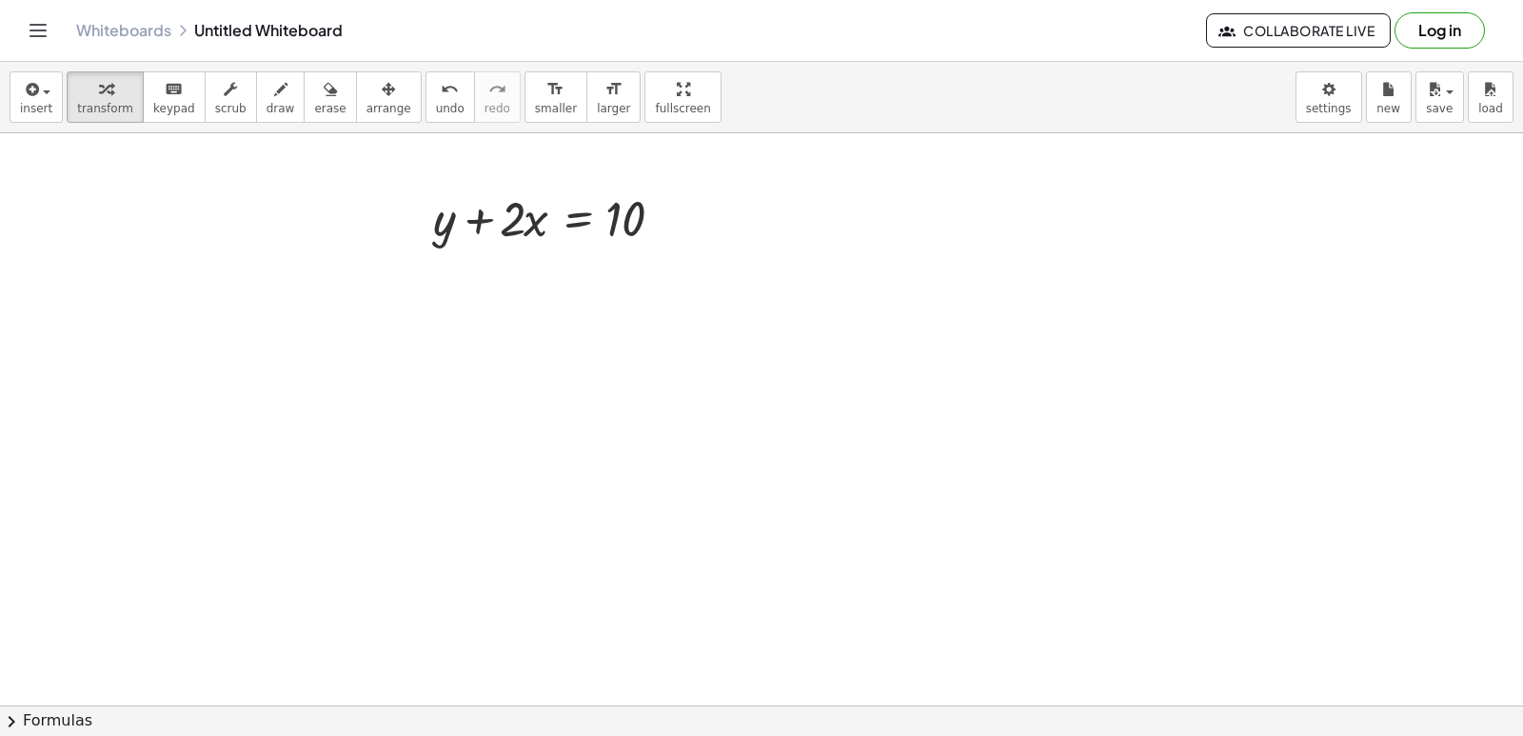
click at [644, 499] on div at bounding box center [761, 420] width 1523 height 1144
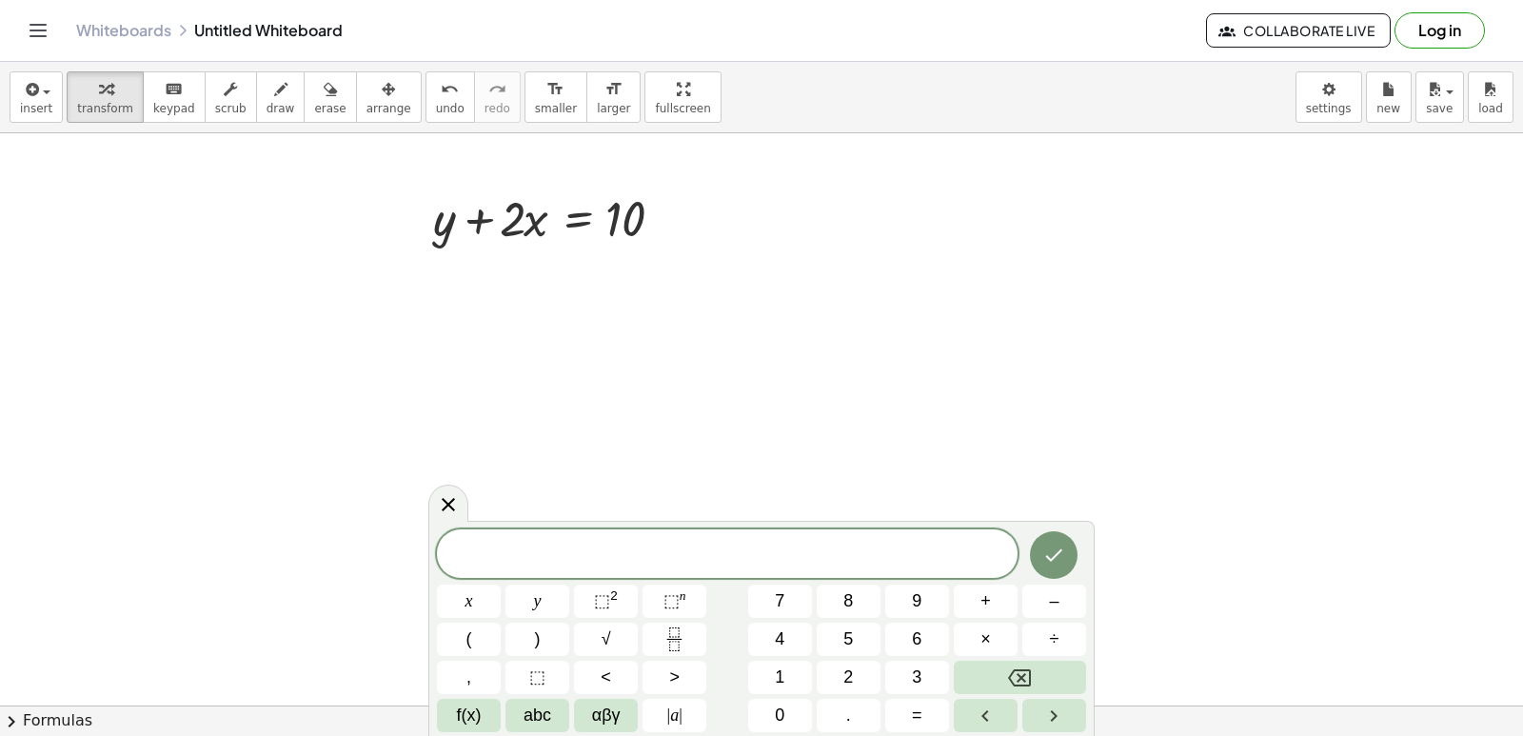
click at [631, 492] on div at bounding box center [761, 420] width 1523 height 1144
drag, startPoint x: 629, startPoint y: 492, endPoint x: 574, endPoint y: 426, distance: 85.8
click at [574, 427] on div at bounding box center [761, 420] width 1523 height 1144
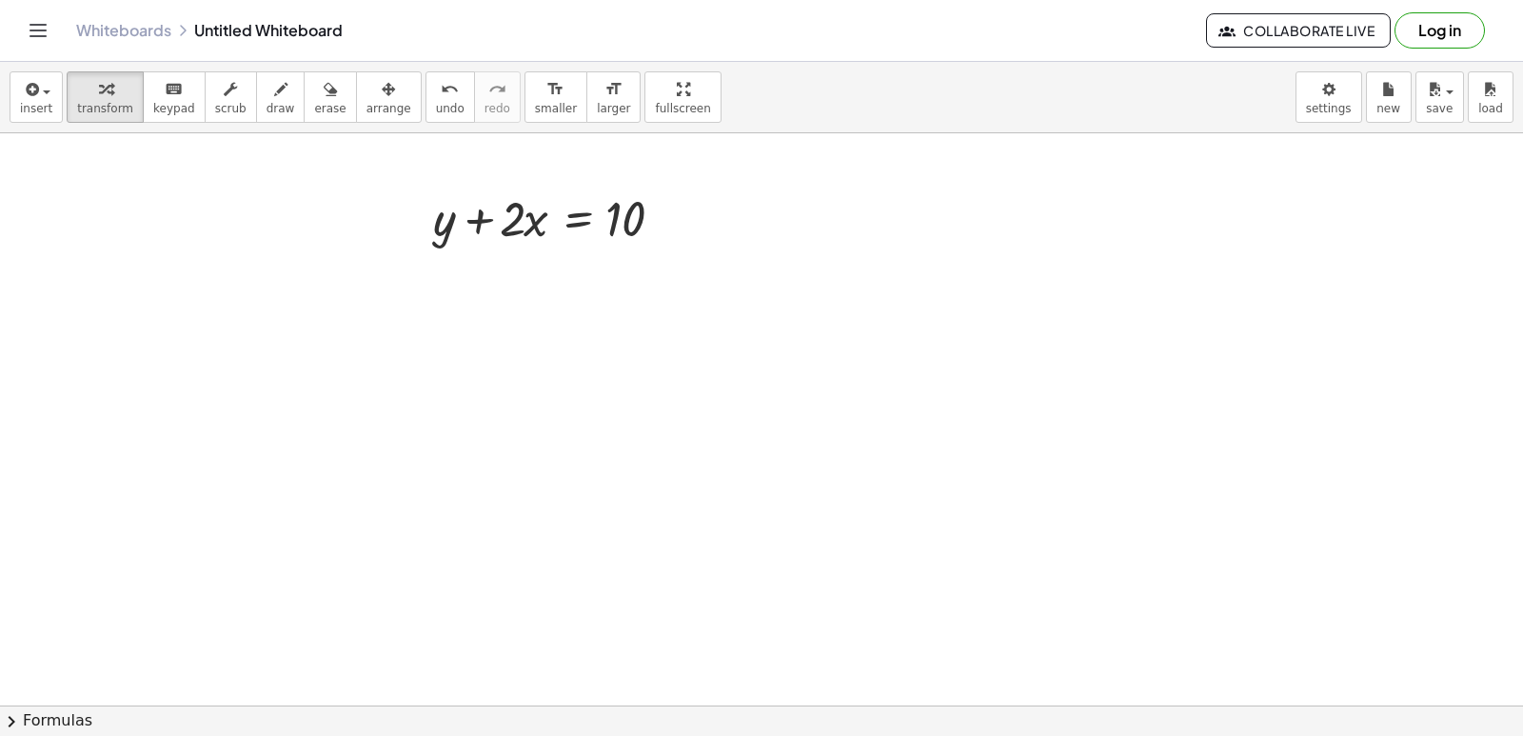
click at [516, 397] on div at bounding box center [761, 420] width 1523 height 1144
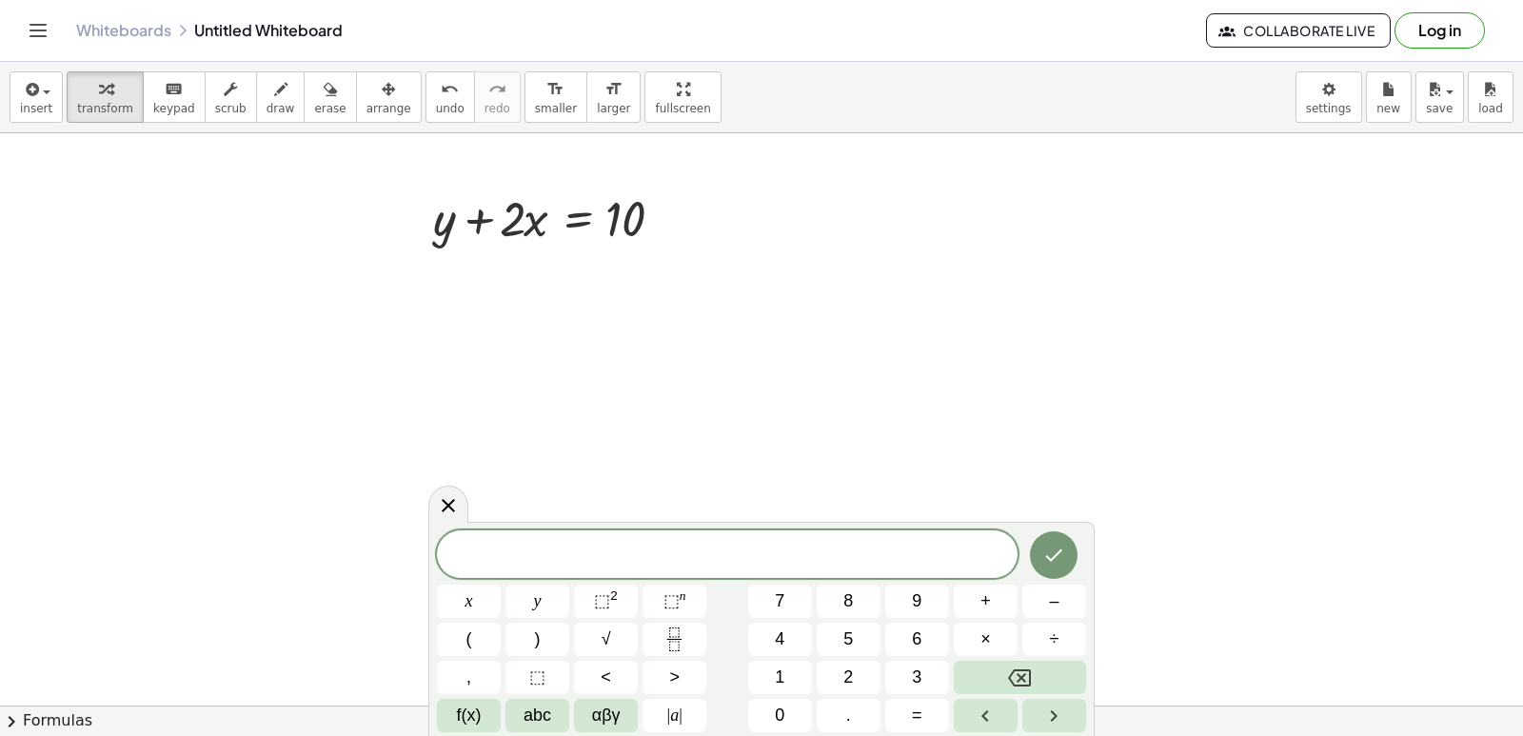
drag, startPoint x: 531, startPoint y: 407, endPoint x: 316, endPoint y: 339, distance: 225.8
click at [519, 404] on div at bounding box center [761, 420] width 1523 height 1144
drag, startPoint x: 443, startPoint y: 201, endPoint x: 539, endPoint y: 192, distance: 96.5
click at [606, 189] on div at bounding box center [560, 217] width 272 height 65
click at [805, 318] on div at bounding box center [761, 420] width 1523 height 1144
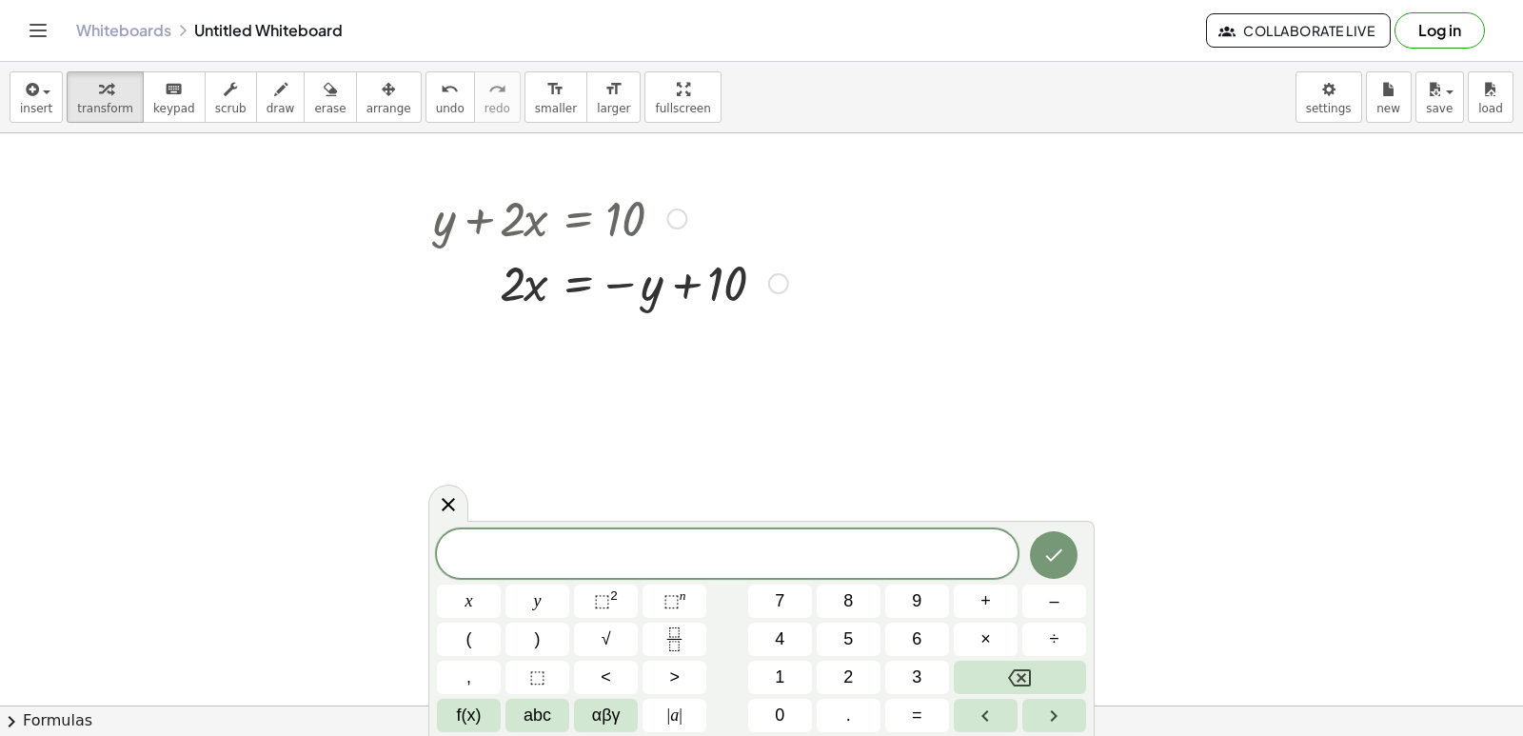
click at [770, 246] on div at bounding box center [611, 217] width 374 height 65
click at [769, 277] on div at bounding box center [778, 283] width 21 height 21
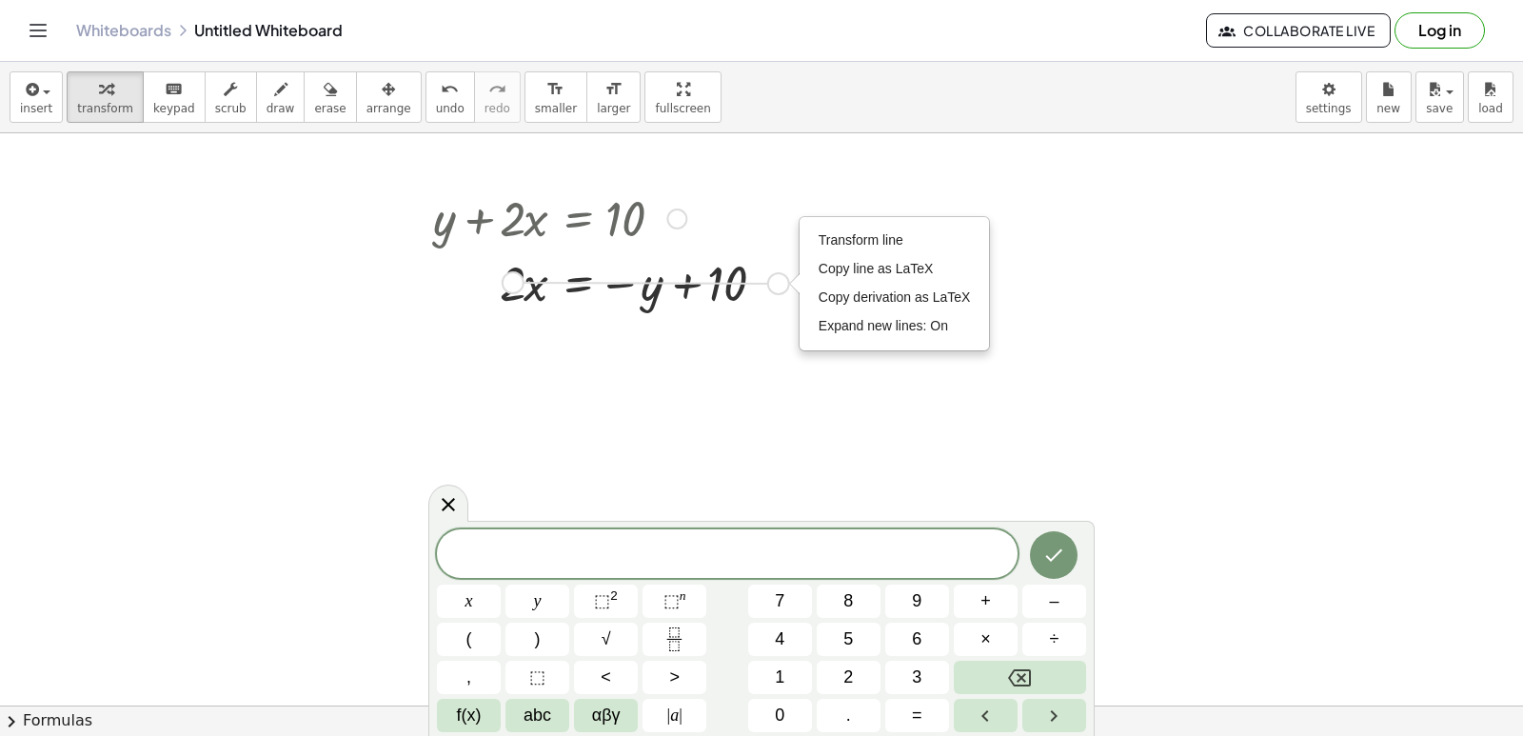
drag, startPoint x: 775, startPoint y: 277, endPoint x: 503, endPoint y: 276, distance: 272.2
click at [577, 284] on div "y · 2 · x = 10 − + Transform line Copy line as LaTeX Copy derivation as LaTeX E…" at bounding box center [577, 284] width 0 height 0
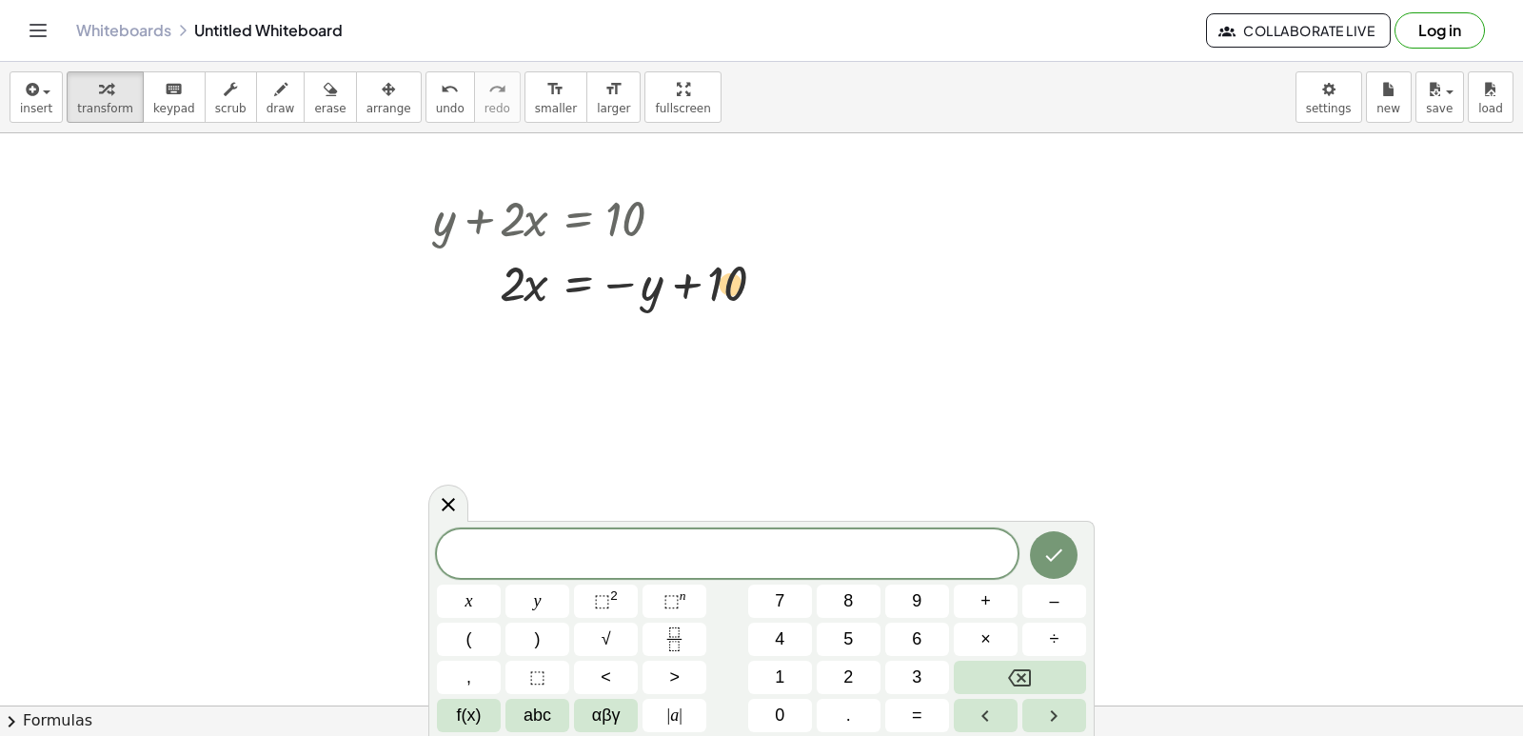
drag, startPoint x: 256, startPoint y: 351, endPoint x: 450, endPoint y: 239, distance: 224.3
click at [295, 320] on div "+ y + · 2 · x = 10 + 10 y · 2 · x = 10 − + Transform line Copy line as LaTeX Co…" at bounding box center [761, 420] width 1523 height 1144
drag, startPoint x: 601, startPoint y: 273, endPoint x: 592, endPoint y: 287, distance: 15.8
click at [592, 287] on div at bounding box center [611, 281] width 374 height 65
drag, startPoint x: 543, startPoint y: 292, endPoint x: 861, endPoint y: 300, distance: 319.0
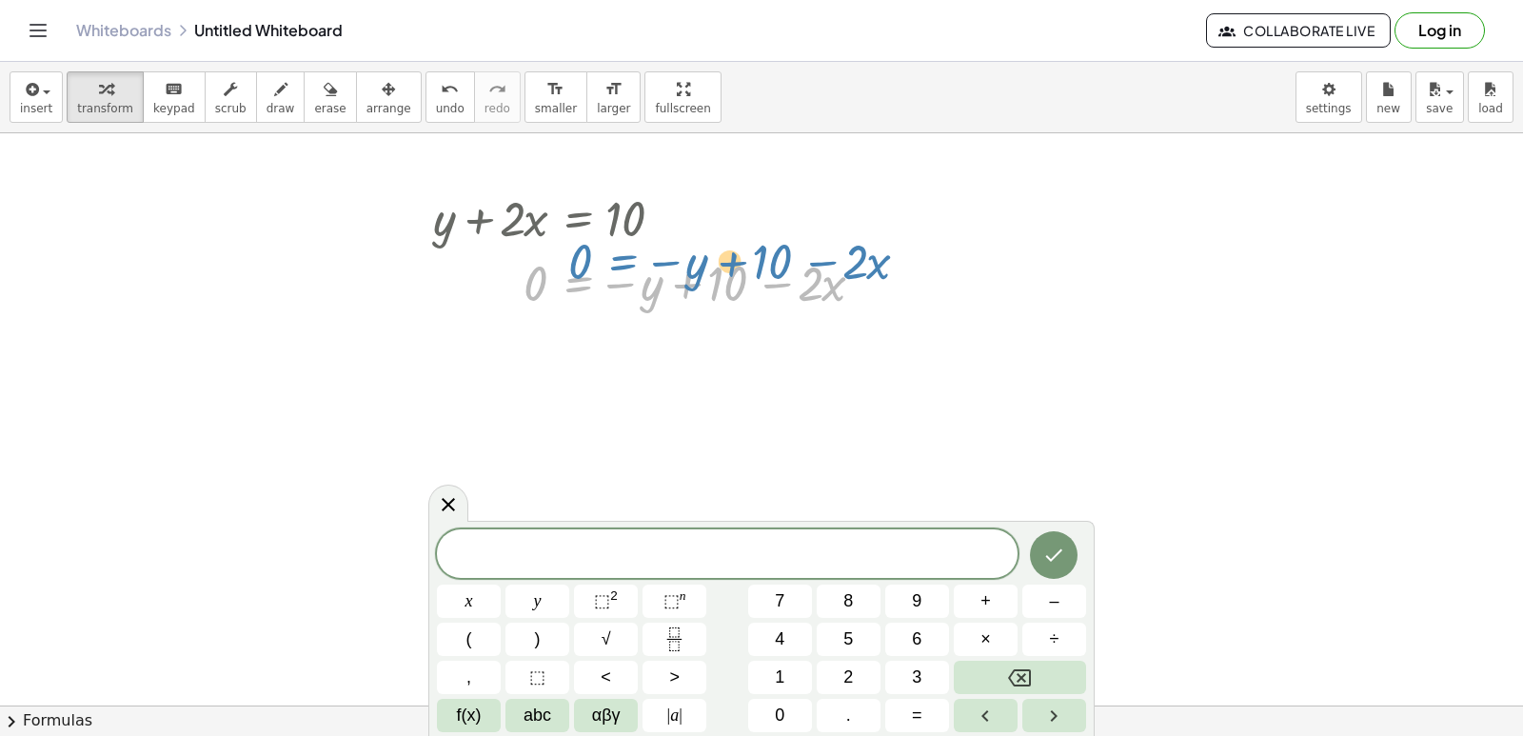
drag, startPoint x: 556, startPoint y: 281, endPoint x: 603, endPoint y: 255, distance: 54.1
click at [603, 255] on div at bounding box center [656, 281] width 465 height 65
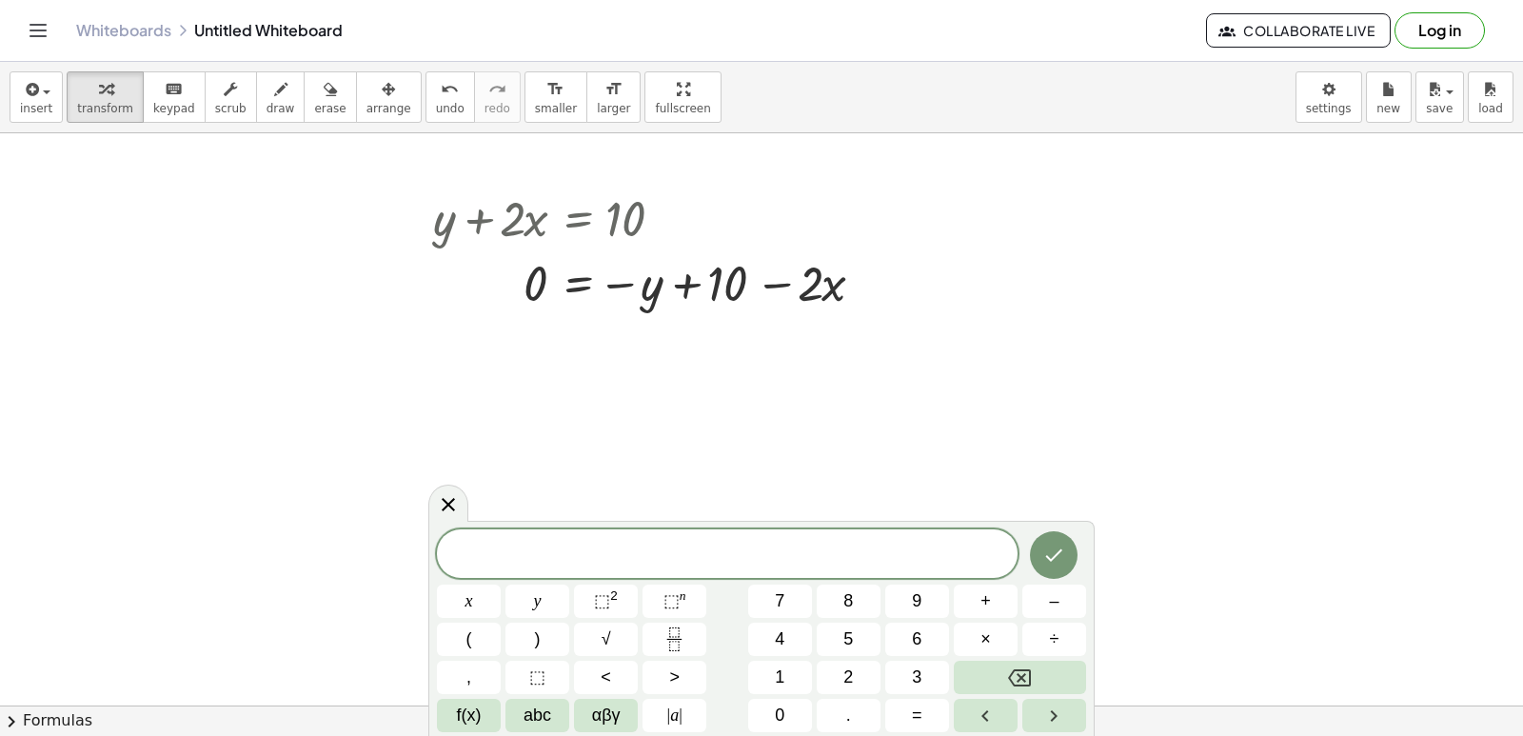
click at [1096, 297] on div at bounding box center [761, 420] width 1523 height 1144
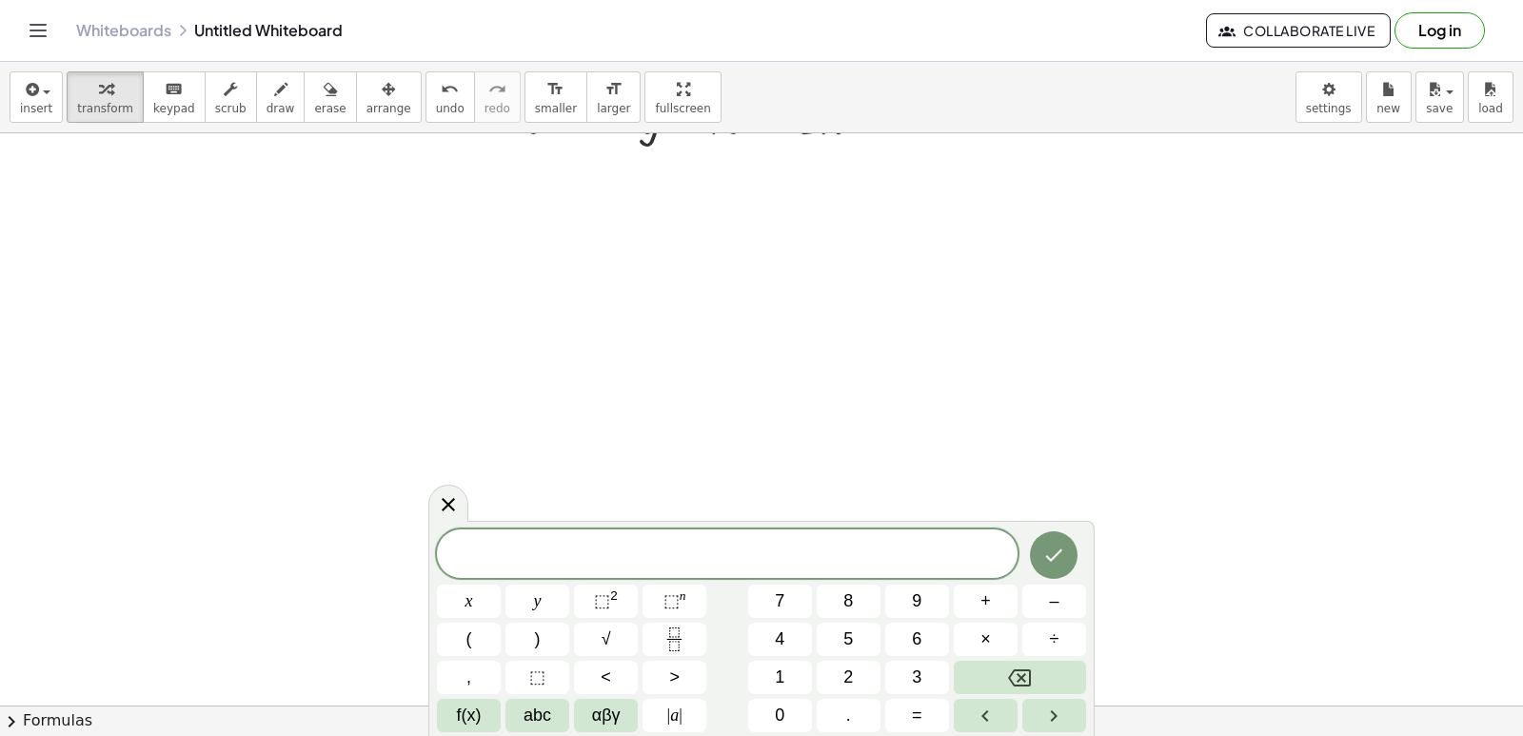
scroll to position [571, 0]
click at [1215, 280] on div at bounding box center [761, 420] width 1523 height 1716
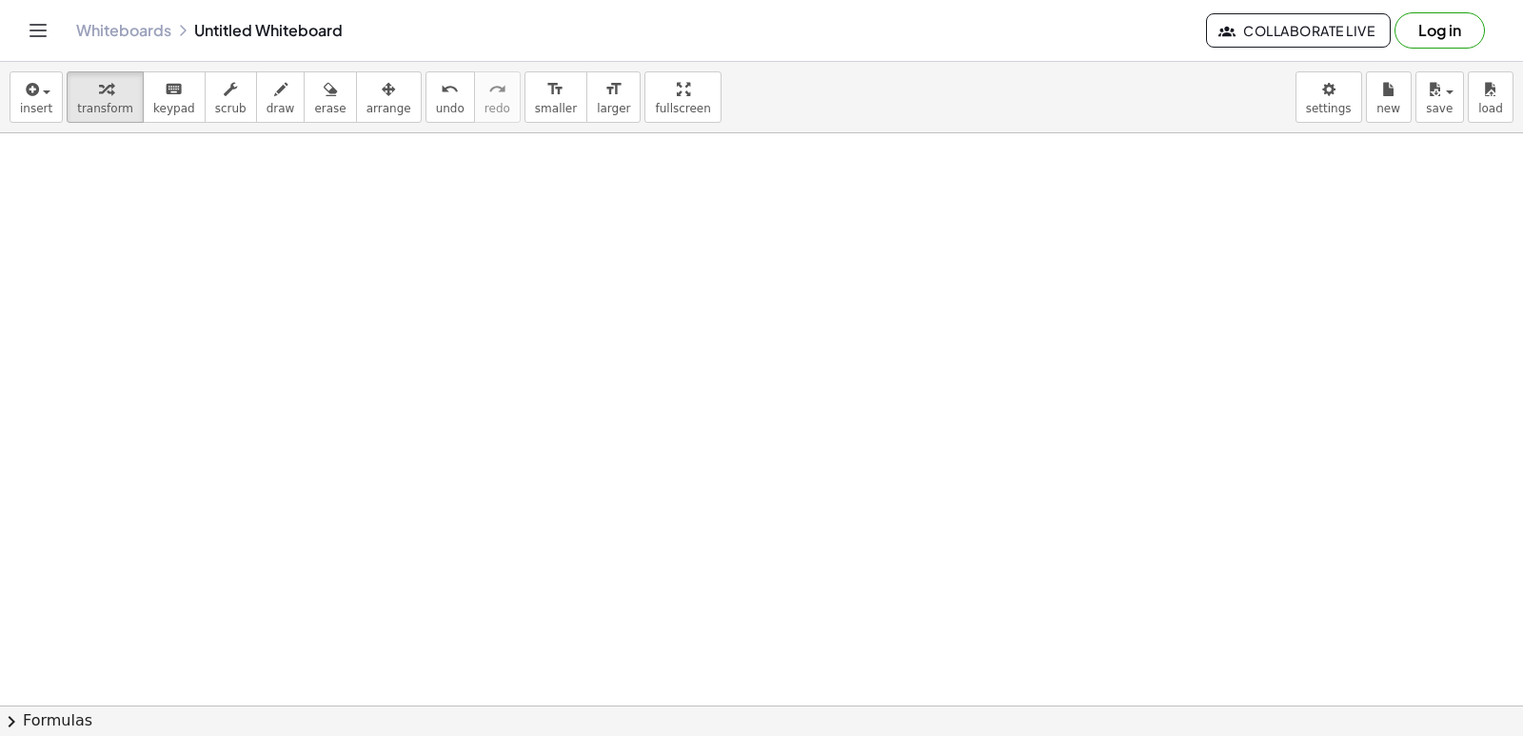
click at [1215, 280] on div at bounding box center [761, 420] width 1523 height 1716
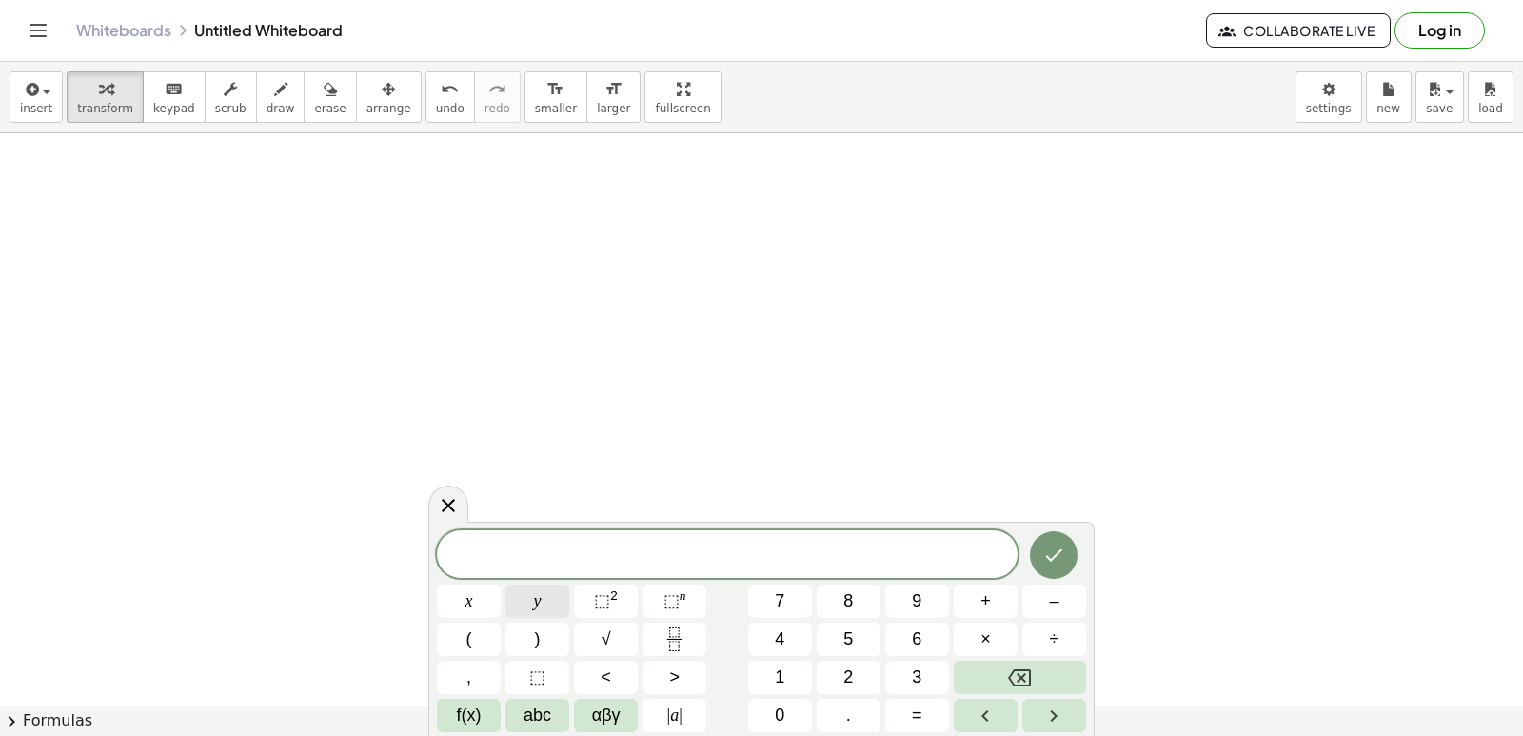
click at [535, 607] on span "y" at bounding box center [538, 601] width 8 height 26
click at [1059, 588] on button "–" at bounding box center [1054, 600] width 64 height 33
click at [855, 635] on button "5" at bounding box center [849, 639] width 64 height 33
click at [482, 605] on button "x" at bounding box center [469, 600] width 64 height 33
click at [922, 716] on button "=" at bounding box center [917, 715] width 64 height 33
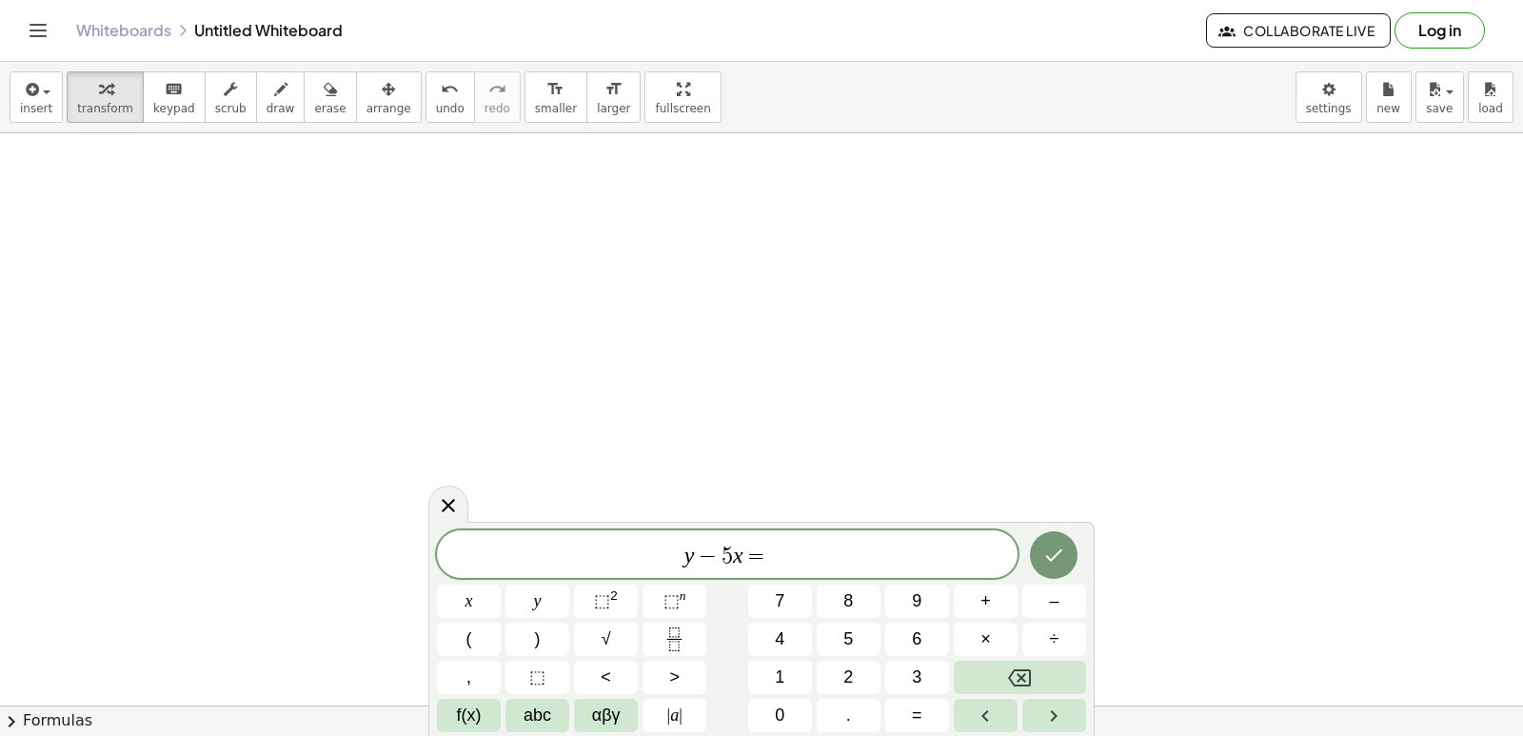
click at [1057, 605] on span "–" at bounding box center [1054, 601] width 10 height 26
click at [827, 683] on button "2" at bounding box center [849, 677] width 64 height 33
click at [1053, 543] on button "Done" at bounding box center [1054, 555] width 48 height 48
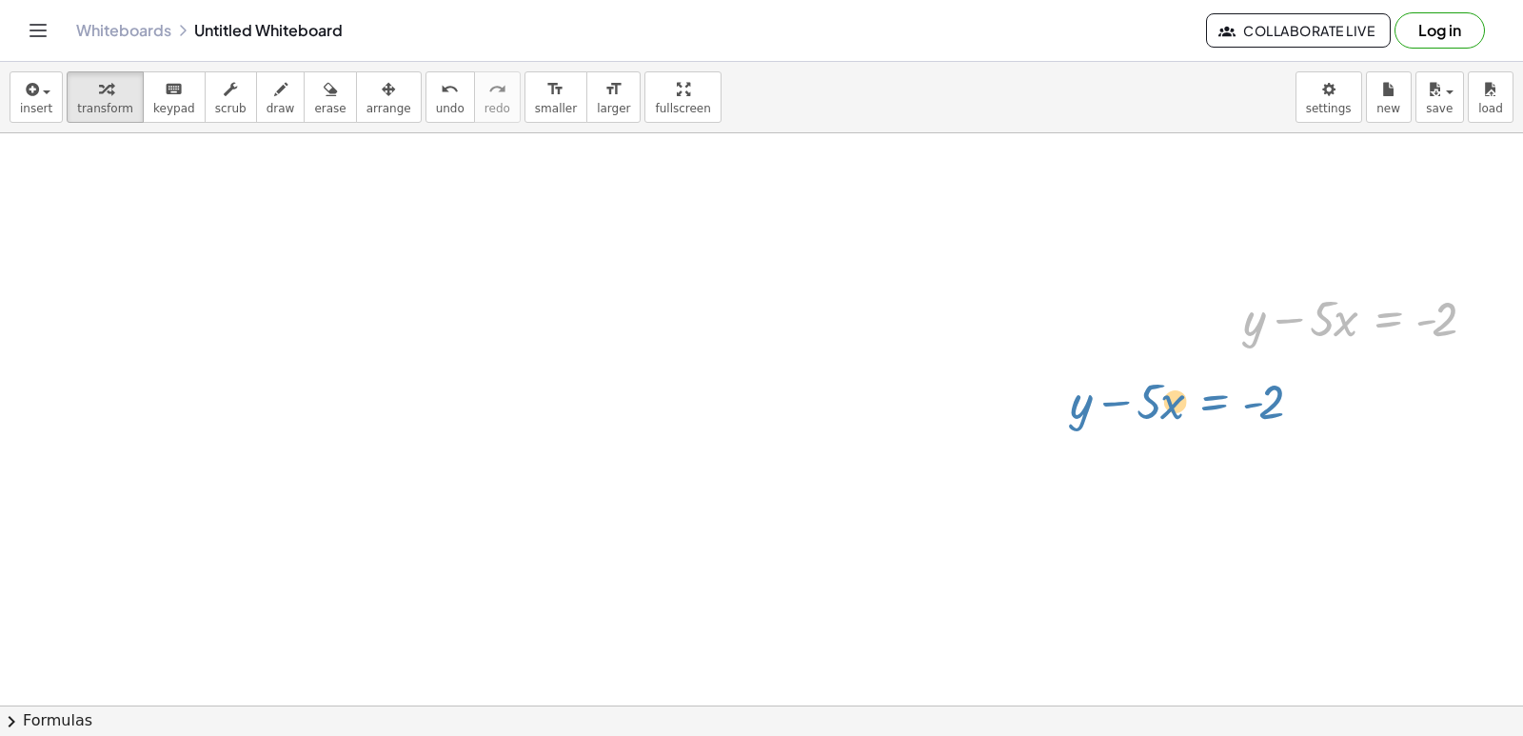
drag, startPoint x: 1415, startPoint y: 311, endPoint x: 1216, endPoint y: 389, distance: 213.7
drag, startPoint x: 1213, startPoint y: 386, endPoint x: 1200, endPoint y: 410, distance: 26.8
click at [1216, 440] on div "+ y + · 2 · x = 10 · 2 · x = − y + 10 y · 2 · x = 10 − + 0 − Transform line Cop…" at bounding box center [761, 420] width 1523 height 1716
drag, startPoint x: 1322, startPoint y: 571, endPoint x: 1332, endPoint y: 618, distance: 47.6
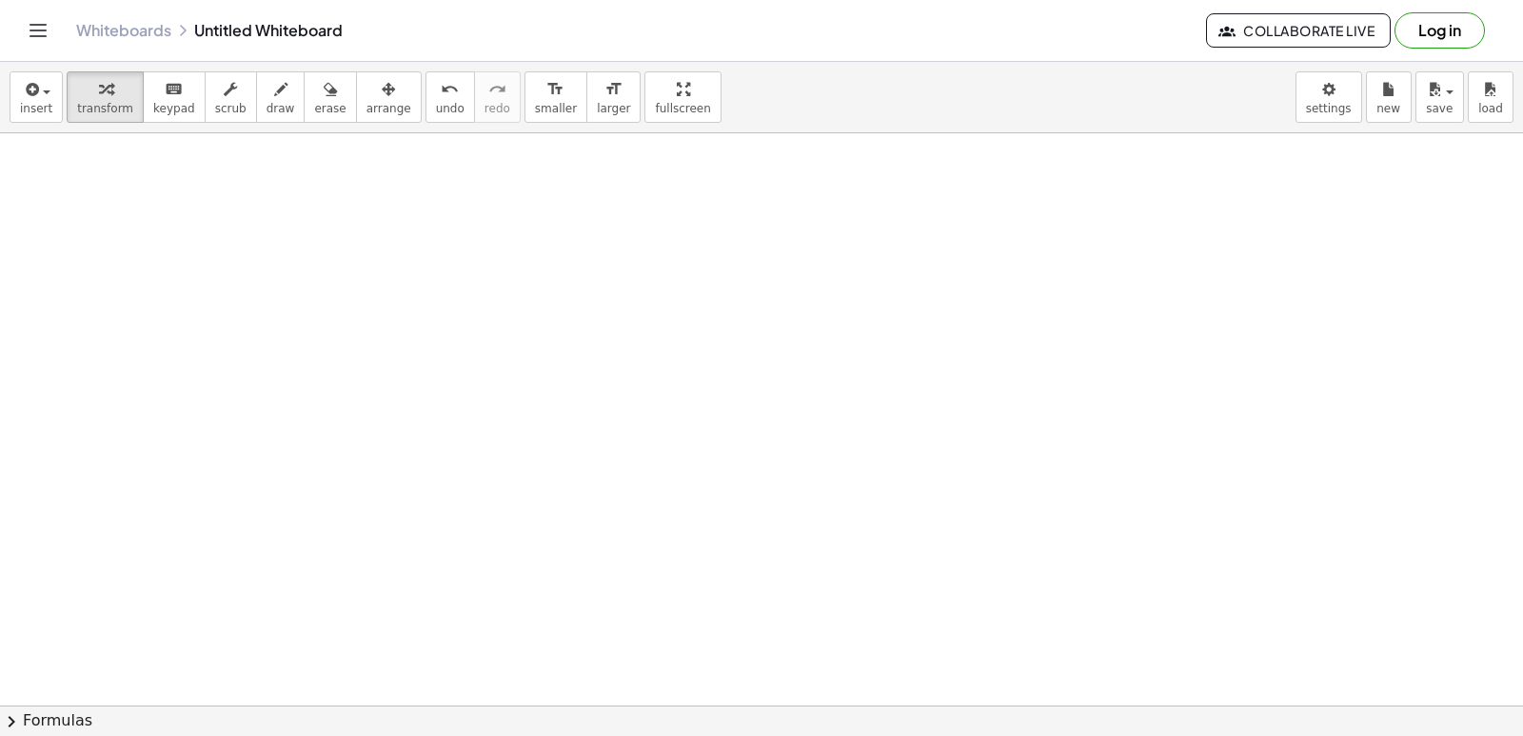
drag, startPoint x: 1332, startPoint y: 618, endPoint x: 818, endPoint y: 535, distance: 520.6
click at [818, 535] on div at bounding box center [761, 135] width 1523 height 2288
click at [867, 539] on div at bounding box center [761, 135] width 1523 height 2288
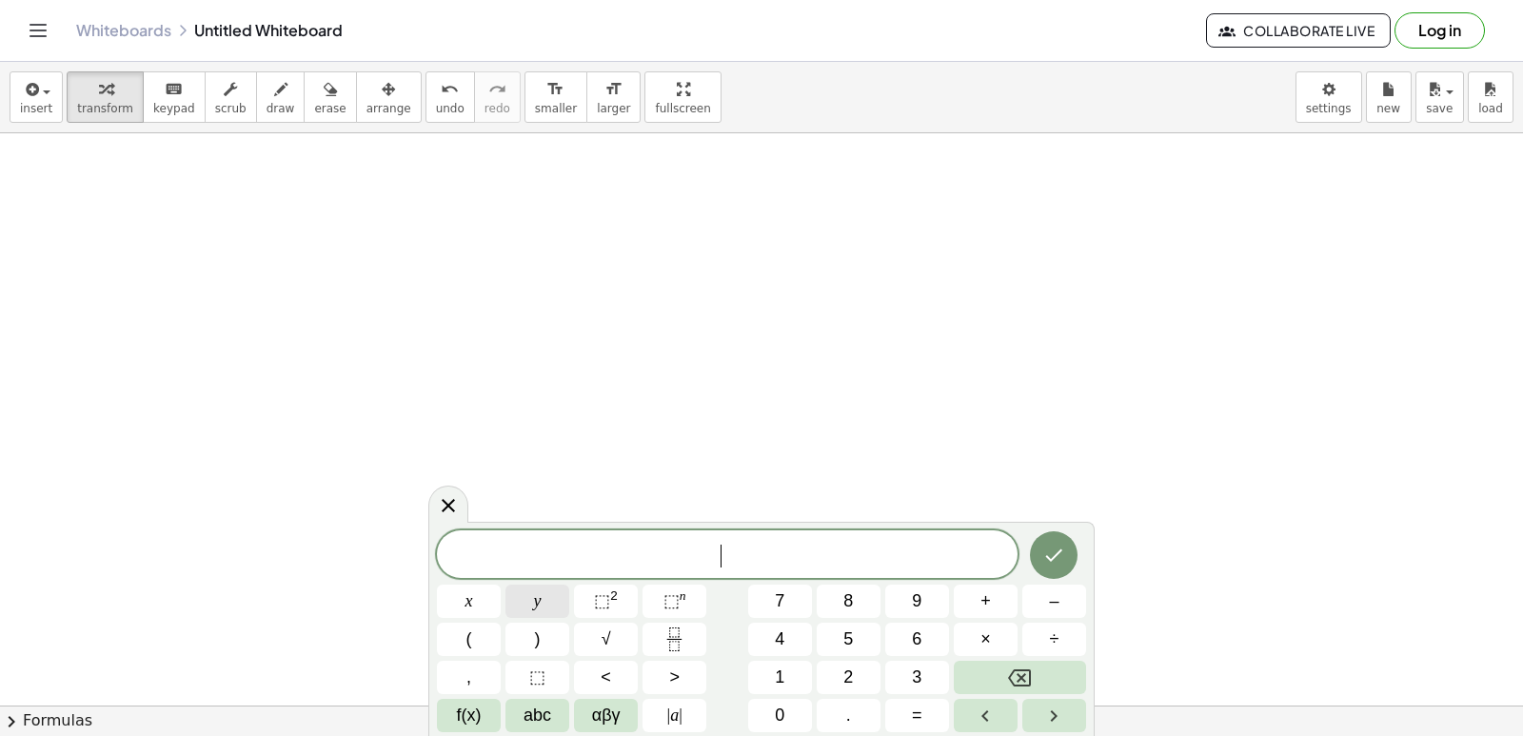
click at [525, 592] on button "y" at bounding box center [537, 600] width 64 height 33
click at [1004, 597] on button "+" at bounding box center [986, 600] width 64 height 33
click at [910, 663] on button "3" at bounding box center [917, 677] width 64 height 33
click at [449, 614] on button "x" at bounding box center [469, 600] width 64 height 33
click at [923, 718] on button "=" at bounding box center [917, 715] width 64 height 33
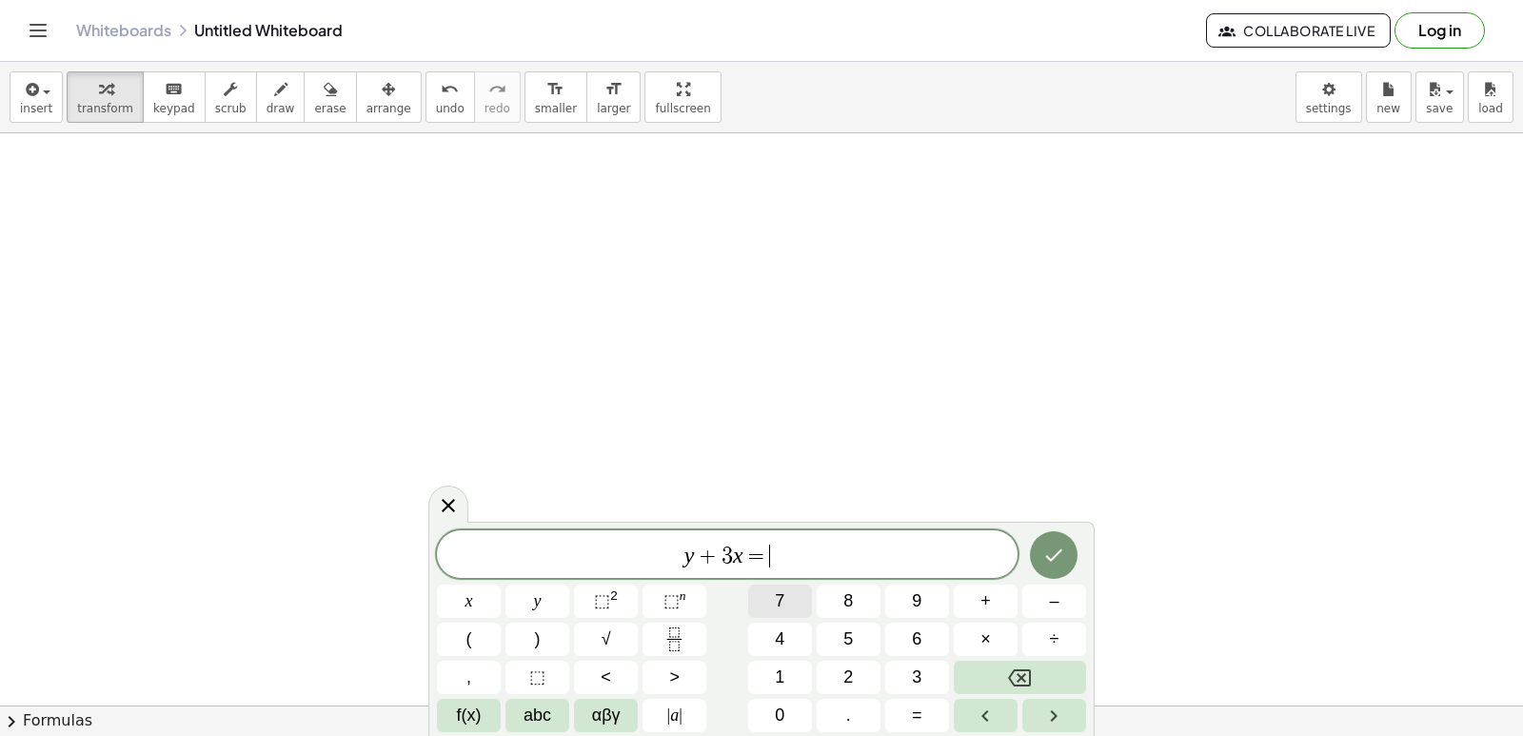
click at [774, 595] on button "7" at bounding box center [780, 600] width 64 height 33
click at [1192, 575] on div at bounding box center [761, 135] width 1523 height 2288
click at [1049, 553] on icon "Done" at bounding box center [1053, 555] width 23 height 23
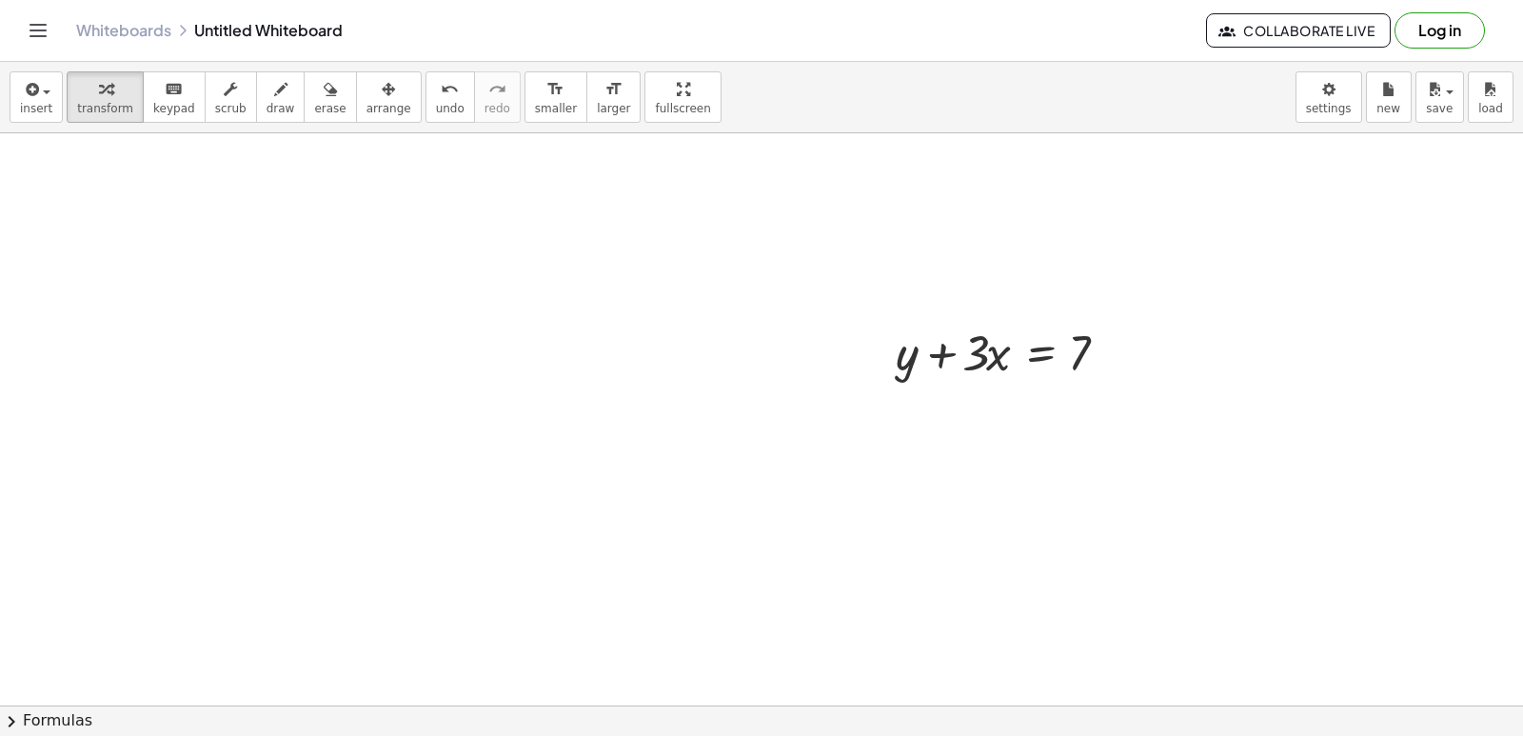
scroll to position [1428, 0]
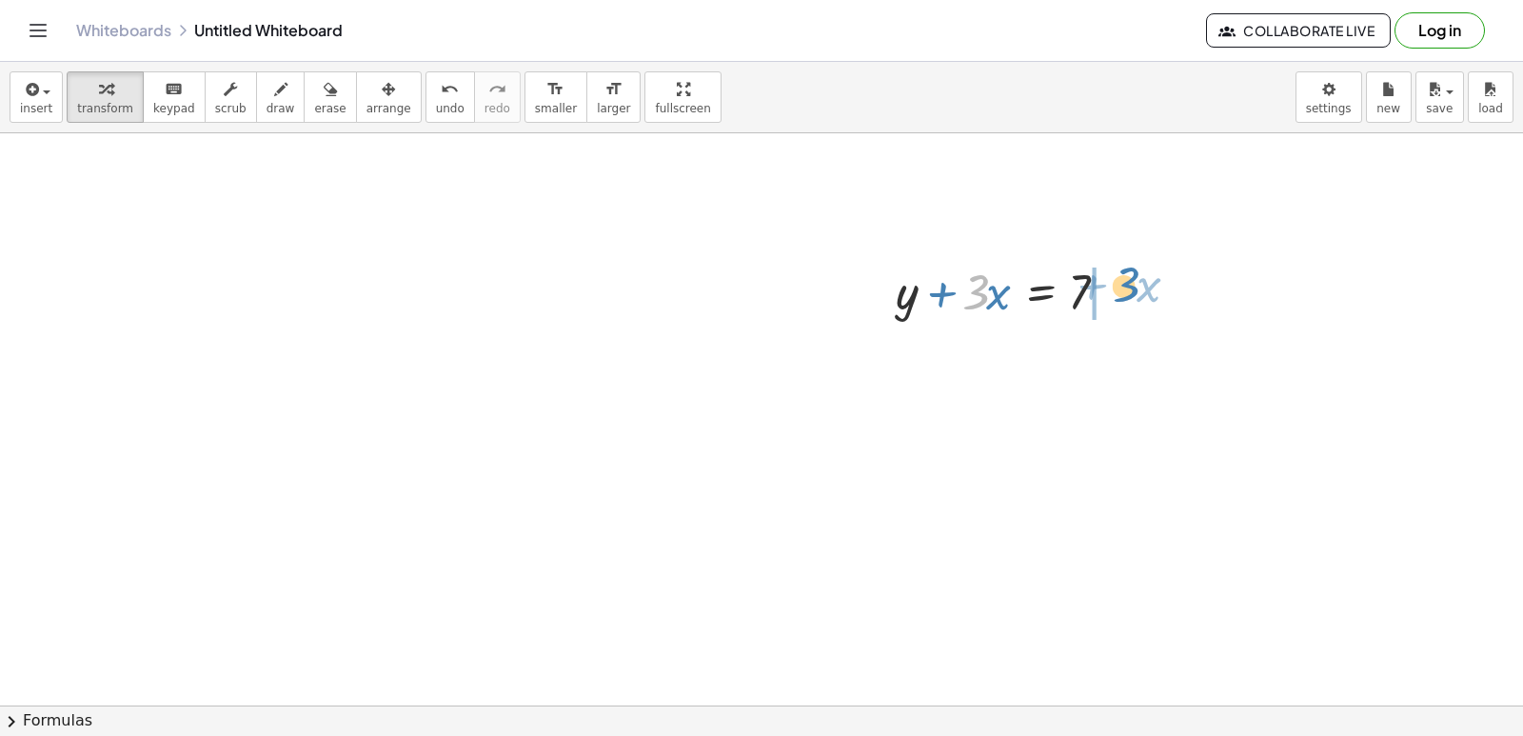
drag, startPoint x: 981, startPoint y: 302, endPoint x: 1134, endPoint y: 293, distance: 152.5
click at [1134, 293] on div at bounding box center [1010, 290] width 248 height 65
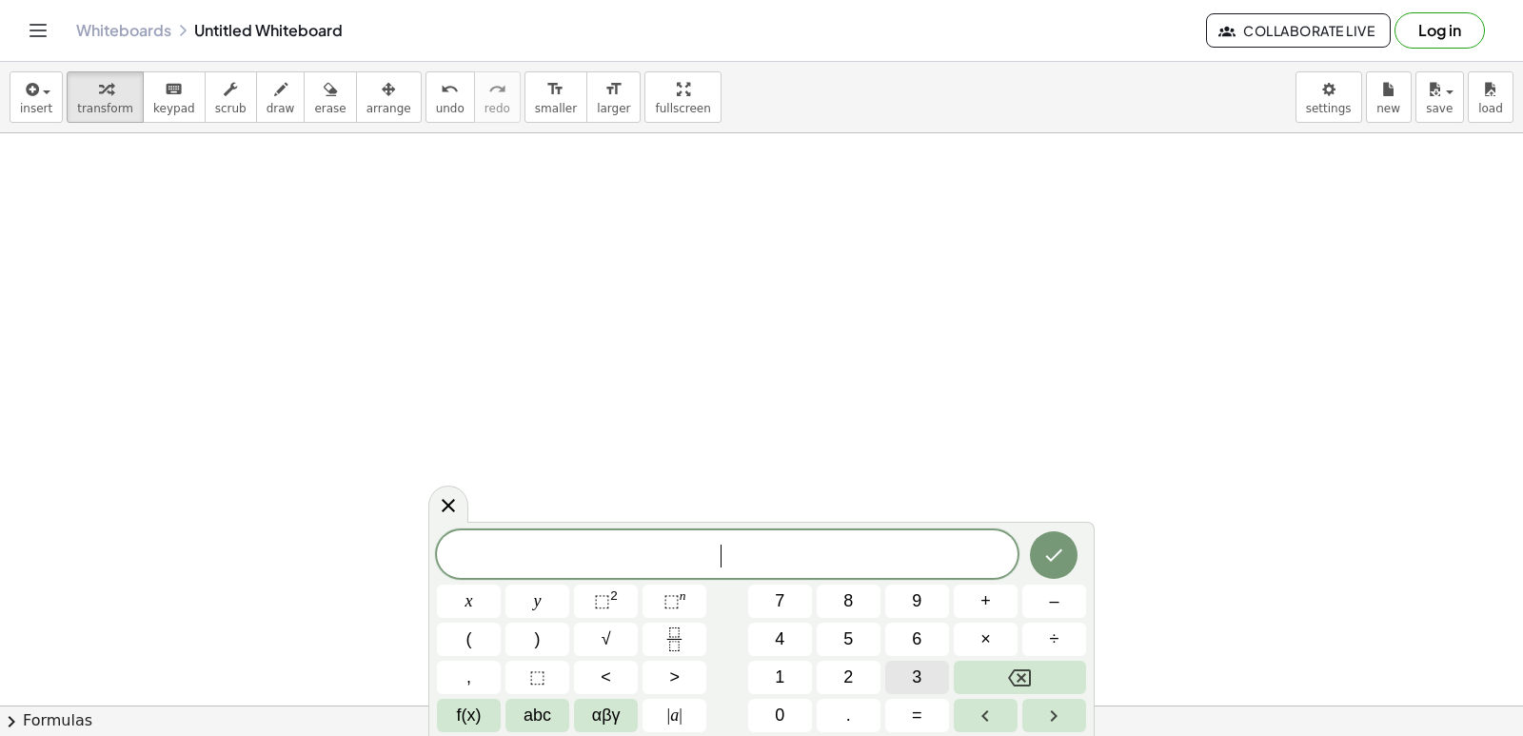
click at [904, 672] on button "3" at bounding box center [917, 677] width 64 height 33
click at [506, 602] on button "y" at bounding box center [537, 600] width 64 height 33
click at [977, 584] on button "+" at bounding box center [986, 600] width 64 height 33
click at [777, 665] on button "1" at bounding box center [780, 677] width 64 height 33
click at [832, 669] on button "2" at bounding box center [849, 677] width 64 height 33
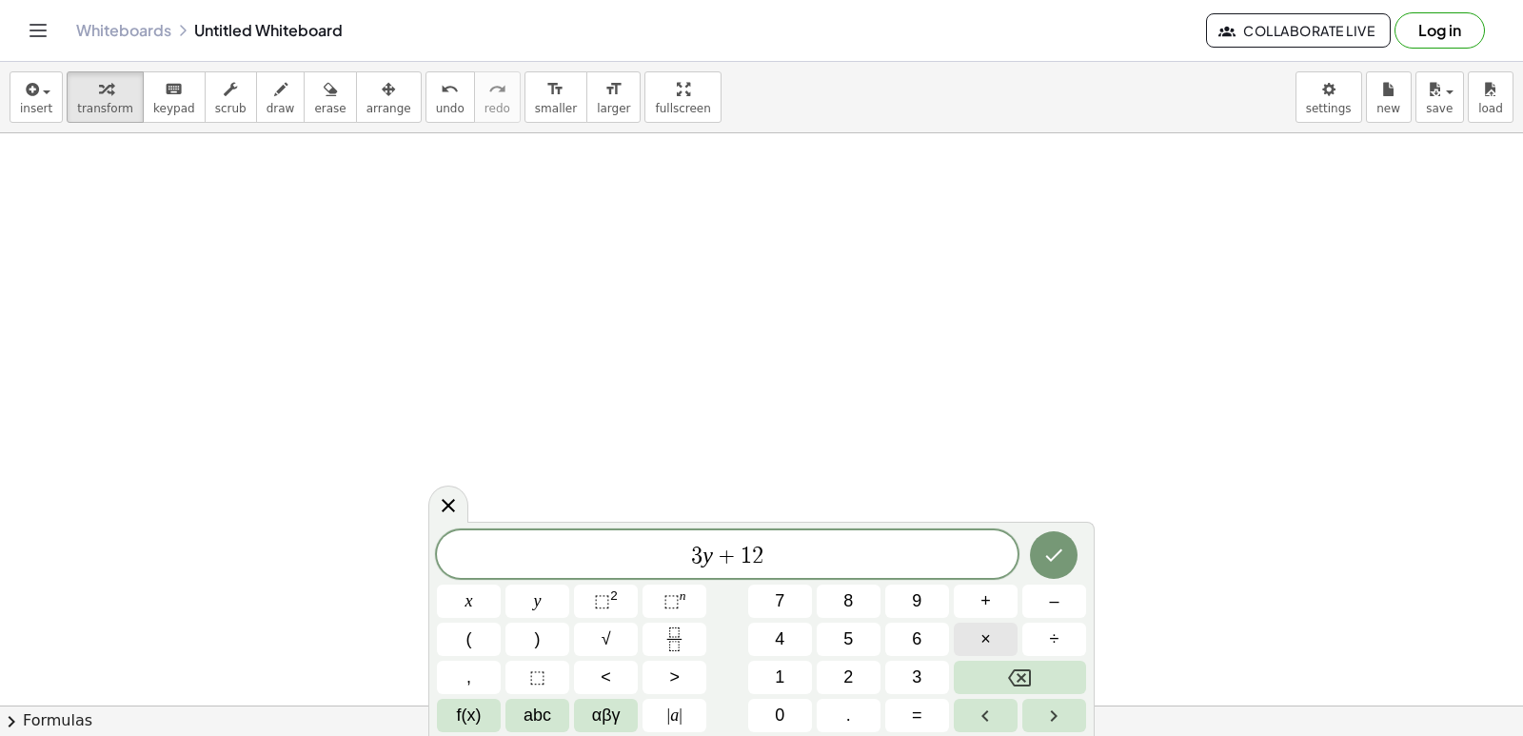
click at [976, 643] on button "×" at bounding box center [986, 639] width 64 height 33
click at [907, 720] on button "=" at bounding box center [917, 715] width 64 height 33
click at [999, 681] on button "Backspace" at bounding box center [1020, 677] width 132 height 33
click at [999, 682] on button "Backspace" at bounding box center [1020, 677] width 132 height 33
click at [477, 606] on button "x" at bounding box center [469, 600] width 64 height 33
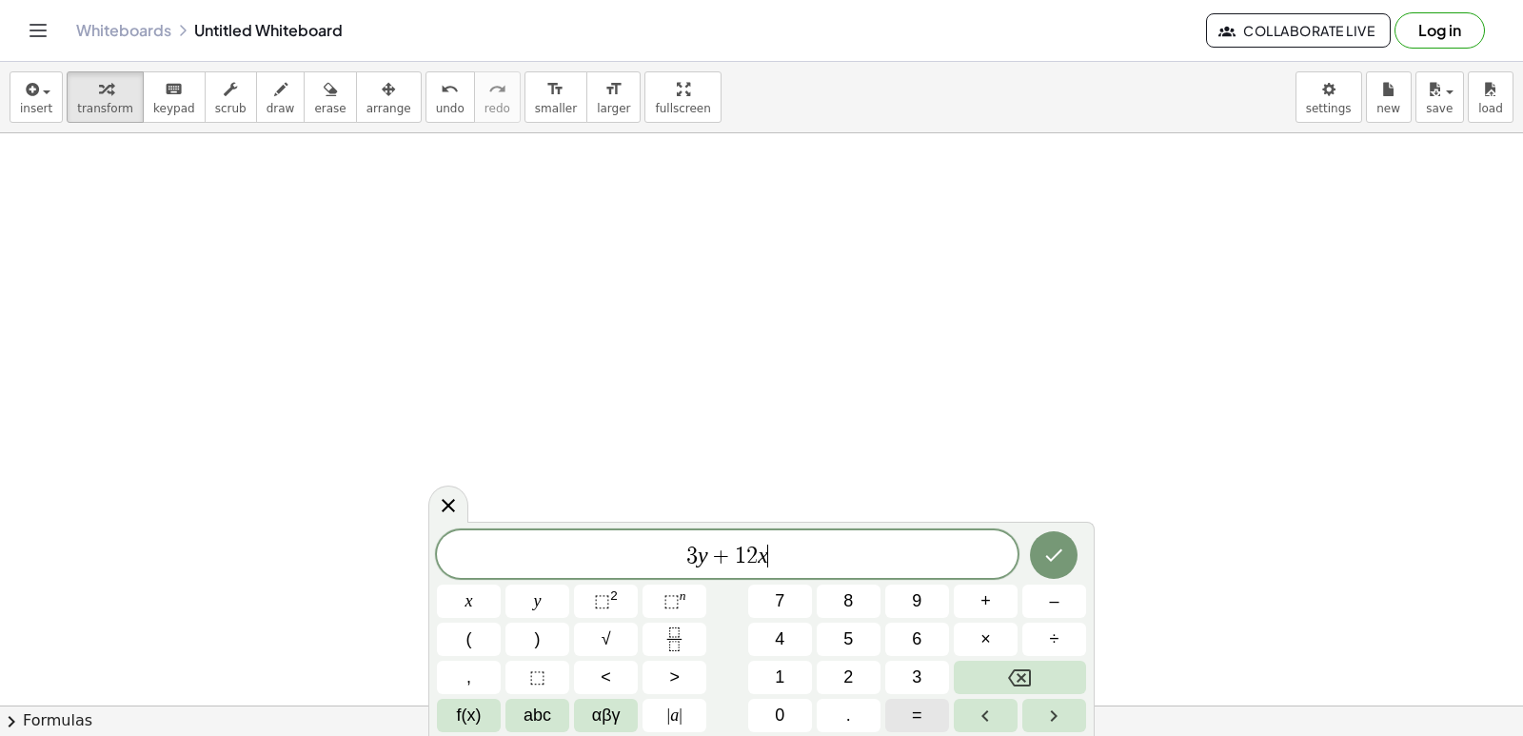
click at [900, 724] on button "=" at bounding box center [917, 715] width 64 height 33
click at [770, 675] on button "1" at bounding box center [780, 677] width 64 height 33
click at [789, 721] on button "0" at bounding box center [780, 715] width 64 height 33
click at [1057, 540] on button "Done" at bounding box center [1054, 555] width 48 height 48
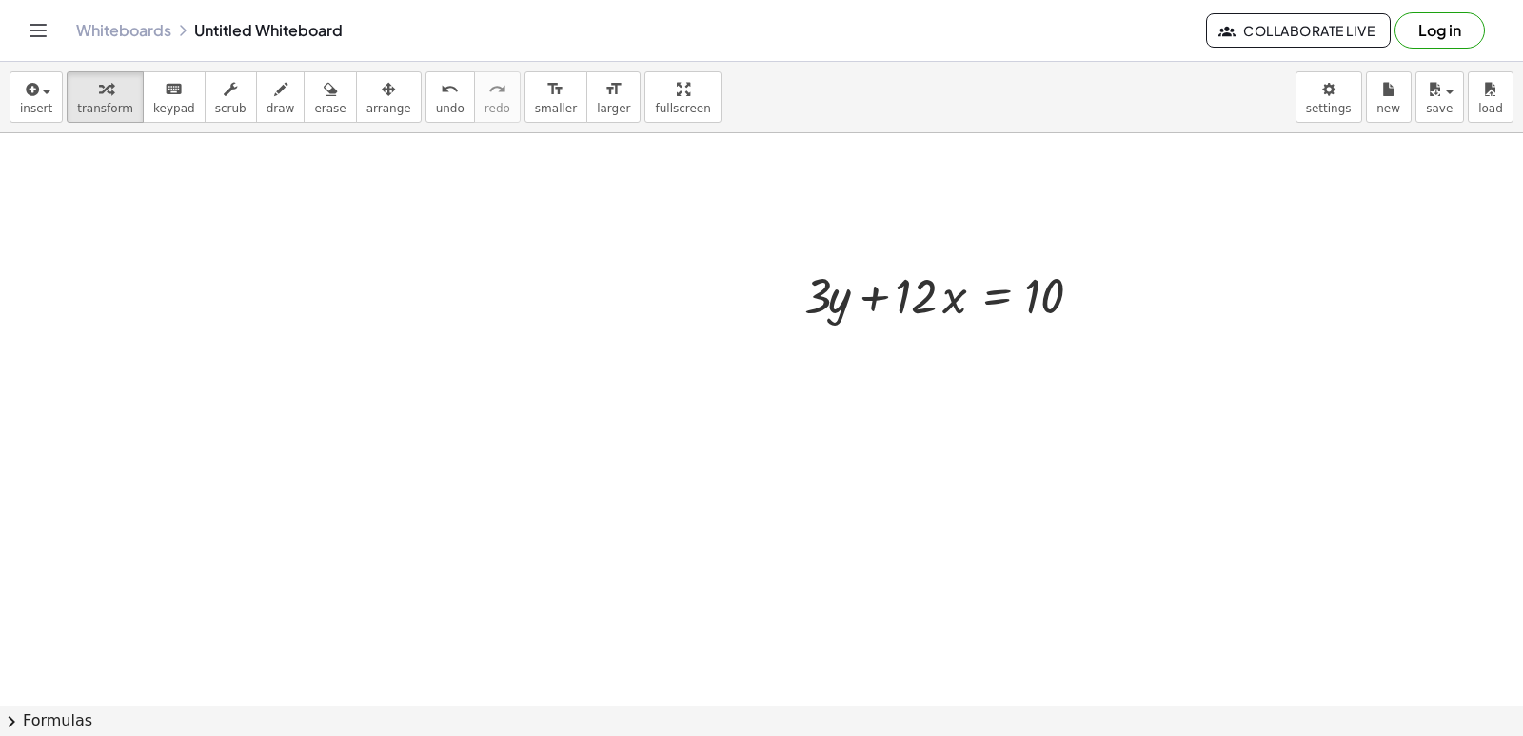
scroll to position [1999, 0]
click at [831, 305] on div at bounding box center [955, 289] width 320 height 65
click at [1076, 272] on div at bounding box center [955, 289] width 320 height 65
drag, startPoint x: 822, startPoint y: 294, endPoint x: 1083, endPoint y: 287, distance: 260.9
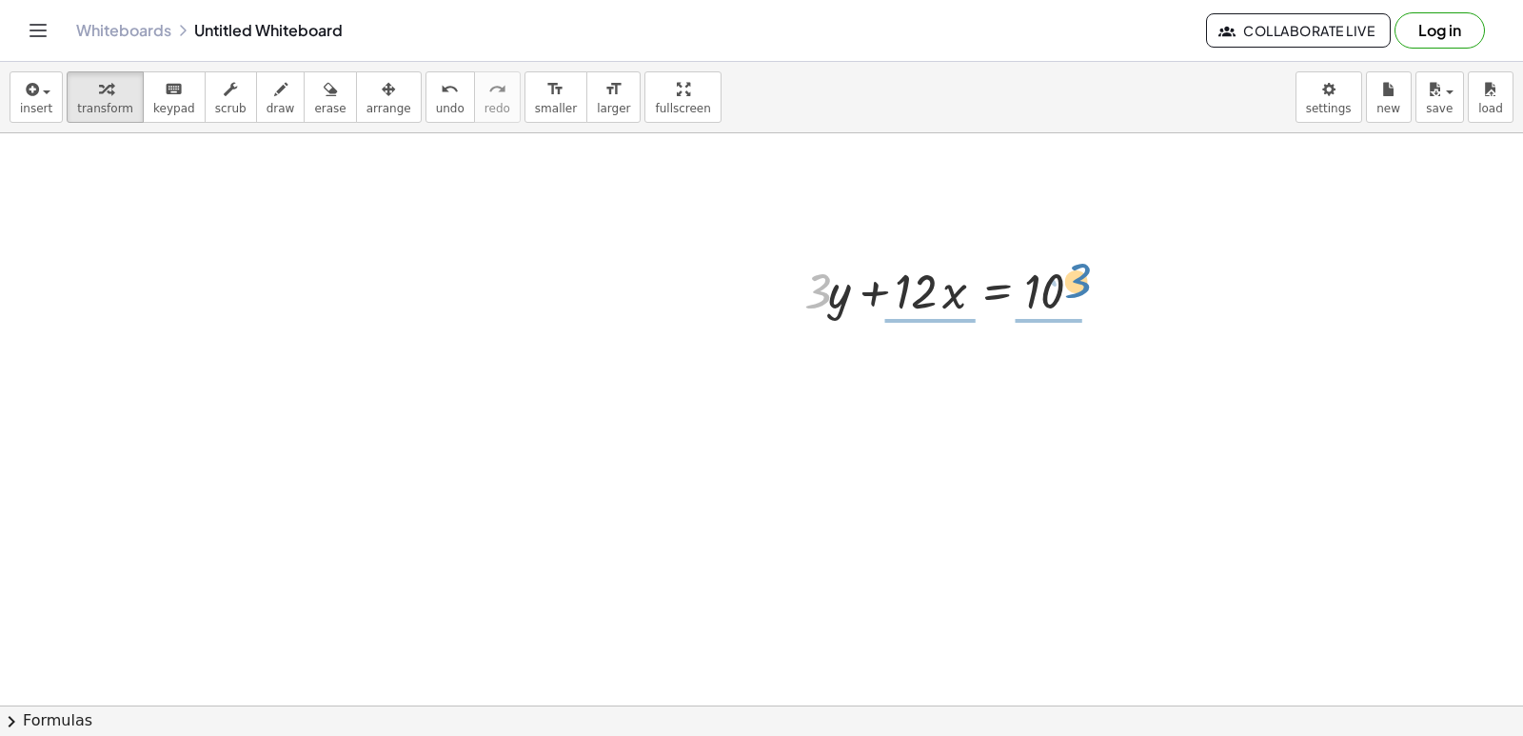
click at [1083, 287] on div at bounding box center [955, 289] width 320 height 65
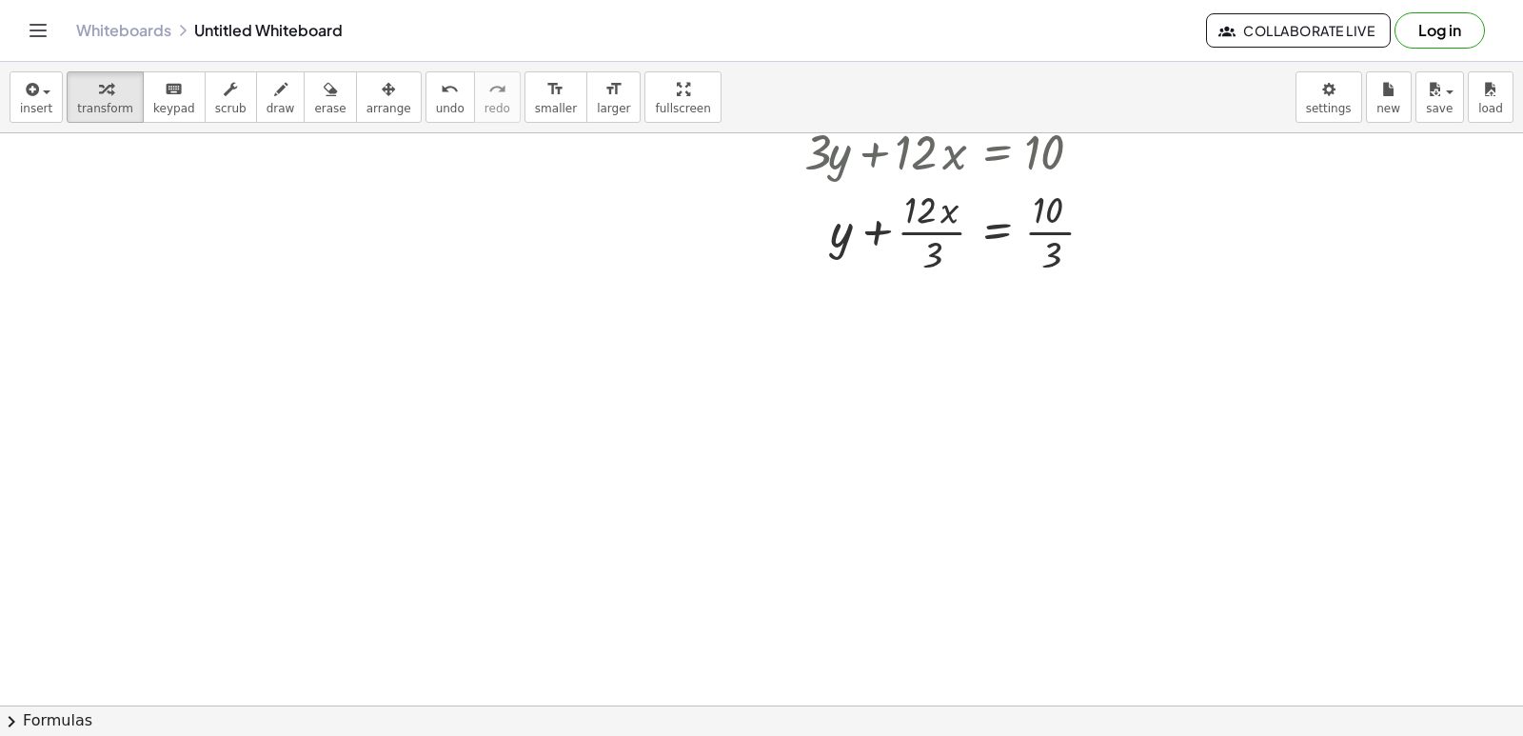
scroll to position [2098, 0]
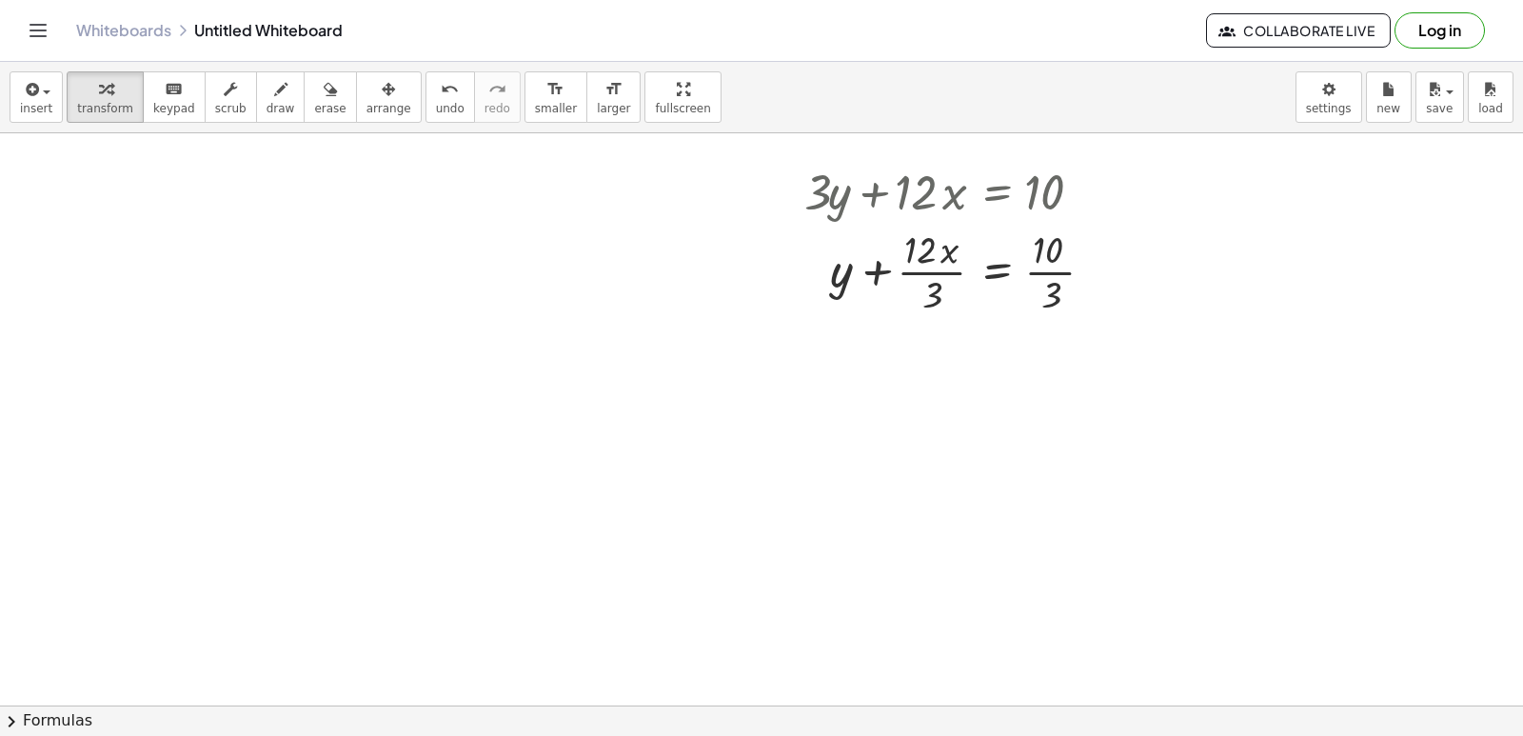
drag, startPoint x: 987, startPoint y: 409, endPoint x: 780, endPoint y: 497, distance: 225.2
drag, startPoint x: 927, startPoint y: 265, endPoint x: 1121, endPoint y: 253, distance: 194.5
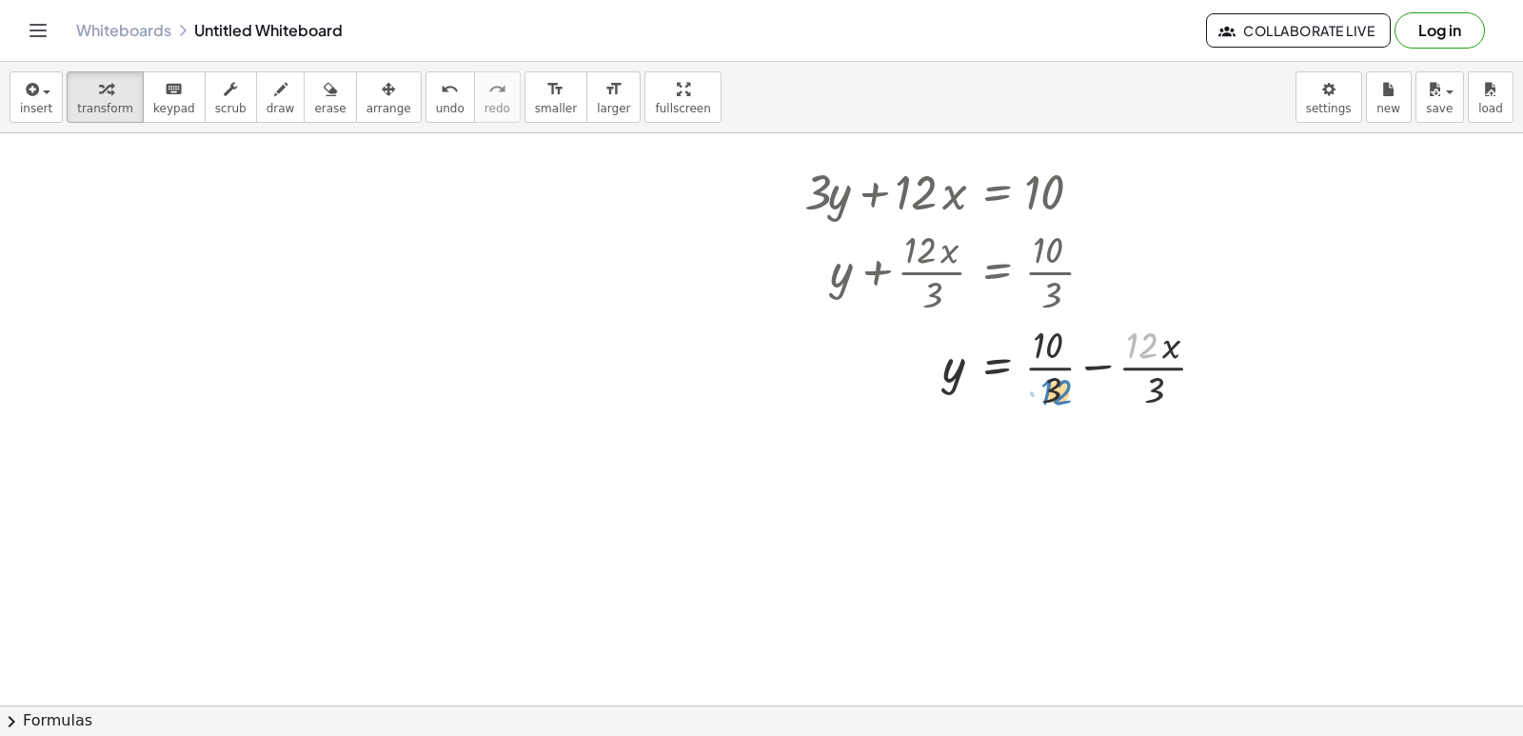
drag, startPoint x: 1137, startPoint y: 319, endPoint x: 1038, endPoint y: 362, distance: 107.9
click at [1044, 362] on div at bounding box center [1013, 365] width 436 height 95
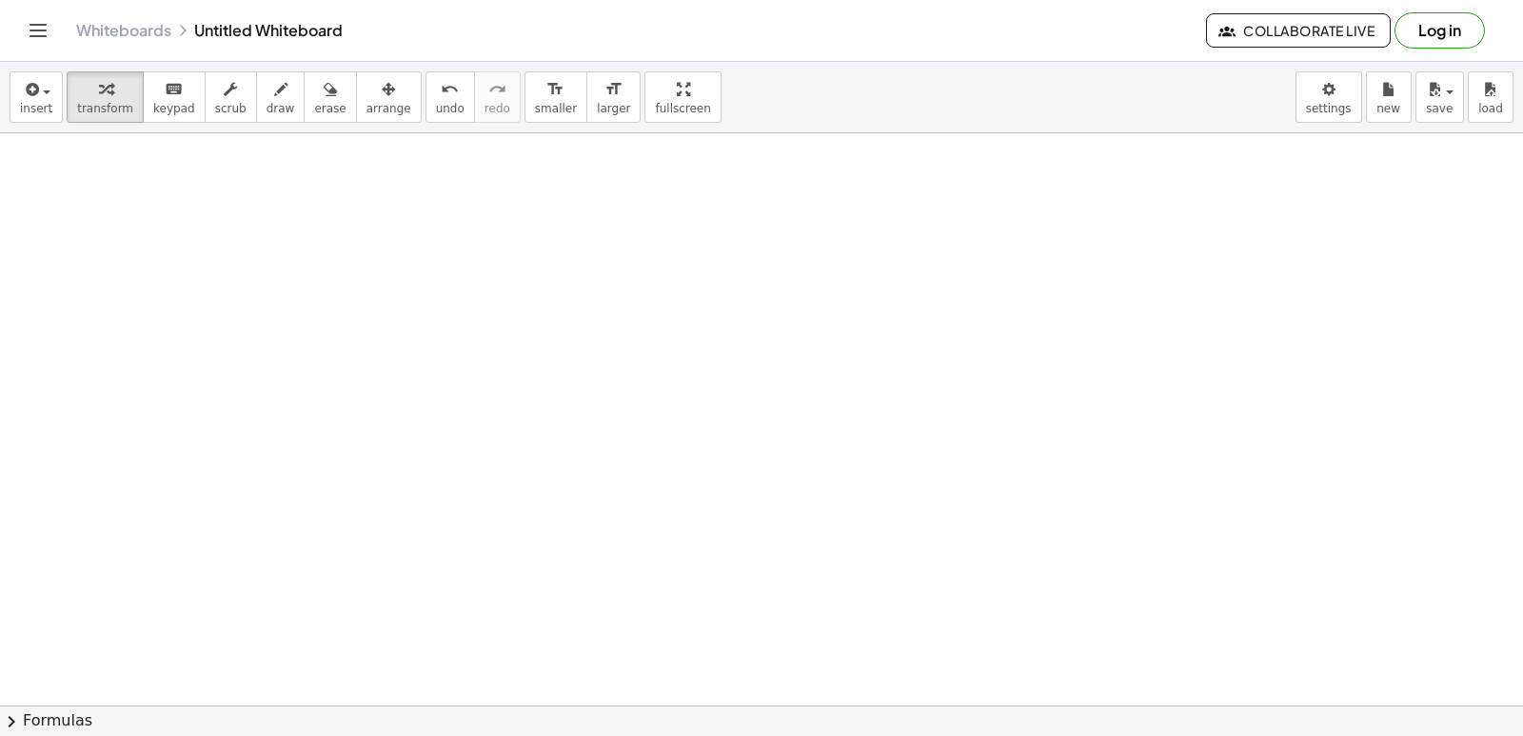
scroll to position [2479, 0]
drag, startPoint x: 924, startPoint y: 537, endPoint x: 919, endPoint y: 511, distance: 26.1
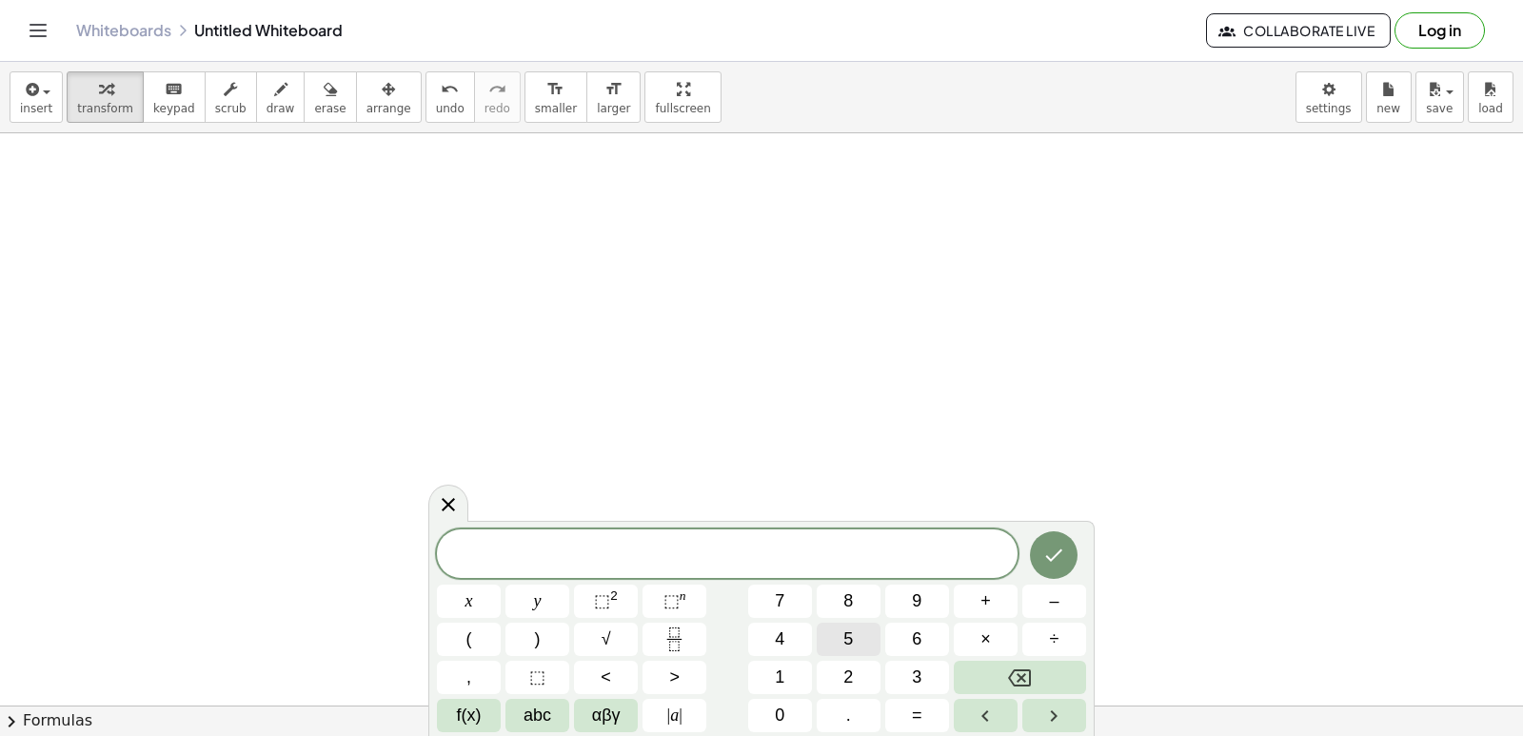
click at [847, 626] on span "5" at bounding box center [848, 639] width 10 height 26
click at [510, 600] on button "y" at bounding box center [537, 600] width 64 height 33
click at [1082, 595] on button "–" at bounding box center [1054, 600] width 64 height 33
click at [823, 624] on button "5" at bounding box center [849, 639] width 64 height 33
click at [492, 596] on button "x" at bounding box center [469, 600] width 64 height 33
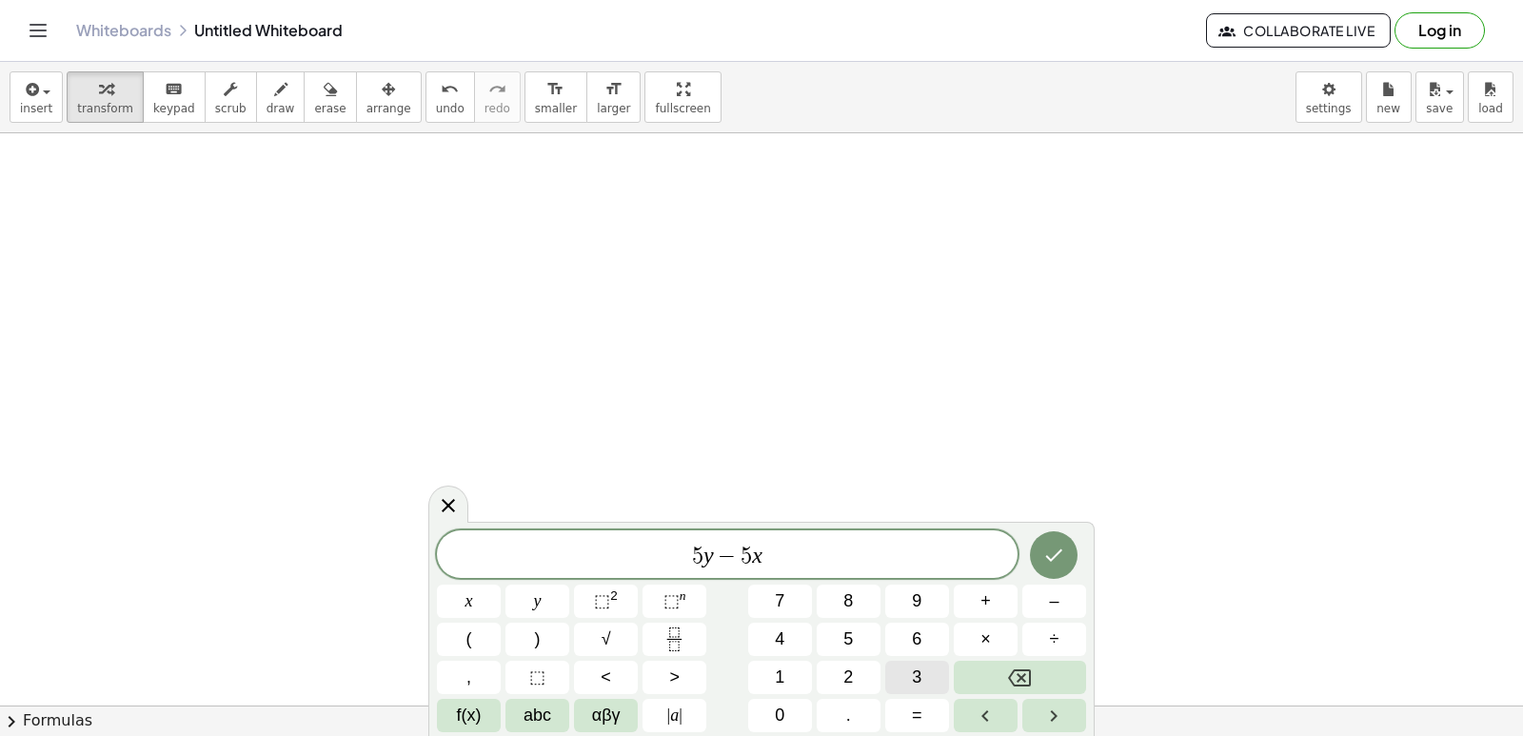
click at [900, 712] on button "=" at bounding box center [917, 715] width 64 height 33
click at [927, 704] on button "=" at bounding box center [917, 715] width 64 height 33
click at [1044, 592] on button "–" at bounding box center [1054, 600] width 64 height 33
click at [871, 681] on button "2" at bounding box center [849, 677] width 64 height 33
click at [783, 705] on span "0" at bounding box center [780, 715] width 10 height 26
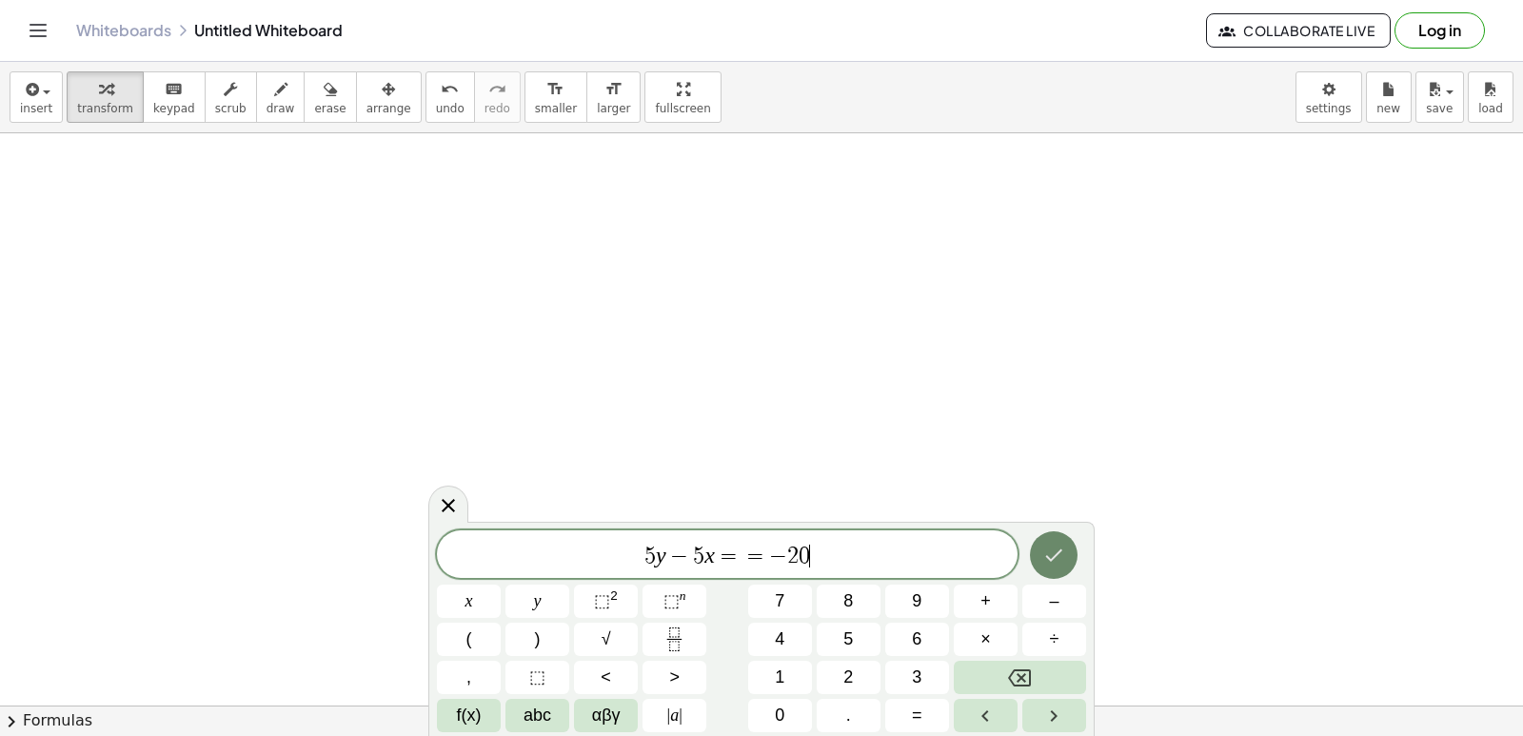
click at [1050, 544] on icon "Done" at bounding box center [1053, 555] width 23 height 23
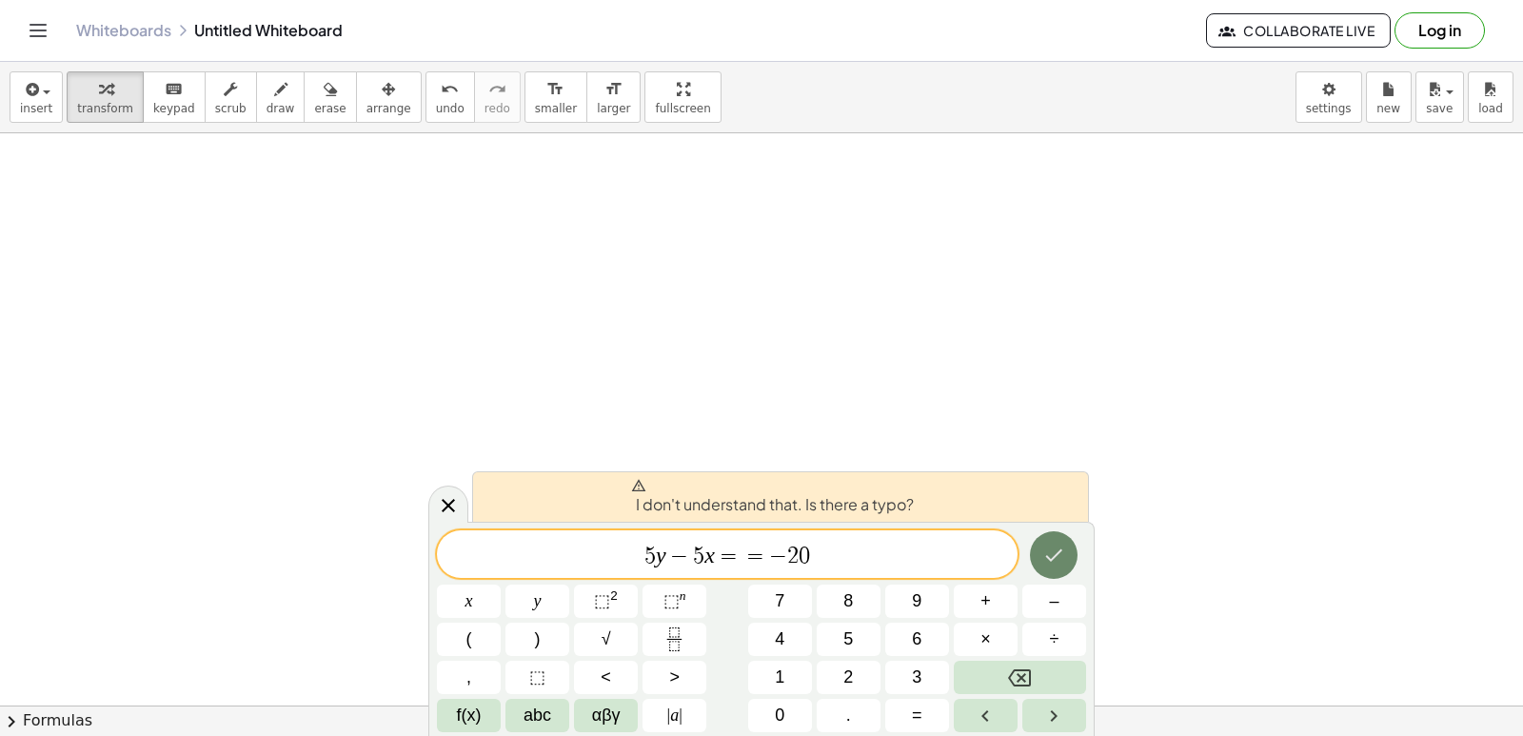
drag, startPoint x: 1024, startPoint y: 540, endPoint x: 1038, endPoint y: 541, distance: 13.4
click at [501, 584] on div at bounding box center [469, 600] width 64 height 33
click at [1071, 540] on button "Done" at bounding box center [1054, 555] width 48 height 48
click at [924, 556] on span "5 y − 5 x = = − 2 0 ​" at bounding box center [727, 556] width 581 height 27
click at [1063, 550] on icon "Done" at bounding box center [1053, 555] width 23 height 23
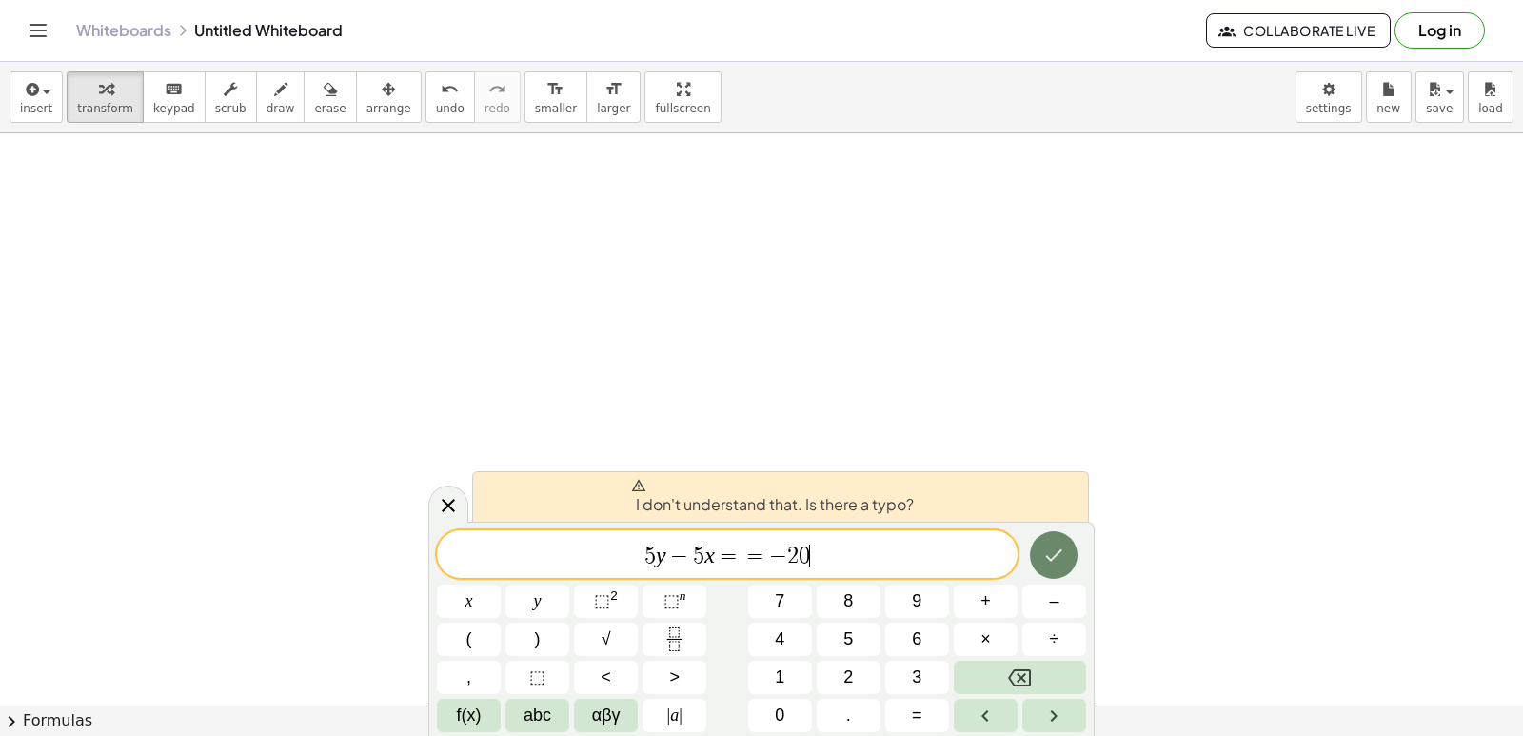
click at [1063, 550] on icon "Done" at bounding box center [1053, 555] width 23 height 23
click at [1069, 545] on button "Done" at bounding box center [1054, 555] width 48 height 48
click at [501, 584] on div at bounding box center [469, 600] width 64 height 33
click at [1074, 552] on button "Done" at bounding box center [1054, 555] width 48 height 48
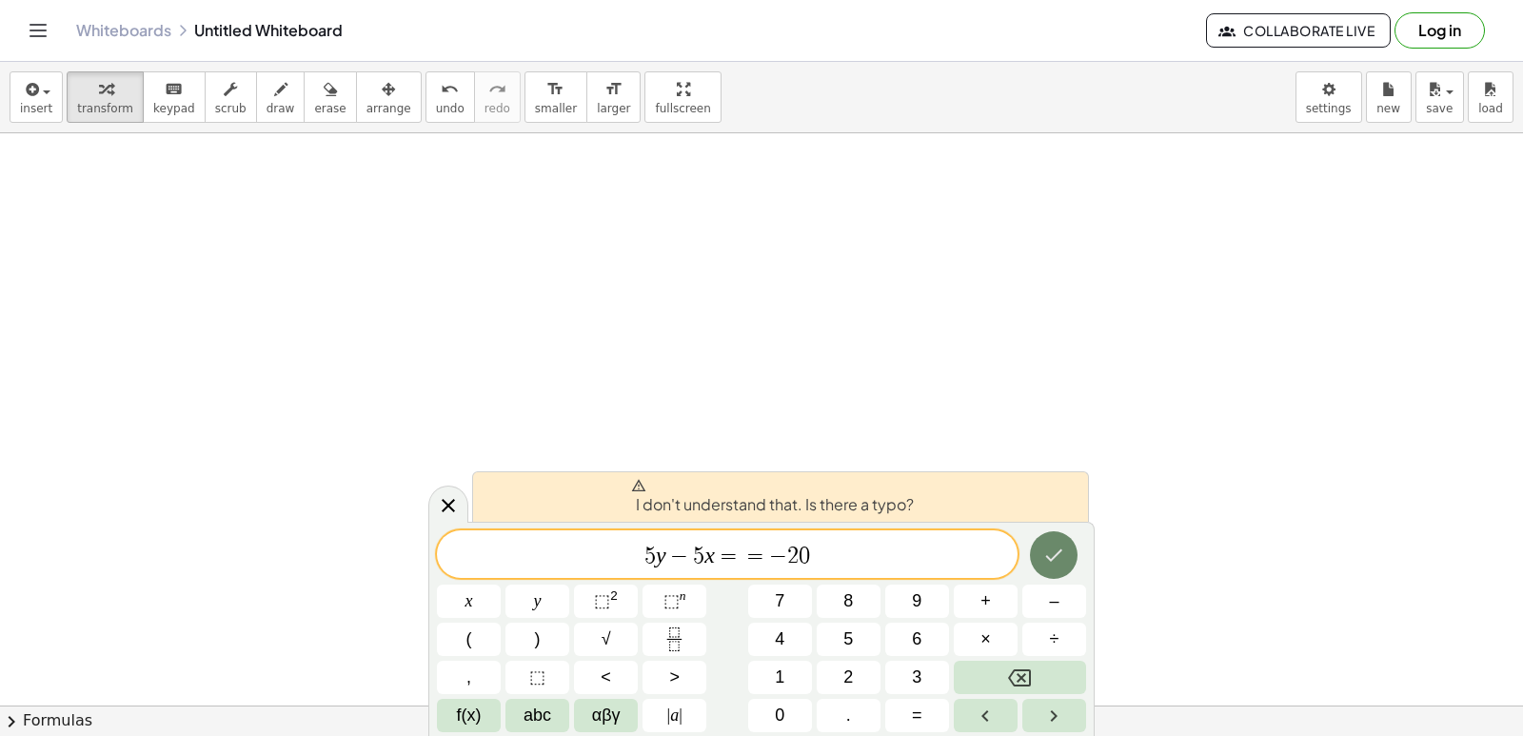
click at [1070, 572] on button "Done" at bounding box center [1054, 555] width 48 height 48
click at [501, 584] on div at bounding box center [469, 600] width 64 height 33
drag, startPoint x: 1079, startPoint y: 567, endPoint x: 630, endPoint y: 773, distance: 494.1
drag, startPoint x: 630, startPoint y: 773, endPoint x: 897, endPoint y: 185, distance: 645.8
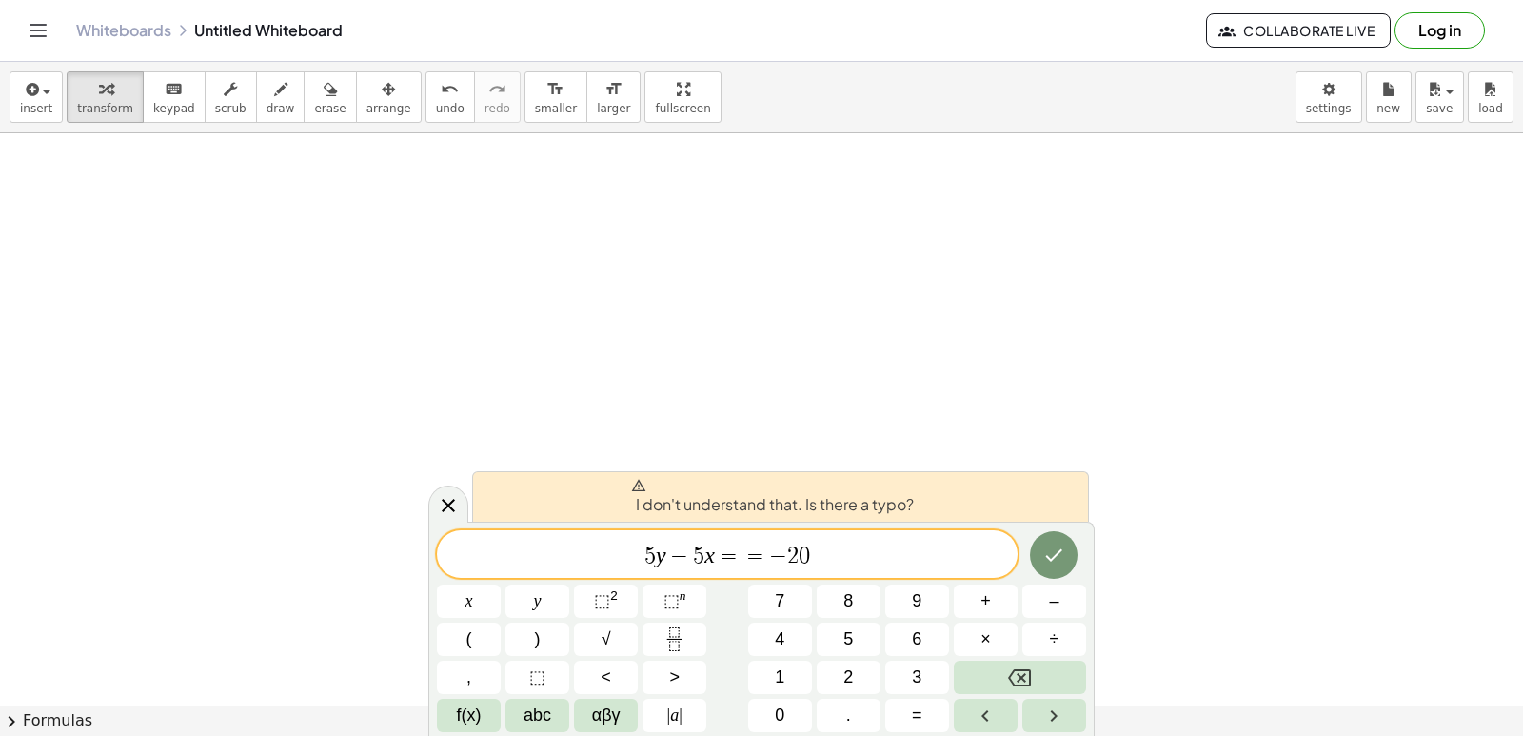
drag, startPoint x: 1046, startPoint y: 543, endPoint x: 845, endPoint y: 415, distance: 237.9
click at [1061, 543] on button "Done" at bounding box center [1054, 555] width 48 height 48
click at [1034, 670] on button "Backspace" at bounding box center [1020, 677] width 132 height 33
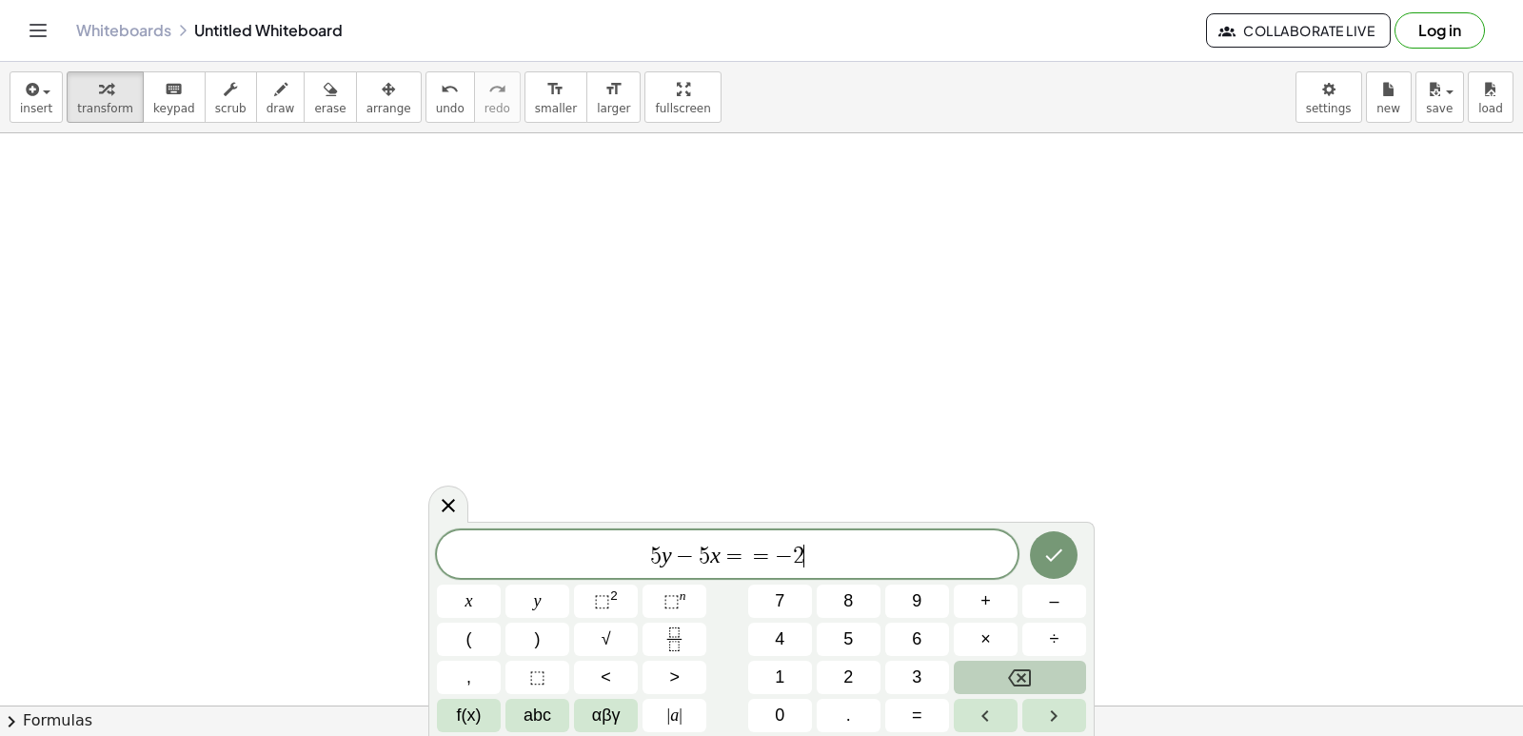
click at [1023, 676] on button "Backspace" at bounding box center [1020, 677] width 132 height 33
click at [1018, 680] on icon "Backspace" at bounding box center [1019, 677] width 23 height 17
click at [1007, 681] on button "Backspace" at bounding box center [1020, 677] width 132 height 33
click at [1076, 612] on button "–" at bounding box center [1054, 600] width 64 height 33
click at [854, 670] on button "2" at bounding box center [849, 677] width 64 height 33
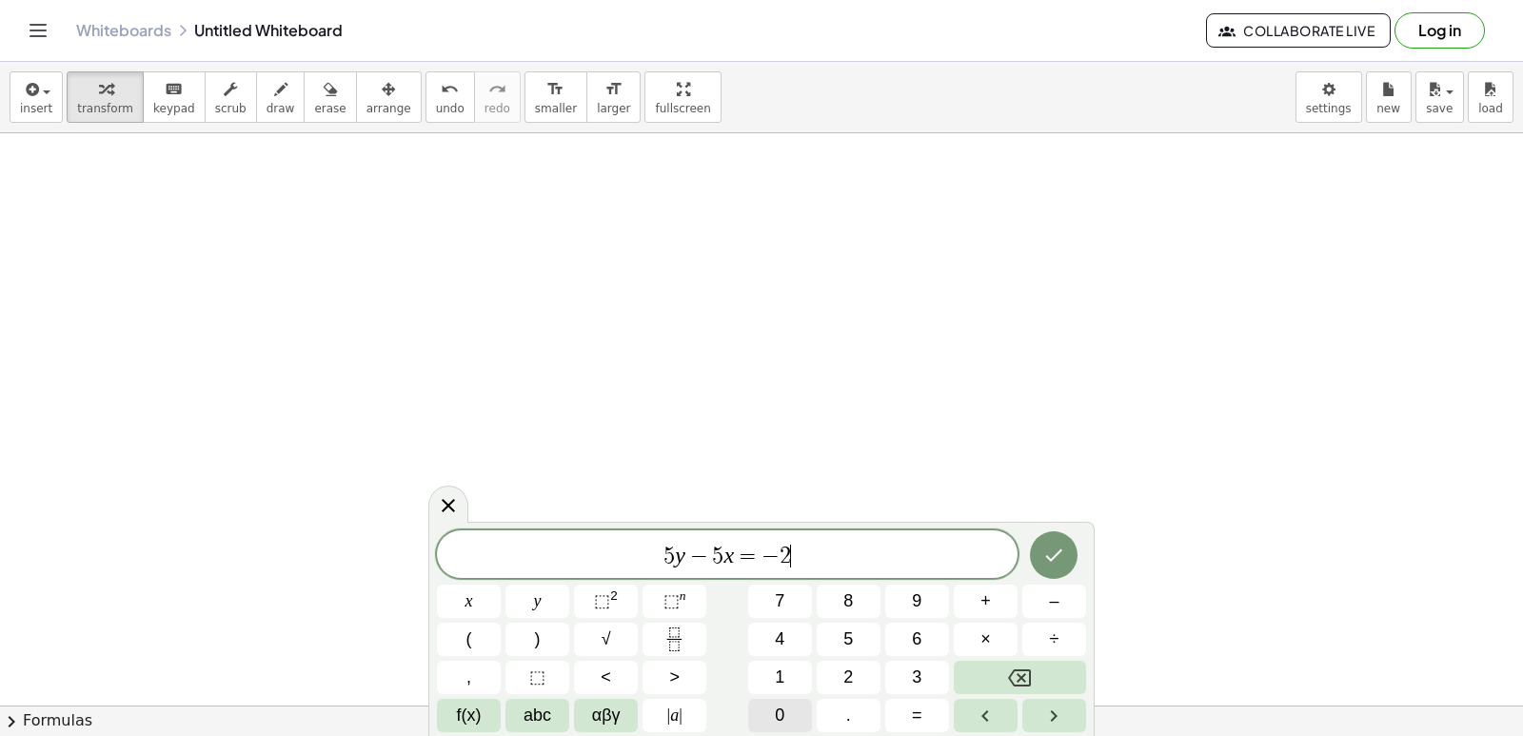
click at [799, 715] on button "0" at bounding box center [780, 715] width 64 height 33
click at [1056, 564] on icon "Done" at bounding box center [1053, 555] width 23 height 23
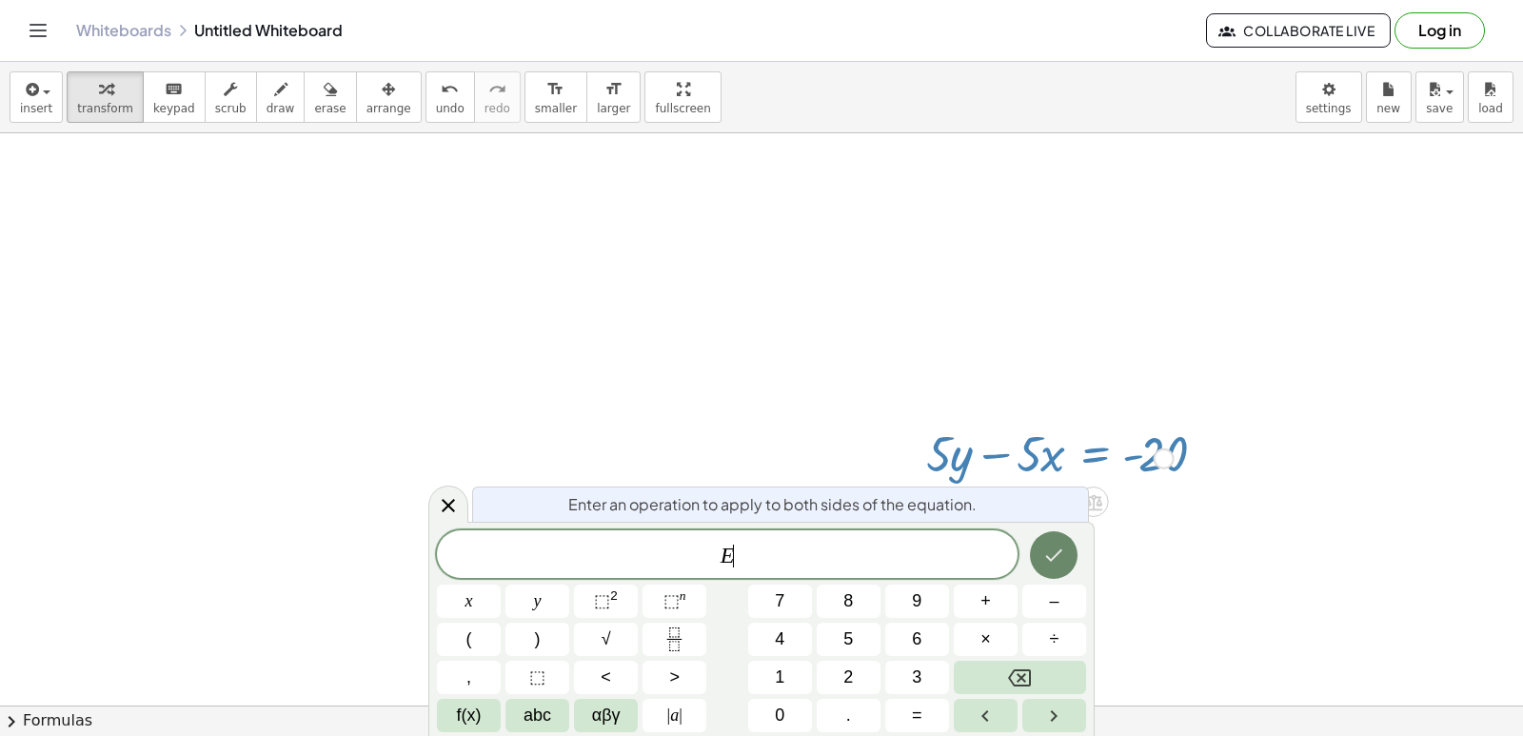
click at [1061, 554] on icon "Done" at bounding box center [1053, 555] width 23 height 23
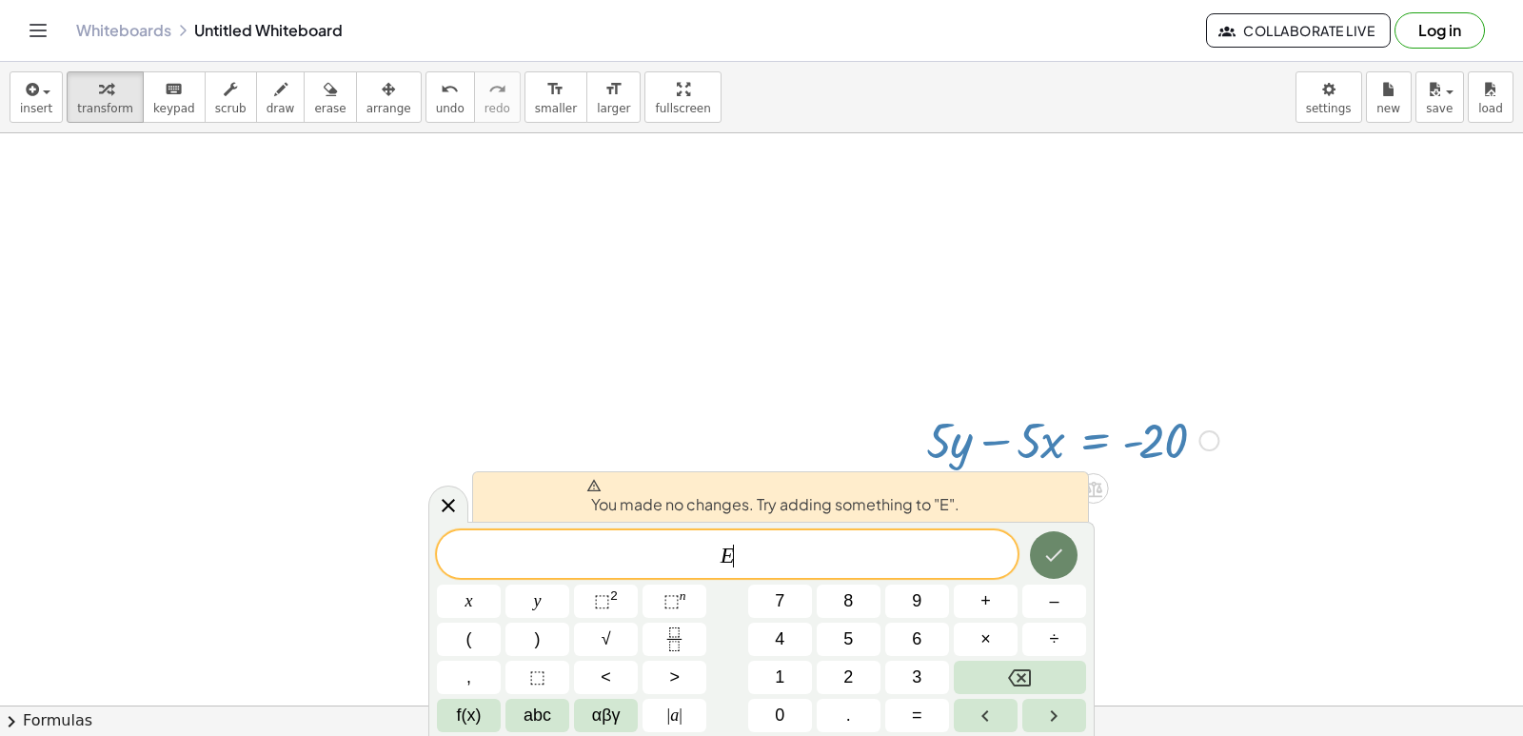
scroll to position [2601, 0]
click at [1035, 662] on button "Backspace" at bounding box center [1020, 677] width 132 height 33
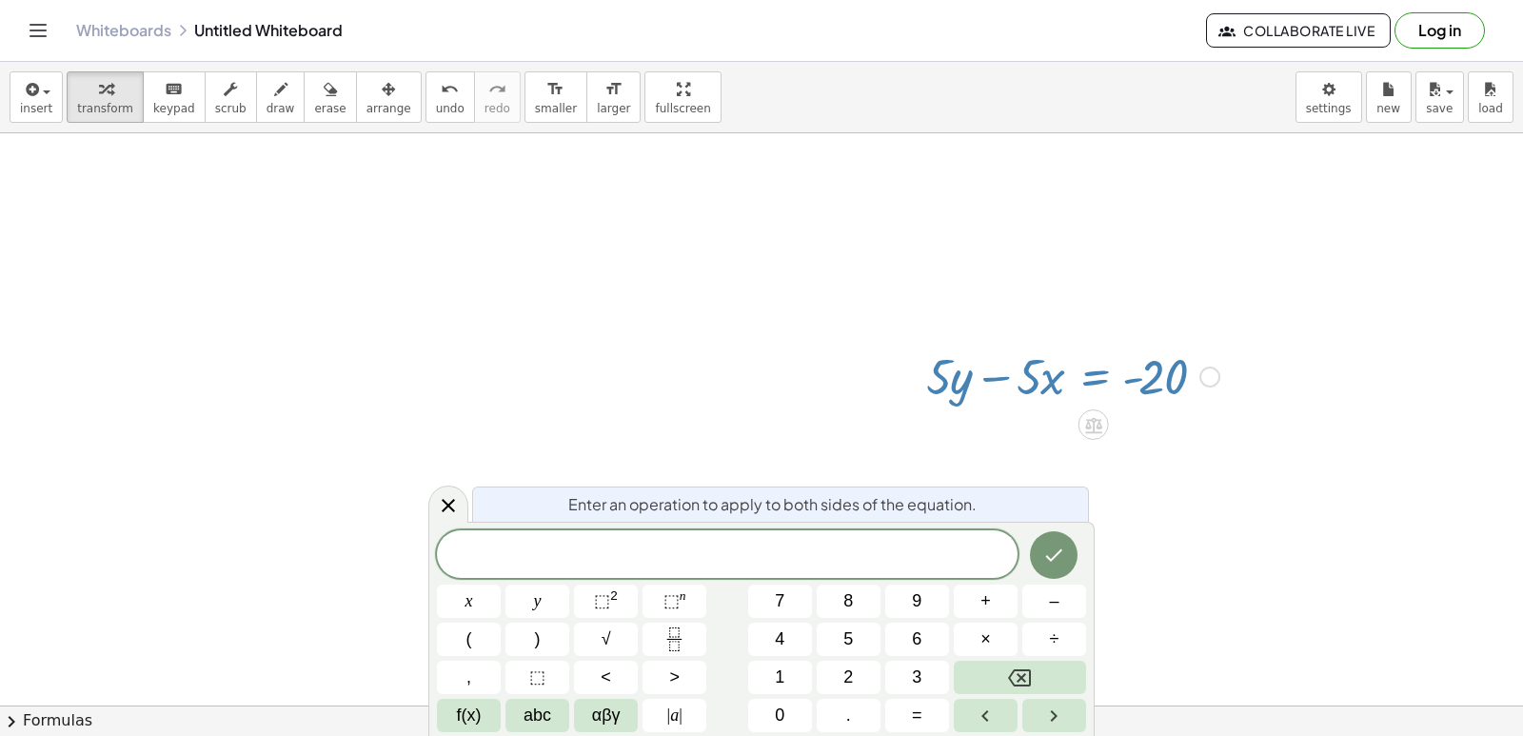
scroll to position [2697, 0]
drag, startPoint x: 952, startPoint y: 342, endPoint x: 1170, endPoint y: 352, distance: 218.2
click at [1170, 352] on div at bounding box center [1073, 341] width 312 height 65
drag, startPoint x: 969, startPoint y: 348, endPoint x: 1047, endPoint y: 348, distance: 78.1
click at [1047, 348] on div at bounding box center [1073, 341] width 312 height 65
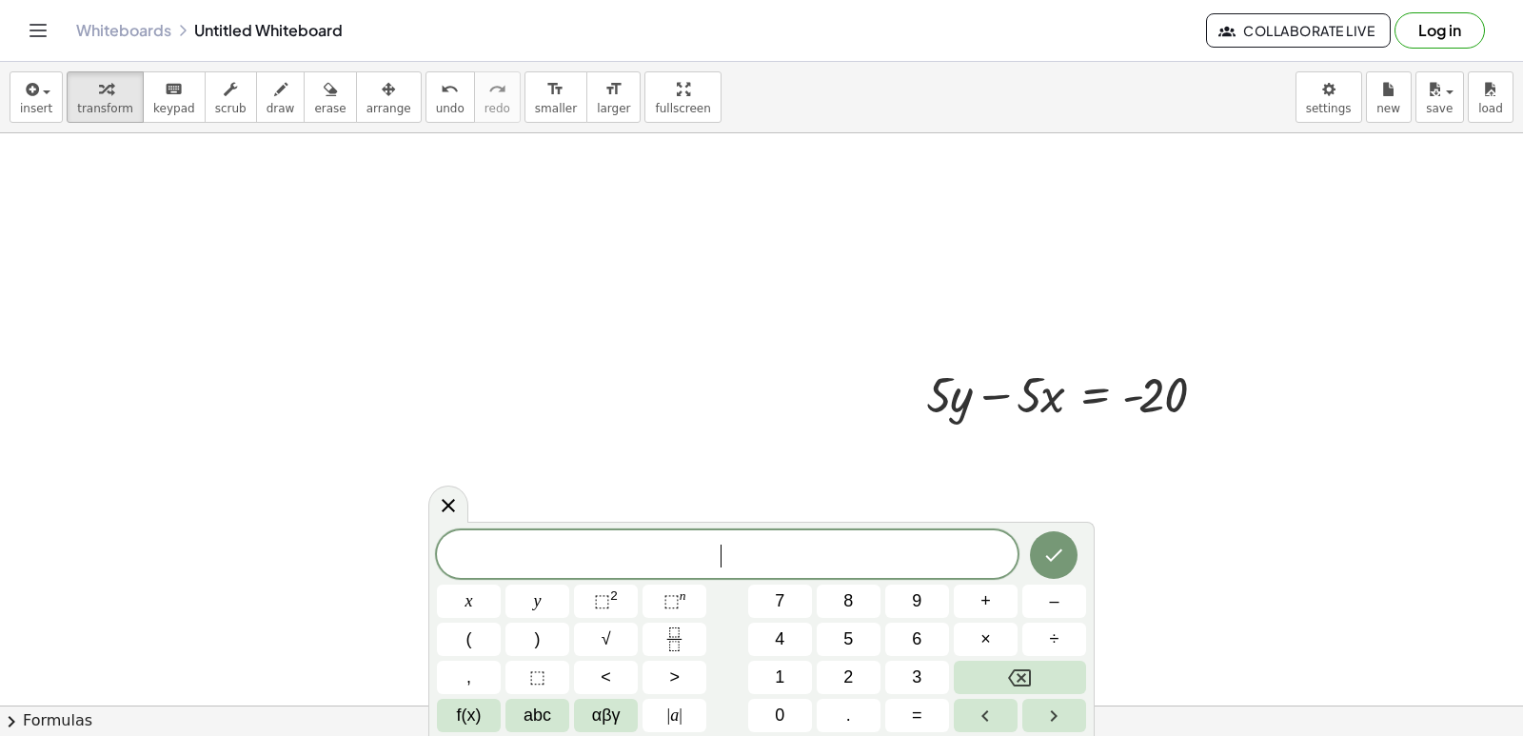
scroll to position [2764, 0]
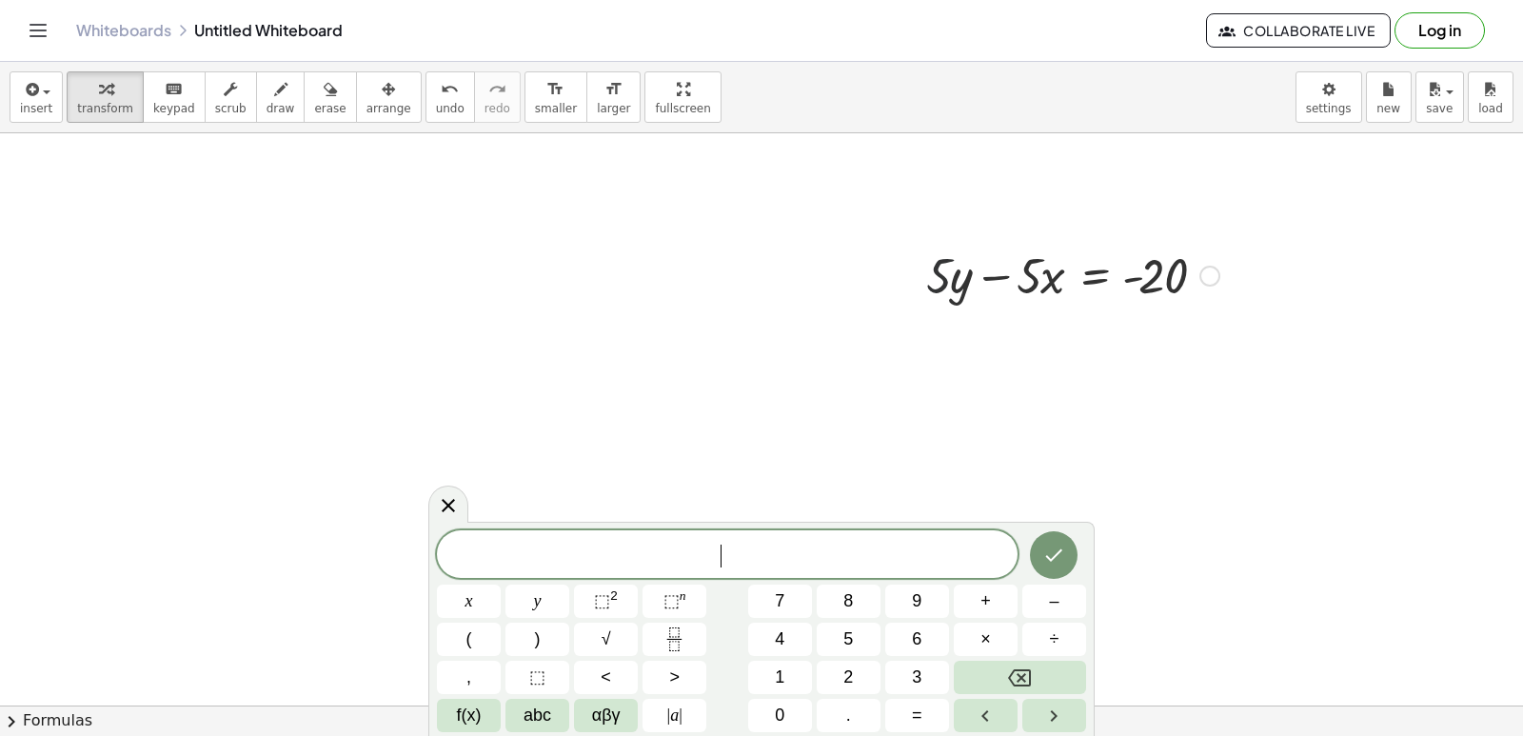
drag, startPoint x: 946, startPoint y: 306, endPoint x: 952, endPoint y: 287, distance: 19.9
click at [949, 299] on div at bounding box center [1073, 274] width 312 height 65
drag, startPoint x: 953, startPoint y: 278, endPoint x: 1209, endPoint y: 275, distance: 256.1
click at [1210, 275] on div at bounding box center [1073, 274] width 312 height 65
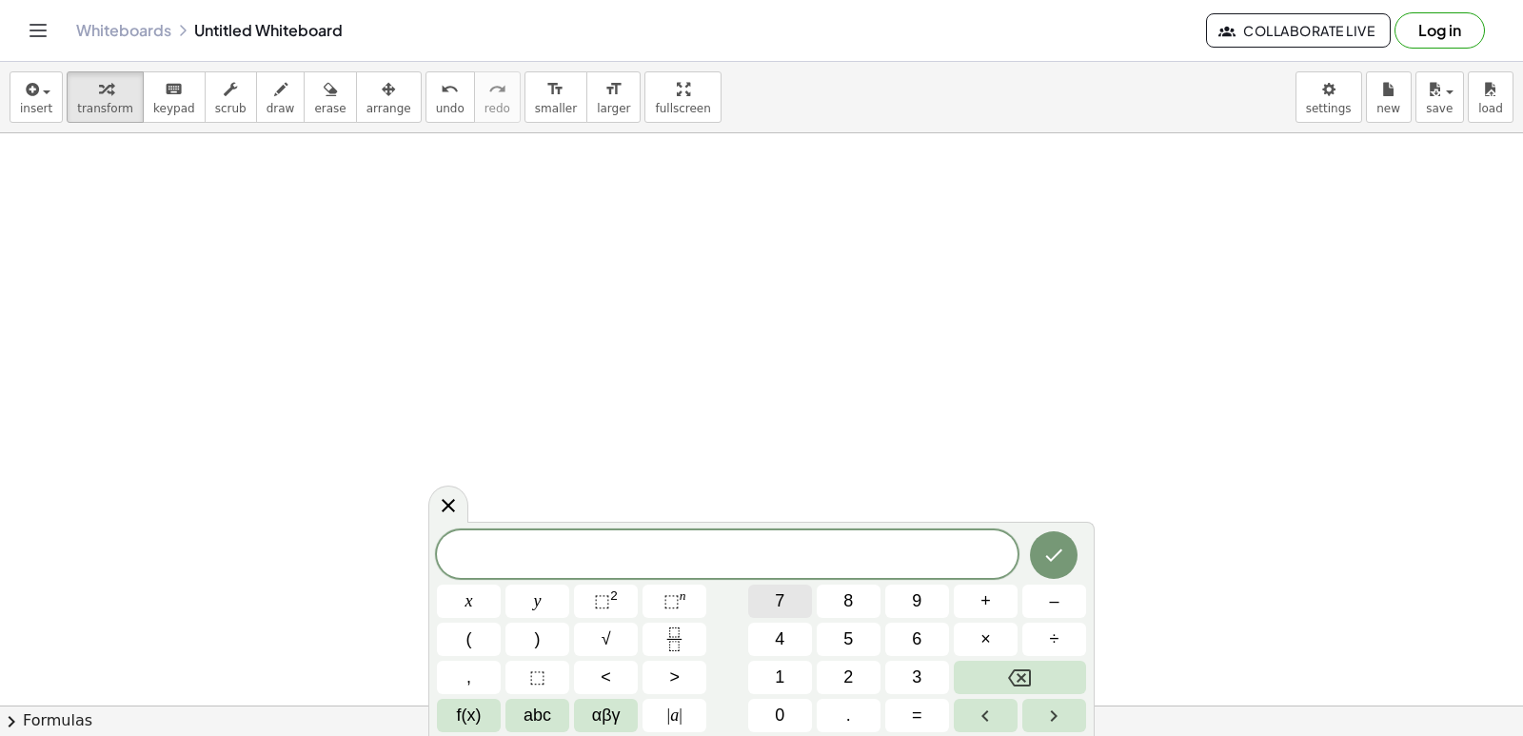
click at [772, 600] on button "7" at bounding box center [780, 600] width 64 height 33
click at [548, 589] on button "y" at bounding box center [537, 600] width 64 height 33
click at [1076, 598] on button "–" at bounding box center [1054, 600] width 64 height 33
click at [860, 689] on button "2" at bounding box center [849, 677] width 64 height 33
click at [804, 671] on button "1" at bounding box center [780, 677] width 64 height 33
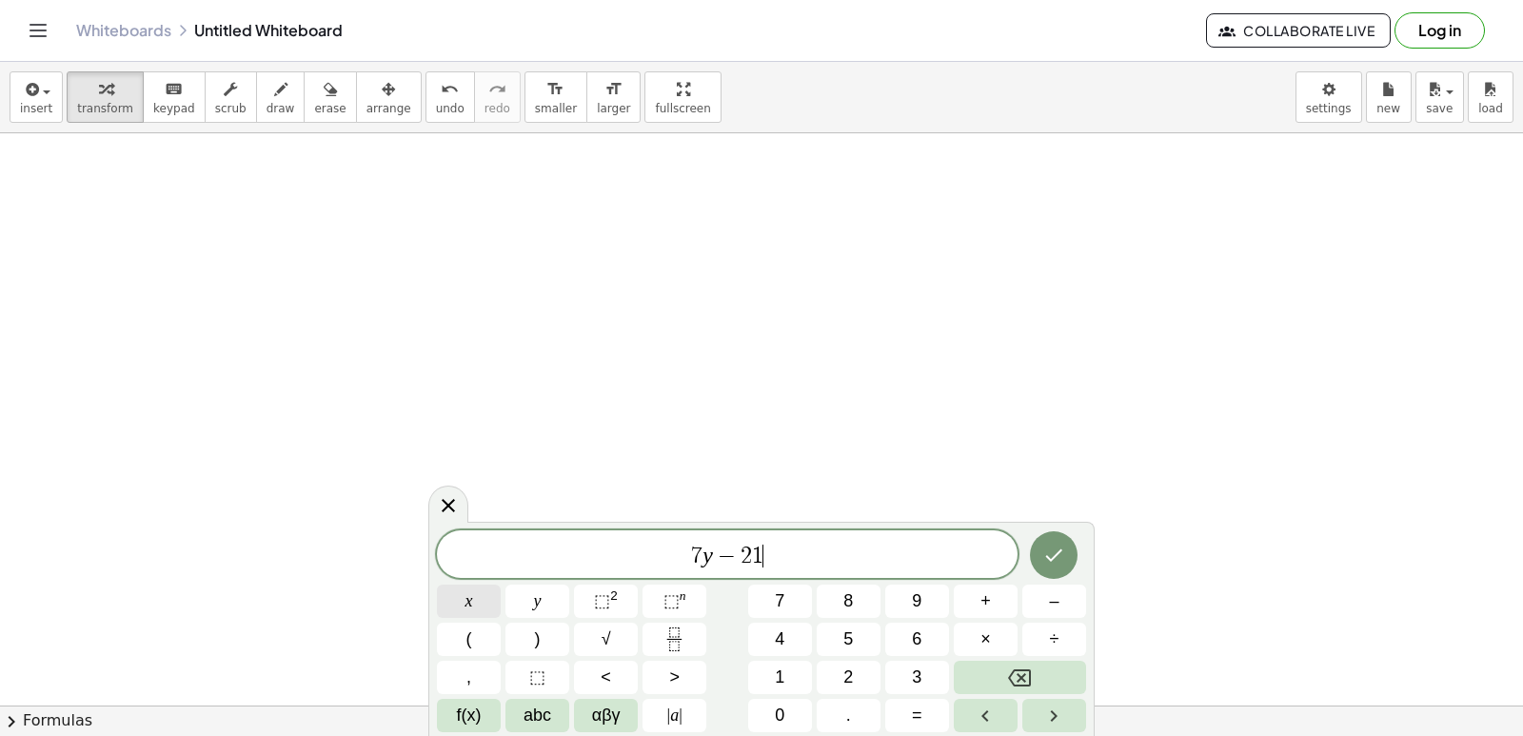
click at [493, 591] on button "x" at bounding box center [469, 600] width 64 height 33
click at [924, 719] on button "=" at bounding box center [917, 715] width 64 height 33
click at [782, 594] on span "7" at bounding box center [780, 601] width 10 height 26
click at [1067, 549] on button "Done" at bounding box center [1054, 555] width 48 height 48
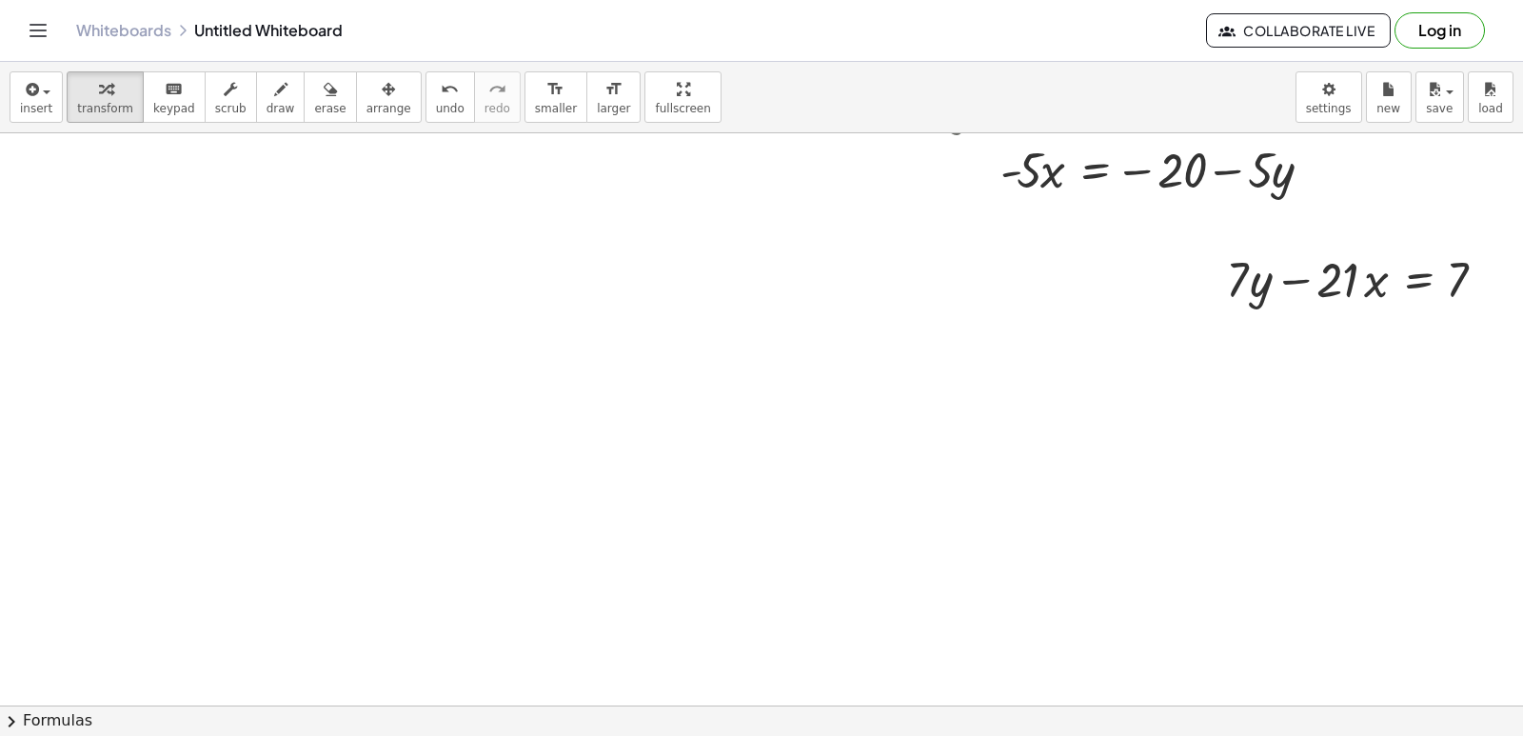
scroll to position [2859, 0]
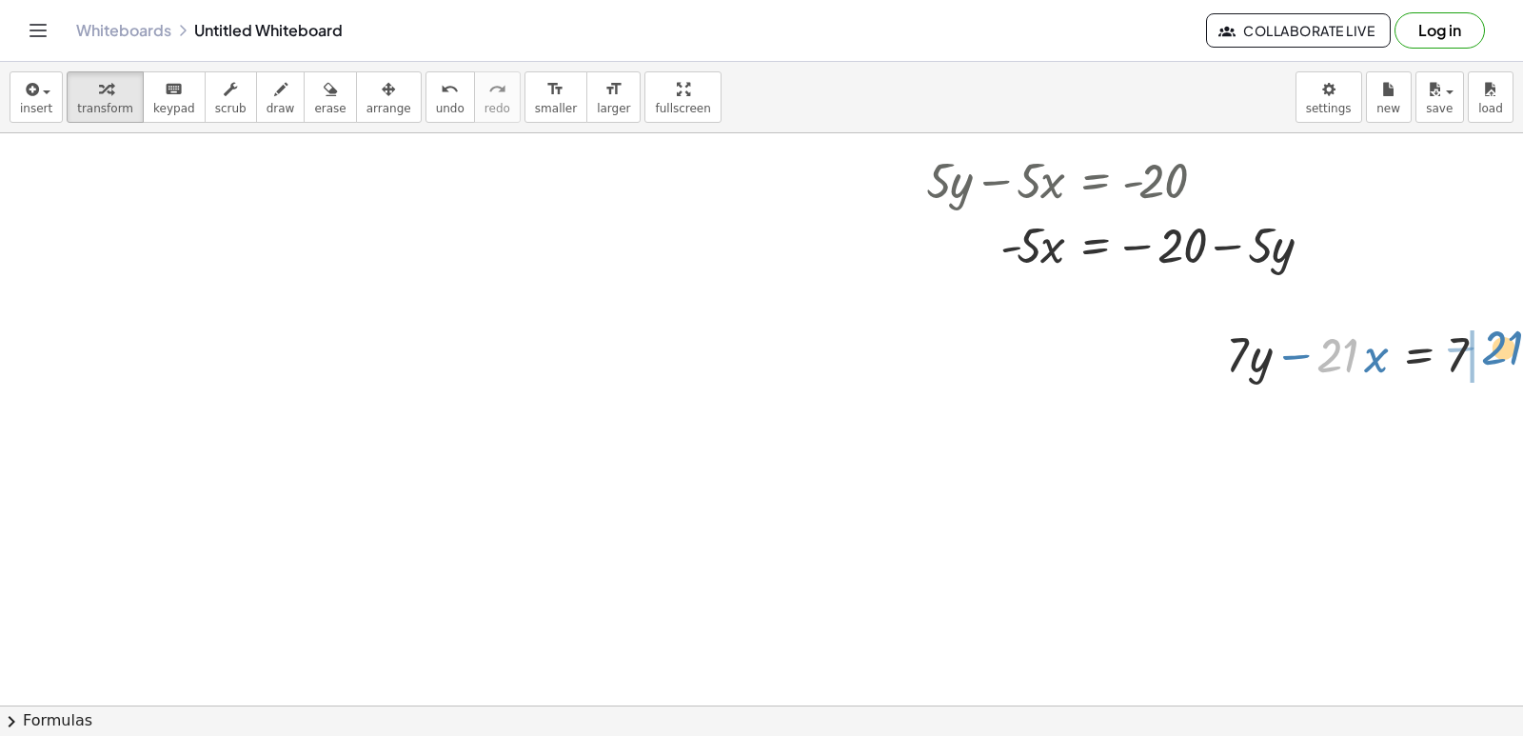
drag, startPoint x: 1356, startPoint y: 354, endPoint x: 1522, endPoint y: 347, distance: 165.8
click at [1522, 347] on div "+ y + · 2 · x = 10 · 2 · x = − y + 10 y · 2 · x = 10 − + 0 − Transform line Cop…" at bounding box center [761, 419] width 1523 height 572
drag, startPoint x: 1335, startPoint y: 409, endPoint x: 1430, endPoint y: 409, distance: 94.2
click at [1480, 400] on div at bounding box center [1421, 418] width 410 height 65
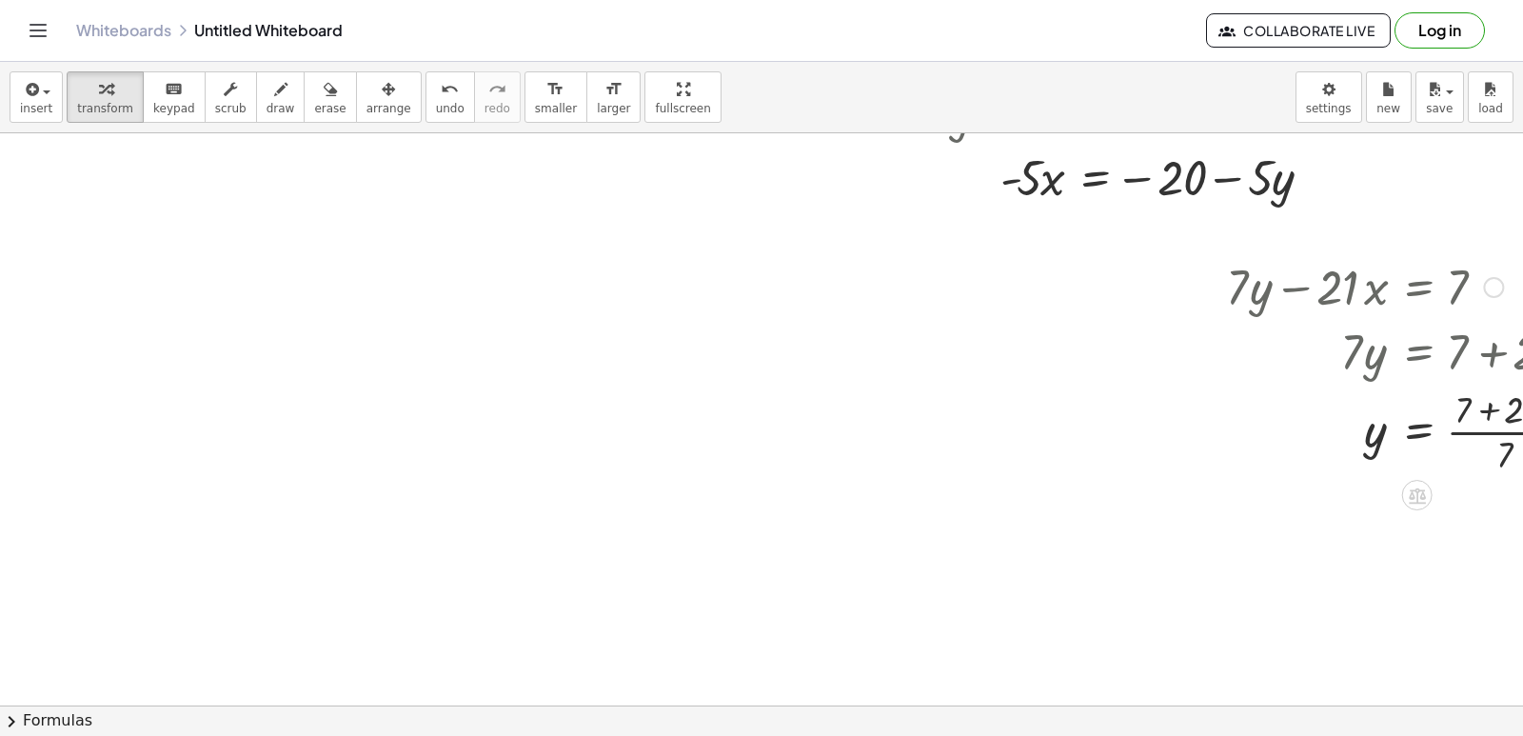
scroll to position [3015, 0]
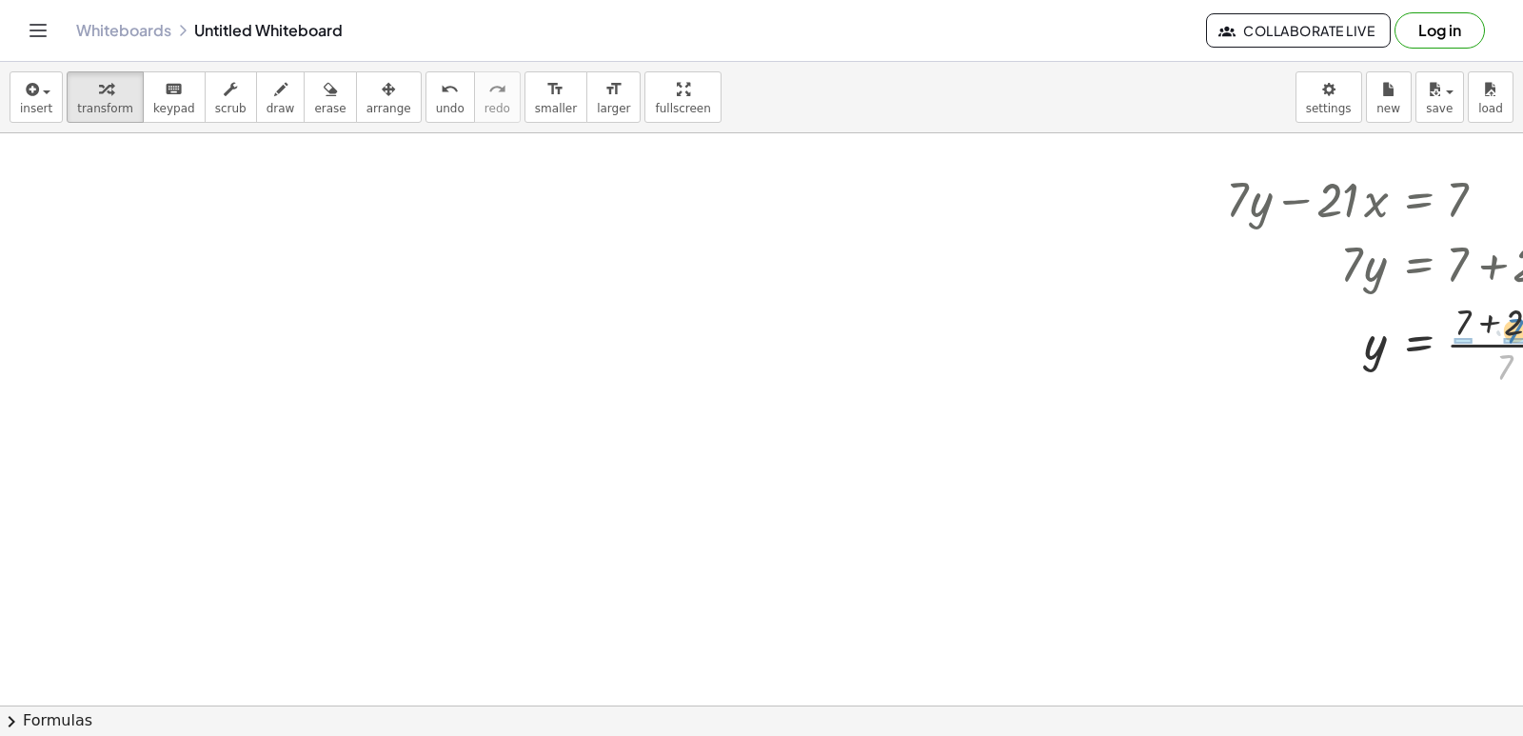
drag, startPoint x: 1494, startPoint y: 362, endPoint x: 1504, endPoint y: 325, distance: 38.3
click at [1504, 325] on div at bounding box center [1421, 342] width 410 height 95
drag, startPoint x: 1473, startPoint y: 449, endPoint x: 1522, endPoint y: 476, distance: 56.2
click at [1490, 419] on div at bounding box center [1425, 437] width 418 height 95
drag, startPoint x: 1495, startPoint y: 555, endPoint x: 1516, endPoint y: 505, distance: 53.7
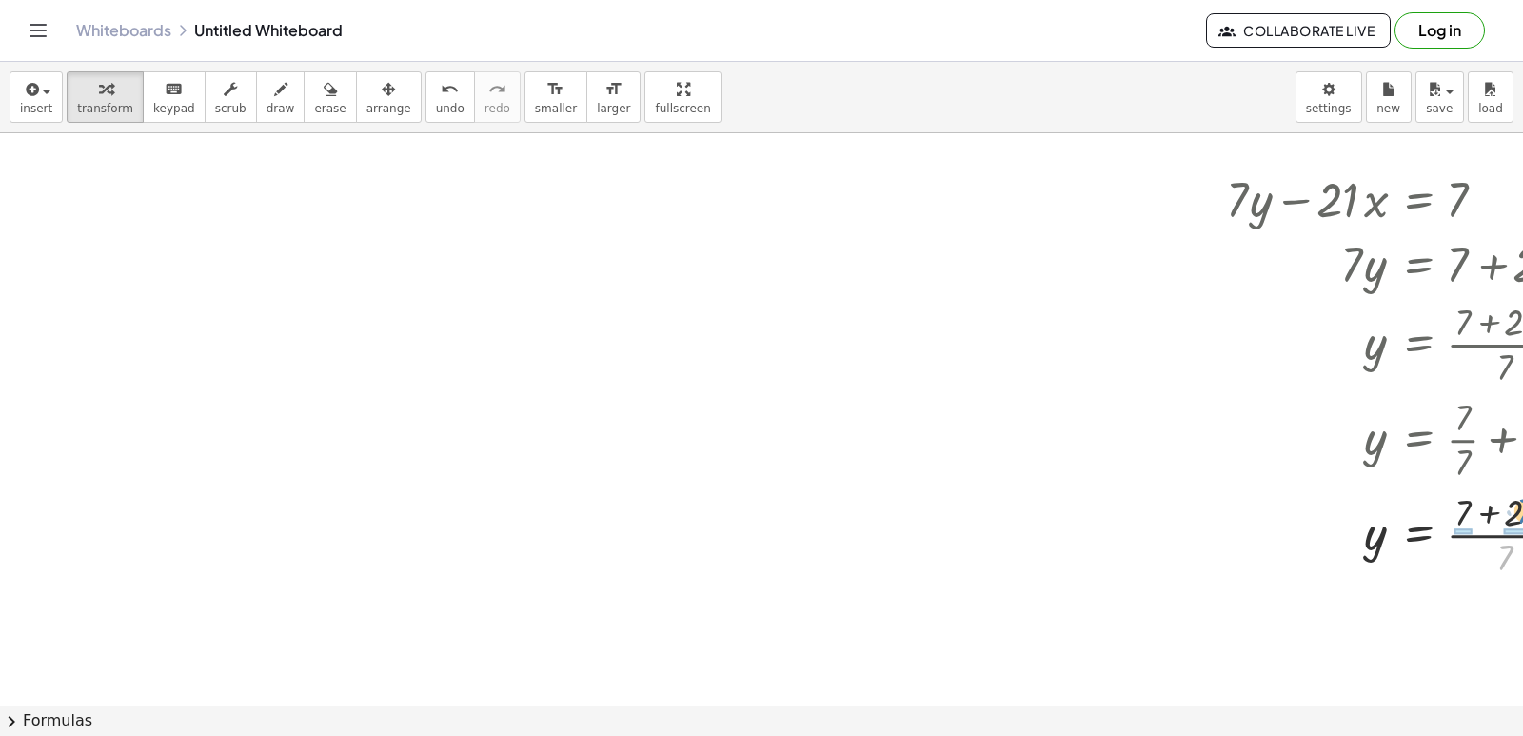
click at [1516, 505] on div "+ y + · 2 · x = 10 · 2 · x = − y + 10 y · 2 · x = 10 − + 0 − Transform line Cop…" at bounding box center [761, 419] width 1523 height 572
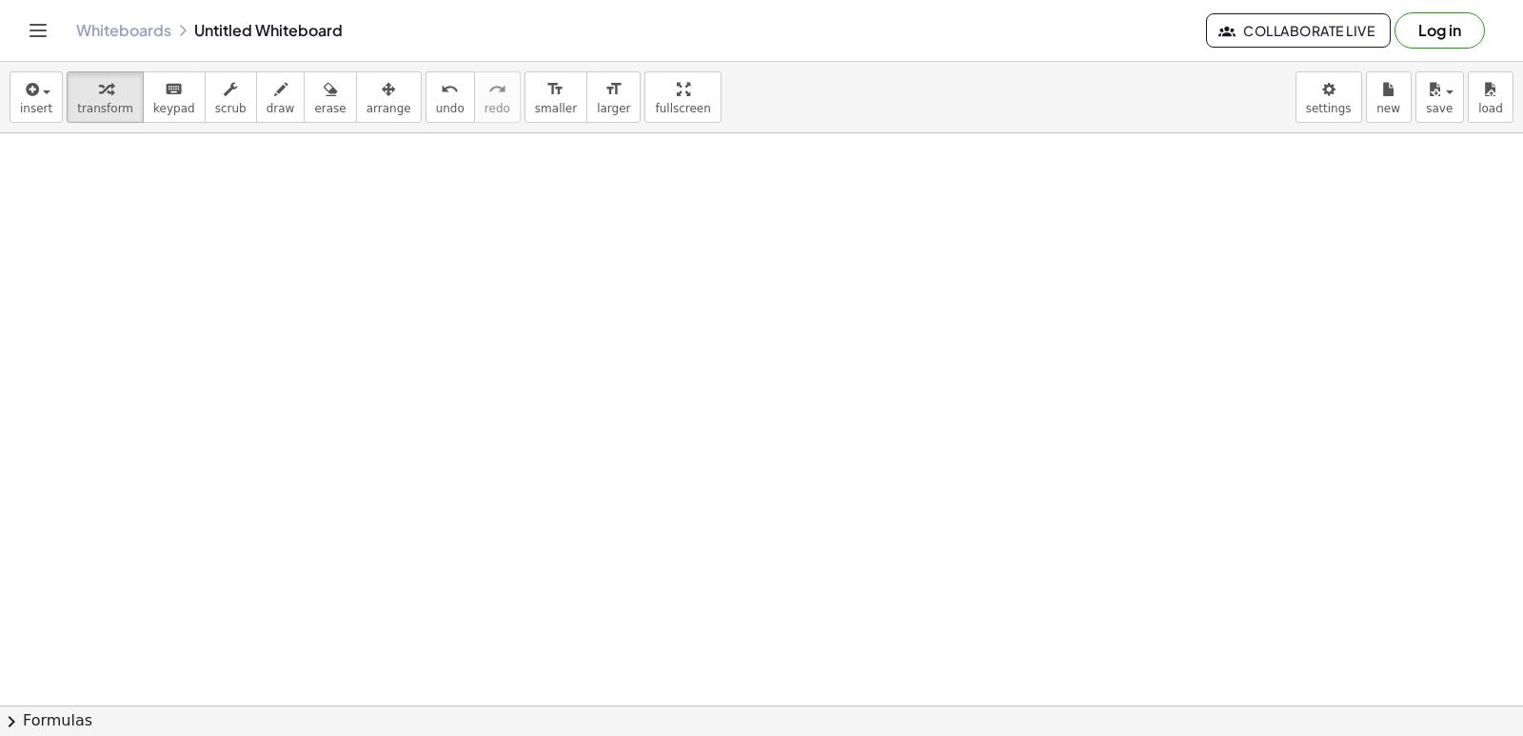
scroll to position [3827, 0]
drag, startPoint x: 1270, startPoint y: 557, endPoint x: 1251, endPoint y: 556, distance: 19.1
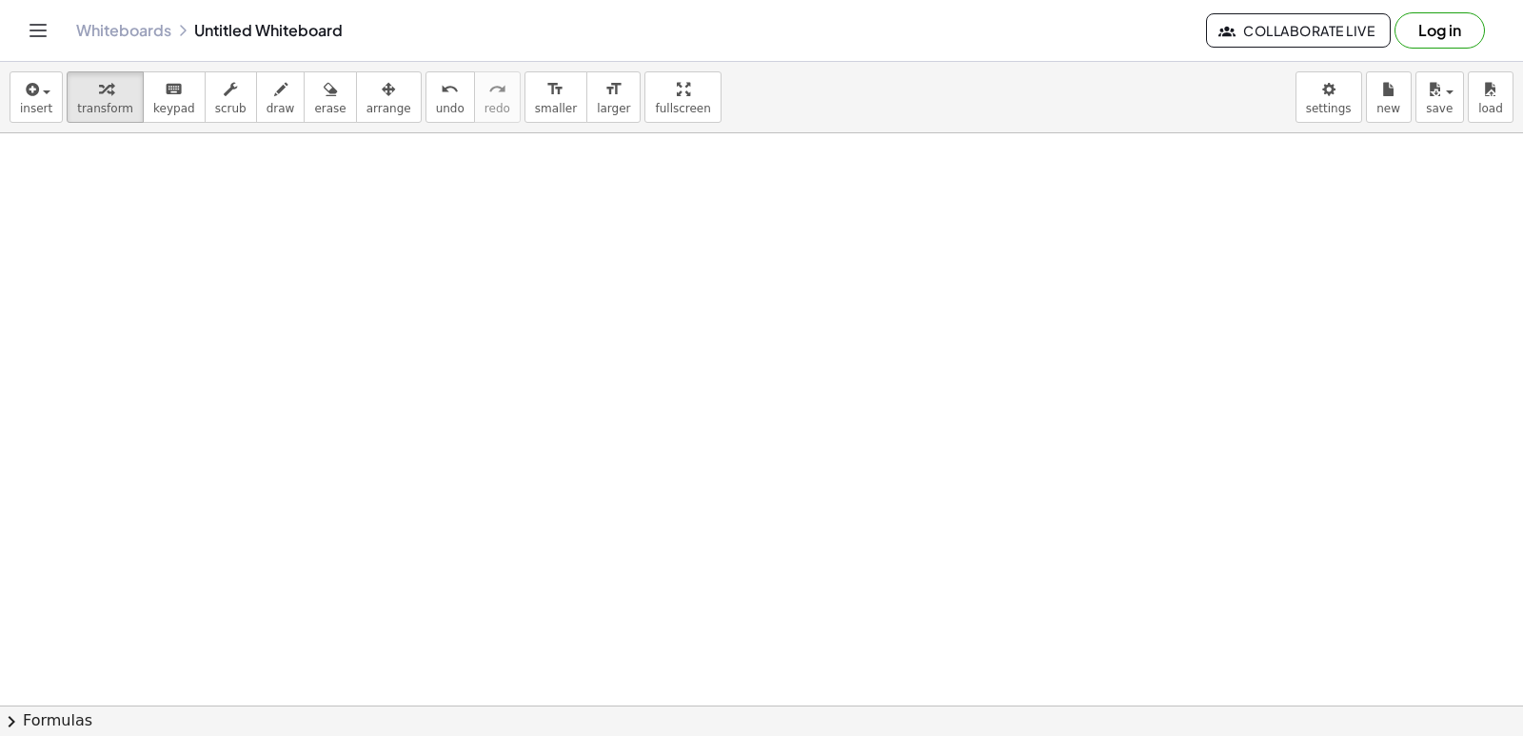
drag, startPoint x: 1115, startPoint y: 480, endPoint x: 1125, endPoint y: 484, distance: 11.5
drag, startPoint x: 1126, startPoint y: 484, endPoint x: 1036, endPoint y: 454, distance: 95.1
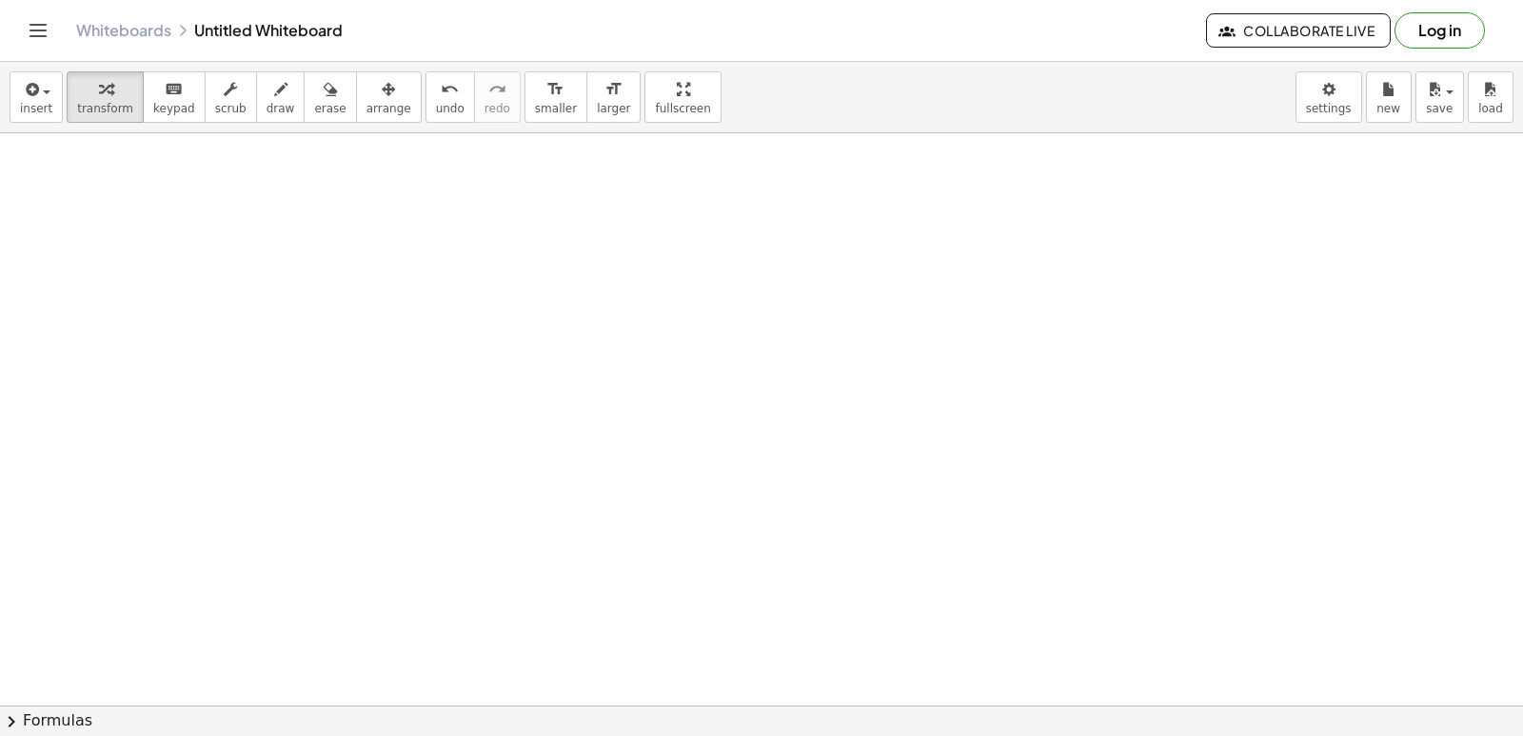
drag, startPoint x: 691, startPoint y: 523, endPoint x: 687, endPoint y: 485, distance: 37.3
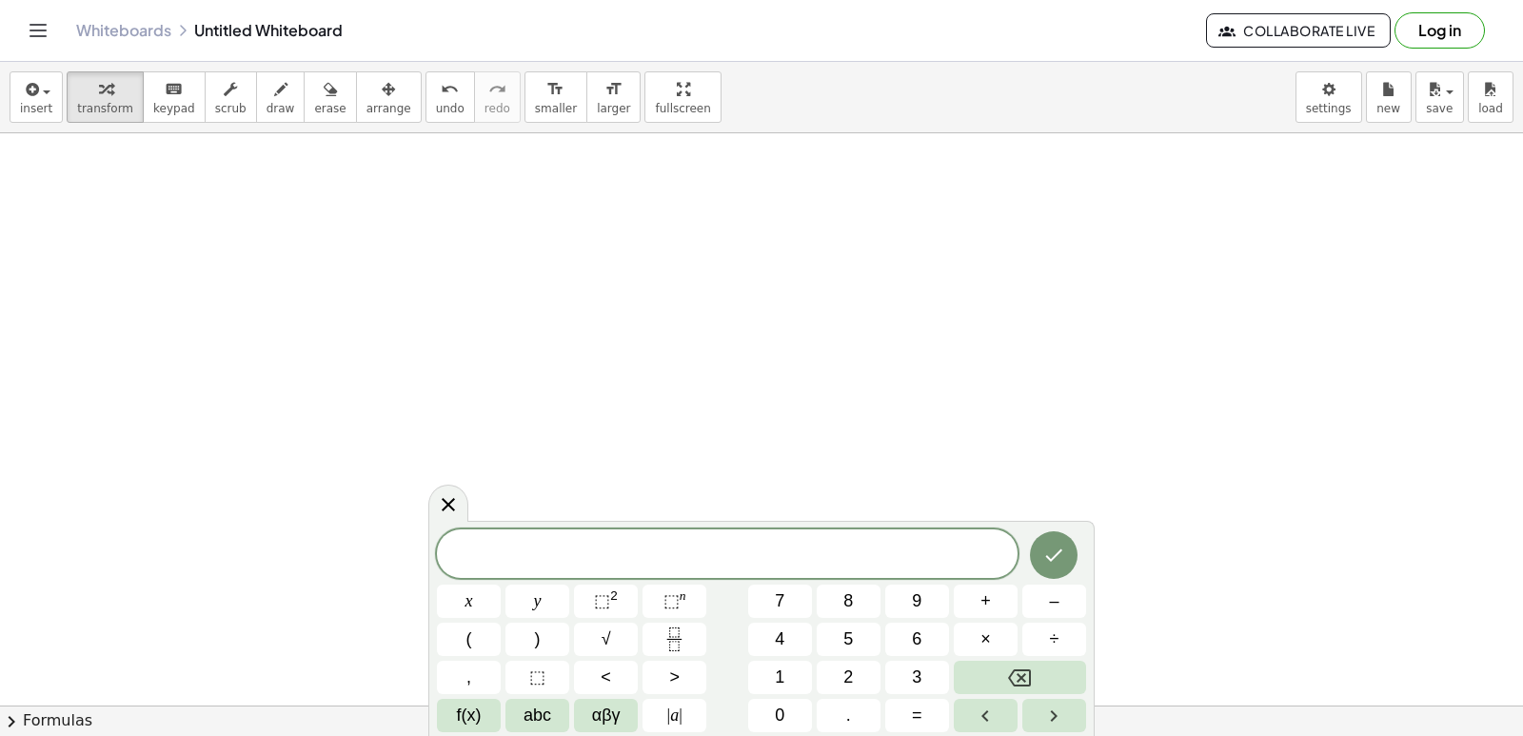
drag, startPoint x: 637, startPoint y: 462, endPoint x: 628, endPoint y: 373, distance: 88.9
drag, startPoint x: 628, startPoint y: 373, endPoint x: 604, endPoint y: 406, distance: 40.9
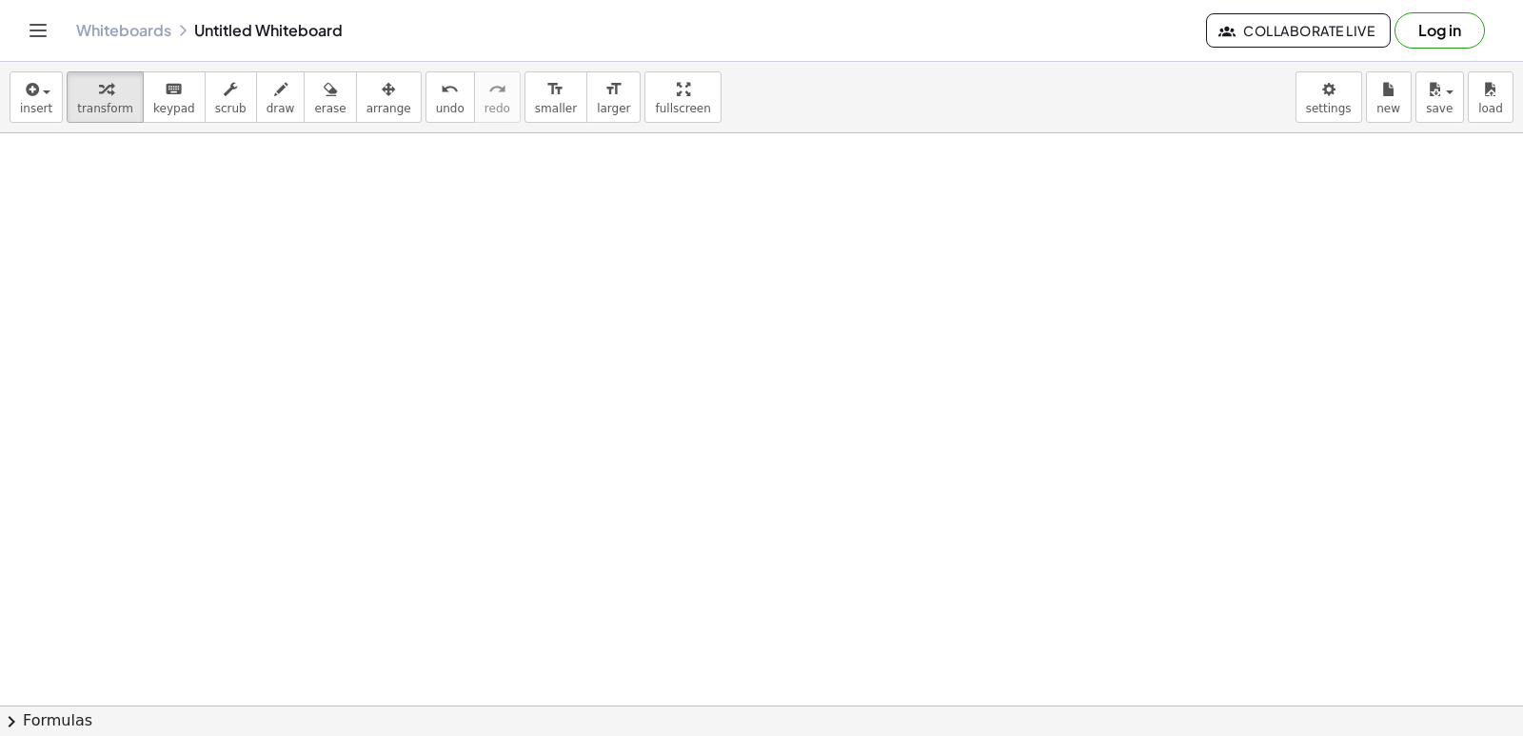
drag, startPoint x: 649, startPoint y: 389, endPoint x: 630, endPoint y: 328, distance: 63.8
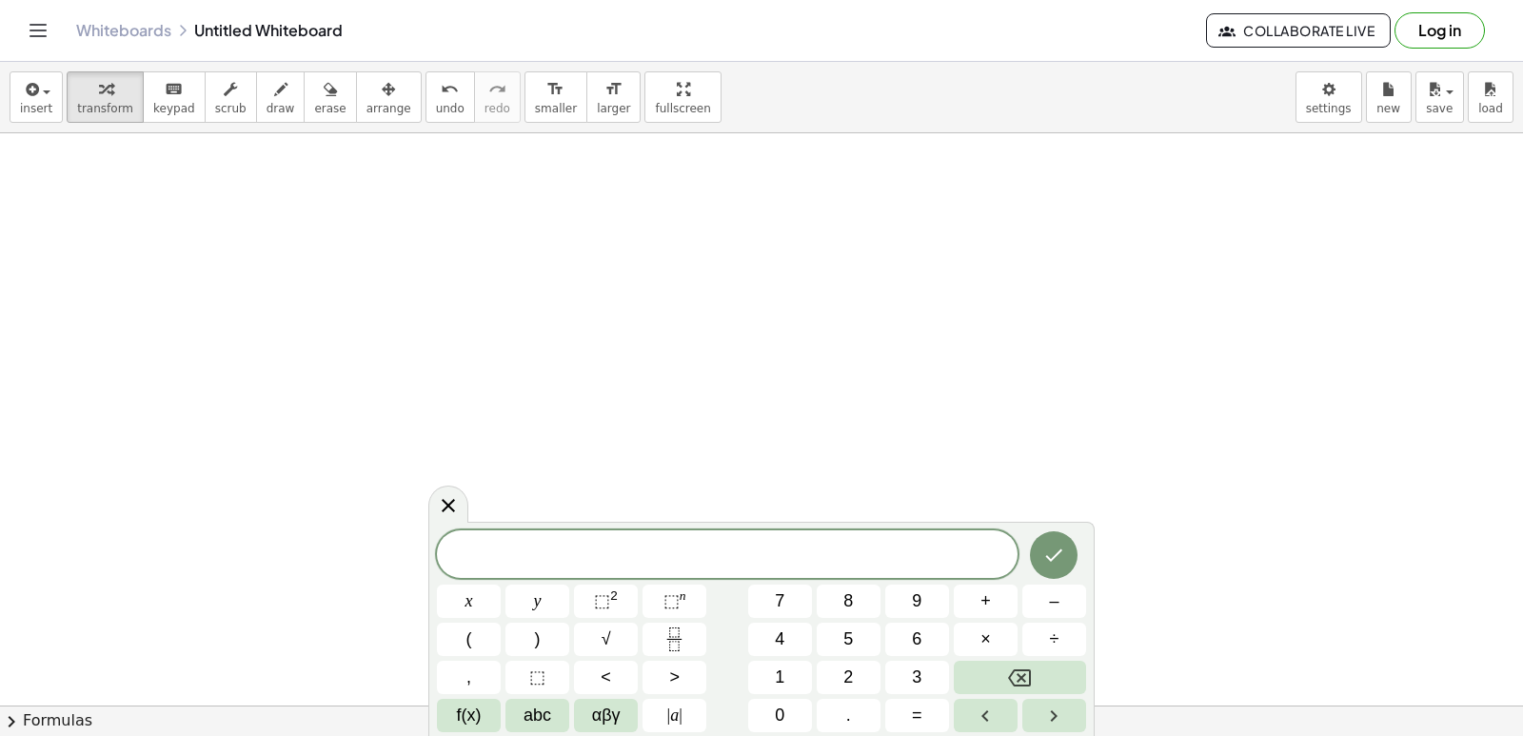
click at [846, 674] on span "2" at bounding box center [848, 677] width 10 height 26
click at [518, 603] on button "y" at bounding box center [537, 600] width 64 height 33
click at [973, 593] on button "+" at bounding box center [986, 600] width 64 height 33
click at [438, 601] on button "x" at bounding box center [469, 600] width 64 height 33
click at [913, 710] on span "=" at bounding box center [917, 715] width 10 height 26
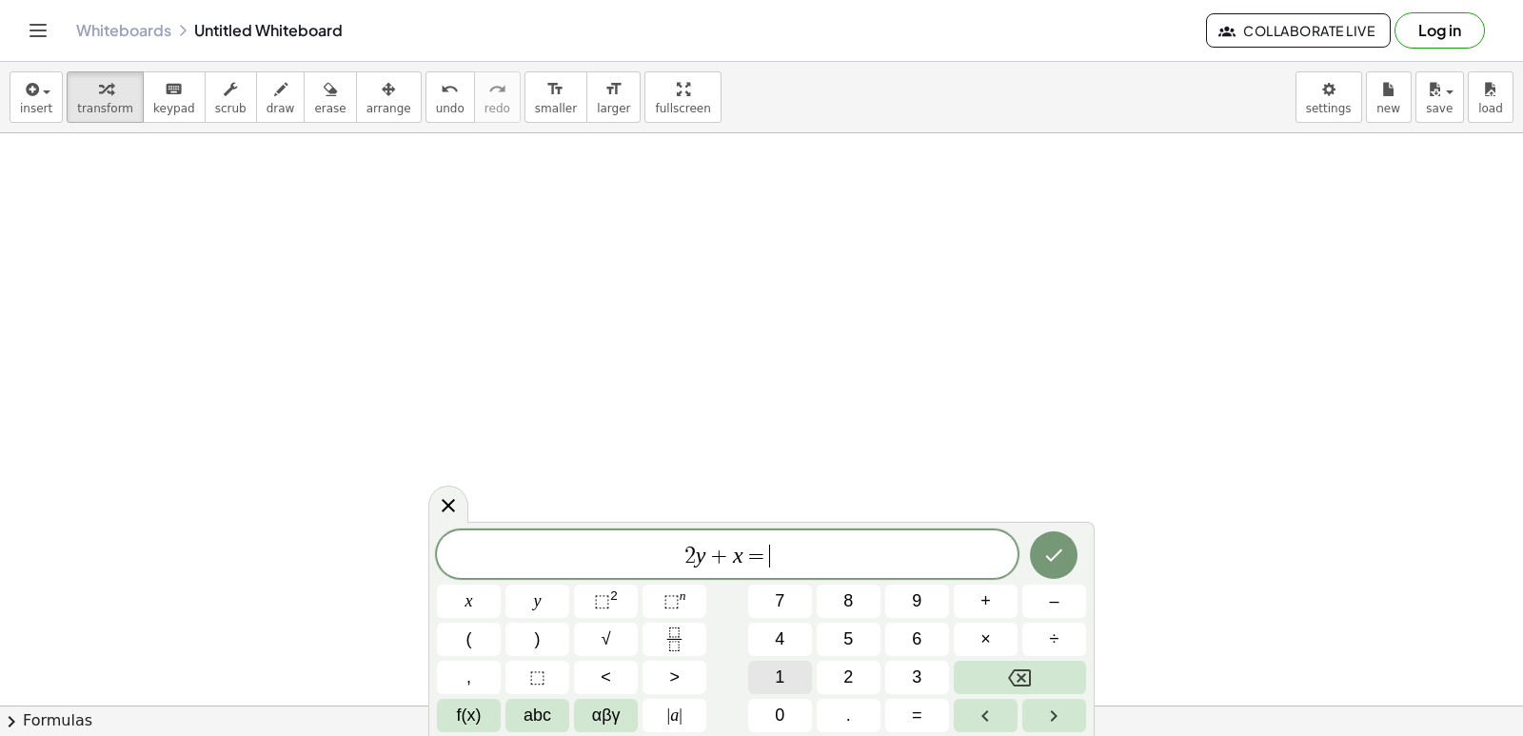
click at [778, 673] on span "1" at bounding box center [780, 677] width 10 height 26
click at [771, 722] on button "0" at bounding box center [780, 715] width 64 height 33
click at [1070, 546] on button "Done" at bounding box center [1054, 555] width 48 height 48
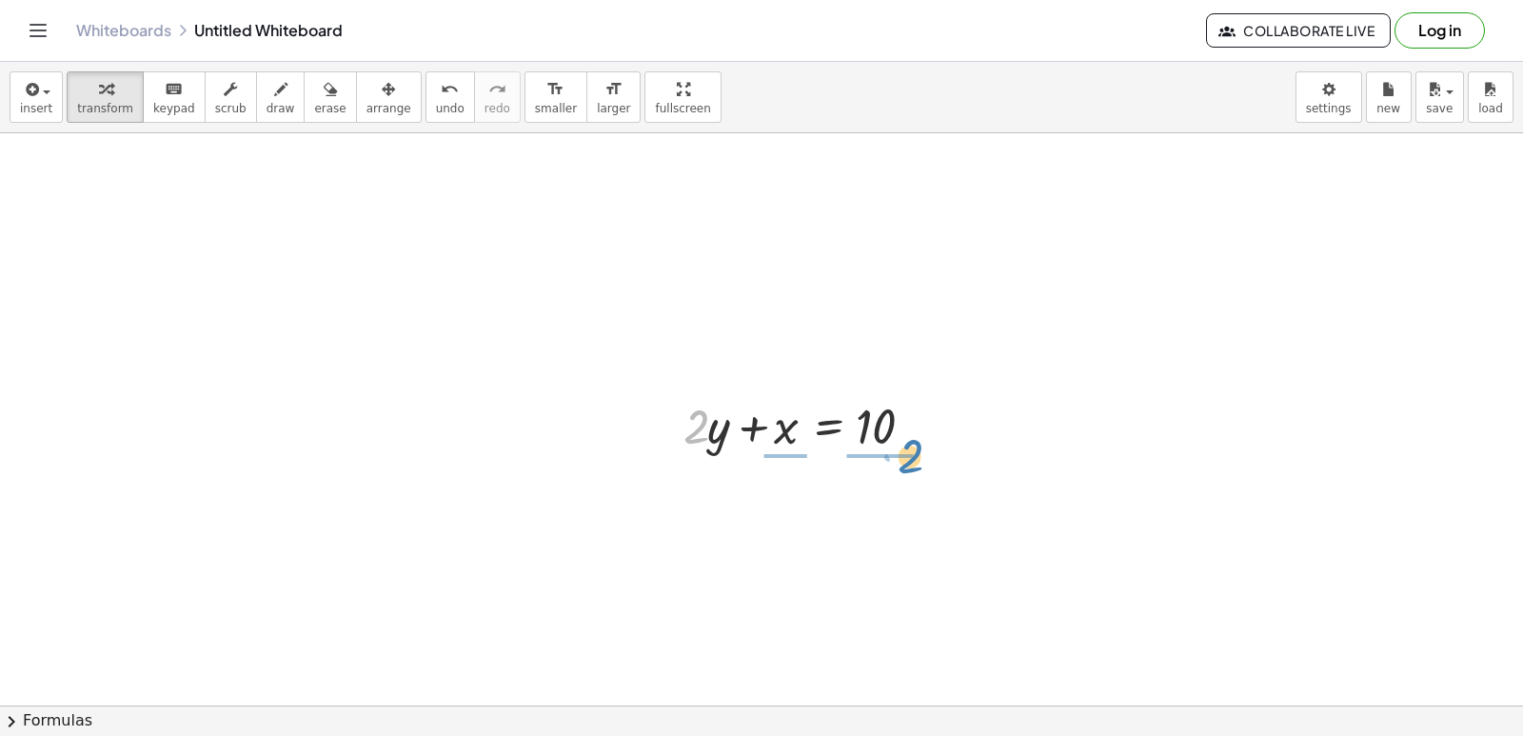
drag, startPoint x: 704, startPoint y: 419, endPoint x: 930, endPoint y: 426, distance: 225.7
click at [930, 426] on div at bounding box center [810, 424] width 272 height 65
drag, startPoint x: 848, startPoint y: 555, endPoint x: 879, endPoint y: 544, distance: 32.2
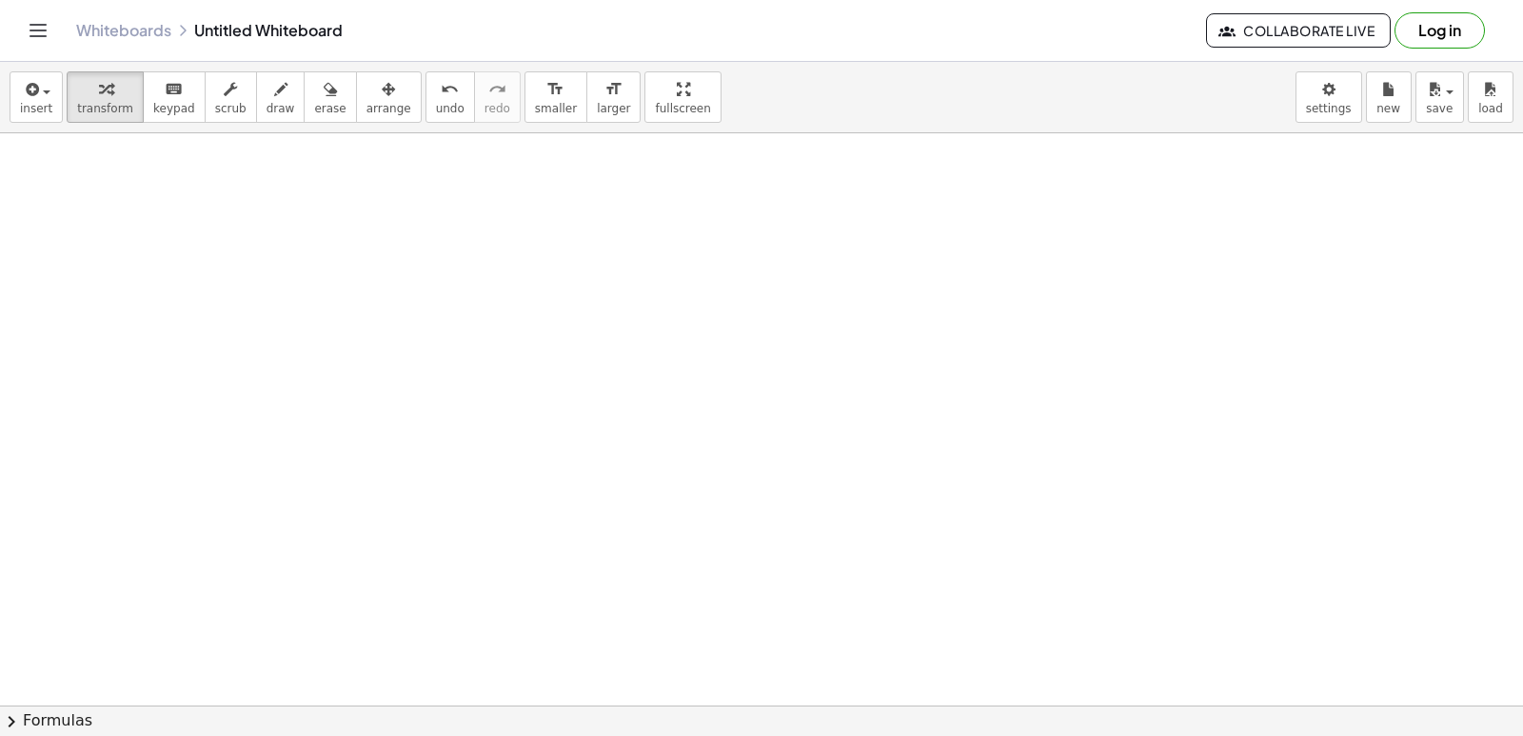
drag, startPoint x: 841, startPoint y: 562, endPoint x: 838, endPoint y: 535, distance: 26.9
drag, startPoint x: 827, startPoint y: 534, endPoint x: 820, endPoint y: 524, distance: 12.9
drag, startPoint x: 864, startPoint y: 495, endPoint x: 880, endPoint y: 493, distance: 15.3
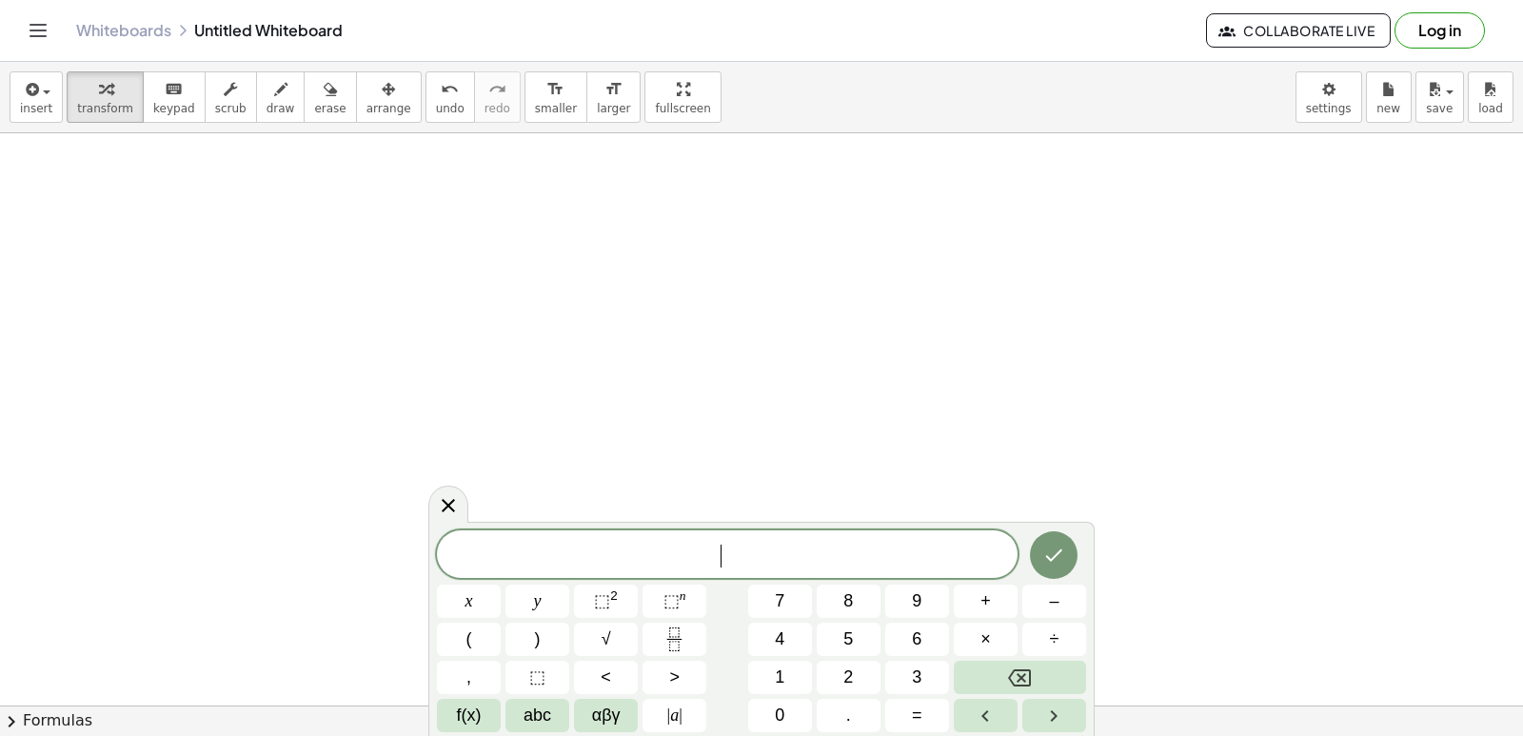
drag, startPoint x: 880, startPoint y: 496, endPoint x: 867, endPoint y: 502, distance: 14.5
click at [1044, 592] on button "–" at bounding box center [1054, 600] width 64 height 33
click at [857, 633] on button "5" at bounding box center [849, 639] width 64 height 33
click at [984, 665] on button "Backspace" at bounding box center [1020, 677] width 132 height 33
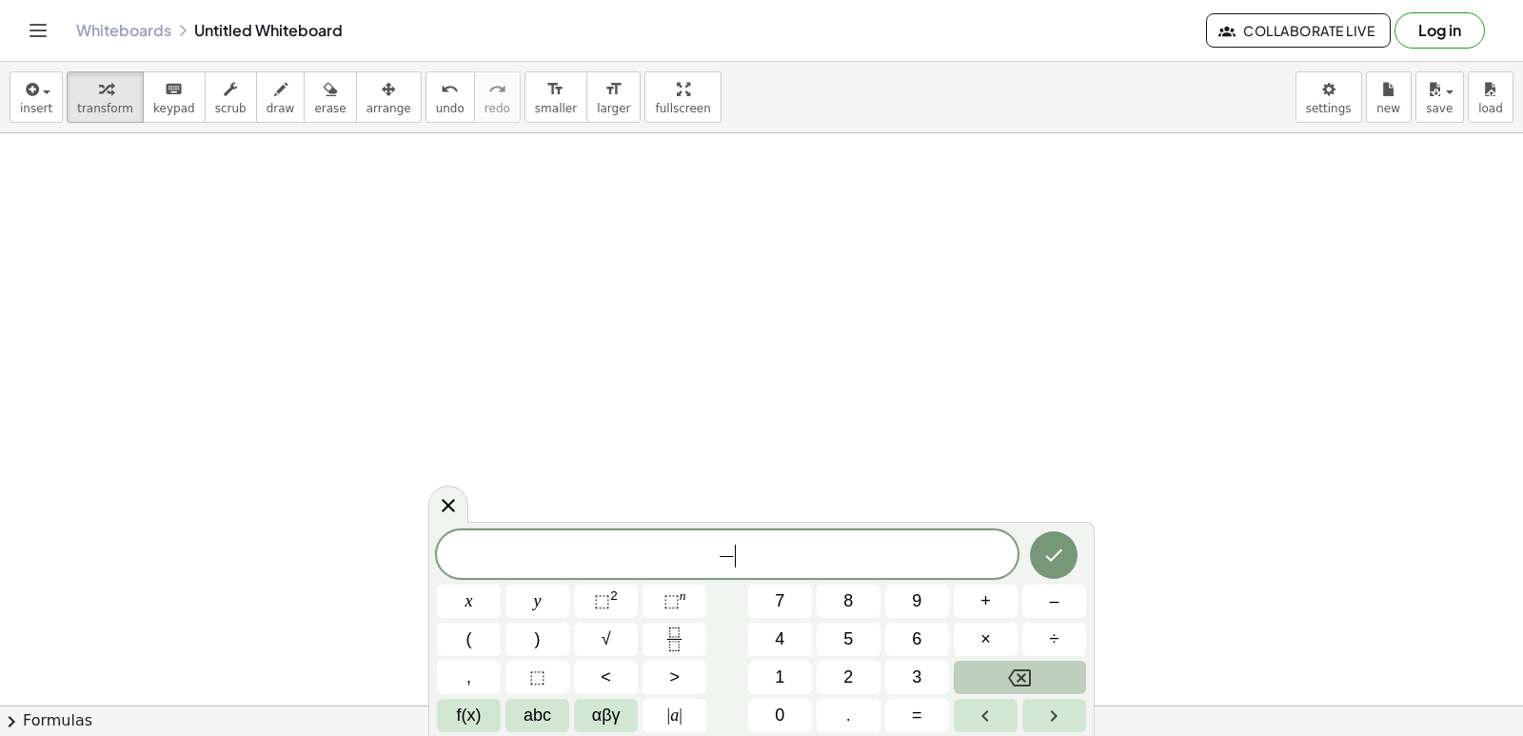
click at [984, 665] on button "Backspace" at bounding box center [1020, 677] width 132 height 33
click at [984, 667] on button "Backspace" at bounding box center [1020, 677] width 132 height 33
click at [791, 659] on div "​ x y ⬚ 2 ⬚ n 7 8 9 + – ( ) √ 4 5 6 × ÷ , ⬚ < > 1 2 3 f(x) abc αβγ | a | 0 . =" at bounding box center [761, 631] width 649 height 202
click at [866, 621] on div "x y ⬚ 2 ⬚ n 7 8 9 + – ( ) √ 4 5 6 × ÷ , ⬚ < > 1 2 3 f(x) abc αβγ | a | 0 . =" at bounding box center [761, 630] width 649 height 203
click at [783, 674] on span "1" at bounding box center [780, 677] width 10 height 26
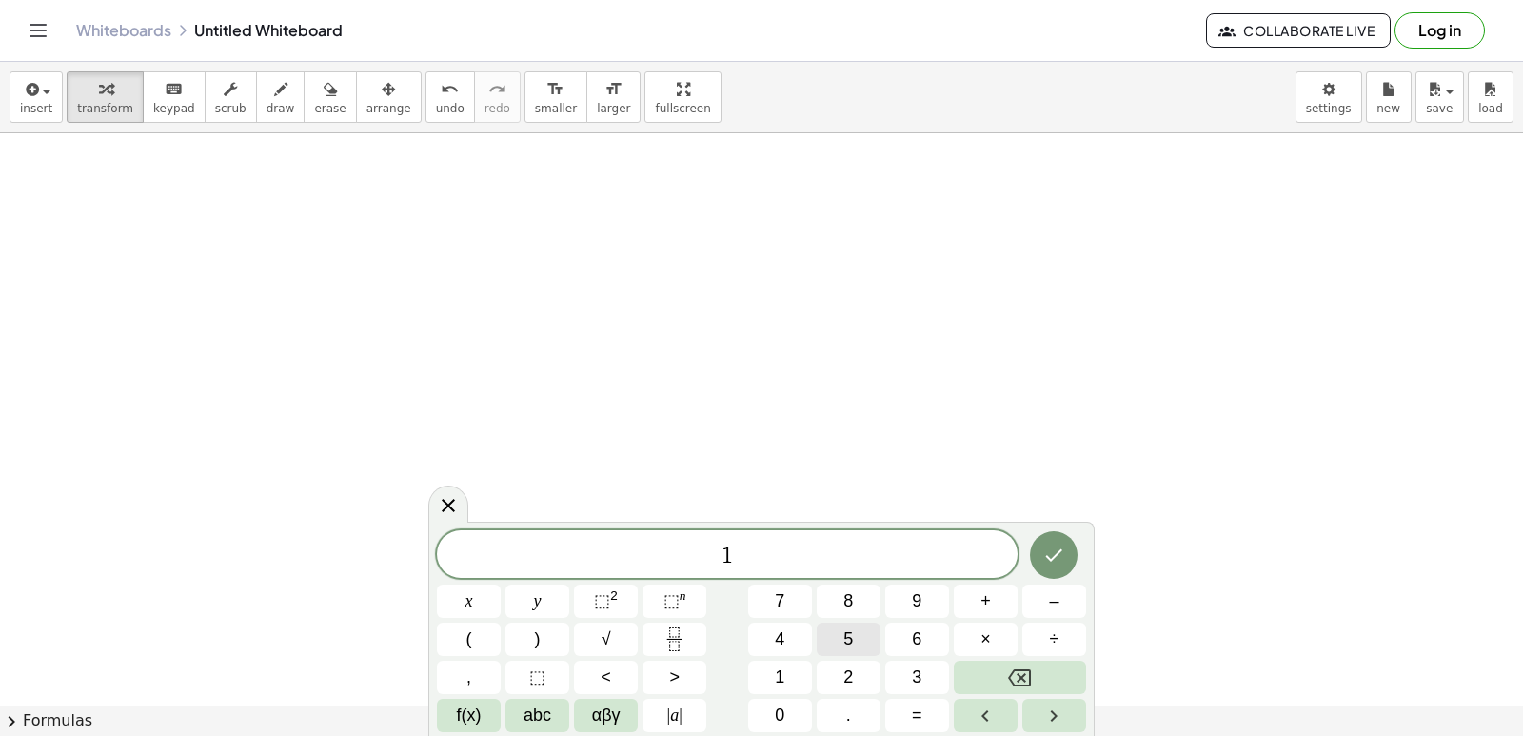
click at [842, 628] on button "5" at bounding box center [849, 639] width 64 height 33
click at [545, 590] on button "y" at bounding box center [537, 600] width 64 height 33
click at [986, 591] on span "+" at bounding box center [985, 601] width 10 height 26
click at [834, 633] on button "5" at bounding box center [849, 639] width 64 height 33
click at [470, 594] on button "x" at bounding box center [469, 600] width 64 height 33
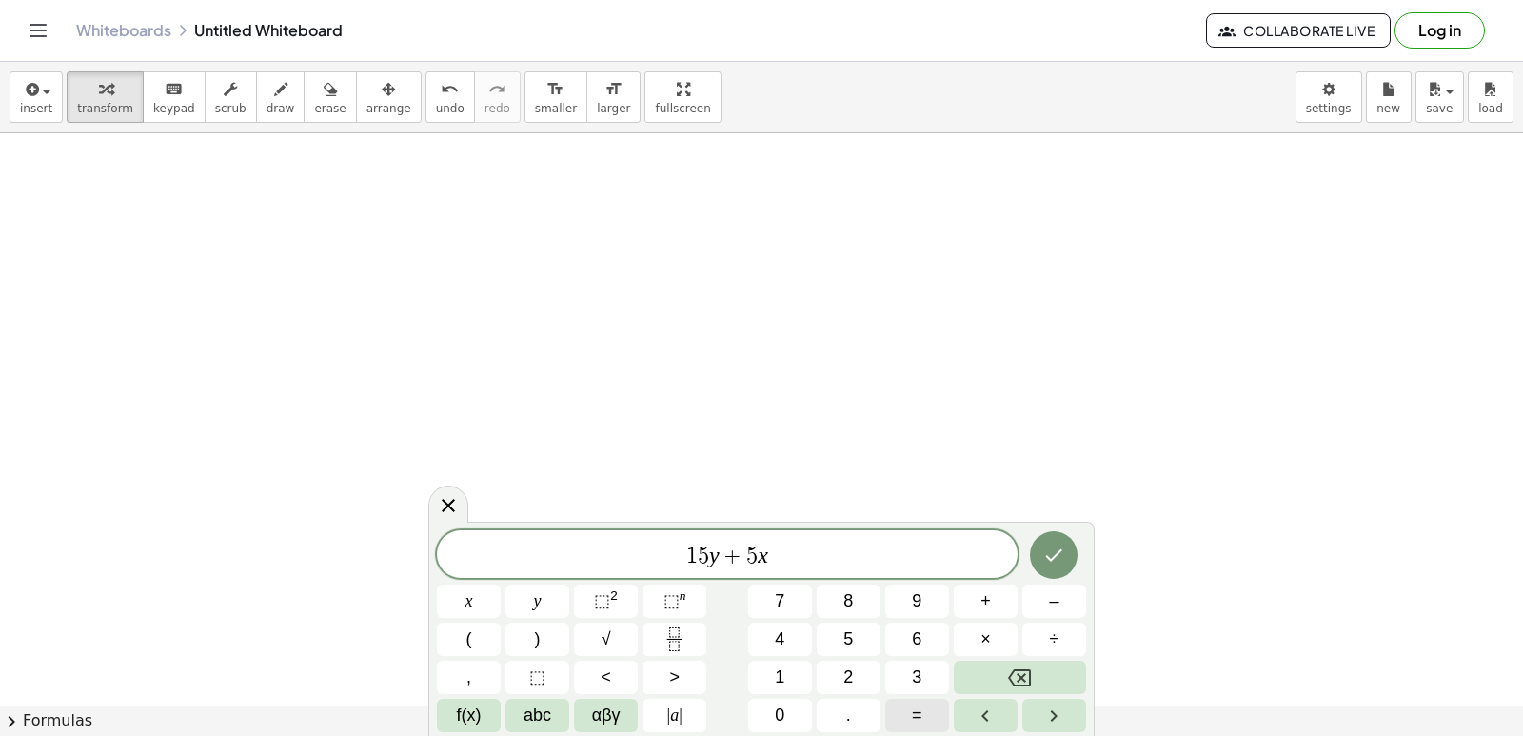
click at [918, 720] on span "=" at bounding box center [917, 715] width 10 height 26
click at [1036, 600] on button "–" at bounding box center [1054, 600] width 64 height 33
click at [826, 722] on div "1 5 y + 5 x = − ​ x y ⬚ 2 ⬚ n 7 8 9 + – ( ) √ 4 5 6 × ÷ , ⬚ < > 1 2 3 f(x) abc …" at bounding box center [761, 631] width 649 height 202
click at [828, 662] on button "2" at bounding box center [849, 677] width 64 height 33
click at [781, 711] on span "0" at bounding box center [780, 715] width 10 height 26
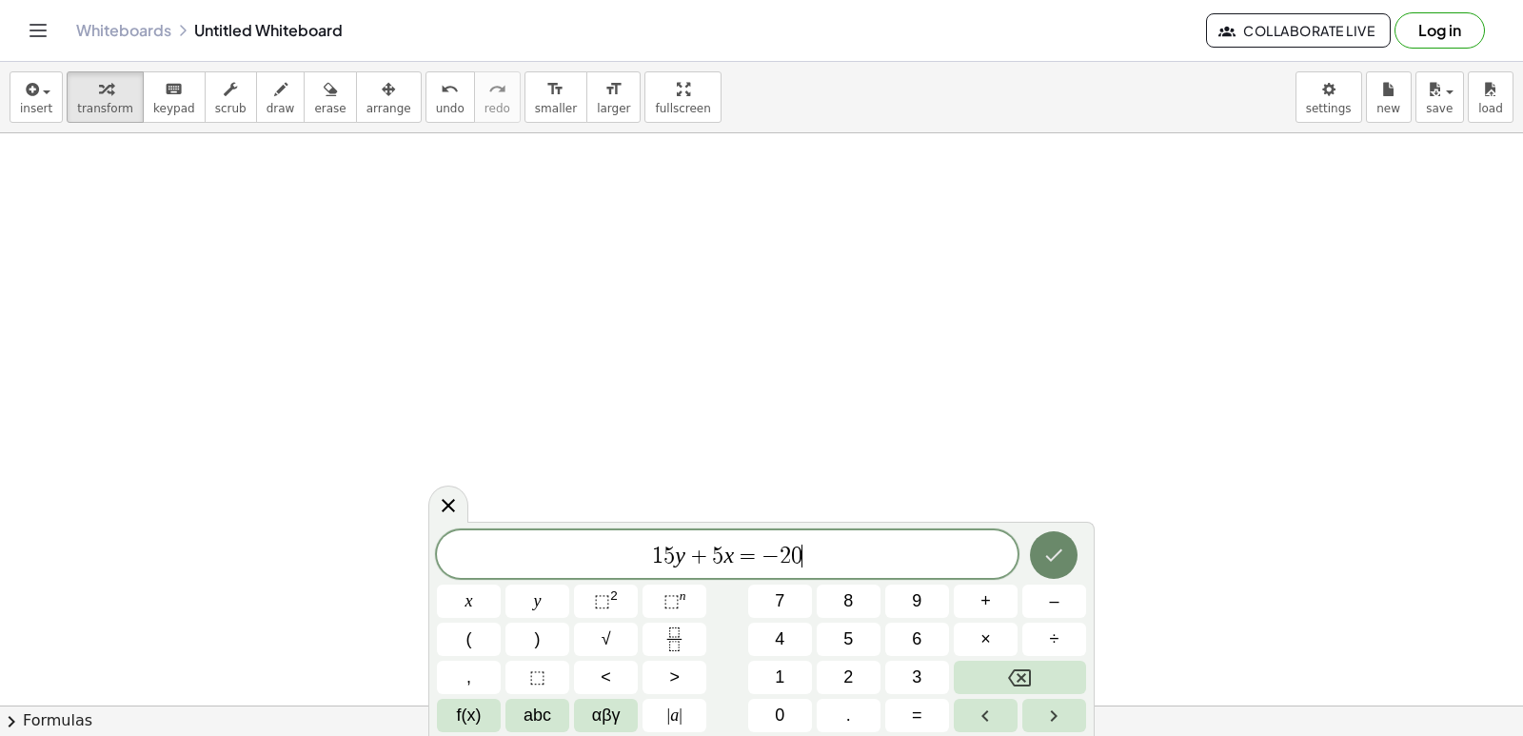
click at [1047, 539] on button "Done" at bounding box center [1054, 555] width 48 height 48
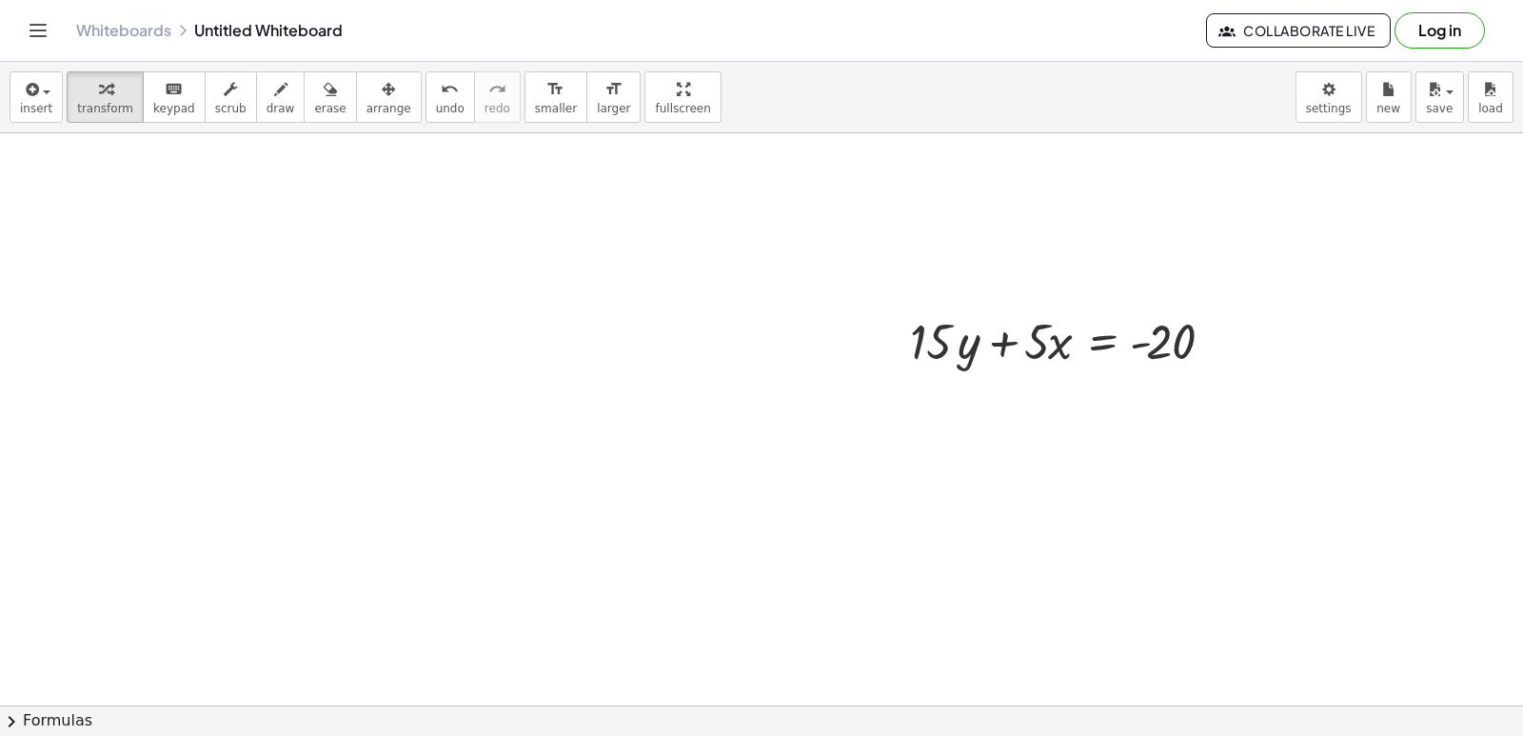
scroll to position [4686, 0]
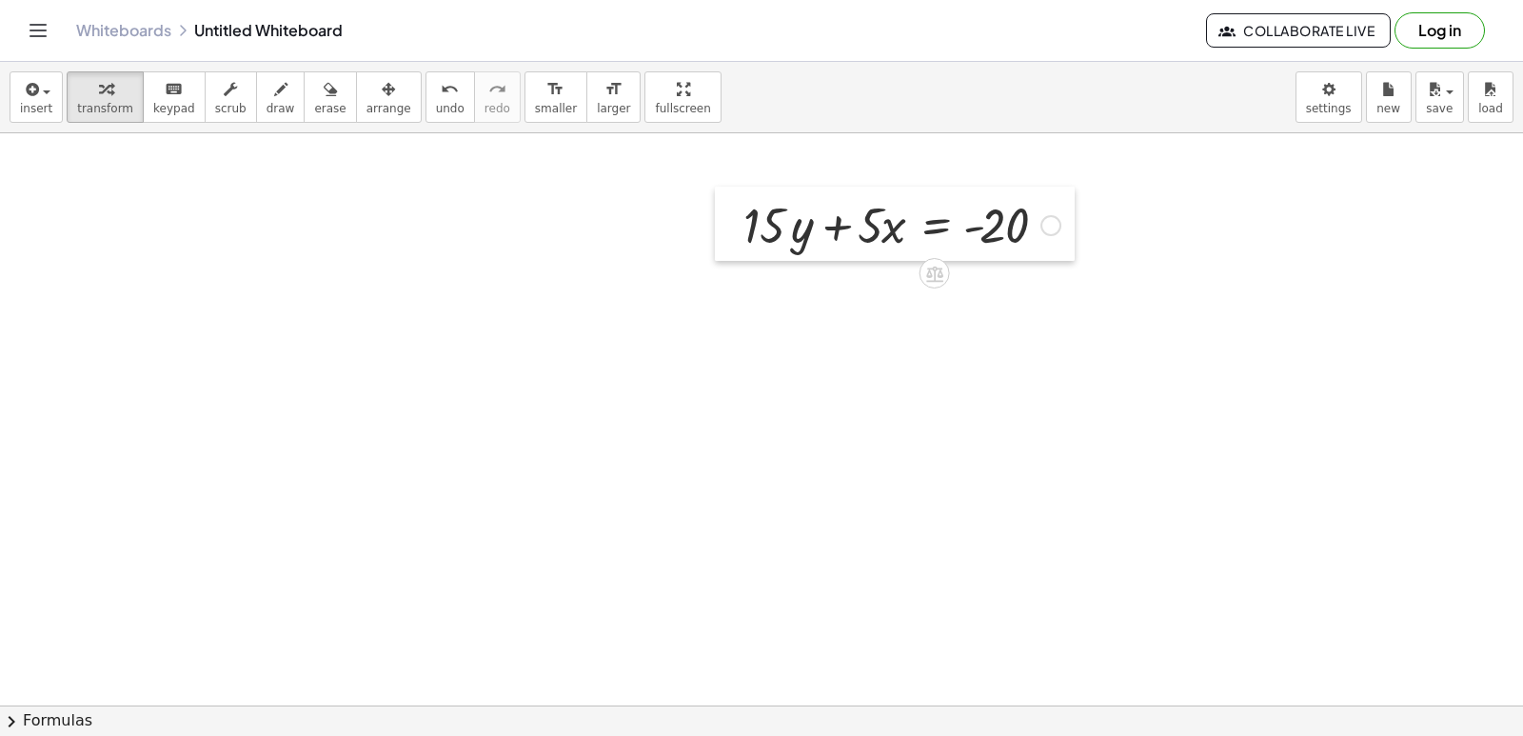
drag, startPoint x: 902, startPoint y: 233, endPoint x: 708, endPoint y: 267, distance: 197.0
click at [728, 229] on div at bounding box center [729, 224] width 29 height 74
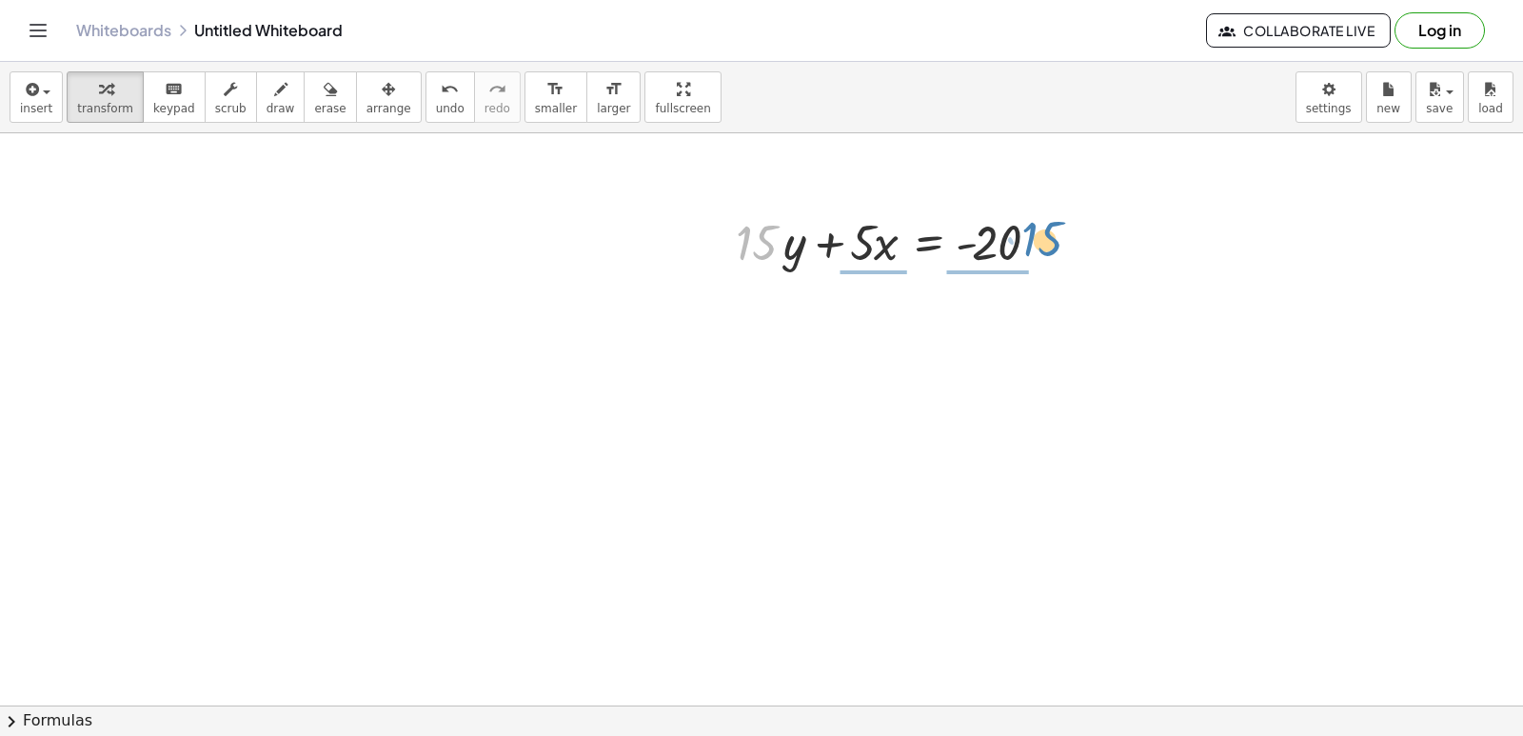
drag, startPoint x: 757, startPoint y: 263, endPoint x: 1042, endPoint y: 260, distance: 285.6
click at [1042, 260] on div at bounding box center [894, 240] width 336 height 65
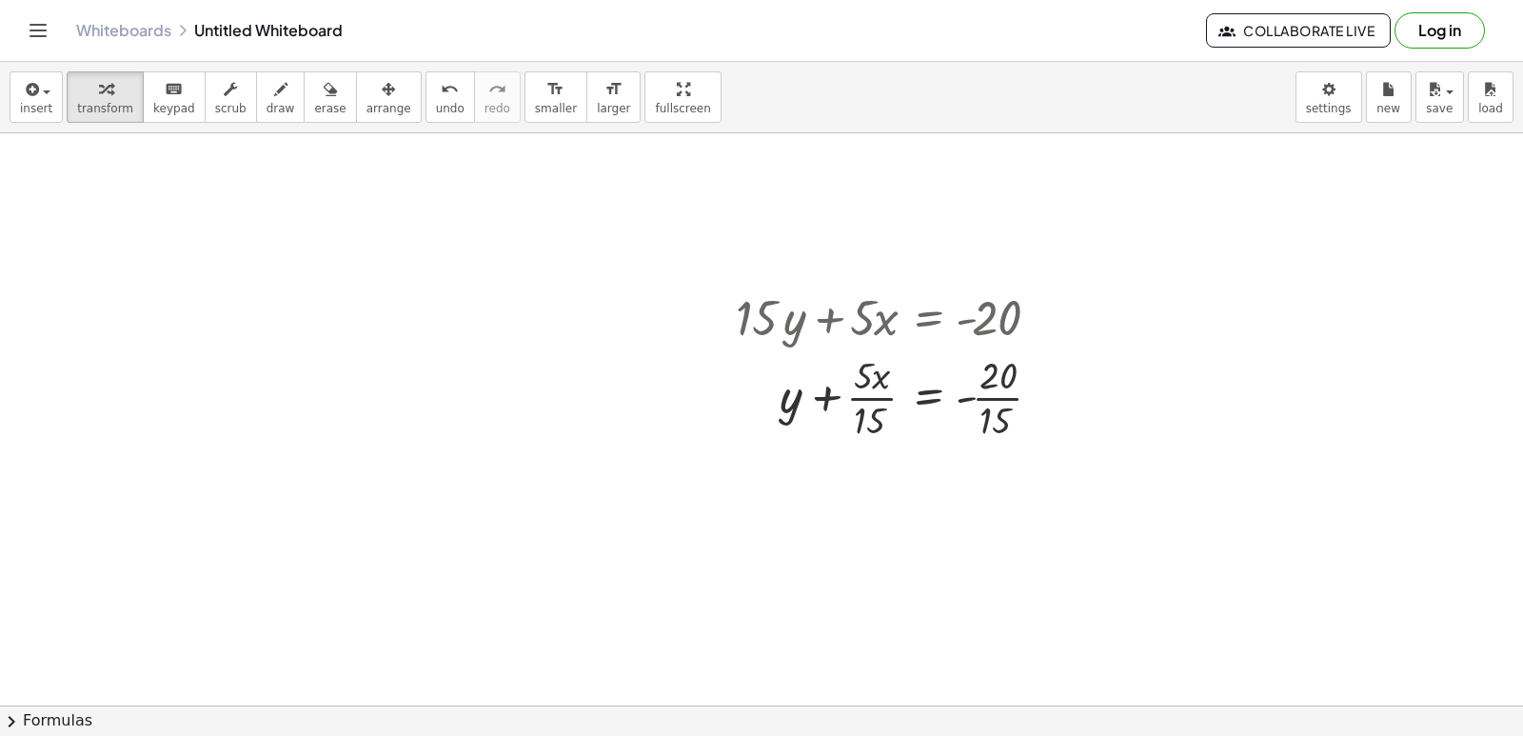
scroll to position [4592, 0]
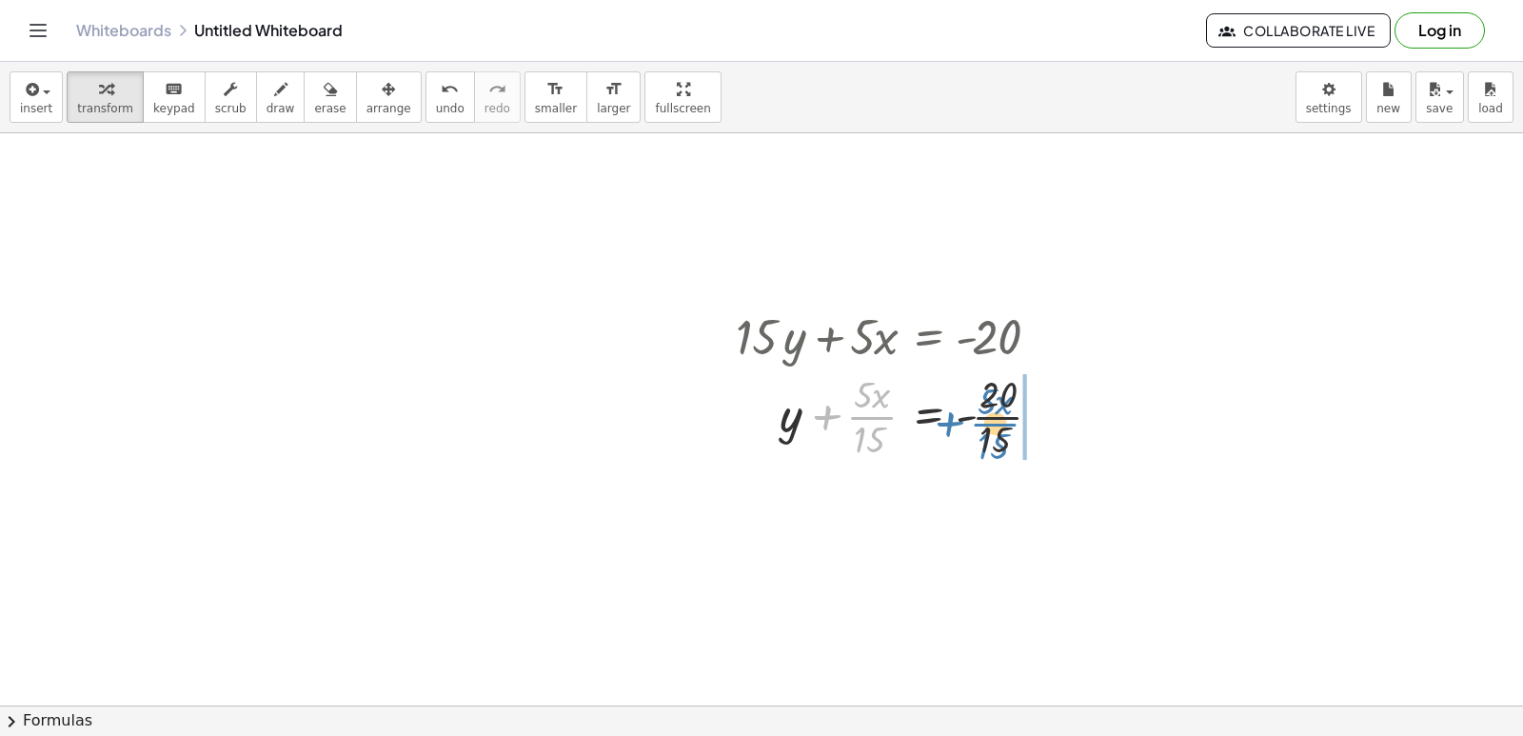
drag, startPoint x: 860, startPoint y: 415, endPoint x: 961, endPoint y: 420, distance: 101.0
click at [985, 418] on div at bounding box center [896, 414] width 340 height 95
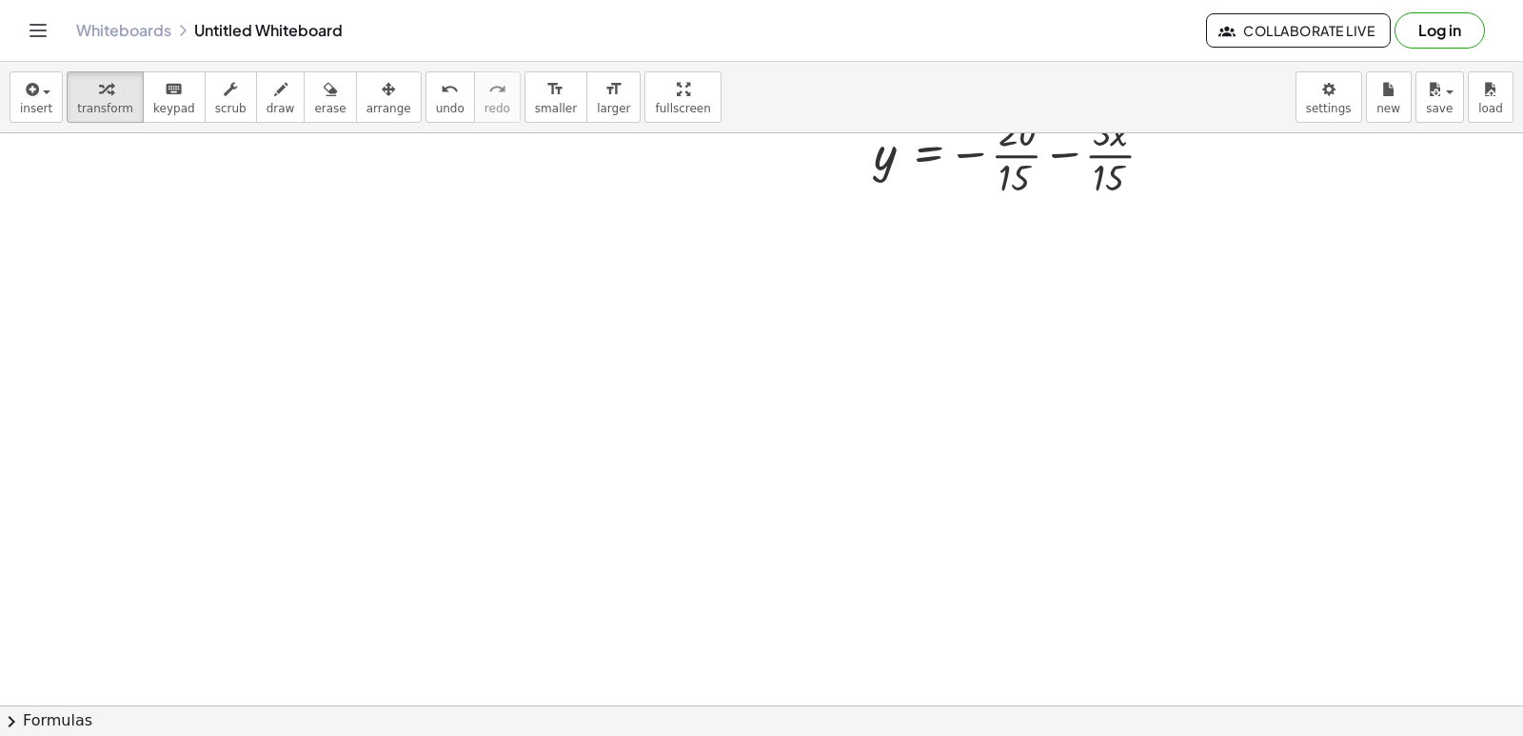
scroll to position [4877, 0]
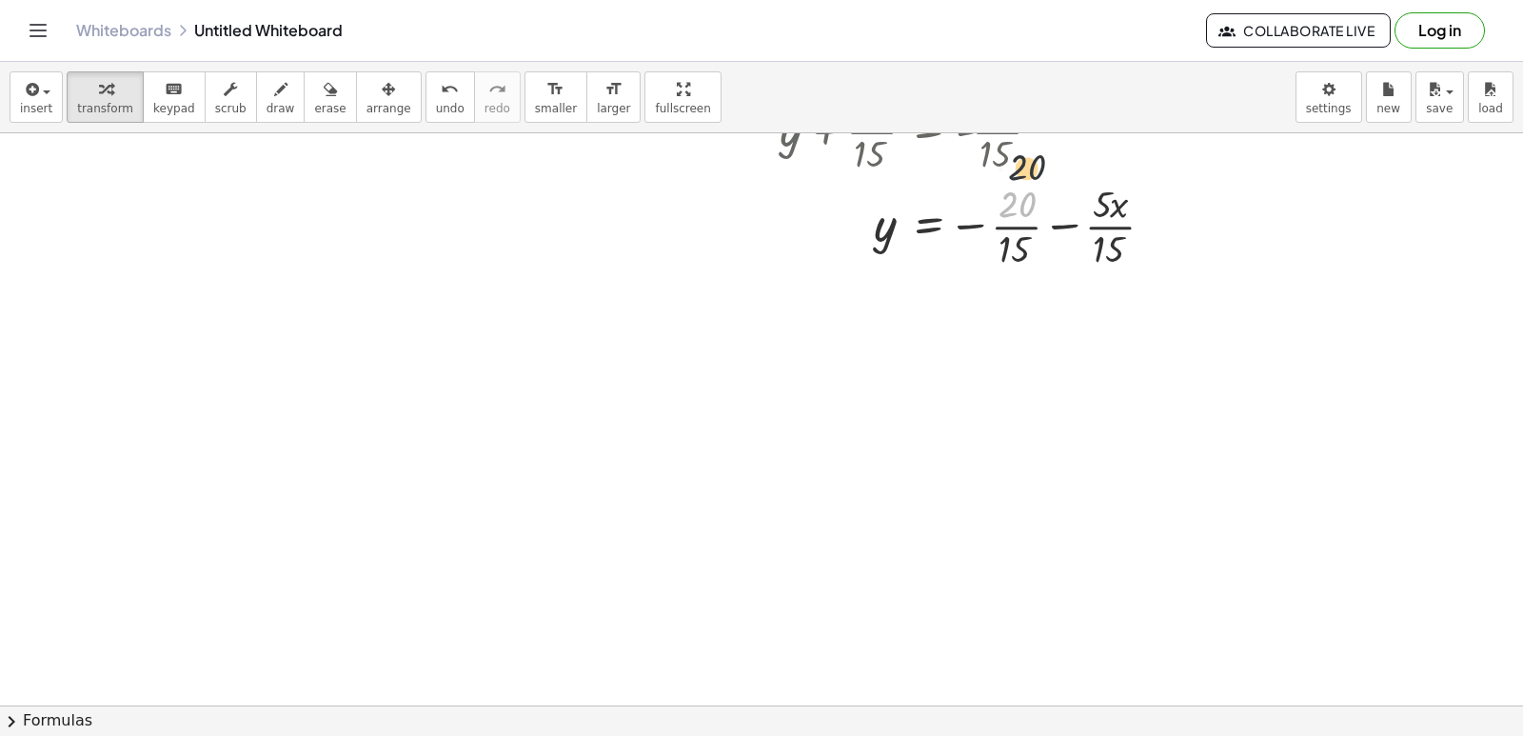
drag, startPoint x: 1034, startPoint y: 155, endPoint x: 1011, endPoint y: 207, distance: 56.2
click at [1012, 204] on div at bounding box center [952, 224] width 452 height 95
drag, startPoint x: 1039, startPoint y: 199, endPoint x: 1144, endPoint y: 208, distance: 105.1
click at [1144, 208] on div at bounding box center [952, 224] width 452 height 95
drag, startPoint x: 1035, startPoint y: 204, endPoint x: 1124, endPoint y: 219, distance: 90.8
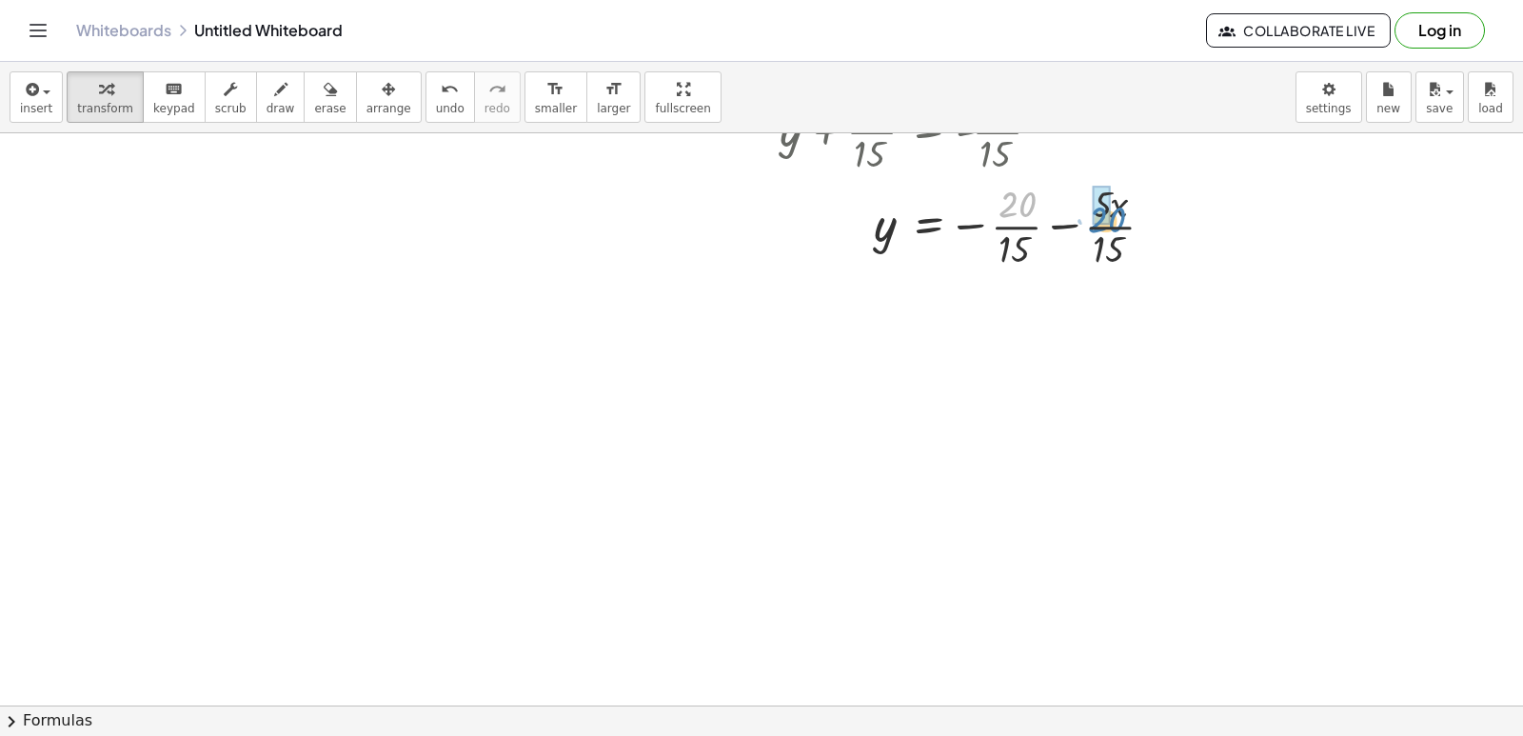
click at [1124, 219] on div at bounding box center [952, 224] width 452 height 95
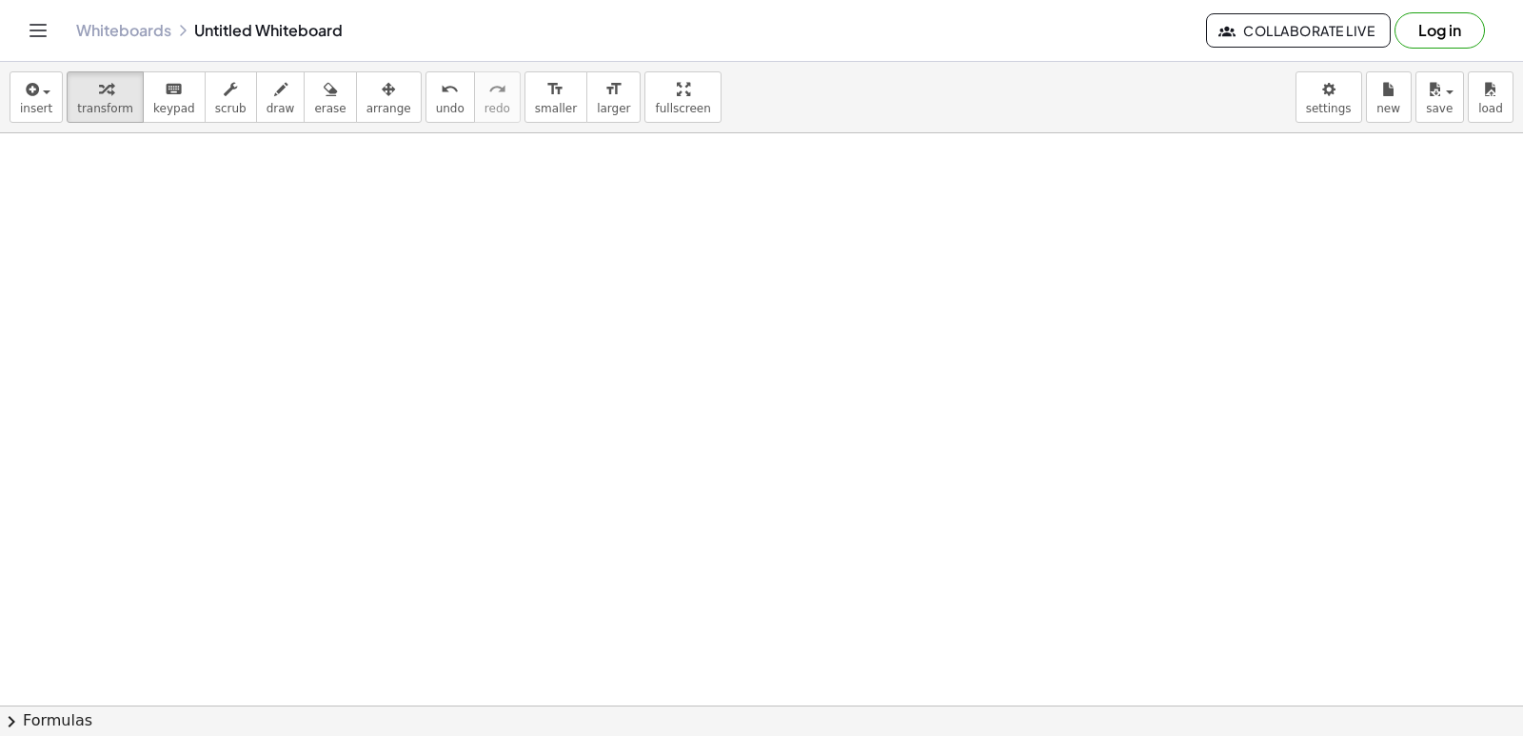
scroll to position [5353, 0]
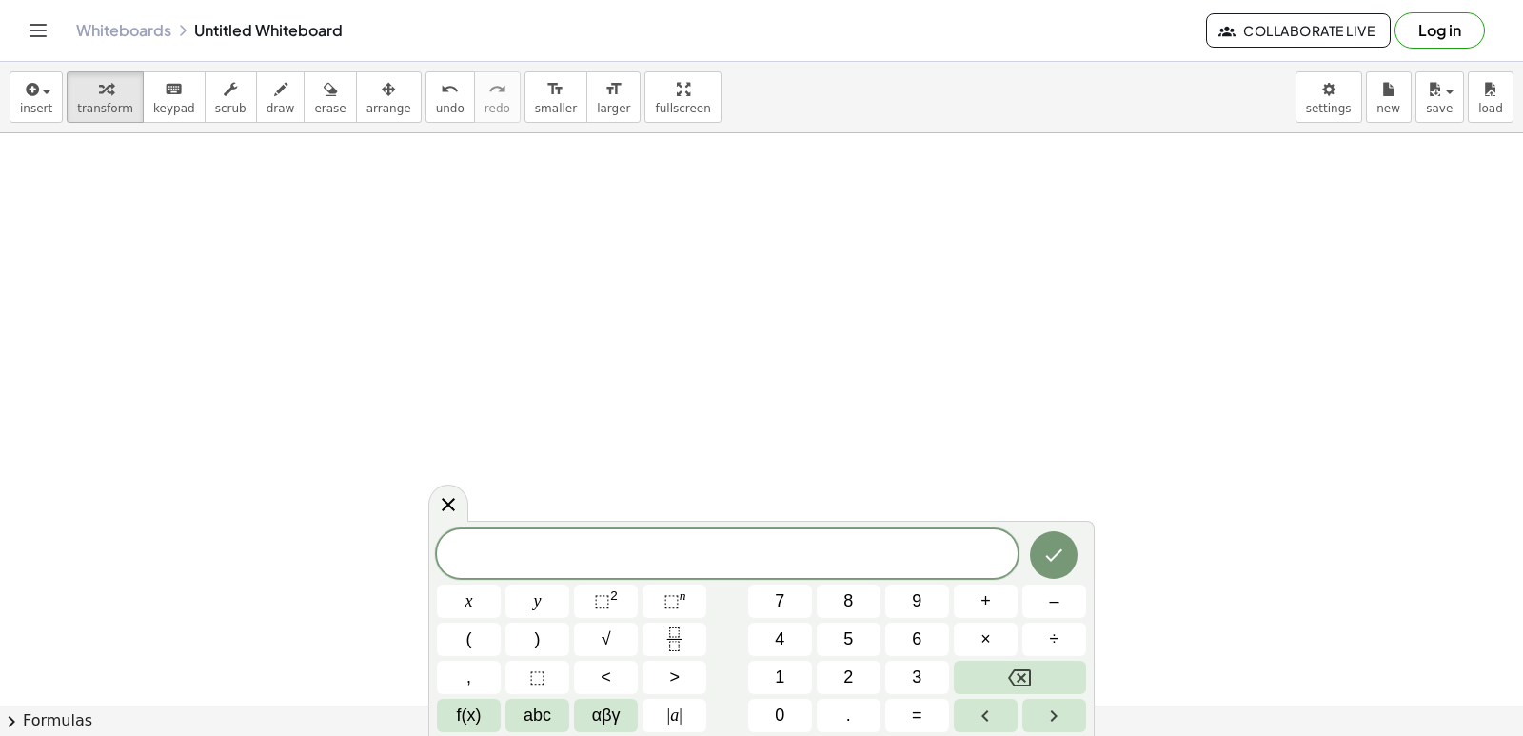
drag, startPoint x: 911, startPoint y: 596, endPoint x: 553, endPoint y: 447, distance: 387.5
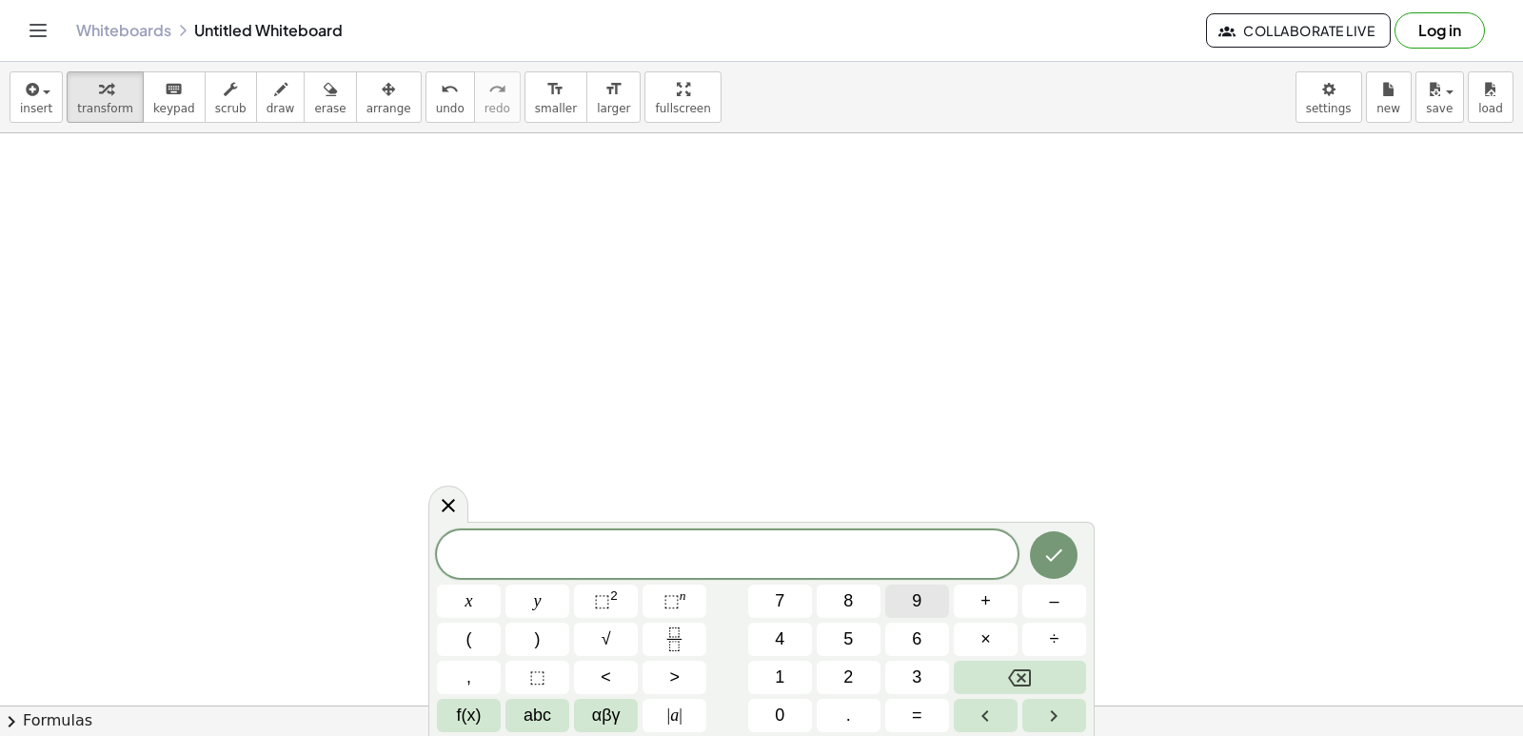
click at [902, 592] on button "9" at bounding box center [917, 600] width 64 height 33
click at [542, 591] on button "y" at bounding box center [537, 600] width 64 height 33
click at [991, 602] on button "+" at bounding box center [986, 600] width 64 height 33
click at [925, 668] on button "3" at bounding box center [917, 677] width 64 height 33
click at [469, 603] on span "x" at bounding box center [469, 601] width 8 height 26
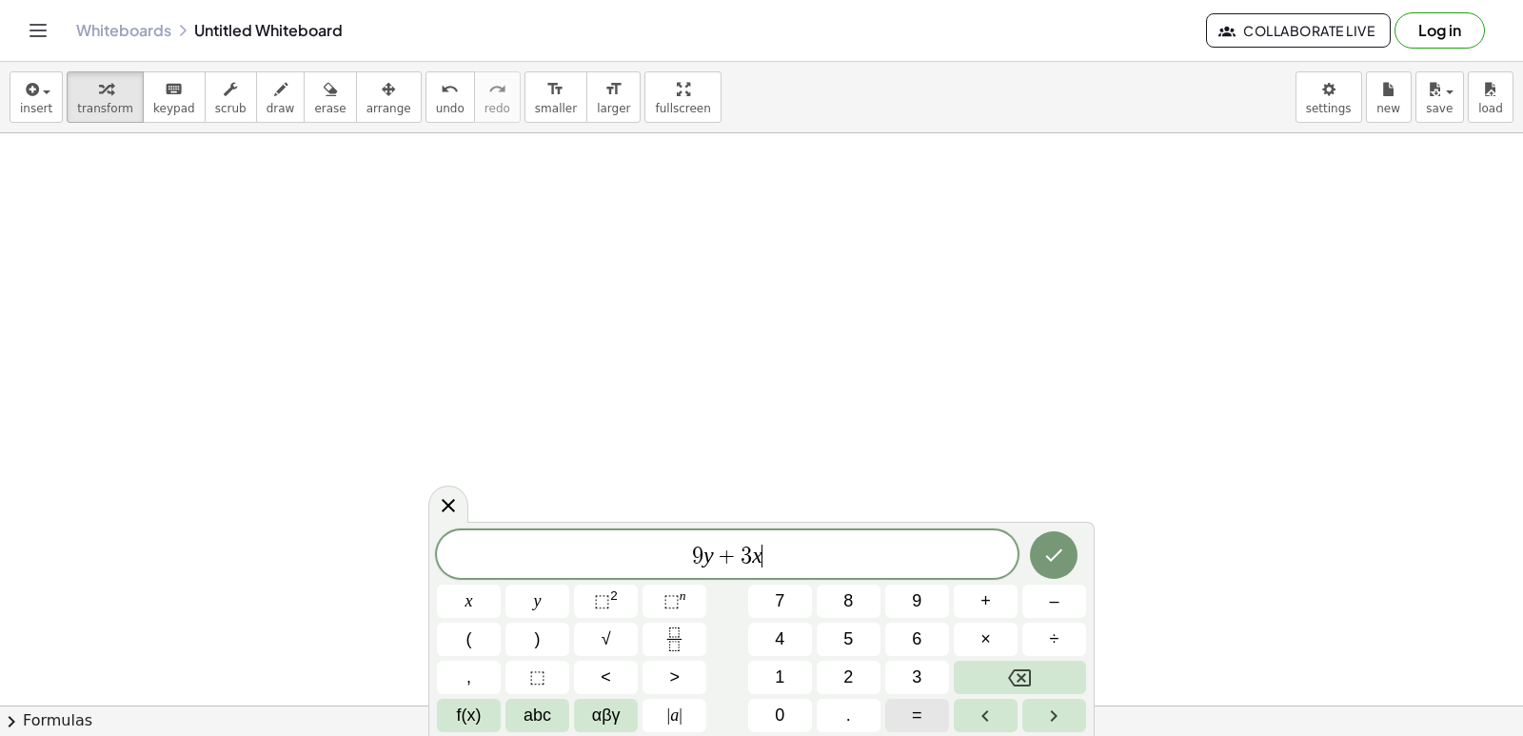
click at [938, 715] on button "=" at bounding box center [917, 715] width 64 height 33
click at [783, 662] on button "1" at bounding box center [780, 677] width 64 height 33
click at [832, 636] on button "5" at bounding box center [849, 639] width 64 height 33
click at [1055, 555] on icon "Done" at bounding box center [1053, 555] width 23 height 23
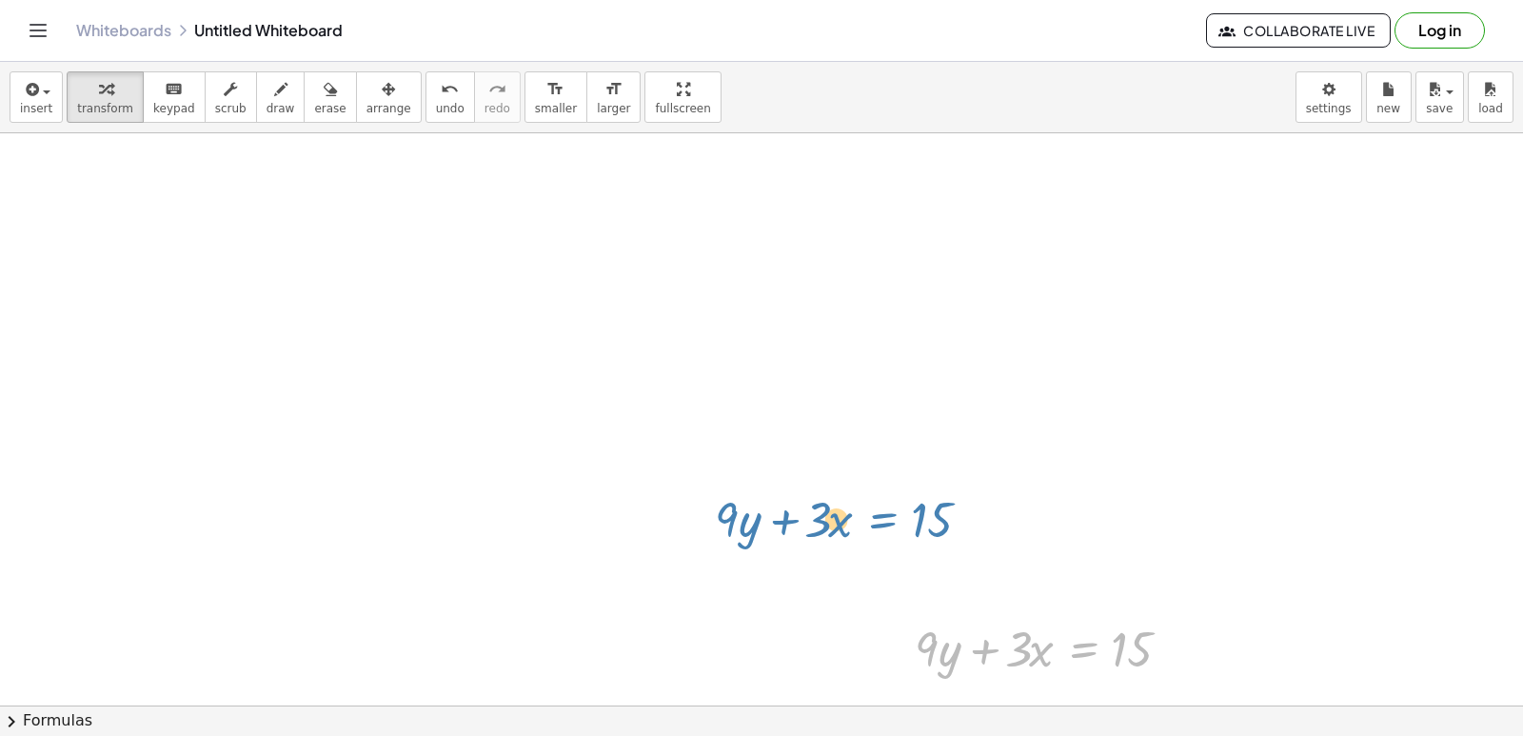
drag, startPoint x: 1054, startPoint y: 634, endPoint x: 842, endPoint y: 483, distance: 259.9
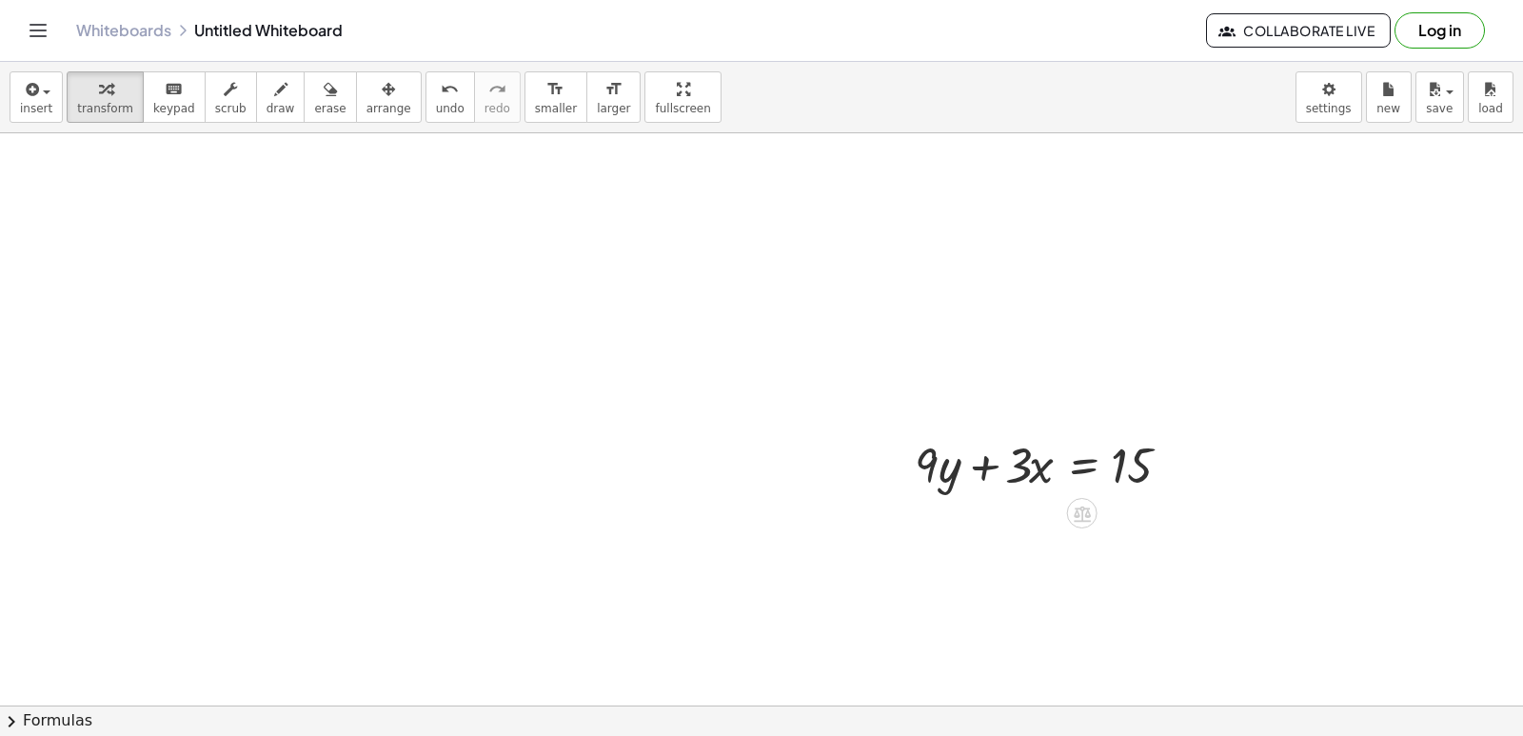
scroll to position [5544, 0]
drag, startPoint x: 1072, startPoint y: 502, endPoint x: 947, endPoint y: 470, distance: 128.6
drag, startPoint x: 947, startPoint y: 480, endPoint x: 939, endPoint y: 486, distance: 10.9
click at [939, 486] on div at bounding box center [1053, 457] width 296 height 65
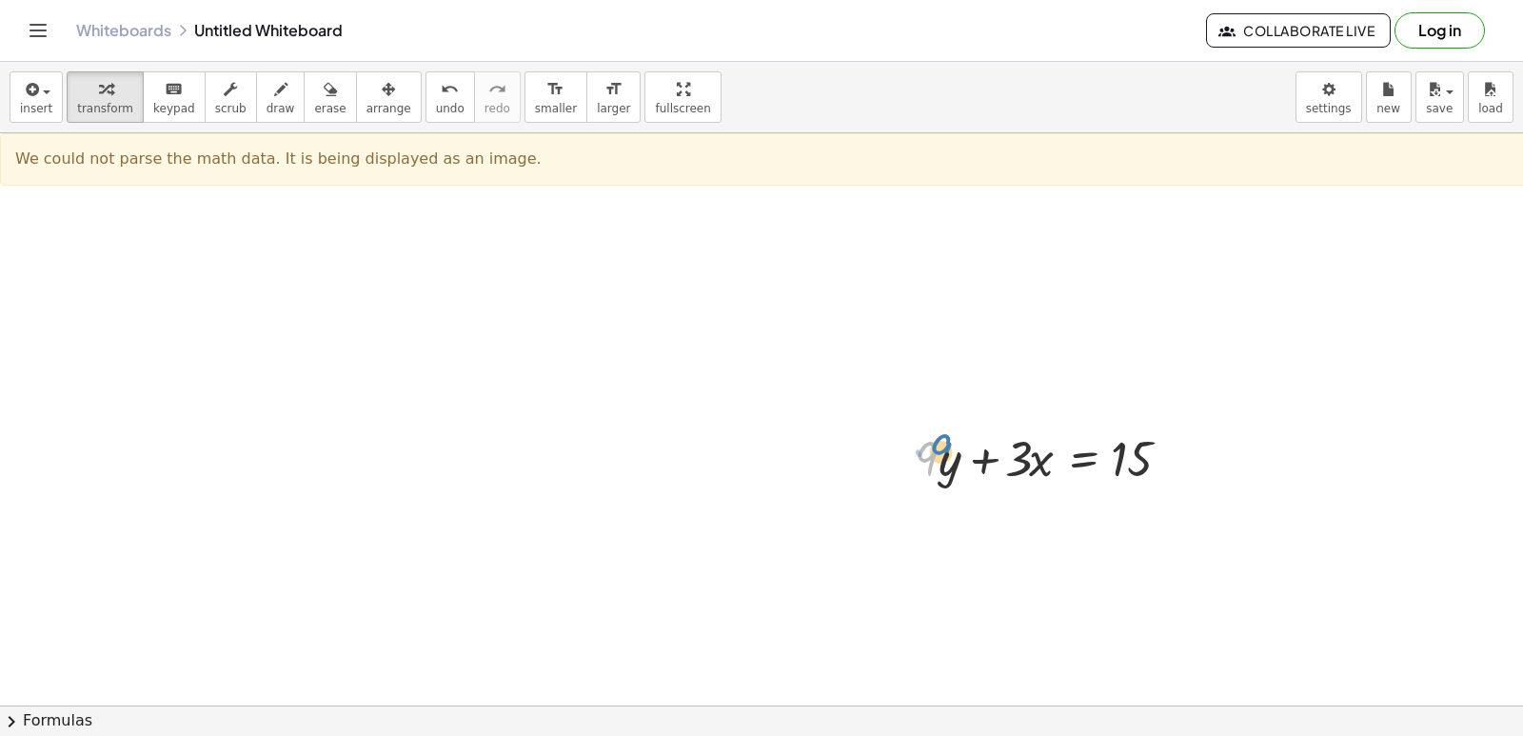
drag, startPoint x: 941, startPoint y: 449, endPoint x: 862, endPoint y: 408, distance: 89.0
click at [966, 453] on div at bounding box center [1053, 457] width 296 height 65
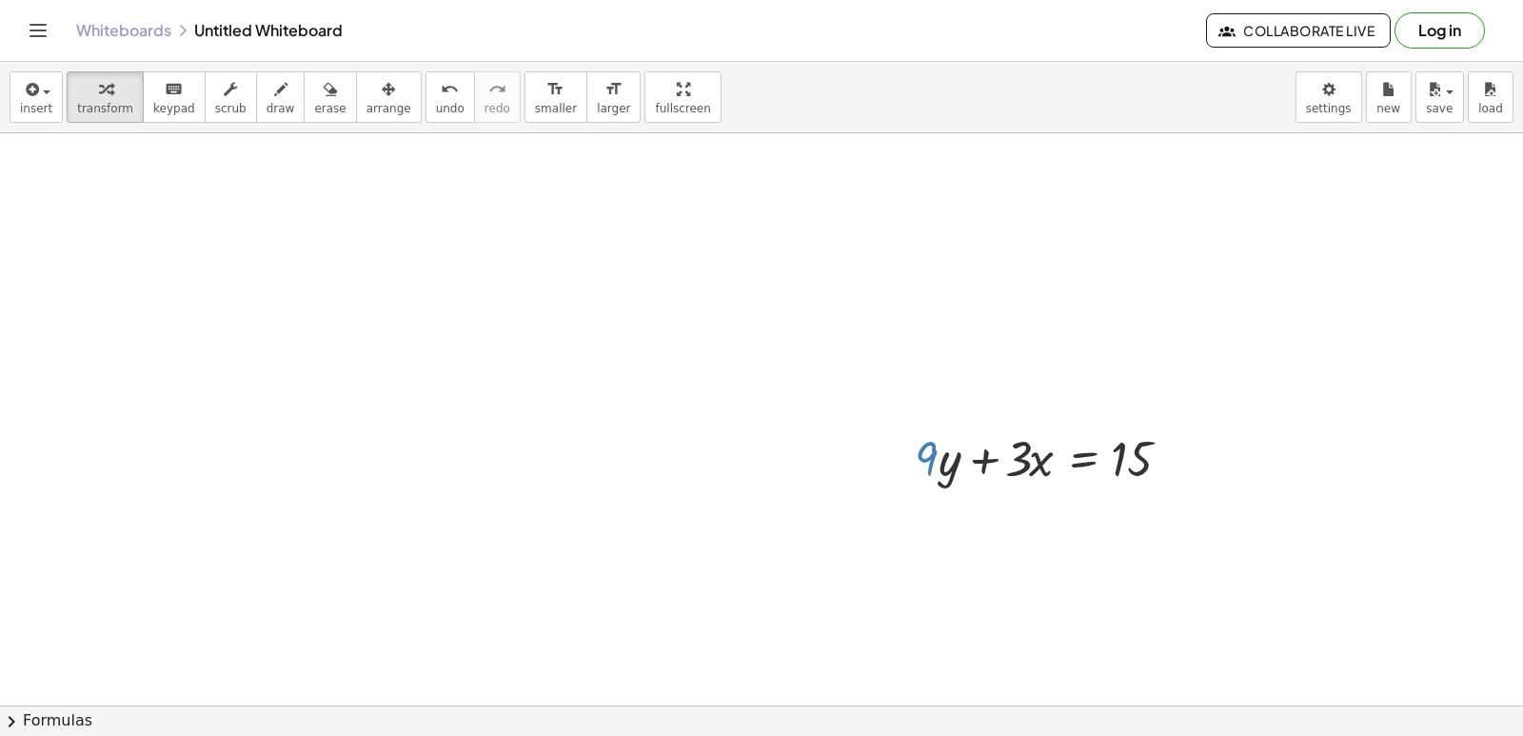
drag, startPoint x: 920, startPoint y: 463, endPoint x: 1157, endPoint y: 452, distance: 236.3
click at [1157, 452] on div at bounding box center [1053, 457] width 296 height 65
drag, startPoint x: 933, startPoint y: 448, endPoint x: 958, endPoint y: 448, distance: 24.7
click at [979, 460] on div at bounding box center [1053, 457] width 296 height 65
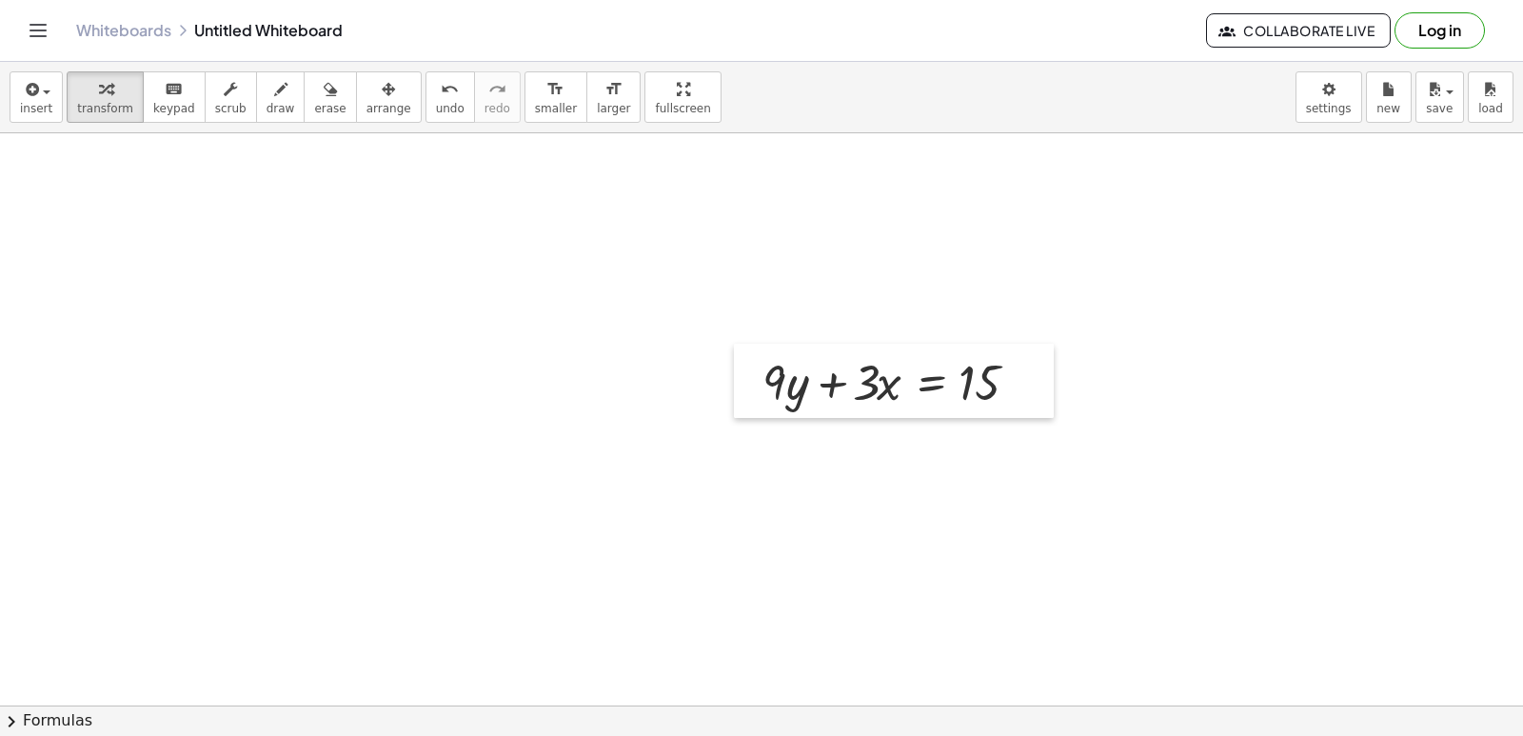
drag, startPoint x: 919, startPoint y: 465, endPoint x: 753, endPoint y: 341, distance: 207.3
click at [753, 344] on div at bounding box center [748, 381] width 29 height 74
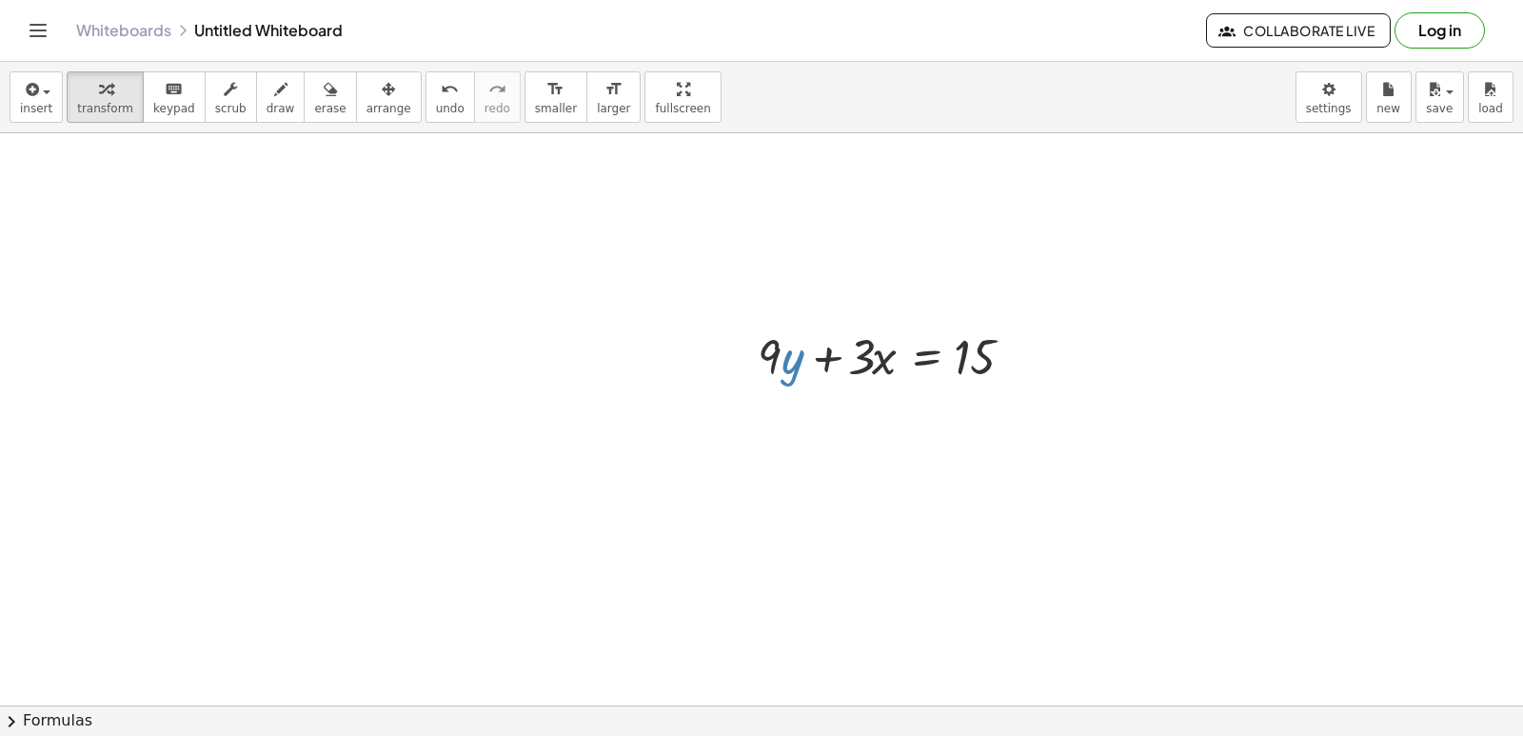
drag, startPoint x: 797, startPoint y: 360, endPoint x: 780, endPoint y: 326, distance: 37.5
click at [780, 329] on div at bounding box center [896, 355] width 296 height 65
drag, startPoint x: 769, startPoint y: 348, endPoint x: 788, endPoint y: 372, distance: 30.5
drag, startPoint x: 777, startPoint y: 352, endPoint x: 963, endPoint y: 417, distance: 197.5
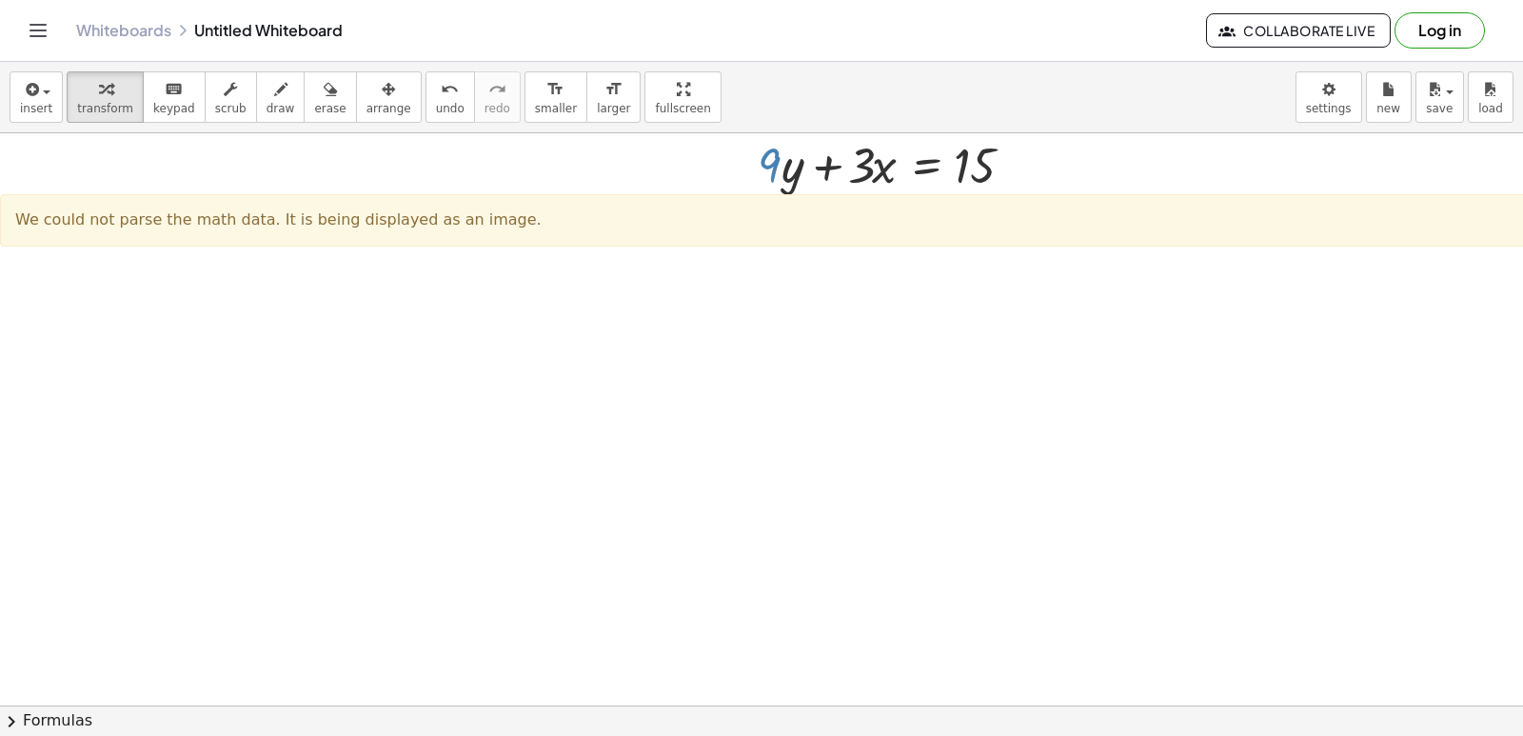
scroll to position [5925, 0]
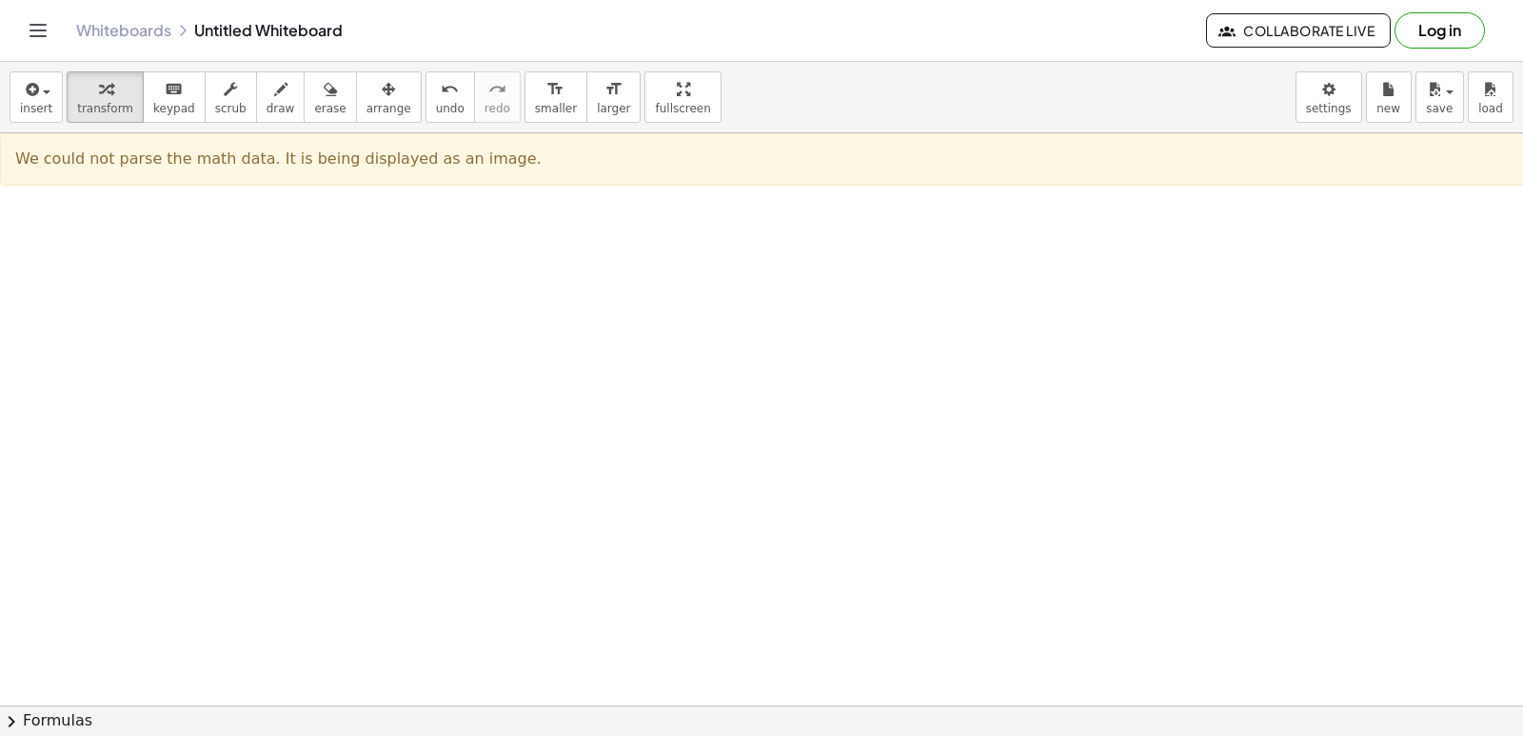
drag, startPoint x: 833, startPoint y: 94, endPoint x: 847, endPoint y: 87, distance: 16.2
click at [847, 87] on div "insert select one: Math Expression Function Text Youtube Video Graphing Geometr…" at bounding box center [761, 97] width 1523 height 71
drag, startPoint x: 837, startPoint y: 238, endPoint x: 837, endPoint y: 329, distance: 91.4
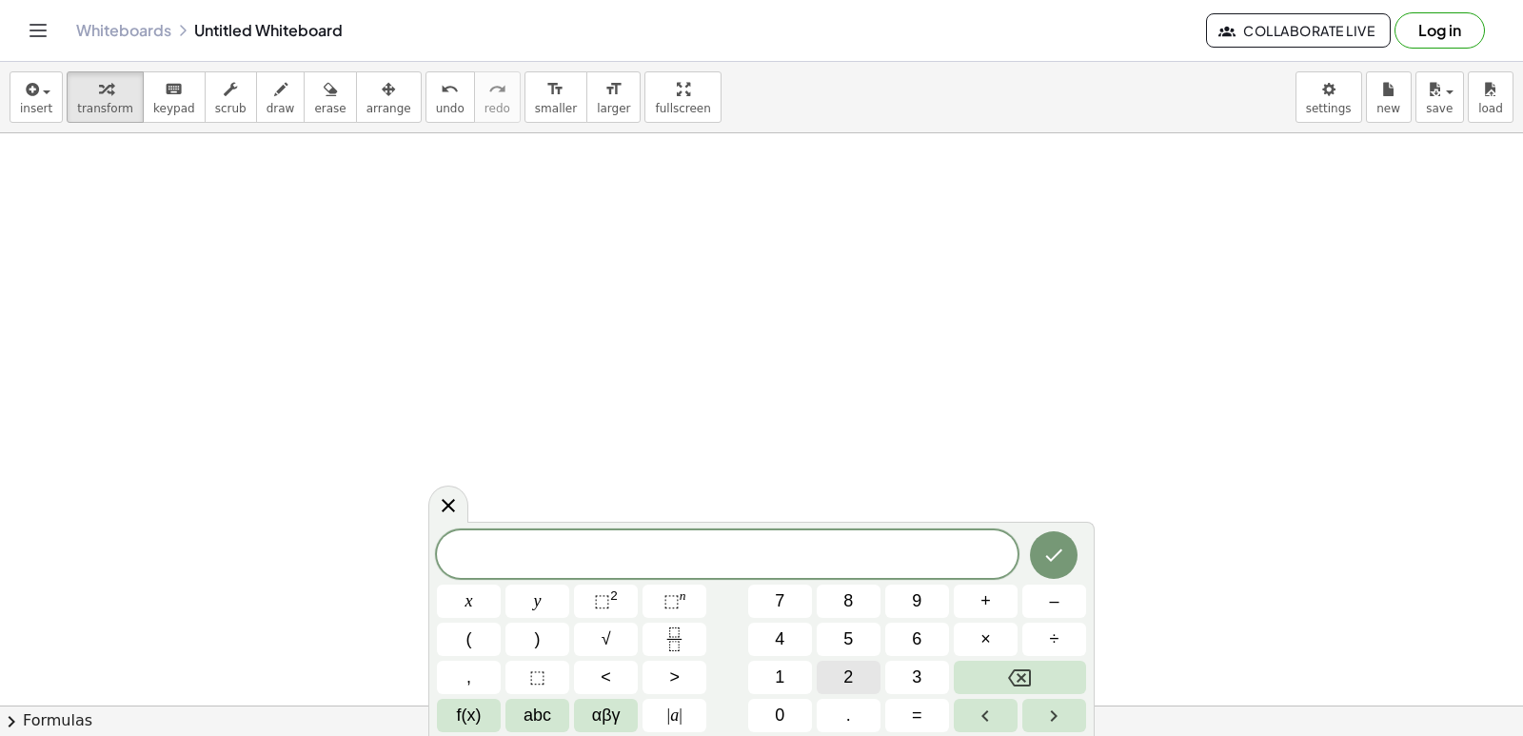
click at [851, 673] on span "2" at bounding box center [848, 677] width 10 height 26
click at [524, 588] on button "y" at bounding box center [537, 600] width 64 height 33
click at [996, 594] on button "+" at bounding box center [986, 600] width 64 height 33
click at [476, 596] on button "x" at bounding box center [469, 600] width 64 height 33
click at [1047, 552] on icon "Done" at bounding box center [1053, 555] width 23 height 23
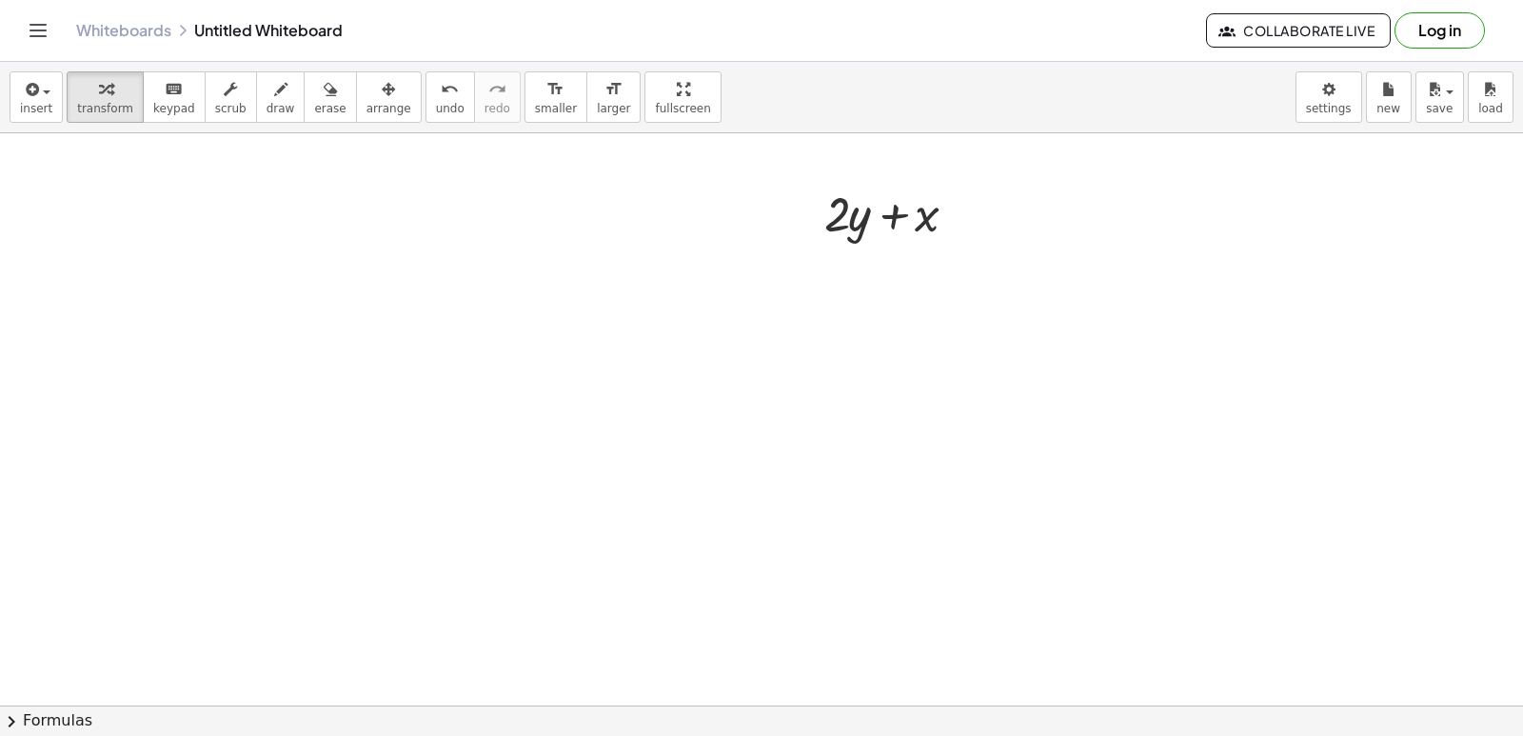
scroll to position [6116, 0]
drag, startPoint x: 879, startPoint y: 532, endPoint x: 859, endPoint y: 532, distance: 20.0
drag, startPoint x: 710, startPoint y: 536, endPoint x: 693, endPoint y: 540, distance: 17.6
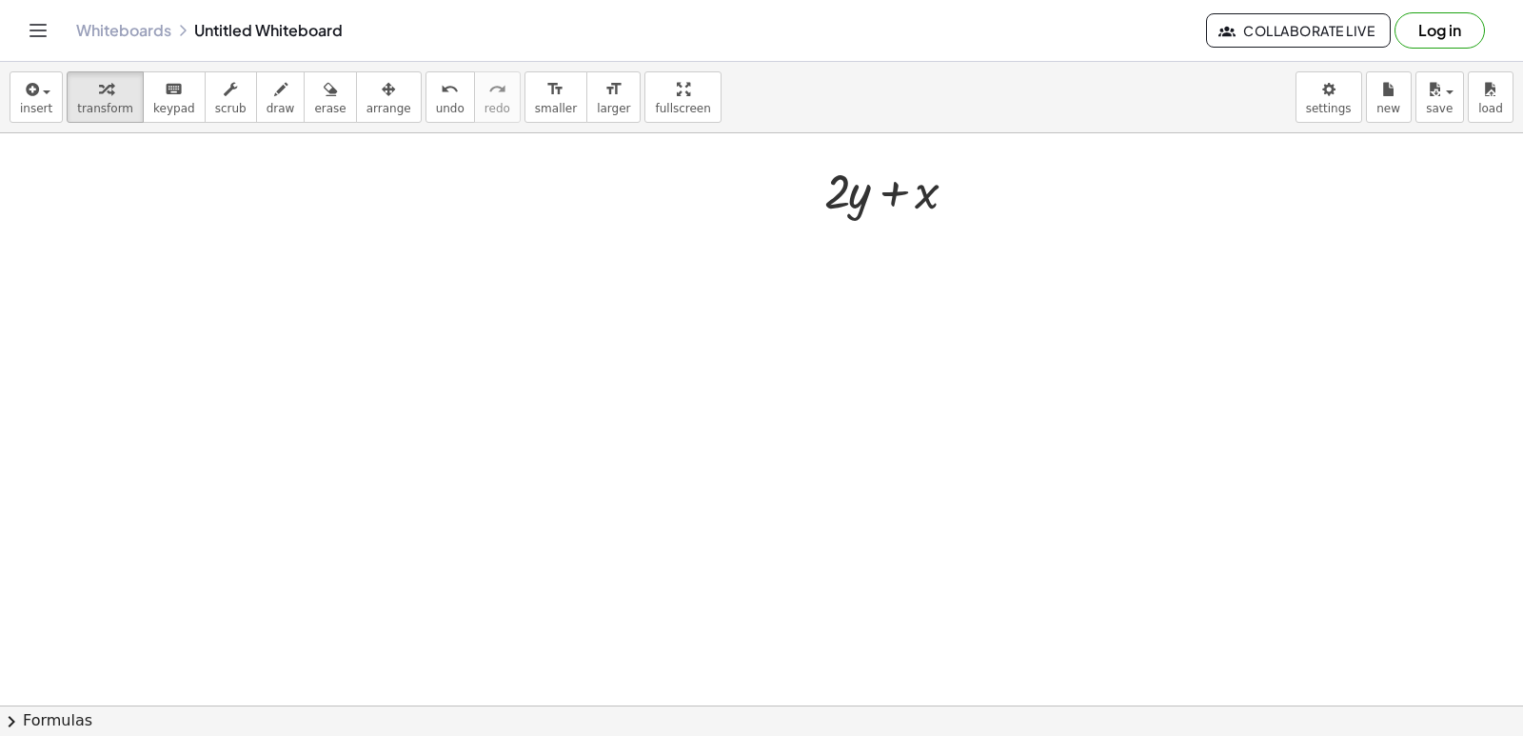
drag, startPoint x: 486, startPoint y: 525, endPoint x: 492, endPoint y: 486, distance: 39.4
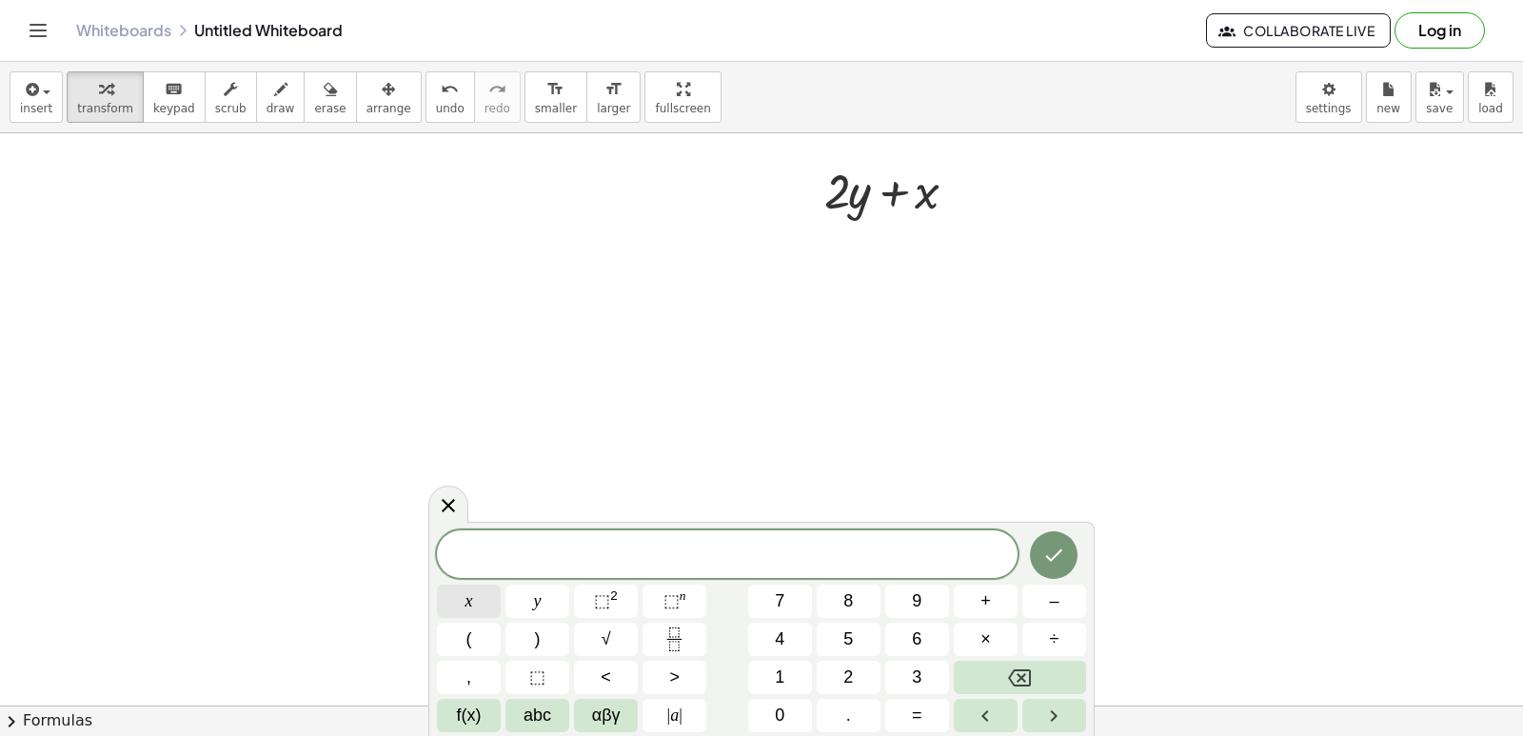
click at [476, 592] on button "x" at bounding box center [469, 600] width 64 height 33
click at [935, 703] on button "=" at bounding box center [917, 715] width 64 height 33
click at [851, 626] on span "5" at bounding box center [848, 639] width 10 height 26
click at [1048, 536] on button "Done" at bounding box center [1054, 555] width 48 height 48
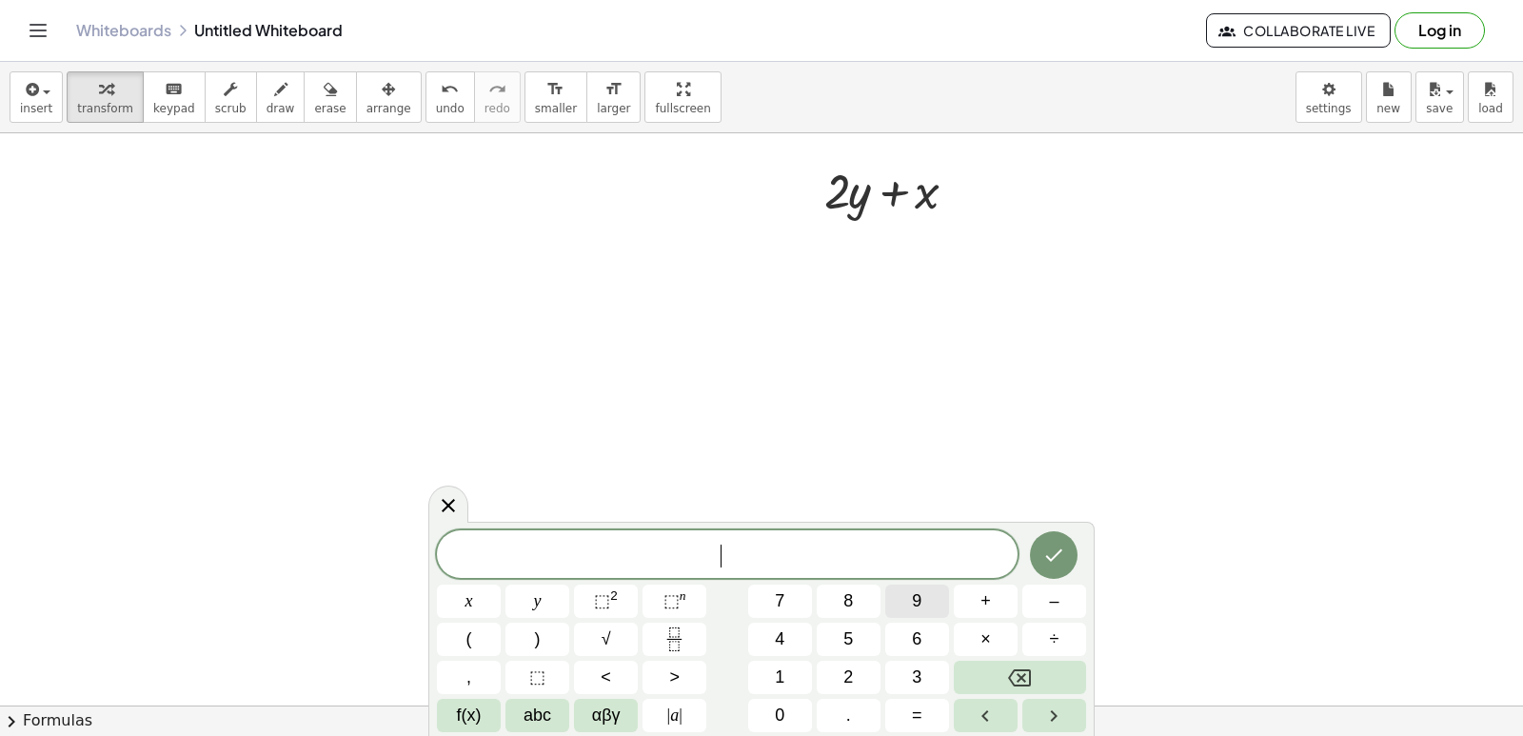
click at [938, 604] on button "9" at bounding box center [917, 600] width 64 height 33
click at [1001, 669] on button "Backspace" at bounding box center [1020, 677] width 132 height 33
click at [549, 590] on button "y" at bounding box center [537, 600] width 64 height 33
click at [914, 713] on span "=" at bounding box center [917, 715] width 10 height 26
click at [917, 701] on button "=" at bounding box center [917, 715] width 64 height 33
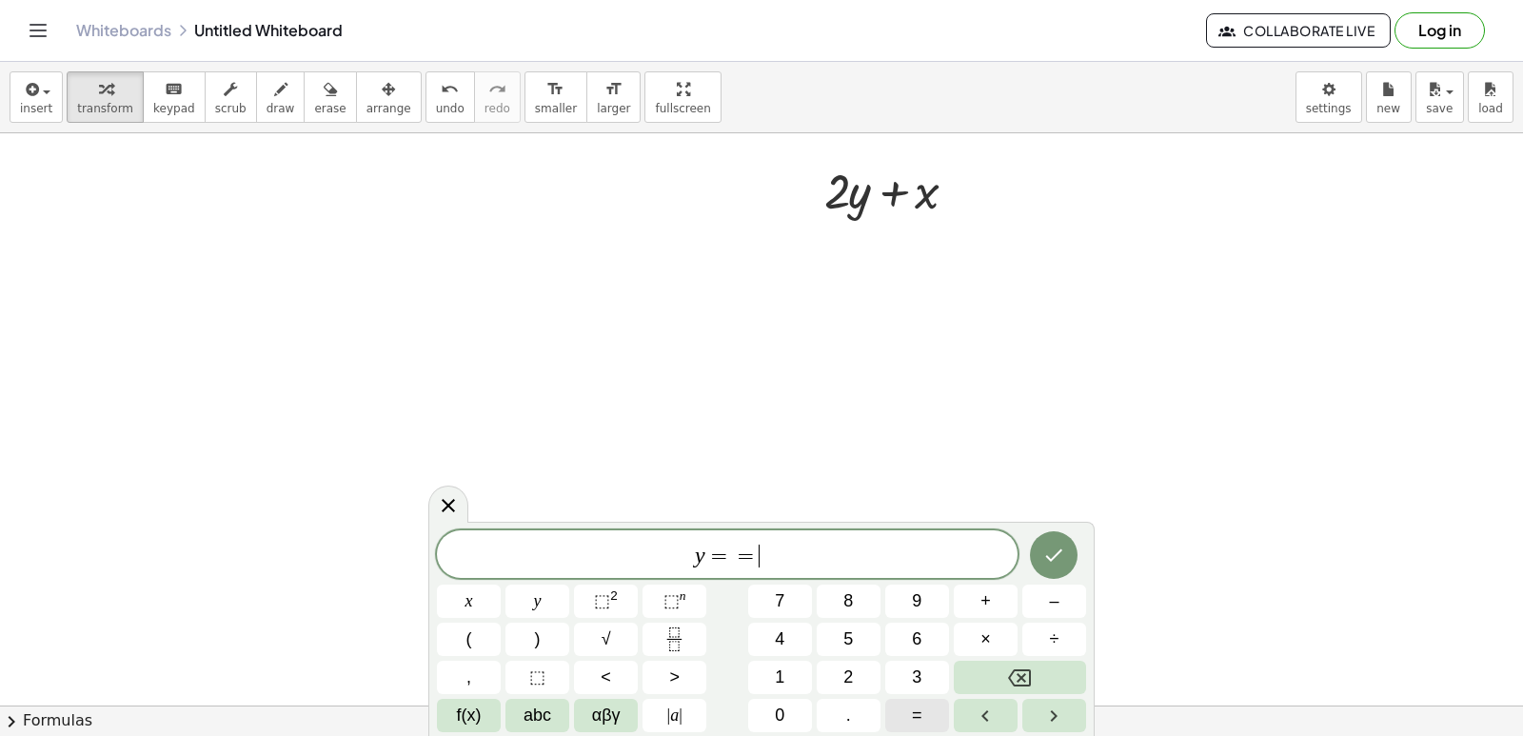
click at [915, 702] on button "=" at bounding box center [917, 715] width 64 height 33
click at [1048, 682] on button "Backspace" at bounding box center [1020, 677] width 132 height 33
click at [1047, 681] on button "Backspace" at bounding box center [1020, 677] width 132 height 33
click at [921, 720] on span "=" at bounding box center [917, 715] width 10 height 26
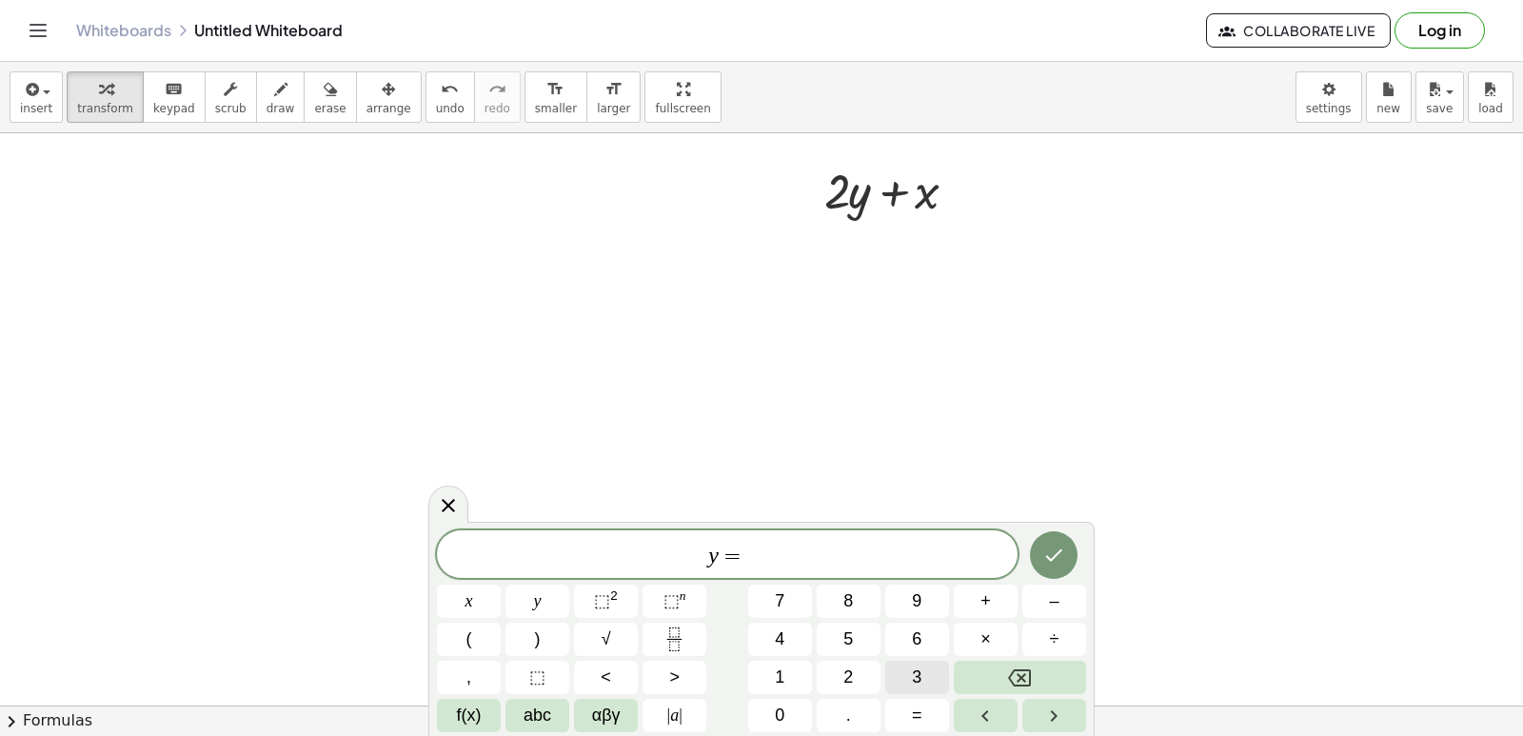
click at [921, 662] on button "3" at bounding box center [917, 677] width 64 height 33
drag, startPoint x: 921, startPoint y: 662, endPoint x: 688, endPoint y: 441, distance: 321.2
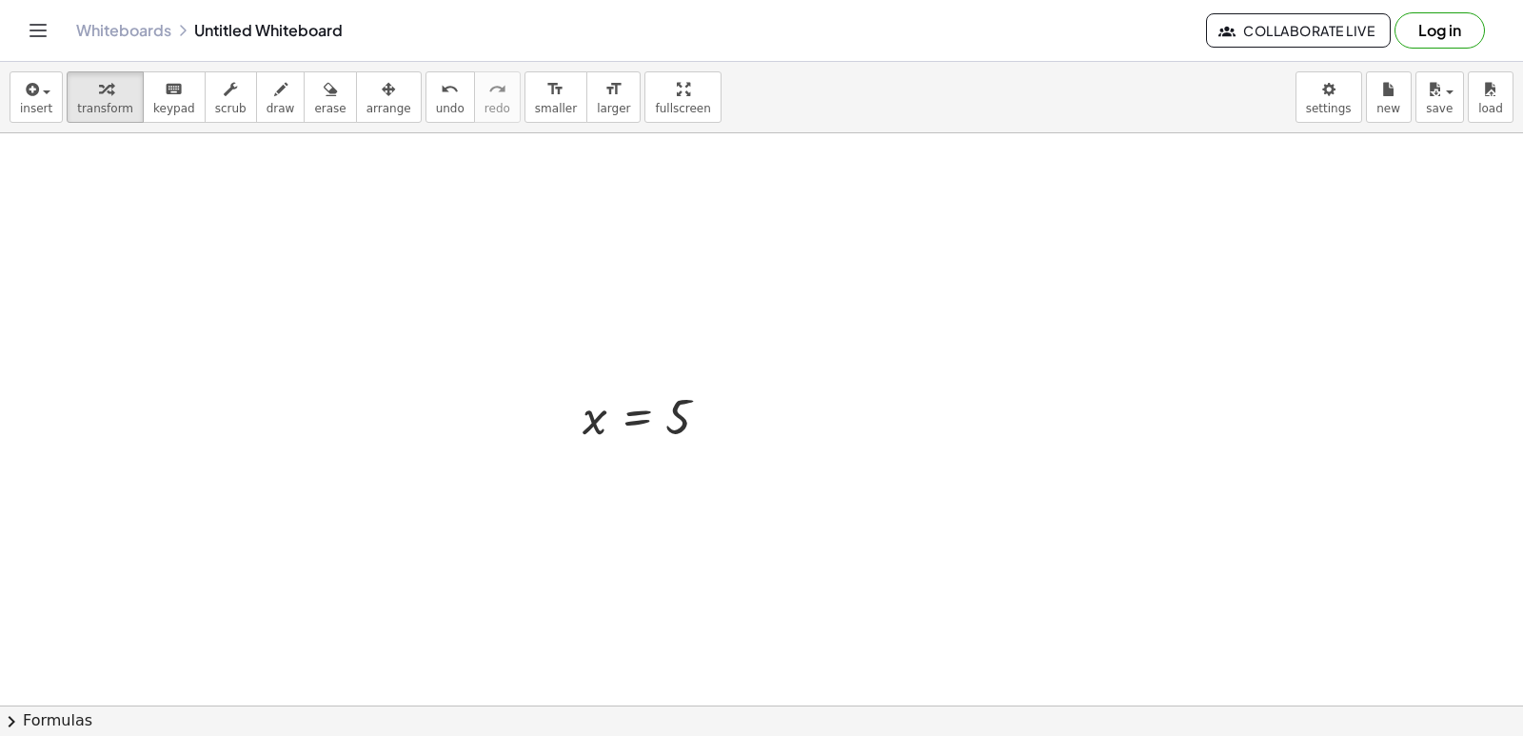
scroll to position [6306, 0]
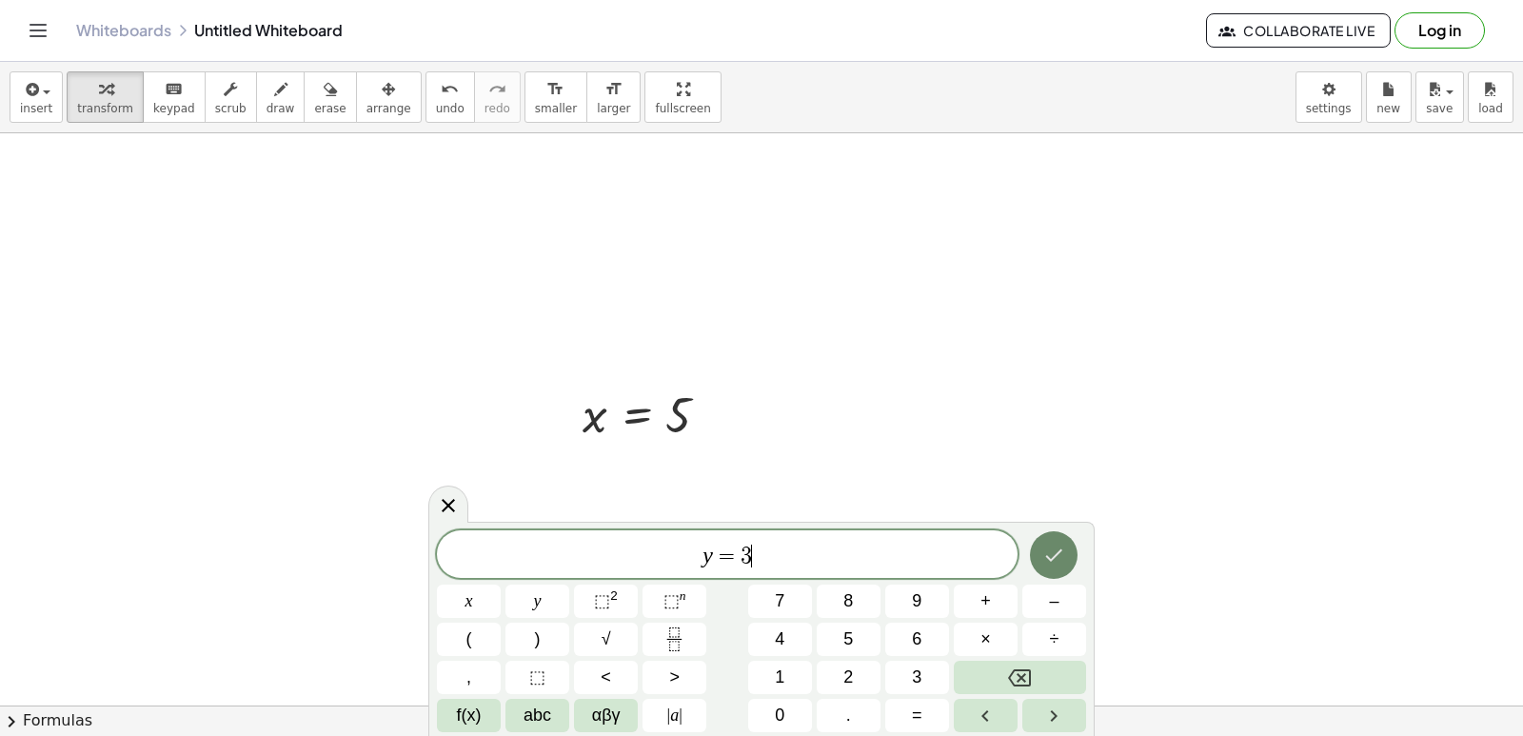
click at [1043, 550] on icon "Done" at bounding box center [1053, 555] width 23 height 23
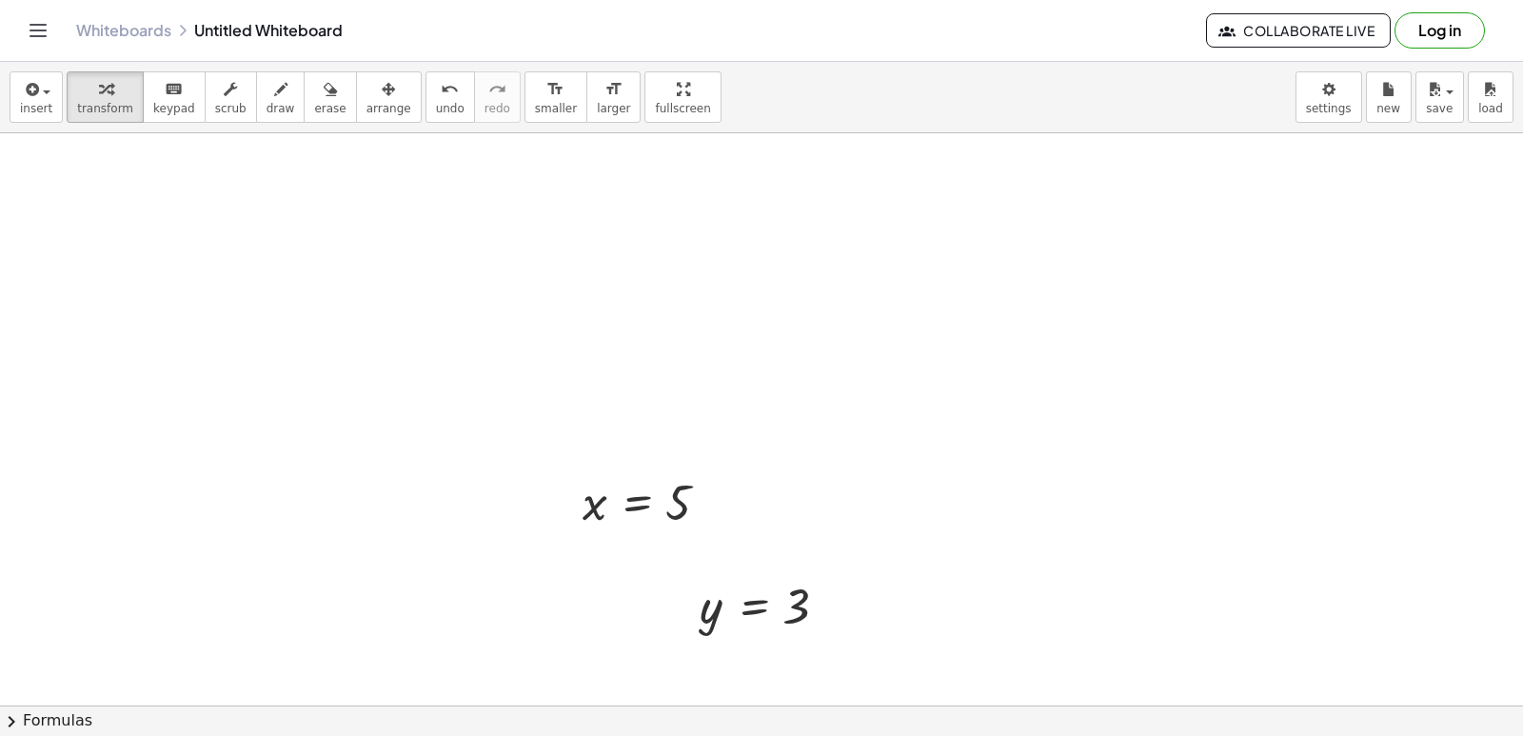
scroll to position [6211, 0]
drag, startPoint x: 581, startPoint y: 498, endPoint x: 791, endPoint y: 262, distance: 316.2
click at [778, 259] on div at bounding box center [763, 271] width 29 height 72
drag, startPoint x: 773, startPoint y: 626, endPoint x: 999, endPoint y: 412, distance: 311.1
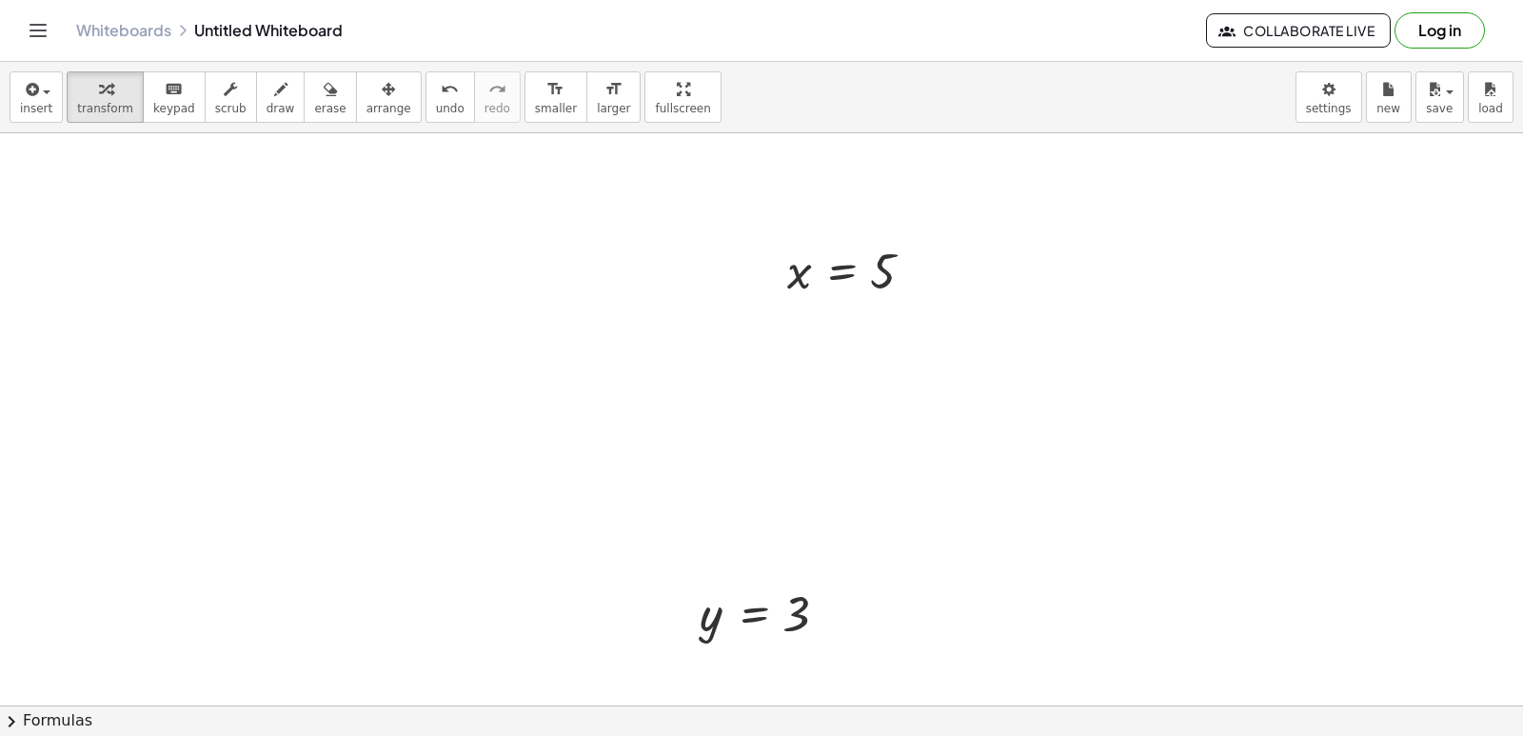
drag, startPoint x: 761, startPoint y: 648, endPoint x: 902, endPoint y: 571, distance: 160.6
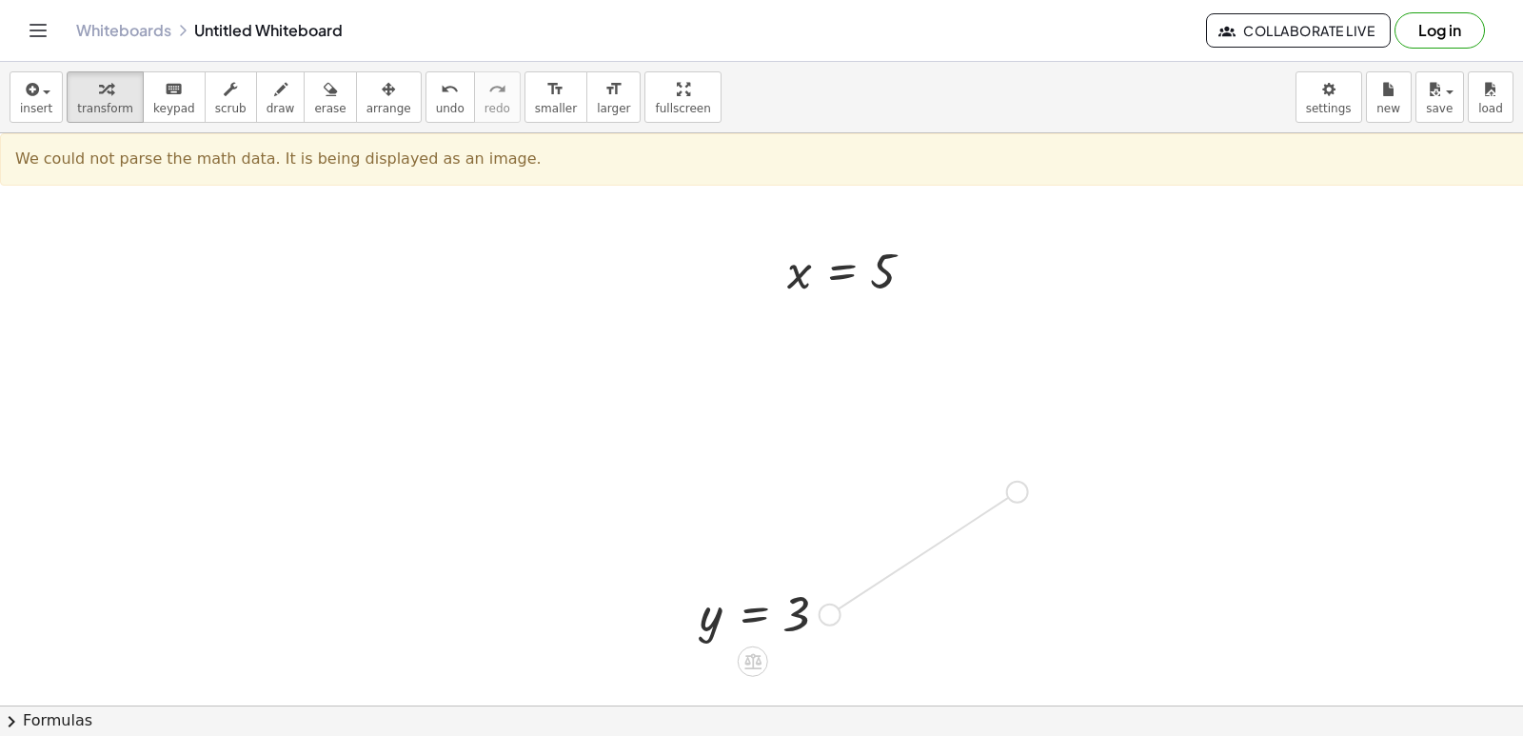
drag, startPoint x: 836, startPoint y: 608, endPoint x: 1034, endPoint y: 478, distance: 237.1
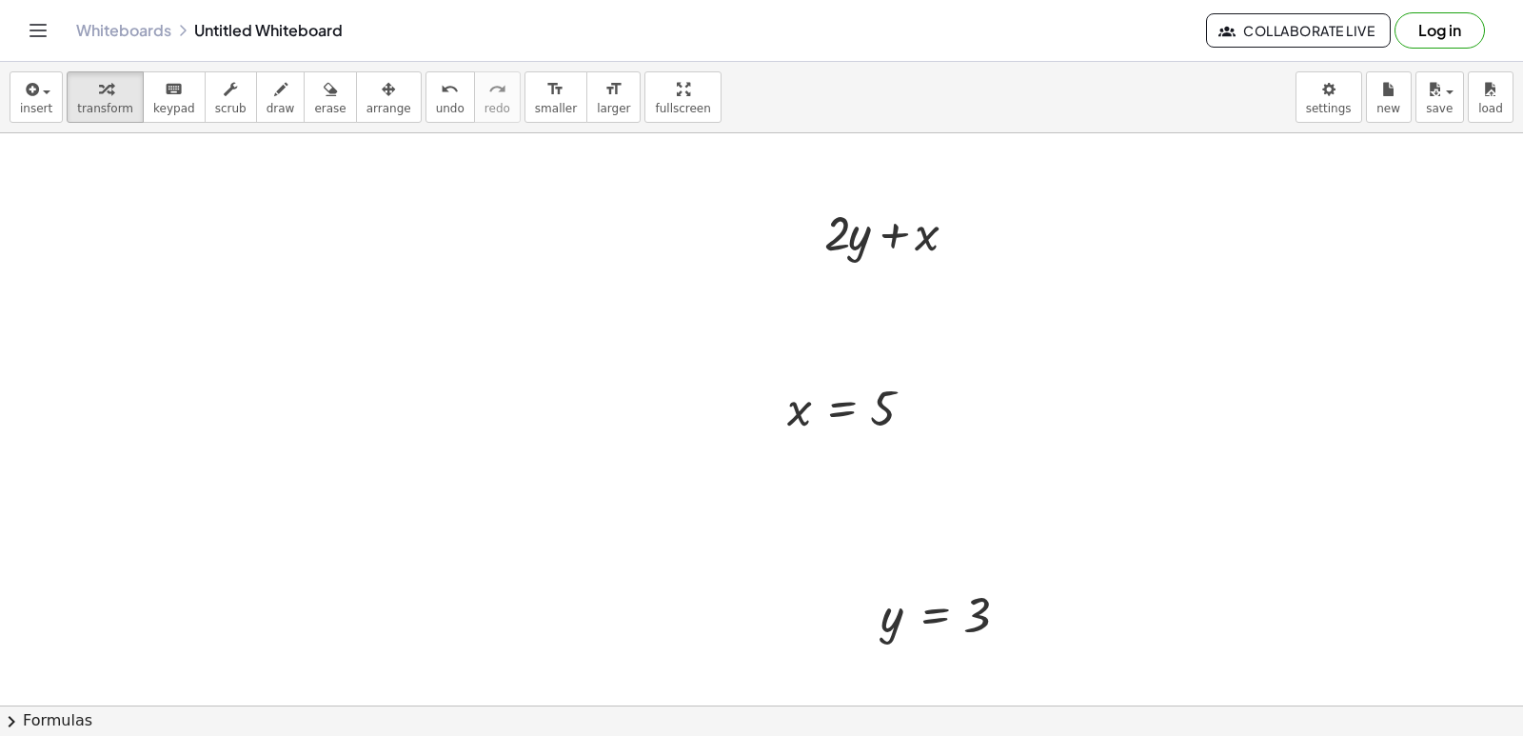
scroll to position [6116, 0]
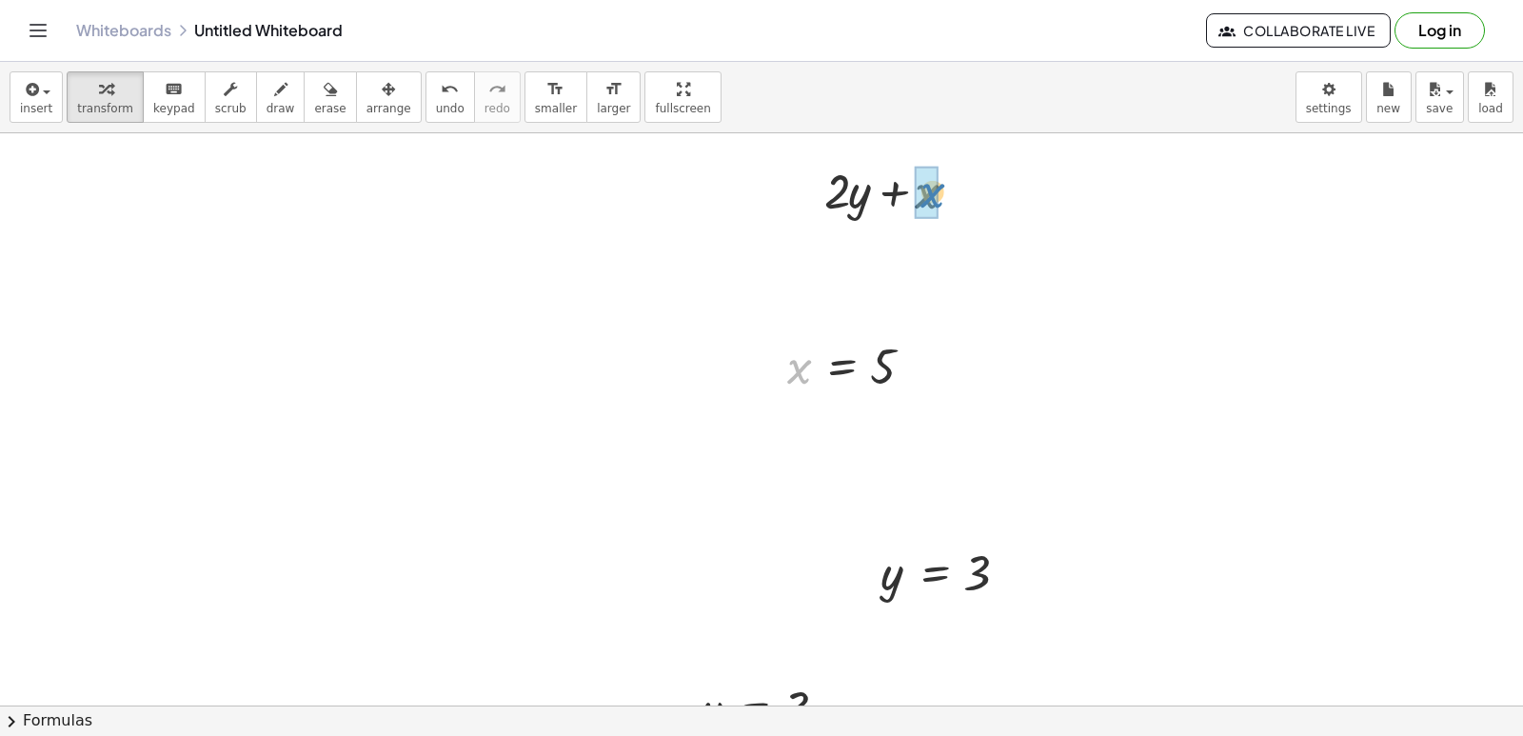
drag, startPoint x: 800, startPoint y: 375, endPoint x: 933, endPoint y: 200, distance: 220.1
drag, startPoint x: 897, startPoint y: 576, endPoint x: 864, endPoint y: 207, distance: 370.7
drag, startPoint x: 888, startPoint y: 578, endPoint x: 851, endPoint y: 253, distance: 326.7
drag, startPoint x: 839, startPoint y: 259, endPoint x: 998, endPoint y: 262, distance: 159.0
drag, startPoint x: 838, startPoint y: 250, endPoint x: 905, endPoint y: 247, distance: 67.6
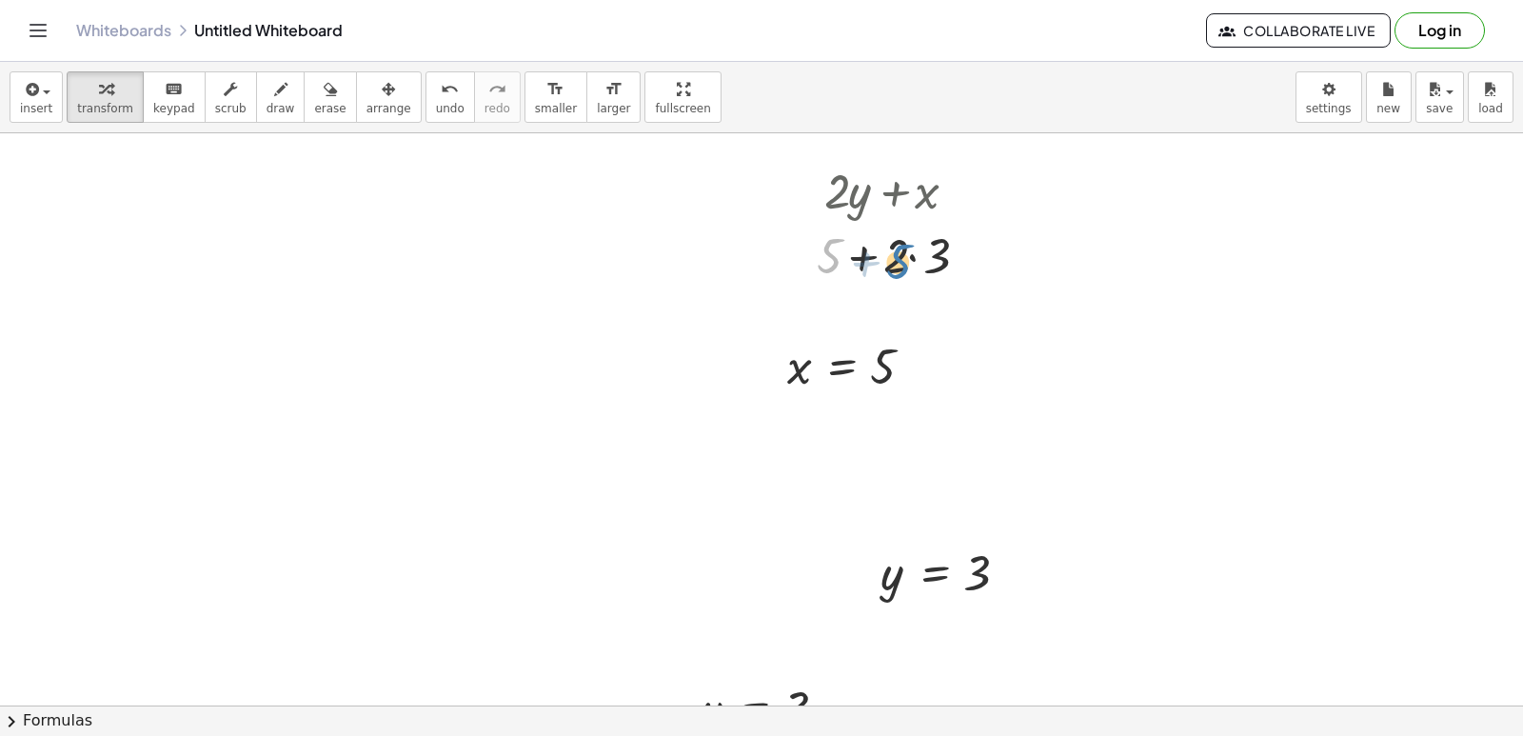
click at [917, 249] on div at bounding box center [898, 254] width 183 height 65
drag, startPoint x: 919, startPoint y: 241, endPoint x: 802, endPoint y: 227, distance: 117.9
click at [805, 224] on div "+ · 2 · y + x + · 2 · y + 5 + · 2 · 3 + 5 · 3 + · 2 + · 2 · + 5 3" at bounding box center [891, 221] width 207 height 139
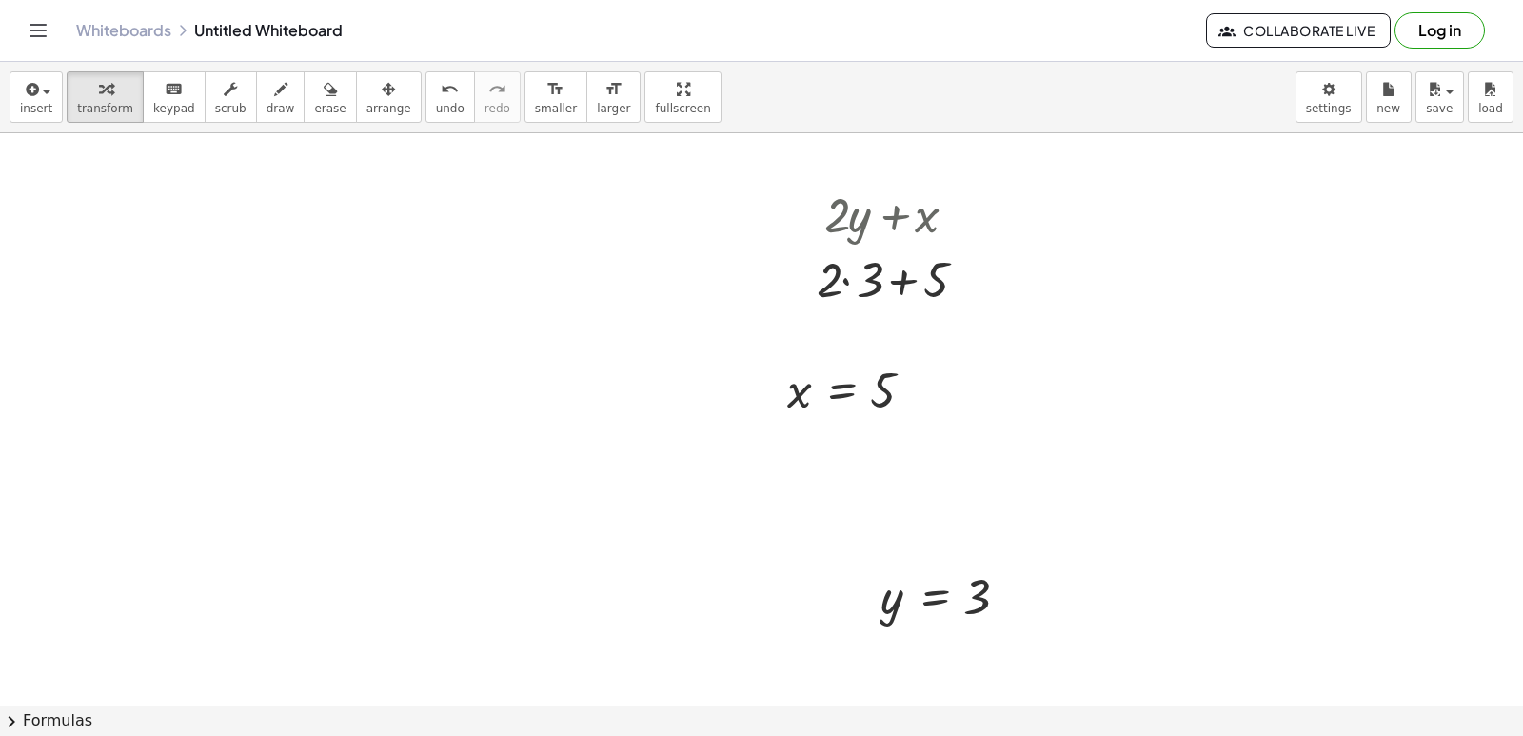
scroll to position [6120, 0]
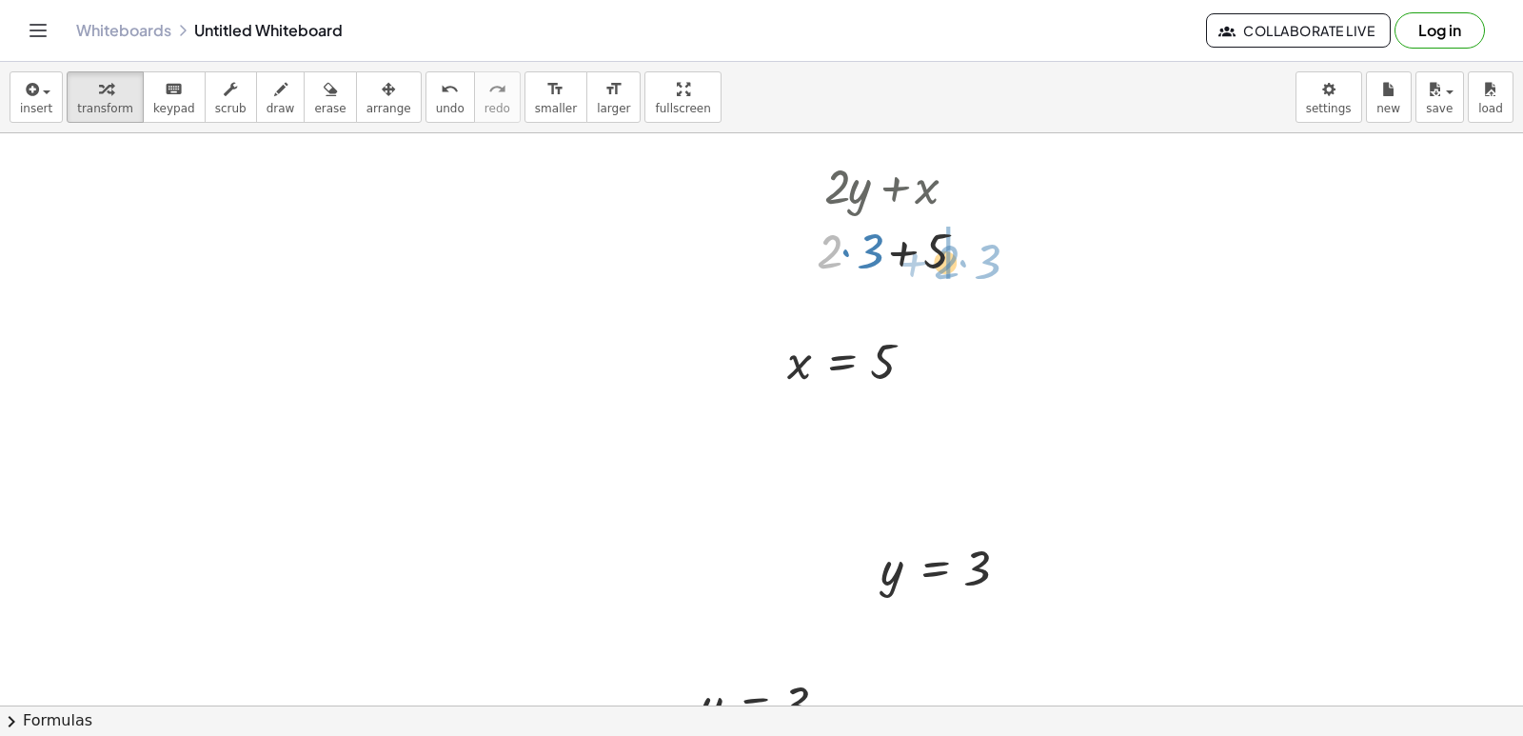
drag, startPoint x: 826, startPoint y: 253, endPoint x: 943, endPoint y: 263, distance: 117.5
click at [943, 263] on div at bounding box center [898, 249] width 183 height 65
drag, startPoint x: 890, startPoint y: 238, endPoint x: 804, endPoint y: 225, distance: 86.7
click at [806, 226] on div "+ · 2 · y + x + · 2 · y + 5 + · 2 · 3 + 5 + 5 + · 2 · 3 + · 2 · 3 + 5 · 2 + · 3…" at bounding box center [891, 217] width 207 height 139
click at [871, 247] on div at bounding box center [898, 249] width 183 height 65
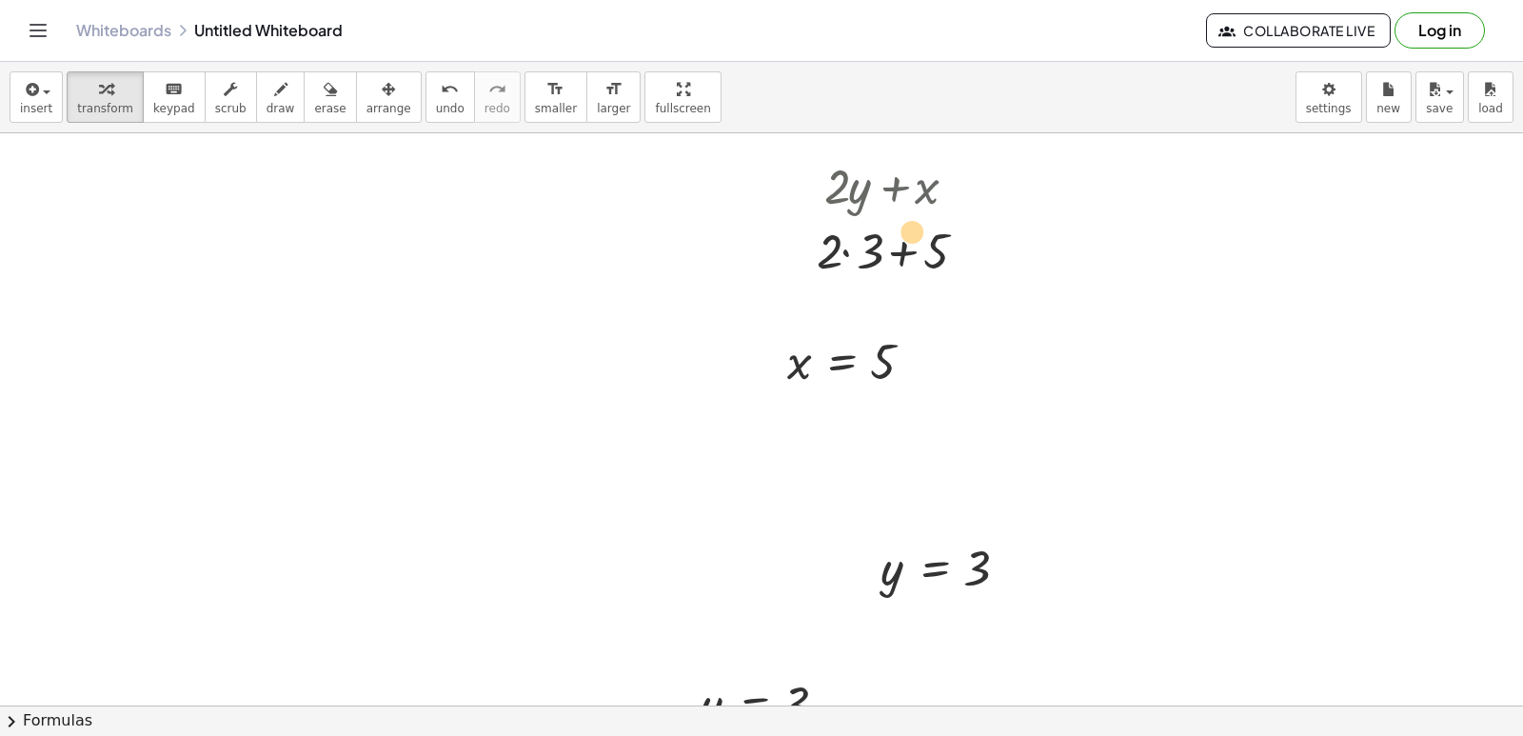
drag, startPoint x: 849, startPoint y: 256, endPoint x: 891, endPoint y: 232, distance: 48.2
click at [891, 232] on div at bounding box center [898, 249] width 183 height 65
click at [841, 254] on div at bounding box center [898, 249] width 183 height 65
drag, startPoint x: 911, startPoint y: 256, endPoint x: 898, endPoint y: 253, distance: 13.6
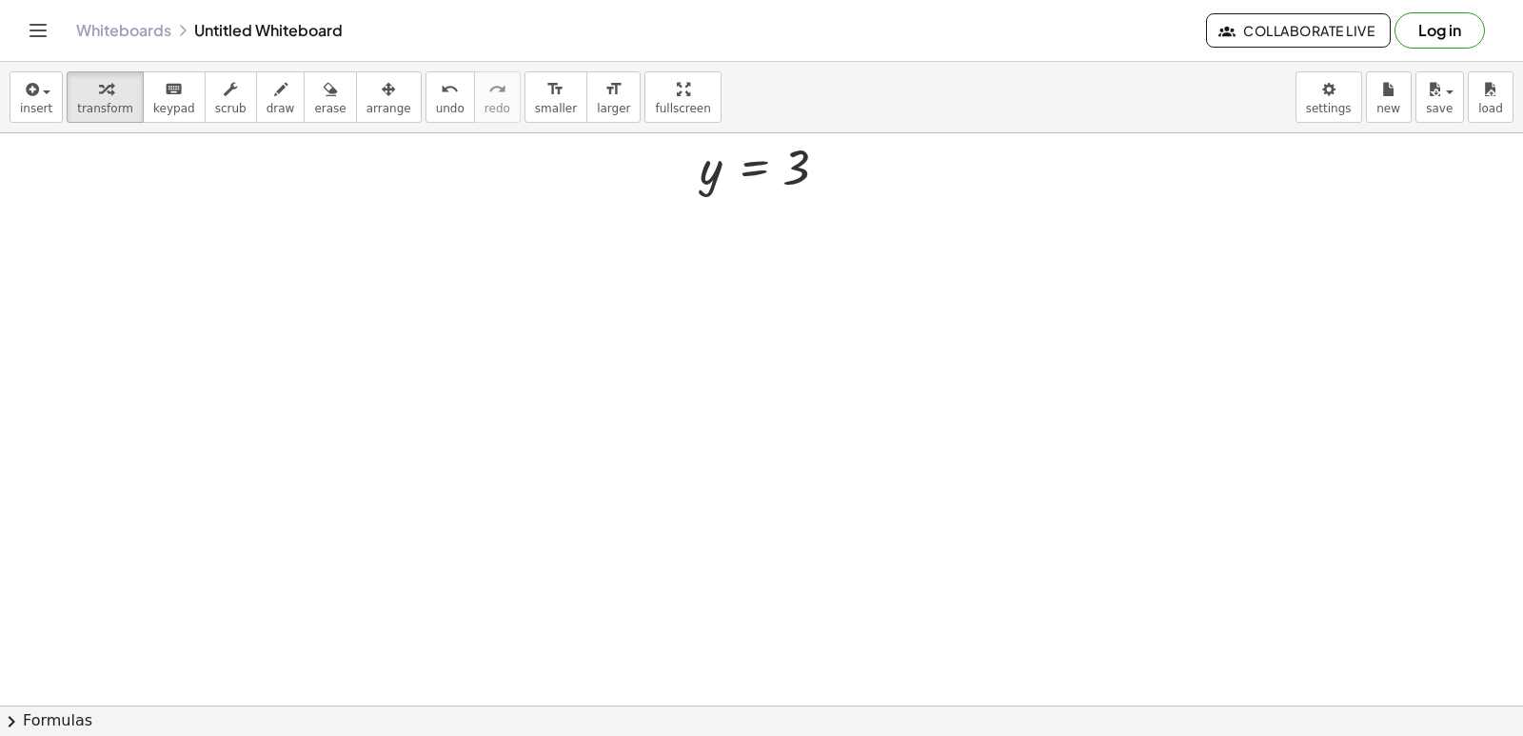
scroll to position [6787, 0]
drag, startPoint x: 692, startPoint y: 306, endPoint x: 672, endPoint y: 280, distance: 33.3
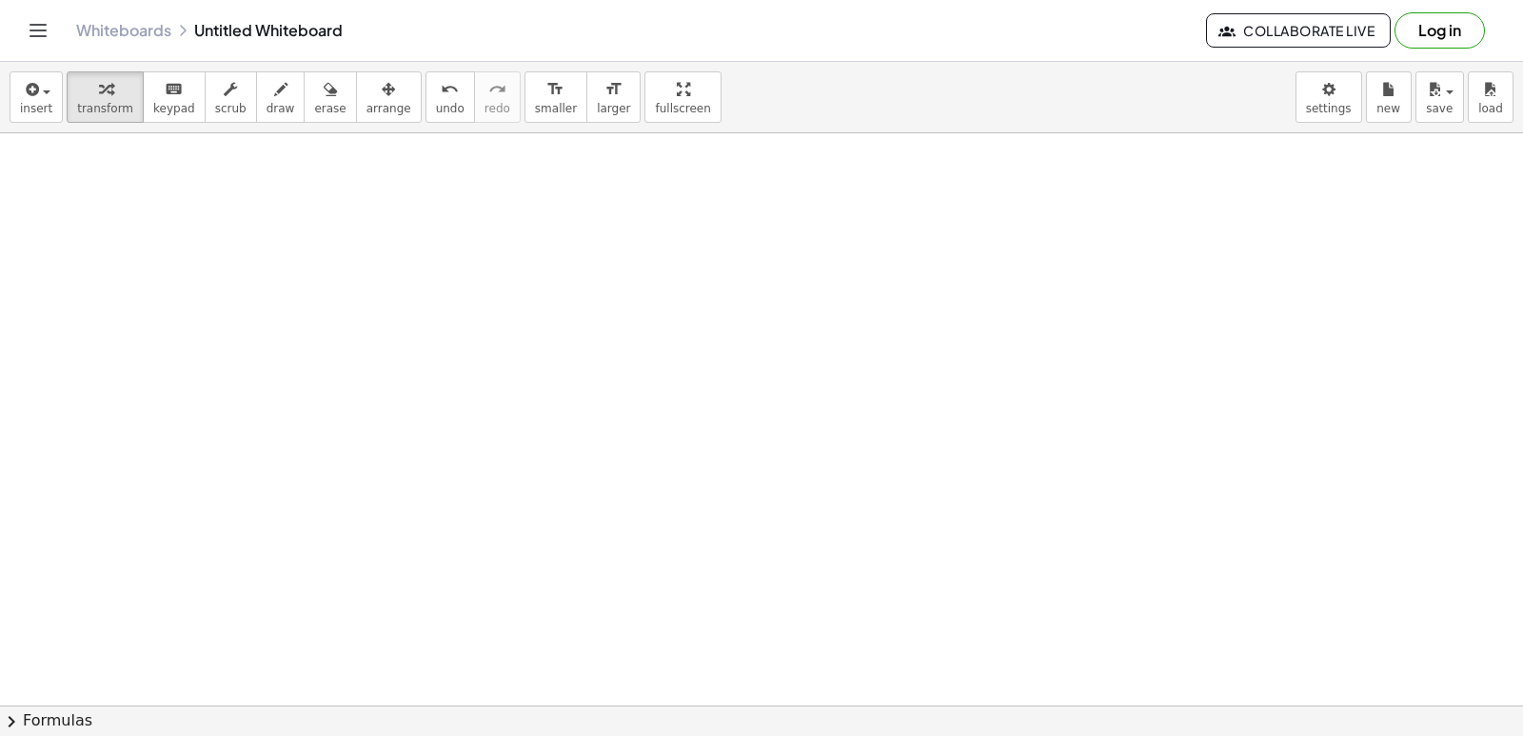
drag, startPoint x: 670, startPoint y: 279, endPoint x: 639, endPoint y: 228, distance: 59.4
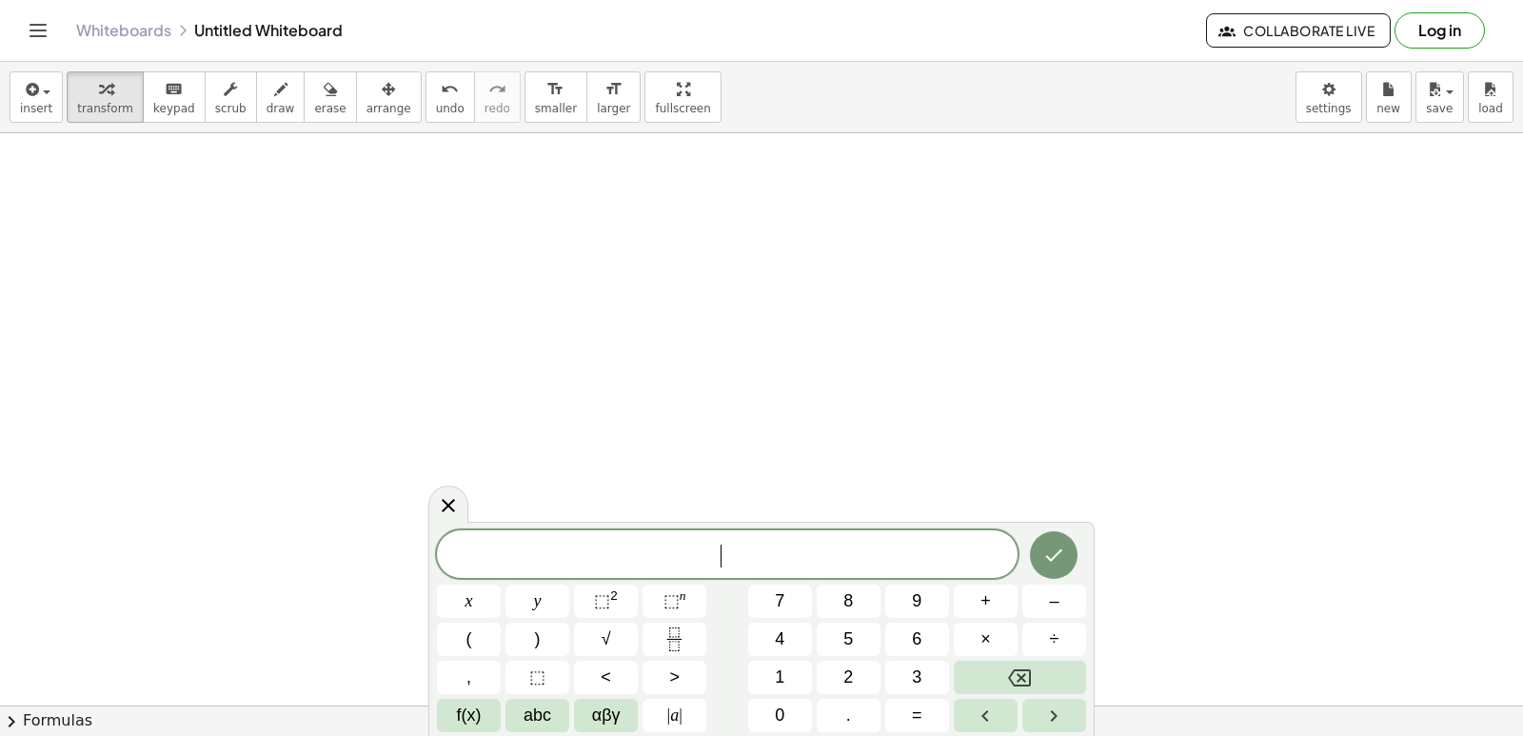
drag, startPoint x: 529, startPoint y: 319, endPoint x: 510, endPoint y: 345, distance: 32.0
click at [1054, 594] on span "–" at bounding box center [1054, 601] width 10 height 26
click at [840, 668] on button "2" at bounding box center [849, 677] width 64 height 33
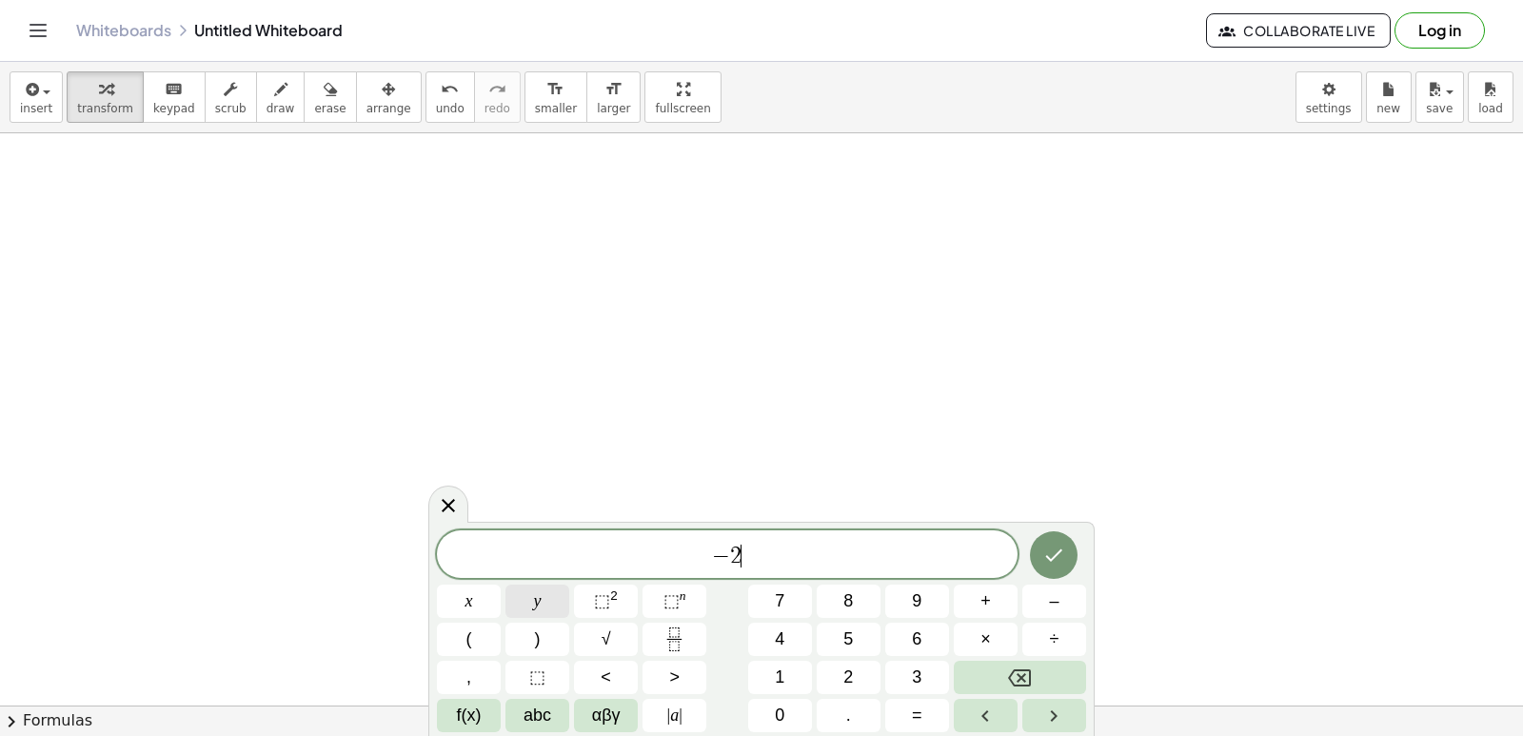
click at [541, 598] on span "y" at bounding box center [538, 601] width 8 height 26
click at [995, 593] on button "+" at bounding box center [986, 600] width 64 height 33
click at [774, 603] on button "7" at bounding box center [780, 600] width 64 height 33
click at [966, 640] on button "×" at bounding box center [986, 639] width 64 height 33
click at [1033, 686] on button "Backspace" at bounding box center [1020, 677] width 132 height 33
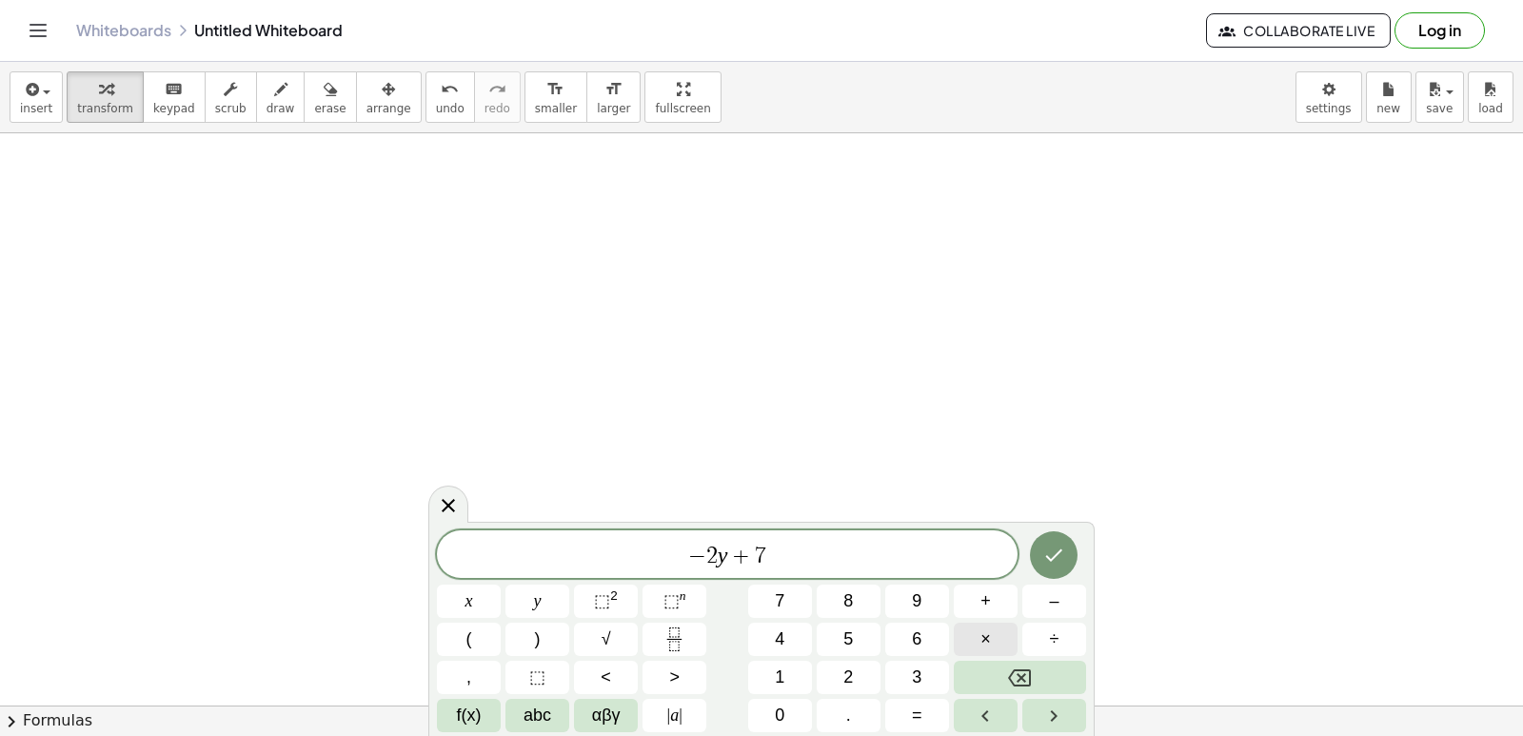
click at [969, 637] on button "×" at bounding box center [986, 639] width 64 height 33
click at [1060, 680] on button "Backspace" at bounding box center [1020, 677] width 132 height 33
click at [470, 591] on span "x" at bounding box center [469, 601] width 8 height 26
click at [1054, 561] on icon "Done" at bounding box center [1053, 555] width 23 height 23
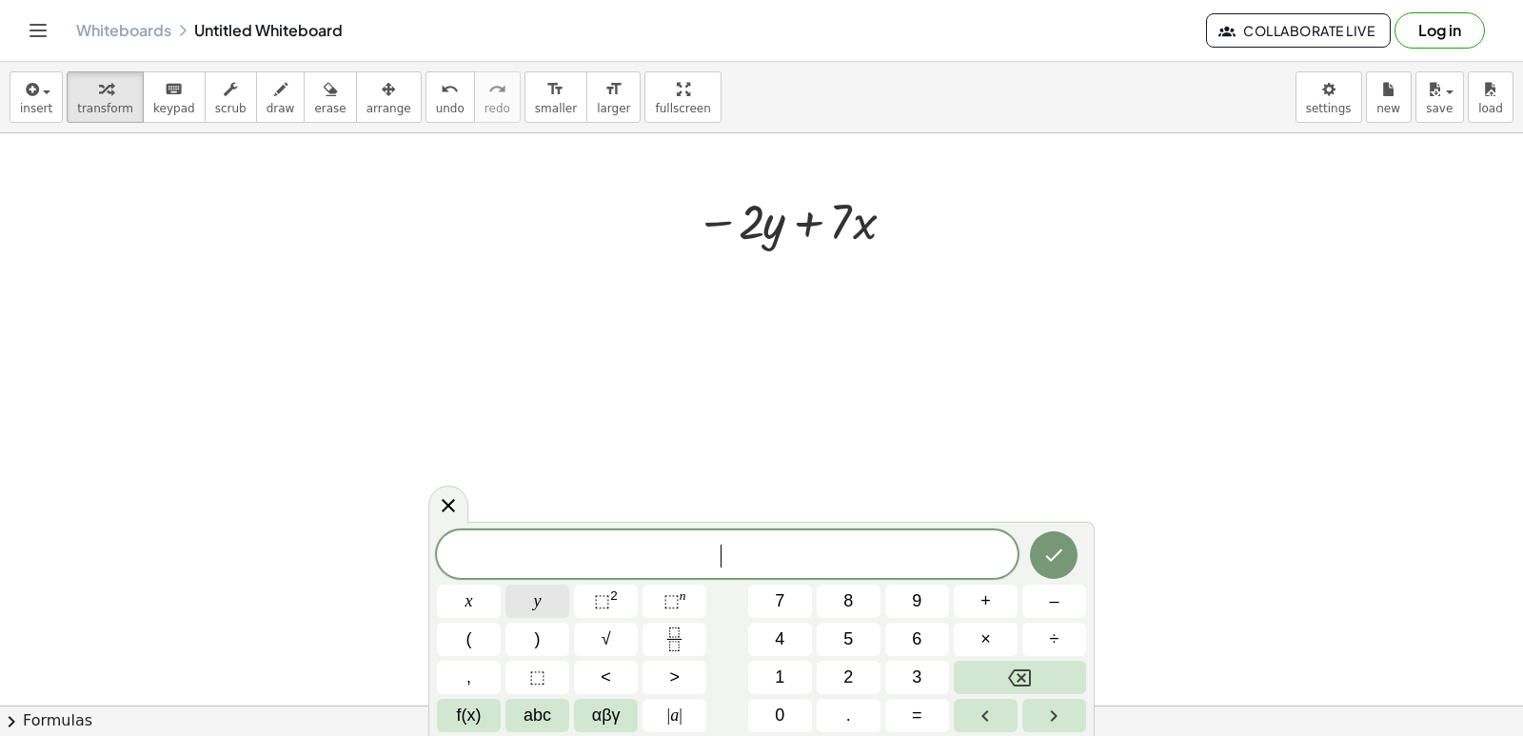
click at [549, 586] on button "y" at bounding box center [537, 600] width 64 height 33
click at [928, 704] on button "=" at bounding box center [917, 715] width 64 height 33
click at [903, 631] on button "6" at bounding box center [917, 639] width 64 height 33
click at [1043, 535] on button "Done" at bounding box center [1054, 555] width 48 height 48
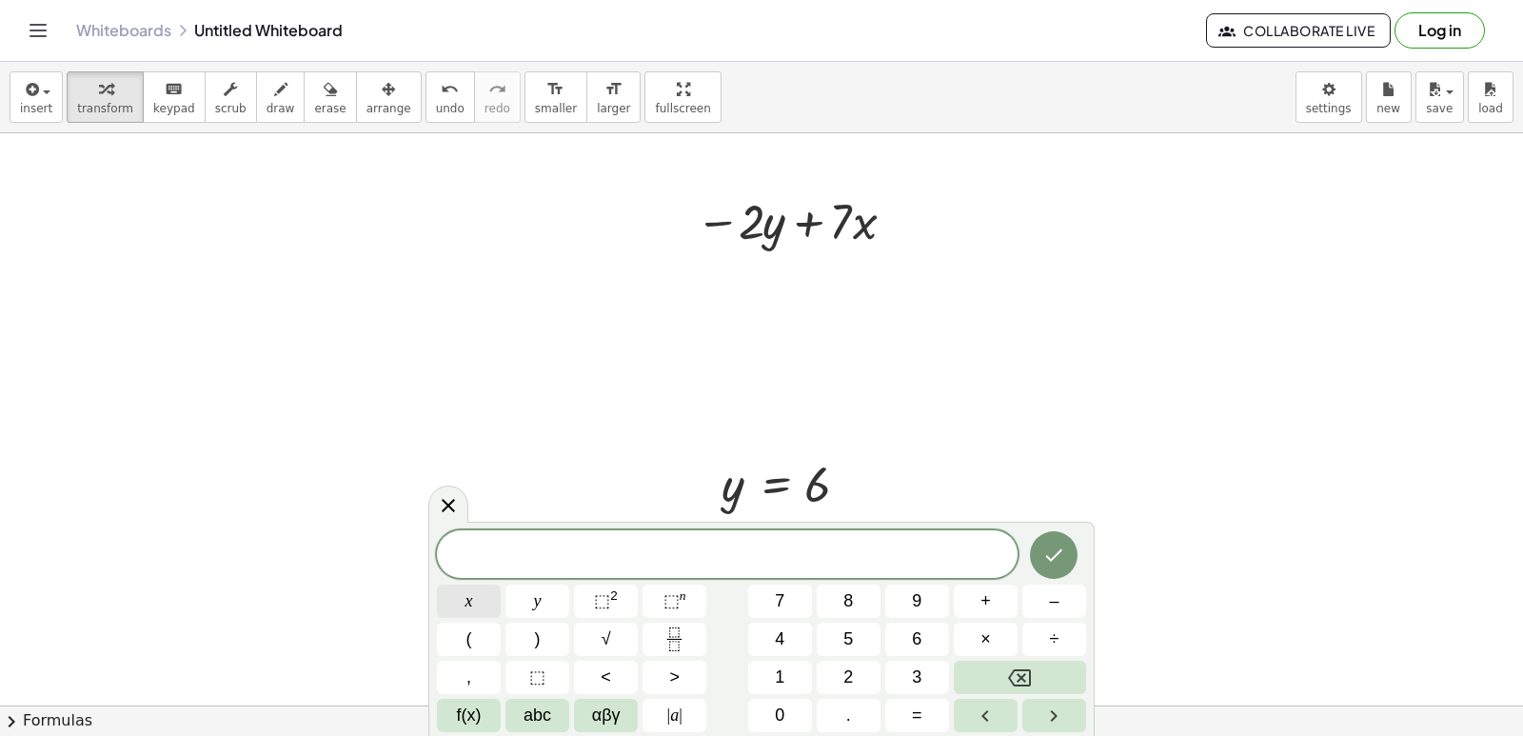
click at [485, 602] on button "x" at bounding box center [469, 600] width 64 height 33
click at [922, 703] on button "=" at bounding box center [917, 715] width 64 height 33
click at [1035, 594] on button "–" at bounding box center [1054, 600] width 64 height 33
click at [859, 669] on button "2" at bounding box center [849, 677] width 64 height 33
click at [1039, 550] on button "Done" at bounding box center [1054, 555] width 48 height 48
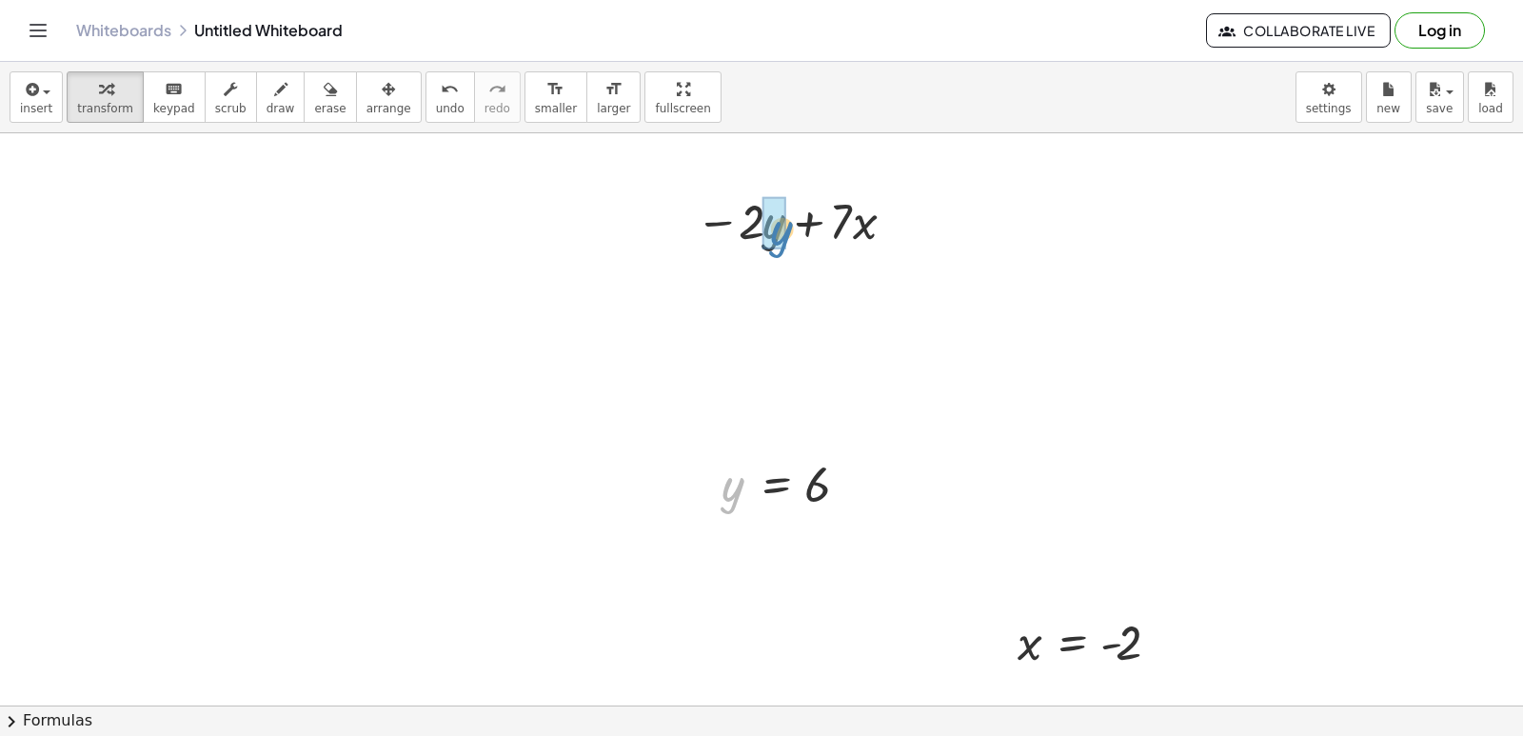
drag, startPoint x: 728, startPoint y: 506, endPoint x: 776, endPoint y: 250, distance: 260.4
drag, startPoint x: 1028, startPoint y: 642, endPoint x: 874, endPoint y: 293, distance: 381.0
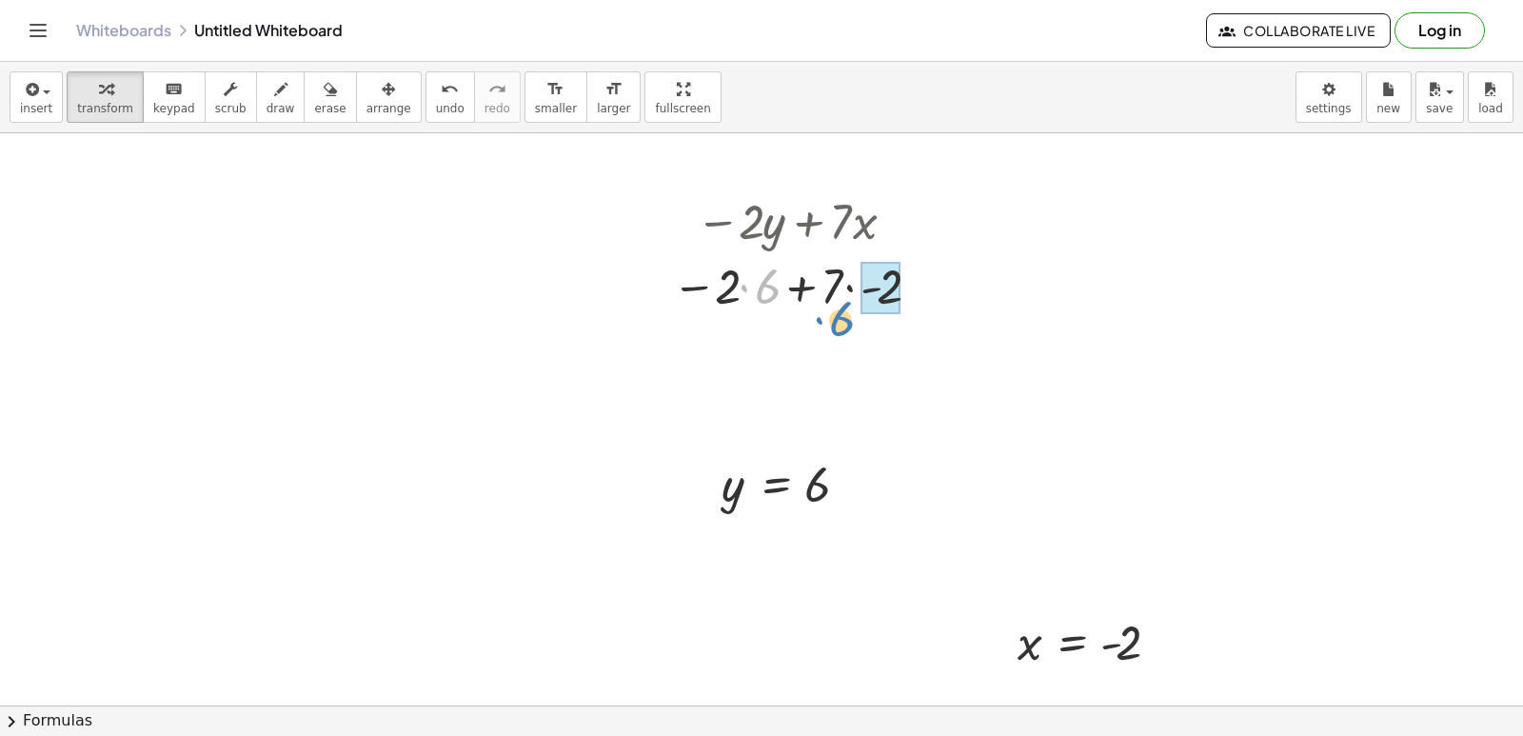
drag, startPoint x: 741, startPoint y: 285, endPoint x: 816, endPoint y: 317, distance: 81.9
click at [816, 317] on div "− · 2 · y + · 7 · x − · 2 · 6 + · 7 · x · 6 − · 2 − · 2 · + · 7 · 6 - 2" at bounding box center [791, 252] width 296 height 139
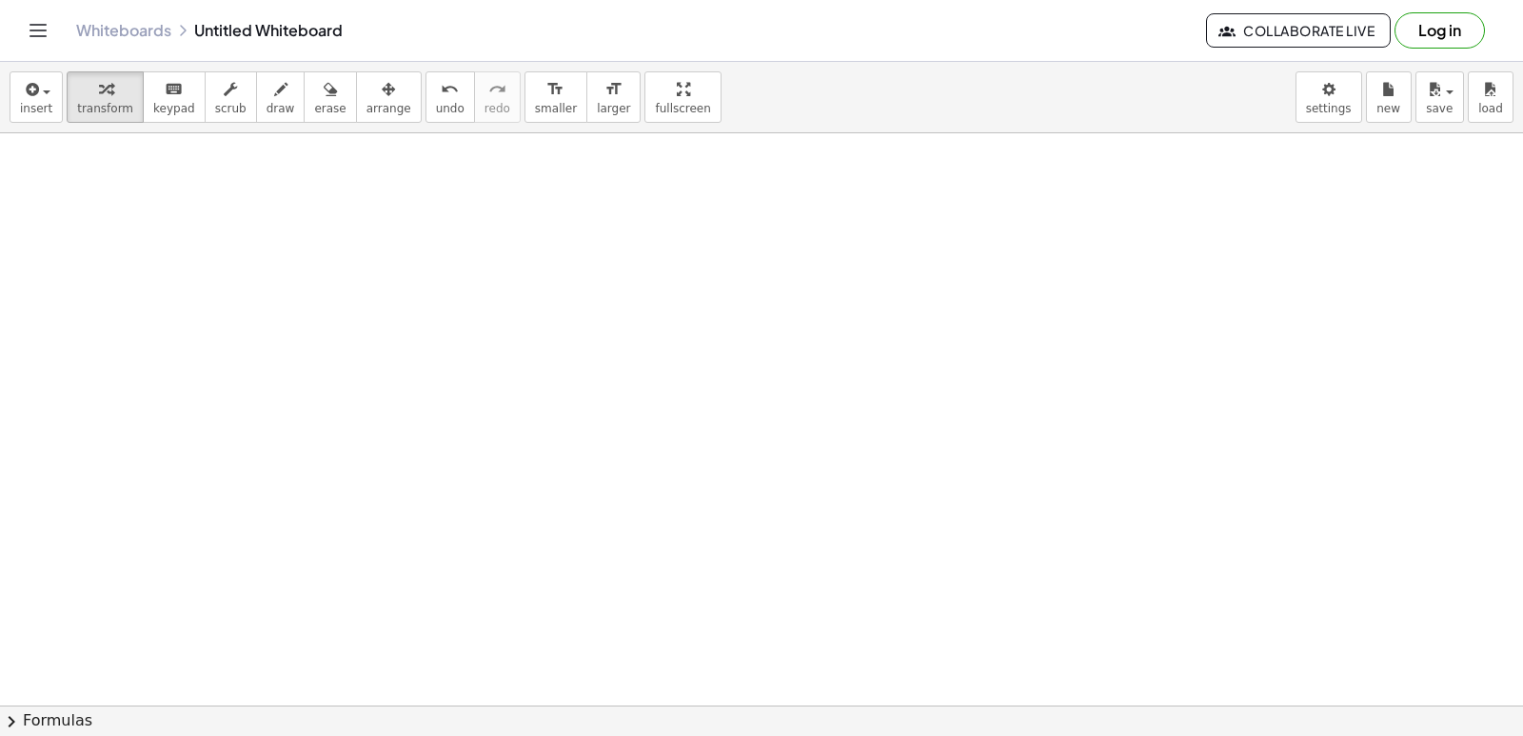
scroll to position [7545, 0]
drag, startPoint x: 718, startPoint y: 315, endPoint x: 734, endPoint y: 321, distance: 17.2
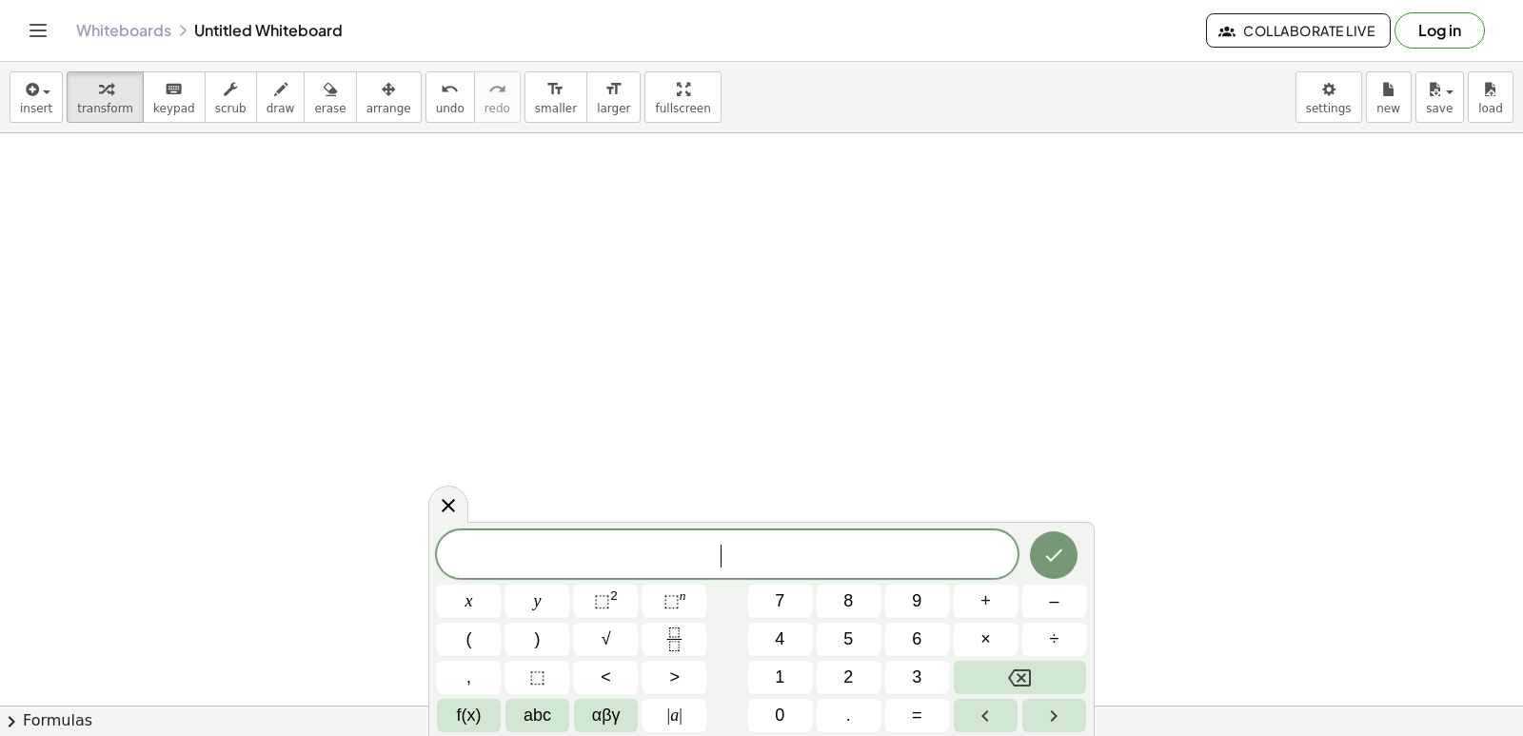
click at [859, 635] on button "5" at bounding box center [849, 639] width 64 height 33
click at [548, 601] on button "y" at bounding box center [537, 600] width 64 height 33
click at [979, 593] on button "+" at bounding box center [986, 600] width 64 height 33
click at [460, 589] on button "x" at bounding box center [469, 600] width 64 height 33
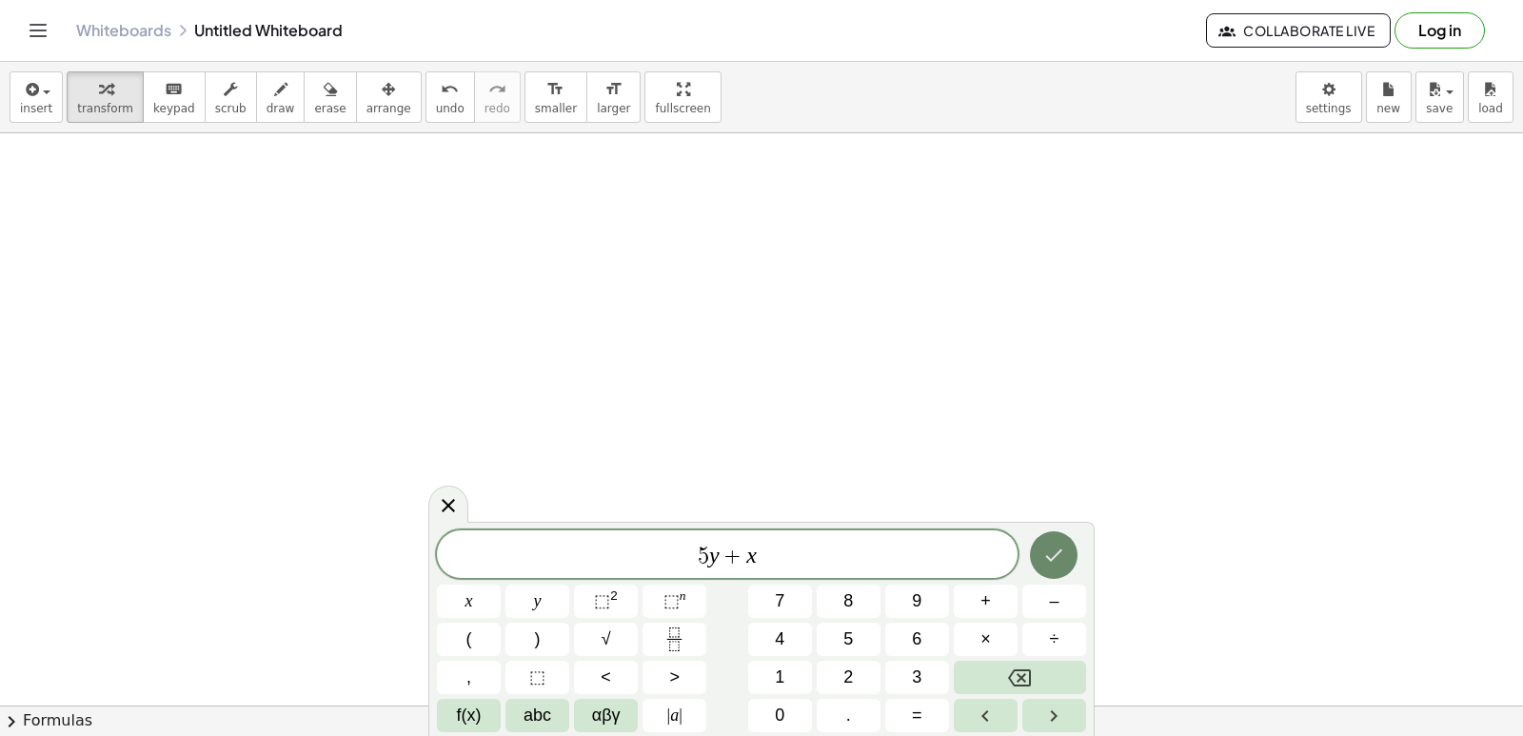
click at [1066, 543] on button "Done" at bounding box center [1054, 555] width 48 height 48
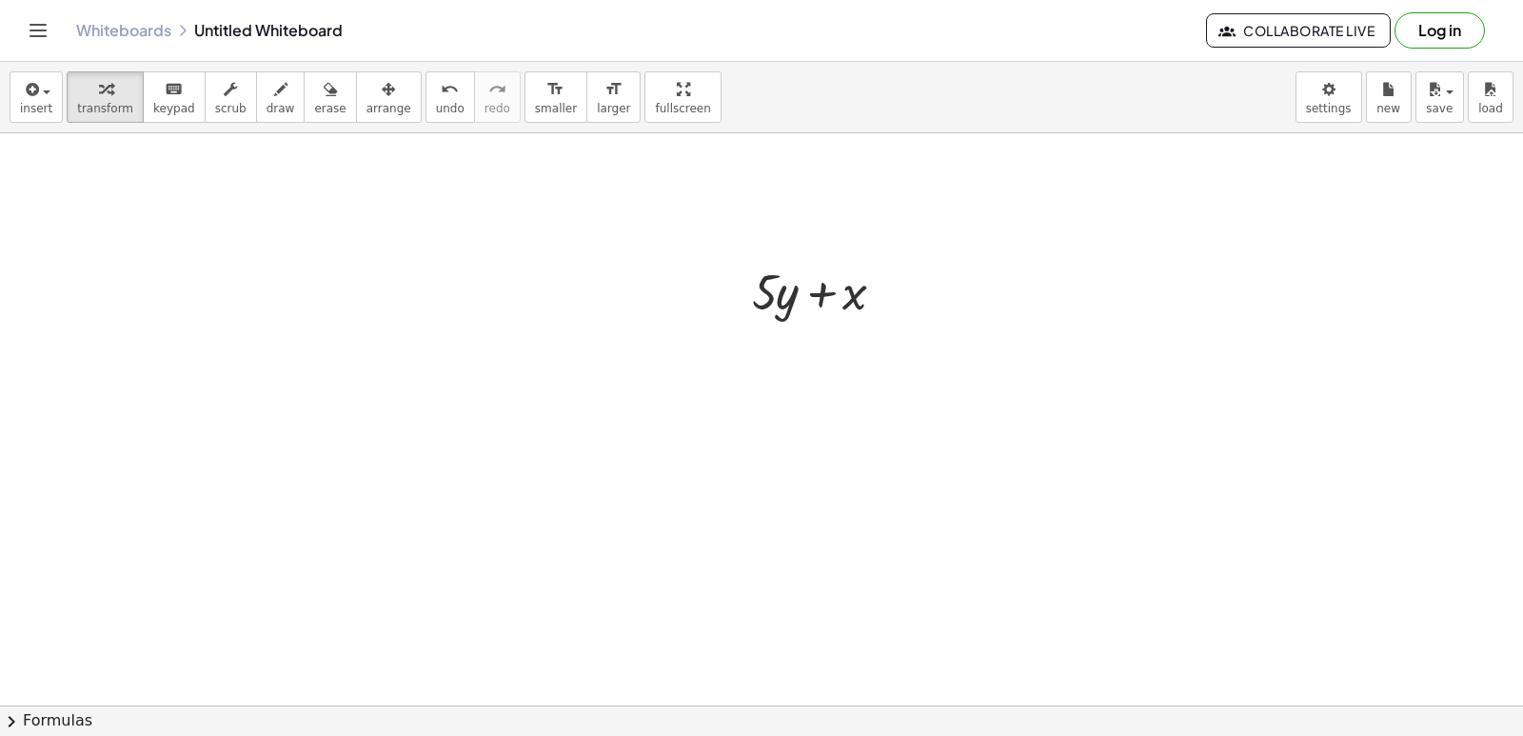
scroll to position [7736, 0]
drag, startPoint x: 967, startPoint y: 523, endPoint x: 768, endPoint y: 497, distance: 200.6
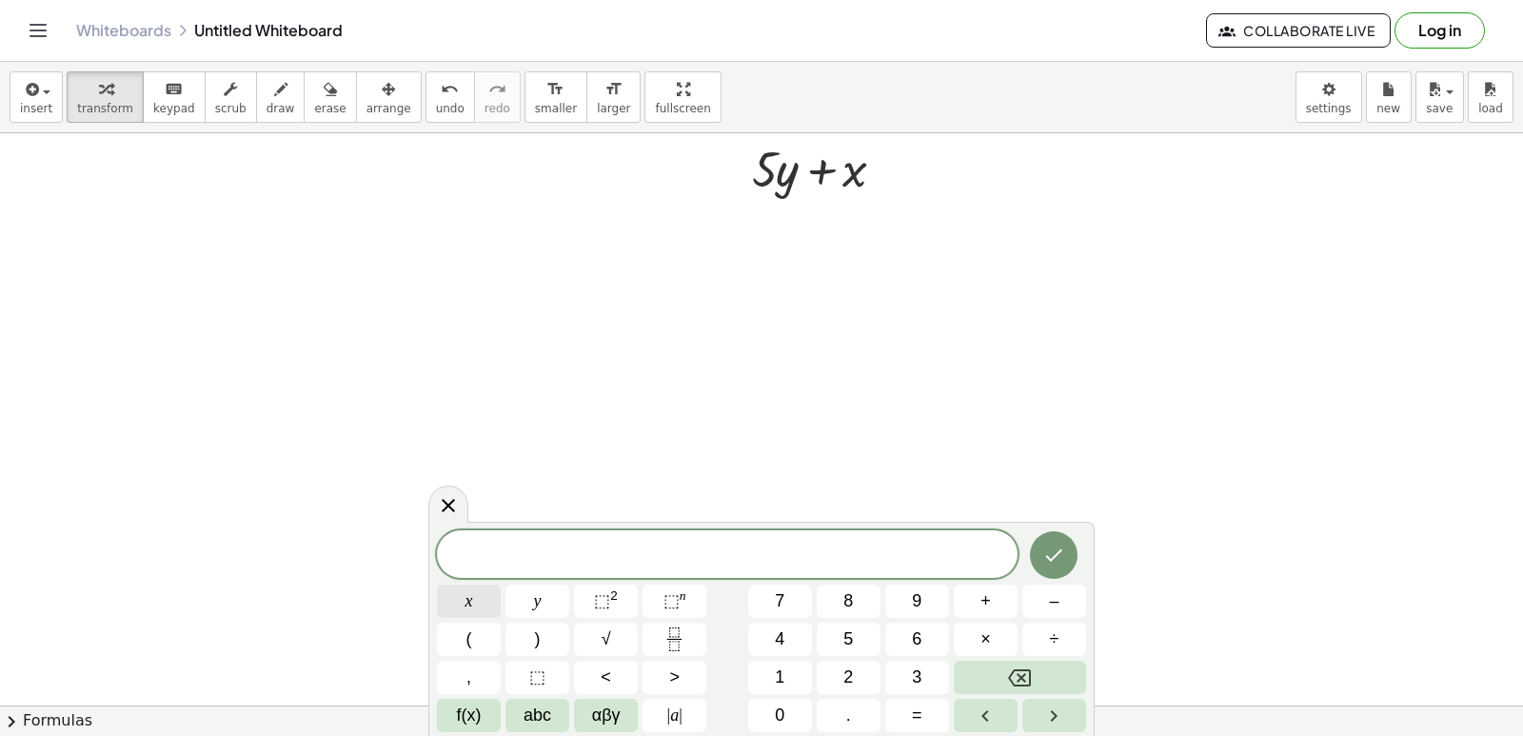
click at [465, 596] on button "x" at bounding box center [469, 600] width 64 height 33
click at [911, 702] on button "=" at bounding box center [917, 715] width 64 height 33
click at [785, 603] on button "7" at bounding box center [780, 600] width 64 height 33
click at [1063, 555] on icon "Done" at bounding box center [1053, 555] width 23 height 23
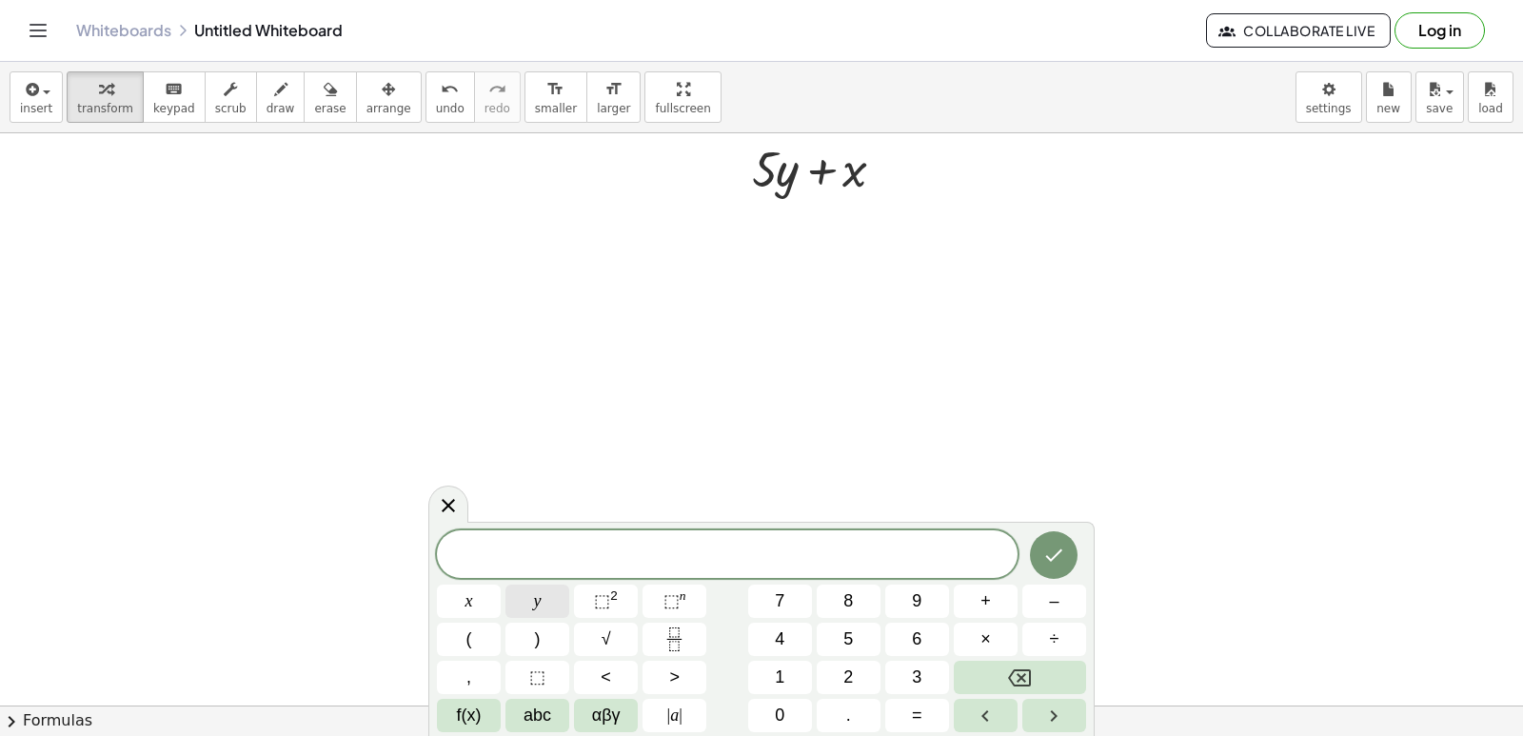
click at [553, 608] on button "y" at bounding box center [537, 600] width 64 height 33
click at [919, 696] on div "y x y ⬚ 2 ⬚ n 7 8 9 + – ( ) √ 4 5 6 × ÷ , ⬚ < > 1 2 3 f(x) abc αβγ | a | 0 . =" at bounding box center [761, 631] width 649 height 202
click at [922, 712] on button "=" at bounding box center [917, 715] width 64 height 33
click at [1057, 594] on span "–" at bounding box center [1054, 601] width 10 height 26
click at [924, 675] on button "3" at bounding box center [917, 677] width 64 height 33
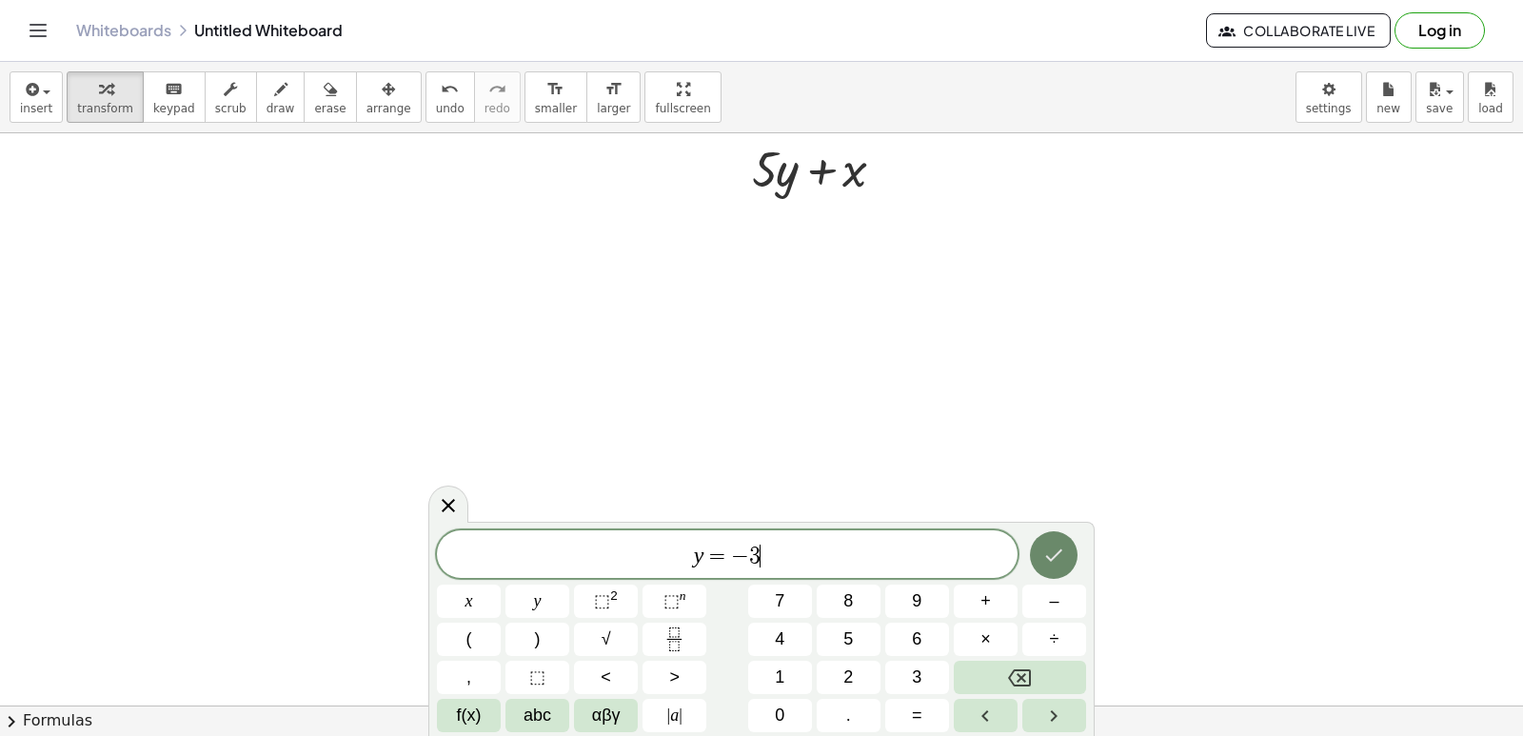
click at [1044, 546] on icon "Done" at bounding box center [1053, 555] width 23 height 23
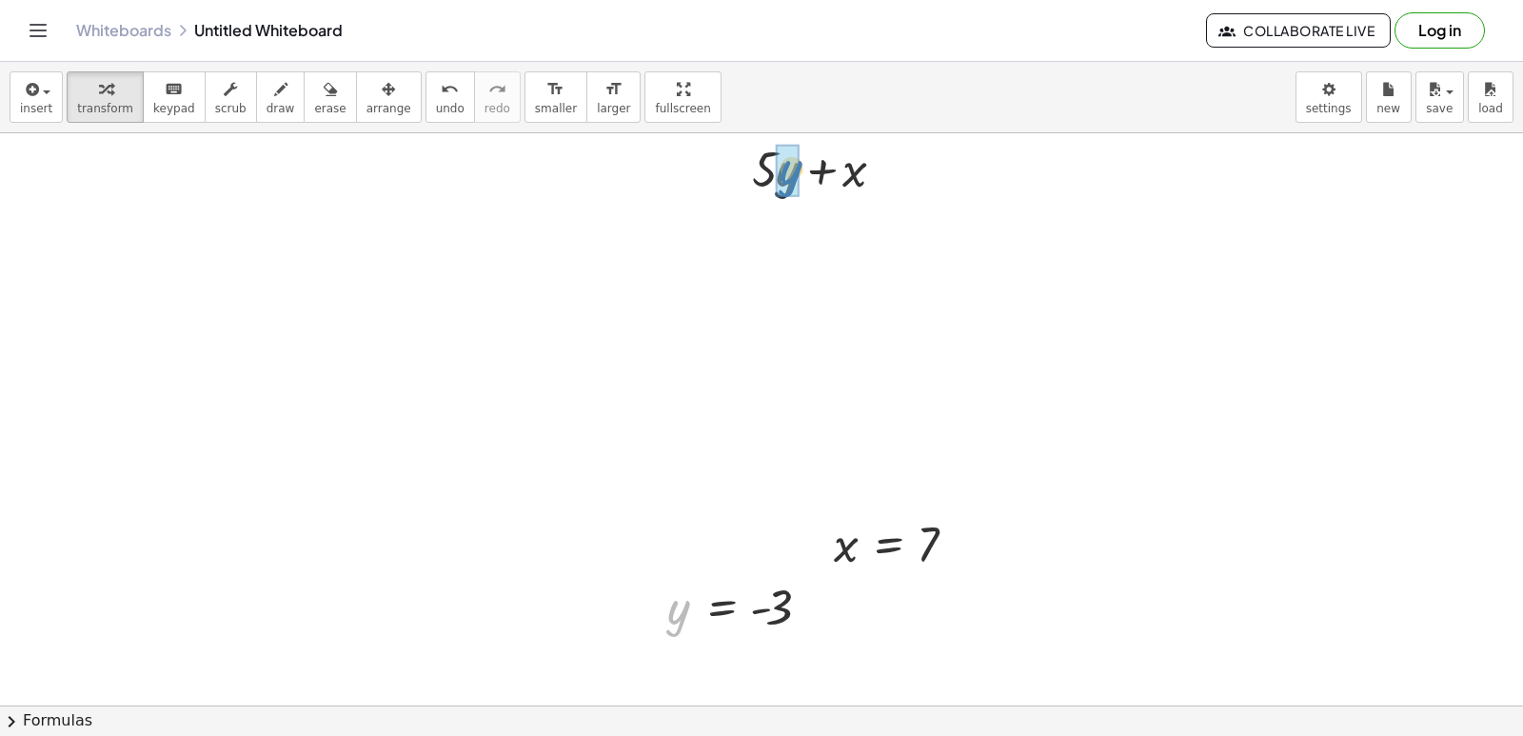
drag, startPoint x: 676, startPoint y: 633, endPoint x: 801, endPoint y: 185, distance: 465.6
drag, startPoint x: 839, startPoint y: 550, endPoint x: 868, endPoint y: 231, distance: 320.2
click at [765, 231] on div at bounding box center [825, 232] width 198 height 65
click at [836, 294] on div at bounding box center [825, 297] width 198 height 65
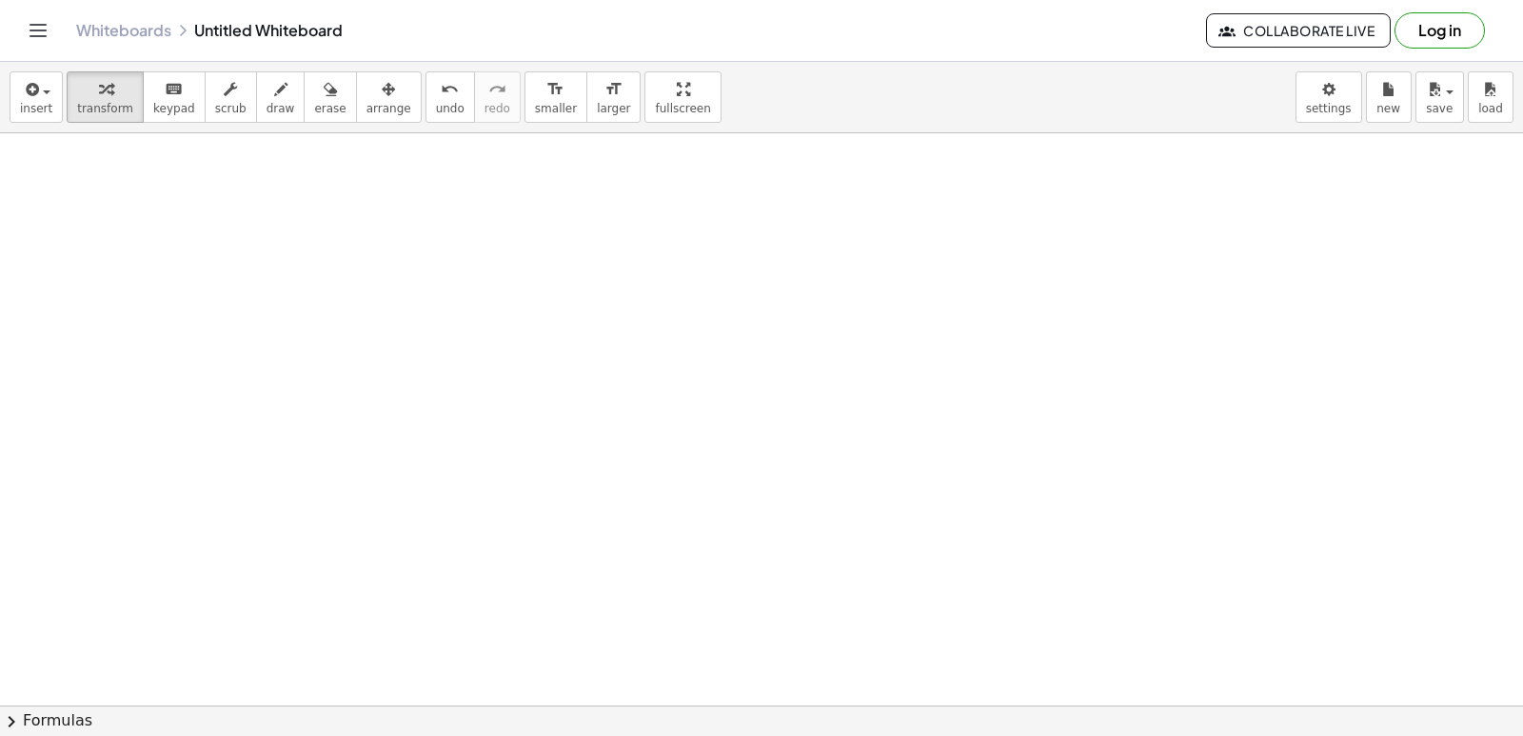
drag, startPoint x: 820, startPoint y: 434, endPoint x: 816, endPoint y: 417, distance: 17.6
drag, startPoint x: 888, startPoint y: 515, endPoint x: 897, endPoint y: 539, distance: 25.3
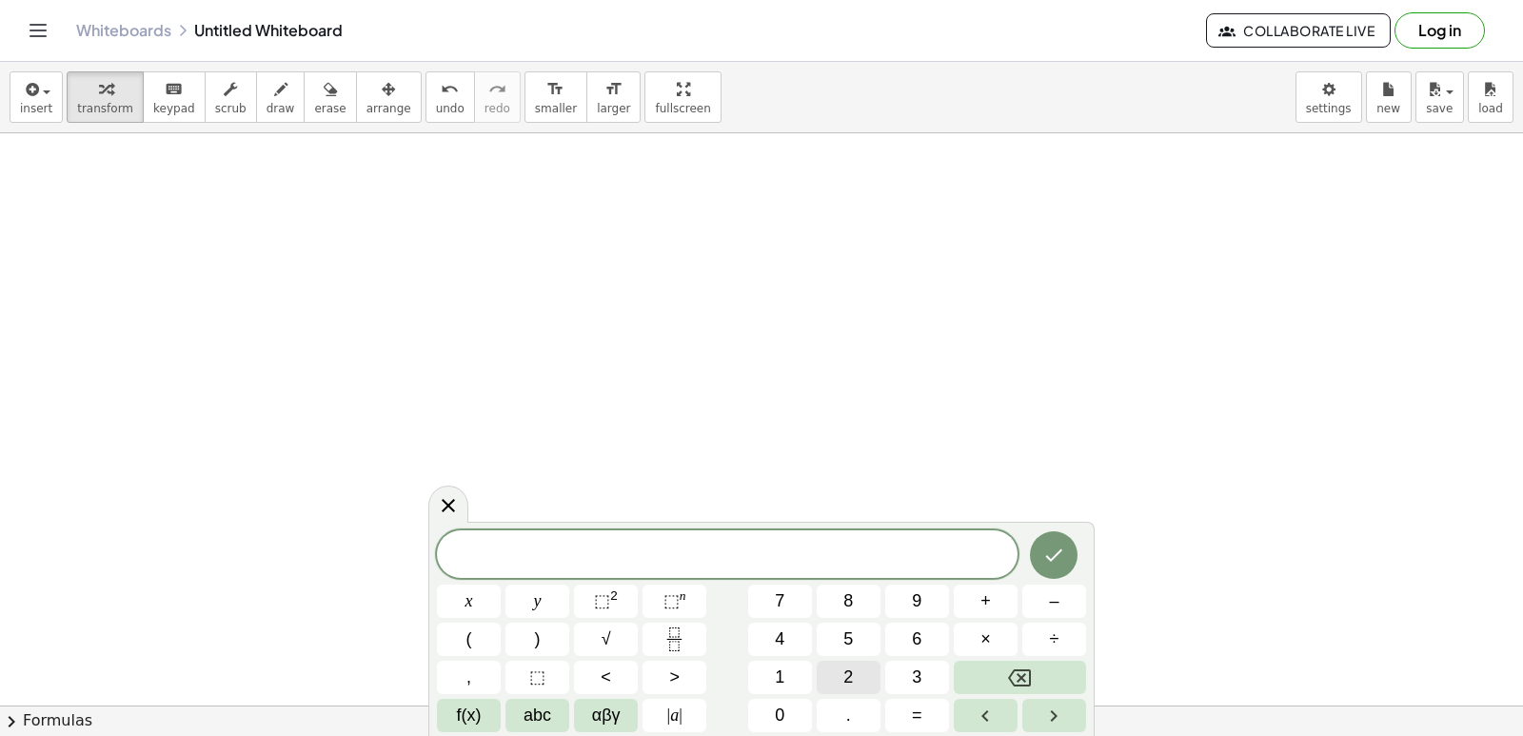
click at [840, 667] on button "2" at bounding box center [849, 677] width 64 height 33
click at [477, 607] on button "x" at bounding box center [469, 600] width 64 height 33
click at [965, 585] on button "+" at bounding box center [986, 600] width 64 height 33
click at [535, 603] on span "y" at bounding box center [538, 601] width 8 height 26
click at [922, 715] on button "=" at bounding box center [917, 715] width 64 height 33
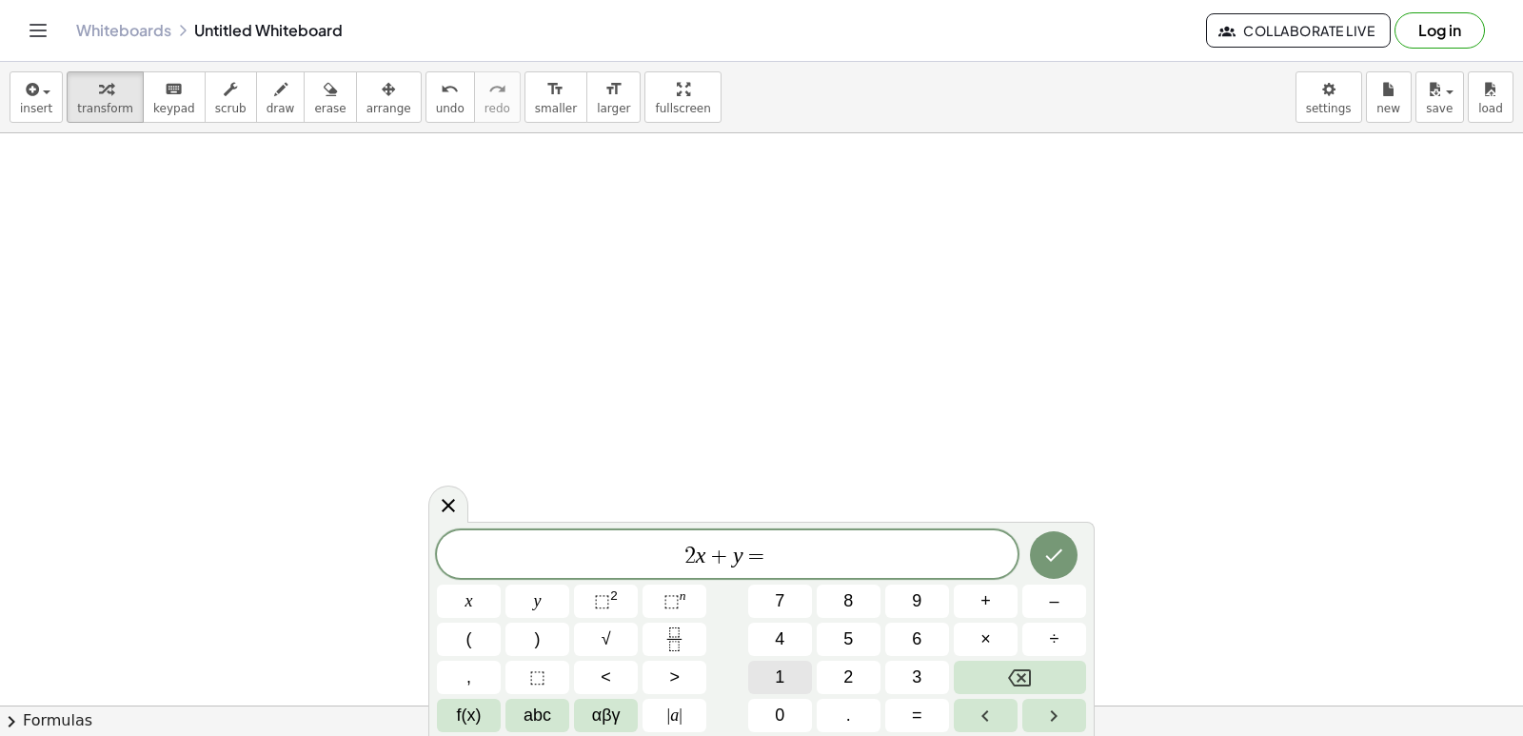
click at [785, 681] on button "1" at bounding box center [780, 677] width 64 height 33
click at [761, 644] on button "4" at bounding box center [780, 639] width 64 height 33
click at [1048, 542] on button "Done" at bounding box center [1054, 555] width 48 height 48
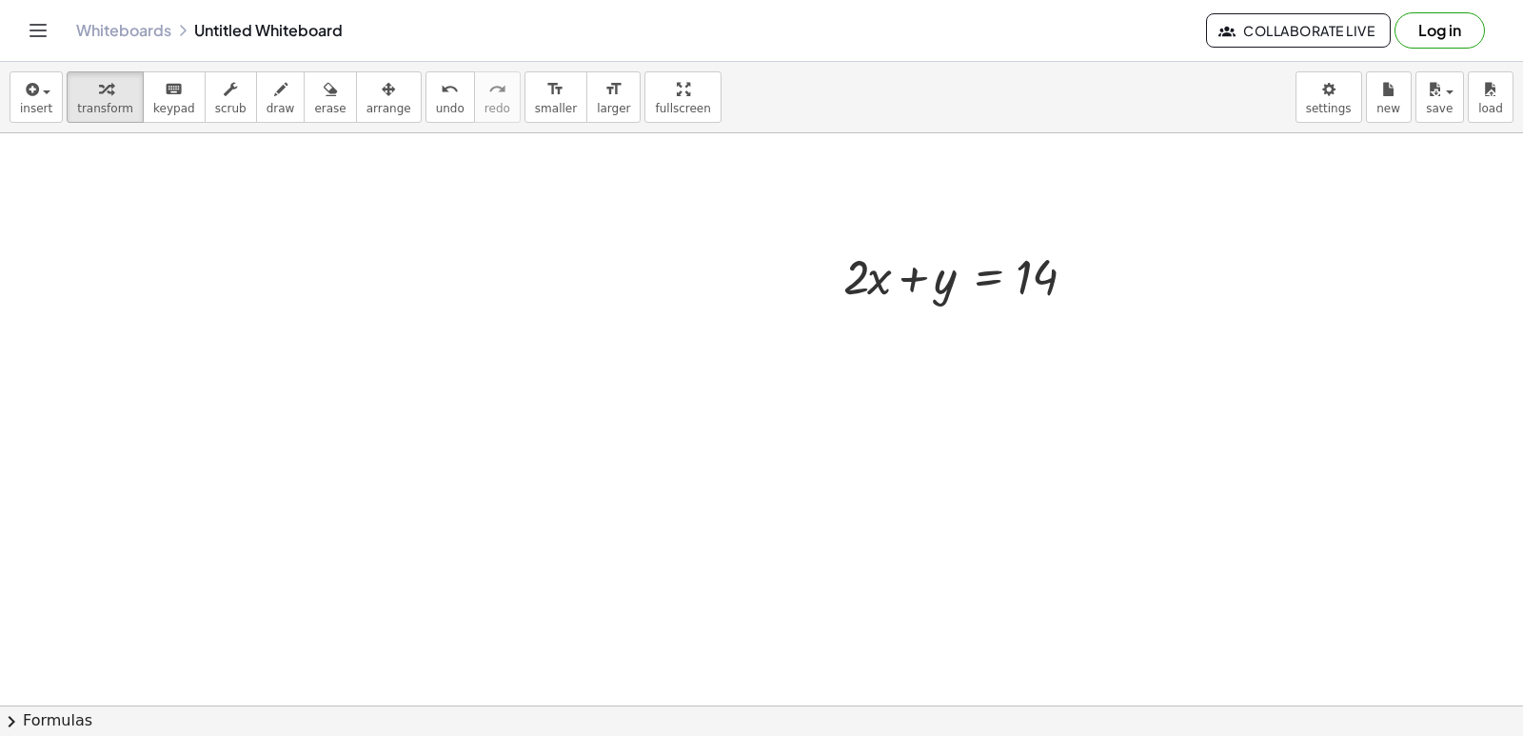
scroll to position [8688, 0]
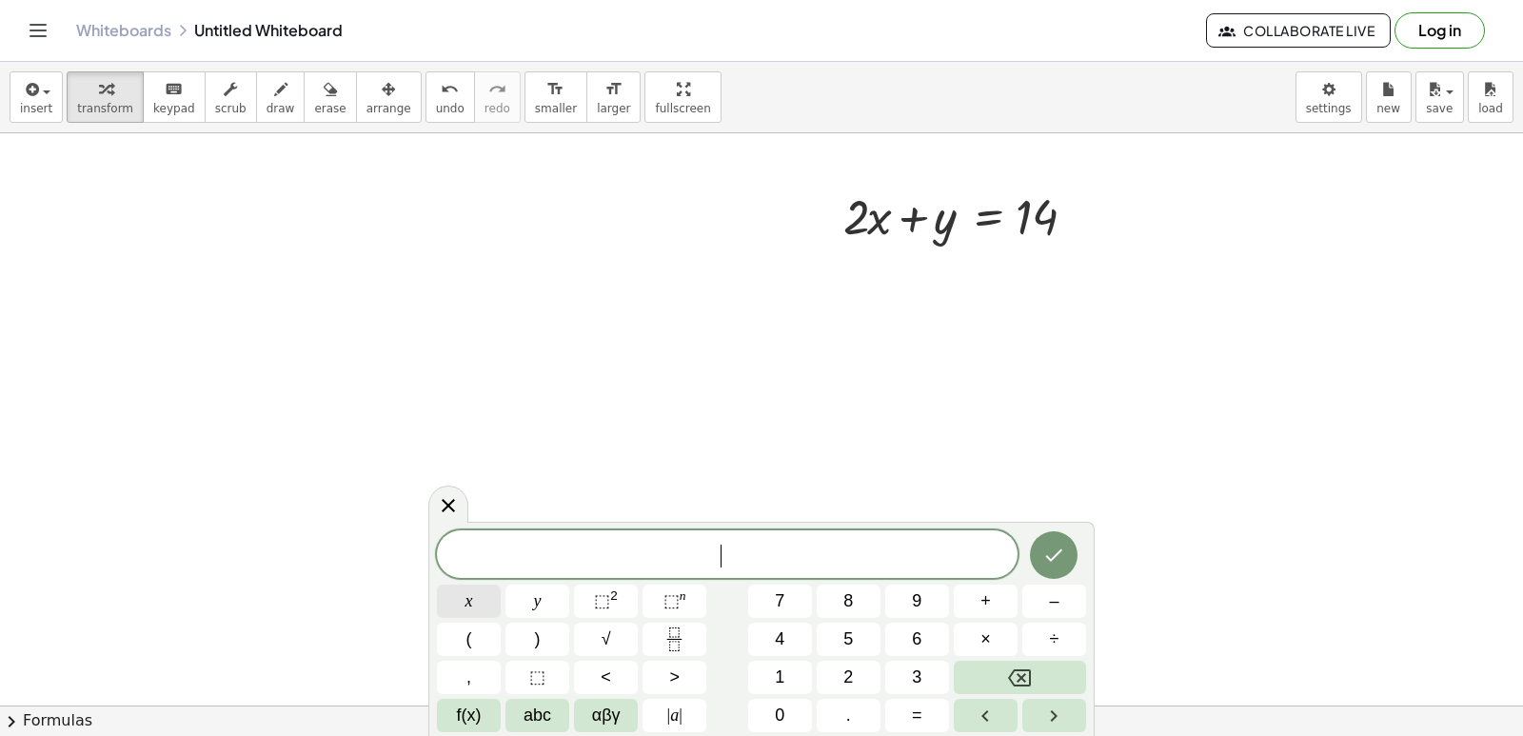
click at [454, 592] on button "x" at bounding box center [469, 600] width 64 height 33
click at [1040, 594] on button "–" at bounding box center [1054, 600] width 64 height 33
click at [1051, 597] on span "–" at bounding box center [1054, 601] width 10 height 26
click at [1051, 668] on button "Backspace" at bounding box center [1020, 677] width 132 height 33
click at [585, 607] on div "x − ​ x y ⬚ 2 ⬚ n 7 8 9 + – ( ) √ 4 5 6 × ÷ , ⬚ < > 1 2 3 f(x) abc αβγ | a | 0 …" at bounding box center [761, 631] width 649 height 202
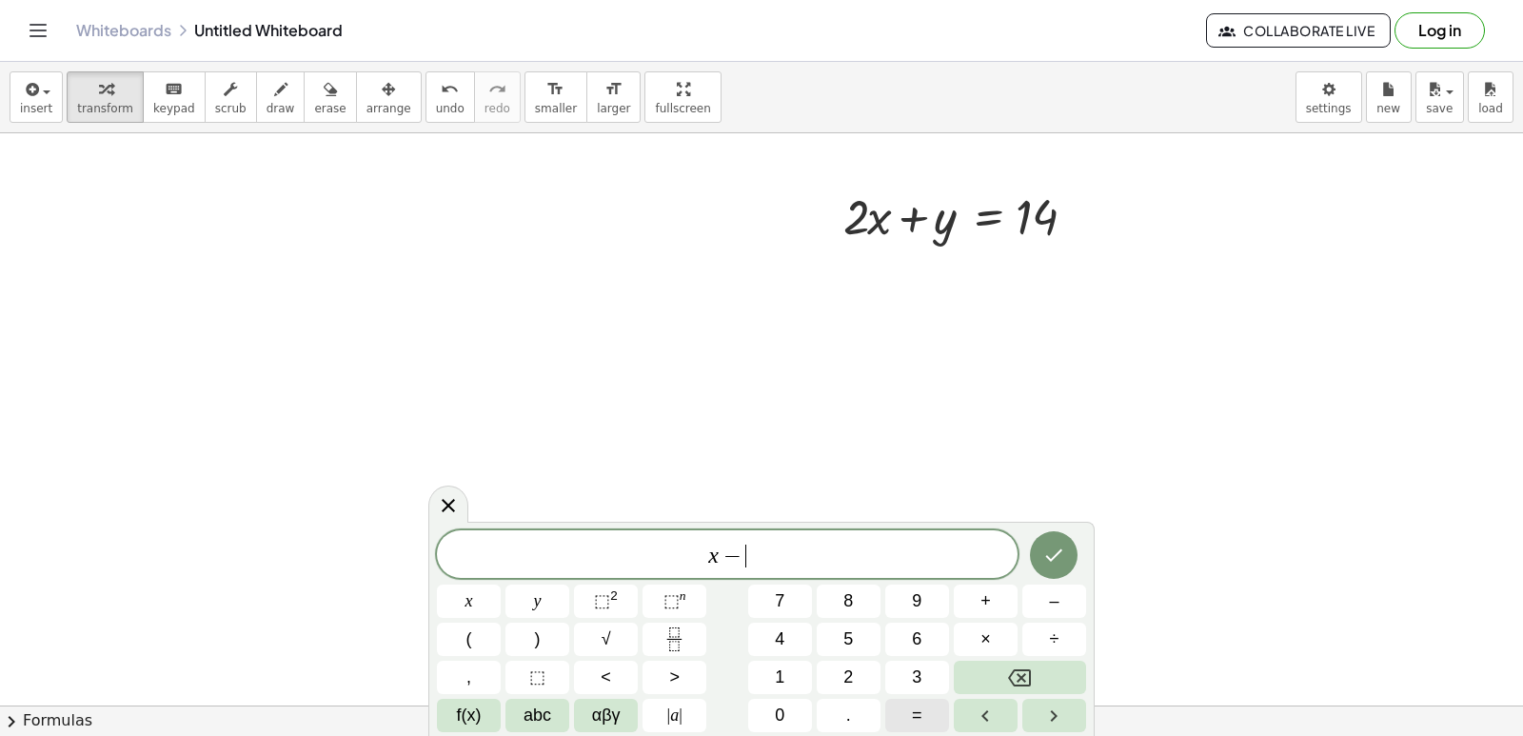
click at [936, 721] on button "=" at bounding box center [917, 715] width 64 height 33
click at [769, 639] on button "4" at bounding box center [780, 639] width 64 height 33
click at [1051, 552] on icon "Done" at bounding box center [1053, 555] width 23 height 23
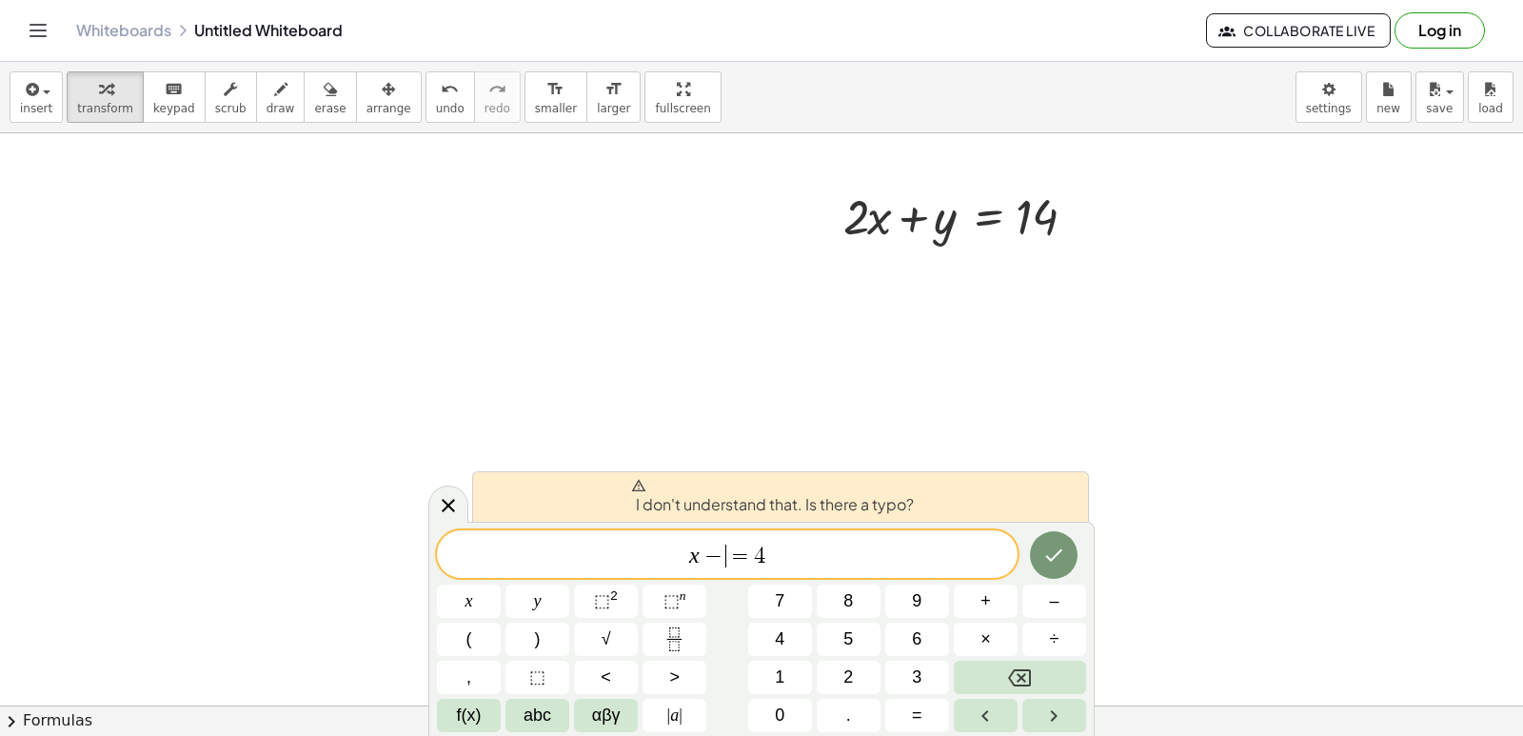
click at [720, 561] on span "−" at bounding box center [714, 555] width 28 height 23
click at [545, 595] on button "y" at bounding box center [537, 600] width 64 height 33
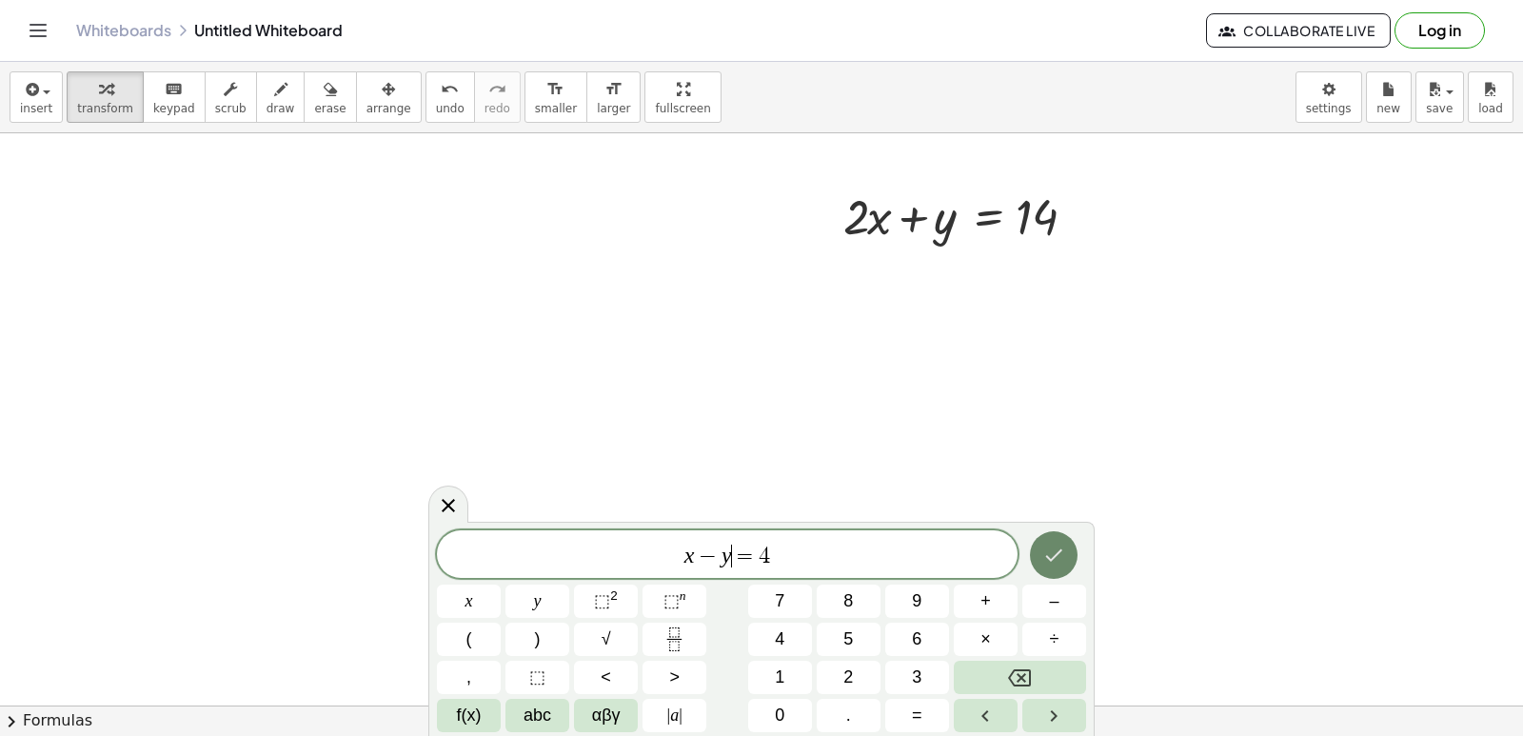
click at [1052, 539] on button "Done" at bounding box center [1054, 555] width 48 height 48
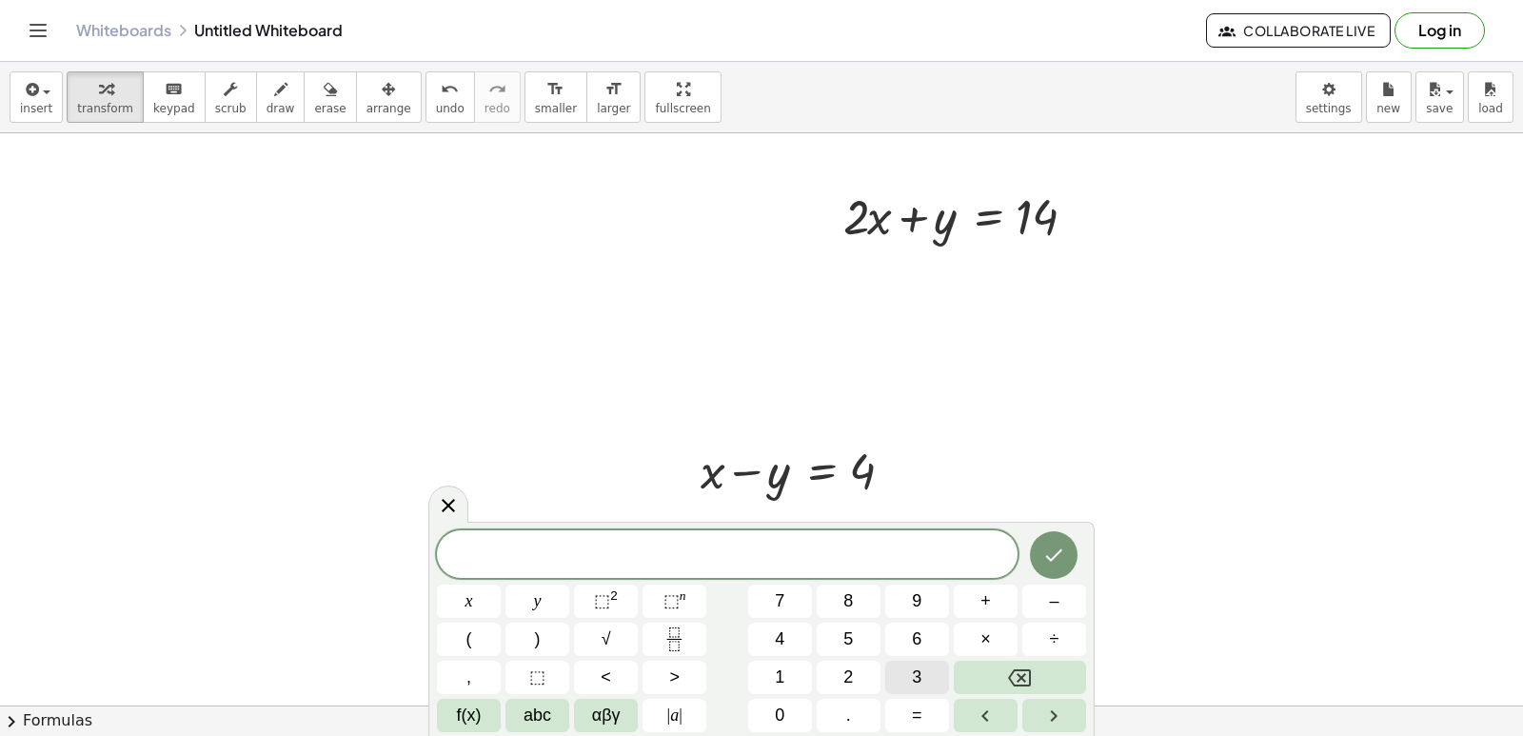
click at [893, 676] on button "3" at bounding box center [917, 677] width 64 height 33
click at [506, 588] on div "3 x y ⬚ 2 ⬚ n 7 8 9 + – ( ) √ 4 5 6 × ÷ , ⬚ < > 1 2 3 f(x) abc αβγ | a | 0 . =" at bounding box center [761, 631] width 649 height 202
click at [489, 592] on button "x" at bounding box center [469, 600] width 64 height 33
click at [905, 722] on button "=" at bounding box center [917, 715] width 64 height 33
click at [763, 678] on button "1" at bounding box center [780, 677] width 64 height 33
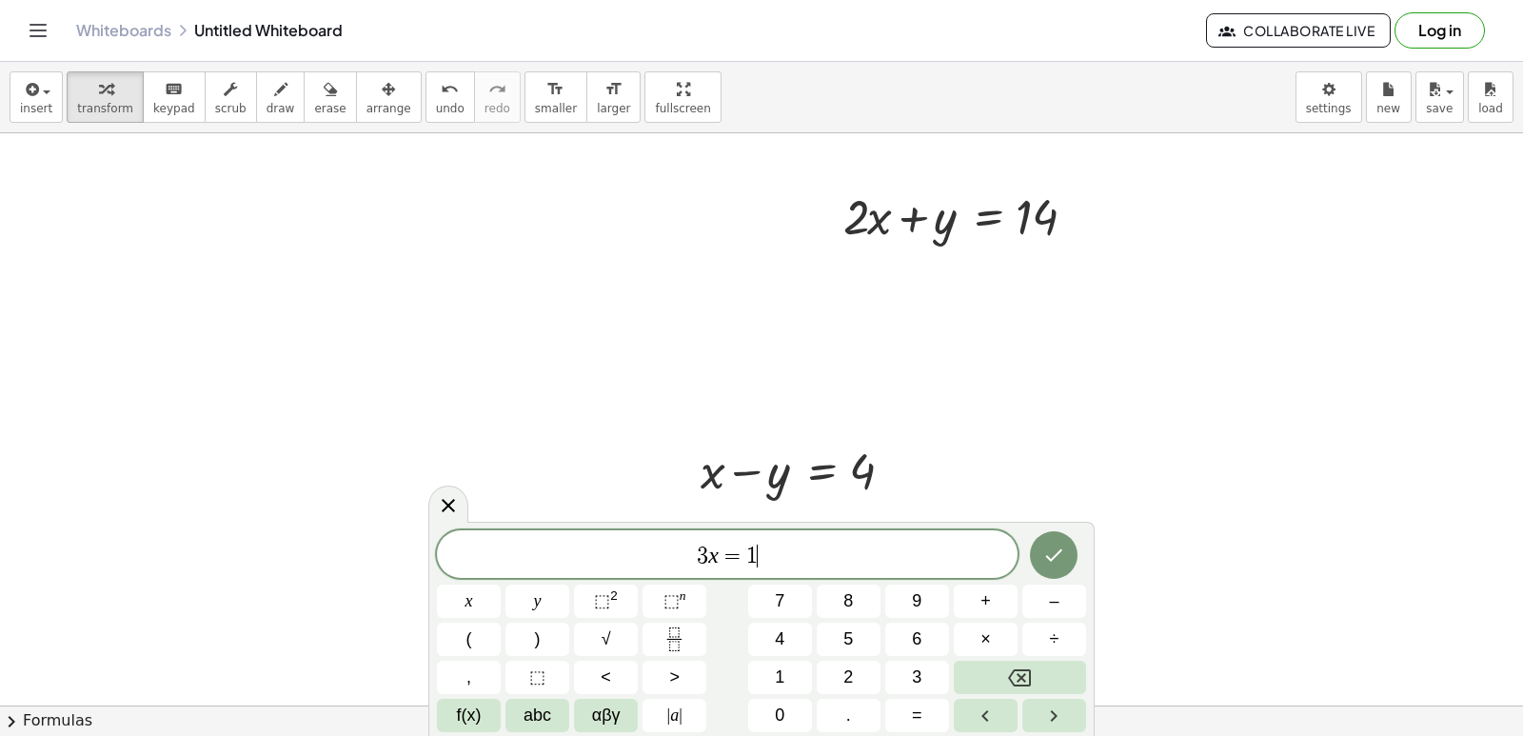
click at [829, 583] on div "3 x = 1 ​ x y ⬚ 2 ⬚ n 7 8 9 + – ( ) √ 4 5 6 × ÷ , ⬚ < > 1 2 3 f(x) abc αβγ | a …" at bounding box center [761, 631] width 649 height 202
click at [866, 610] on button "8" at bounding box center [849, 600] width 64 height 33
click at [1063, 556] on icon "Done" at bounding box center [1053, 555] width 23 height 23
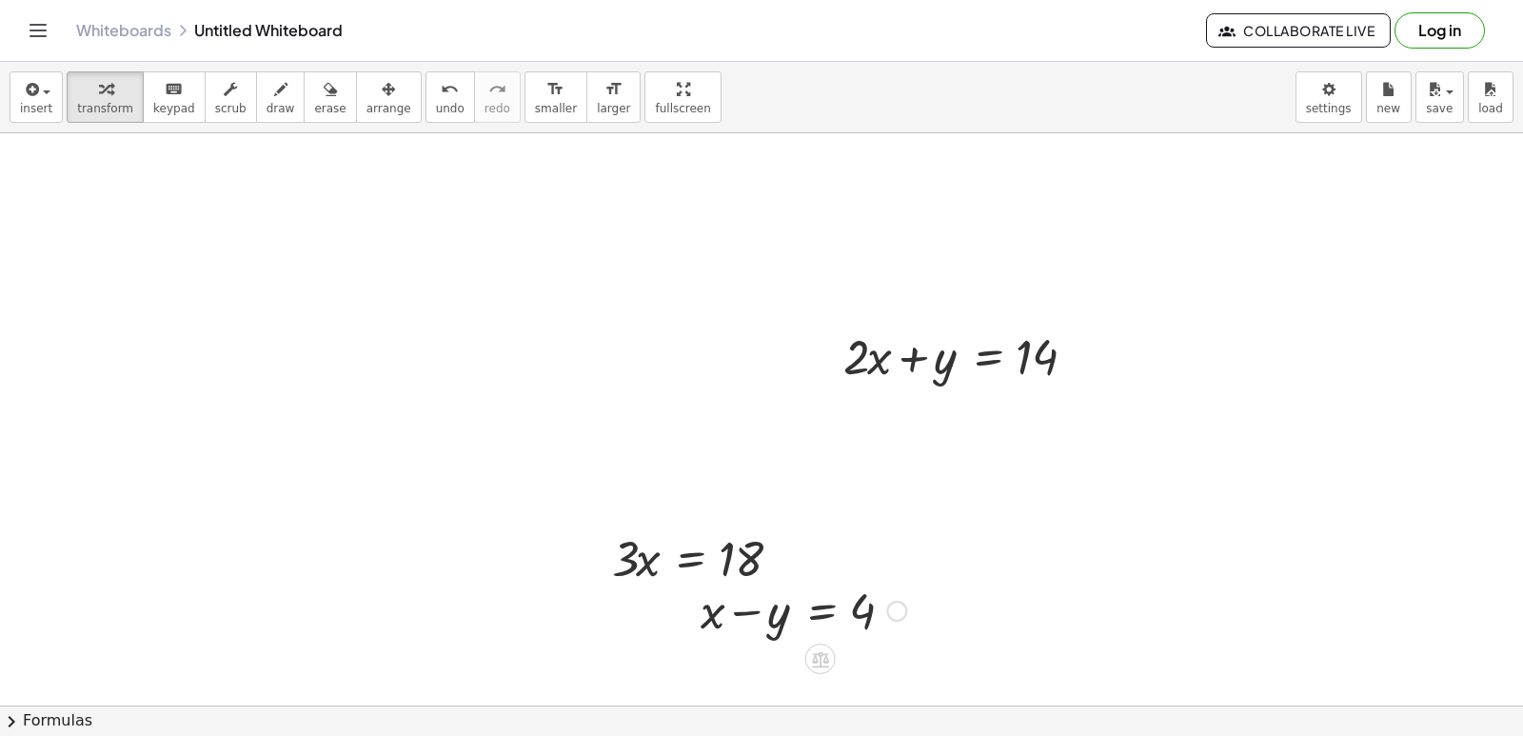
scroll to position [8592, 0]
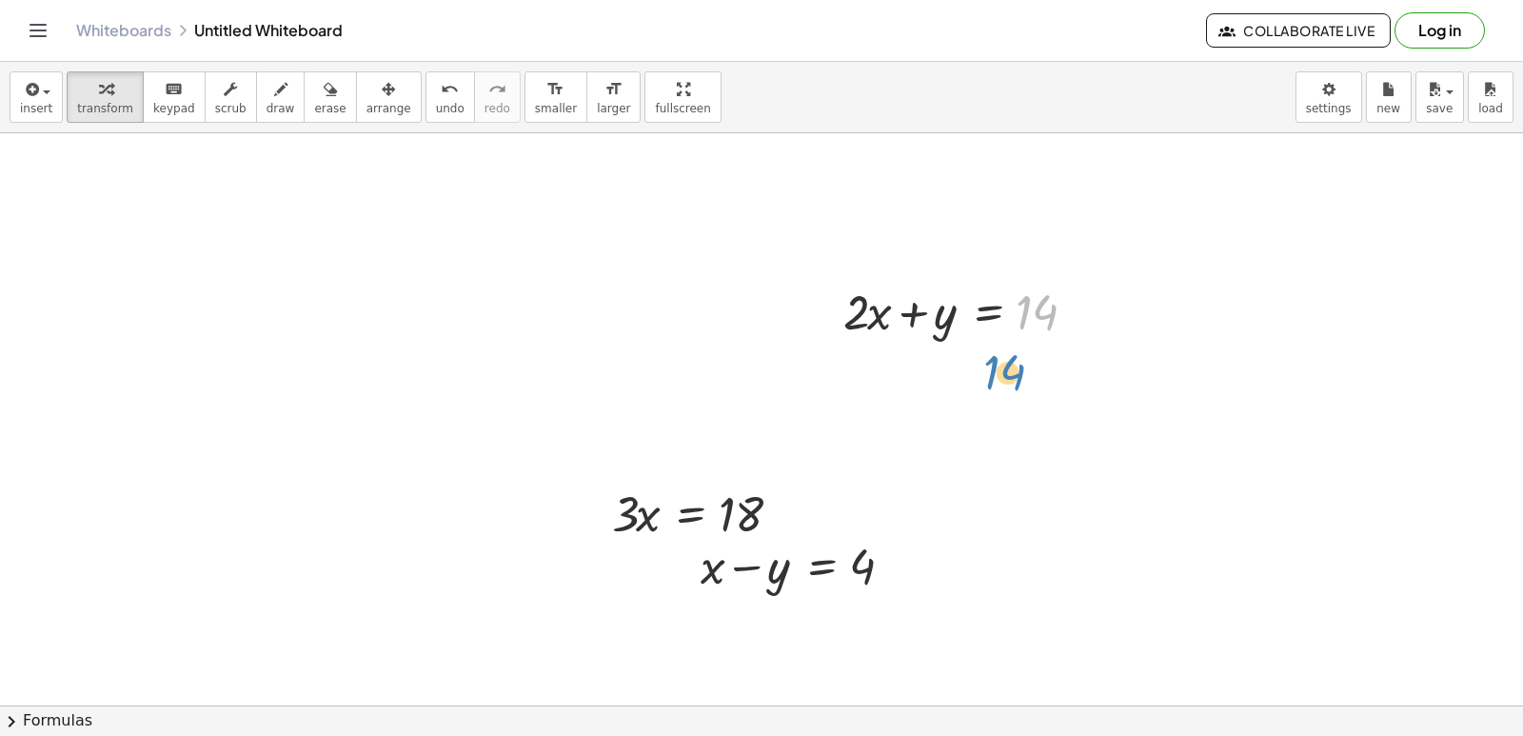
drag, startPoint x: 1038, startPoint y: 334, endPoint x: 997, endPoint y: 326, distance: 42.7
click at [997, 329] on div at bounding box center [970, 310] width 272 height 65
drag, startPoint x: 1090, startPoint y: 305, endPoint x: 688, endPoint y: 499, distance: 446.2
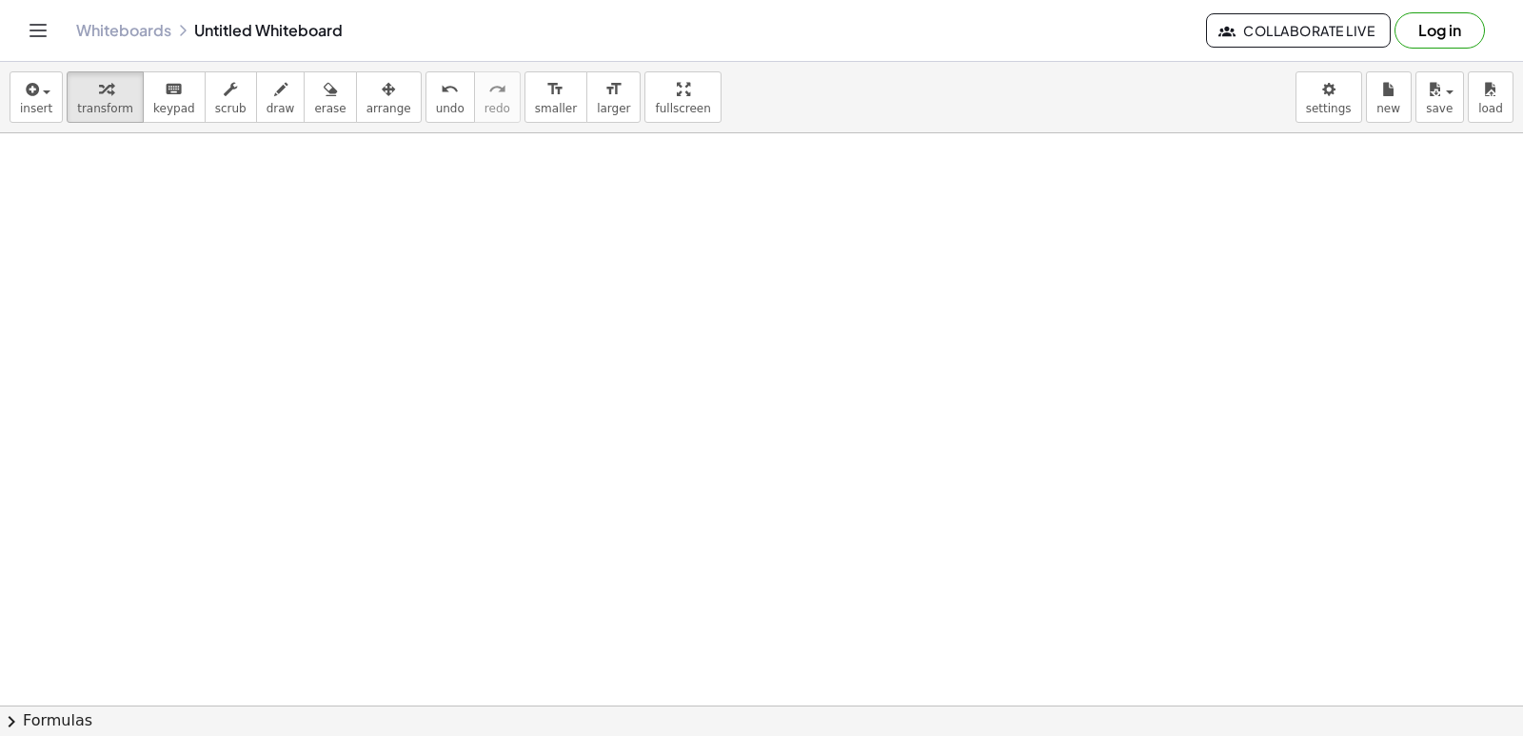
scroll to position [9259, 0]
drag, startPoint x: 40, startPoint y: 218, endPoint x: 73, endPoint y: 246, distance: 43.3
drag, startPoint x: 241, startPoint y: 302, endPoint x: 263, endPoint y: 270, distance: 38.3
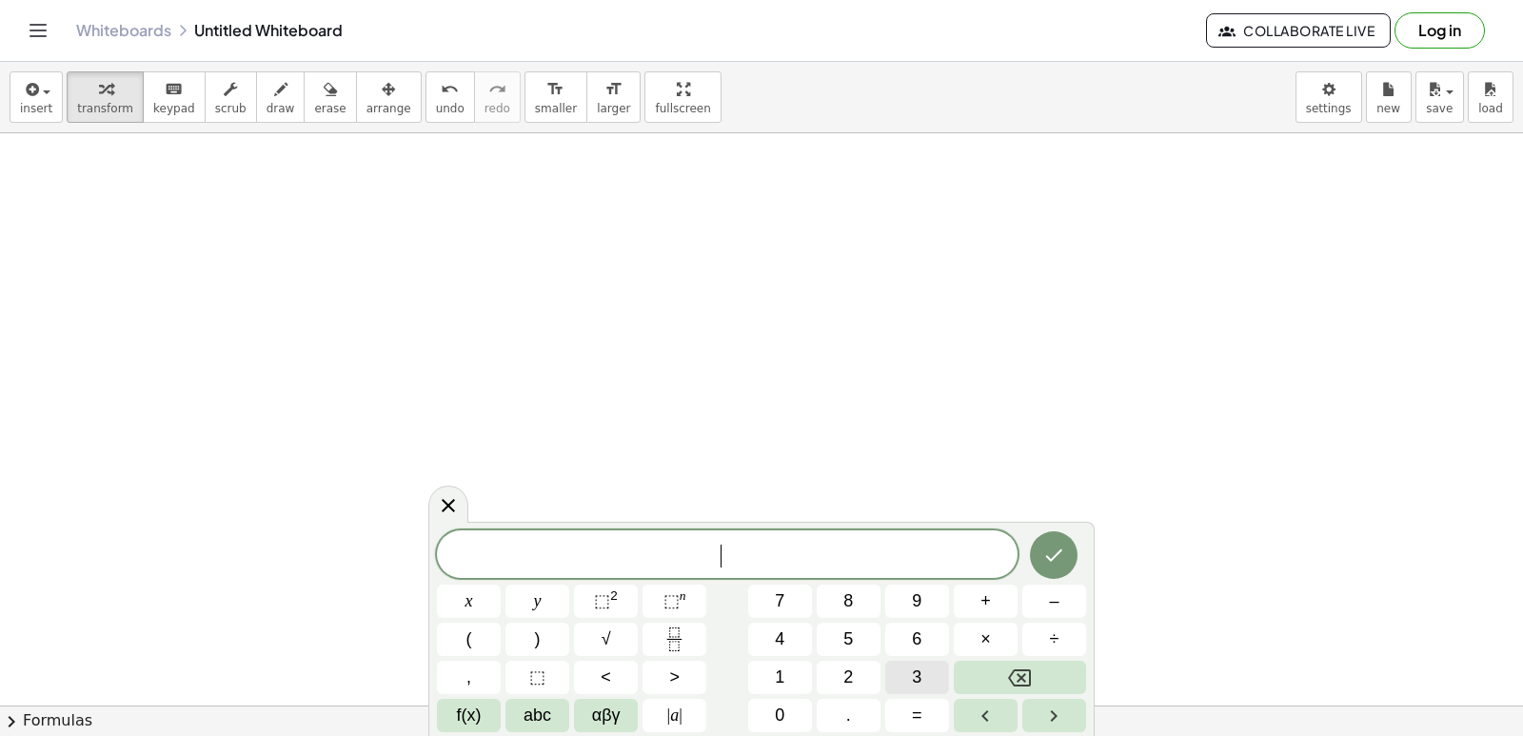
click at [935, 673] on button "3" at bounding box center [917, 677] width 64 height 33
click at [447, 603] on button "x" at bounding box center [469, 600] width 64 height 33
click at [994, 594] on button "+" at bounding box center [986, 600] width 64 height 33
click at [848, 634] on span "5" at bounding box center [848, 639] width 10 height 26
click at [524, 587] on button "y" at bounding box center [537, 600] width 64 height 33
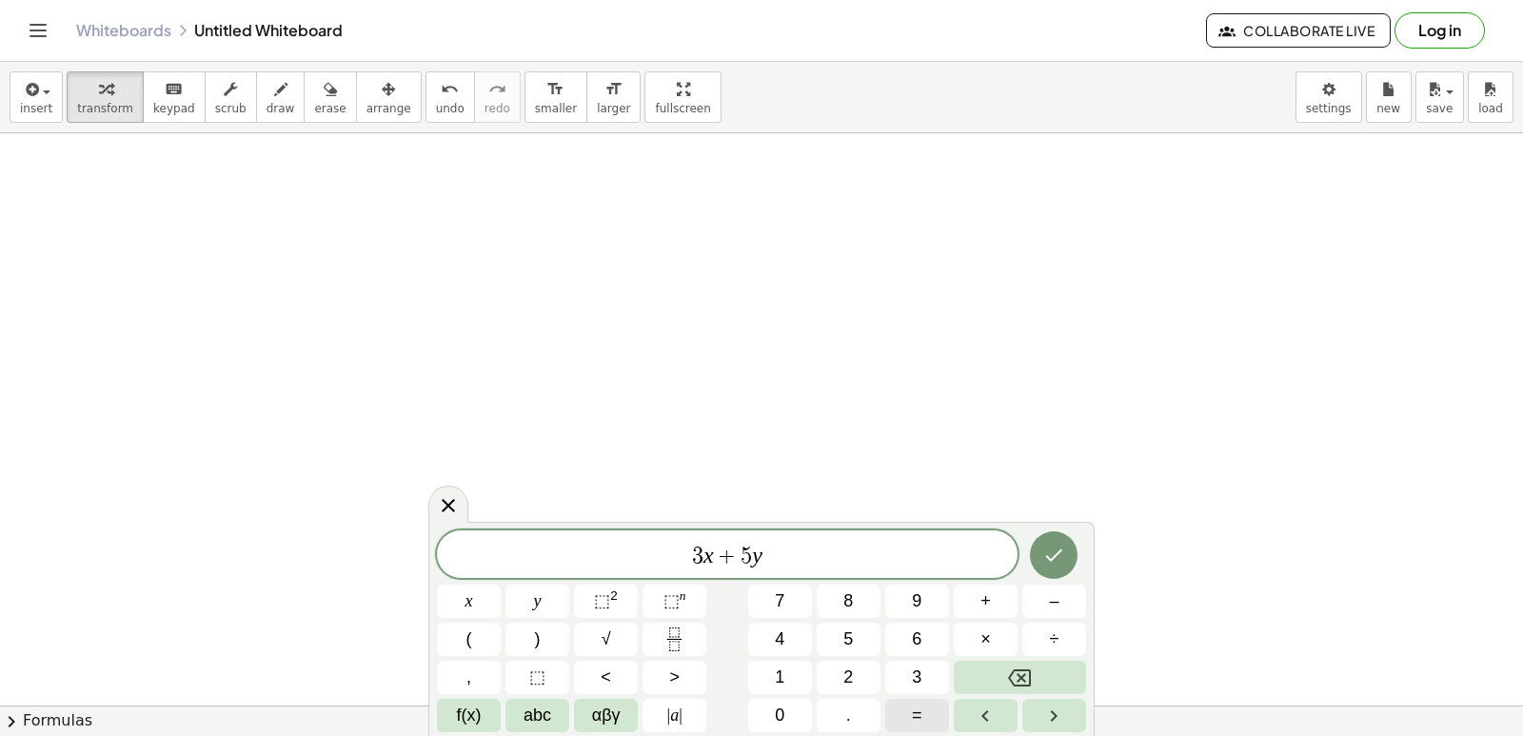
click at [934, 707] on button "=" at bounding box center [917, 715] width 64 height 33
click at [863, 662] on button "2" at bounding box center [849, 677] width 64 height 33
click at [905, 642] on button "6" at bounding box center [917, 639] width 64 height 33
click at [1044, 553] on icon "Done" at bounding box center [1053, 555] width 23 height 23
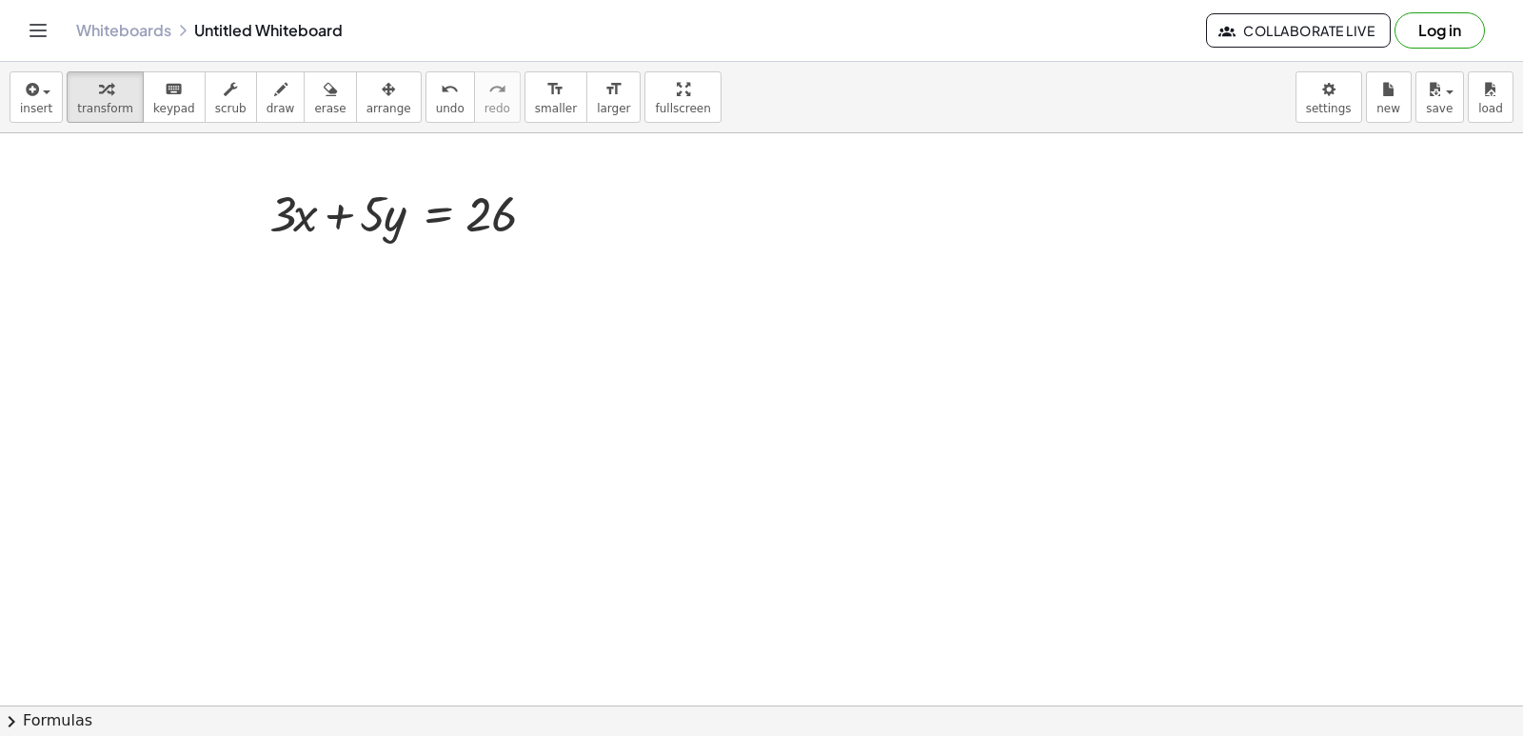
scroll to position [9354, 0]
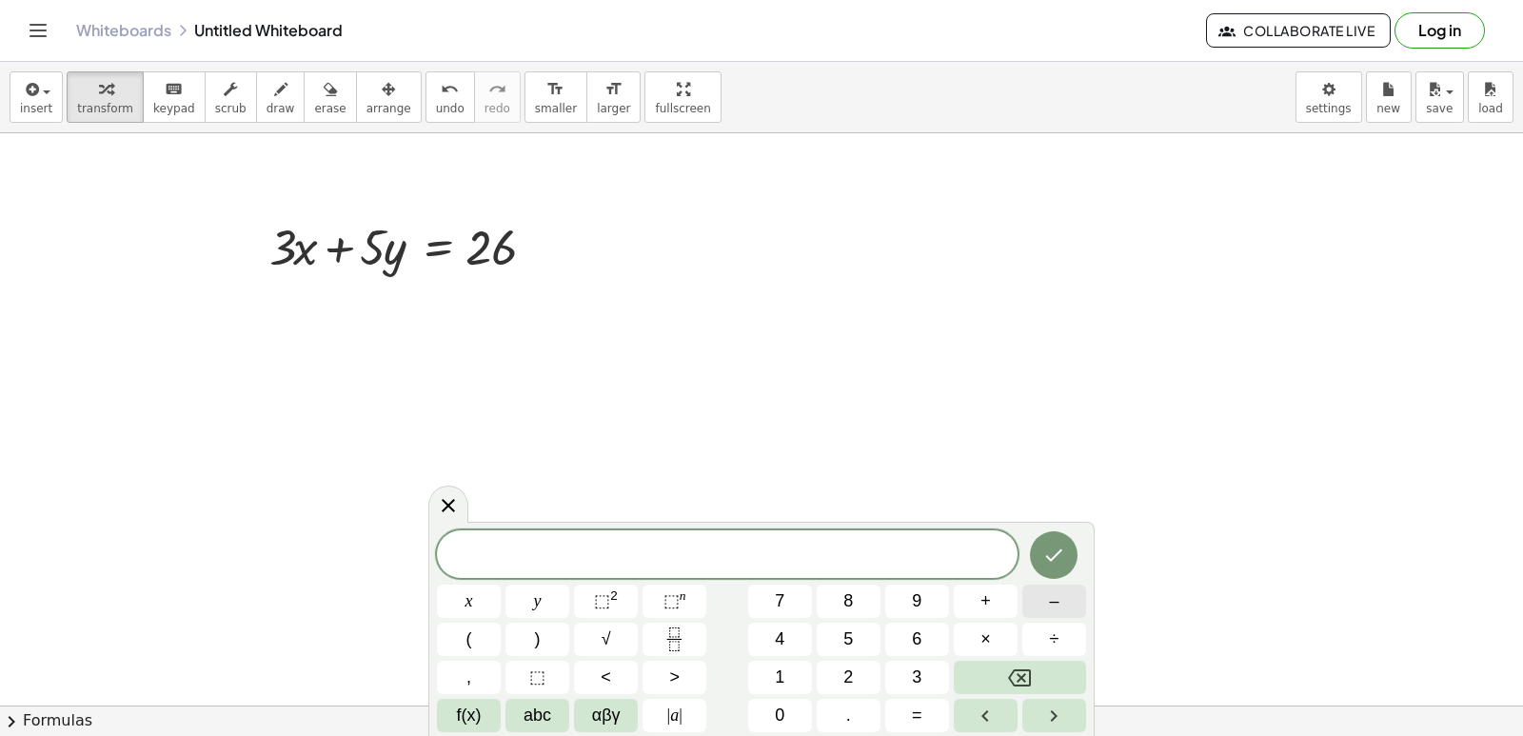
click at [1030, 592] on button "–" at bounding box center [1054, 600] width 64 height 33
click at [934, 684] on button "3" at bounding box center [917, 677] width 64 height 33
click at [445, 596] on button "x" at bounding box center [469, 600] width 64 height 33
click at [991, 601] on button "+" at bounding box center [986, 600] width 64 height 33
click at [830, 670] on button "2" at bounding box center [849, 677] width 64 height 33
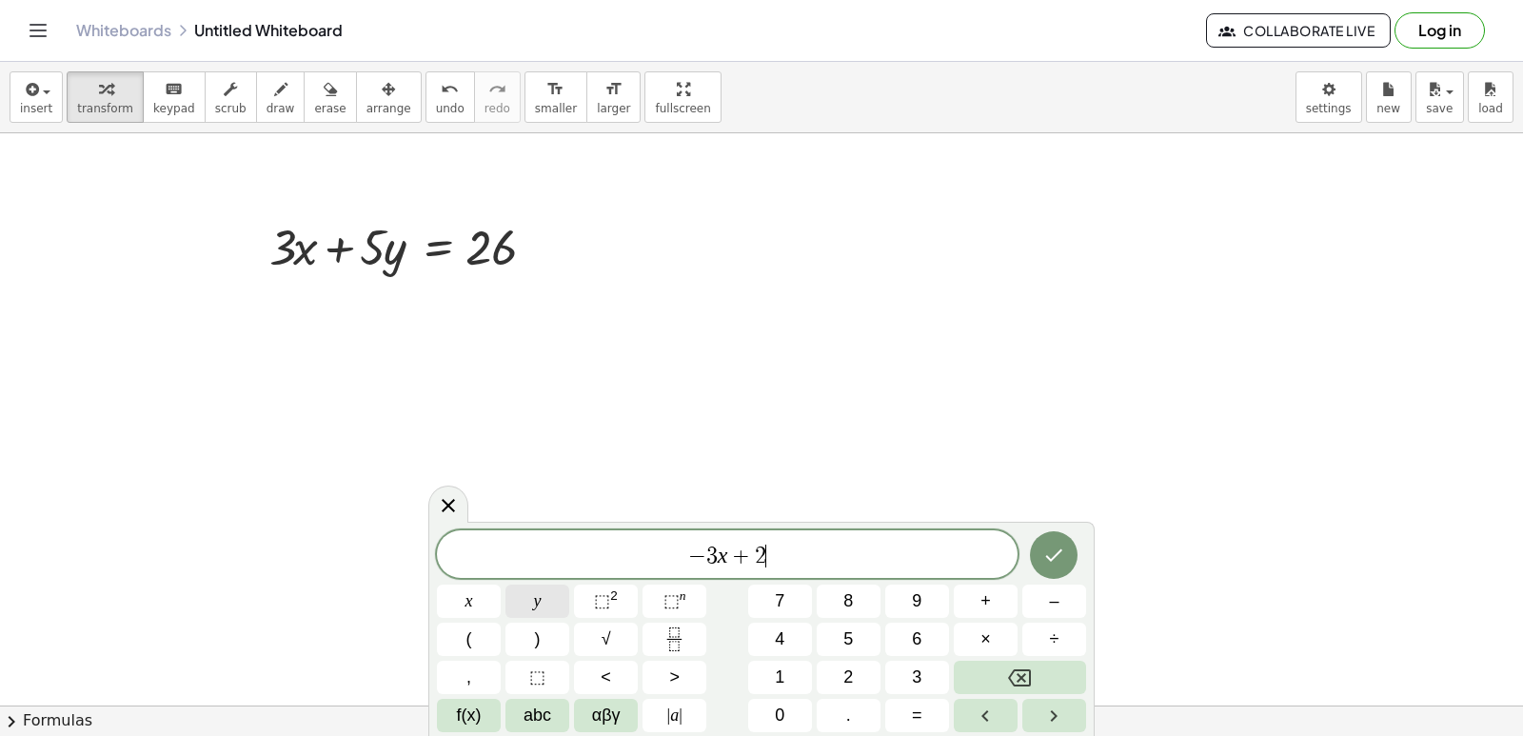
click at [528, 607] on button "y" at bounding box center [537, 600] width 64 height 33
click at [893, 708] on button "=" at bounding box center [917, 715] width 64 height 33
click at [840, 679] on button "2" at bounding box center [849, 677] width 64 height 33
click at [1038, 545] on button "Done" at bounding box center [1054, 555] width 48 height 48
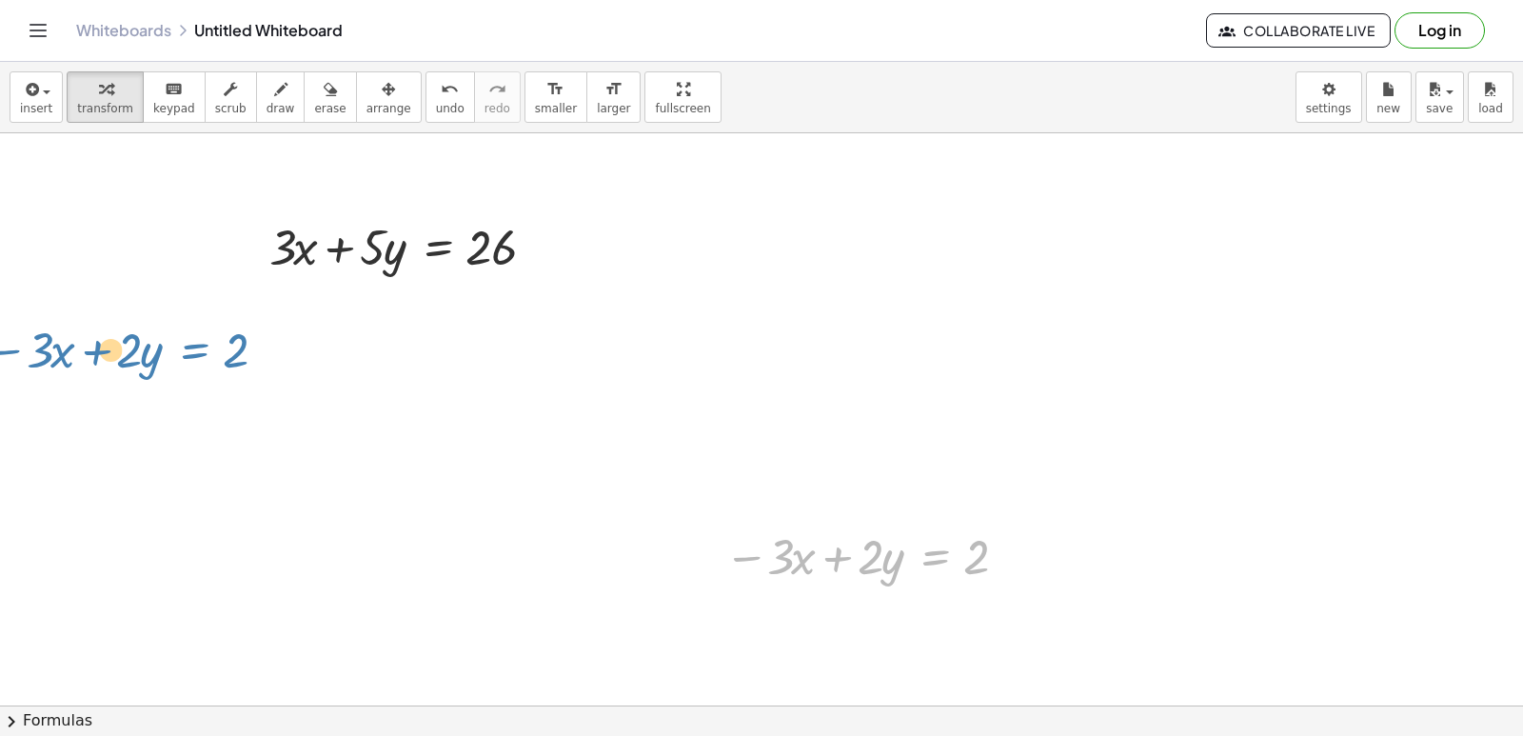
drag, startPoint x: 932, startPoint y: 576, endPoint x: 267, endPoint y: 378, distance: 693.3
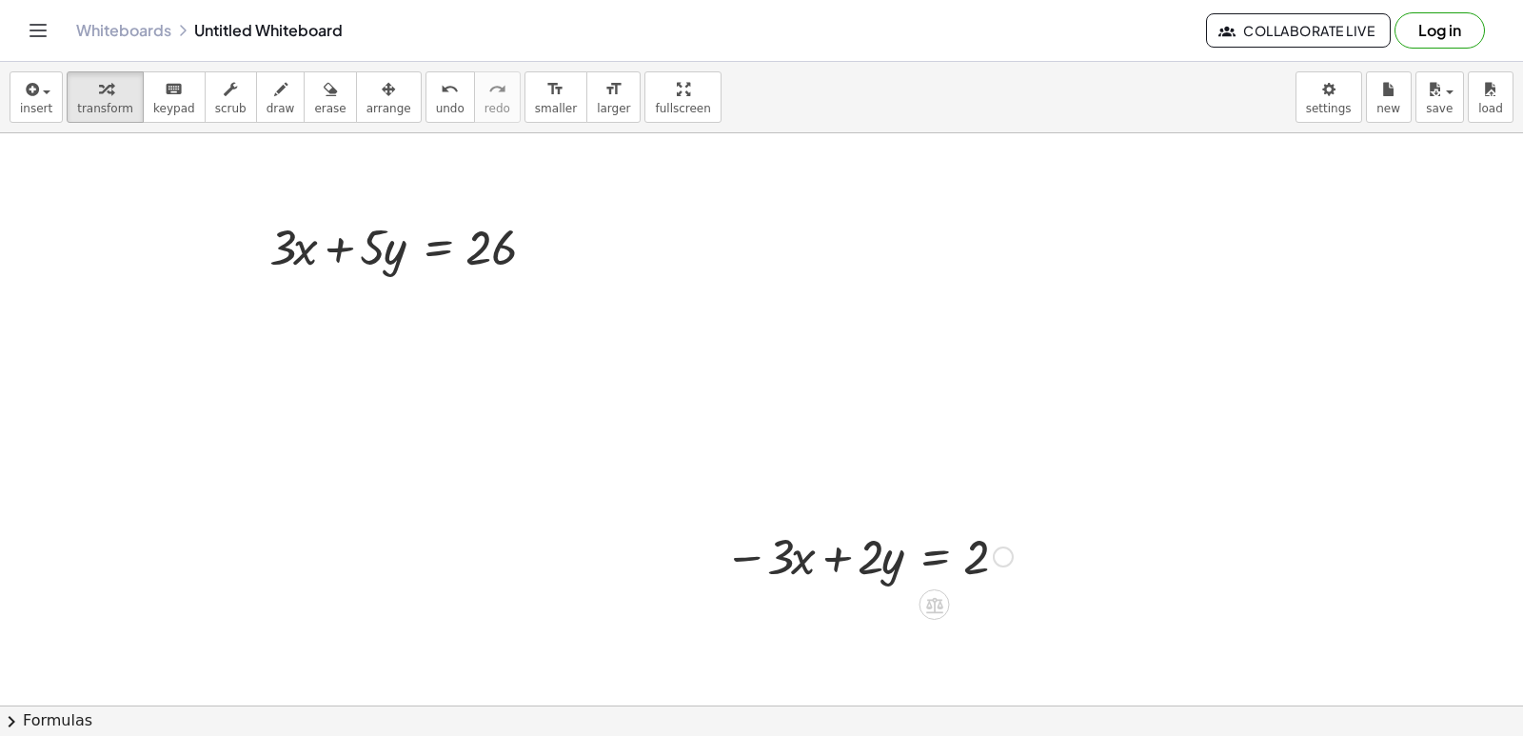
click at [827, 526] on div at bounding box center [868, 555] width 307 height 65
click at [837, 555] on div at bounding box center [868, 555] width 307 height 65
click at [881, 566] on div at bounding box center [868, 555] width 307 height 65
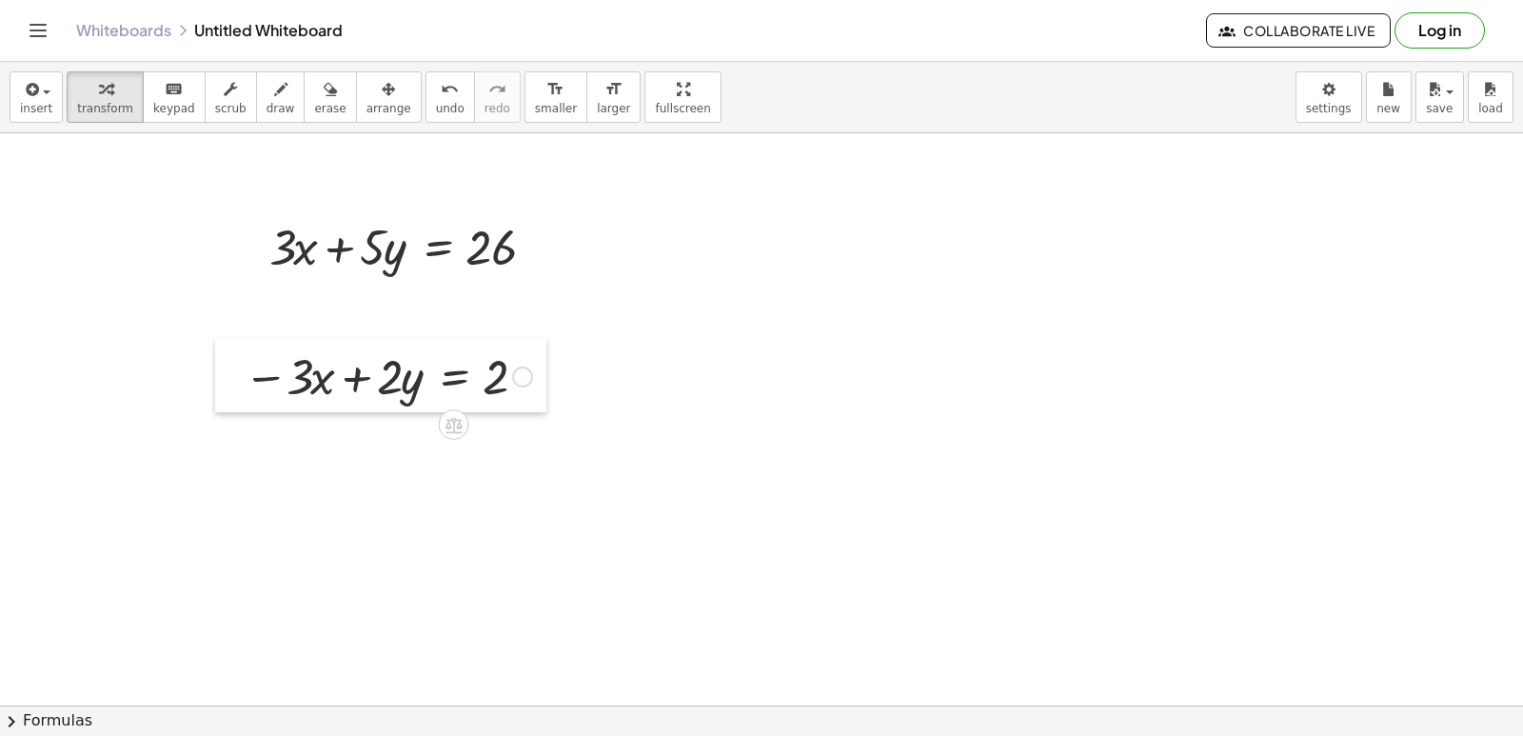
drag, startPoint x: 701, startPoint y: 571, endPoint x: 220, endPoint y: 391, distance: 513.3
click at [220, 391] on div at bounding box center [229, 375] width 29 height 74
drag, startPoint x: 341, startPoint y: 349, endPoint x: 329, endPoint y: 367, distance: 21.4
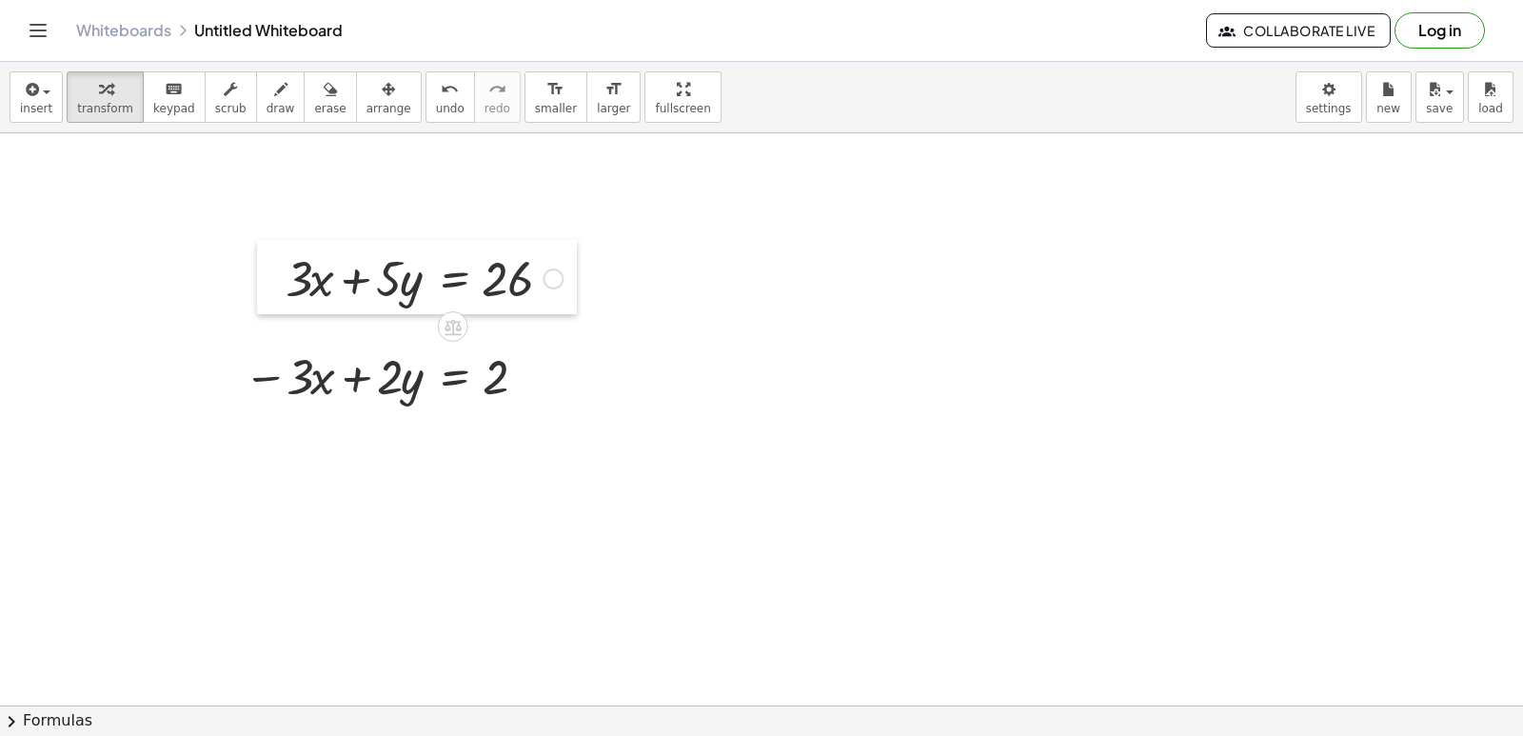
drag, startPoint x: 329, startPoint y: 367, endPoint x: 260, endPoint y: 264, distance: 124.9
click at [267, 270] on div at bounding box center [271, 277] width 29 height 74
drag, startPoint x: 275, startPoint y: 267, endPoint x: 295, endPoint y: 388, distance: 123.5
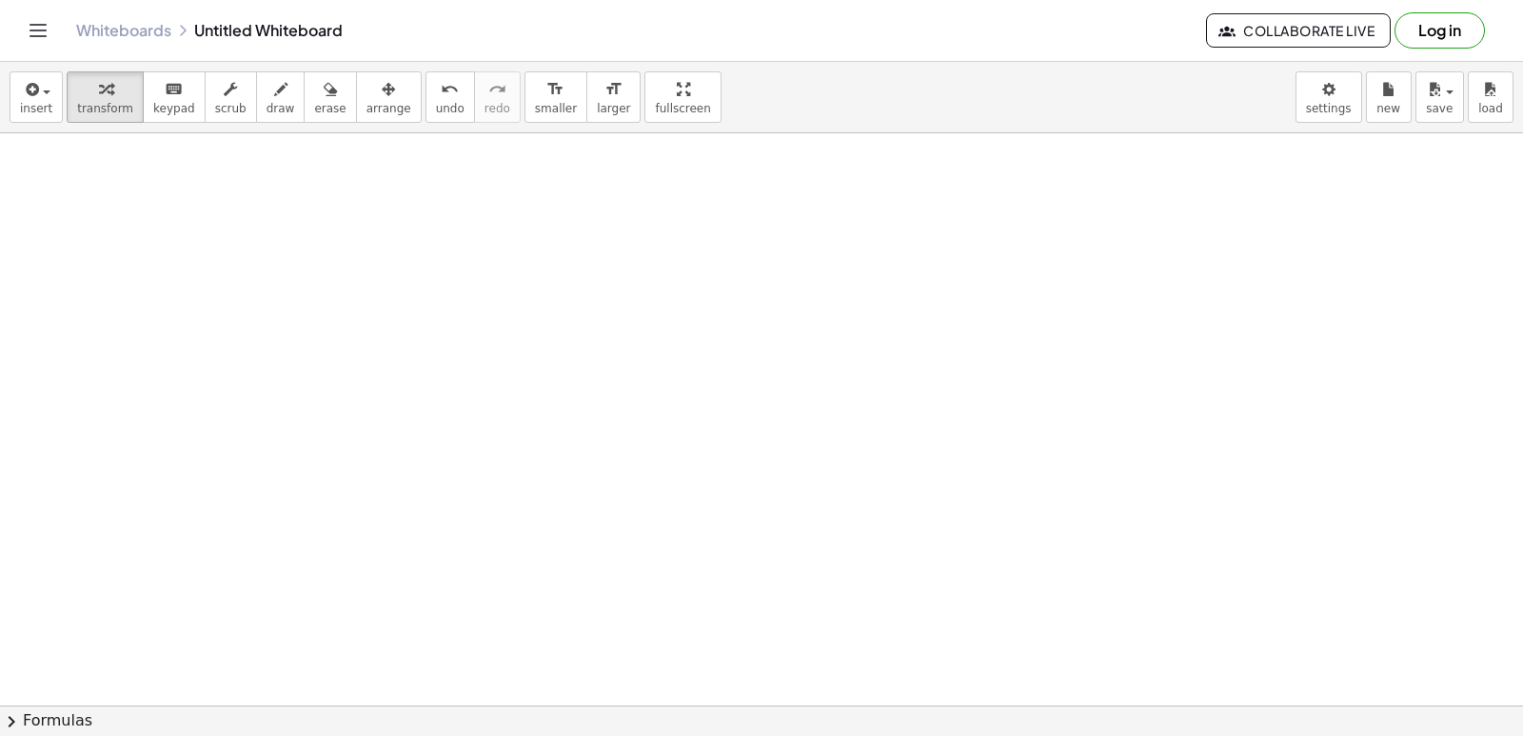
scroll to position [9925, 0]
drag, startPoint x: 253, startPoint y: 241, endPoint x: 252, endPoint y: 250, distance: 9.6
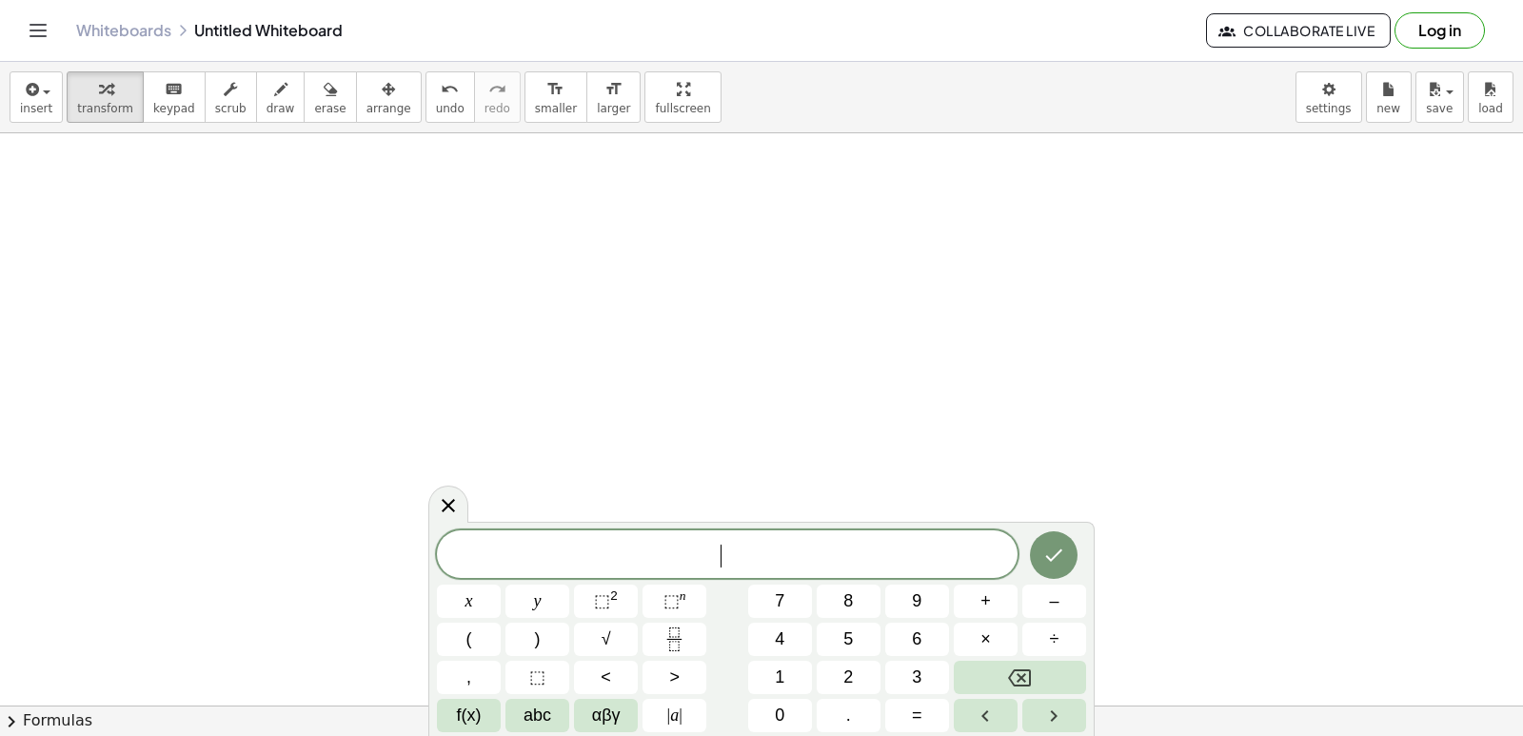
click at [786, 598] on button "7" at bounding box center [780, 600] width 64 height 33
click at [544, 591] on button "y" at bounding box center [537, 600] width 64 height 33
click at [903, 699] on button "=" at bounding box center [917, 715] width 64 height 33
click at [854, 659] on div "7 y = x y ⬚ 2 ⬚ n 7 8 9 + – ( ) √ 4 5 6 × ÷ , ⬚ < > 1 2 3 f(x) abc αβγ | a | 0 …" at bounding box center [761, 631] width 649 height 202
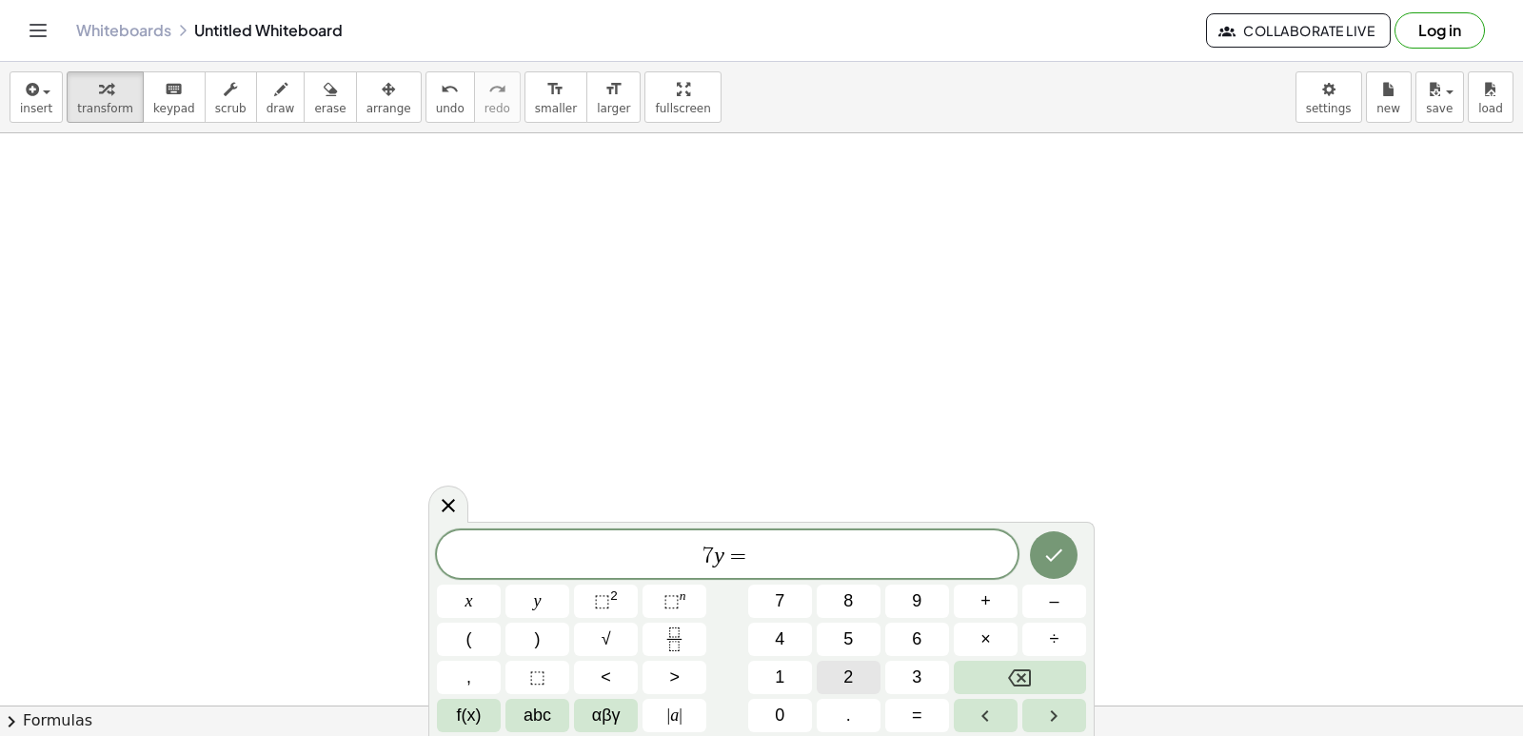
click at [852, 672] on span "2" at bounding box center [848, 677] width 10 height 26
click at [853, 679] on span "2" at bounding box center [848, 677] width 10 height 26
click at [842, 659] on div "7 y = 2 2 x y ⬚ 2 ⬚ n 7 8 9 + – ( ) √ 4 5 6 × ÷ , ⬚ < > 1 2 3 f(x) abc αβγ | a …" at bounding box center [761, 631] width 649 height 202
click at [1056, 674] on button "Backspace" at bounding box center [1020, 677] width 132 height 33
click at [856, 602] on button "8" at bounding box center [849, 600] width 64 height 33
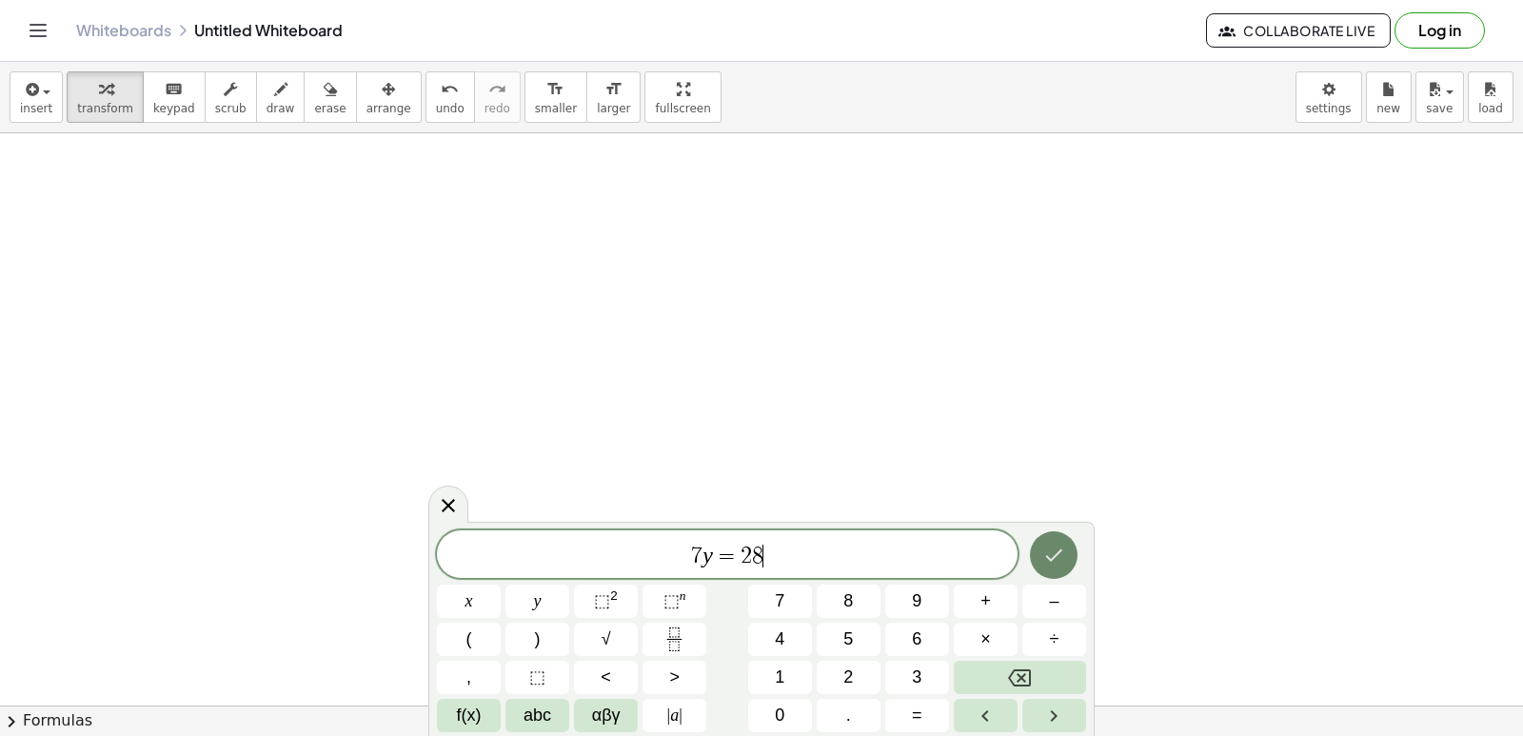
click at [1038, 551] on button "Done" at bounding box center [1054, 555] width 48 height 48
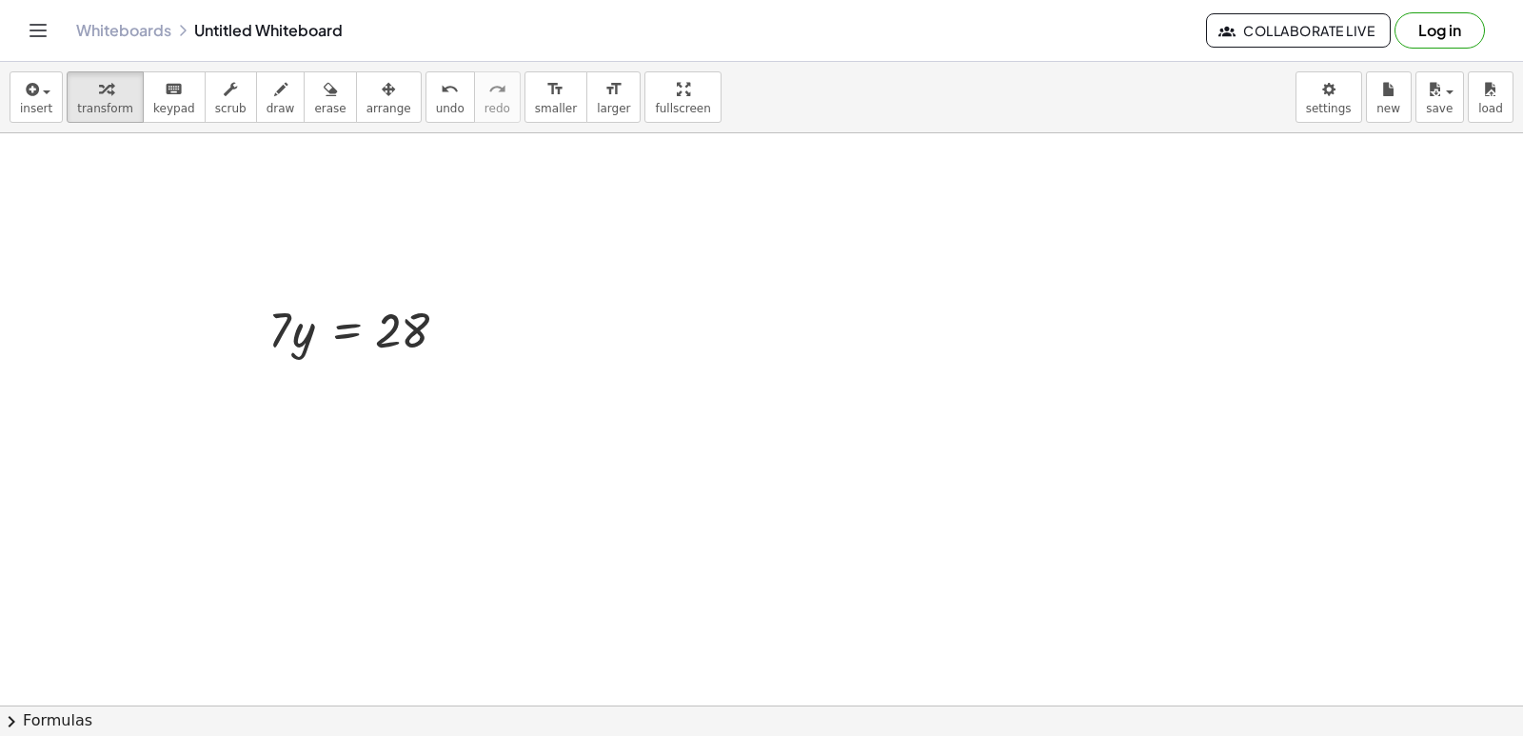
drag, startPoint x: 313, startPoint y: 330, endPoint x: 295, endPoint y: 274, distance: 59.0
drag, startPoint x: 295, startPoint y: 274, endPoint x: 239, endPoint y: 138, distance: 147.2
click at [239, 138] on div at bounding box center [252, 127] width 29 height 74
drag, startPoint x: 276, startPoint y: 394, endPoint x: 265, endPoint y: 469, distance: 76.1
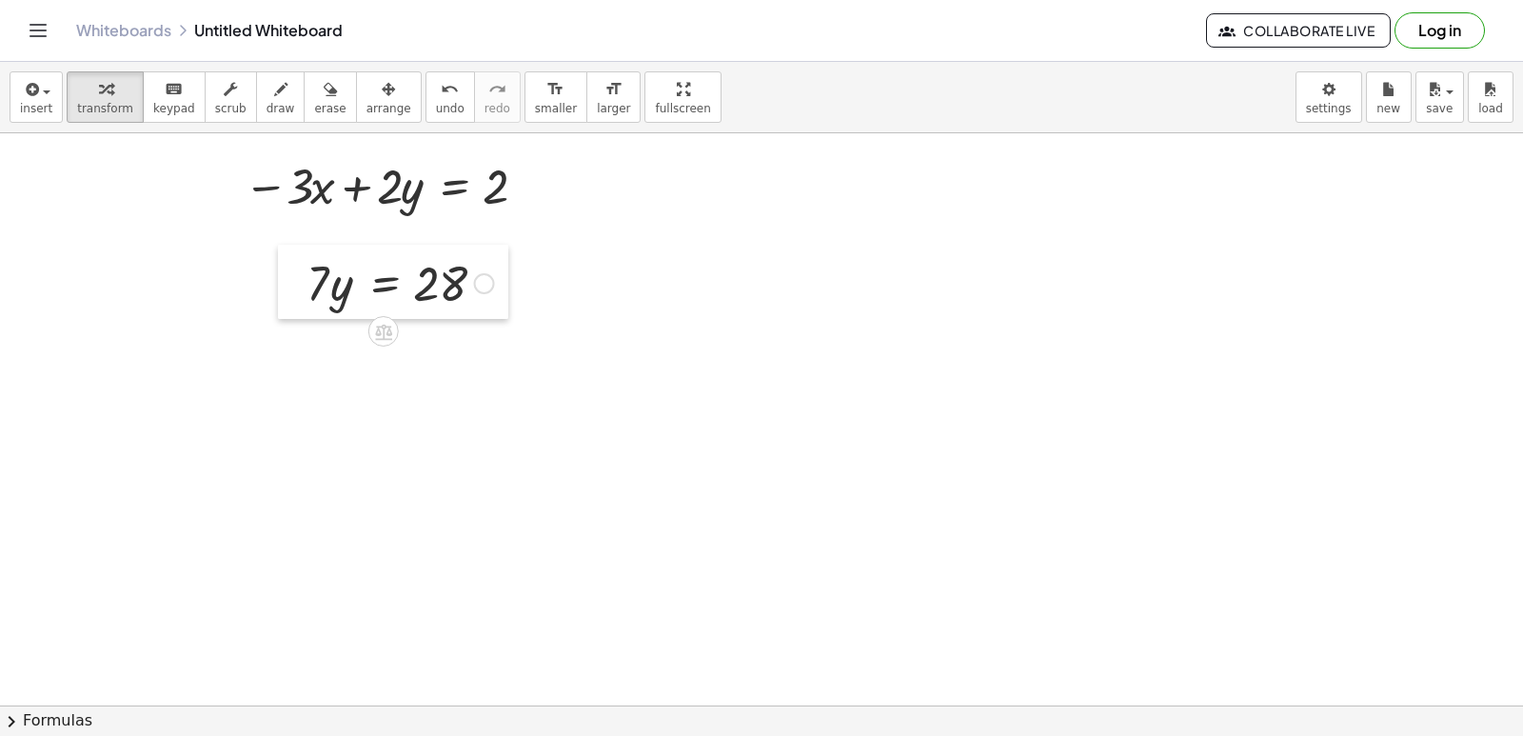
drag, startPoint x: 253, startPoint y: 539, endPoint x: 293, endPoint y: 312, distance: 230.0
click at [293, 312] on div at bounding box center [292, 282] width 29 height 74
drag, startPoint x: 293, startPoint y: 312, endPoint x: 95, endPoint y: 765, distance: 494.5
drag, startPoint x: 95, startPoint y: 765, endPoint x: 576, endPoint y: 464, distance: 567.5
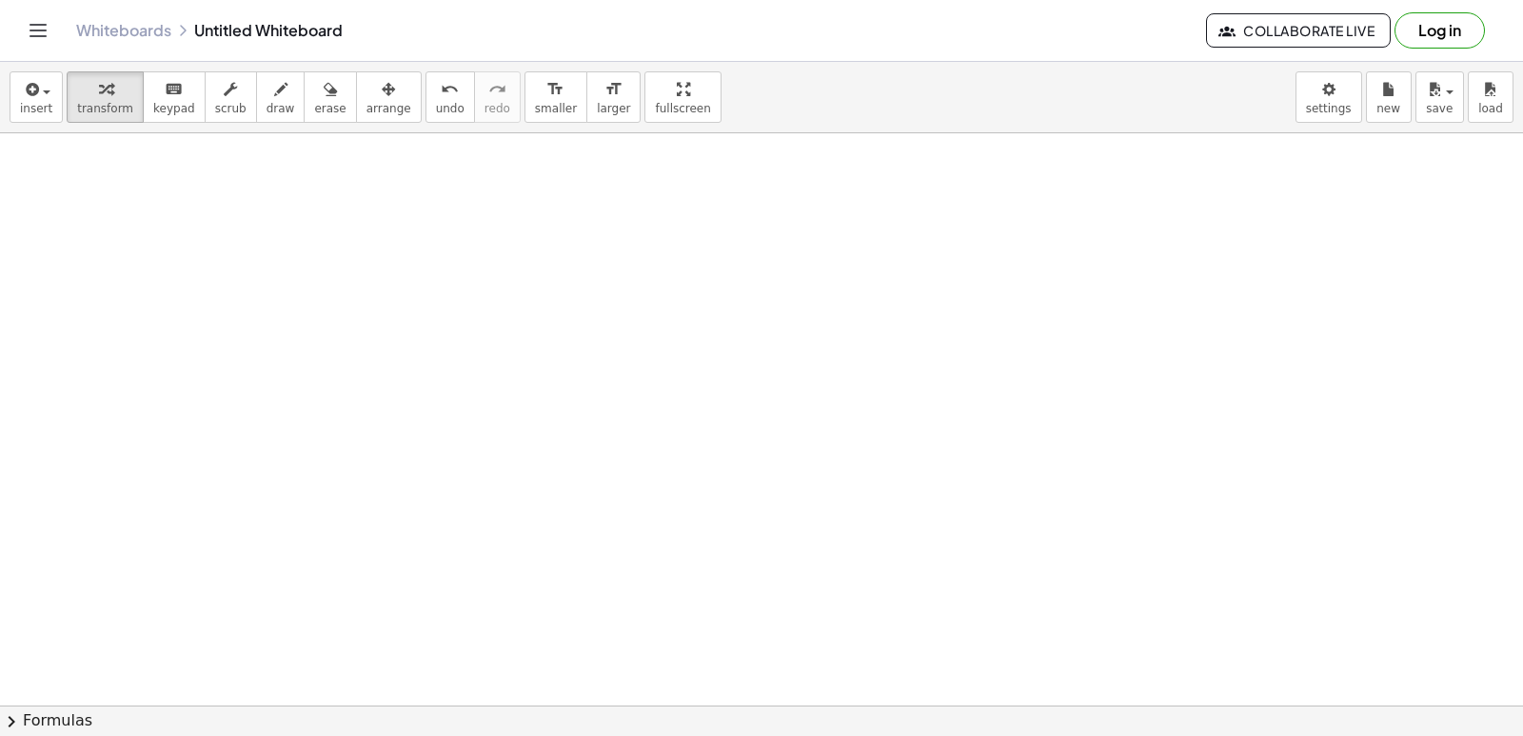
scroll to position [10311, 0]
